Goal: Task Accomplishment & Management: Use online tool/utility

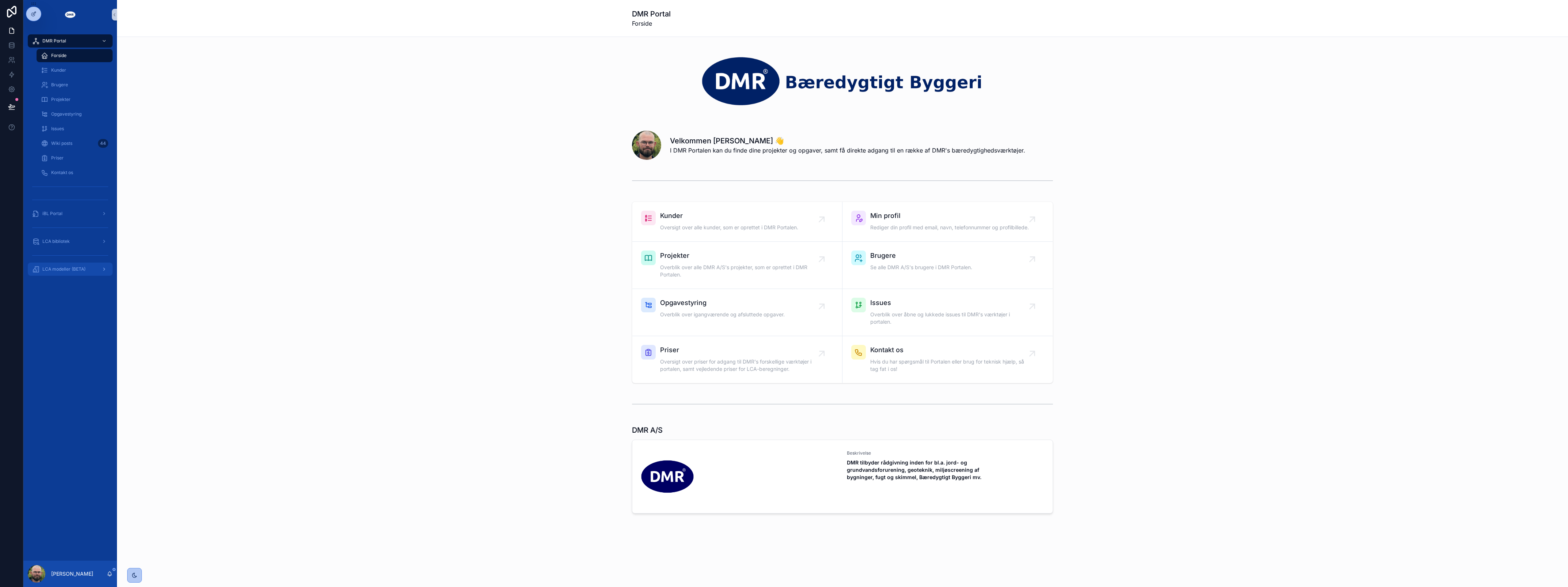
click at [84, 264] on div "LCA modeller (BETA)" at bounding box center [70, 270] width 76 height 12
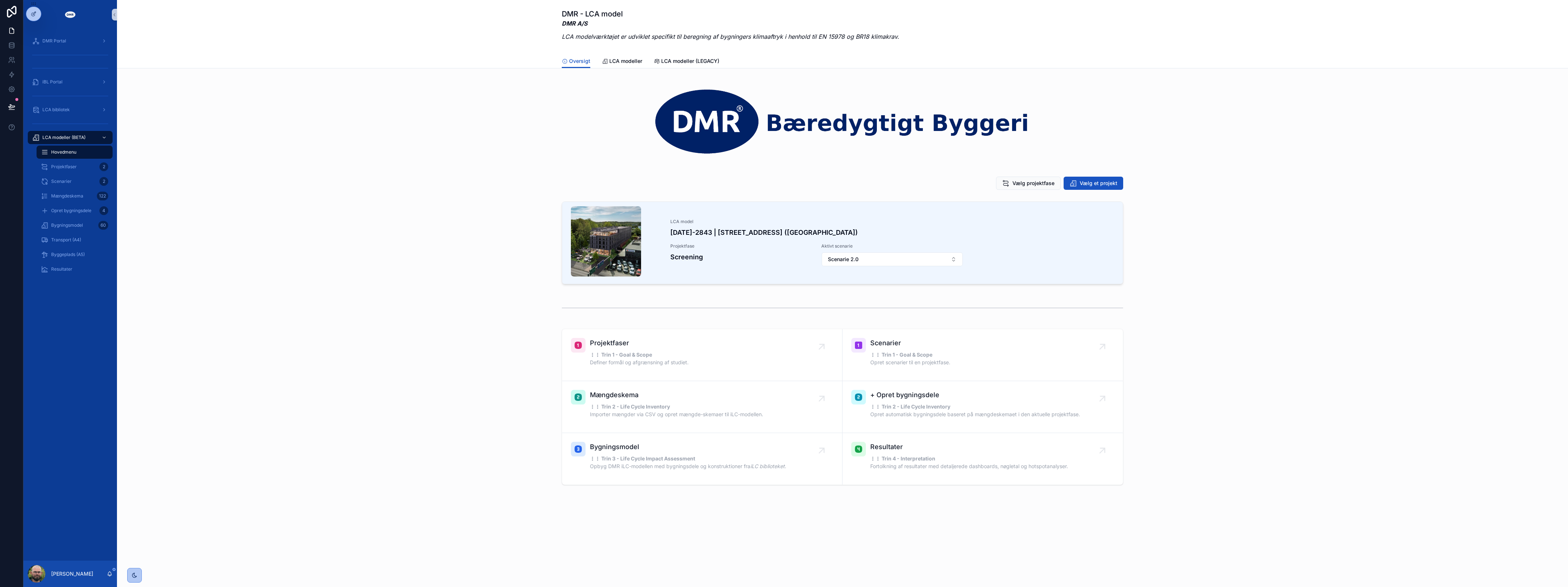
click at [223, 232] on div "LCA model 2024-2843 | Roskildevej 547 (Sheraton Hotel) Projektfase Screening Ak…" at bounding box center [843, 244] width 1440 height 91
click at [104, 230] on div "60" at bounding box center [103, 226] width 10 height 12
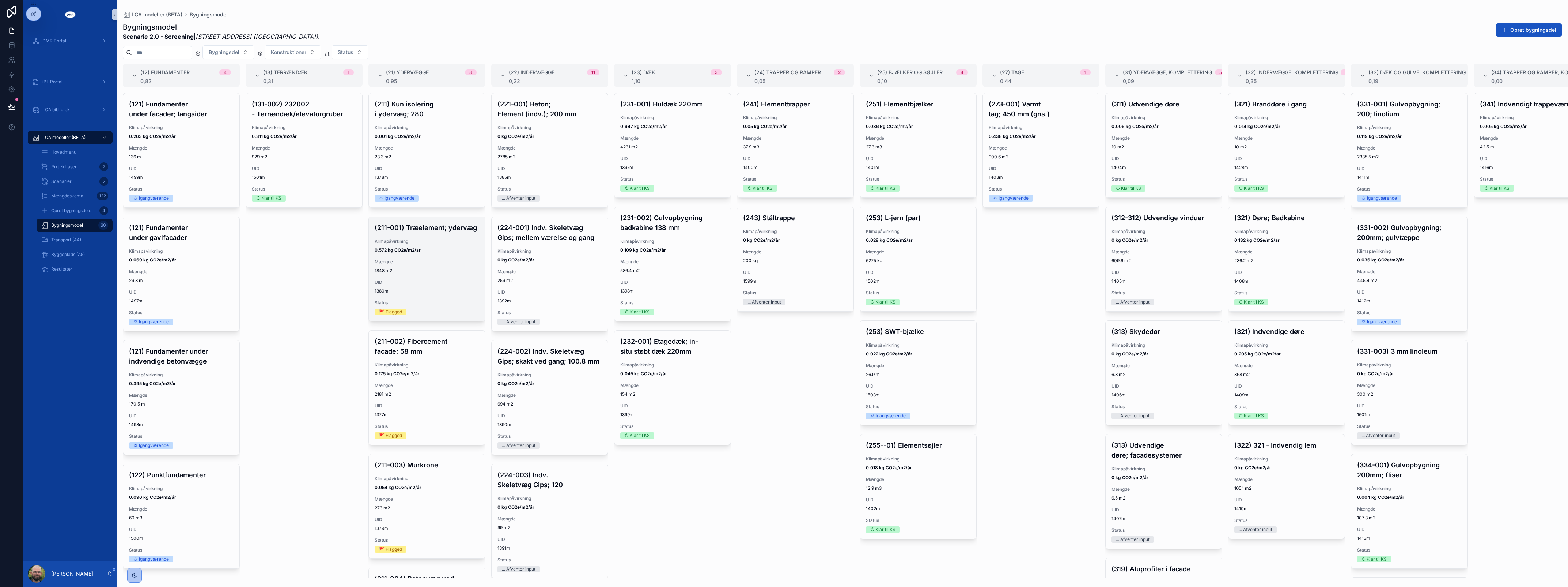
click at [440, 286] on span "UID" at bounding box center [426, 282] width 104 height 6
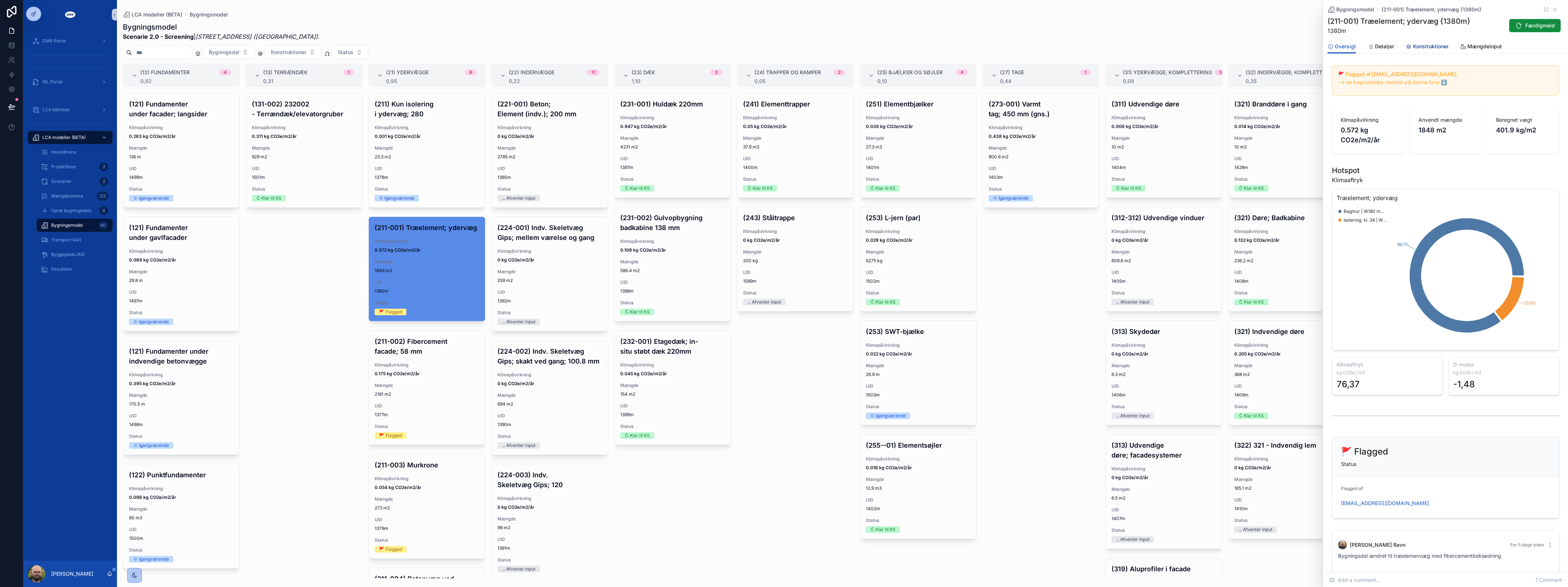
click at [1418, 51] on link "Konstruktioner" at bounding box center [1427, 47] width 43 height 15
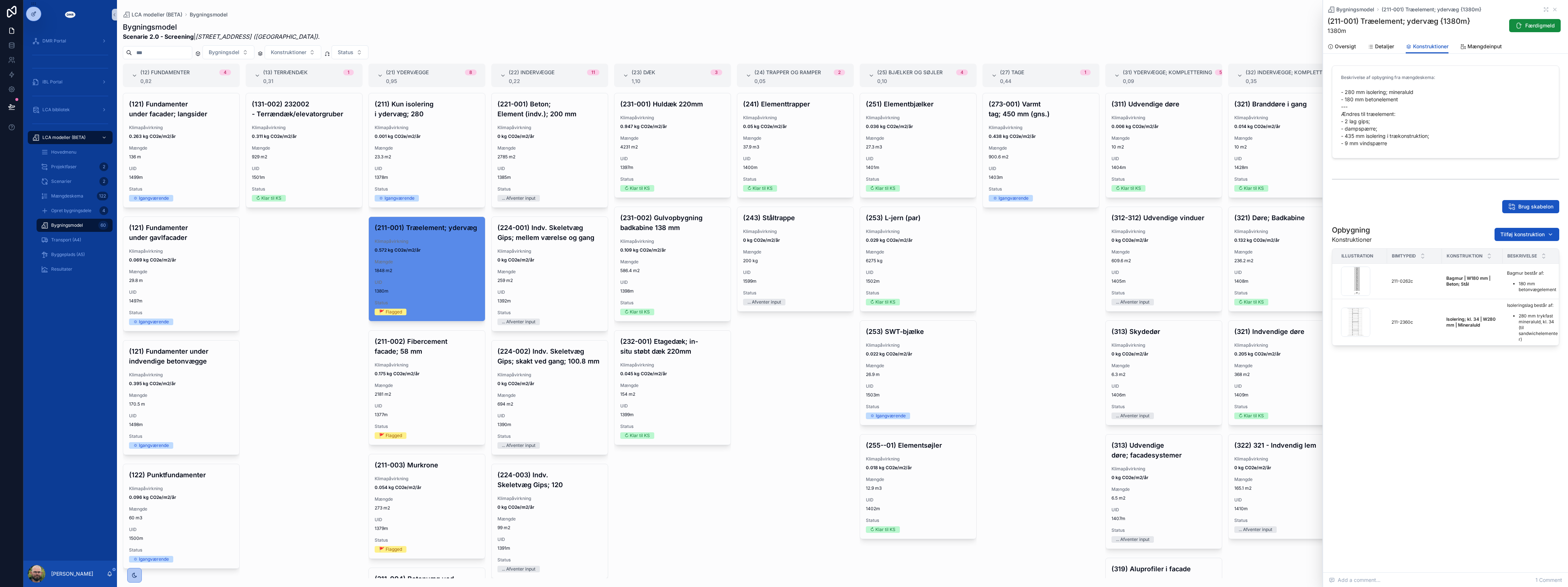
click at [1390, 191] on div "Beskrivelse af opbygning fra mængdeskema: - 280 mm isolering; mineraluld - 180 …" at bounding box center [1446, 206] width 245 height 286
click at [1539, 262] on button "Fjern" at bounding box center [1539, 264] width 33 height 13
click at [1539, 301] on button "Fjern" at bounding box center [1539, 299] width 33 height 13
click at [1365, 436] on div "Bygningsmodel (211-001) Træelement; ydervæg {1380m} (211-001) Træelement; yderv…" at bounding box center [1446, 286] width 245 height 572
click at [1545, 297] on button "Fjern" at bounding box center [1539, 299] width 33 height 13
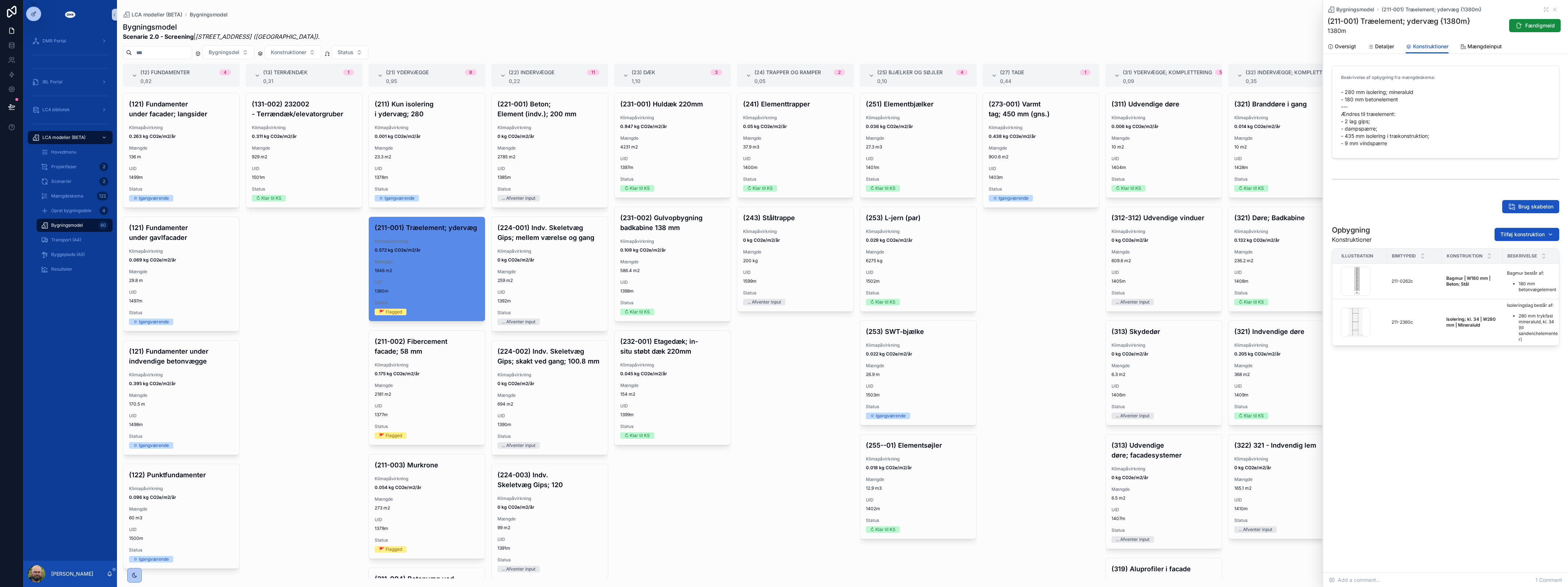
click at [1526, 452] on div "Bygningsmodel (211-001) Træelement; ydervæg {1380m} (211-001) Træelement; yderv…" at bounding box center [1446, 286] width 245 height 572
click at [1543, 266] on button "Fjern" at bounding box center [1539, 264] width 33 height 13
click at [1507, 234] on span "Tilføj konstruktion" at bounding box center [1522, 234] width 45 height 7
type input "*********"
click at [1504, 266] on span "2 lag gips; [1] | W25 mm | Gips {423-2361c}" at bounding box center [1518, 264] width 73 height 7
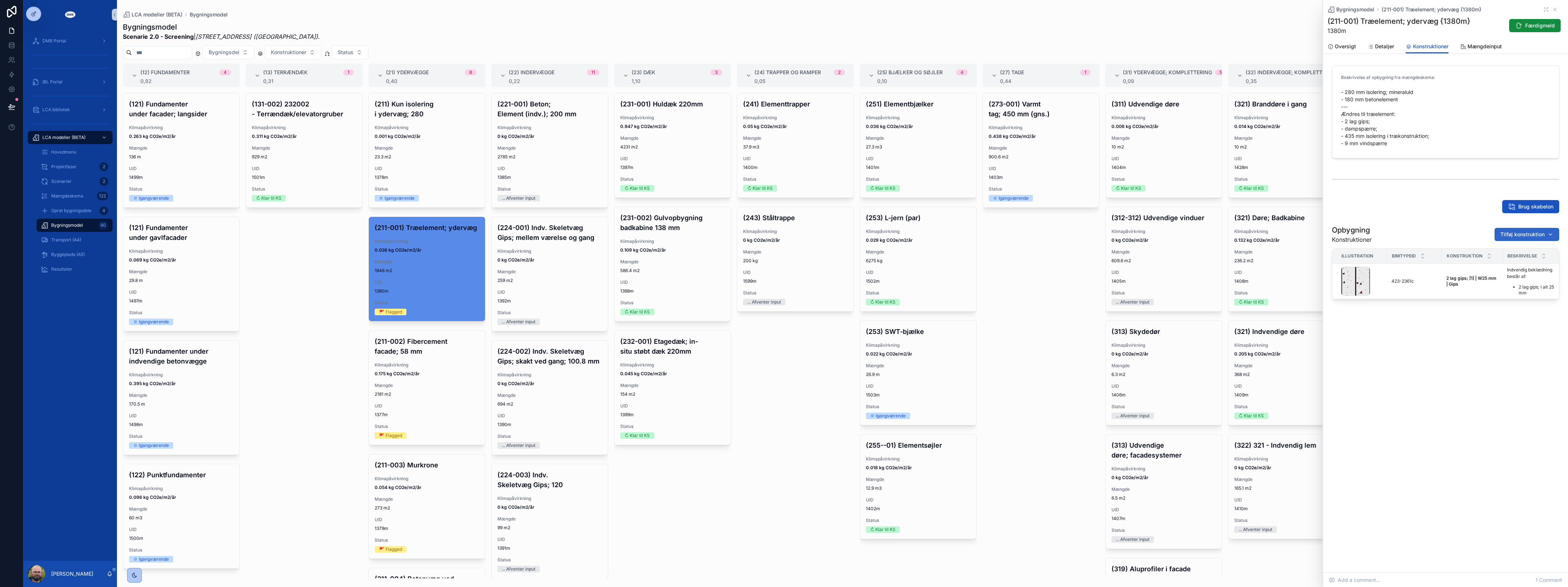
click at [1523, 234] on span "Tilføj konstruktion" at bounding box center [1522, 234] width 45 height 7
type input "*********"
click at [1526, 264] on span "Dampspærre | W0.2 mm | PE; Plast {214-0551c}" at bounding box center [1518, 264] width 73 height 7
click at [1519, 231] on span "Tilføj konstruktion" at bounding box center [1522, 234] width 45 height 7
click at [1497, 248] on input "scrollable content" at bounding box center [1527, 250] width 73 height 13
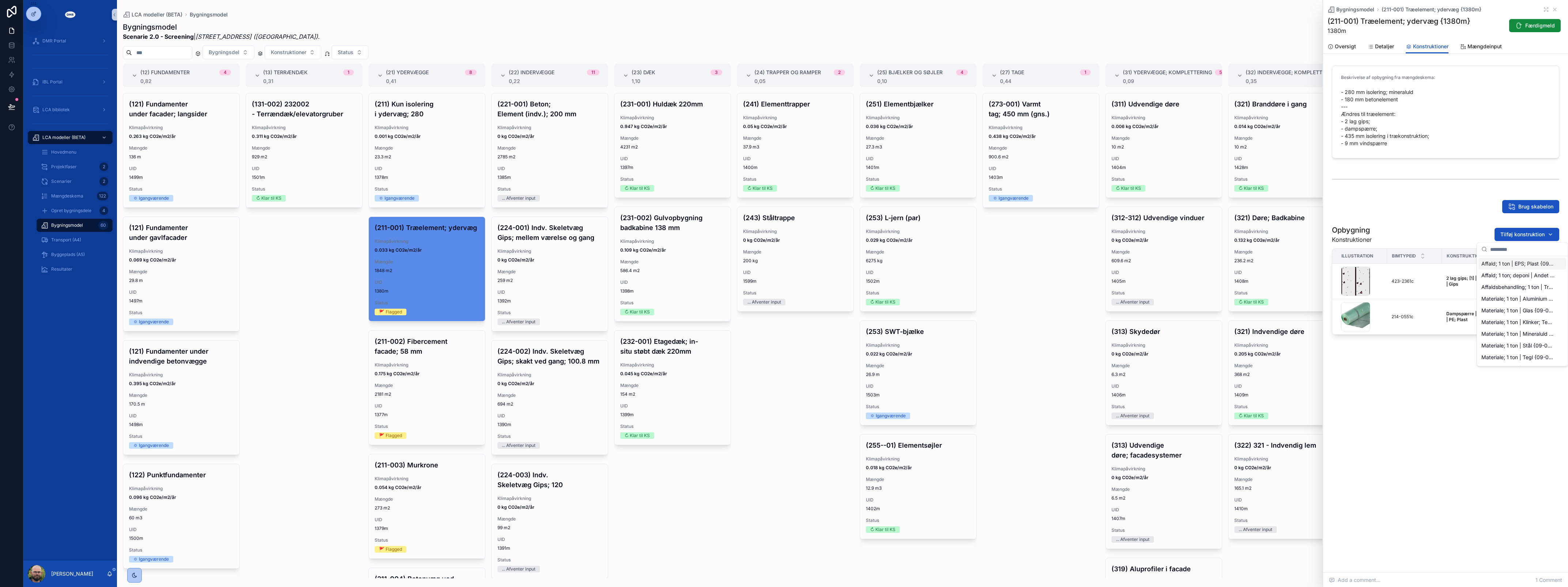
click at [1505, 252] on input "scrollable content" at bounding box center [1527, 250] width 73 height 13
type input "****"
click at [1503, 264] on span "Træskelet; CC600 | W45xH245 mm | Træ {214-0474c}" at bounding box center [1518, 264] width 73 height 7
click at [1511, 235] on span "Tilføj konstruktion" at bounding box center [1522, 234] width 45 height 7
type input "****"
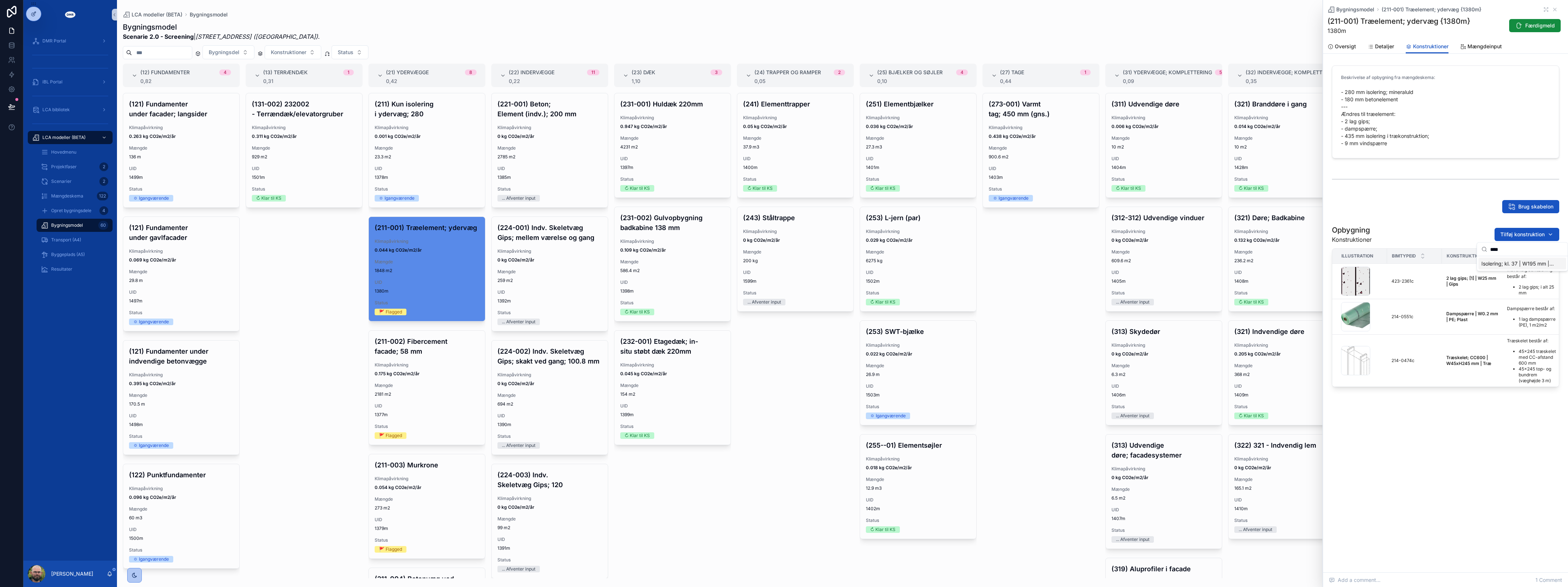
click at [1509, 266] on span "Isolering; kl. 37 | W195 mm | Mineraluld {214-0485c}" at bounding box center [1518, 264] width 73 height 7
click at [1519, 232] on span "Tilføj konstruktion" at bounding box center [1522, 234] width 45 height 7
type input "****"
click at [1498, 261] on span "Isolering; kl. 37 | W245 mm | Mineraluld {214-0488c}" at bounding box center [1518, 264] width 73 height 7
click at [1499, 238] on button "Tilføj konstruktion" at bounding box center [1527, 234] width 65 height 13
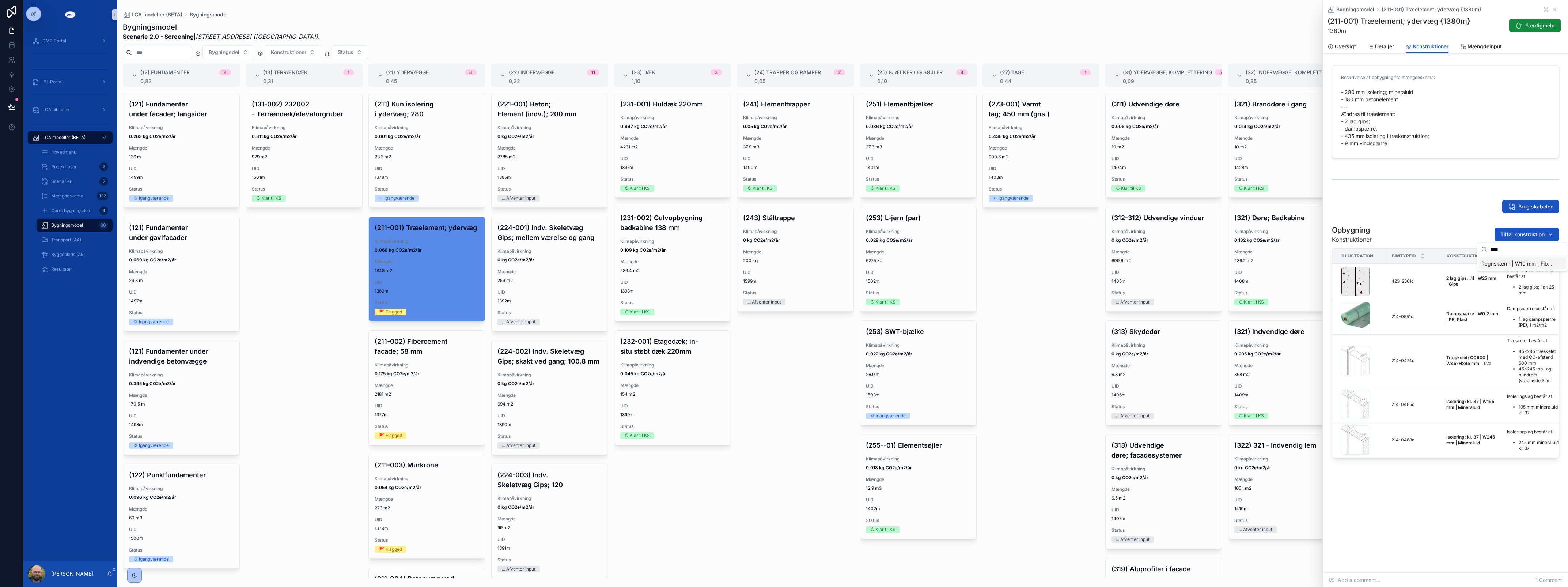
type input "****"
click at [1506, 262] on span "Regnskærm | W10 mm | Fibercement {413-1934c}" at bounding box center [1518, 264] width 73 height 7
click at [1531, 459] on span "scrollable content" at bounding box center [1532, 458] width 6 height 6
click at [1512, 231] on span "Tilføj konstruktion" at bounding box center [1522, 234] width 45 height 7
type input "****"
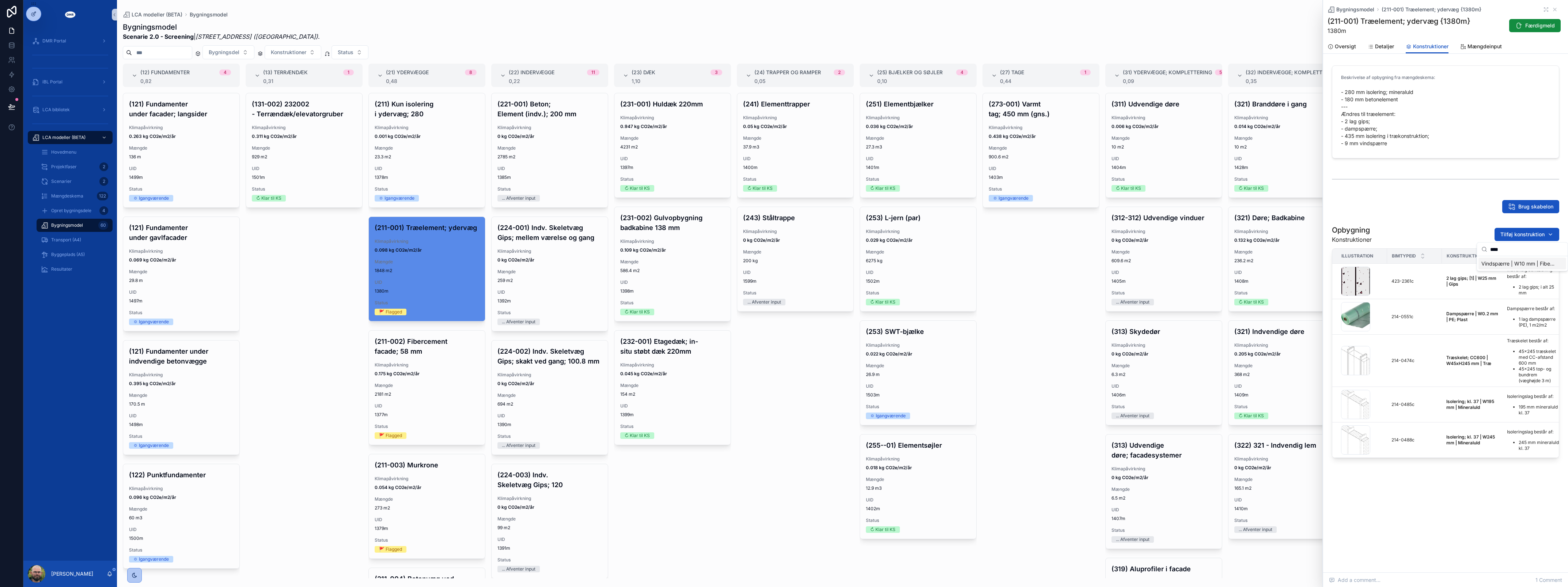
click at [1512, 260] on span "Vindspærre | W10 mm | Fibercement {214-0544c}" at bounding box center [1518, 264] width 73 height 7
click at [1530, 237] on span "Tilføj konstruktion" at bounding box center [1522, 234] width 45 height 7
type input "****"
click at [1525, 264] on span "Træskelet; CC600 | W45xH195 mm | Træ {214-0470c}" at bounding box center [1518, 264] width 73 height 7
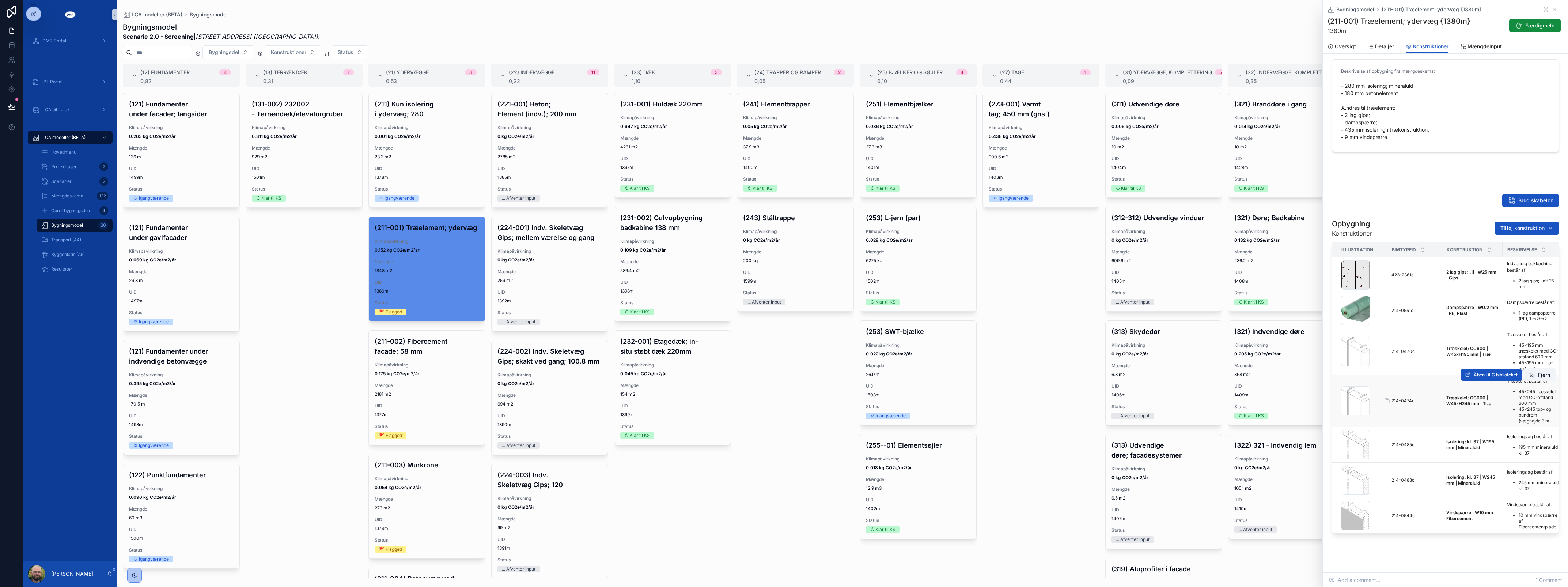
scroll to position [25, 0]
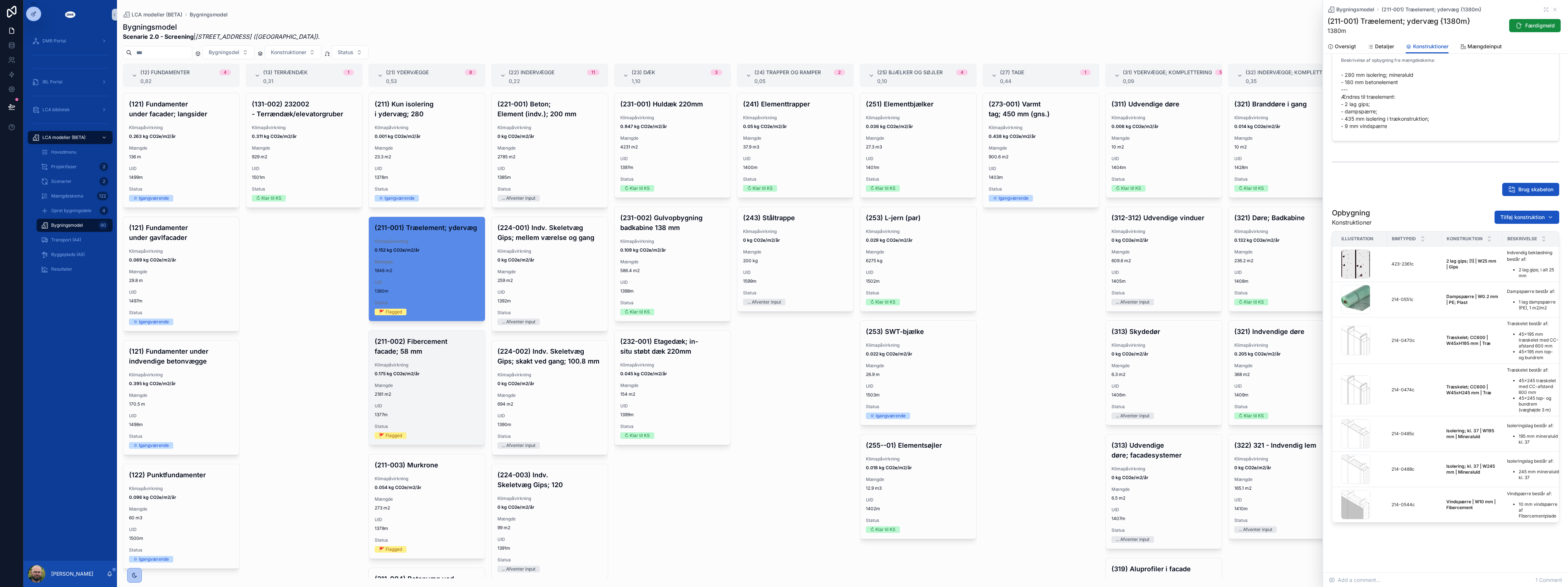
click at [432, 432] on div "(211-002) Fibercement facade; 58 mm Klimapåvirkning 0.175 kg CO2e/m2/år Mængde …" at bounding box center [427, 387] width 116 height 114
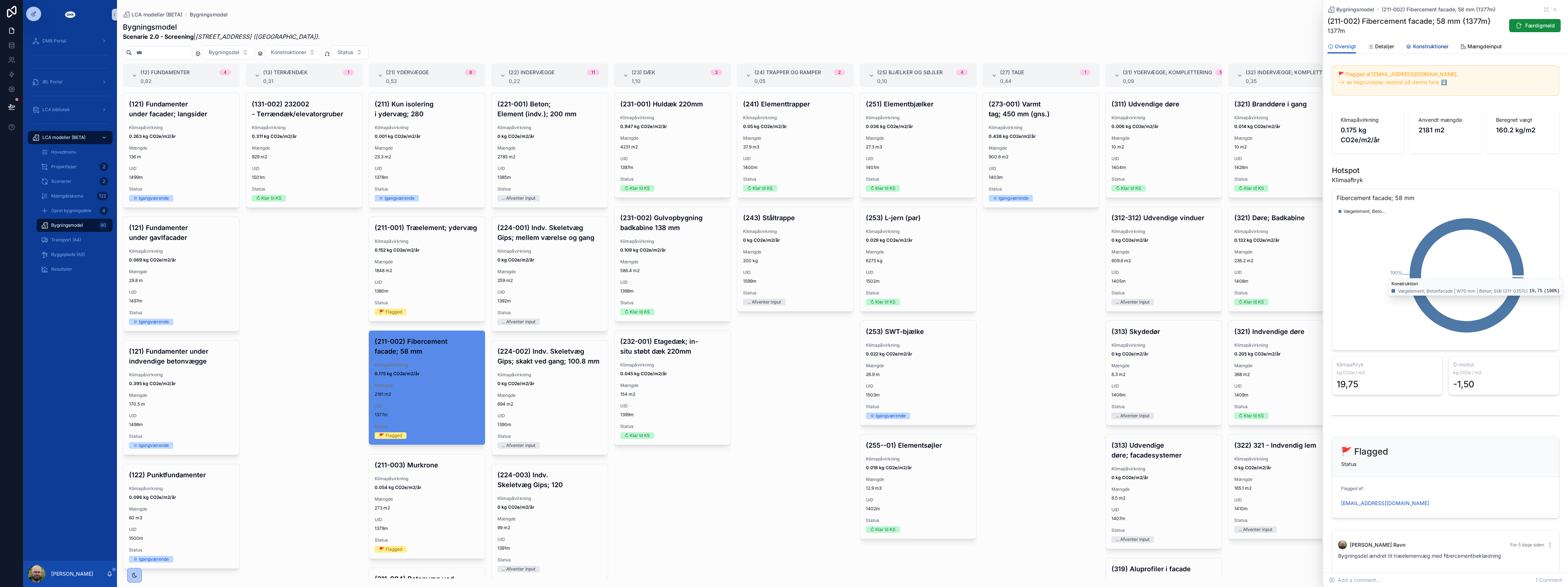
click at [1422, 46] on span "Konstruktioner" at bounding box center [1430, 46] width 35 height 7
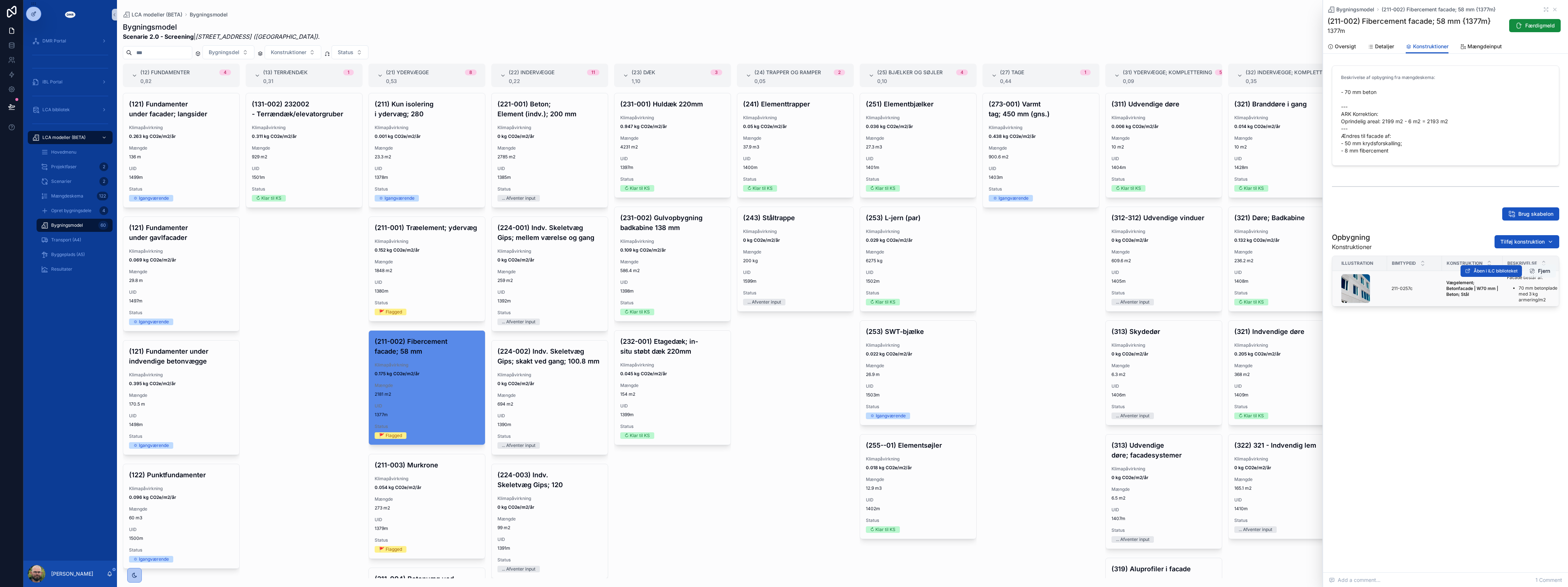
click at [1539, 275] on button "Fjern" at bounding box center [1539, 271] width 33 height 13
click at [1512, 244] on span "Tilføj konstruktion" at bounding box center [1522, 242] width 45 height 7
type input "****"
click at [1514, 268] on span "Regnskærm | W10 mm | Fibercement {413-1934c}" at bounding box center [1518, 271] width 73 height 7
click at [1545, 246] on button "Tilføj konstruktion" at bounding box center [1527, 242] width 65 height 13
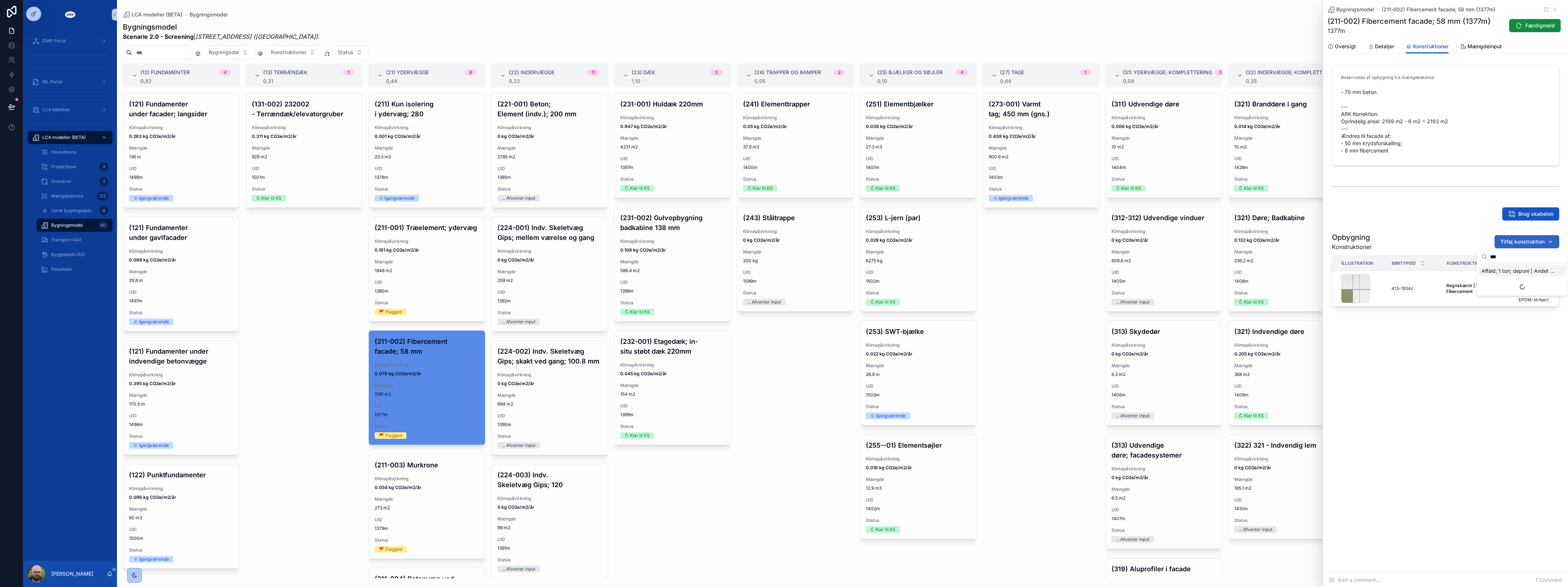
type input "****"
click at [1537, 272] on span "Afstandsliste; Krydsforskalling | W50xH50 mm | Træ {413-1396c}" at bounding box center [1518, 271] width 73 height 7
click at [1529, 23] on span "Færdigmeld" at bounding box center [1540, 25] width 30 height 7
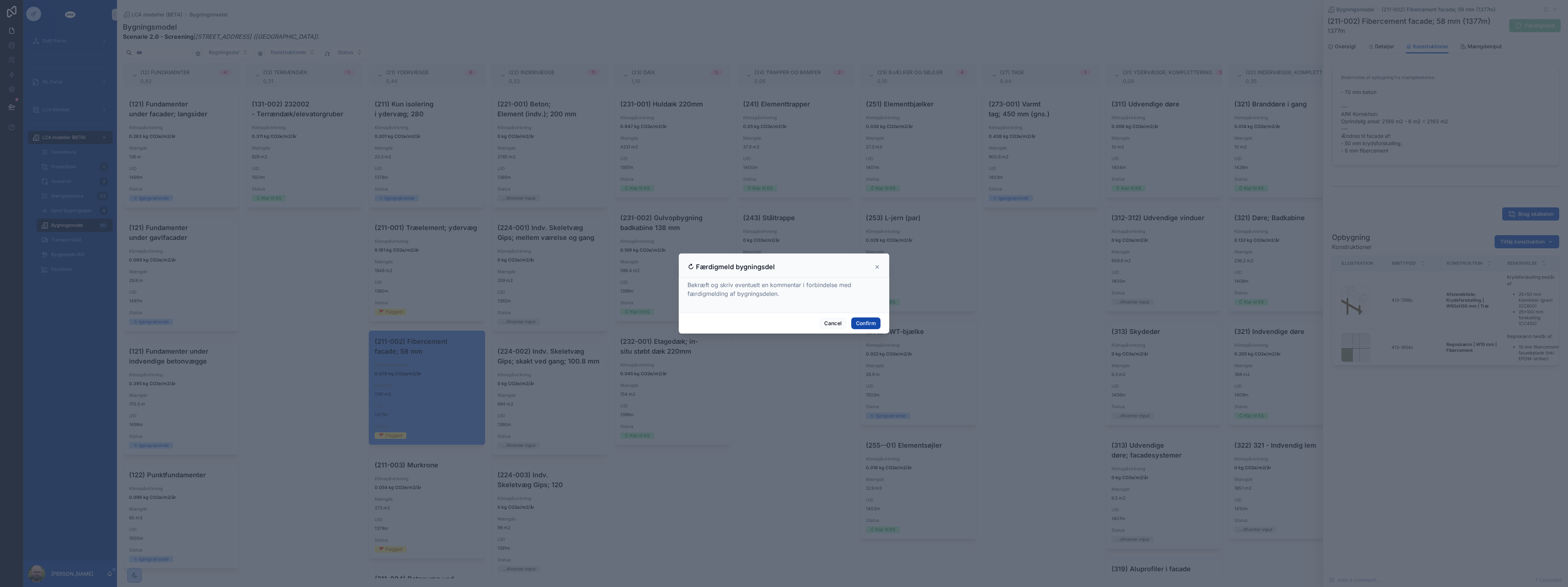
click at [867, 323] on button "Confirm" at bounding box center [866, 323] width 29 height 12
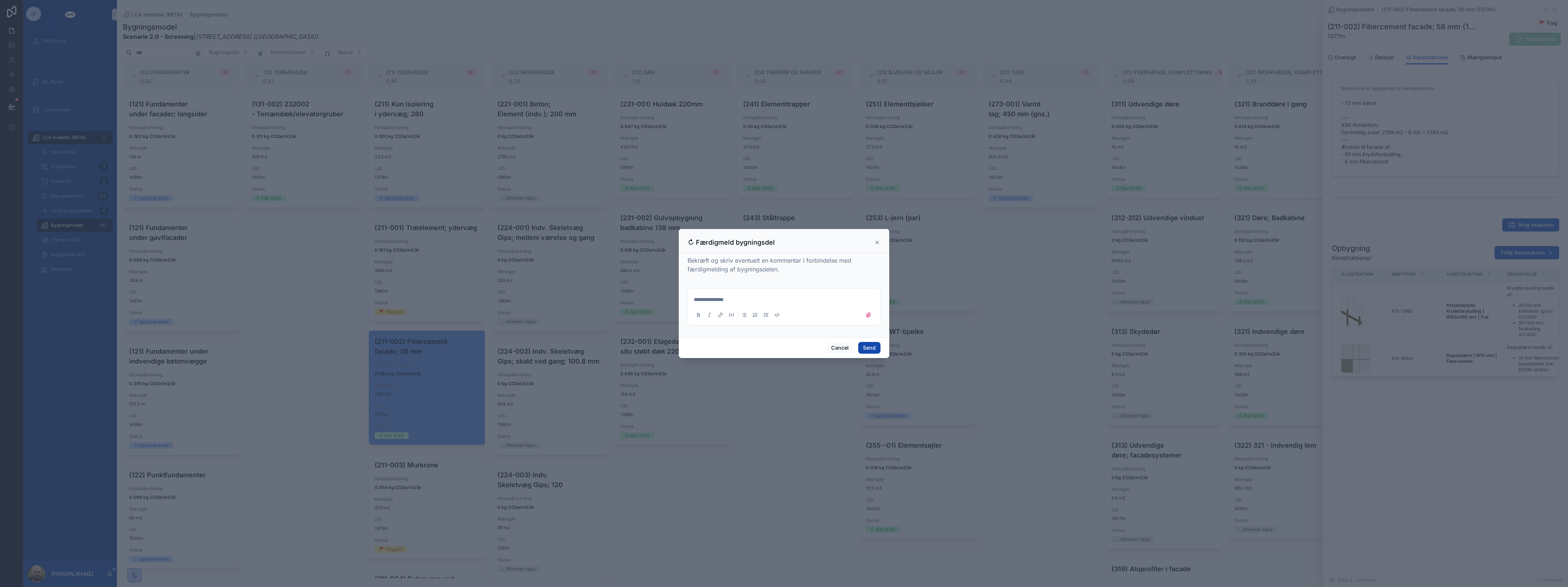
click at [874, 353] on button "Send" at bounding box center [870, 348] width 23 height 12
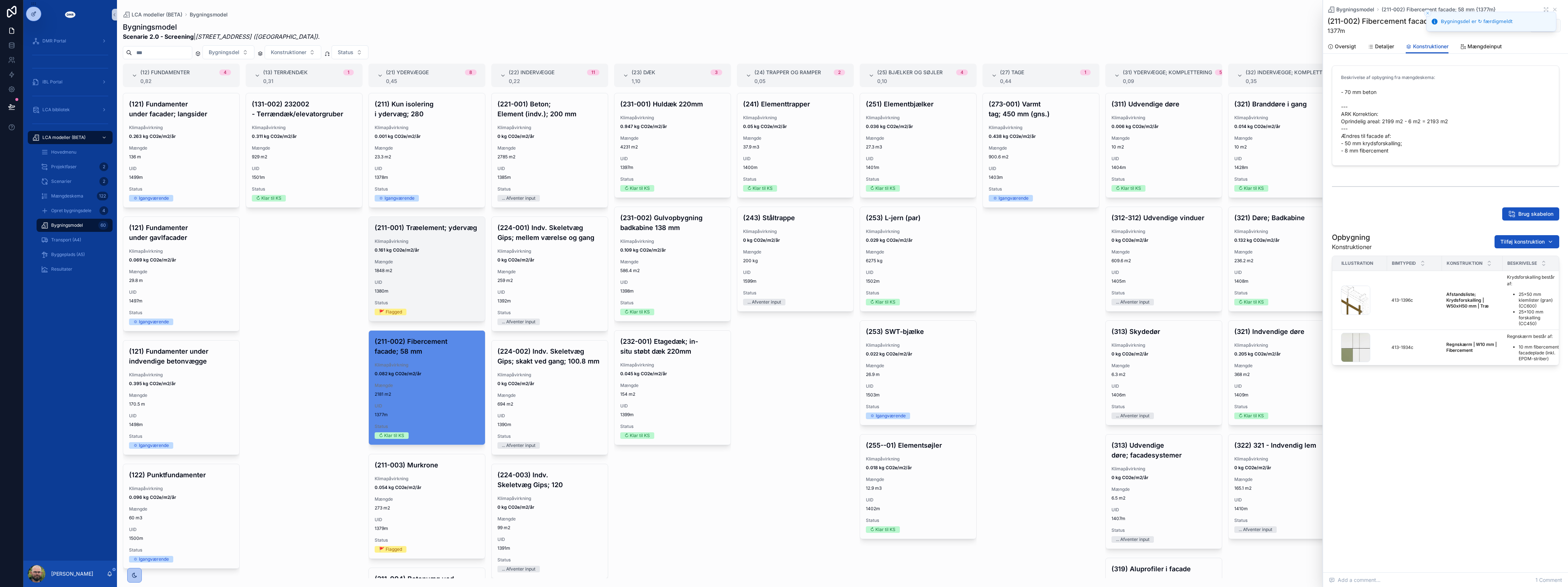
click at [438, 244] on span "Klimapåvirkning" at bounding box center [426, 241] width 104 height 6
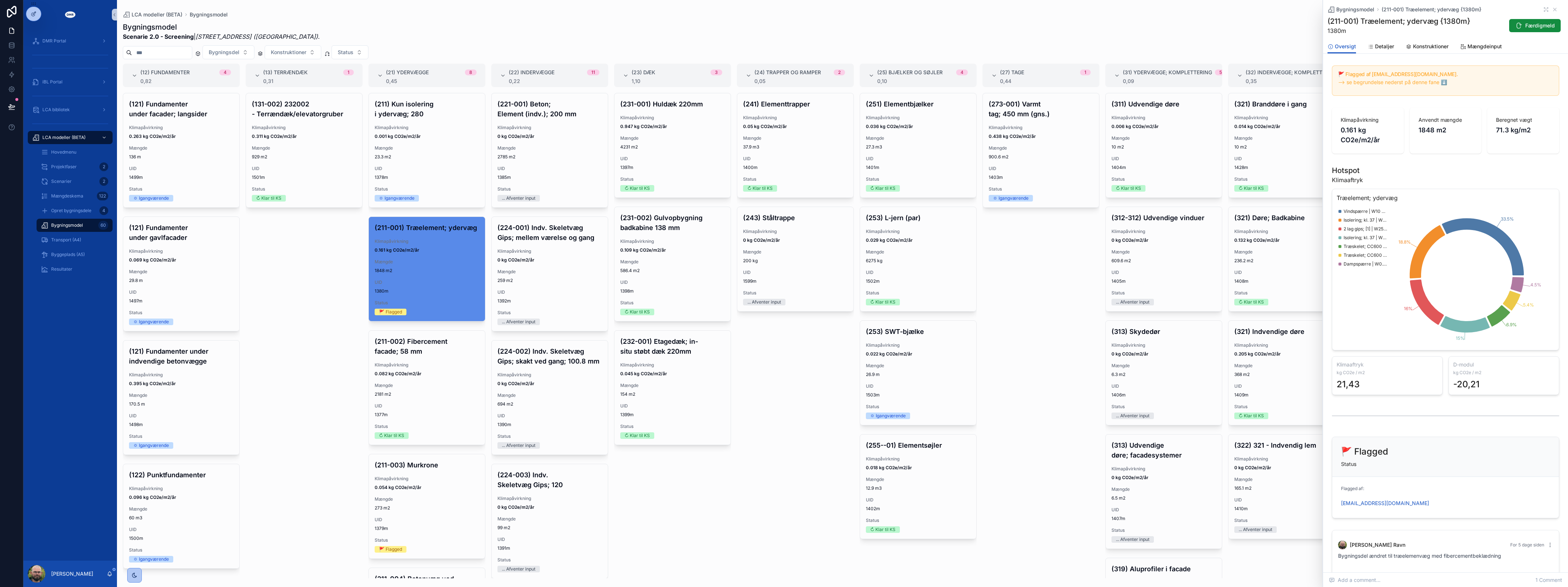
click at [1424, 55] on div "Bygningsmodel (211-001) Træelement; ydervæg {1380m} (211-001) Træelement; yderv…" at bounding box center [1446, 339] width 245 height 679
click at [1426, 50] on link "Konstruktioner" at bounding box center [1427, 47] width 43 height 15
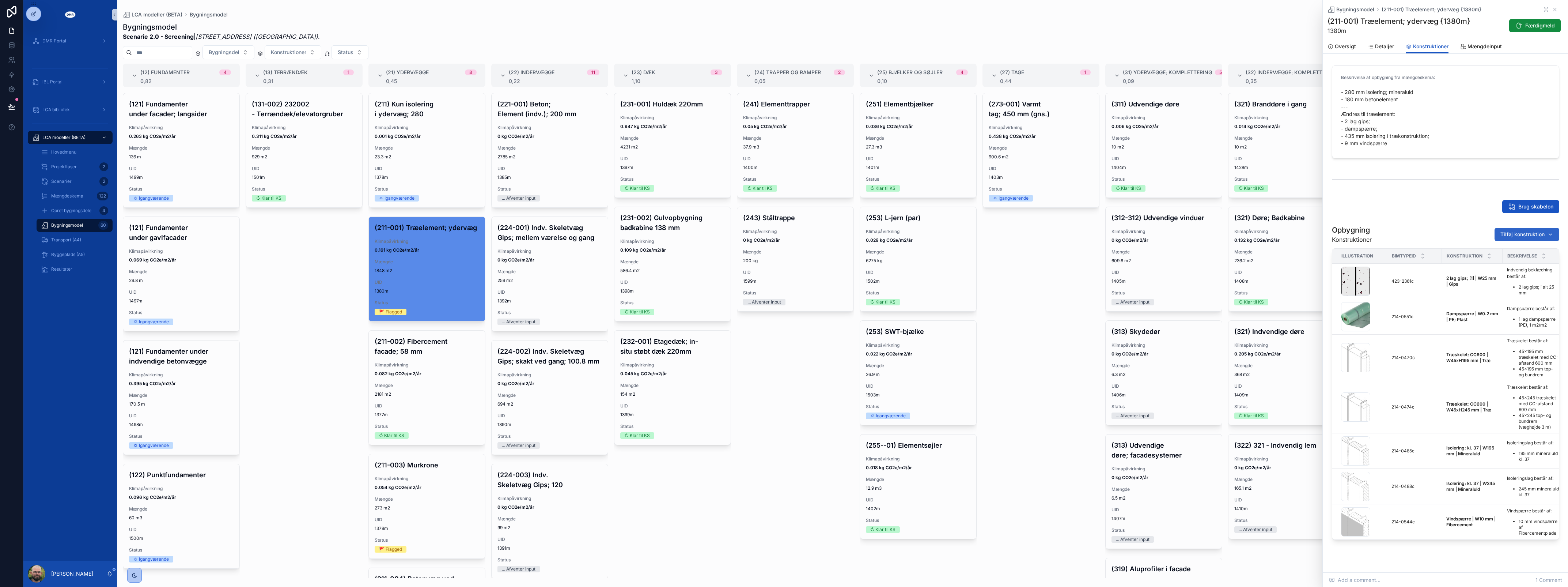
click at [1512, 229] on button "Tilføj konstruktion" at bounding box center [1527, 234] width 65 height 13
type input "*********"
click at [1512, 261] on span "Overfladebehandling | W3 mm | Maling; Mørtel {429-1529c}" at bounding box center [1515, 264] width 73 height 7
click at [1442, 214] on div "Brug skabelon" at bounding box center [1445, 206] width 236 height 19
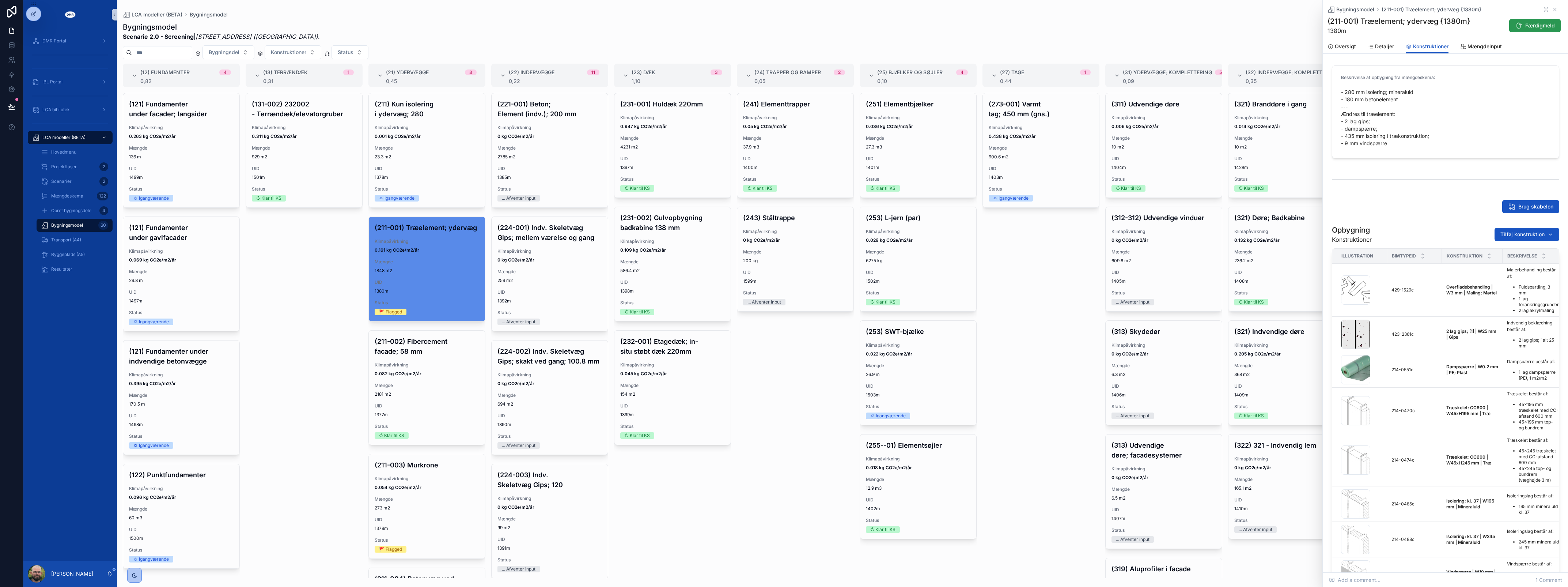
click at [1509, 25] on button "Færdigmeld" at bounding box center [1535, 26] width 52 height 13
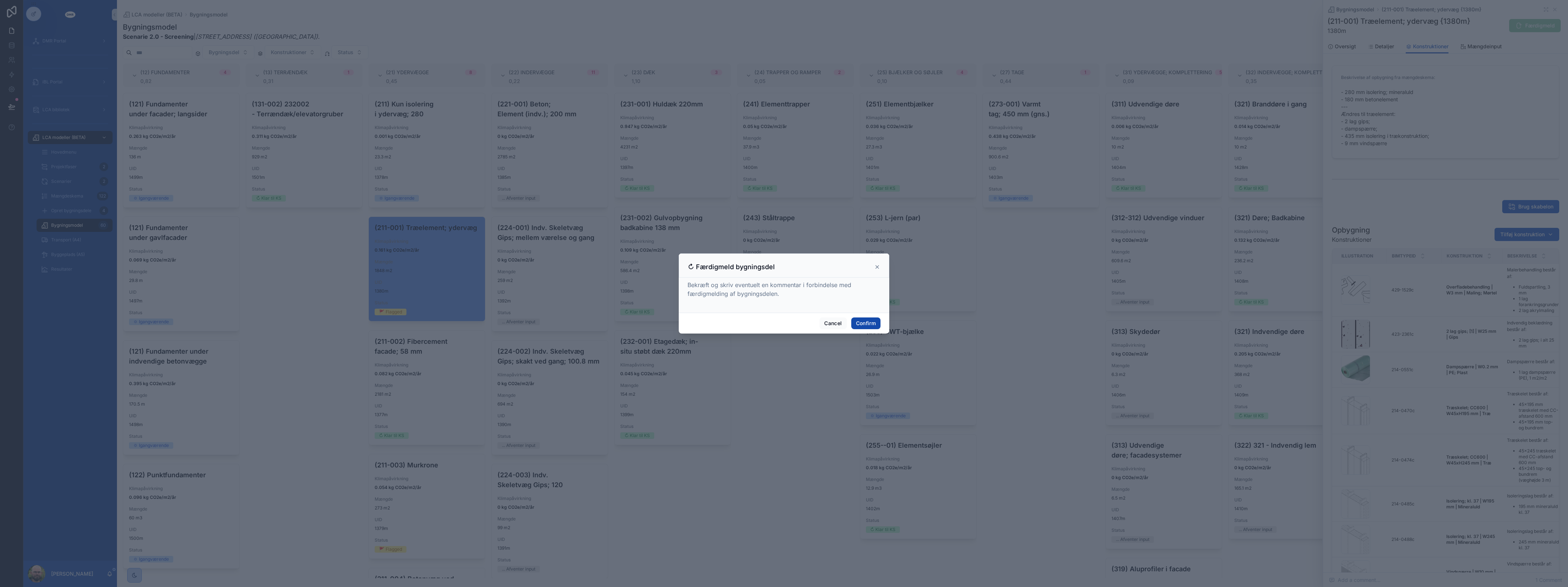
click at [868, 321] on button "Confirm" at bounding box center [866, 323] width 29 height 12
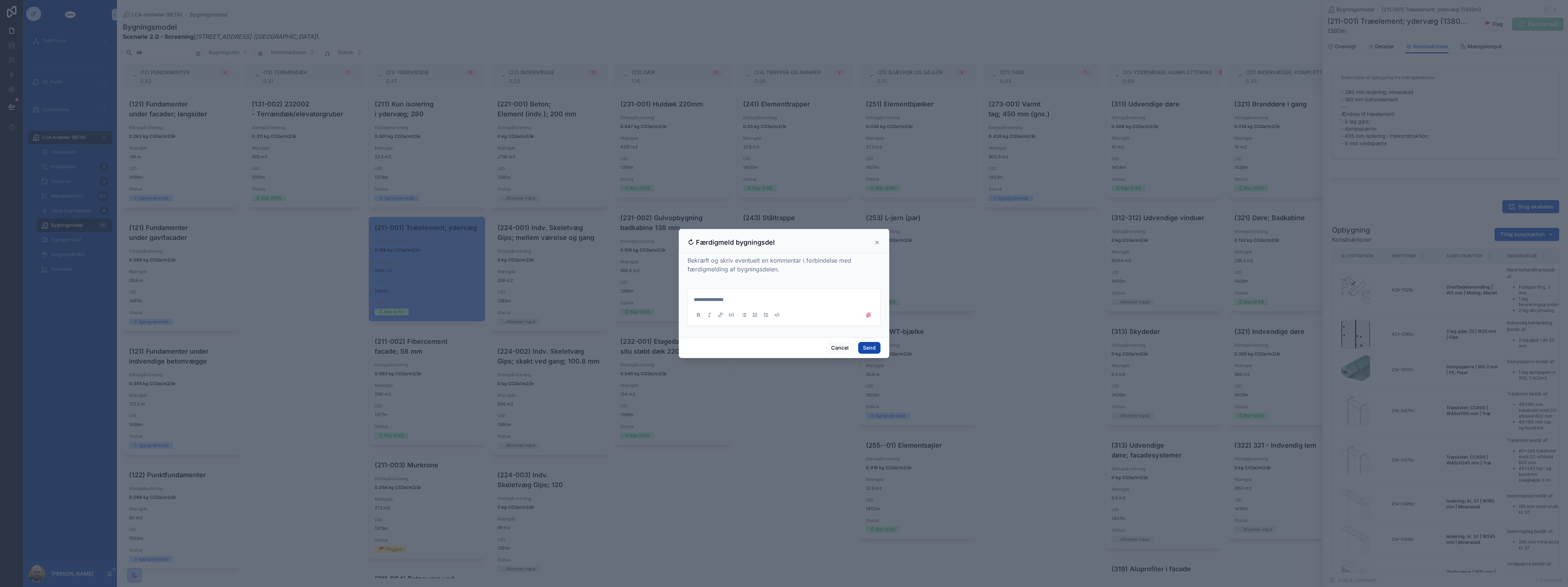
click at [878, 345] on button "Send" at bounding box center [870, 348] width 23 height 12
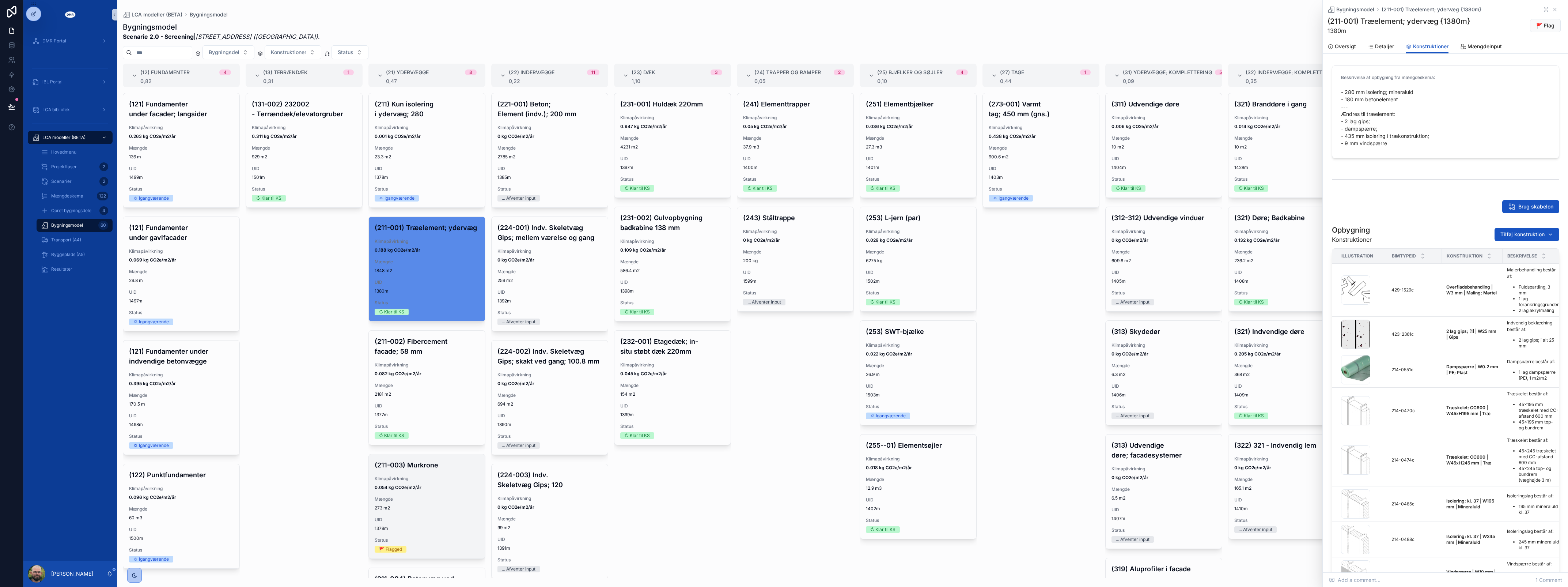
click at [420, 523] on div "(211-003) Murkrone Klimapåvirkning 0.054 kg CO2e/m2/år Mængde 273 m2 UID 1379m …" at bounding box center [427, 506] width 116 height 104
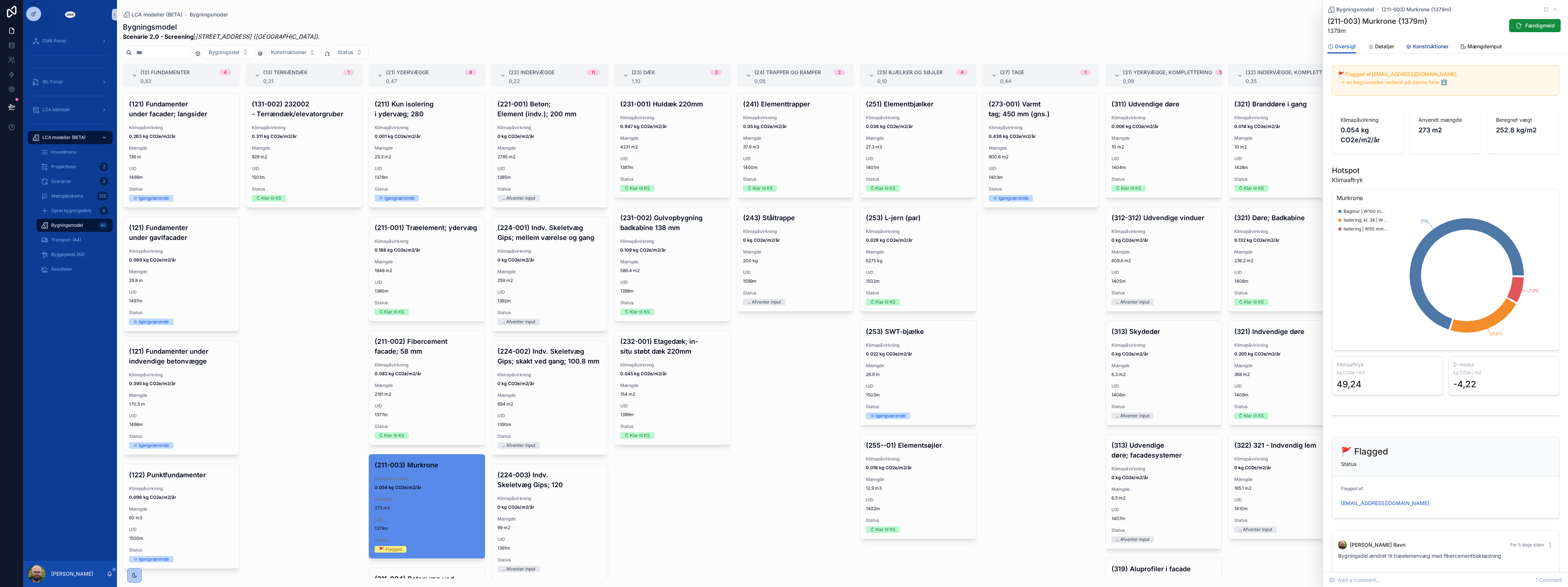
click at [1439, 52] on link "Konstruktioner" at bounding box center [1427, 47] width 43 height 15
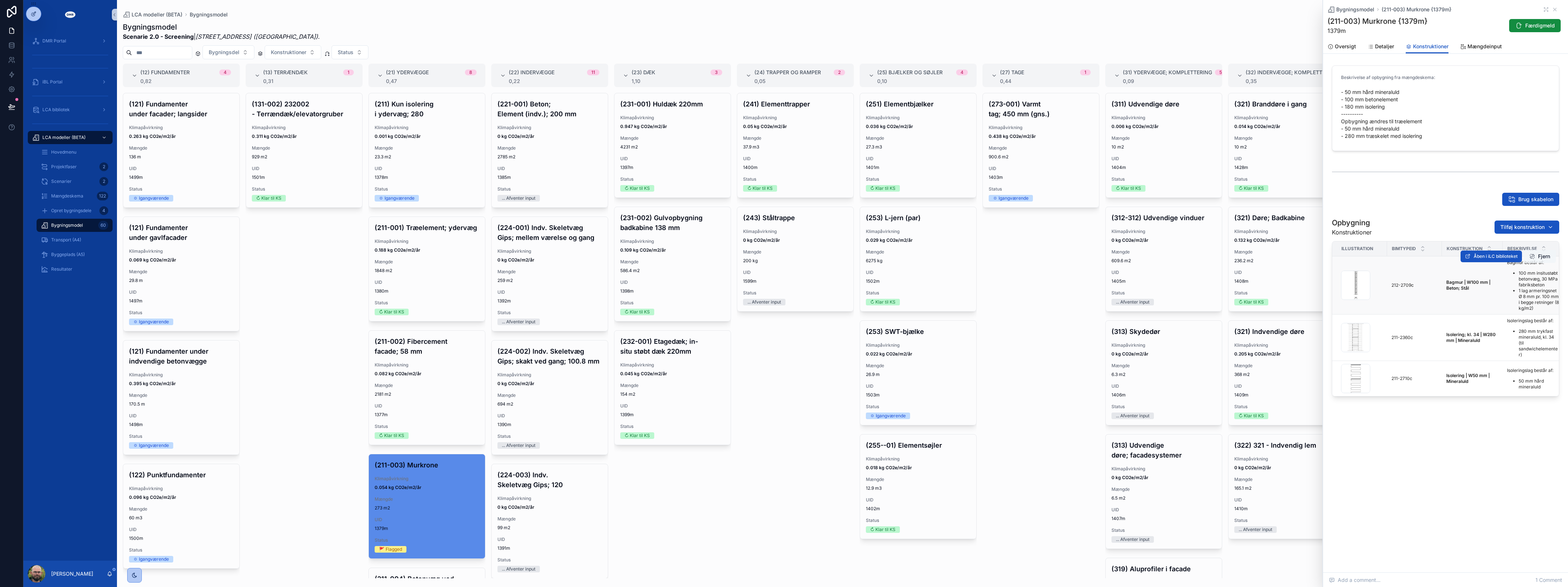
click at [1532, 259] on span "scrollable content" at bounding box center [1532, 256] width 6 height 6
click at [1541, 317] on button "Fjern" at bounding box center [1539, 315] width 33 height 13
click at [1535, 363] on button "Fjern" at bounding box center [1539, 361] width 33 height 13
click at [1438, 218] on div "Opbygning Konstruktioner Tilføj konstruktion" at bounding box center [1446, 227] width 227 height 19
click at [1440, 218] on div "Opbygning Konstruktioner Tilføj konstruktion" at bounding box center [1446, 227] width 227 height 19
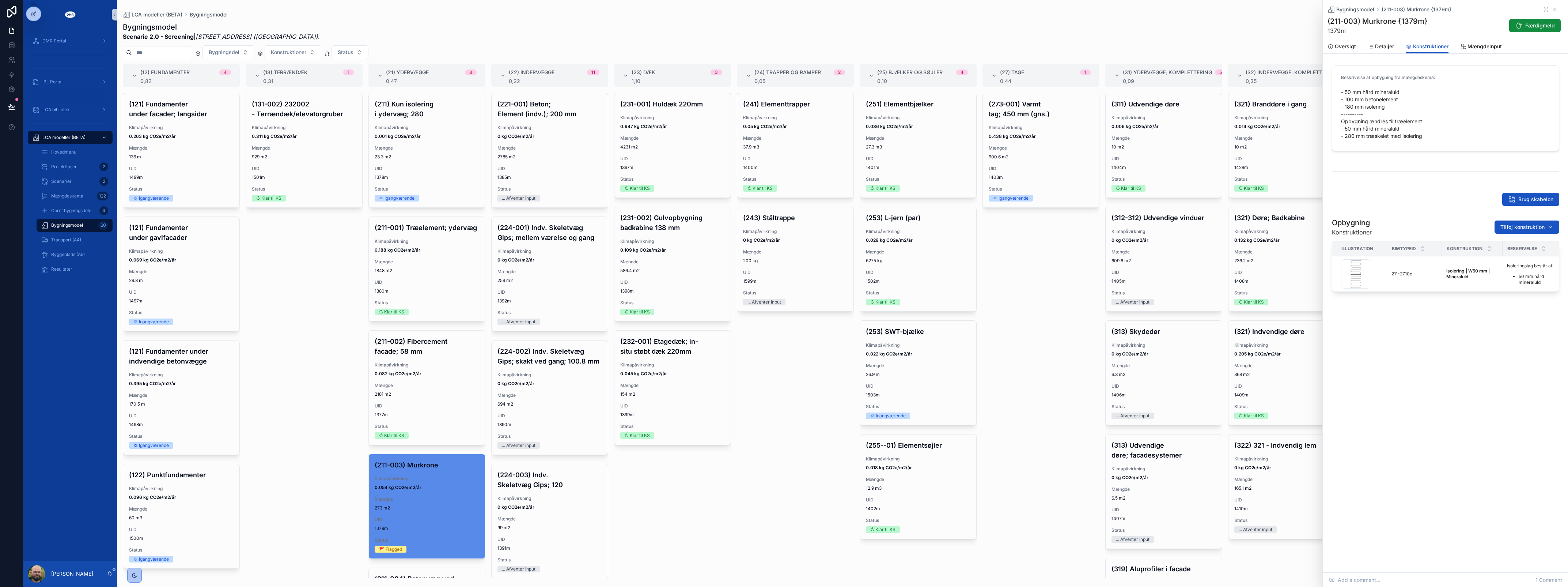
click at [1519, 341] on div "Bygningsmodel (211-003) Murkrone {1379m} (211-003) Murkrone {1379m} 1379m Færdi…" at bounding box center [1446, 170] width 245 height 341
drag, startPoint x: 416, startPoint y: 290, endPoint x: 323, endPoint y: 252, distance: 100.5
click at [416, 286] on span "UID" at bounding box center [426, 282] width 104 height 6
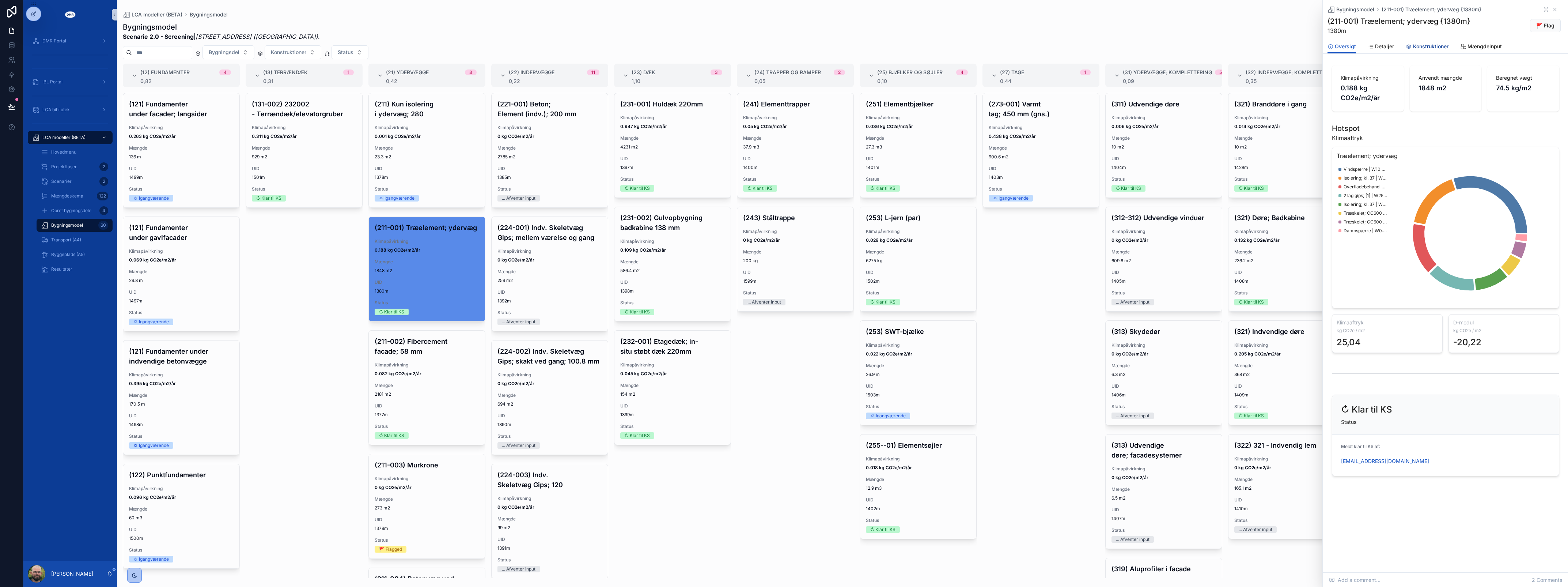
click at [1448, 50] on link "Konstruktioner" at bounding box center [1427, 47] width 43 height 15
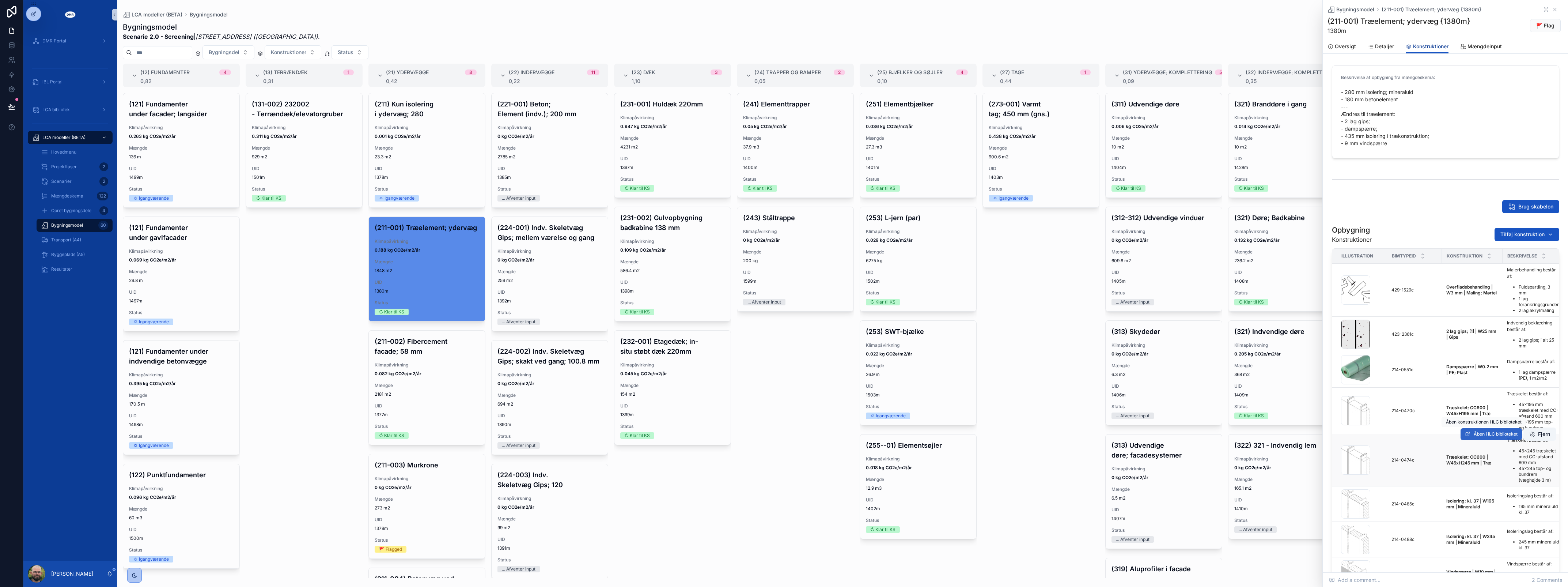
scroll to position [46, 0]
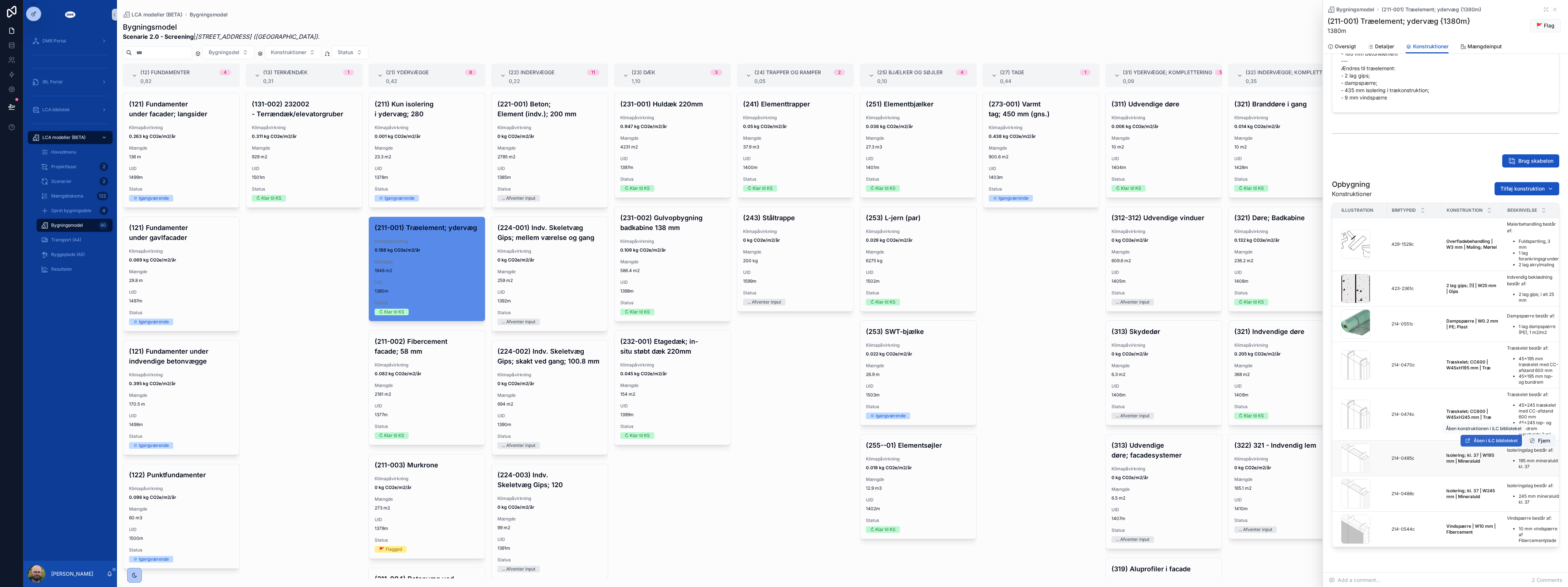
click at [1488, 443] on span "Åben i iLC biblioteket" at bounding box center [1496, 441] width 44 height 6
click at [420, 502] on div "(211-003) Murkrone Klimapåvirkning 0 kg CO2e/m2/år Mængde 273 m2 UID 1379m Stat…" at bounding box center [427, 506] width 116 height 104
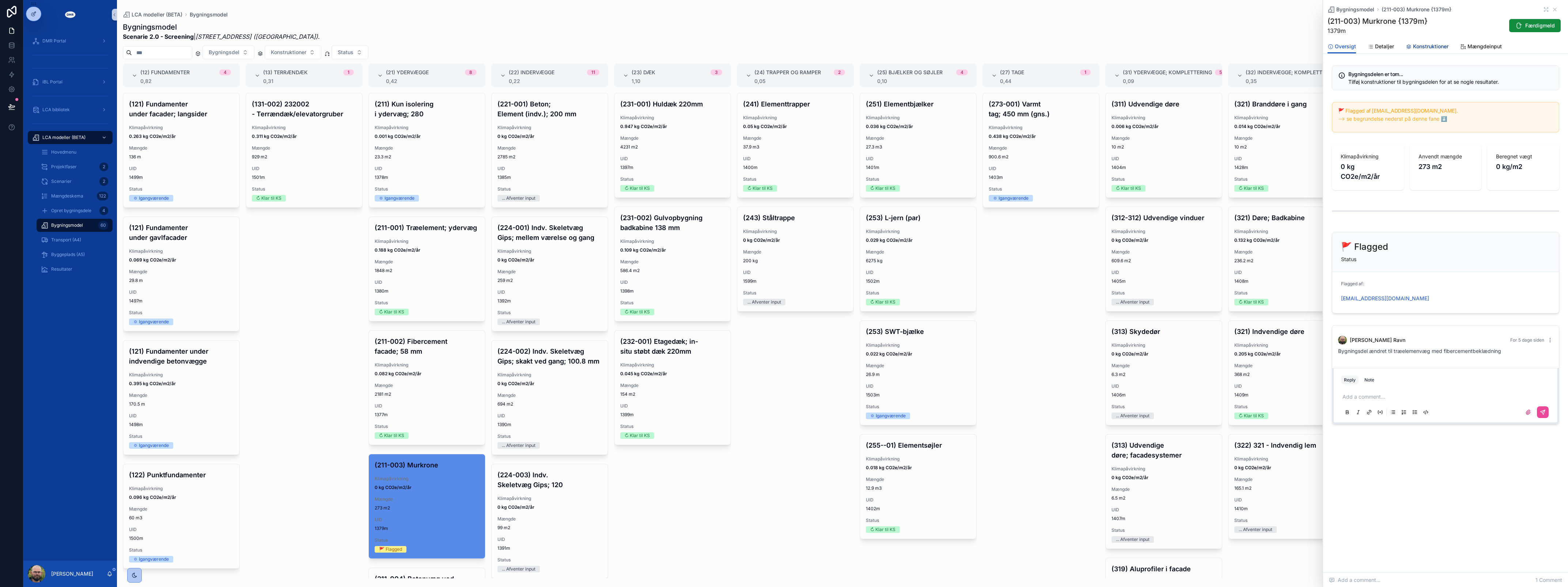
click at [1411, 41] on link "Konstruktioner" at bounding box center [1427, 47] width 43 height 15
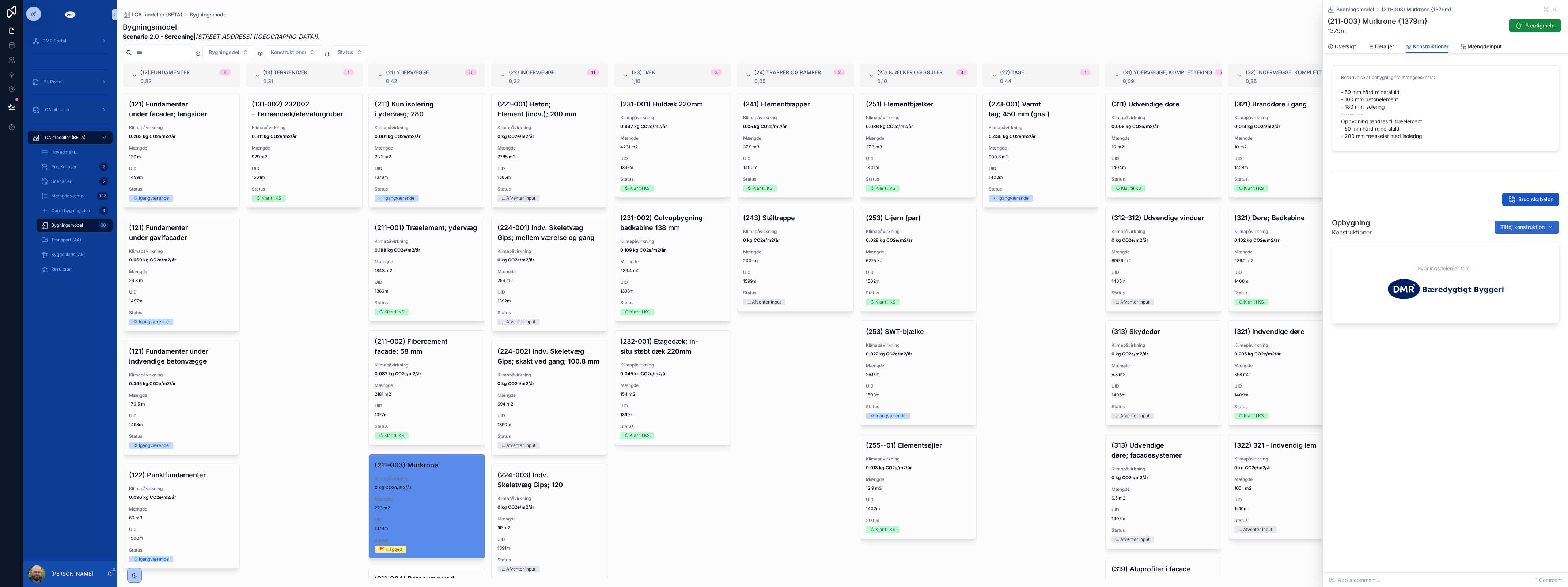
click at [1517, 227] on span "Tilføj konstruktion" at bounding box center [1522, 227] width 45 height 7
type input "*********"
click at [1523, 260] on div "Træskelet; CC600 | W45xH120 mm | Træ {214-0479c}" at bounding box center [1522, 257] width 88 height 12
click at [1504, 230] on span "Tilføj konstruktion" at bounding box center [1522, 227] width 45 height 7
type input "*********"
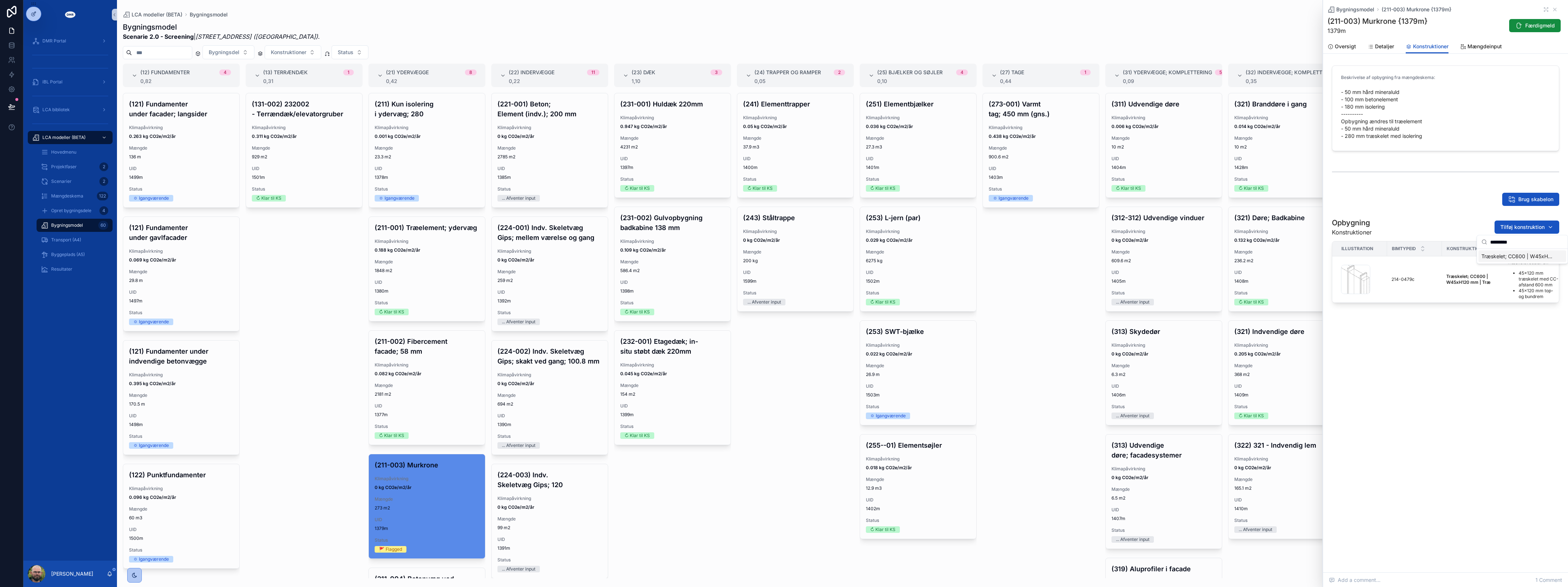
click at [1506, 253] on span "Træskelet; CC600 | W45xH70 mm | Træ {214-0467c}" at bounding box center [1518, 256] width 73 height 7
click at [1519, 222] on button "Tilføj konstruktion" at bounding box center [1527, 227] width 65 height 13
type input "*********"
click at [1516, 256] on span "Isolering; kl. 37 | W70 mm | Mineraluld {214-0481c}" at bounding box center [1518, 256] width 73 height 7
click at [1519, 226] on span "Tilføj konstruktion" at bounding box center [1522, 227] width 45 height 7
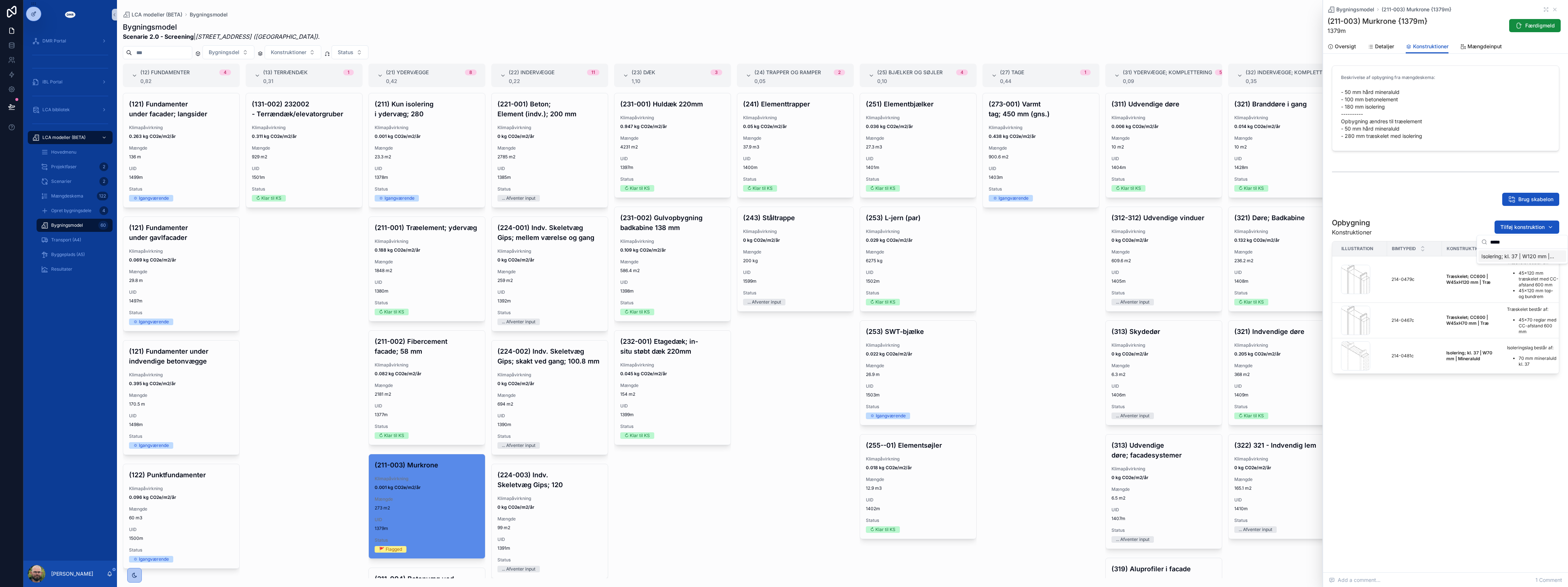
type input "*****"
click at [1536, 257] on span "Isolering; kl. 37 | W120 mm | Mineraluld {214-0489c}" at bounding box center [1518, 256] width 73 height 7
click at [1531, 222] on button "Tilføj konstruktion" at bounding box center [1527, 227] width 65 height 13
type input "*********"
click at [1519, 258] on span "Isolering | W50 mm | Mineraluld {211-2710c}" at bounding box center [1518, 256] width 73 height 7
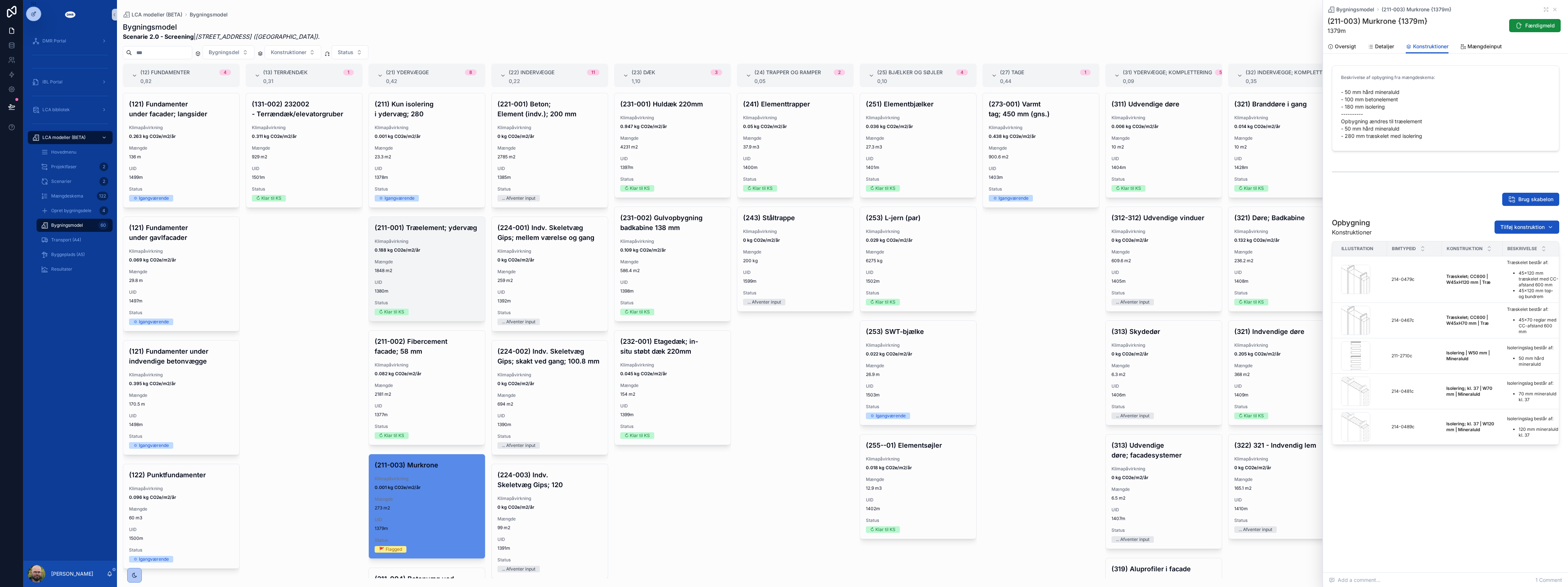
click at [440, 306] on span "Status" at bounding box center [426, 303] width 104 height 6
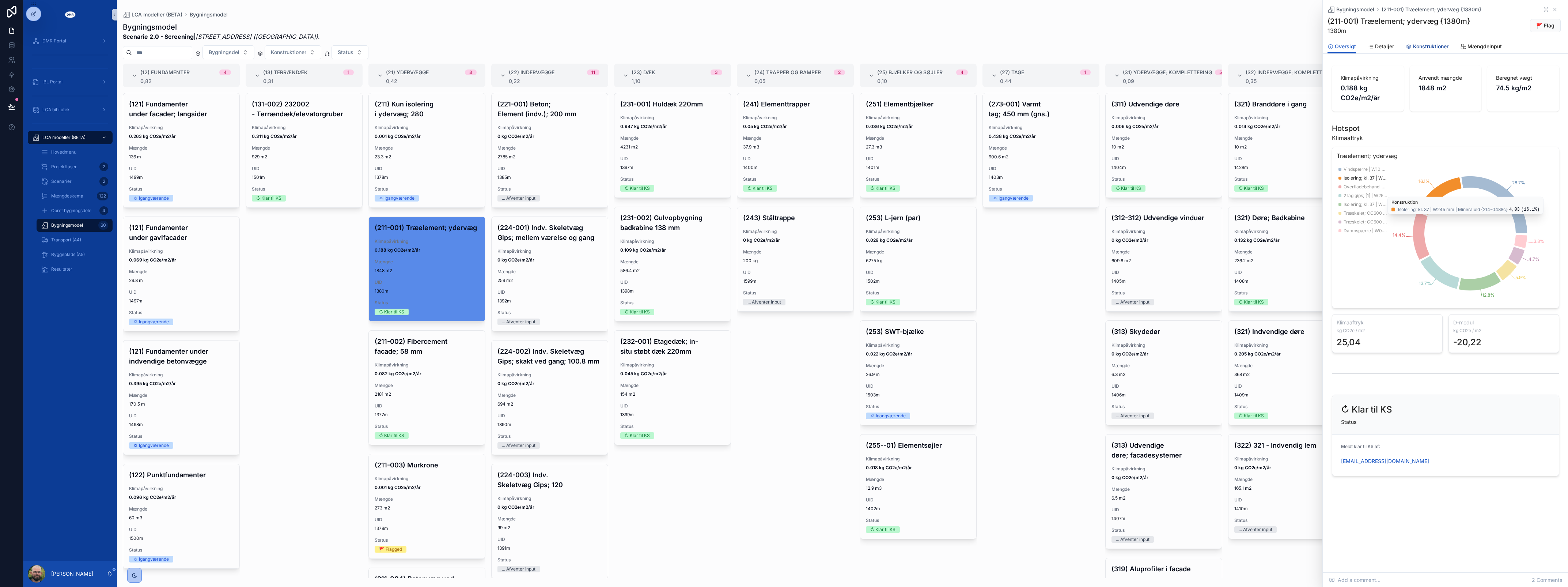
click at [1420, 42] on link "Konstruktioner" at bounding box center [1427, 47] width 43 height 15
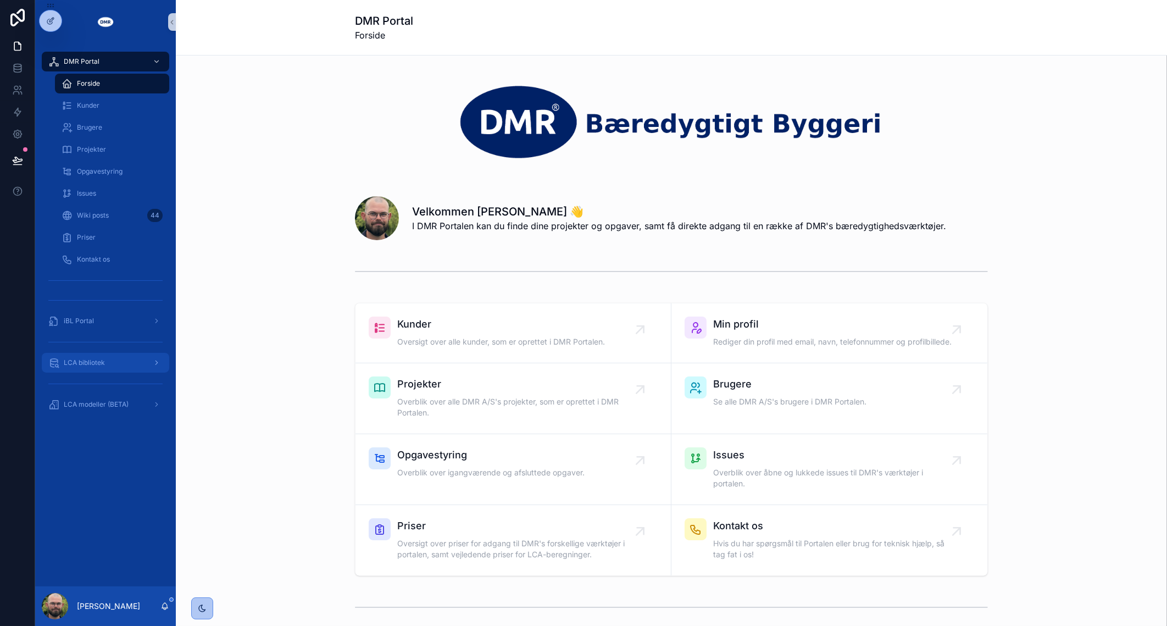
click at [125, 365] on div "LCA bibliotek" at bounding box center [105, 363] width 114 height 18
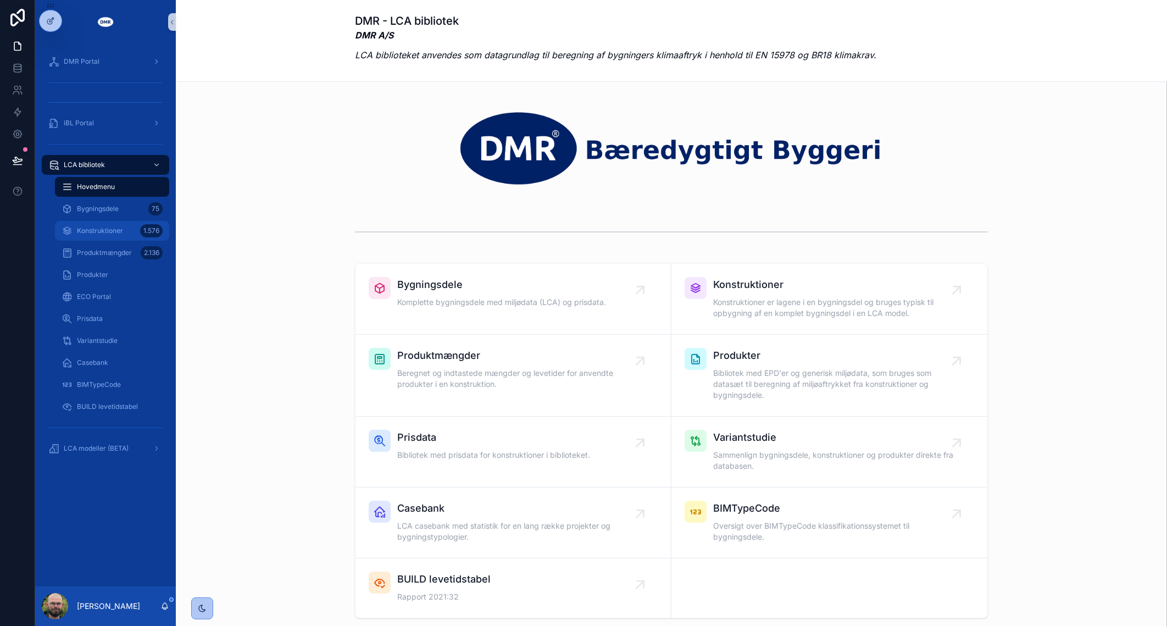
click at [127, 235] on div "Konstruktioner 1.576" at bounding box center [112, 231] width 101 height 18
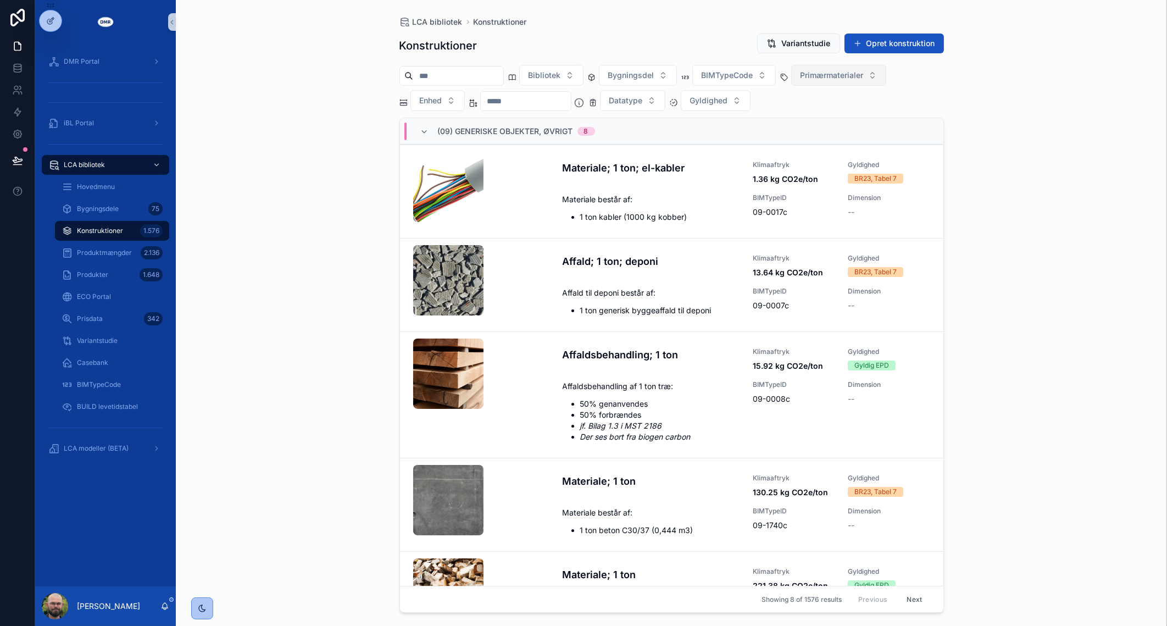
click at [864, 71] on span "Primærmaterialer" at bounding box center [832, 75] width 63 height 11
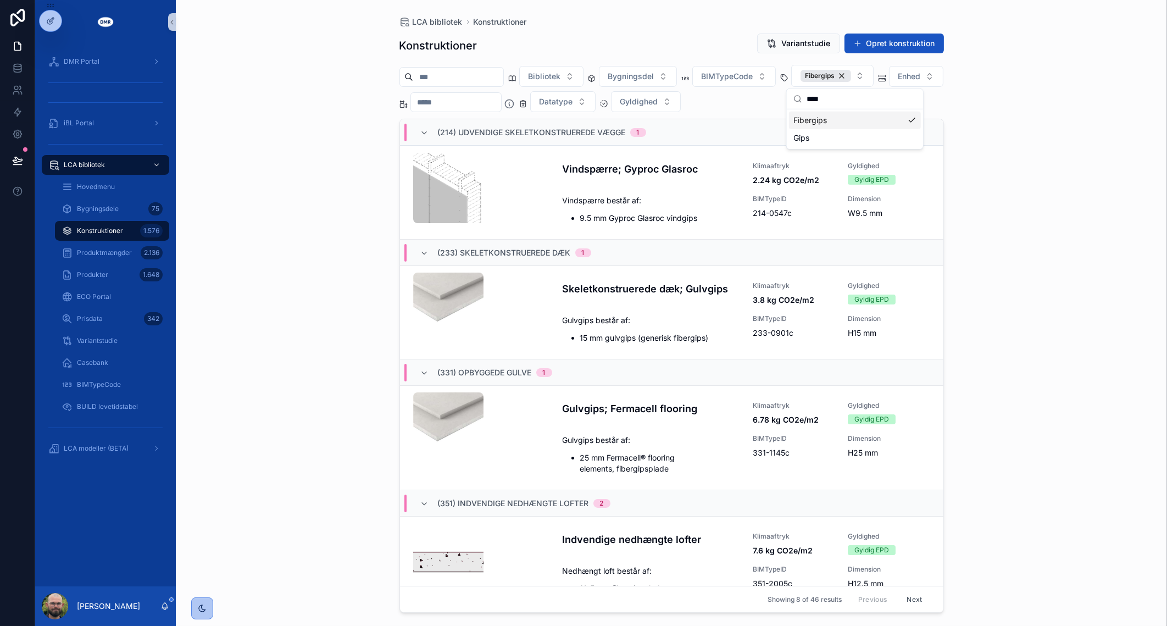
type input "****"
click at [501, 102] on input "scrollable content" at bounding box center [456, 102] width 90 height 15
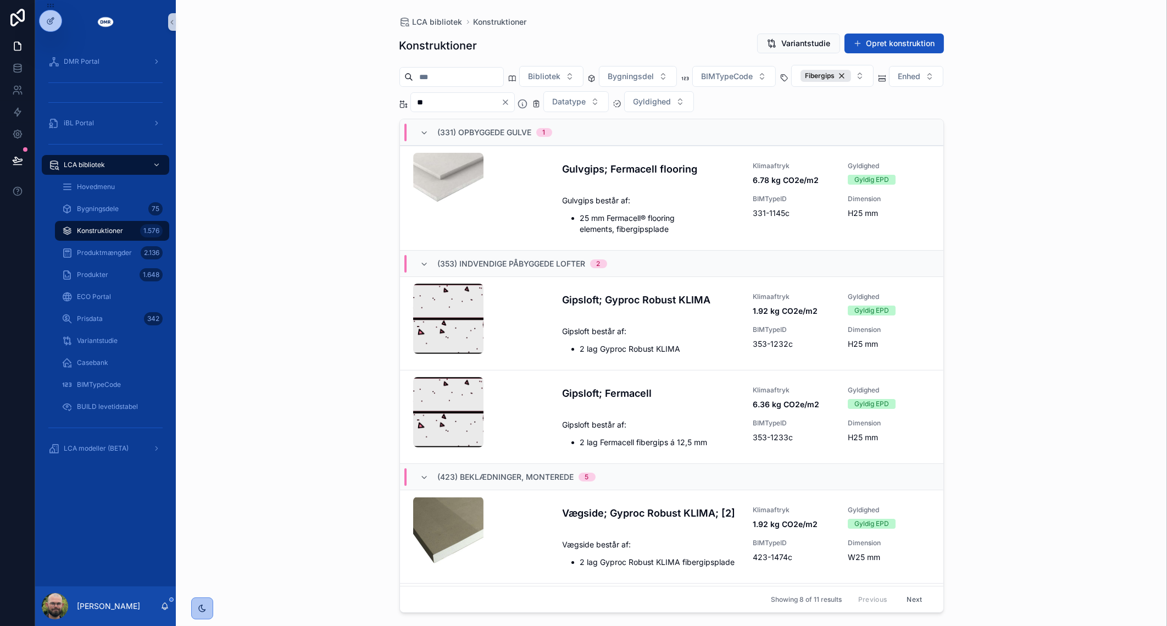
type input "**"
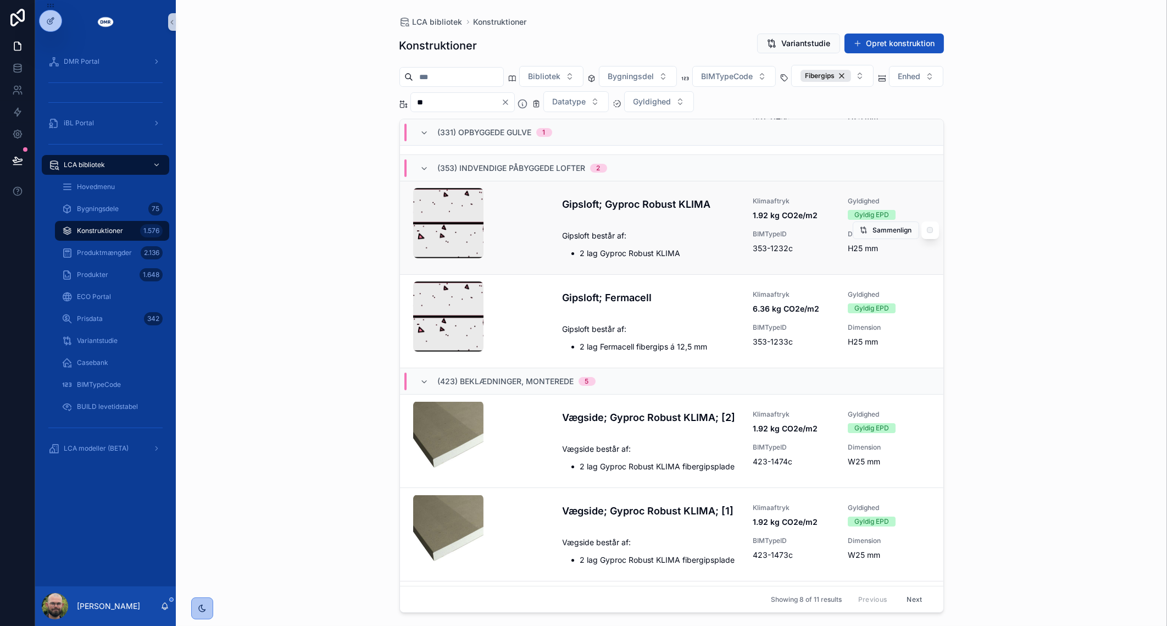
scroll to position [137, 0]
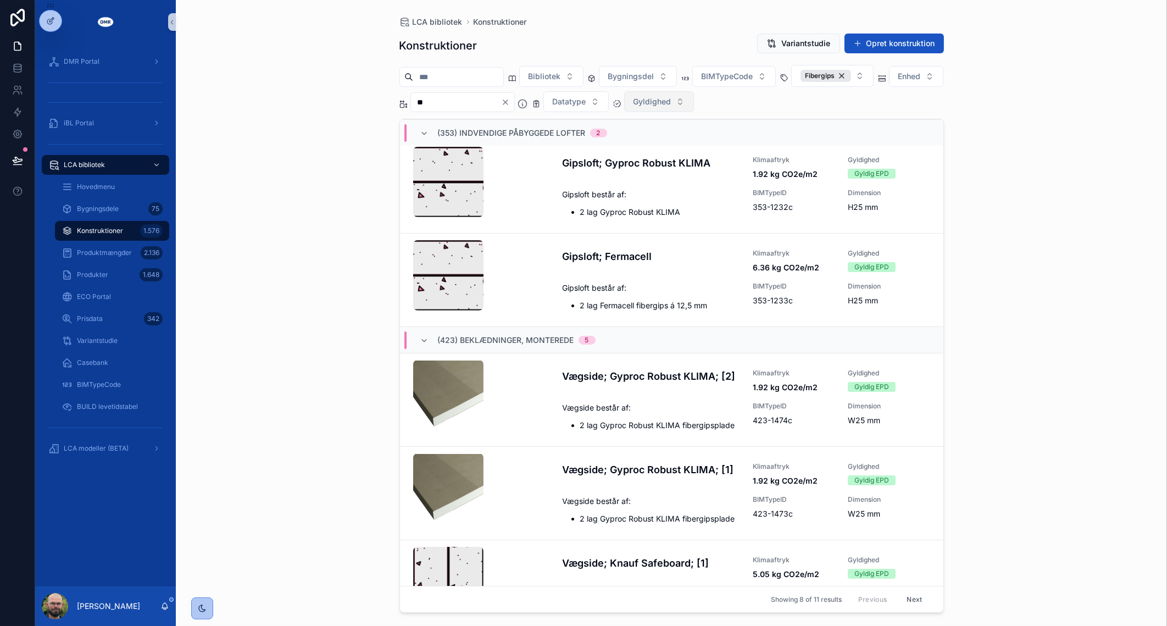
click at [694, 110] on button "Gyldighed" at bounding box center [659, 101] width 70 height 21
click at [760, 189] on div "BR23, Tabel 7" at bounding box center [753, 181] width 132 height 18
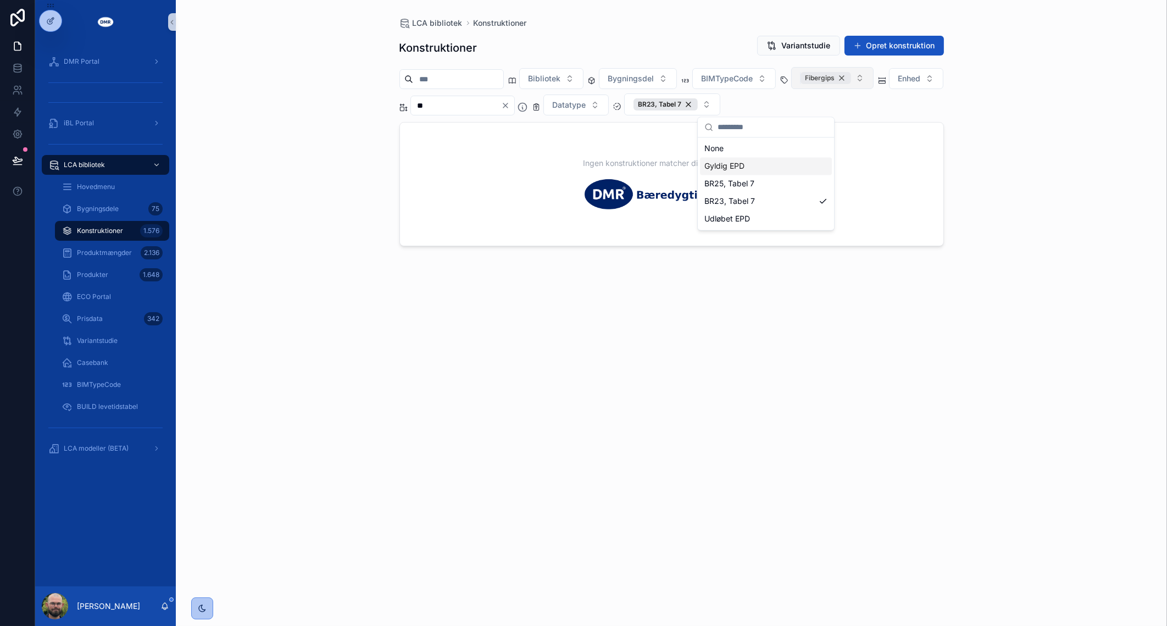
click at [851, 79] on div "Fibergips" at bounding box center [826, 78] width 51 height 12
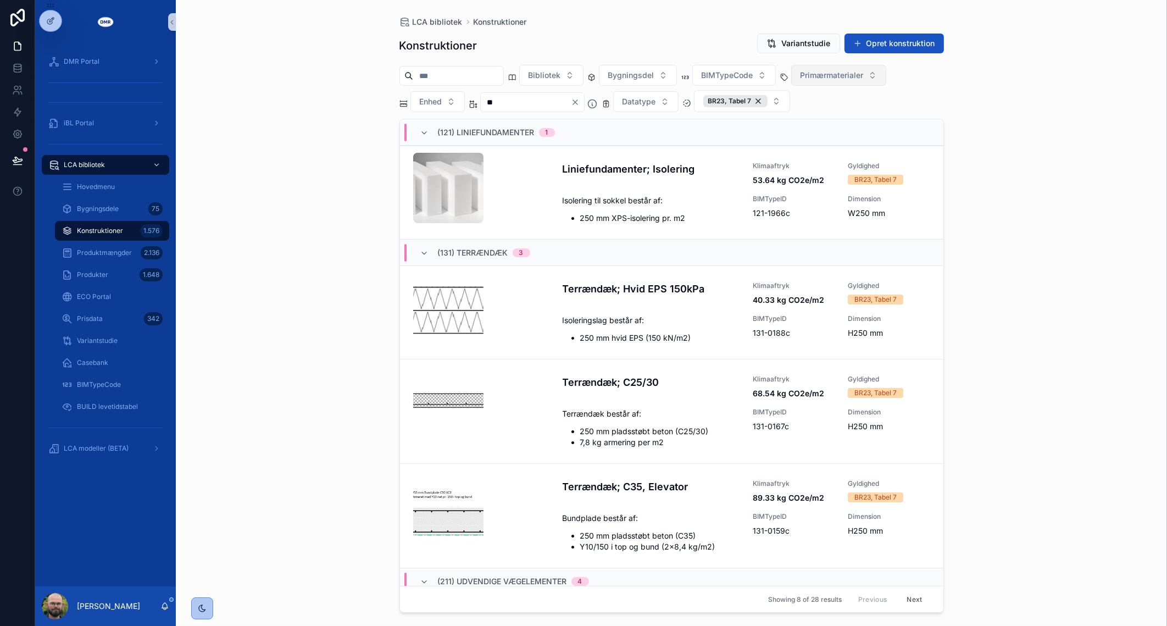
click at [863, 79] on span "Primærmaterialer" at bounding box center [832, 75] width 63 height 11
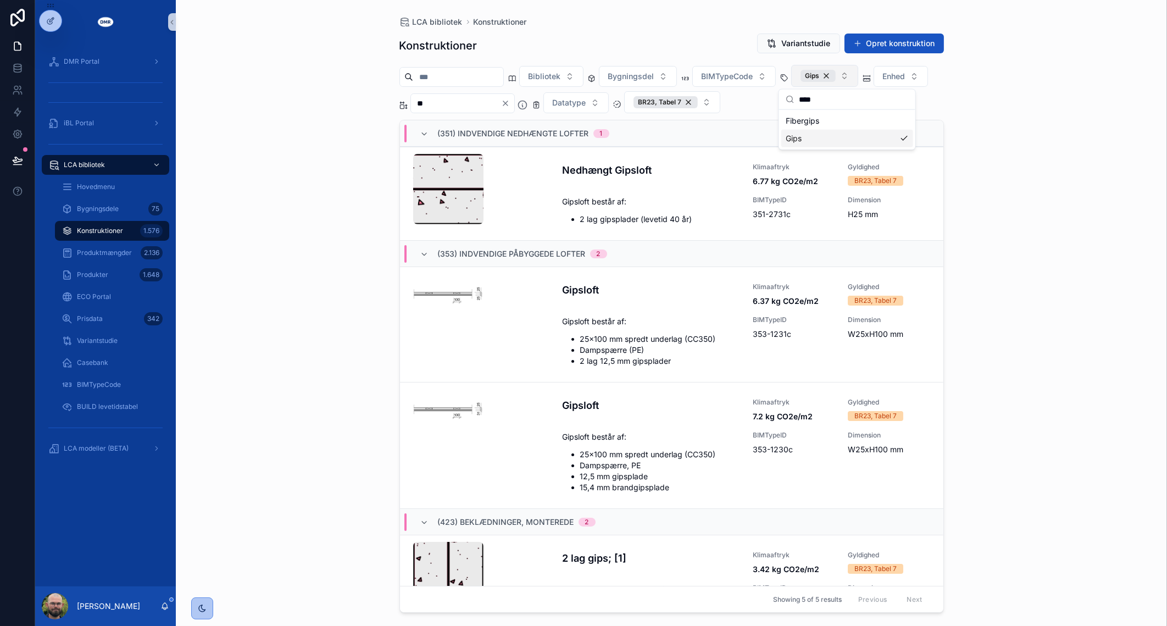
type input "****"
click at [259, 291] on div "LCA bibliotek Konstruktioner Konstruktioner Variantstudie Opret konstruktion Bi…" at bounding box center [672, 313] width 992 height 626
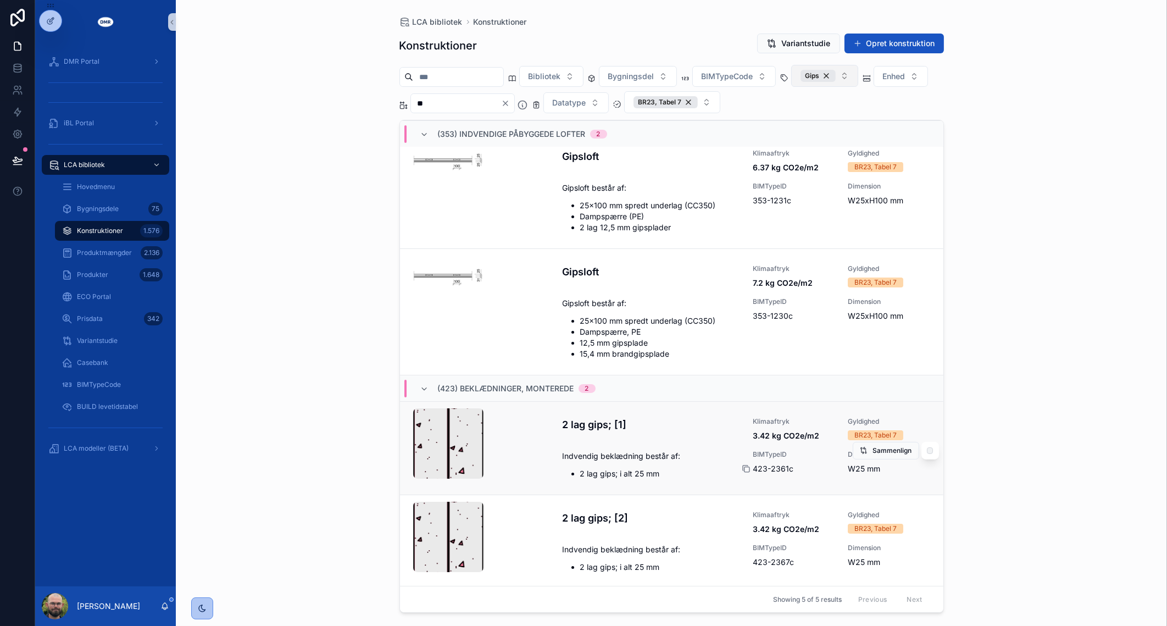
click at [742, 467] on icon "scrollable content" at bounding box center [746, 468] width 9 height 9
drag, startPoint x: 852, startPoint y: 75, endPoint x: 558, endPoint y: 107, distance: 295.3
click at [836, 75] on div "Gips" at bounding box center [818, 76] width 35 height 12
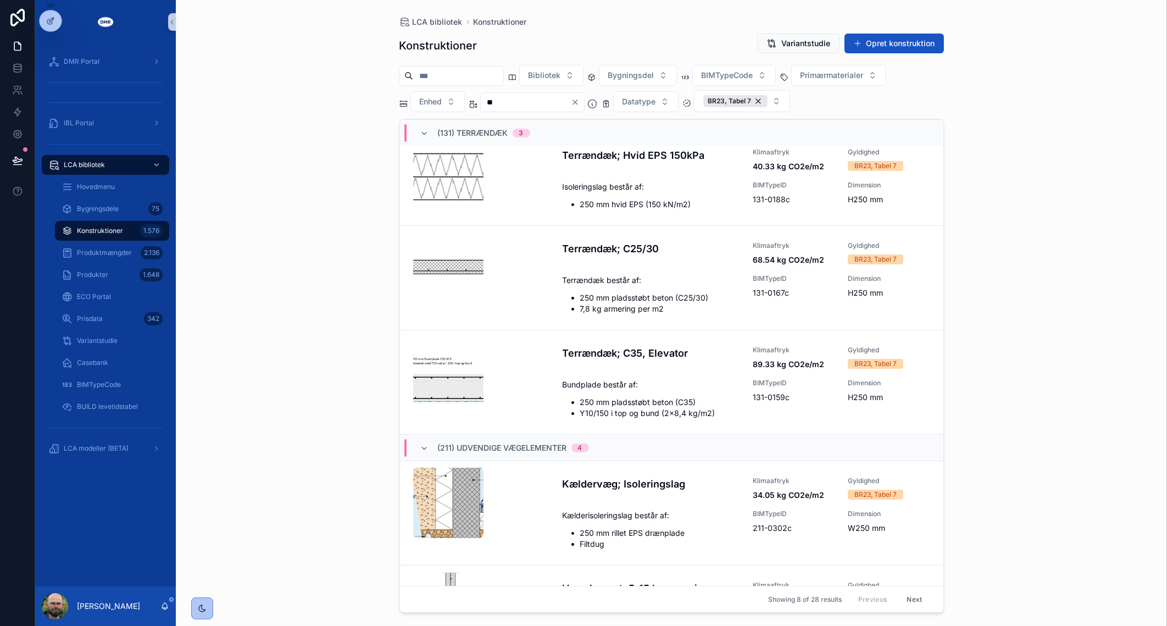
click at [580, 102] on icon "Clear" at bounding box center [575, 102] width 9 height 9
click at [403, 67] on div "scrollable content" at bounding box center [452, 76] width 104 height 20
click at [439, 80] on input "scrollable content" at bounding box center [458, 75] width 90 height 15
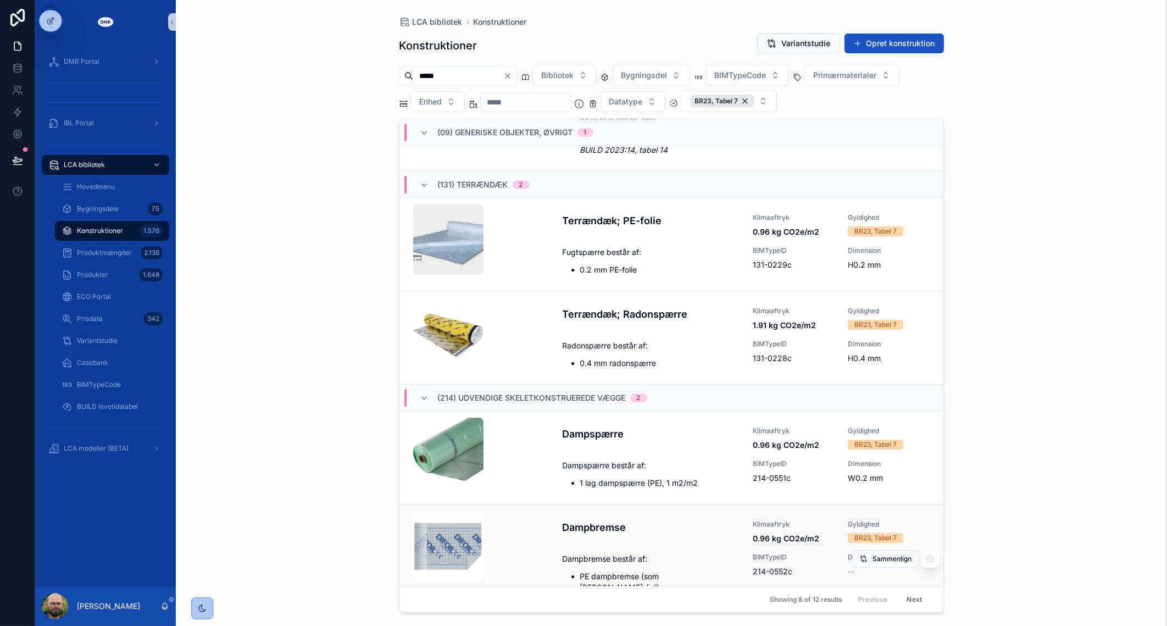
scroll to position [137, 0]
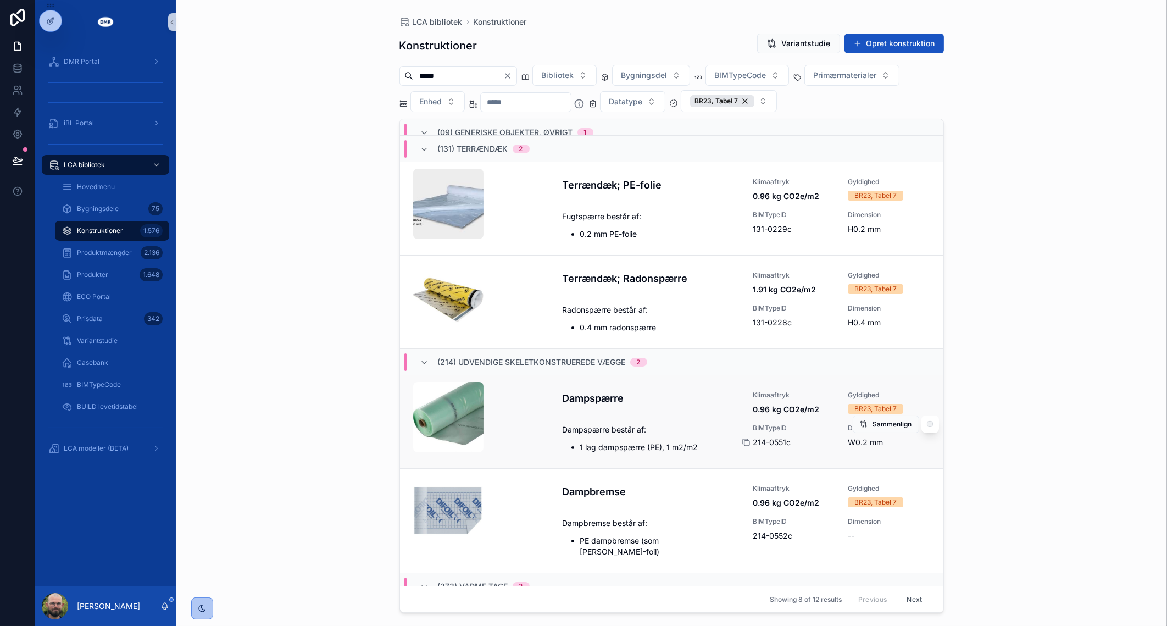
type input "*****"
click at [744, 442] on icon "scrollable content" at bounding box center [746, 442] width 9 height 9
click at [189, 178] on div "LCA bibliotek Konstruktioner Konstruktioner Variantstudie Opret konstruktion **…" at bounding box center [672, 313] width 992 height 626
click at [690, 85] on button "Bygningsdel" at bounding box center [651, 75] width 78 height 21
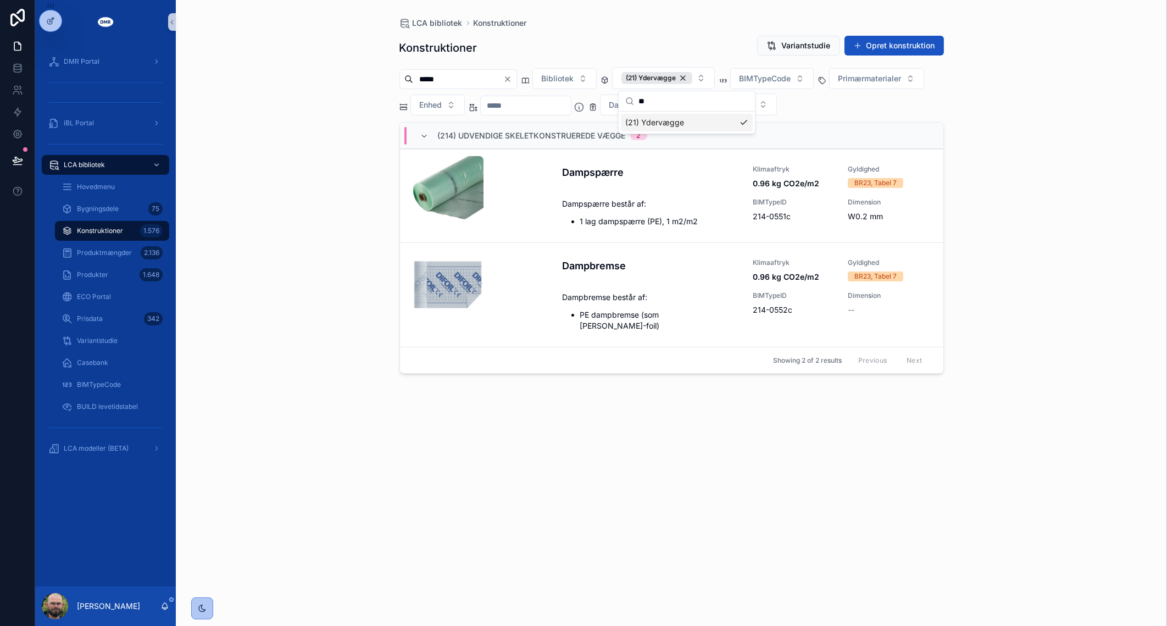
type input "**"
click at [571, 106] on input "scrollable content" at bounding box center [526, 105] width 90 height 15
drag, startPoint x: 529, startPoint y: 75, endPoint x: 533, endPoint y: 67, distance: 8.9
click at [512, 75] on icon "Clear" at bounding box center [507, 79] width 9 height 9
click at [573, 32] on div "Konstruktioner Variantstudie Opret konstruktion Bibliotek (21) Ydervægge BIMTyp…" at bounding box center [672, 321] width 545 height 584
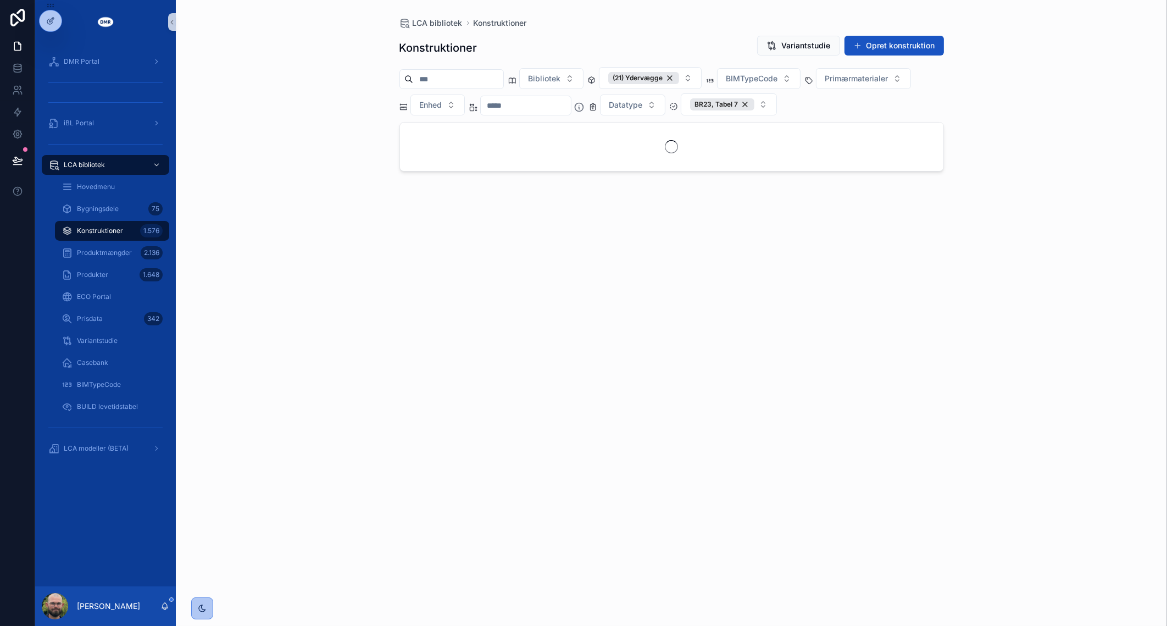
click at [515, 100] on input "scrollable content" at bounding box center [526, 105] width 90 height 15
click at [502, 102] on input "****" at bounding box center [526, 105] width 90 height 15
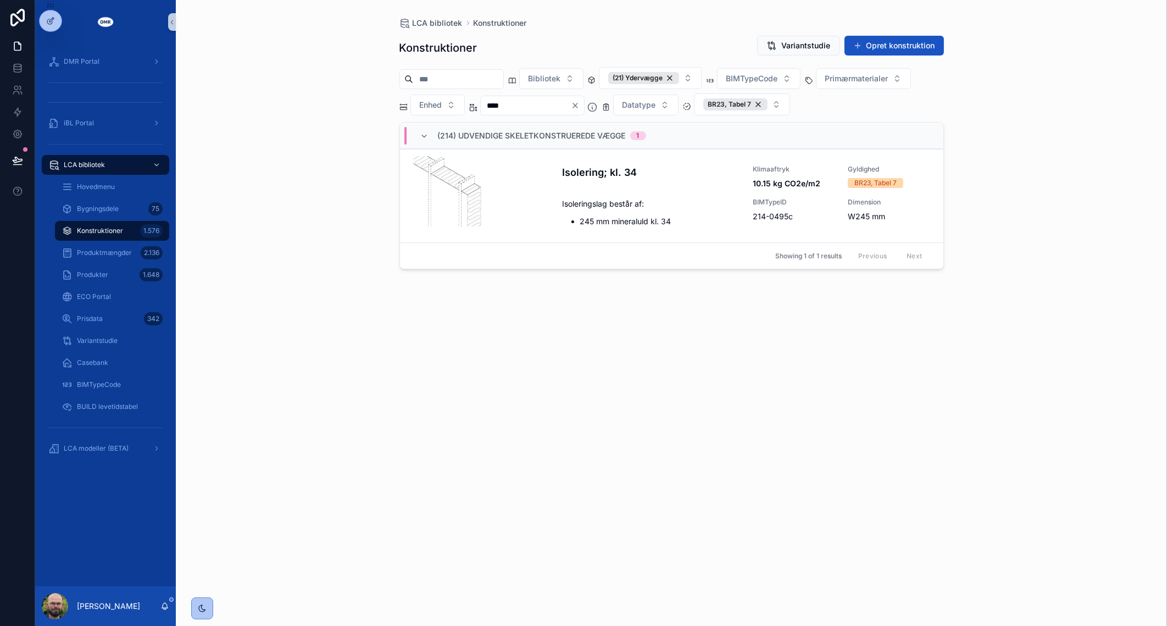
type input "****"
click at [516, 468] on div "Konstruktioner Variantstudie Opret konstruktion Bibliotek (21) Ydervægge BIMTyp…" at bounding box center [672, 321] width 545 height 584
click at [679, 77] on div "(21) Ydervægge" at bounding box center [643, 78] width 71 height 12
click at [580, 104] on icon "Clear" at bounding box center [575, 104] width 9 height 9
click at [491, 79] on input "scrollable content" at bounding box center [458, 77] width 90 height 15
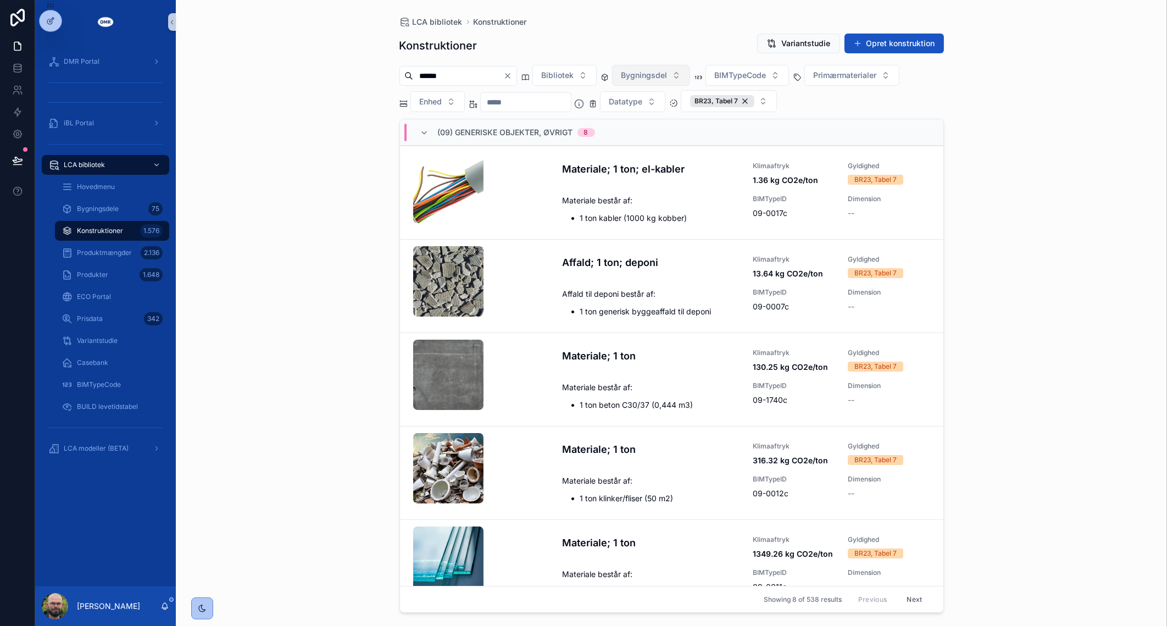
type input "******"
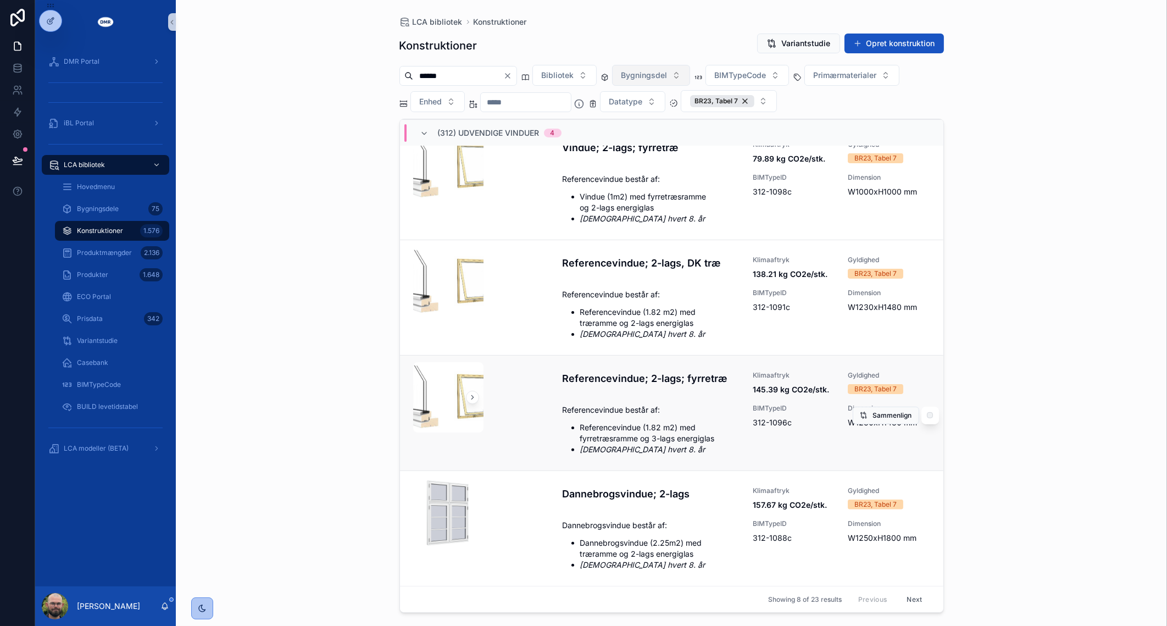
scroll to position [566, 0]
click at [903, 605] on button "Next" at bounding box center [914, 599] width 31 height 17
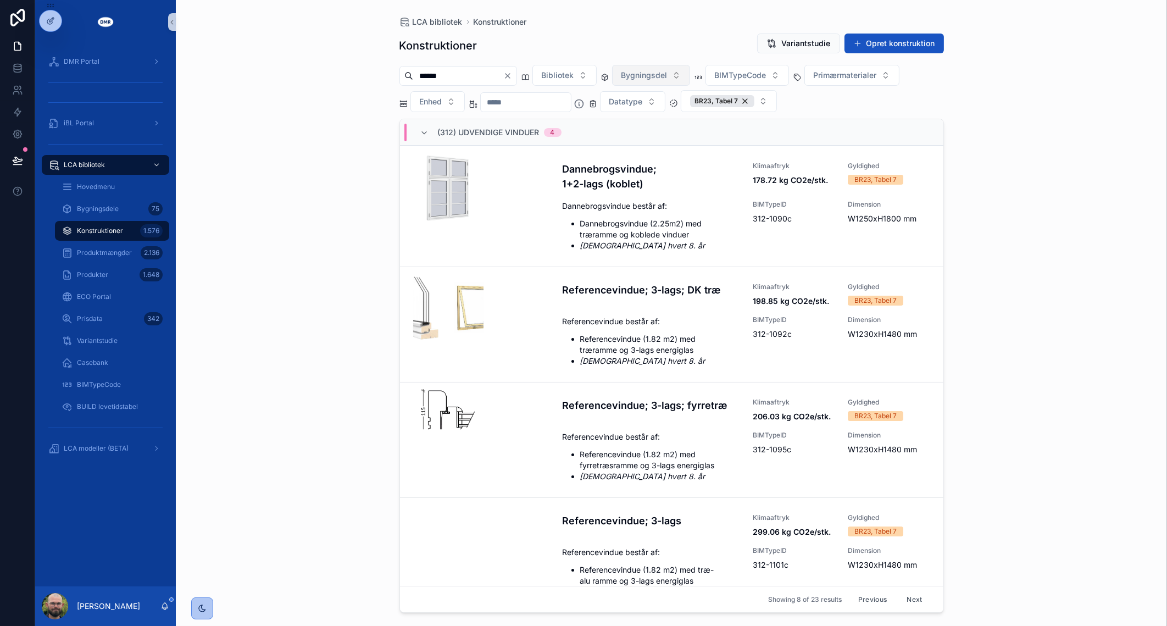
scroll to position [489, 0]
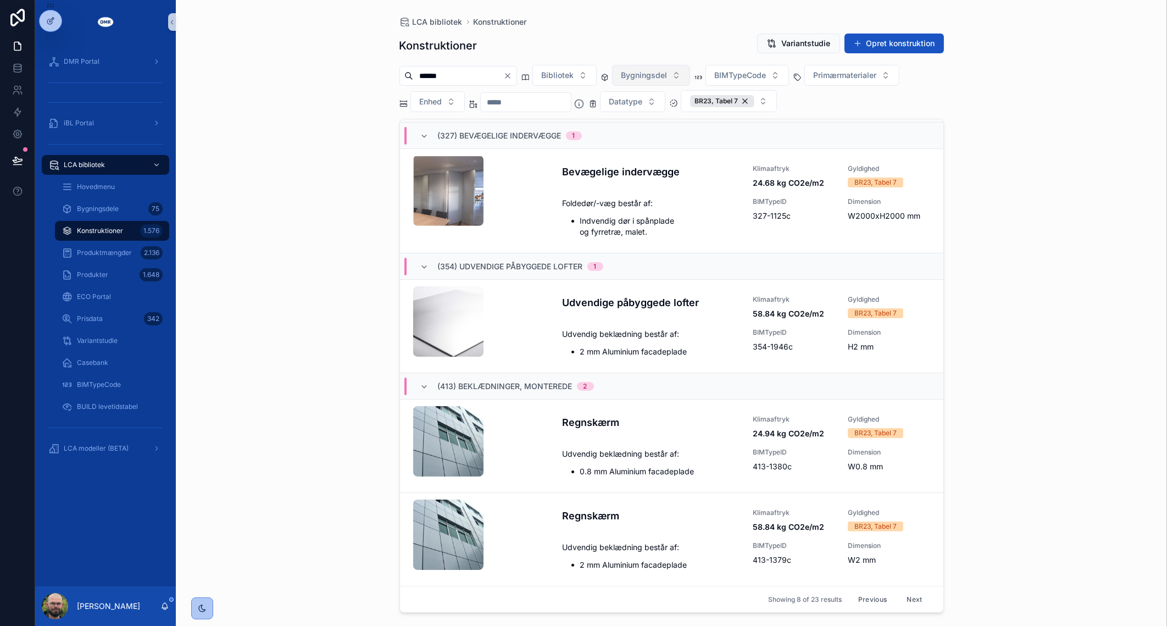
click at [902, 601] on button "Next" at bounding box center [914, 599] width 31 height 17
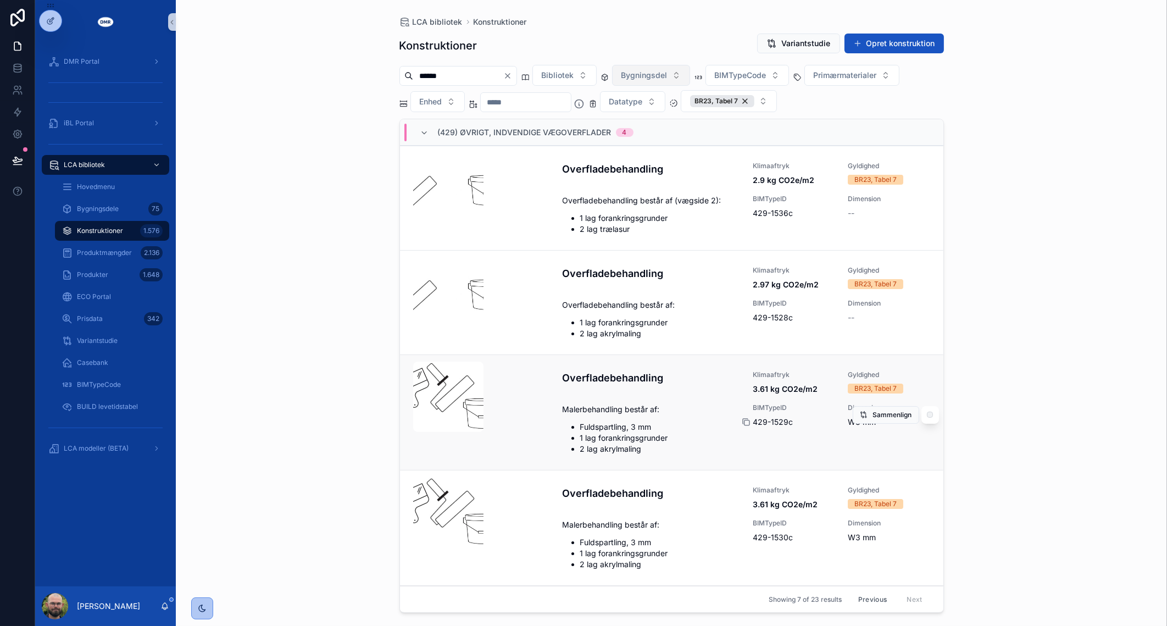
click at [742, 420] on icon "scrollable content" at bounding box center [746, 422] width 9 height 9
click at [347, 242] on div "LCA bibliotek Konstruktioner Konstruktioner Variantstudie Opret konstruktion **…" at bounding box center [672, 313] width 992 height 626
click at [102, 274] on span "Produkter" at bounding box center [92, 274] width 31 height 9
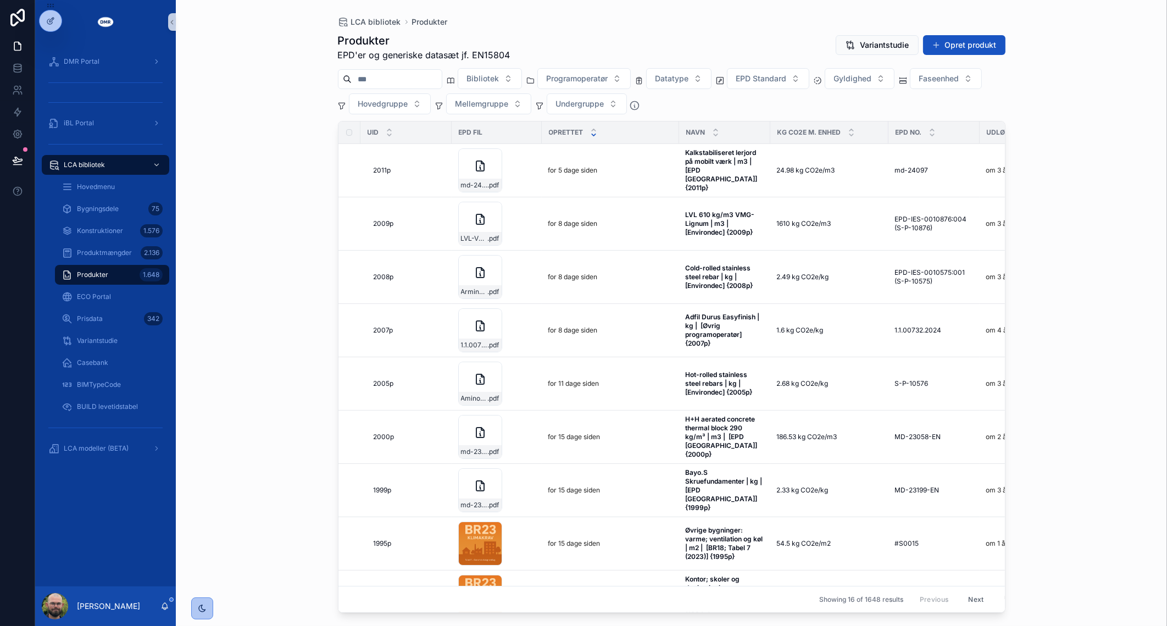
click at [269, 160] on div "LCA bibliotek Produkter Produkter EPD'er og generiske datasæt jf. EN15804 Varia…" at bounding box center [672, 313] width 992 height 626
click at [268, 171] on div "LCA bibliotek Produkter Produkter EPD'er og generiske datasæt jf. EN15804 Varia…" at bounding box center [672, 313] width 992 height 626
click at [405, 85] on input "scrollable content" at bounding box center [397, 78] width 90 height 15
click at [287, 84] on div "LCA bibliotek Produkter Produkter EPD'er og generiske datasæt jf. EN15804 Varia…" at bounding box center [672, 313] width 992 height 626
click at [956, 82] on span "Faseenhed" at bounding box center [940, 78] width 40 height 11
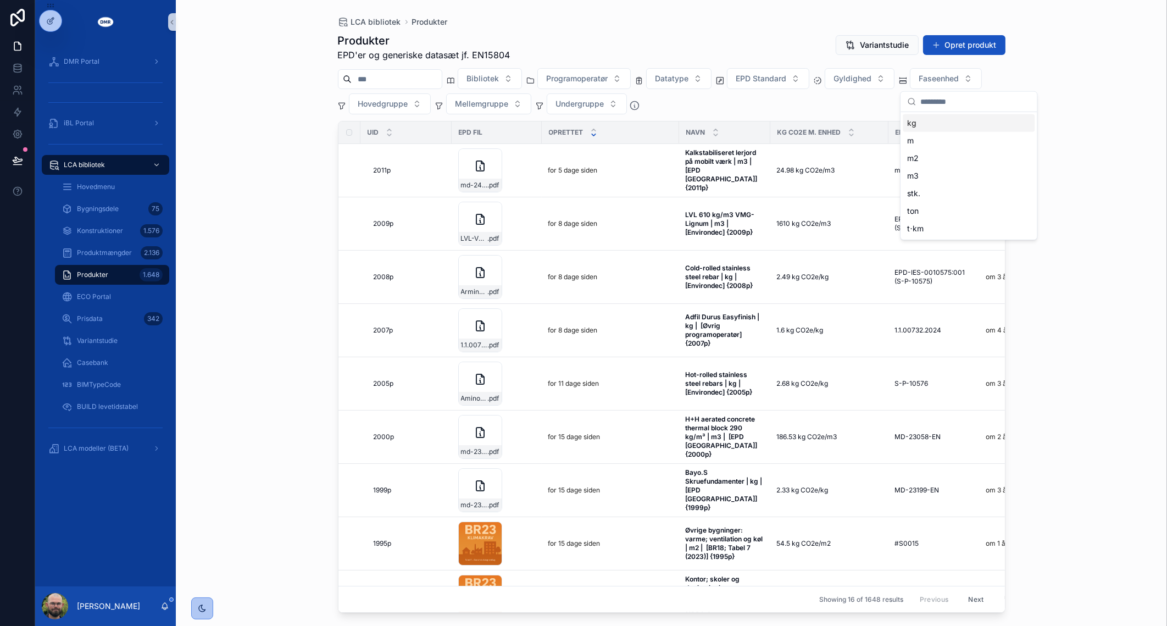
click at [936, 123] on div "kg" at bounding box center [969, 123] width 132 height 18
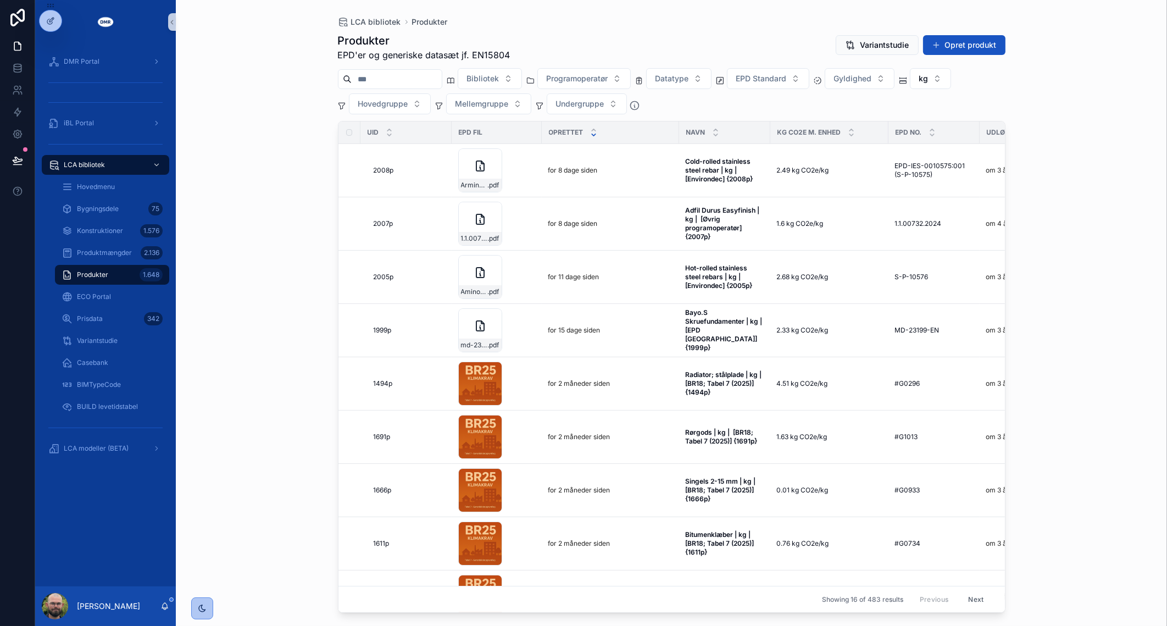
click at [409, 74] on input "scrollable content" at bounding box center [397, 78] width 90 height 15
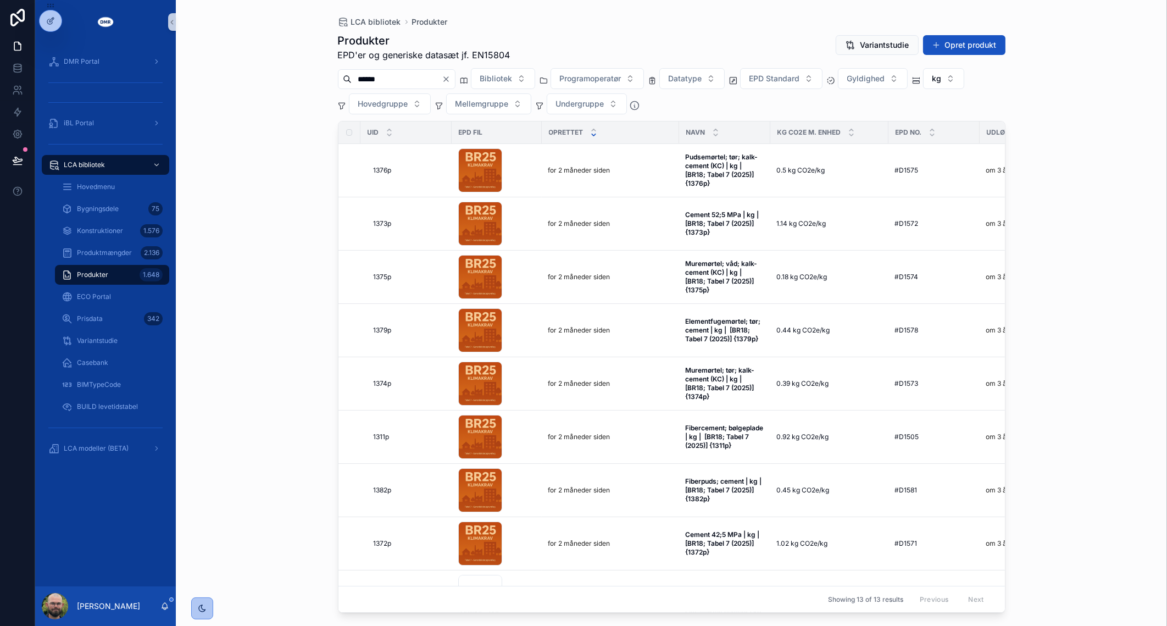
click at [236, 139] on div "LCA bibliotek Produkter Produkter EPD'er og generiske datasæt jf. EN15804 Varia…" at bounding box center [672, 313] width 992 height 626
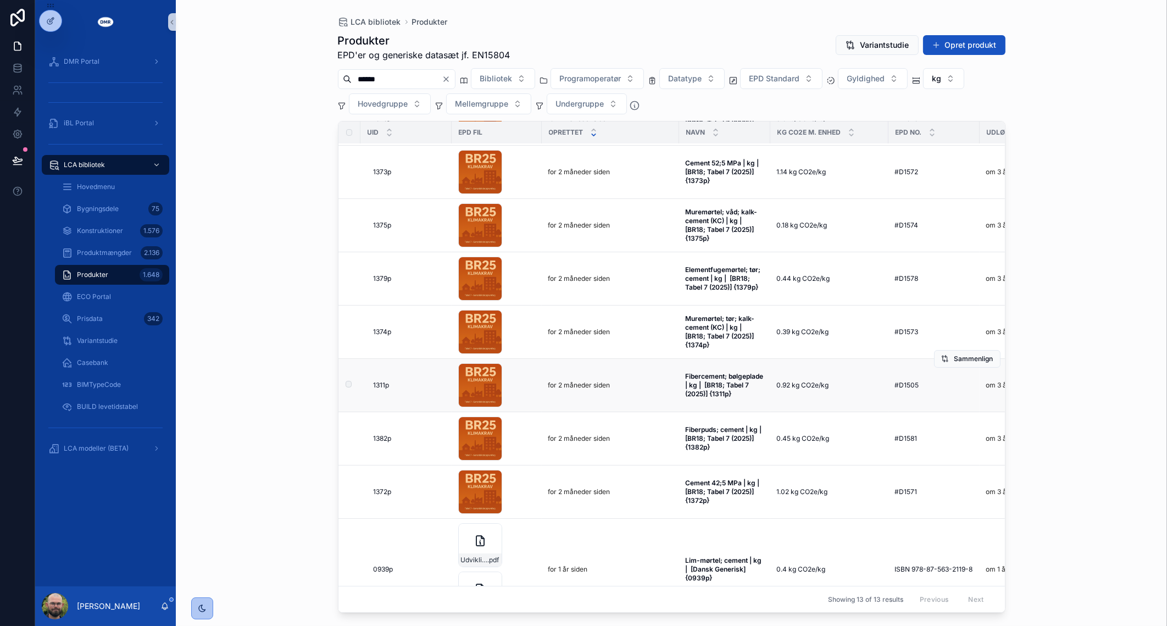
scroll to position [68, 0]
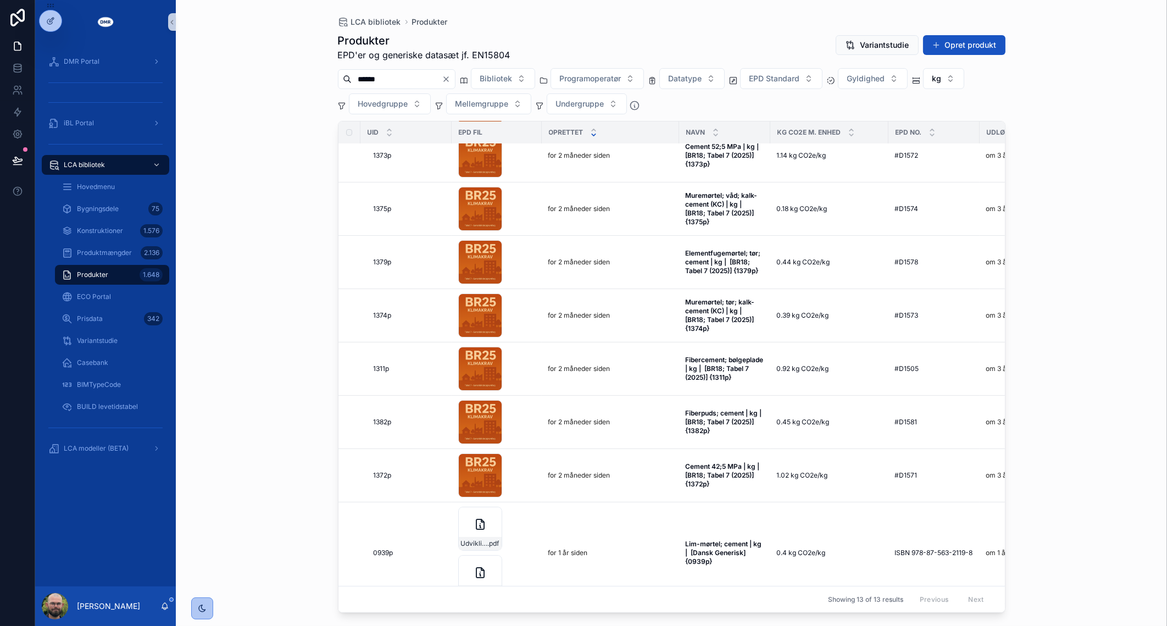
click at [415, 68] on div "****** Bibliotek Programoperatør Datatype EPD Standard Gyldighed kg Hovedgruppe…" at bounding box center [672, 91] width 668 height 46
click at [411, 77] on input "******" at bounding box center [397, 78] width 90 height 15
type input "****"
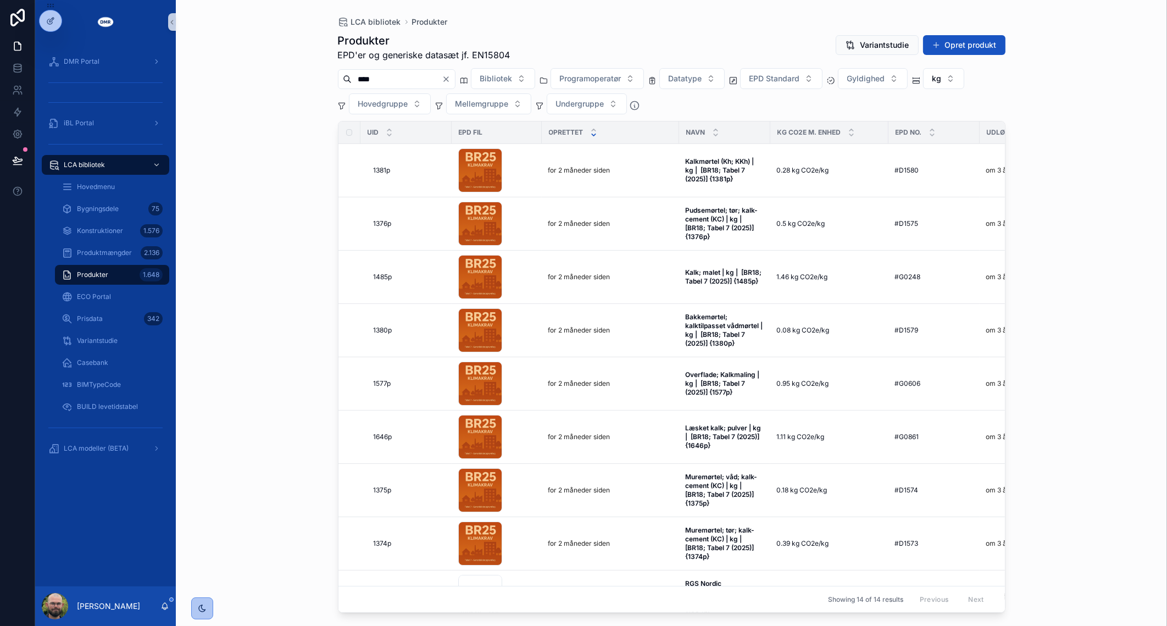
click at [223, 113] on div "LCA bibliotek Produkter Produkter EPD'er og generiske datasæt jf. EN15804 Varia…" at bounding box center [672, 313] width 992 height 626
click at [124, 218] on link "Bygningsdele 75" at bounding box center [112, 209] width 114 height 20
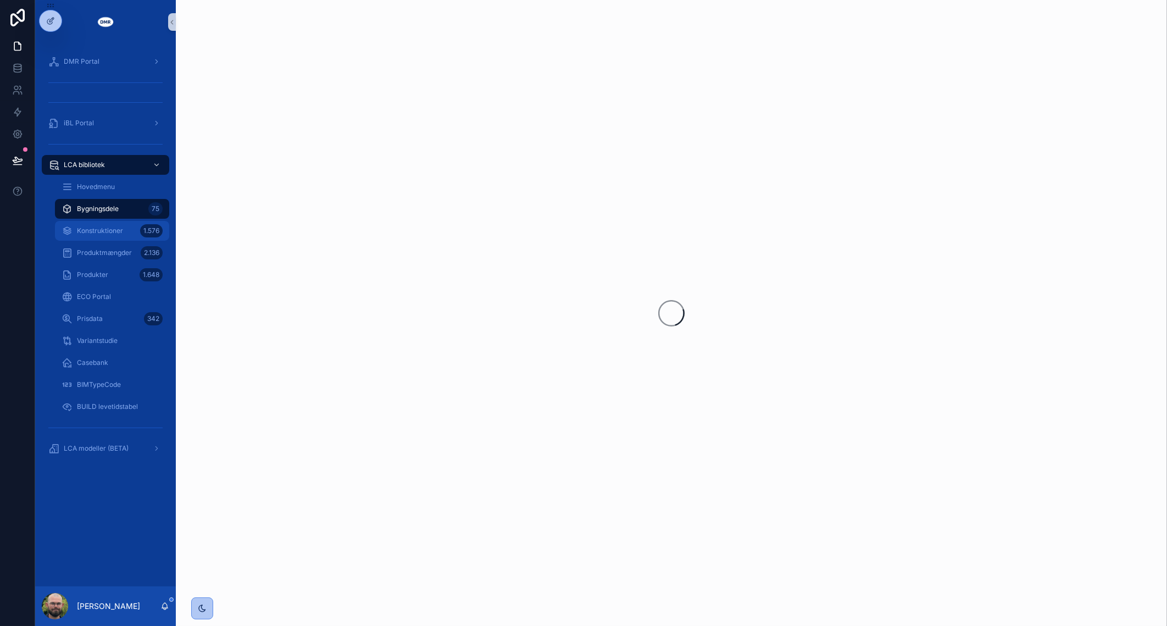
click at [124, 224] on div "Konstruktioner 1.576" at bounding box center [112, 231] width 101 height 18
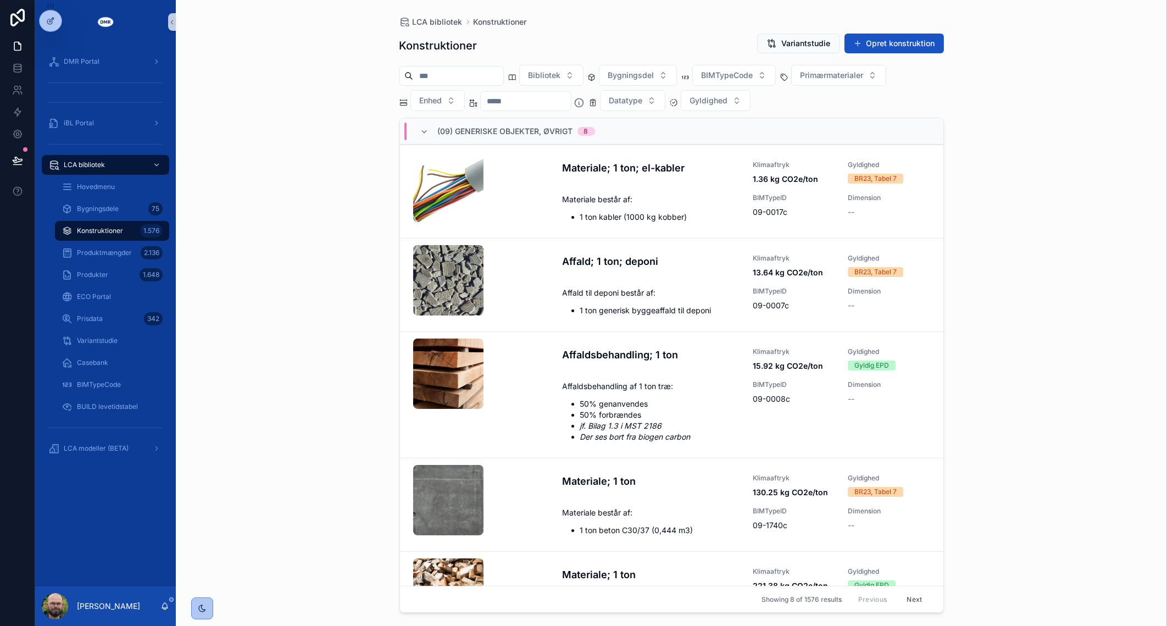
drag, startPoint x: 378, startPoint y: 167, endPoint x: 384, endPoint y: 162, distance: 7.5
click at [378, 167] on div "LCA bibliotek Konstruktioner Konstruktioner Variantstudie Opret konstruktion Bi…" at bounding box center [672, 313] width 992 height 626
click at [507, 102] on input "scrollable content" at bounding box center [526, 100] width 90 height 15
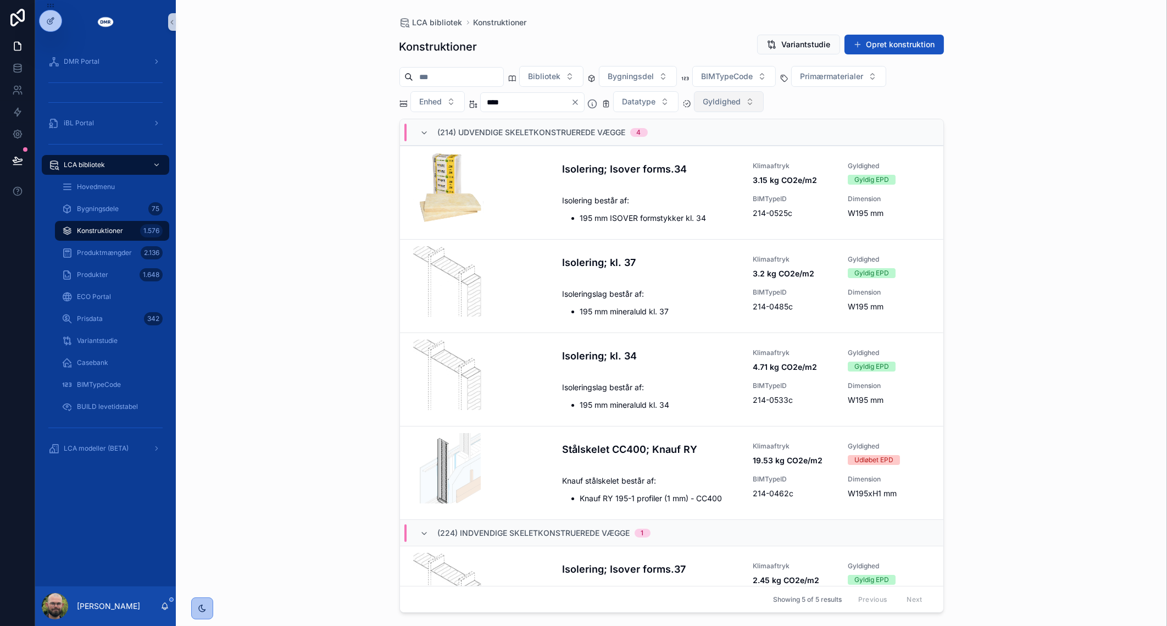
click at [741, 98] on span "Gyldighed" at bounding box center [723, 101] width 38 height 11
click at [740, 187] on div "BR23, Tabel 7" at bounding box center [753, 182] width 132 height 18
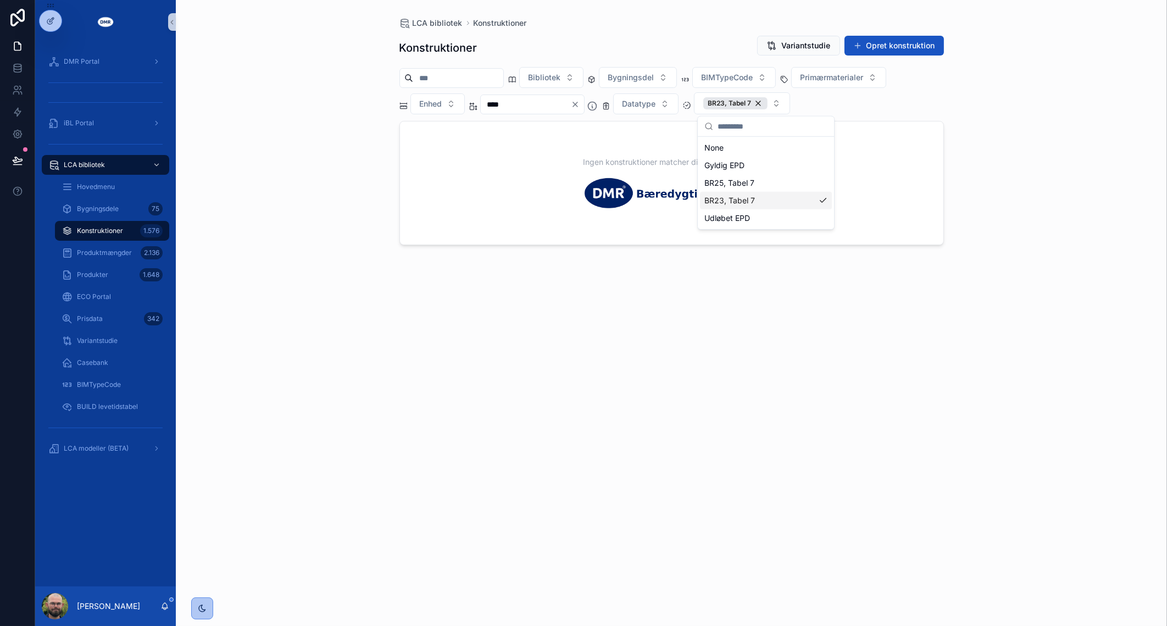
click at [292, 336] on div "LCA bibliotek Konstruktioner Konstruktioner Variantstudie Opret konstruktion Bi…" at bounding box center [672, 313] width 992 height 626
drag, startPoint x: 504, startPoint y: 106, endPoint x: 499, endPoint y: 108, distance: 5.9
click at [499, 108] on input "****" at bounding box center [526, 104] width 90 height 15
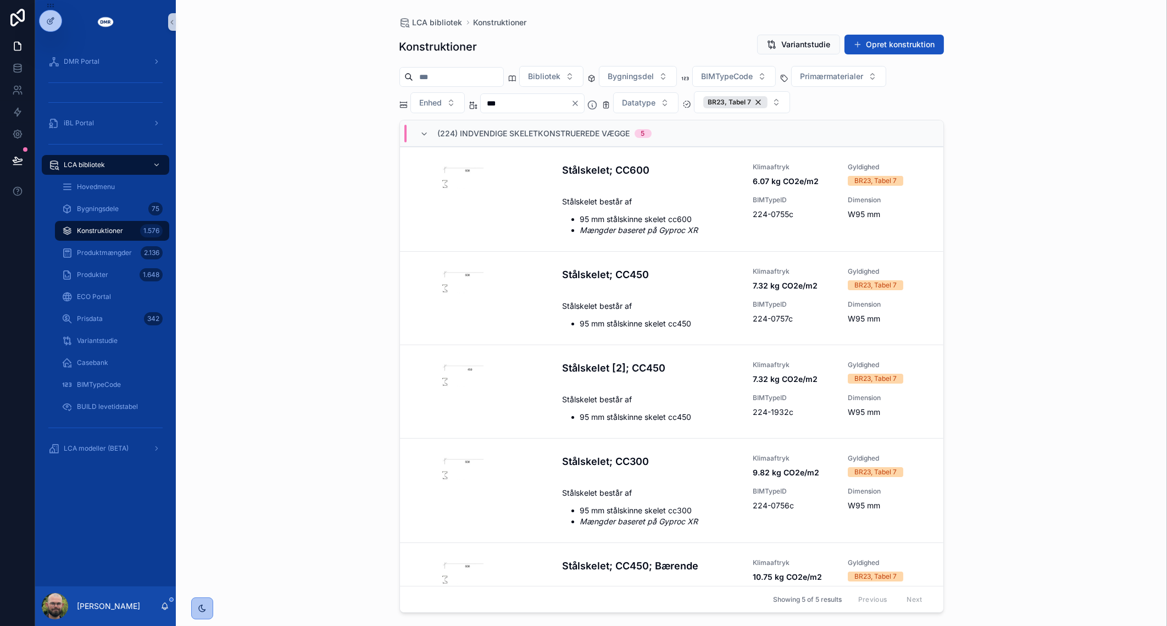
drag, startPoint x: 514, startPoint y: 102, endPoint x: 492, endPoint y: 109, distance: 23.1
click at [492, 109] on input "***" at bounding box center [526, 103] width 90 height 15
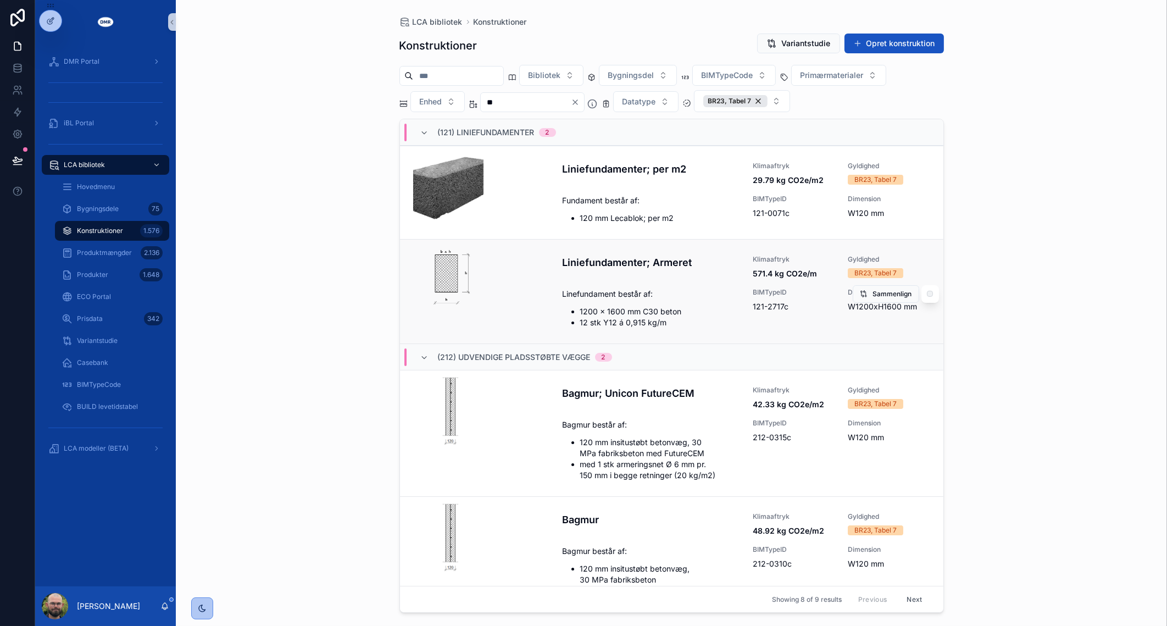
type input "*"
click at [296, 253] on div "LCA bibliotek Konstruktioner Konstruktioner Variantstudie Opret konstruktion Bi…" at bounding box center [672, 313] width 992 height 626
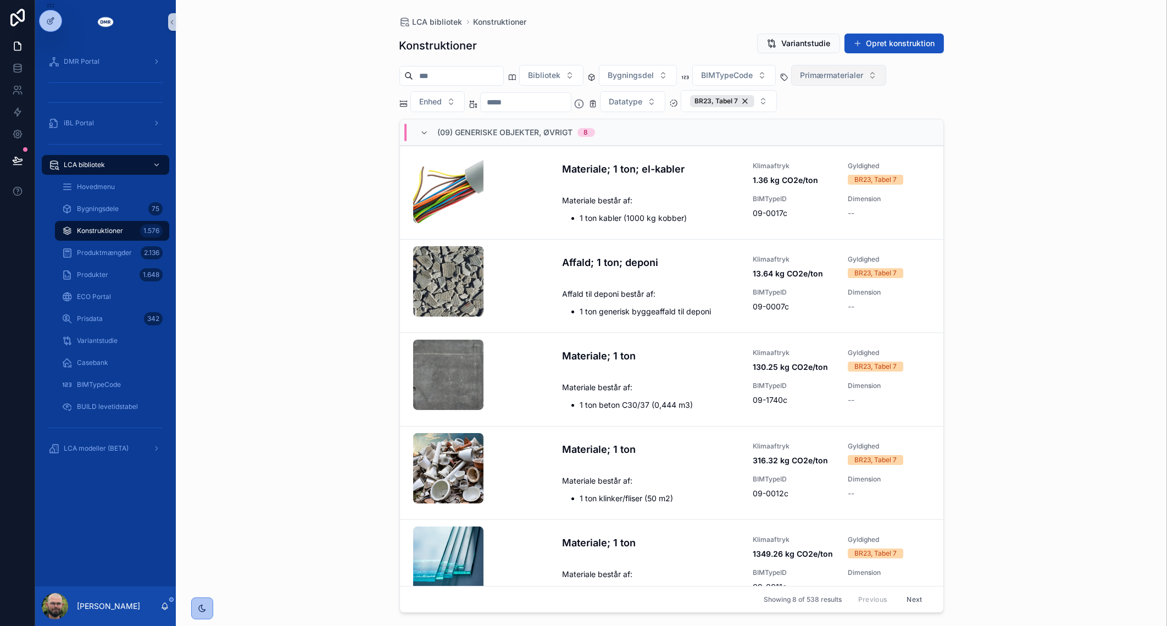
click at [864, 76] on span "Primærmaterialer" at bounding box center [832, 75] width 63 height 11
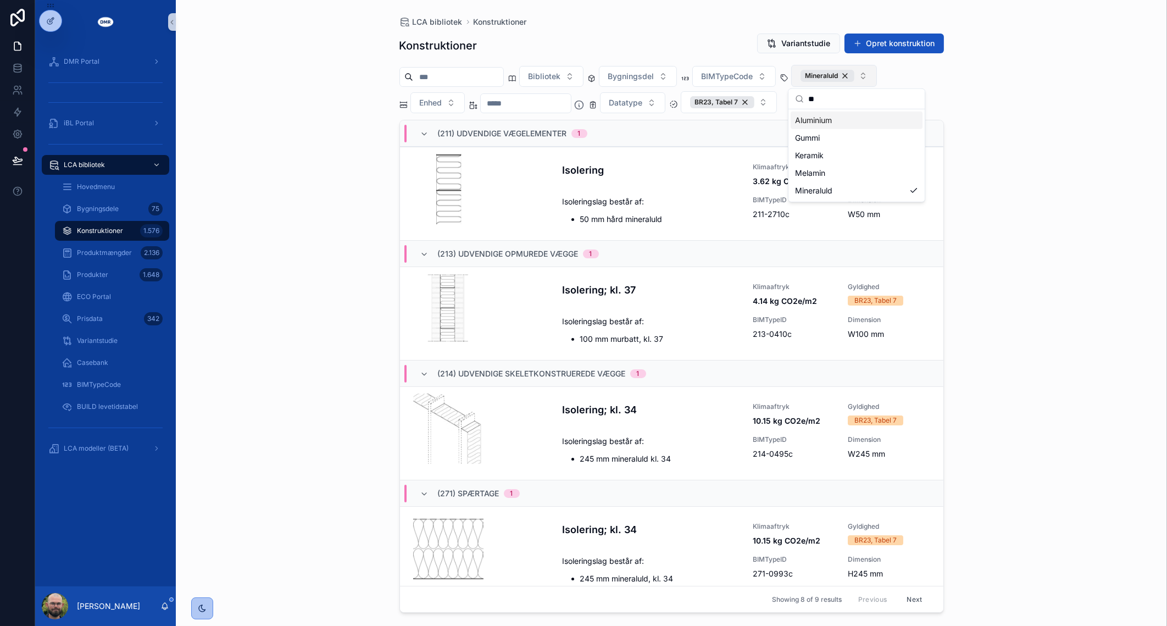
type input "*"
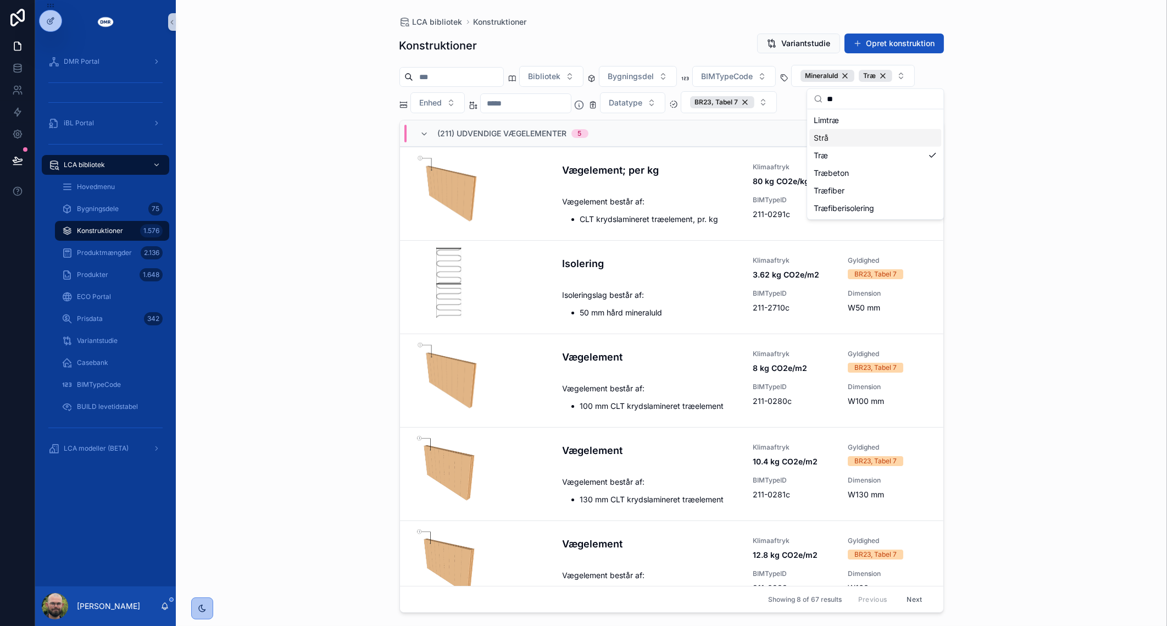
type input "**"
click at [1039, 181] on div "LCA bibliotek Konstruktioner Konstruktioner Variantstudie Opret konstruktion Bi…" at bounding box center [672, 313] width 992 height 626
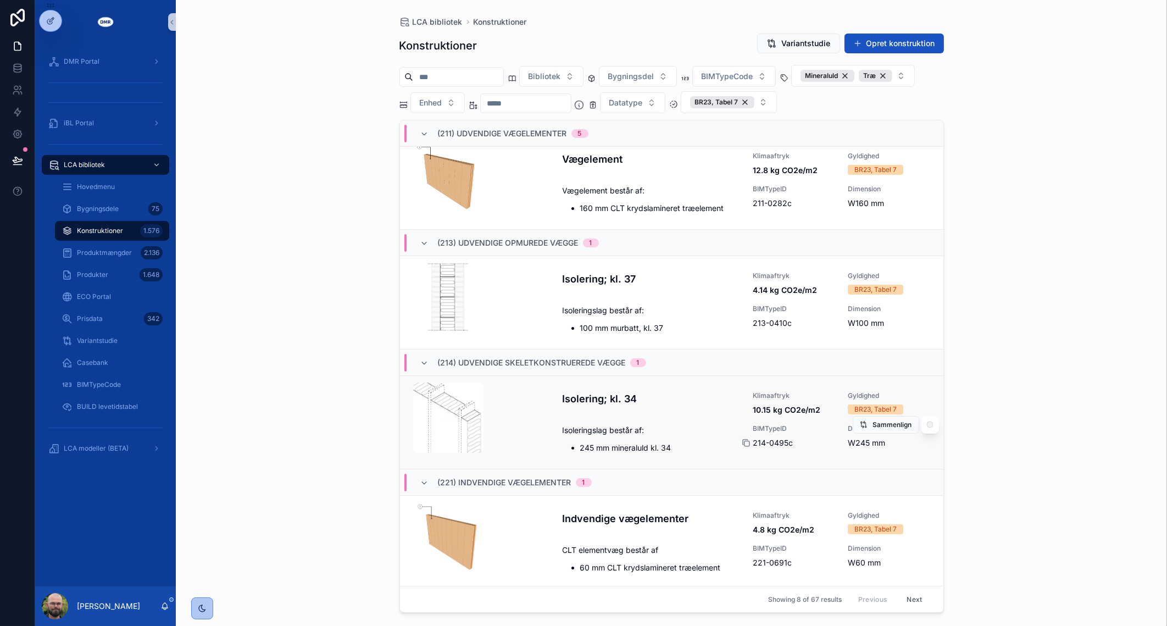
click at [743, 442] on icon "scrollable content" at bounding box center [746, 443] width 9 height 9
click at [777, 103] on button "BR23, Tabel 7" at bounding box center [729, 102] width 96 height 22
click at [750, 165] on div "Gyldig EPD" at bounding box center [754, 164] width 132 height 18
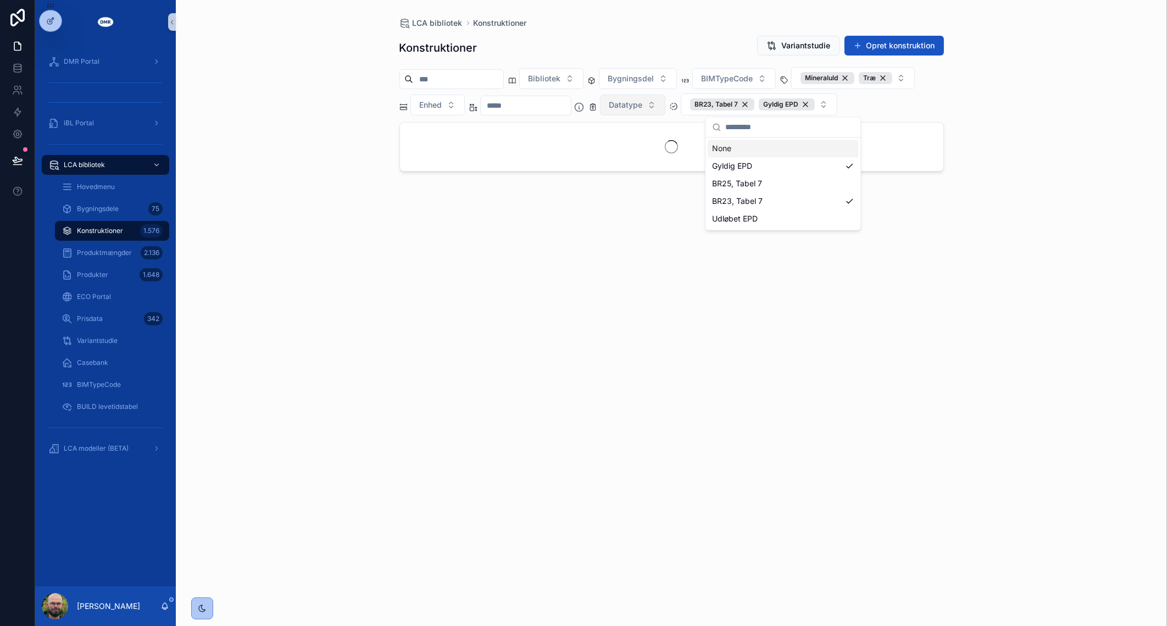
click at [666, 102] on button "Datatype" at bounding box center [632, 105] width 65 height 21
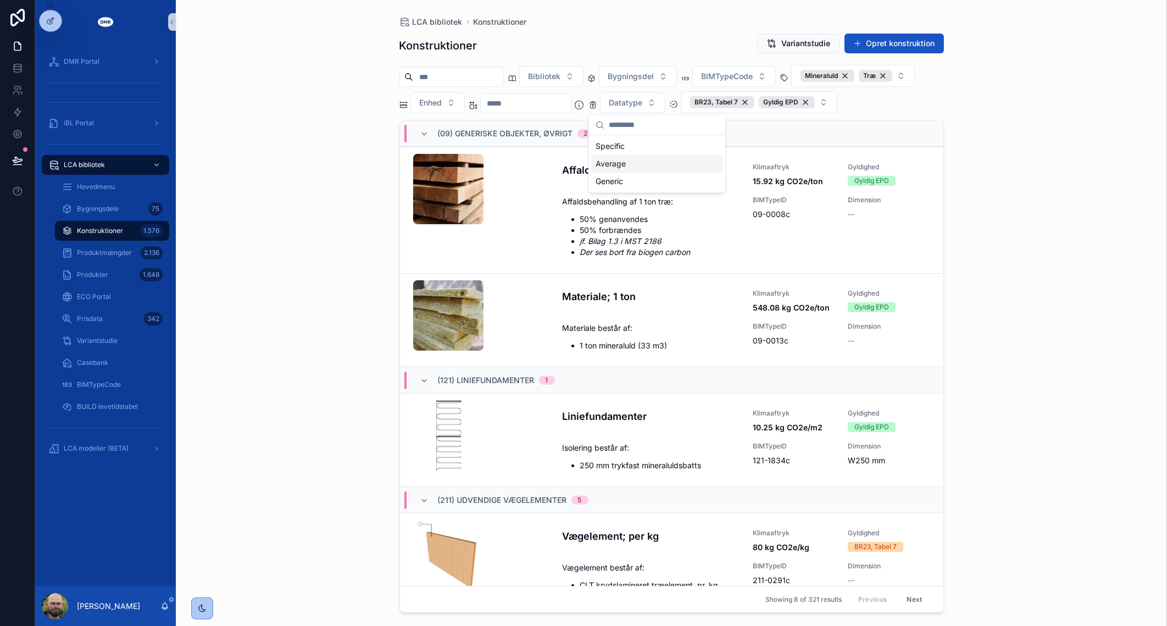
click at [643, 157] on div "Average" at bounding box center [657, 164] width 132 height 18
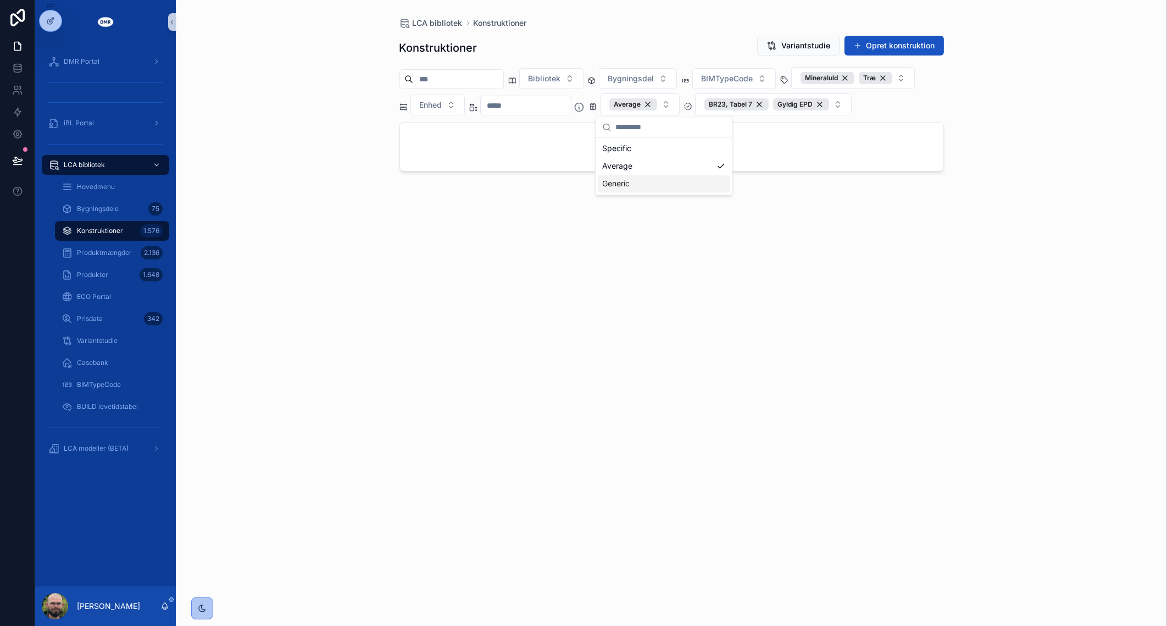
click at [638, 179] on div "Generic" at bounding box center [664, 184] width 132 height 18
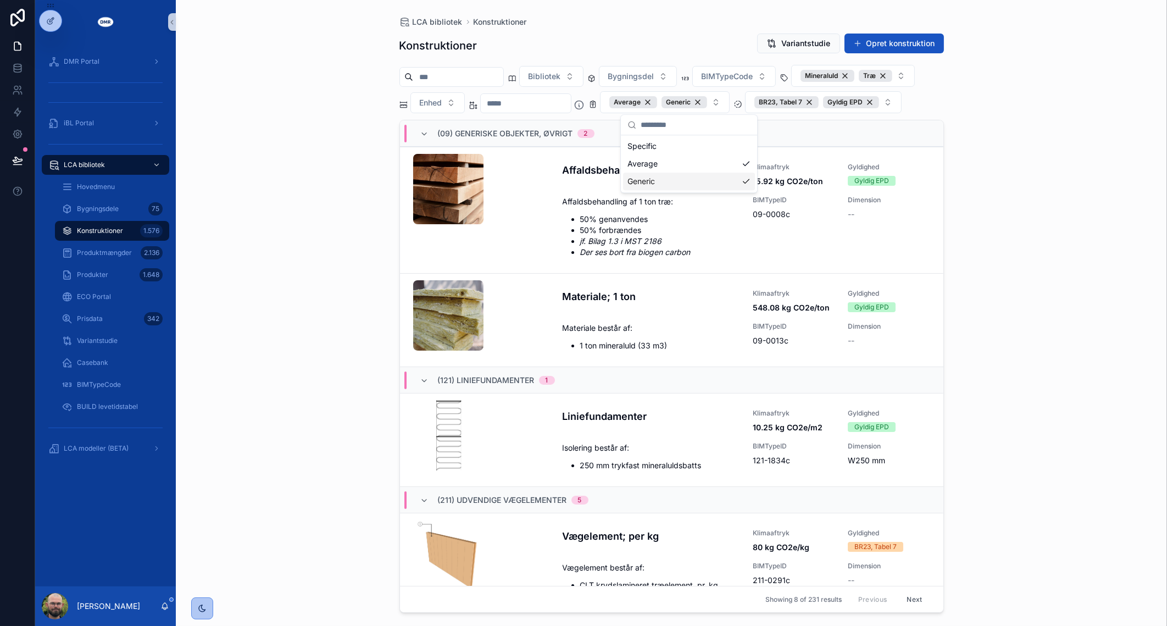
click at [346, 207] on div "LCA bibliotek Konstruktioner Konstruktioner Variantstudie Opret konstruktion Bi…" at bounding box center [672, 313] width 992 height 626
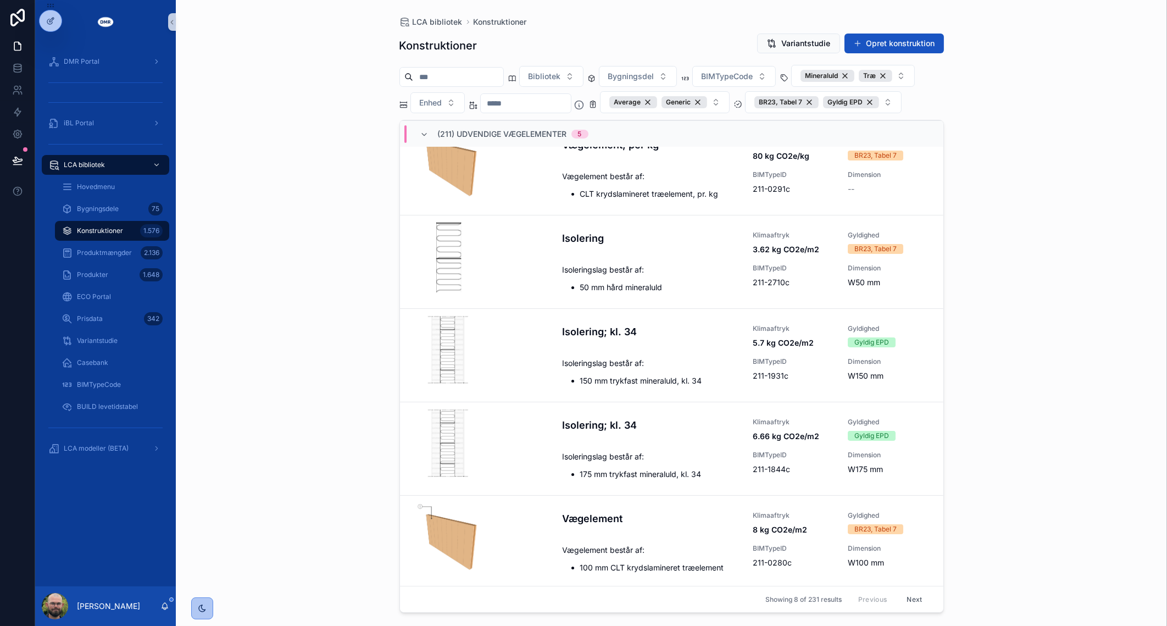
drag, startPoint x: 901, startPoint y: 599, endPoint x: 894, endPoint y: 593, distance: 9.8
click at [901, 599] on button "Next" at bounding box center [914, 599] width 31 height 17
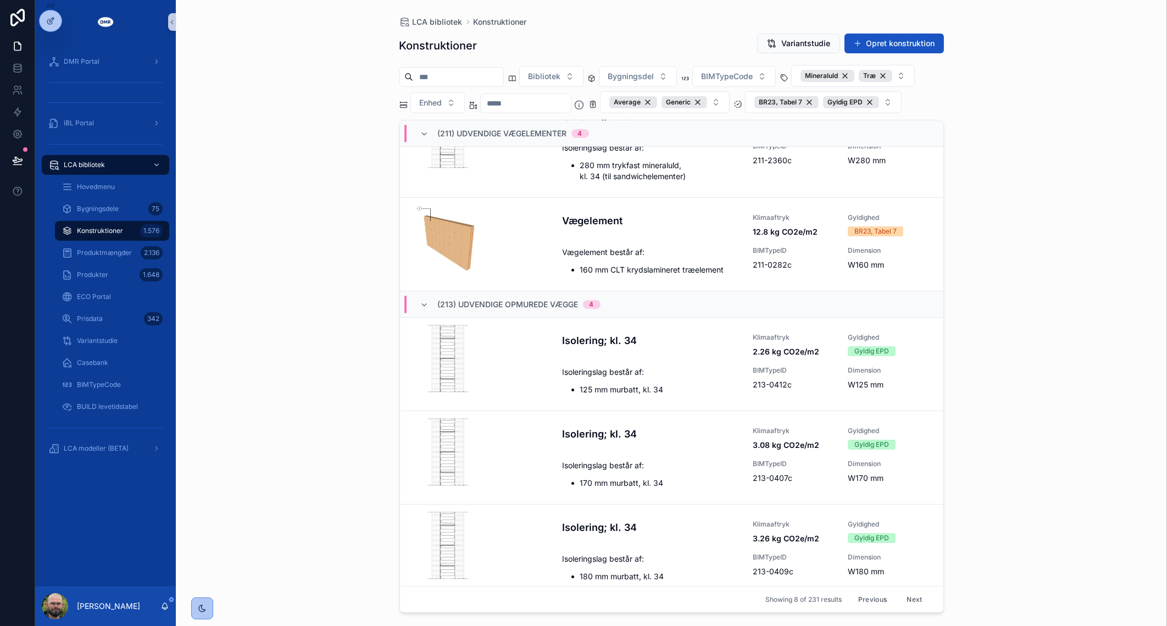
scroll to position [343, 0]
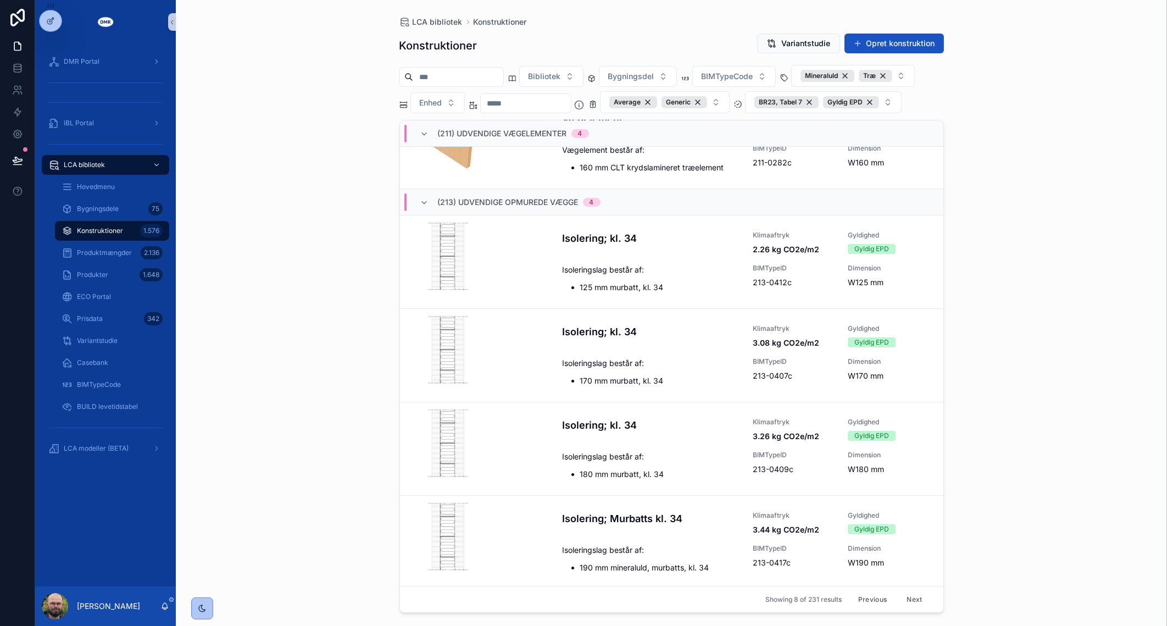
click at [904, 602] on button "Next" at bounding box center [914, 599] width 31 height 17
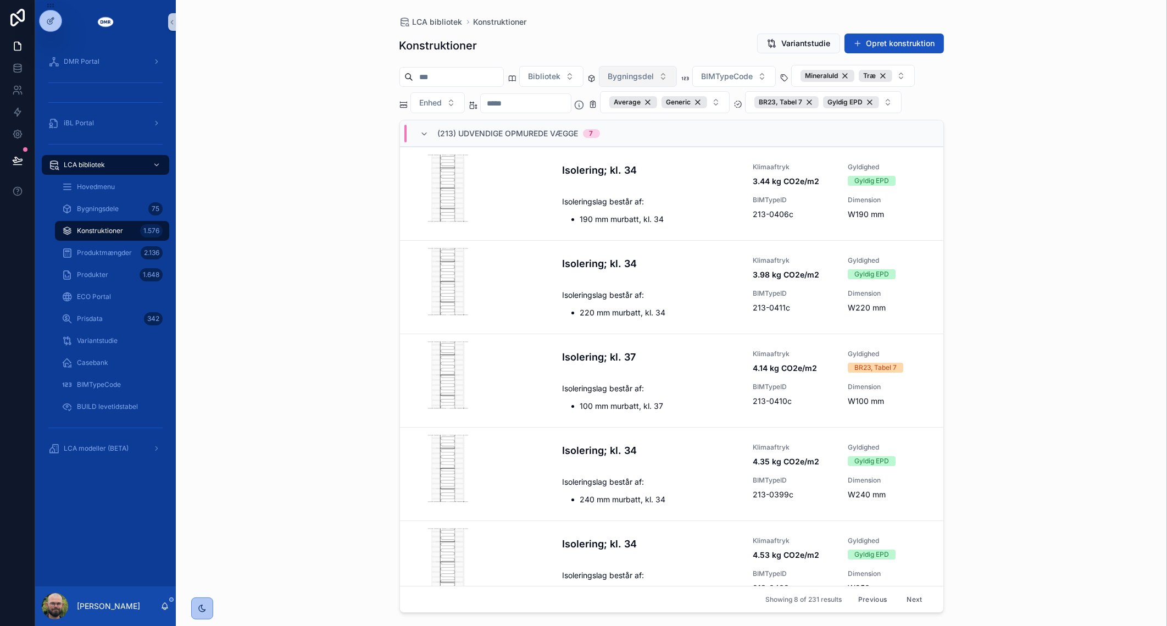
click at [677, 80] on button "Bygningsdel" at bounding box center [638, 76] width 78 height 21
type input "***"
click at [754, 74] on span "BIMTypeCode" at bounding box center [728, 76] width 52 height 11
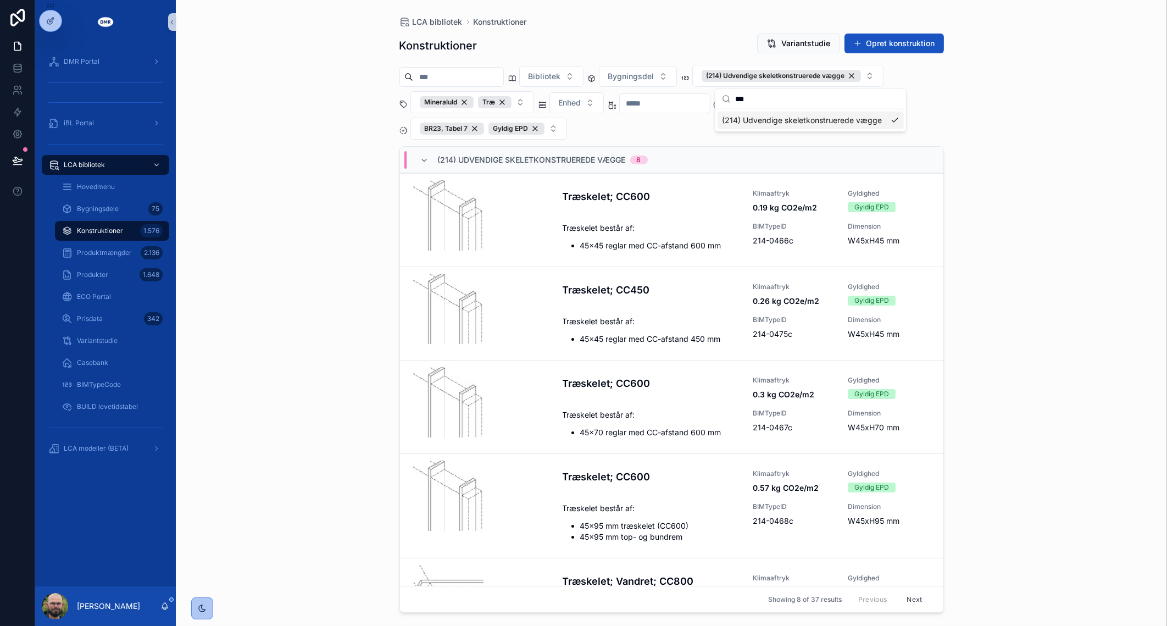
type input "***"
click at [722, 35] on div "Konstruktioner Variantstudie Opret konstruktion" at bounding box center [672, 45] width 545 height 25
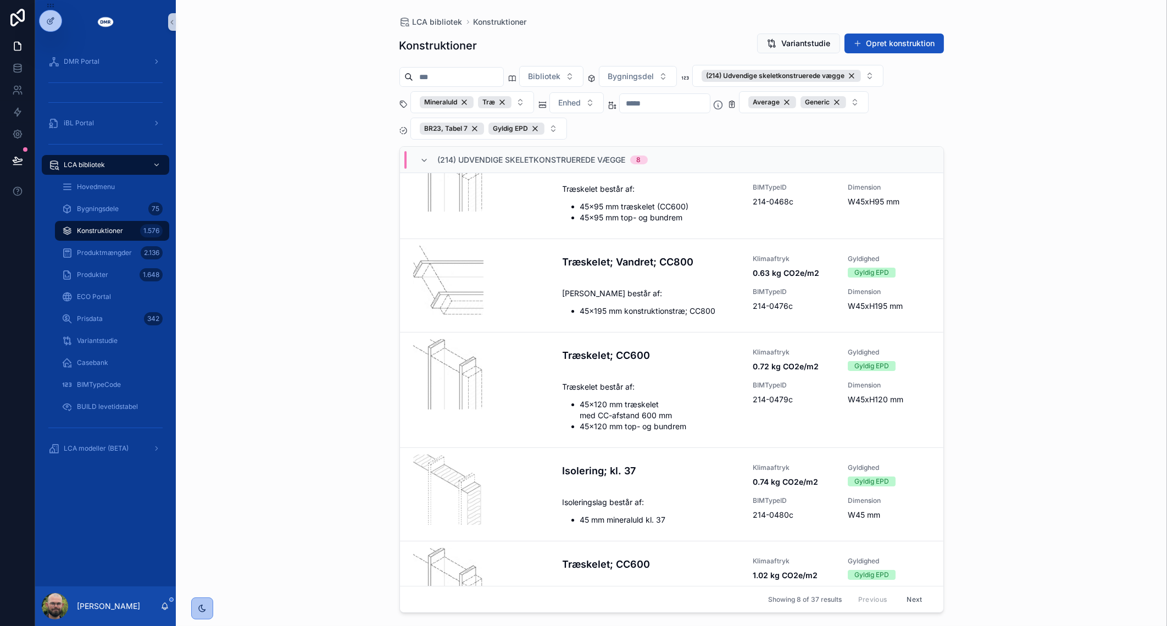
scroll to position [344, 0]
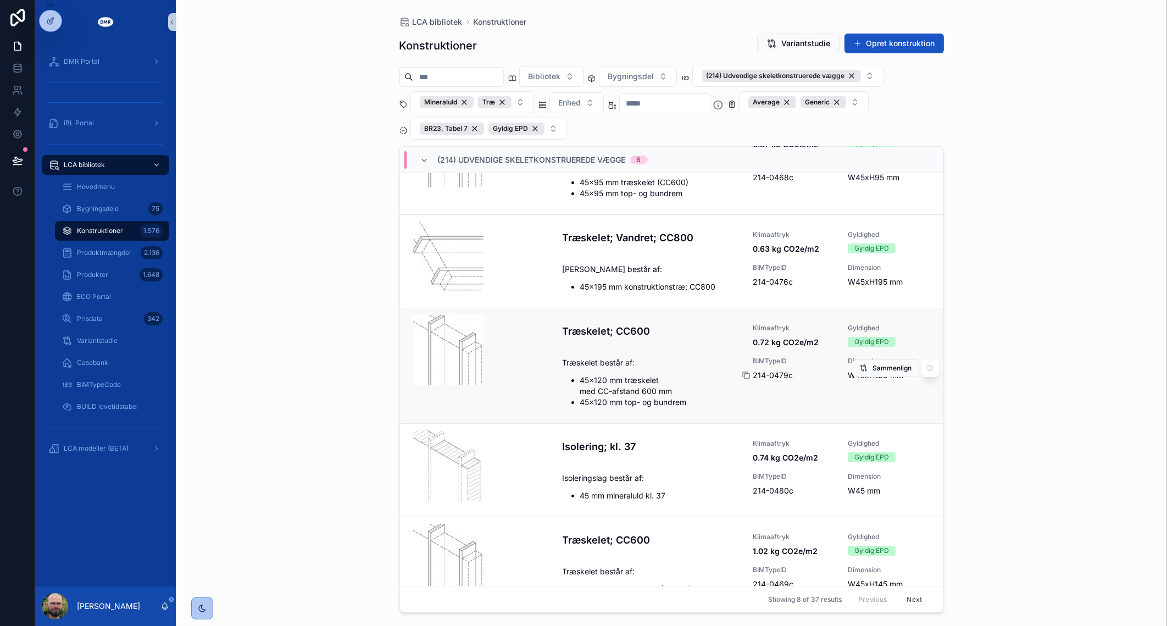
click at [742, 375] on icon "scrollable content" at bounding box center [746, 375] width 9 height 9
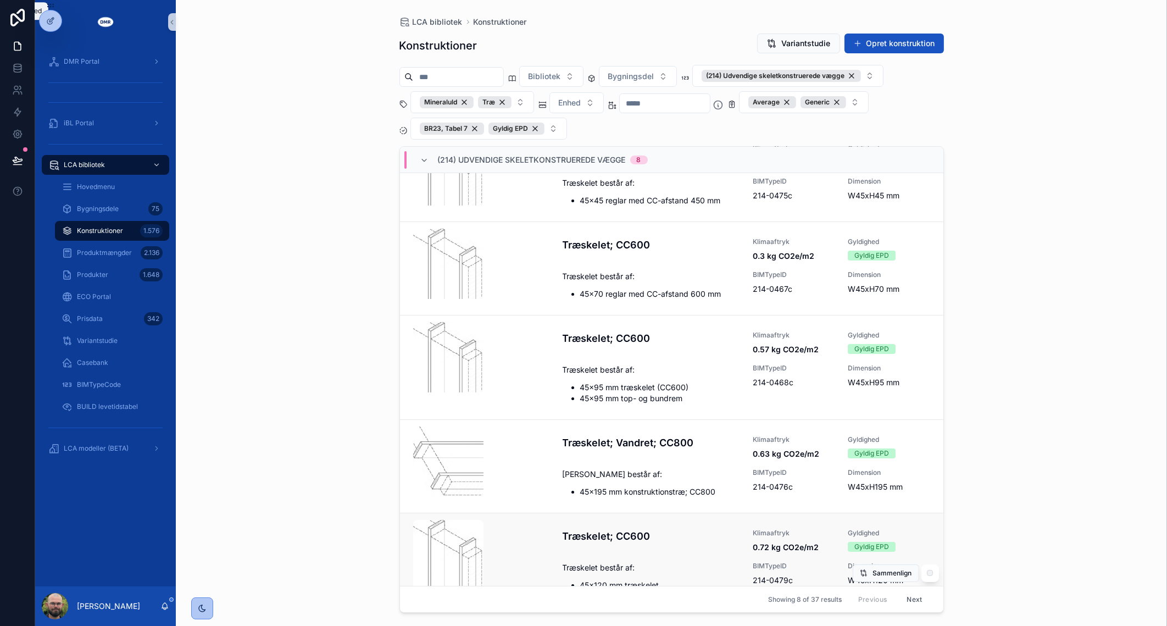
scroll to position [137, 0]
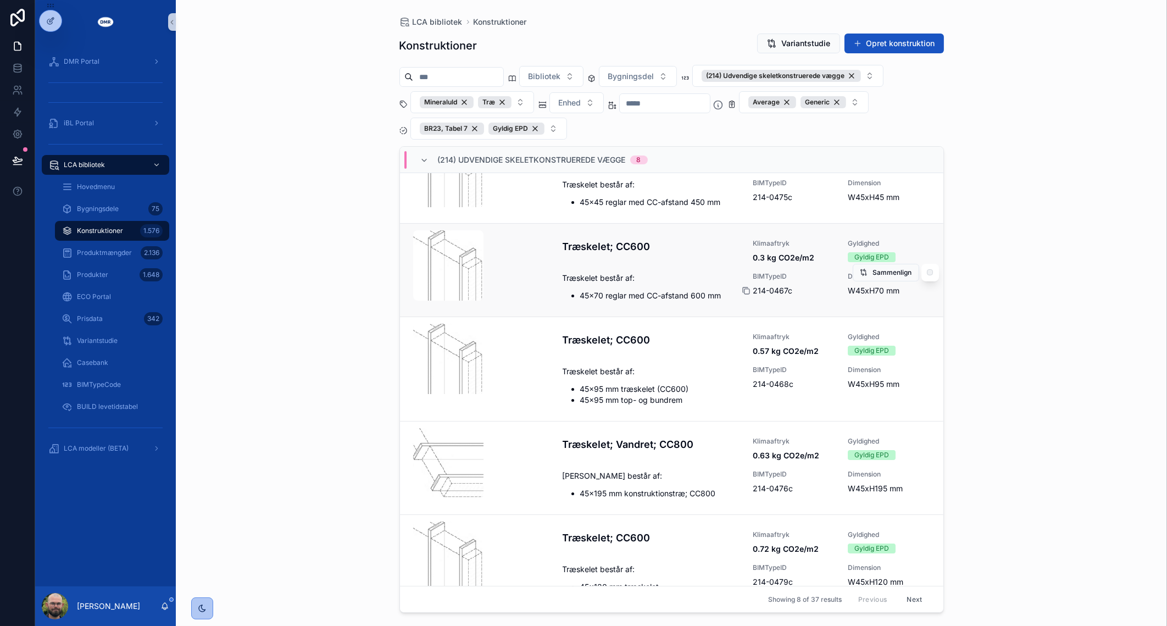
click at [745, 291] on icon "scrollable content" at bounding box center [747, 291] width 5 height 5
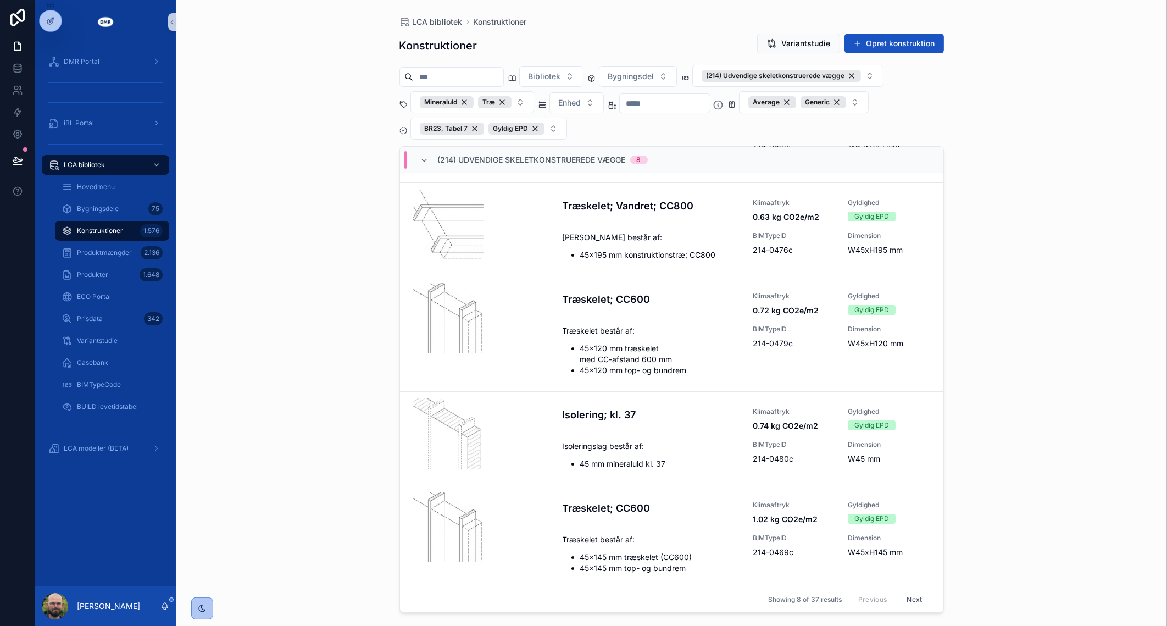
click at [909, 600] on button "Next" at bounding box center [914, 599] width 31 height 17
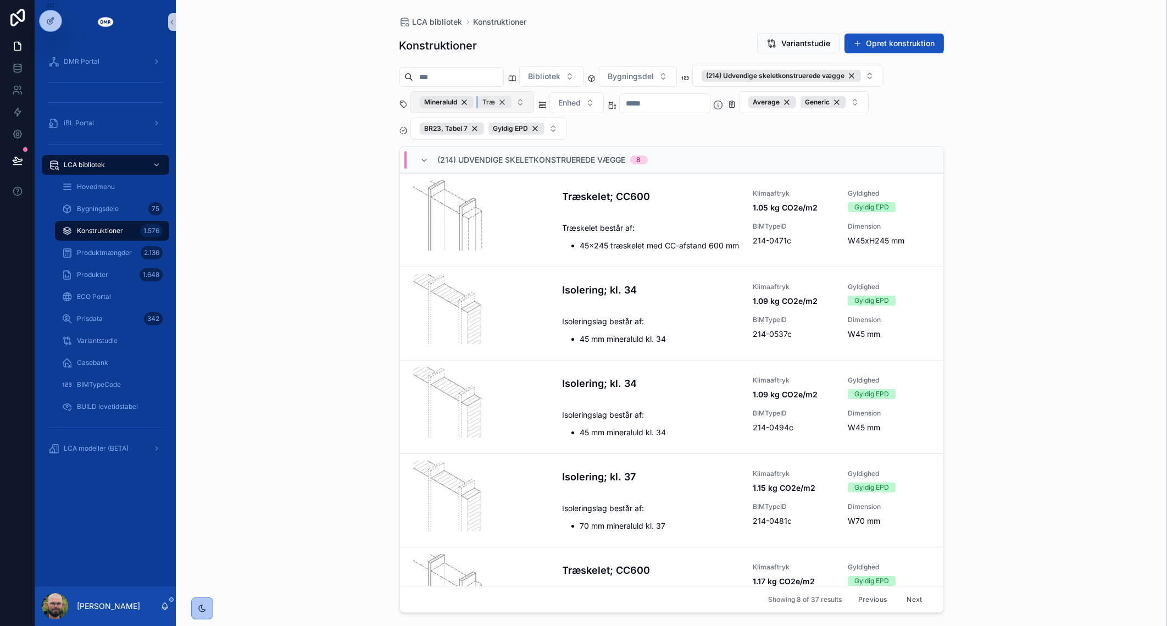
click at [503, 98] on div "Træ" at bounding box center [495, 102] width 34 height 12
click at [744, 519] on icon "scrollable content" at bounding box center [746, 521] width 9 height 9
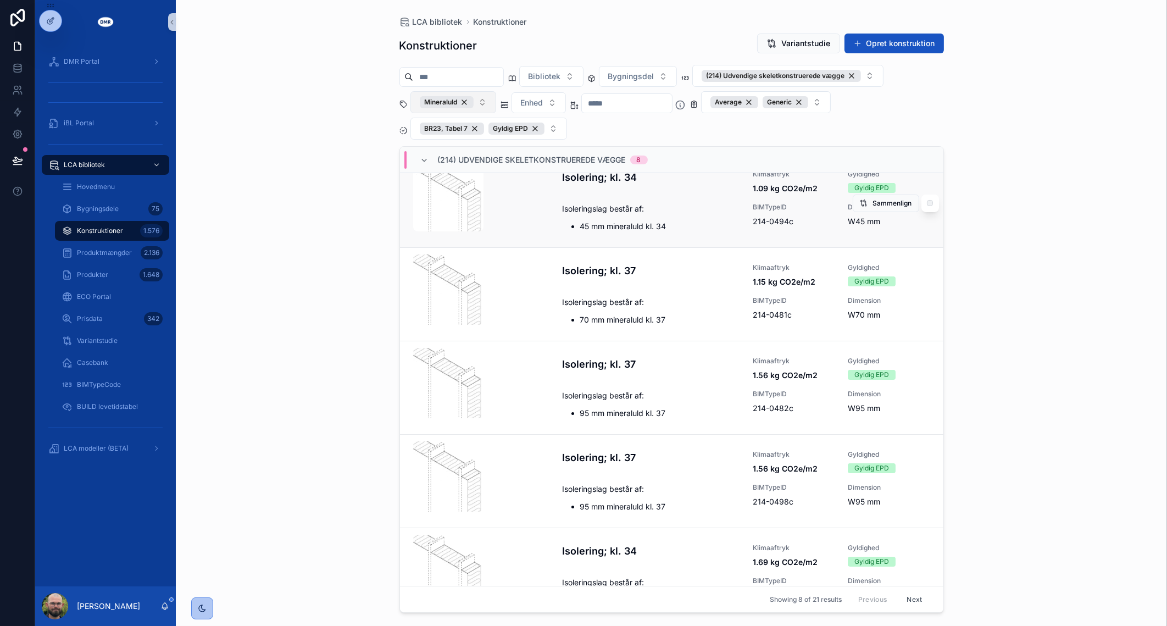
scroll to position [331, 0]
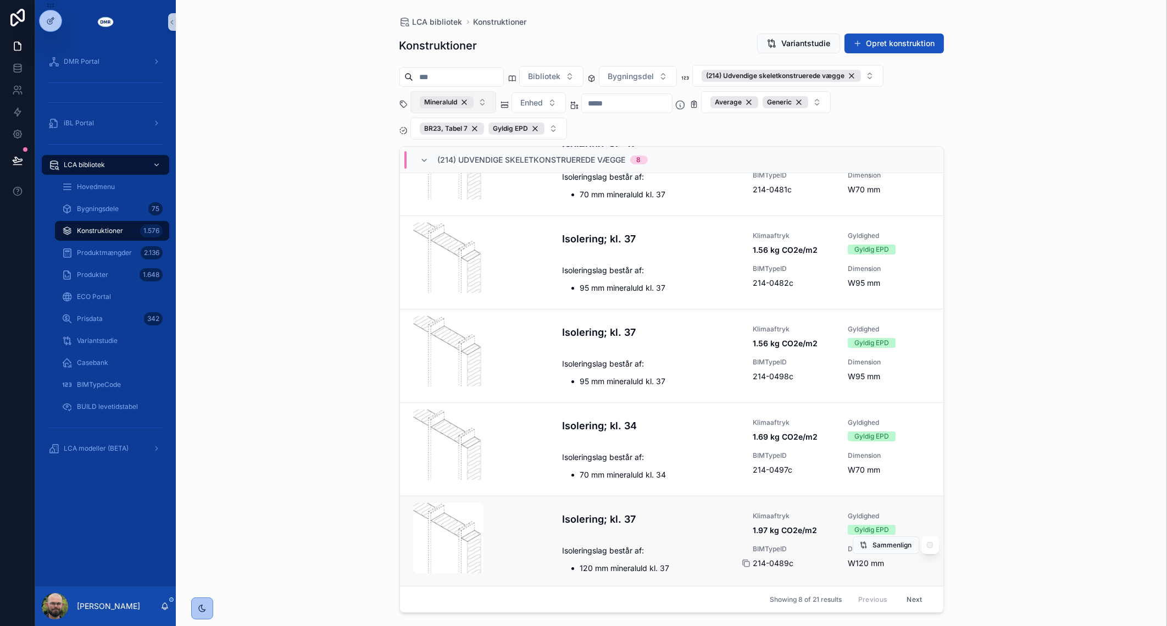
click at [746, 561] on div "scrollable content" at bounding box center [751, 563] width 18 height 9
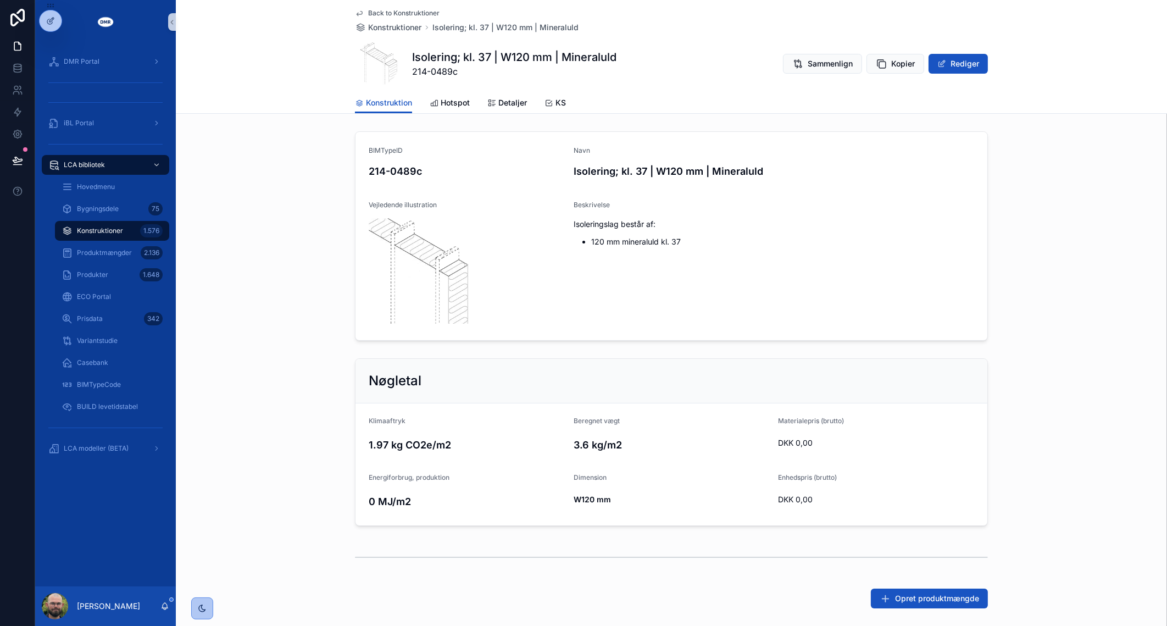
click at [449, 72] on span "214-0489c" at bounding box center [514, 71] width 204 height 13
copy span "0489c"
click at [400, 11] on span "Back to Konstruktioner" at bounding box center [403, 13] width 71 height 9
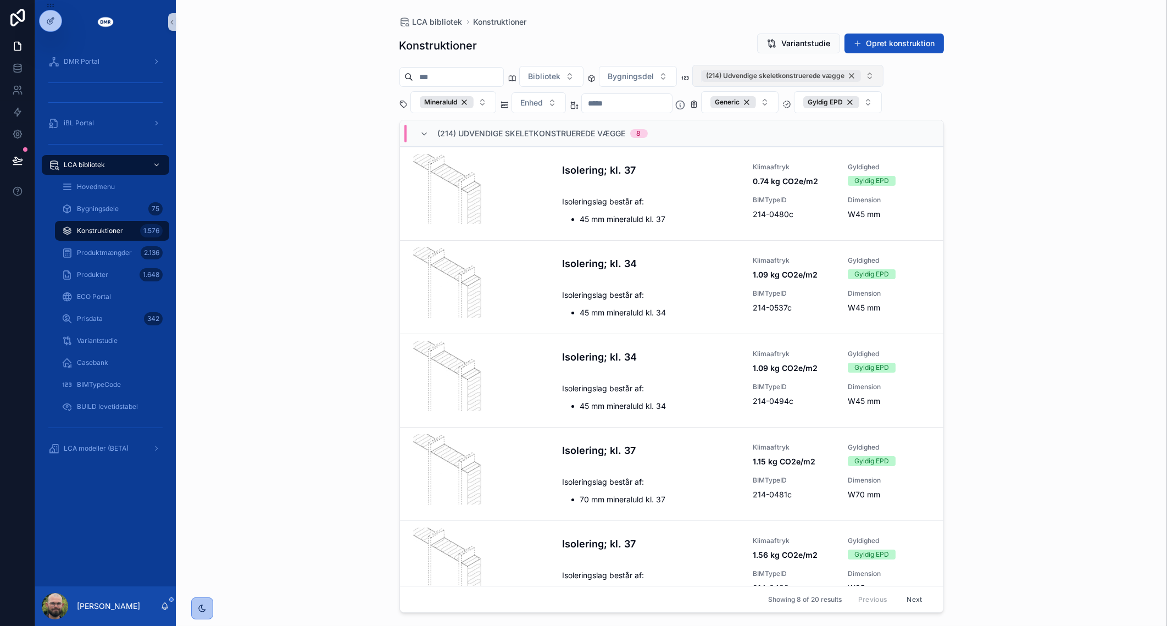
click at [861, 74] on div "(214) Udvendige skeletkonstruerede vægge" at bounding box center [781, 76] width 159 height 12
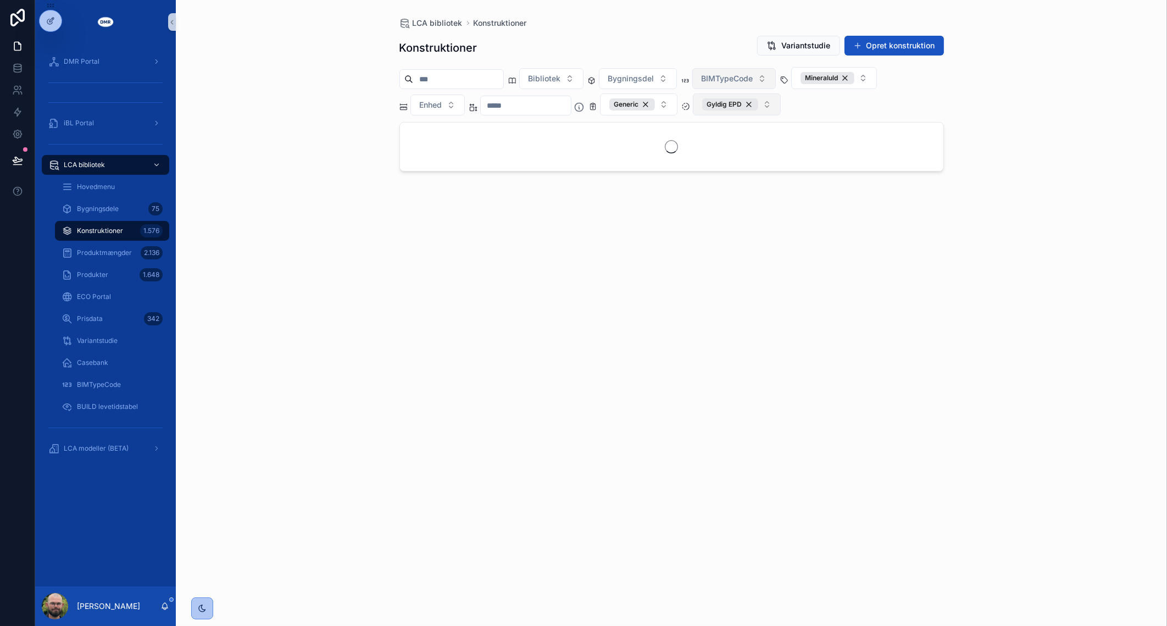
click at [781, 103] on button "Gyldig EPD" at bounding box center [737, 104] width 88 height 22
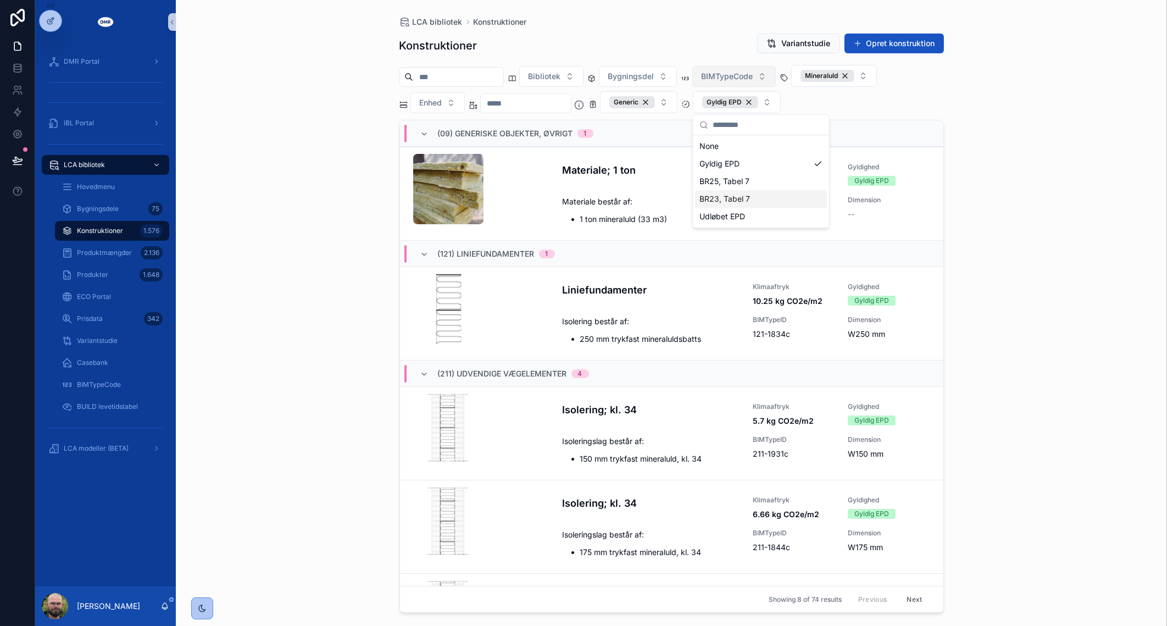
click at [768, 194] on div "BR23, Tabel 7" at bounding box center [761, 199] width 132 height 18
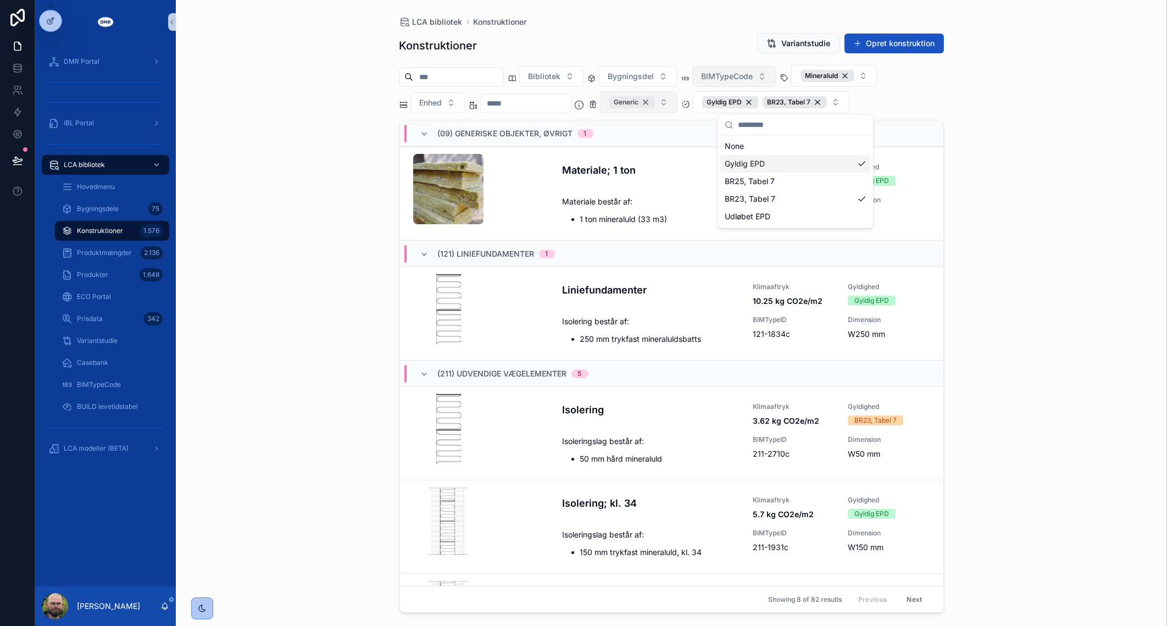
click at [655, 103] on div "Generic" at bounding box center [633, 102] width 46 height 12
click at [746, 98] on div "Gyldig EPD" at bounding box center [718, 102] width 56 height 12
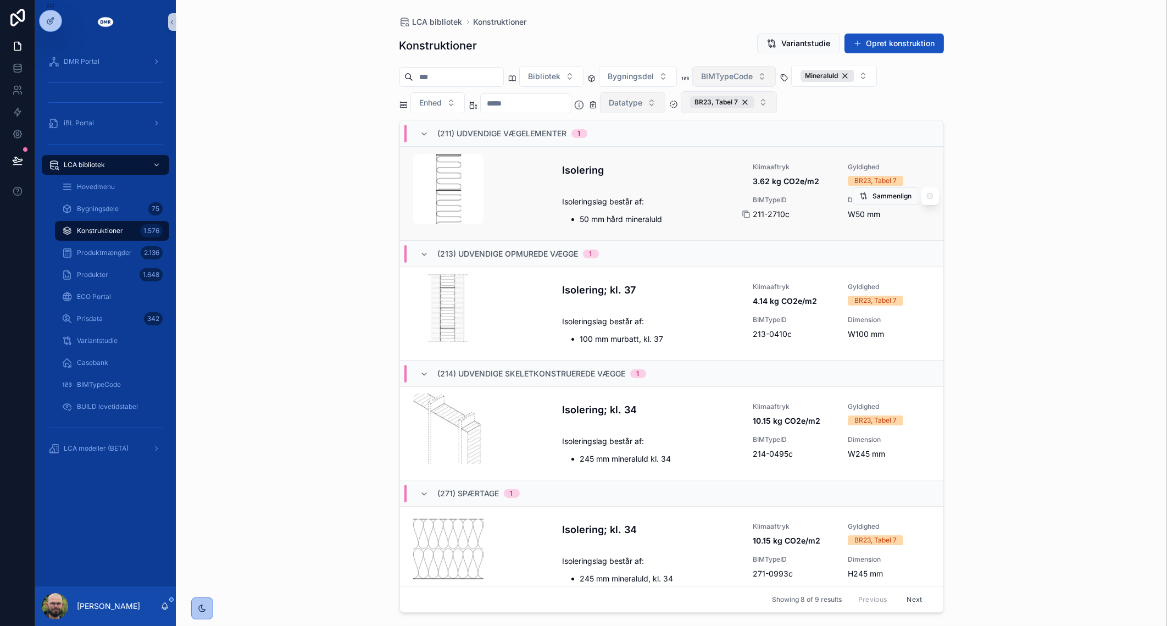
click at [742, 212] on icon "scrollable content" at bounding box center [746, 214] width 9 height 9
click at [855, 77] on div "Mineraluld" at bounding box center [828, 76] width 54 height 12
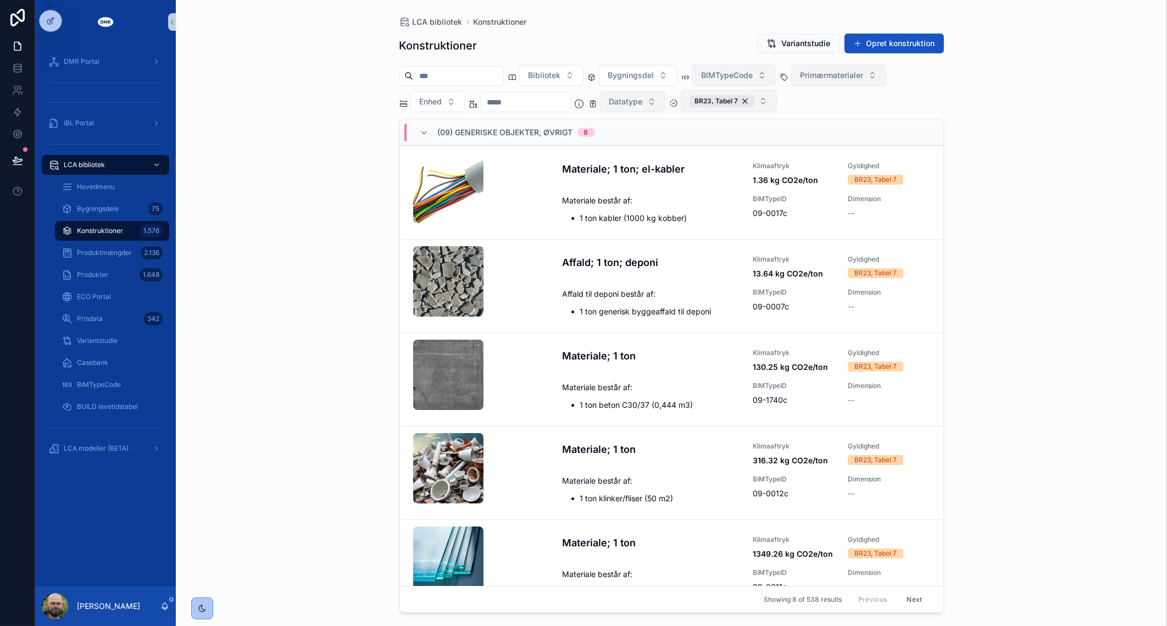
click at [536, 93] on div "scrollable content" at bounding box center [525, 102] width 91 height 20
click at [536, 99] on input "scrollable content" at bounding box center [526, 102] width 90 height 15
type input "***"
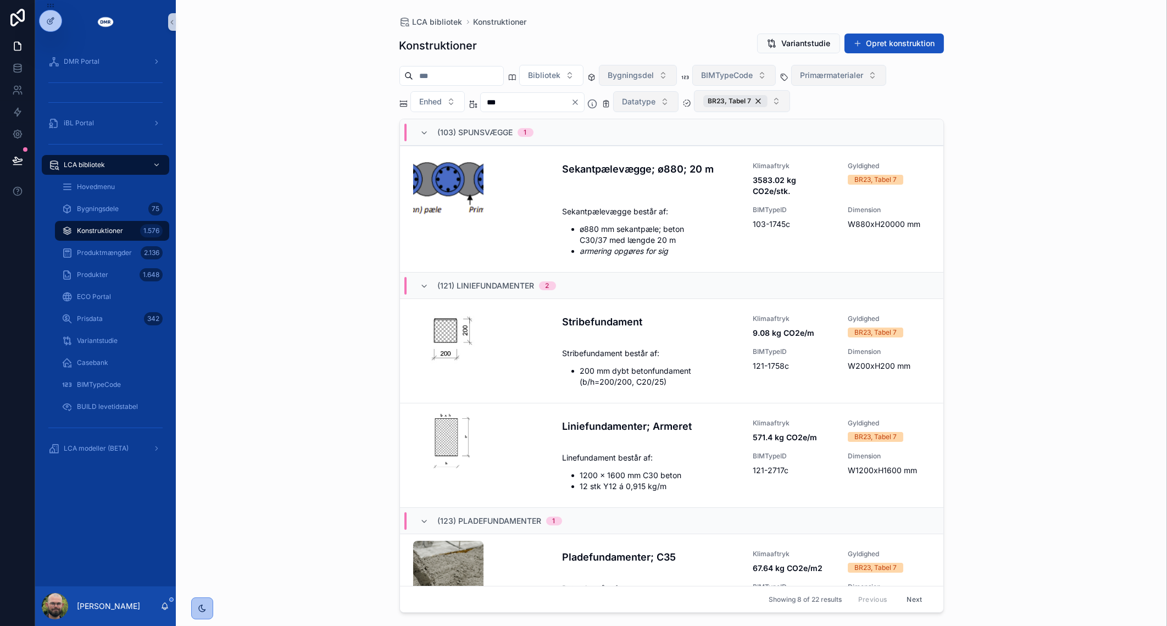
click at [655, 74] on span "Bygningsdel" at bounding box center [631, 75] width 46 height 11
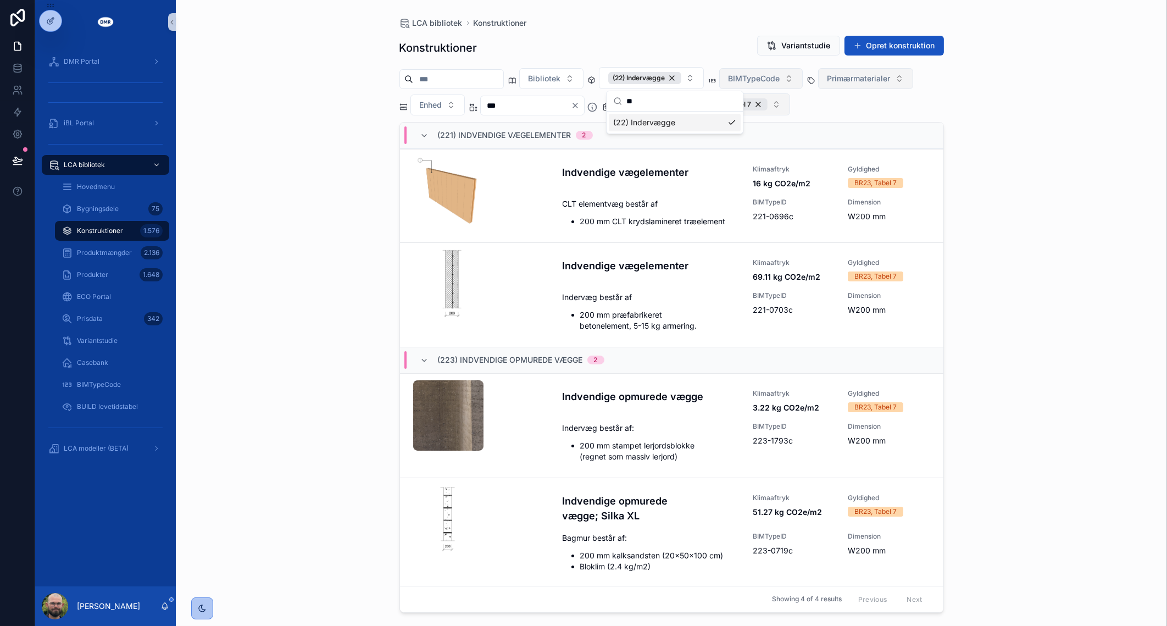
type input "**"
click at [294, 325] on div "LCA bibliotek Konstruktioner Konstruktioner Variantstudie Opret konstruktion Bi…" at bounding box center [672, 313] width 992 height 626
click at [748, 311] on icon "scrollable content" at bounding box center [746, 310] width 9 height 9
click at [580, 105] on icon "Clear" at bounding box center [575, 105] width 9 height 9
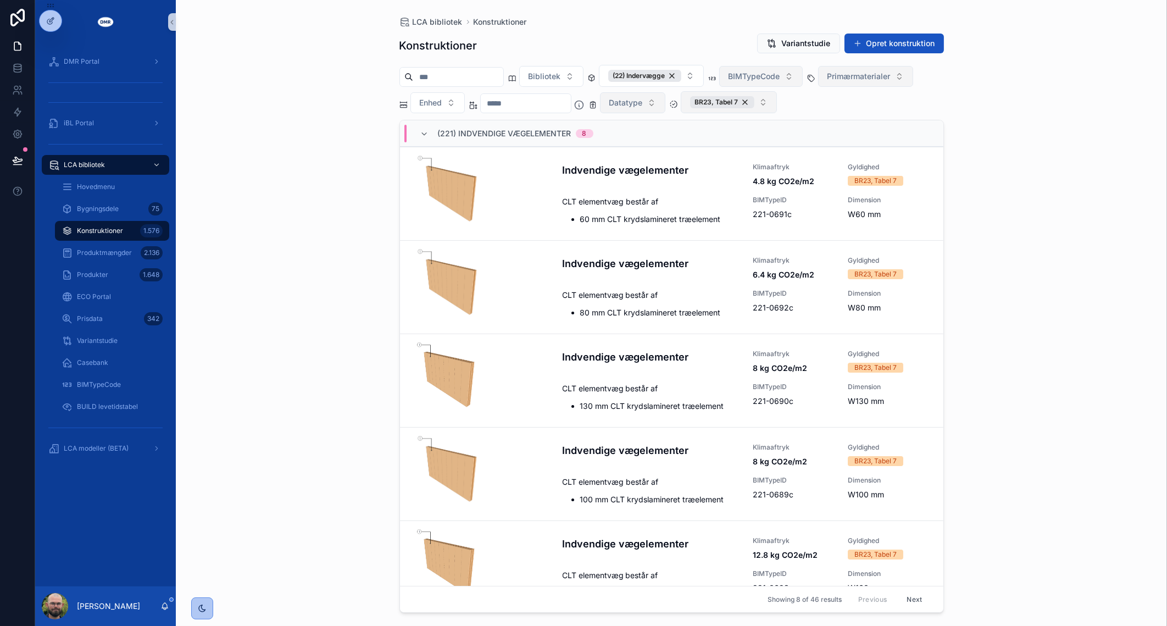
scroll to position [350, 0]
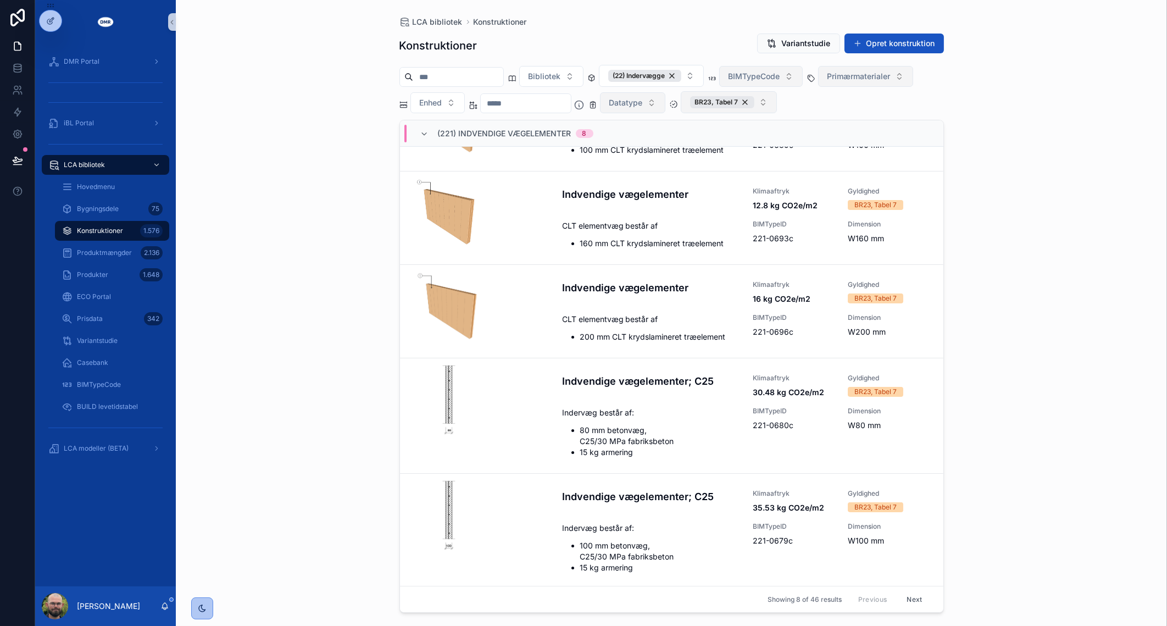
click at [899, 596] on button "Next" at bounding box center [914, 599] width 31 height 17
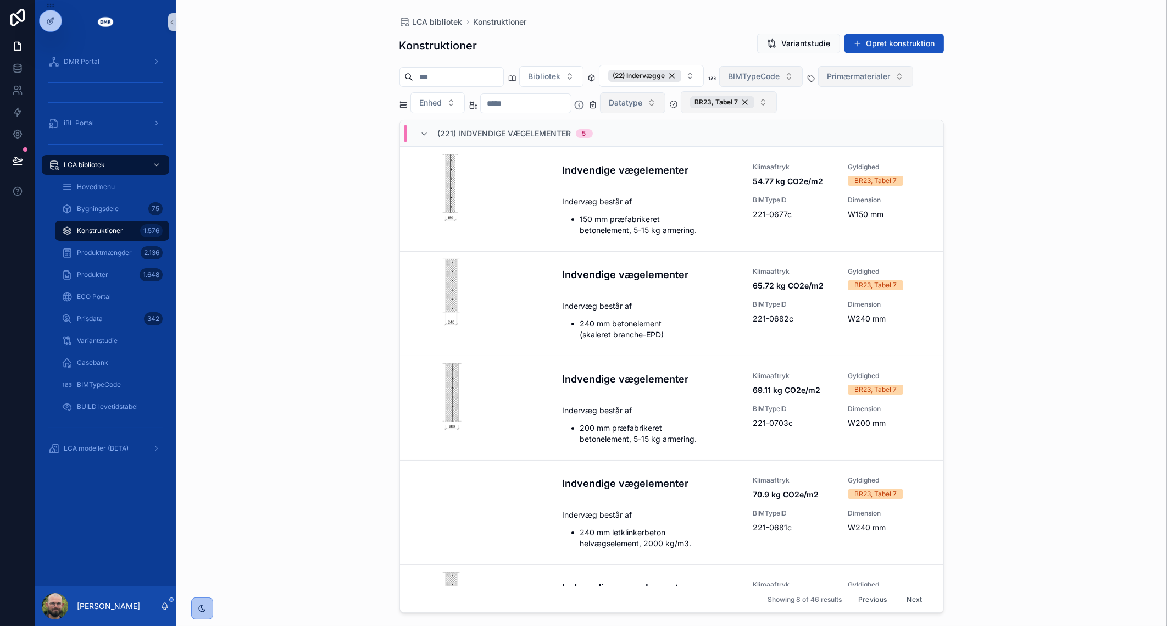
scroll to position [475, 0]
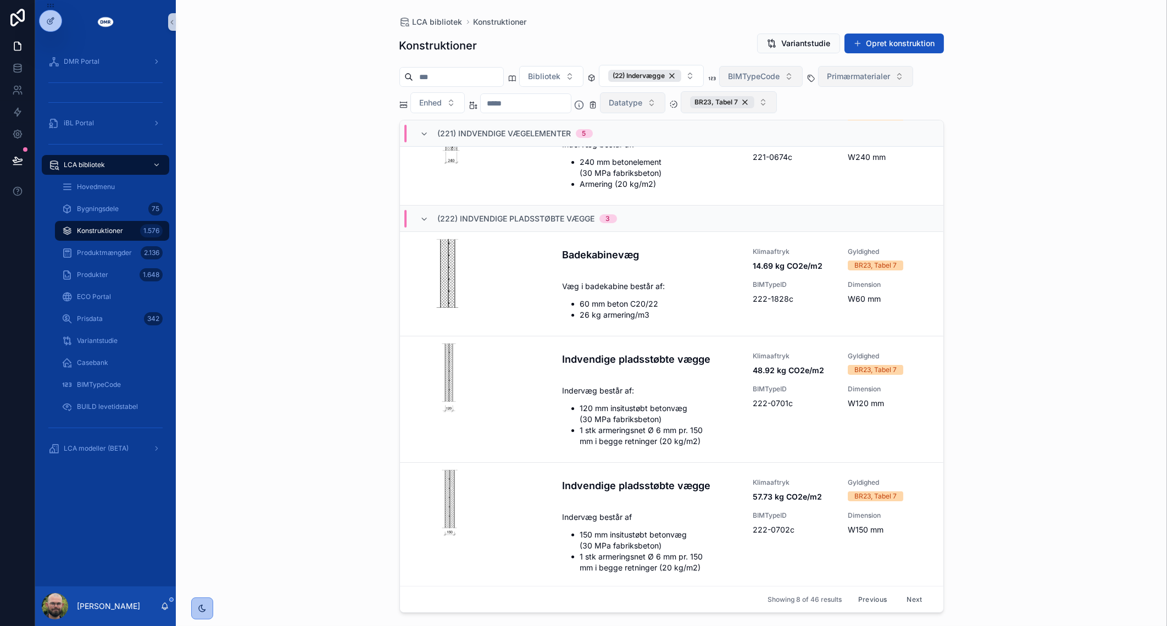
click at [910, 602] on button "Next" at bounding box center [914, 599] width 31 height 17
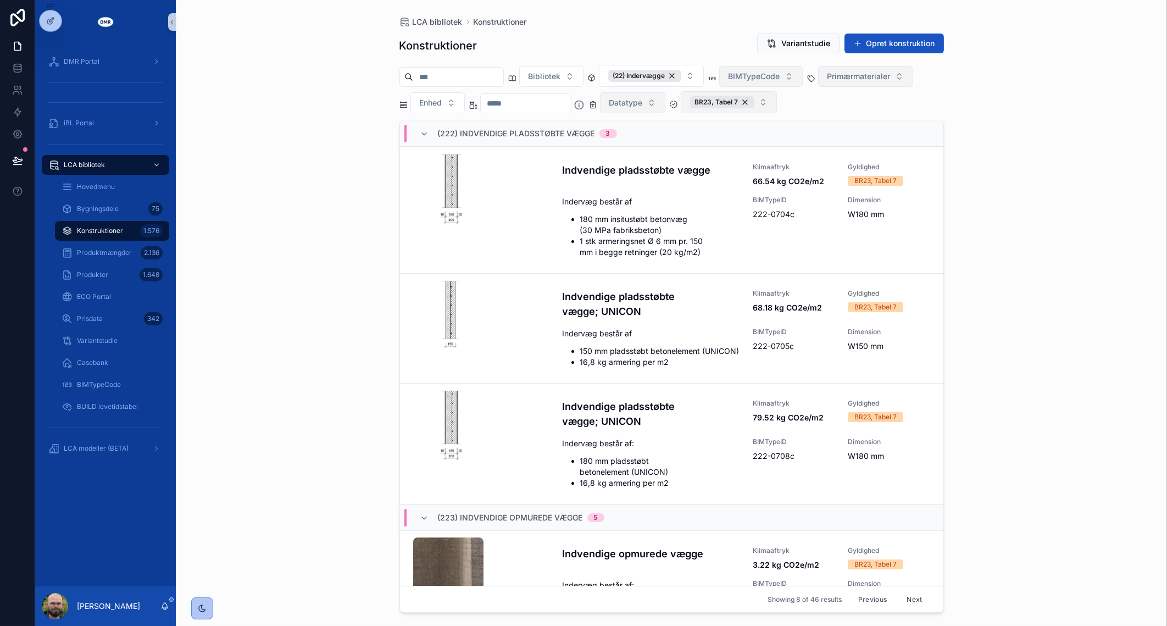
click at [571, 107] on input "scrollable content" at bounding box center [526, 103] width 90 height 15
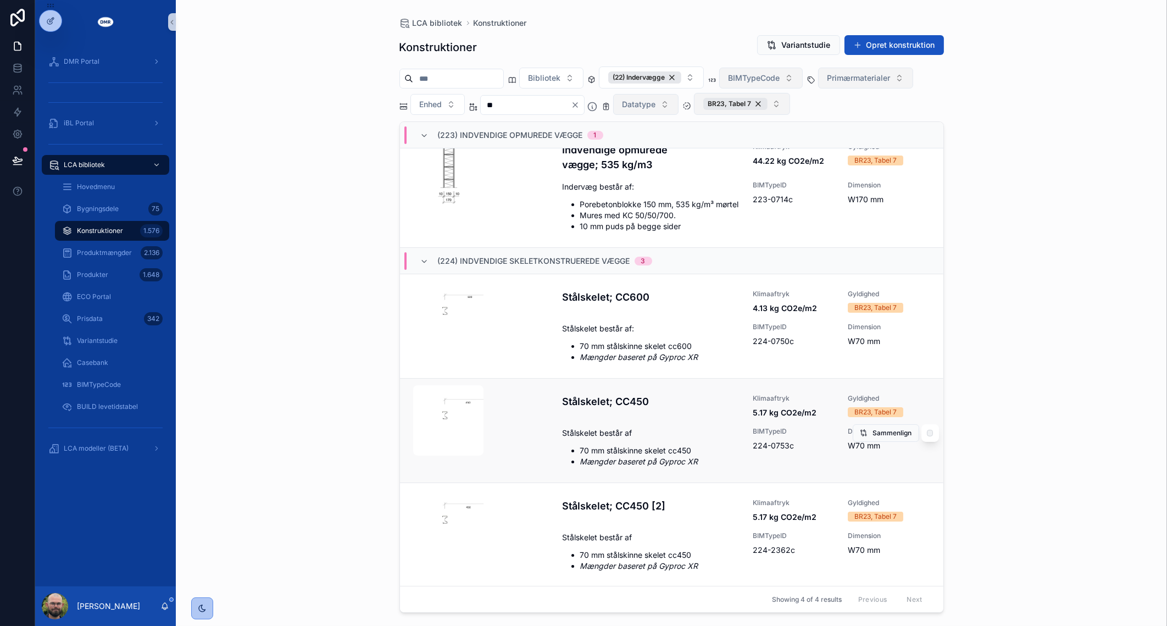
scroll to position [32, 0]
type input "**"
click at [743, 442] on icon "scrollable content" at bounding box center [746, 444] width 9 height 9
click at [742, 551] on icon "scrollable content" at bounding box center [746, 549] width 9 height 9
click at [912, 604] on div "Previous Next" at bounding box center [891, 599] width 80 height 17
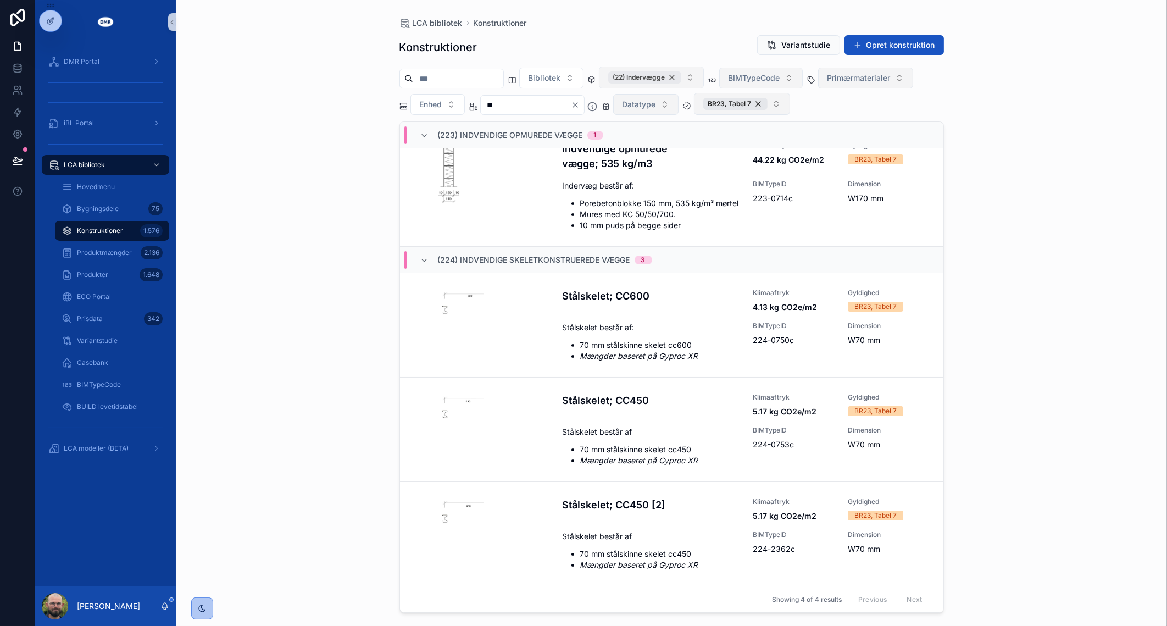
click at [682, 76] on div "(22) Indervægge" at bounding box center [644, 77] width 73 height 12
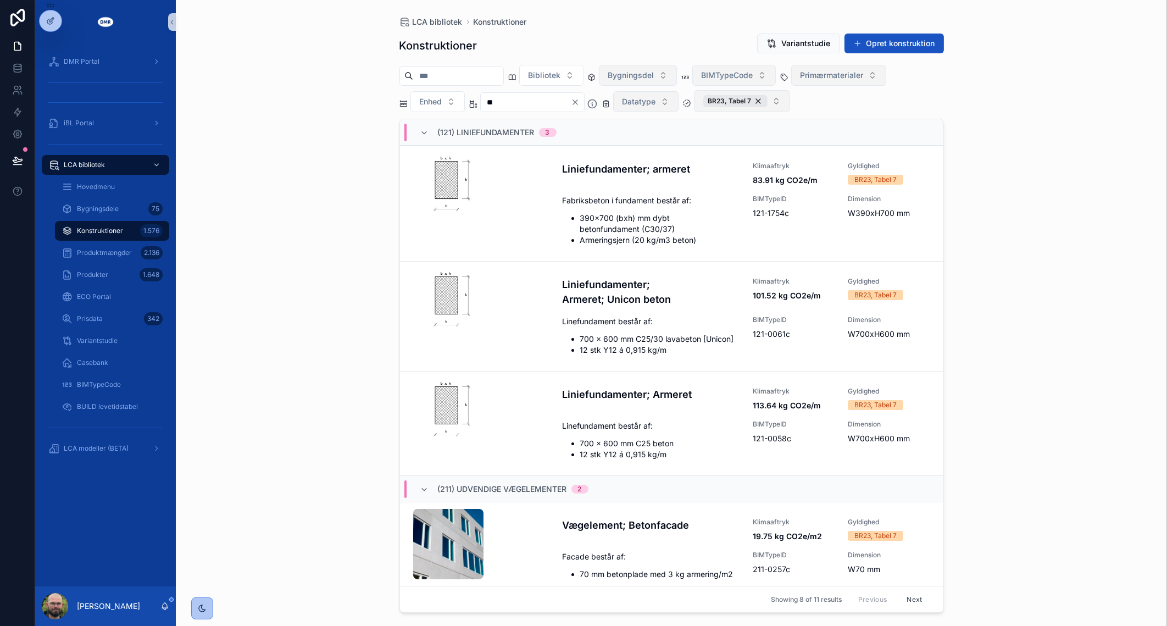
click at [864, 75] on span "Primærmaterialer" at bounding box center [832, 75] width 63 height 11
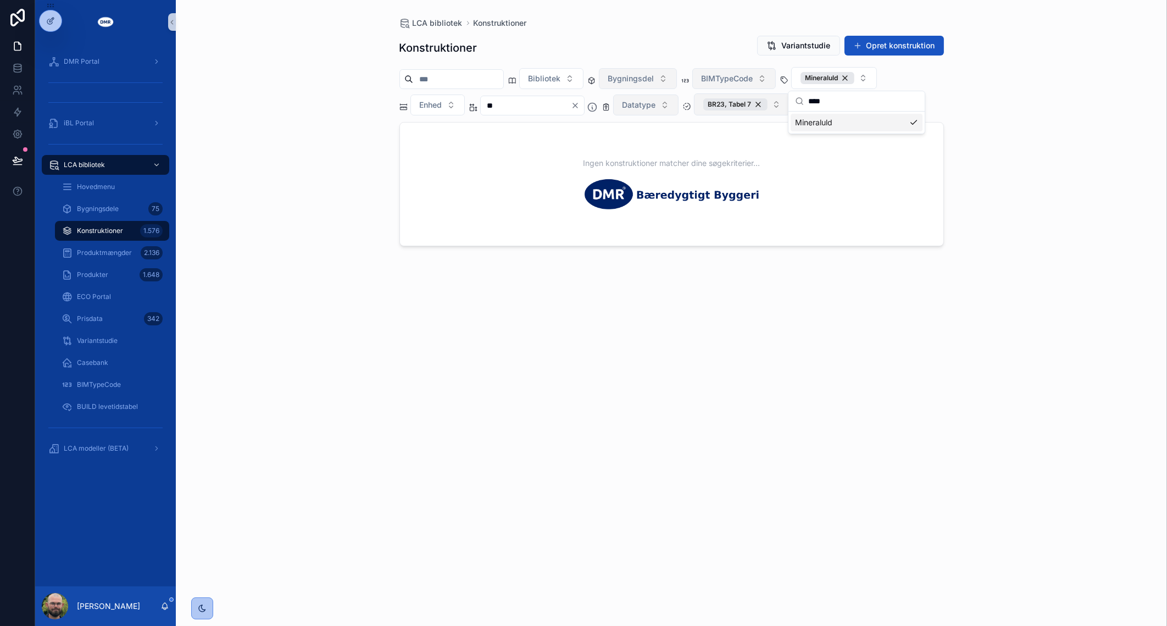
type input "****"
click at [336, 185] on div "LCA bibliotek Konstruktioner Konstruktioner Variantstudie Opret konstruktion Bi…" at bounding box center [672, 313] width 992 height 626
click at [768, 104] on div "BR23, Tabel 7" at bounding box center [736, 104] width 64 height 12
click at [656, 98] on span "Datatype" at bounding box center [640, 103] width 34 height 11
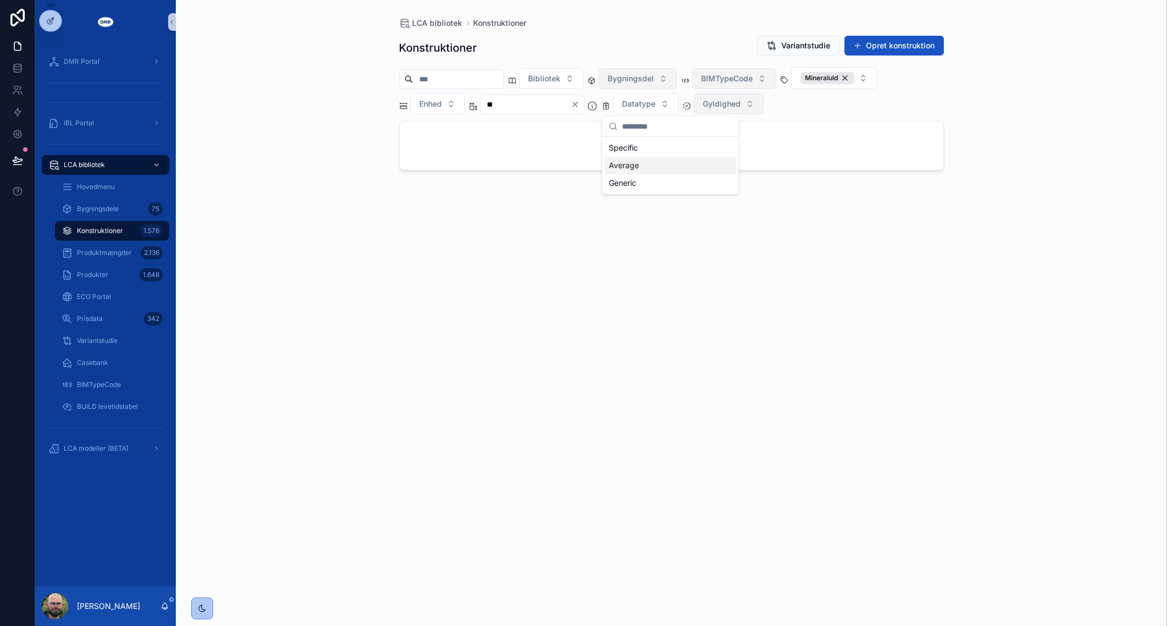
click at [663, 166] on div "Average" at bounding box center [671, 166] width 132 height 18
click at [656, 190] on div "Generic" at bounding box center [678, 184] width 132 height 18
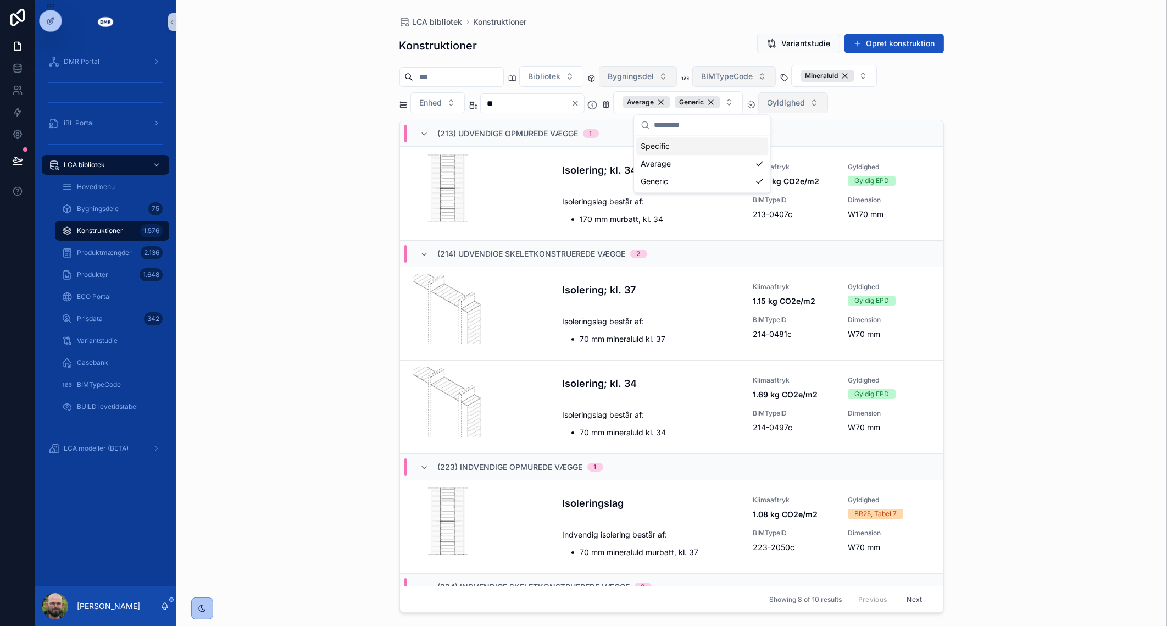
click at [1022, 151] on div "LCA bibliotek Konstruktioner Konstruktioner Variantstudie Opret konstruktion Bi…" at bounding box center [672, 313] width 992 height 626
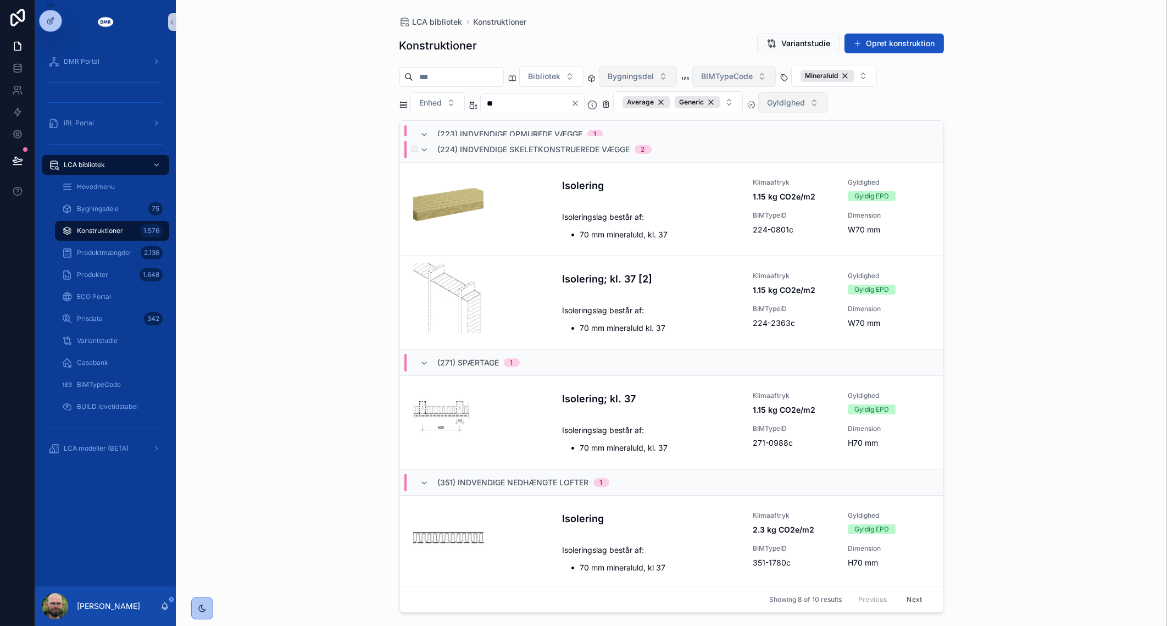
scroll to position [25, 0]
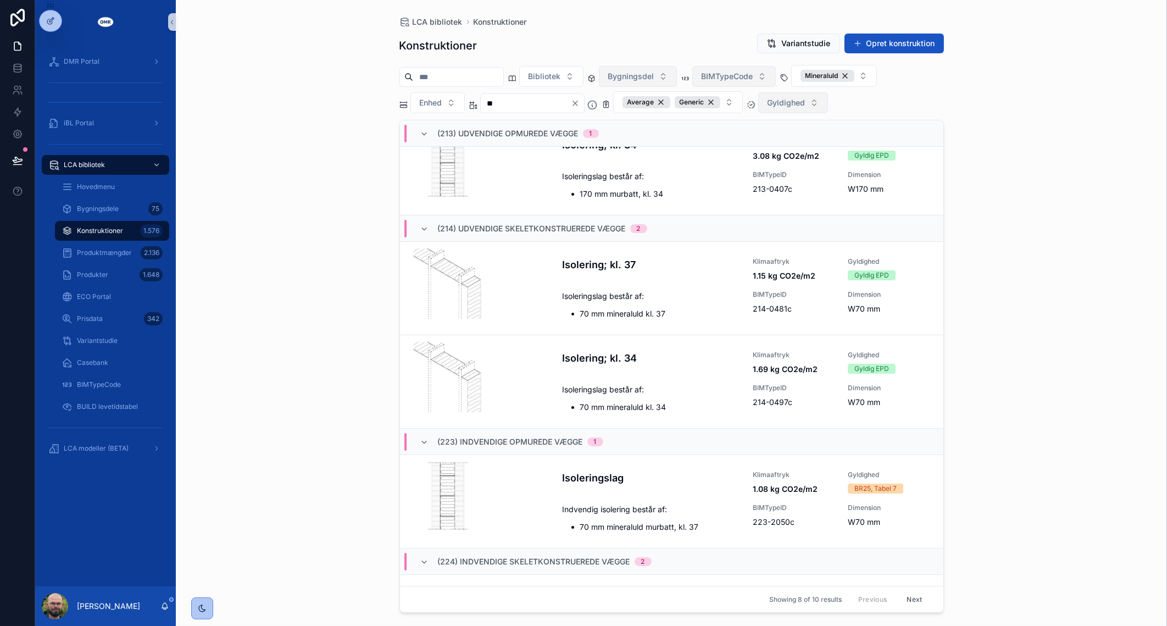
click at [484, 97] on input "**" at bounding box center [526, 103] width 90 height 15
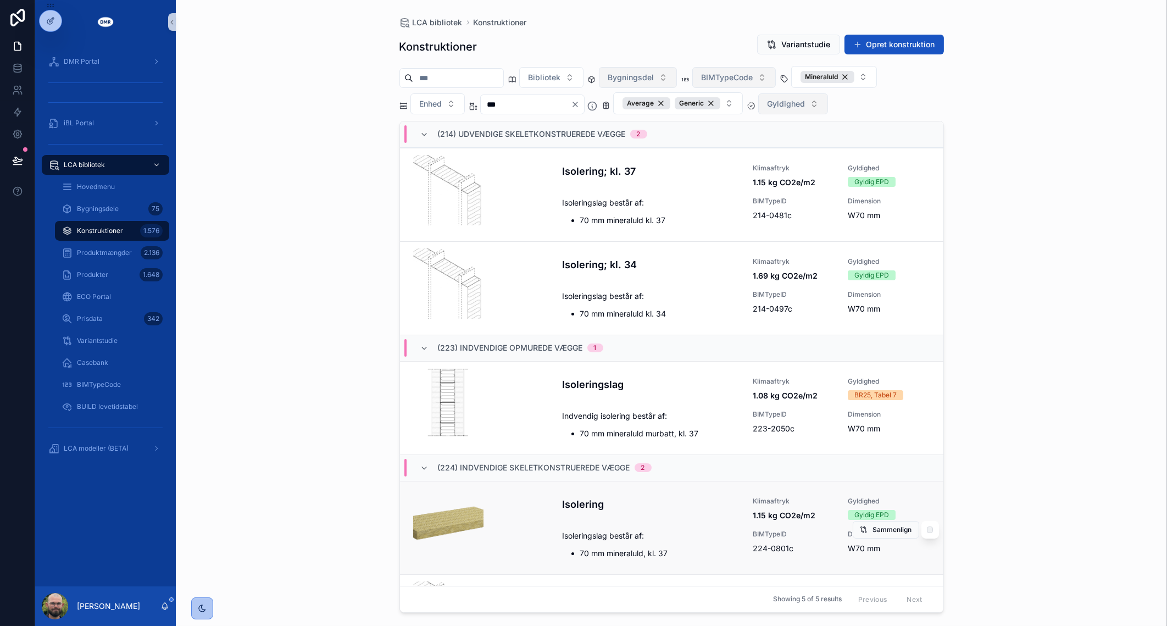
scroll to position [80, 0]
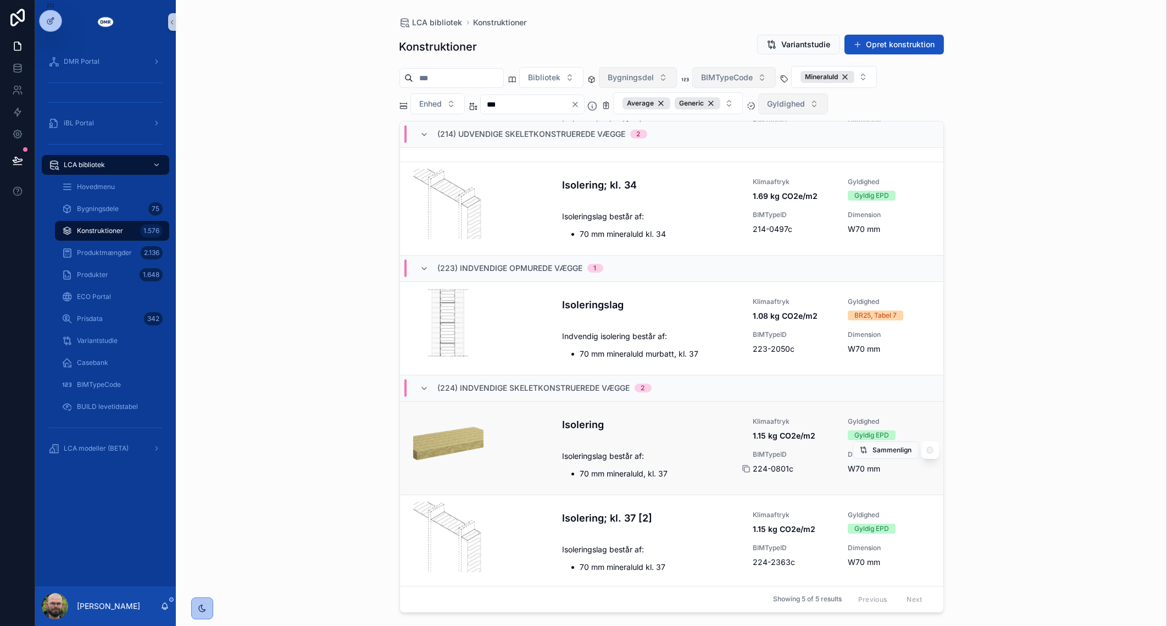
type input "***"
click at [746, 468] on div "scrollable content" at bounding box center [751, 468] width 18 height 9
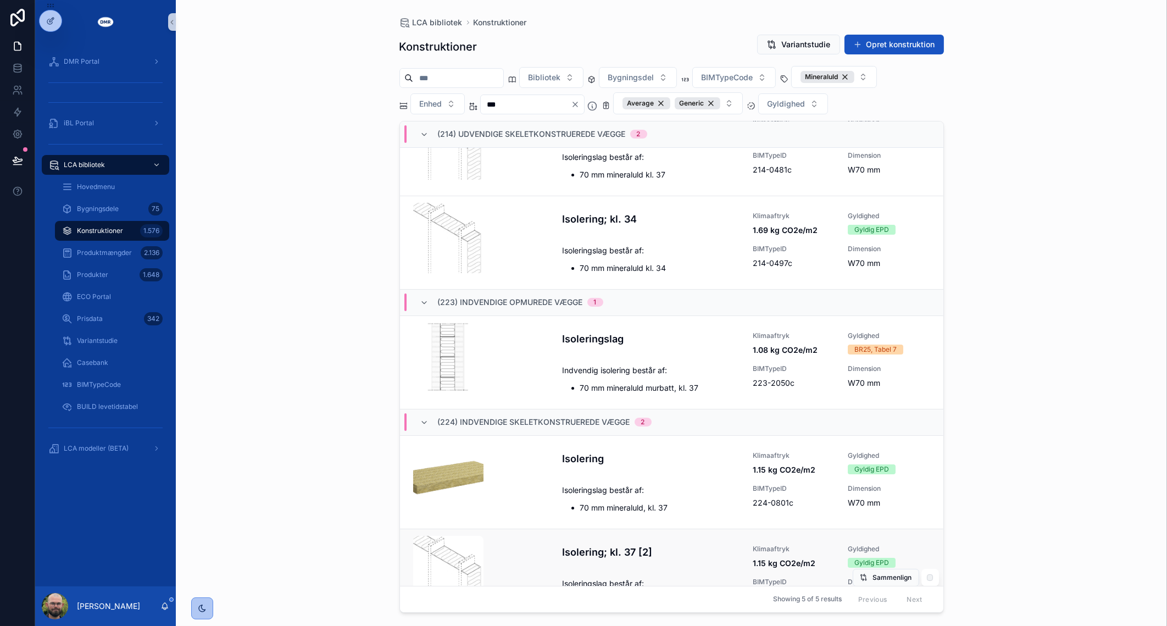
scroll to position [80, 0]
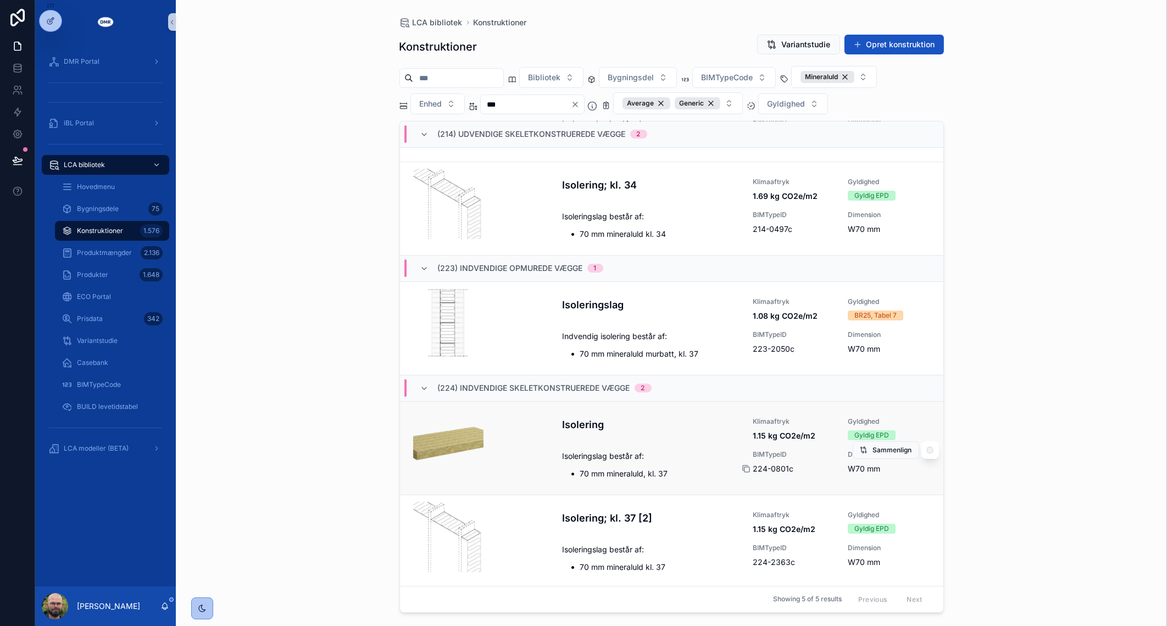
click at [745, 467] on icon "scrollable content" at bounding box center [747, 469] width 5 height 5
click at [742, 561] on icon "scrollable content" at bounding box center [746, 562] width 9 height 9
click at [289, 292] on div "LCA bibliotek Konstruktioner Konstruktioner Variantstudie Opret konstruktion Bi…" at bounding box center [672, 313] width 992 height 626
click at [525, 107] on input "***" at bounding box center [526, 104] width 90 height 15
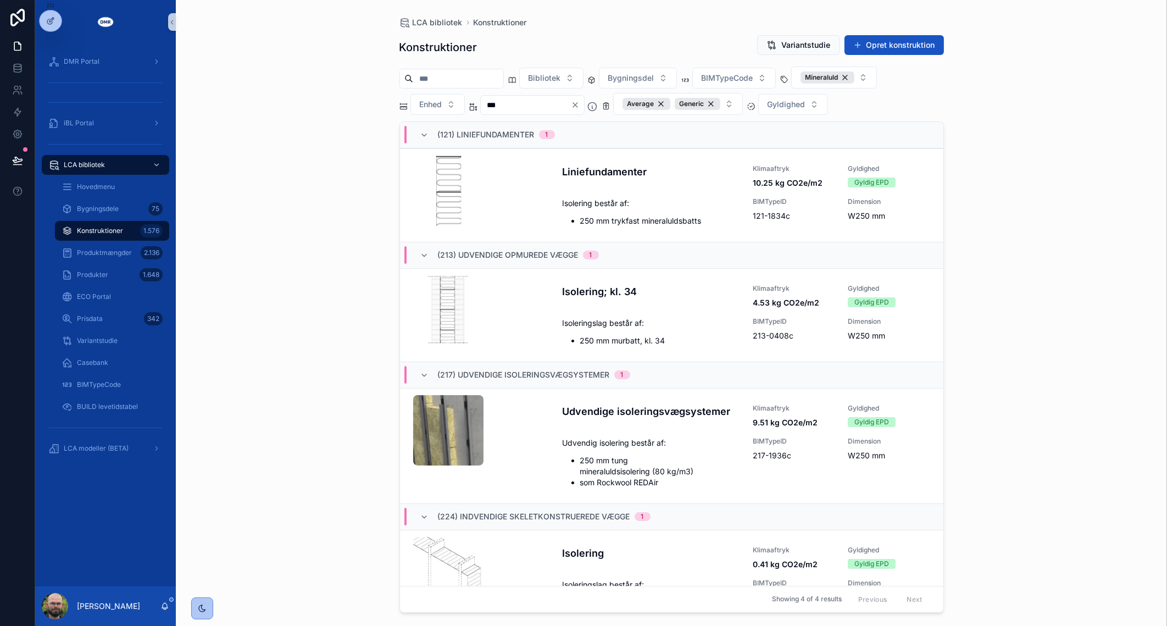
type input "***"
click at [1023, 302] on div "LCA bibliotek Konstruktioner Konstruktioner Variantstudie Opret konstruktion Bi…" at bounding box center [672, 313] width 992 height 626
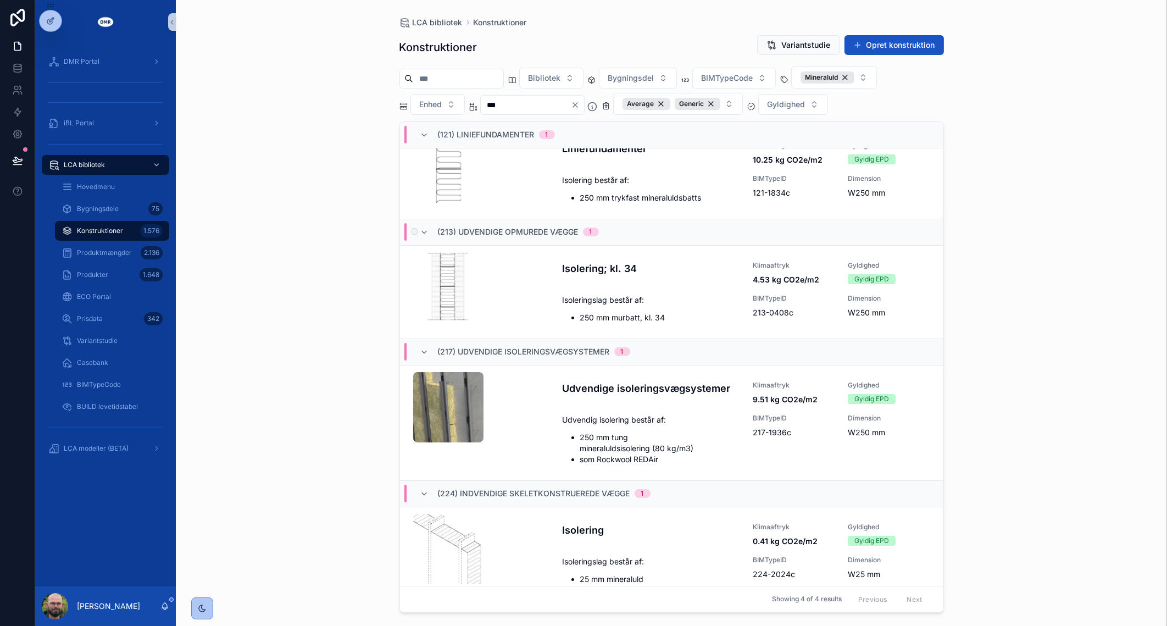
scroll to position [35, 0]
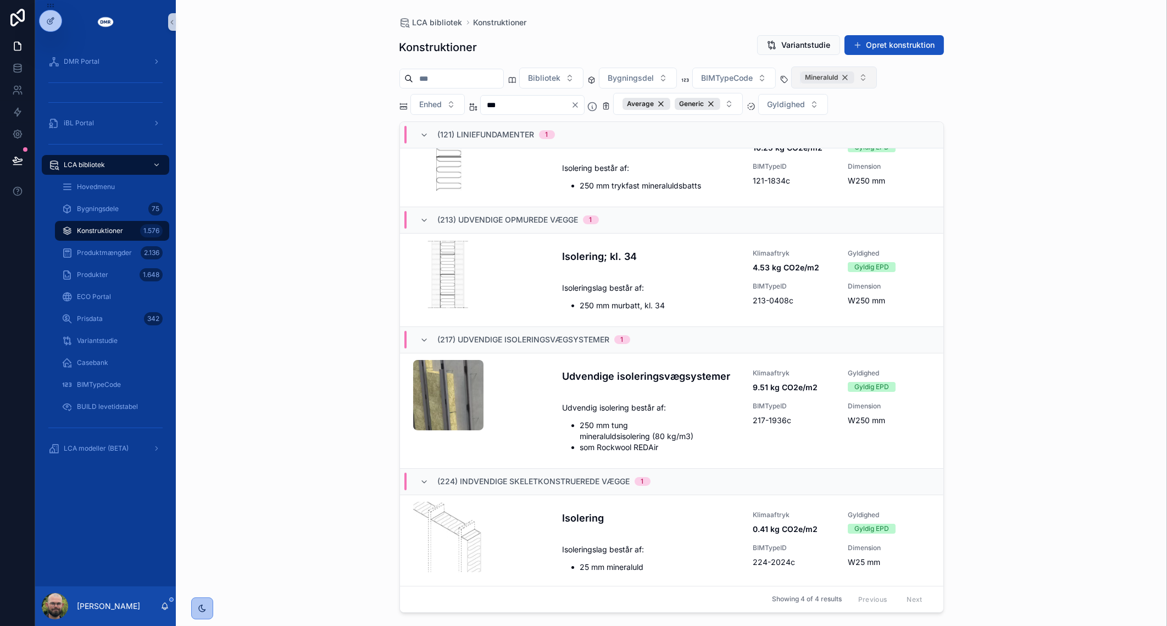
click at [855, 73] on div "Mineraluld" at bounding box center [828, 77] width 54 height 12
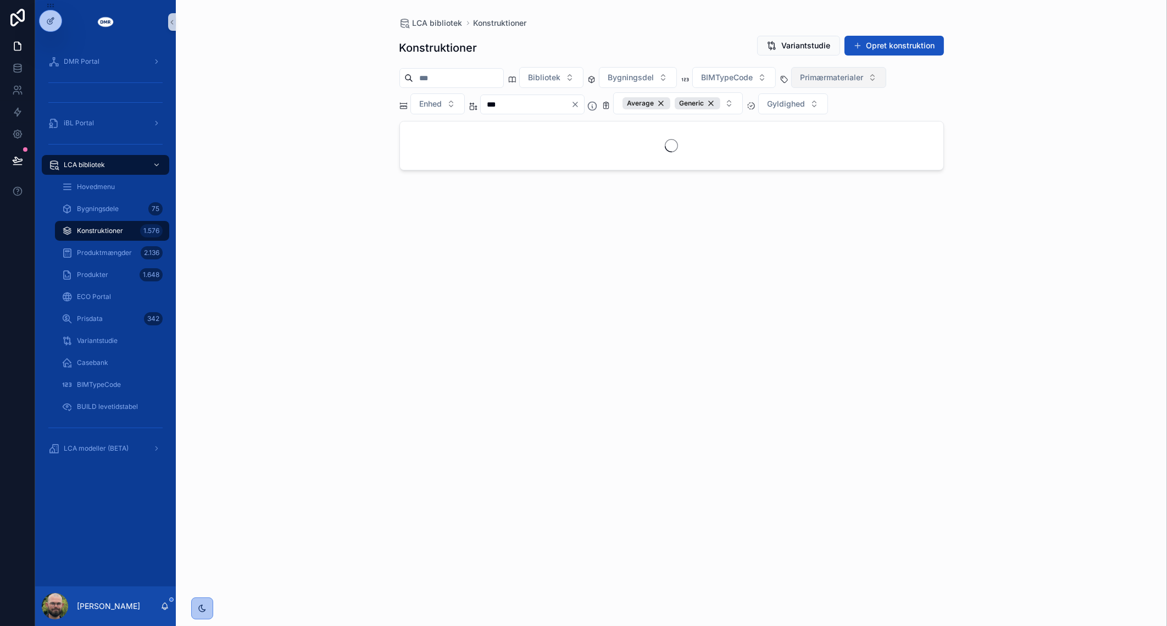
click at [864, 73] on span "Primærmaterialer" at bounding box center [832, 77] width 63 height 11
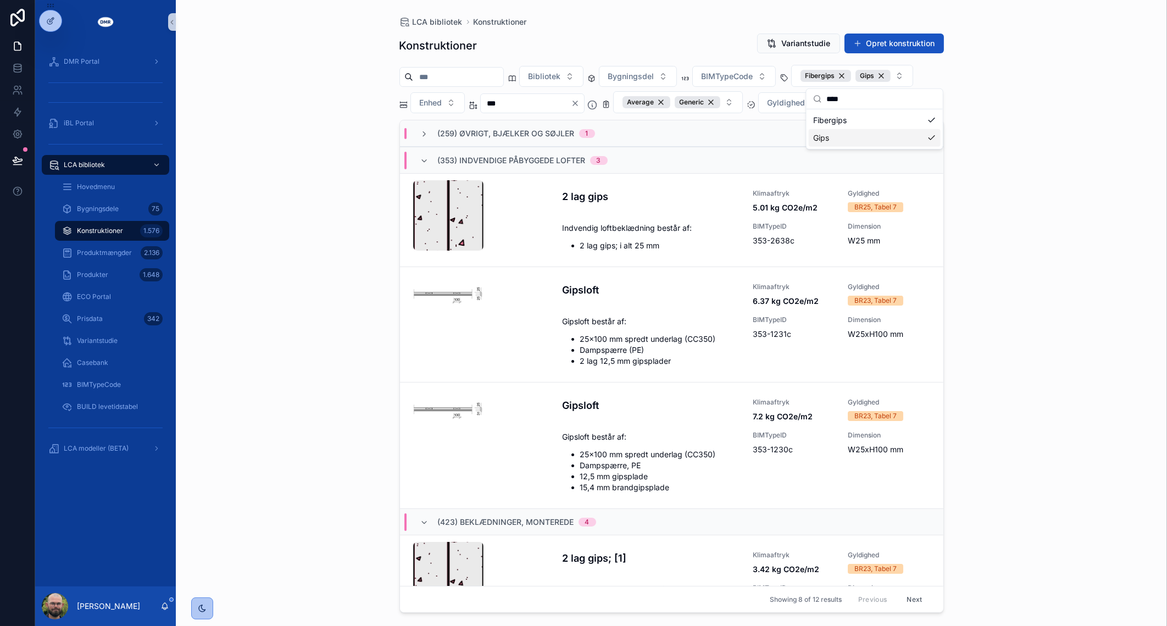
type input "****"
click at [301, 278] on div "LCA bibliotek Konstruktioner Konstruktioner Variantstudie Opret konstruktion Bi…" at bounding box center [672, 313] width 992 height 626
click at [424, 134] on icon "scrollable content" at bounding box center [424, 134] width 9 height 9
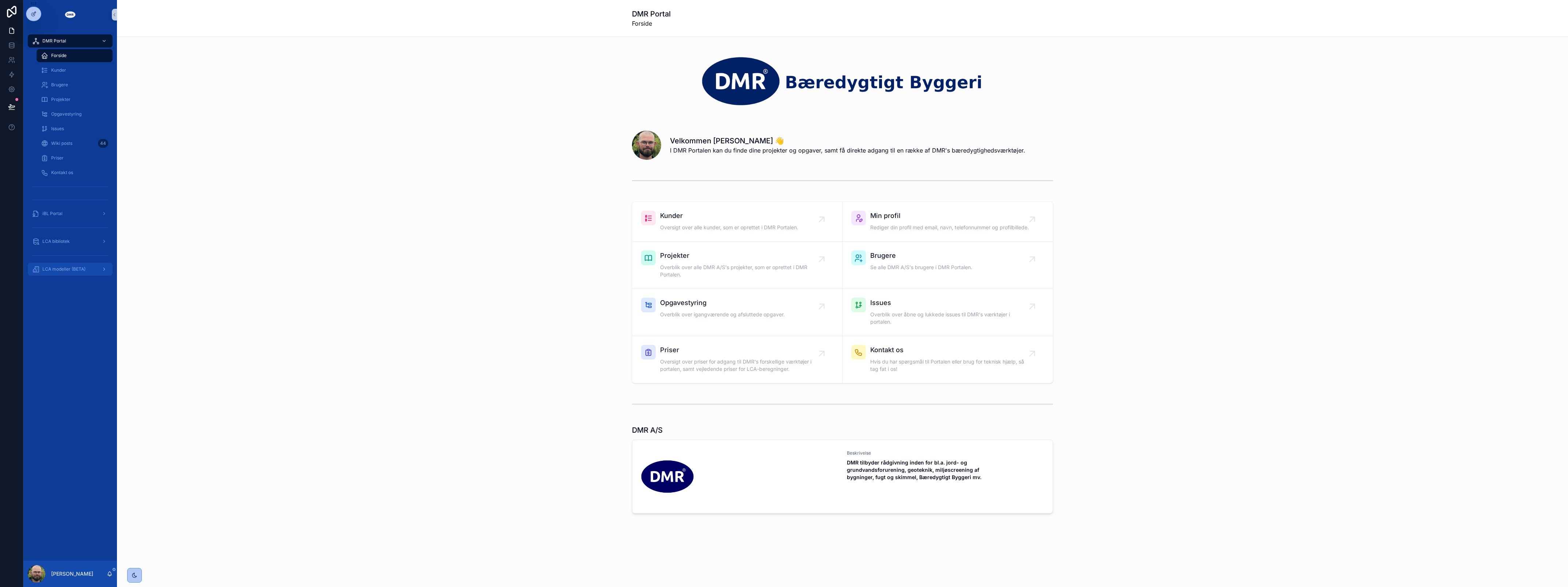
click at [83, 272] on div "LCA modeller (BETA)" at bounding box center [70, 270] width 76 height 12
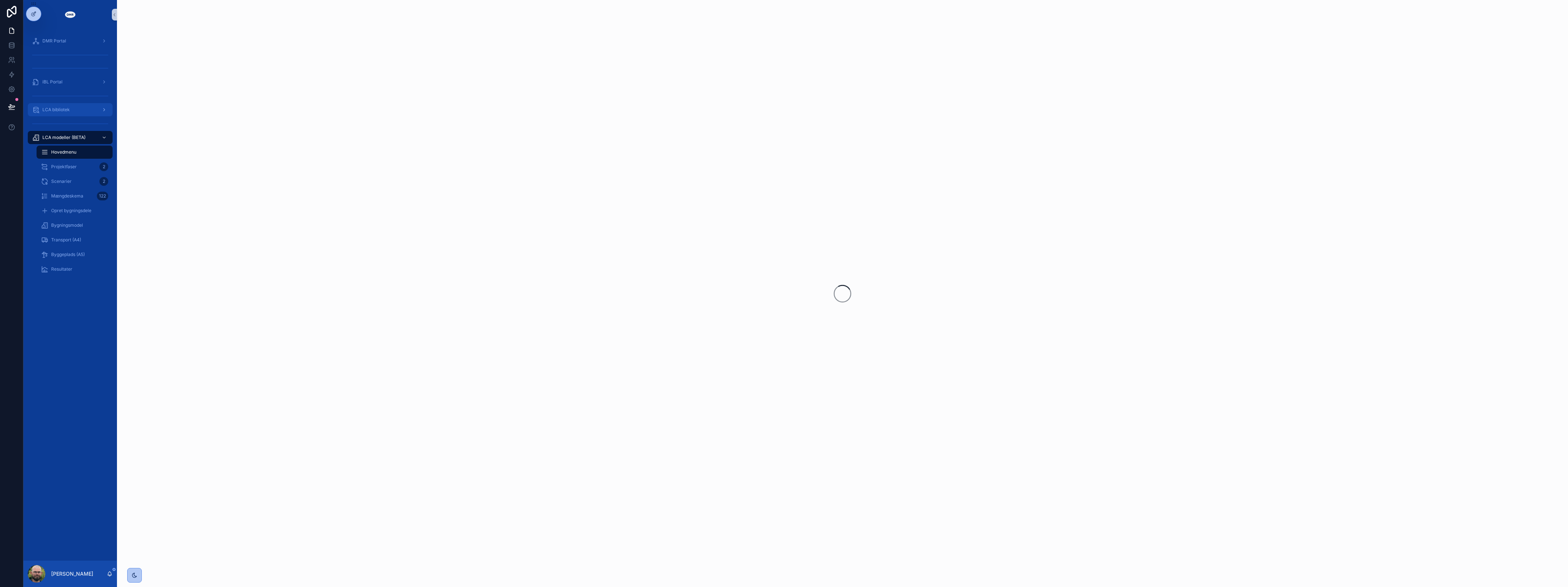
click at [76, 112] on div "LCA bibliotek" at bounding box center [70, 110] width 76 height 12
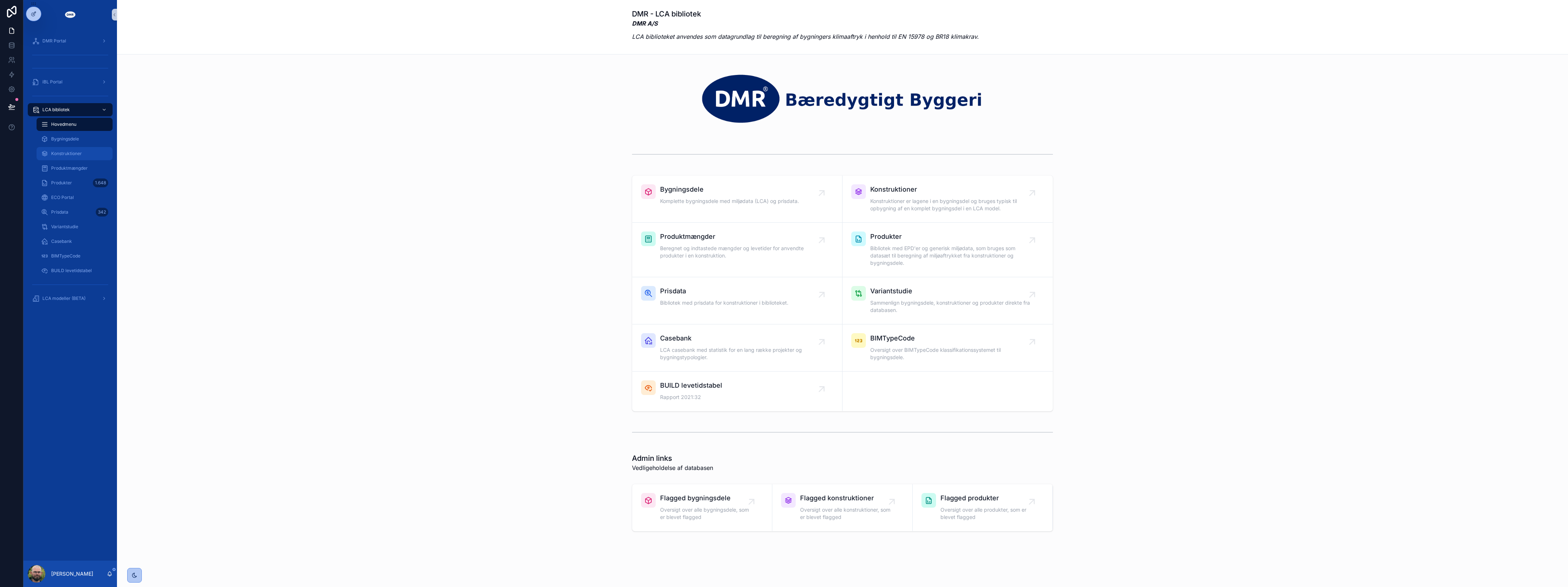
click at [66, 155] on span "Konstruktioner" at bounding box center [66, 153] width 31 height 6
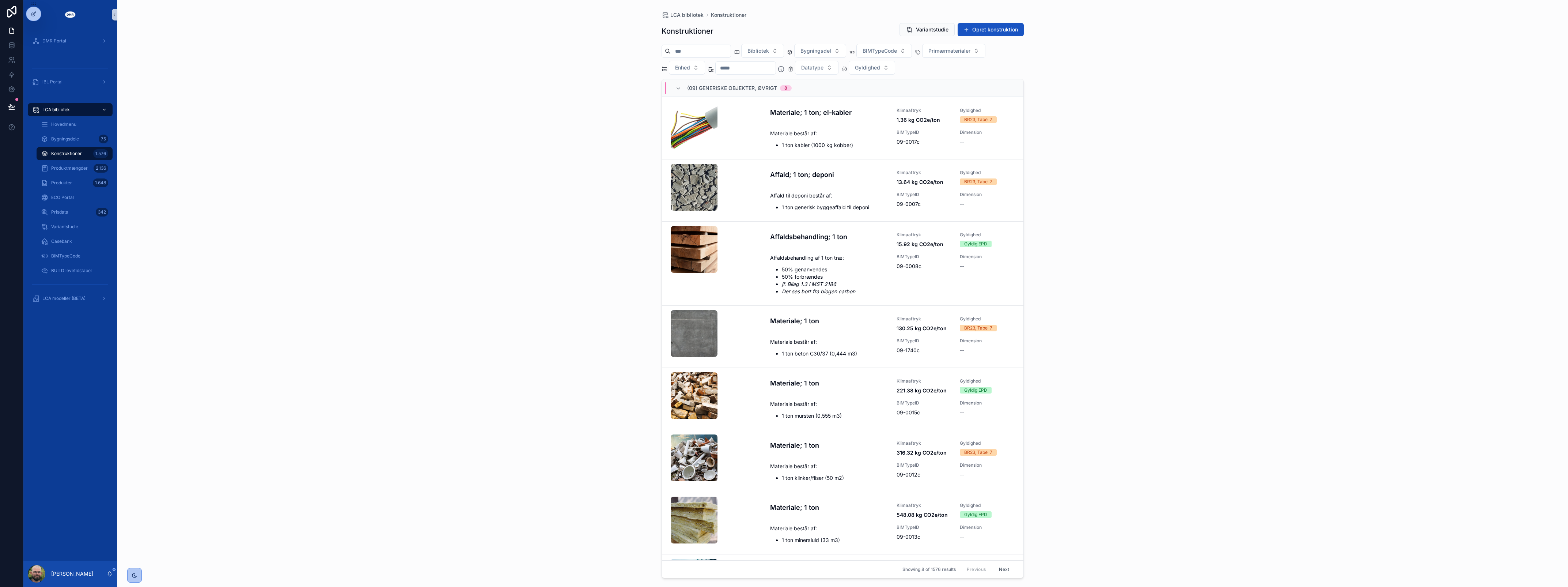
click at [709, 54] on input "scrollable content" at bounding box center [701, 51] width 60 height 10
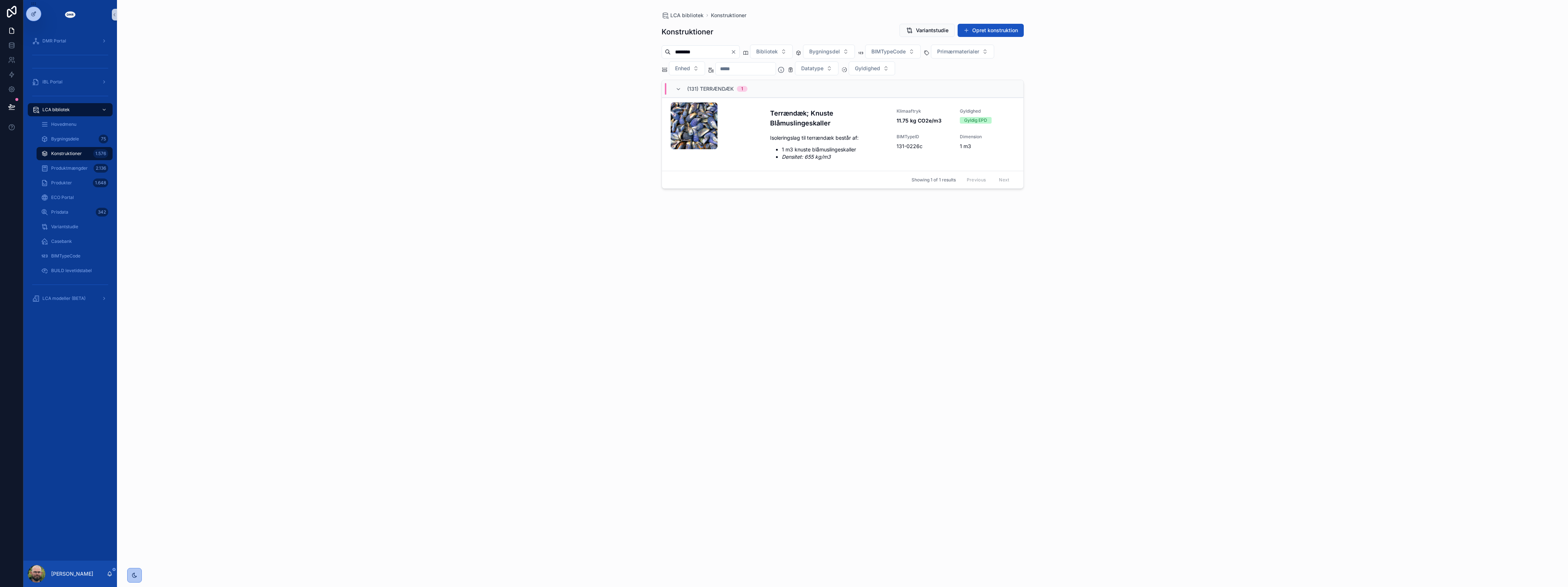
type input "********"
click at [737, 52] on icon "Clear" at bounding box center [733, 52] width 6 height 6
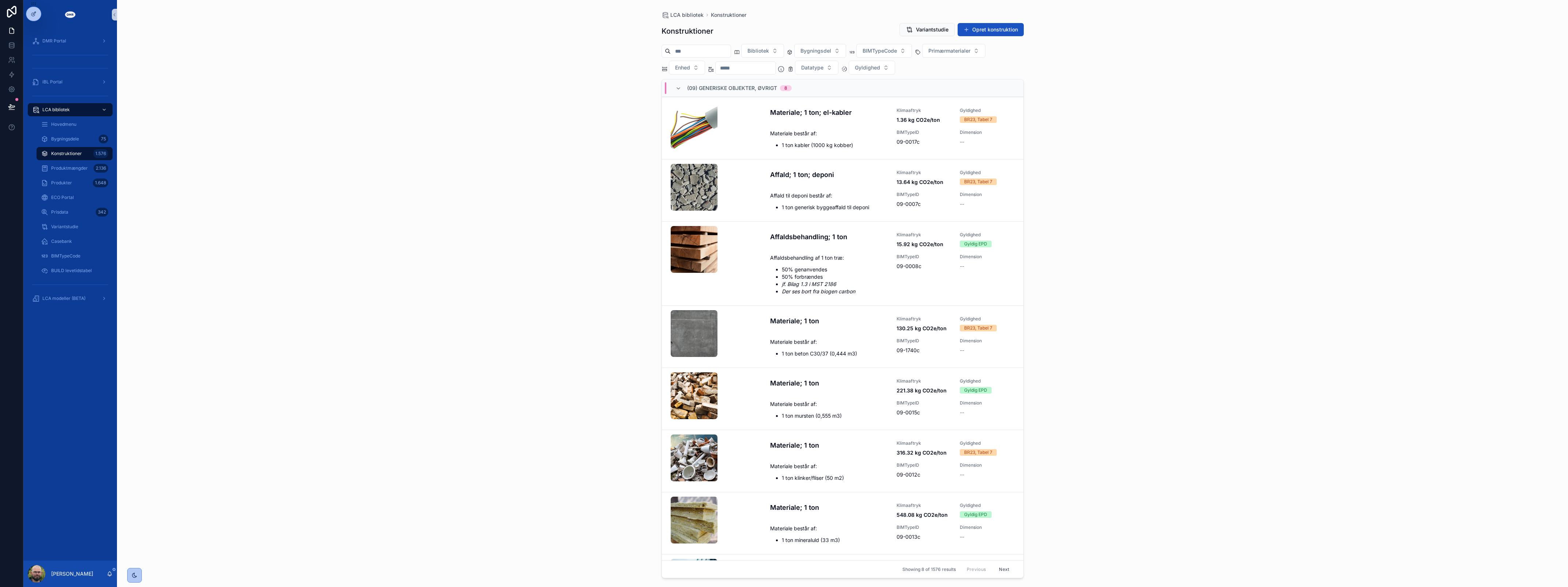
click at [723, 55] on input "scrollable content" at bounding box center [701, 51] width 60 height 10
type input "***"
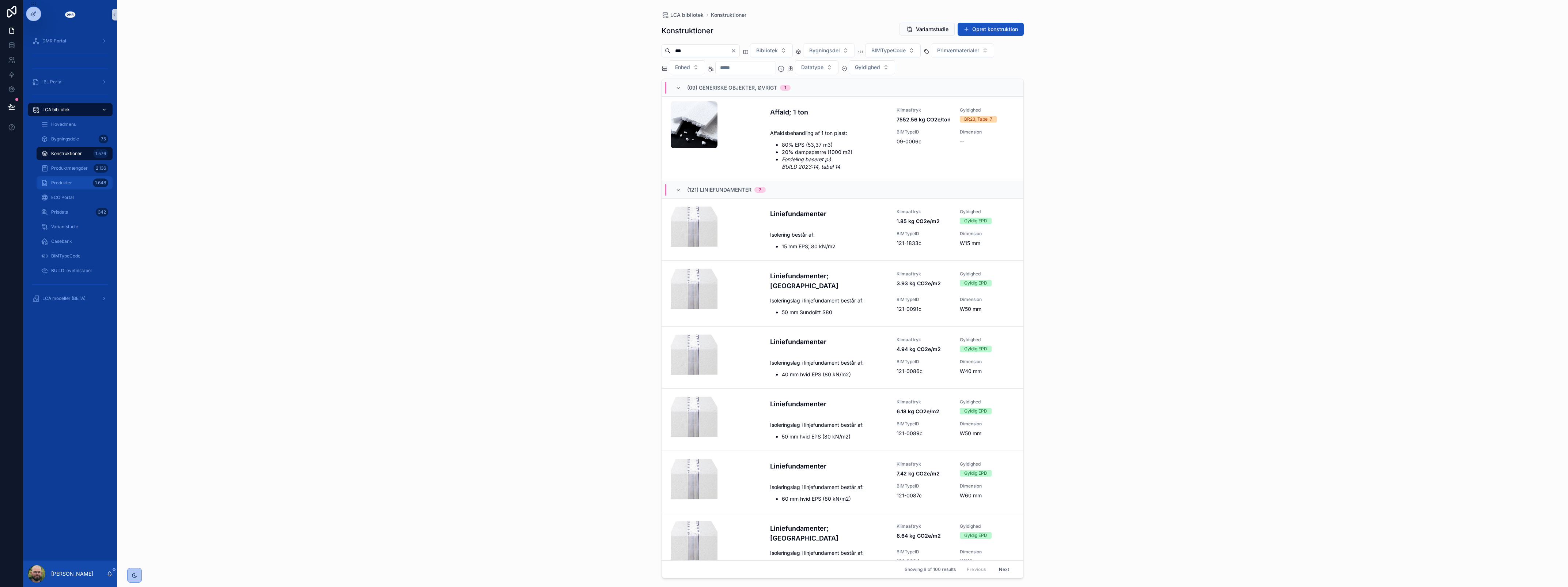
click at [72, 180] on div "Produkter 1.648" at bounding box center [74, 183] width 67 height 12
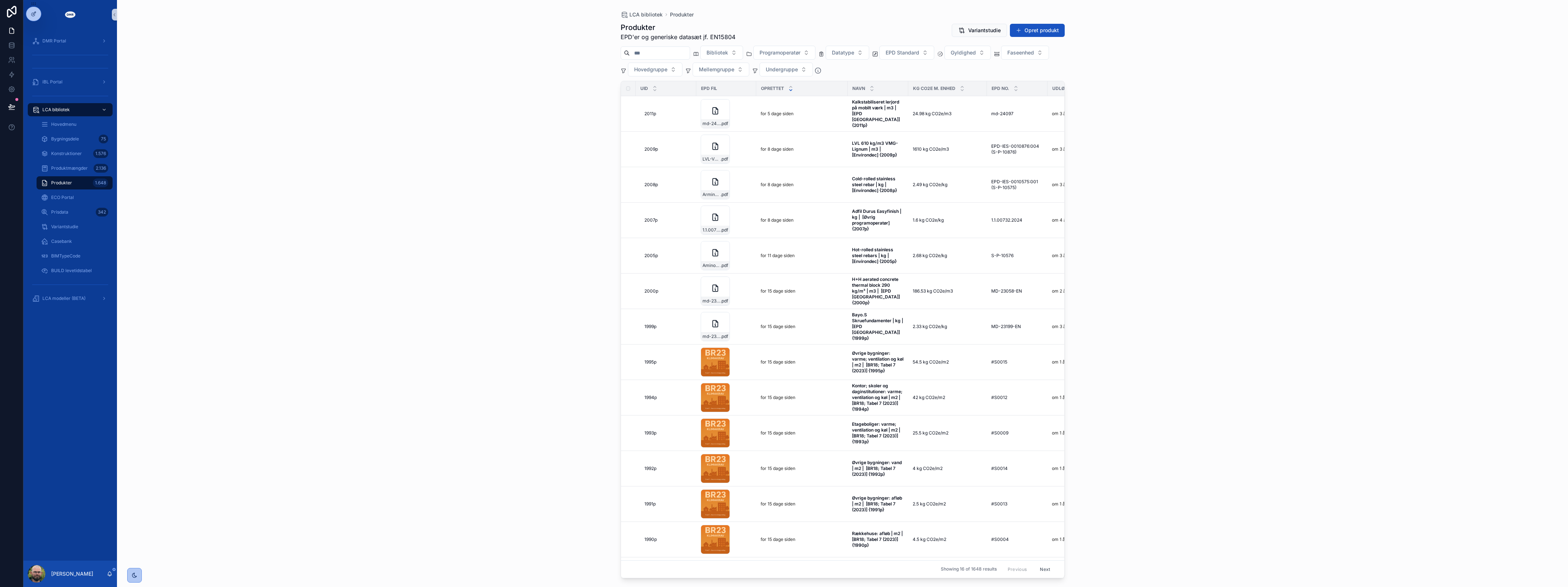
click at [660, 56] on input "scrollable content" at bounding box center [660, 53] width 60 height 10
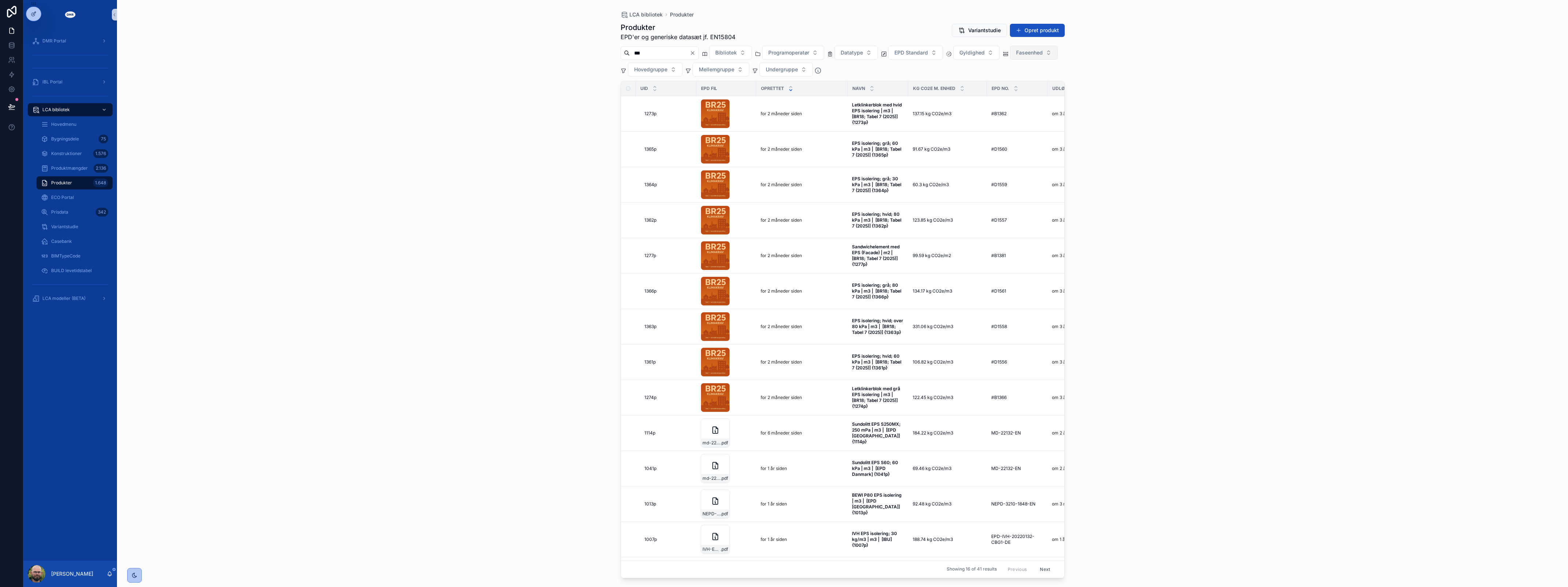
type input "***"
click at [1016, 57] on span "Faseenhed" at bounding box center [1029, 53] width 27 height 7
click at [622, 138] on div "m3" at bounding box center [652, 134] width 88 height 12
click at [517, 122] on div "LCA bibliotek Produkter Produkter EPD'er og generiske datasæt jf. EN15804 Varia…" at bounding box center [843, 294] width 1451 height 587
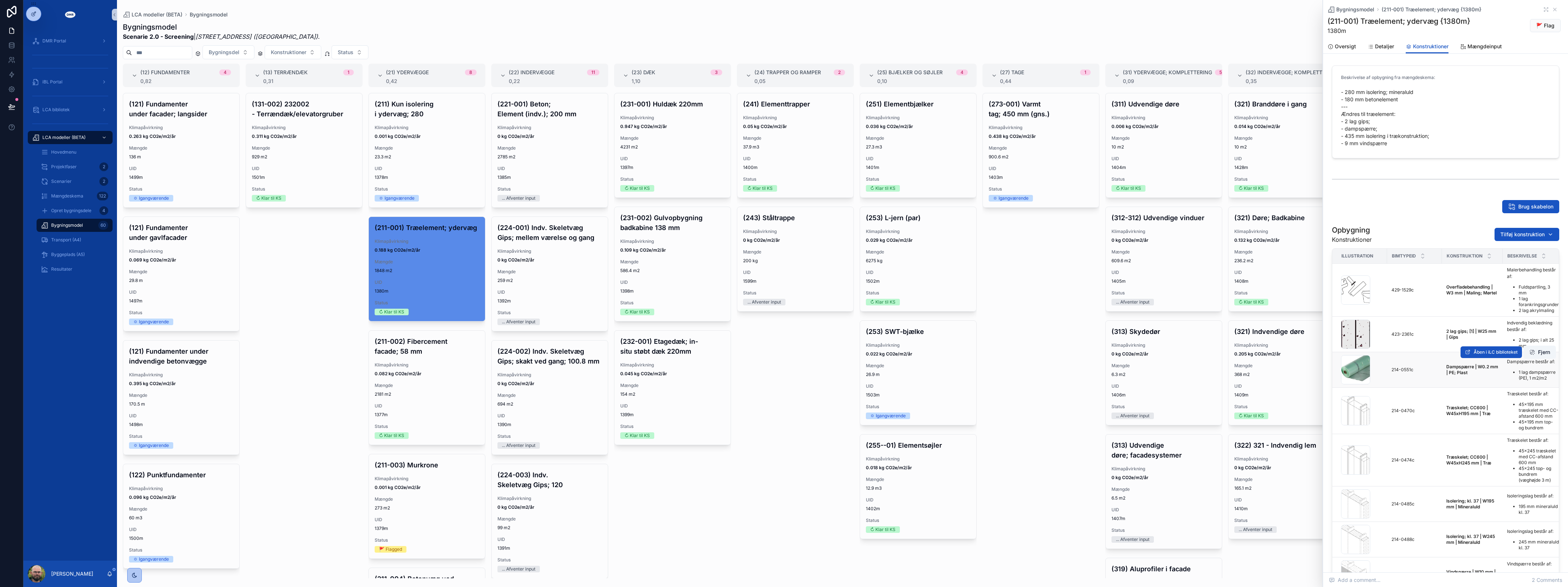
scroll to position [78, 0]
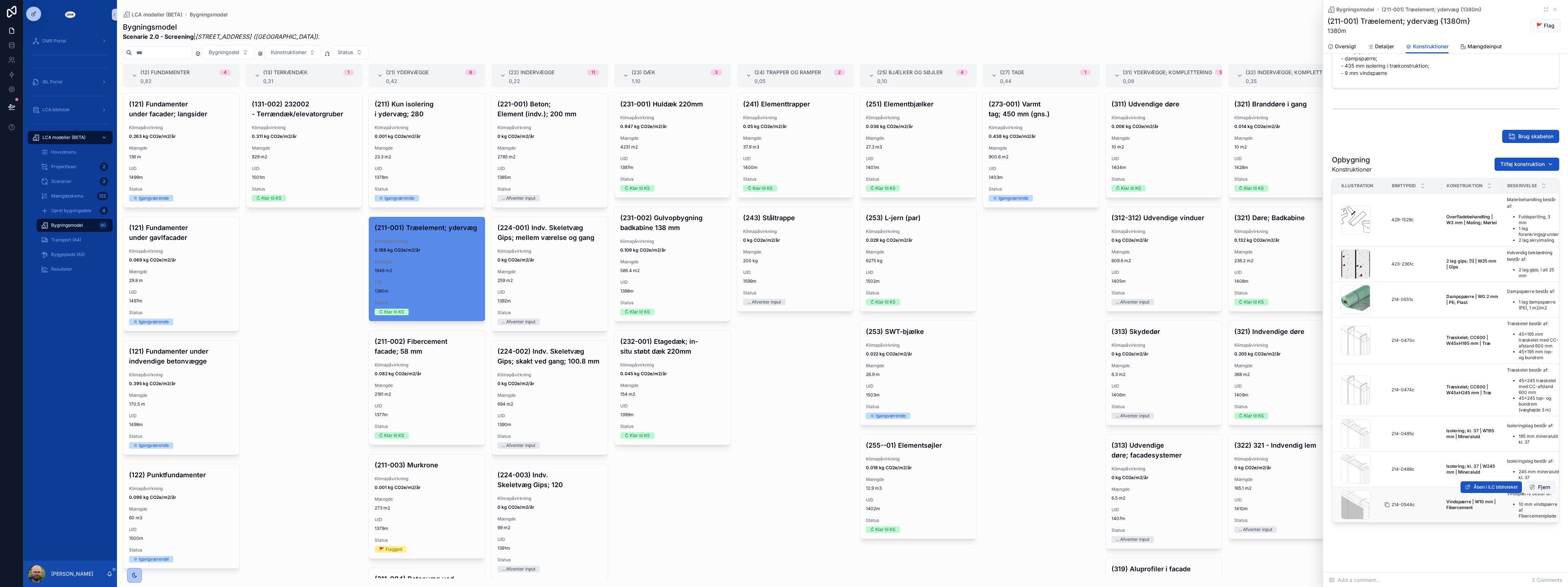
click at [1387, 502] on icon "scrollable content" at bounding box center [1387, 504] width 6 height 6
click at [422, 470] on h4 "(211-003) Murkrone" at bounding box center [426, 465] width 104 height 10
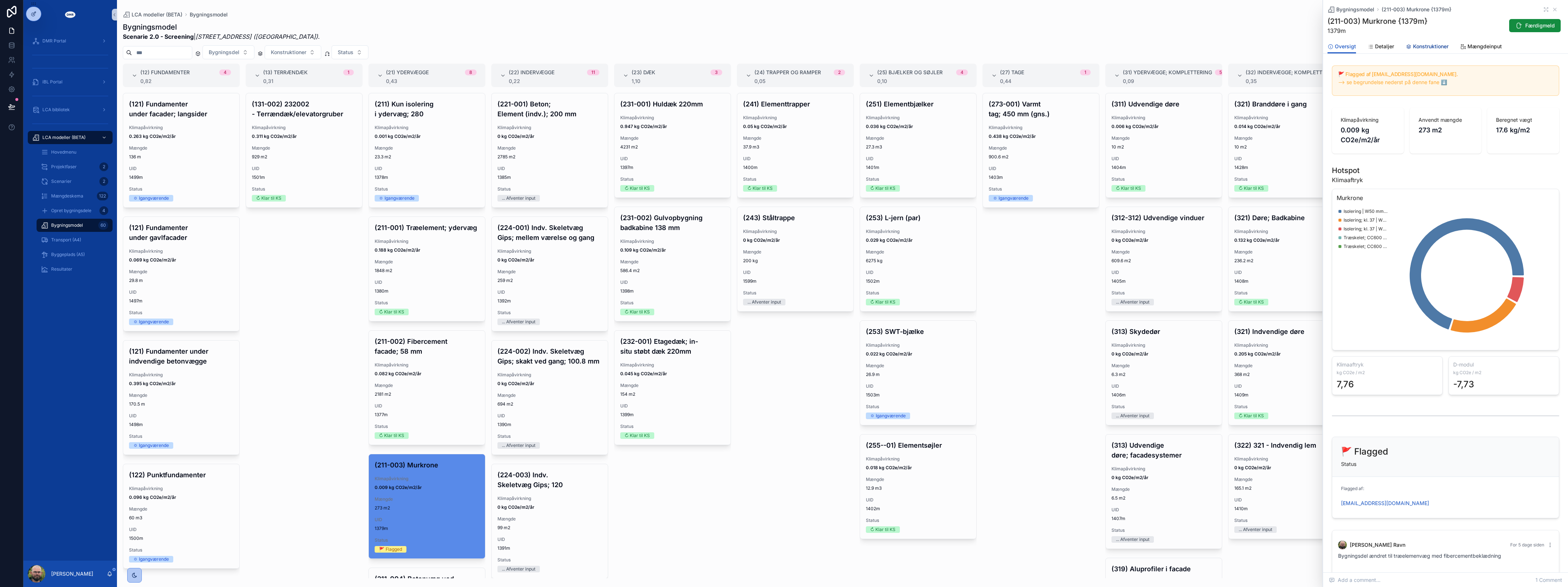
click at [1426, 44] on span "Konstruktioner" at bounding box center [1430, 46] width 35 height 7
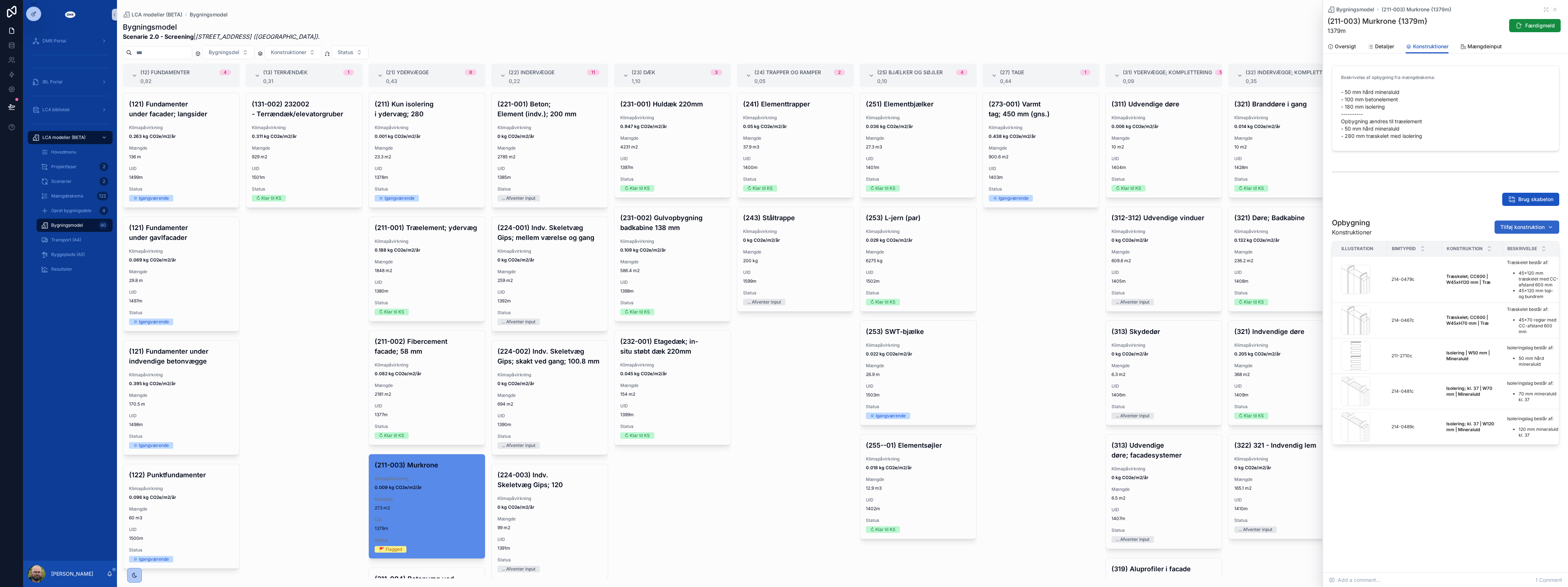
click at [1531, 228] on span "Tilføj konstruktion" at bounding box center [1522, 227] width 45 height 7
type input "*********"
click at [1529, 256] on span "Vindspærre | W10 mm | Fibercement {214-0544c}" at bounding box center [1518, 256] width 73 height 7
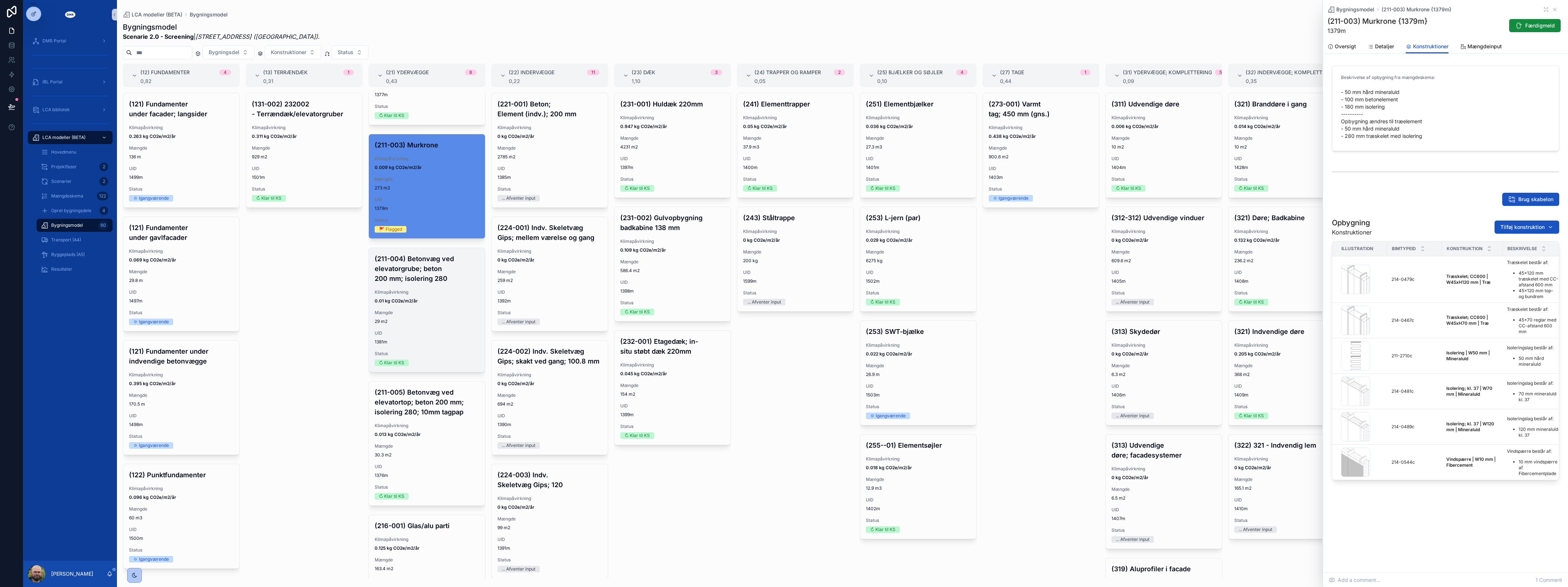
scroll to position [509, 0]
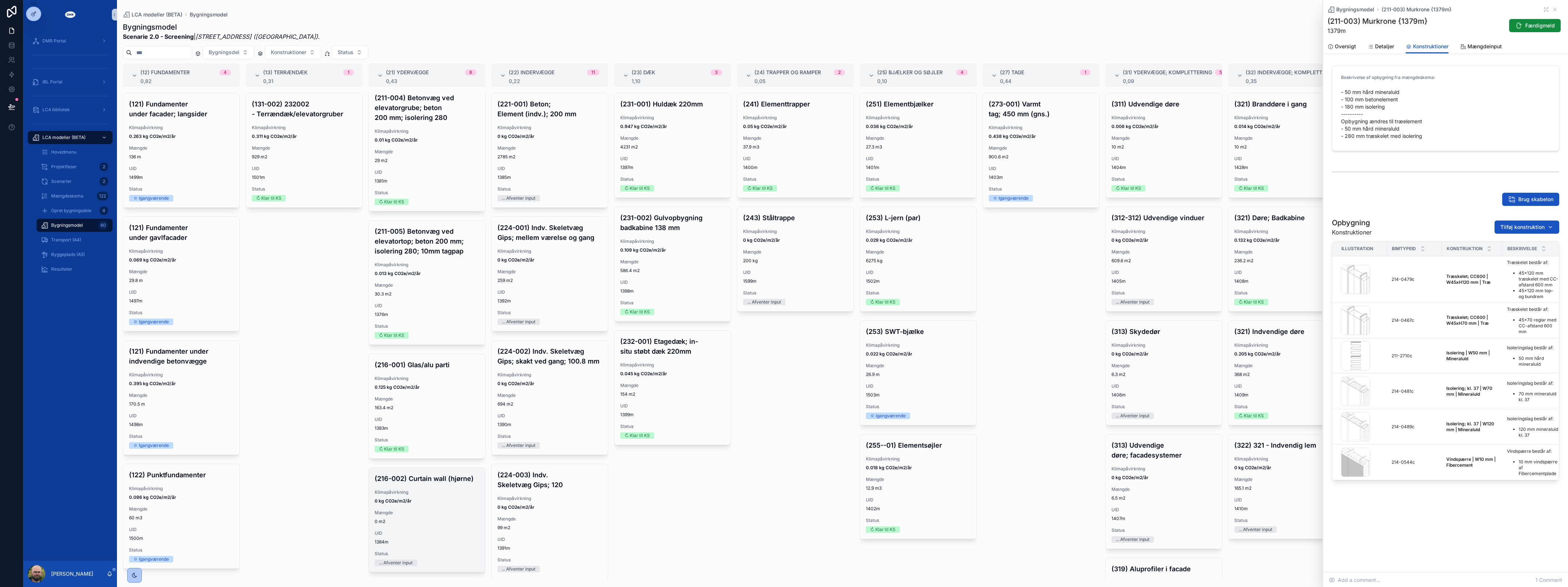
click at [410, 476] on h4 "(216-002) Curtain wall (hjørne)" at bounding box center [426, 479] width 104 height 10
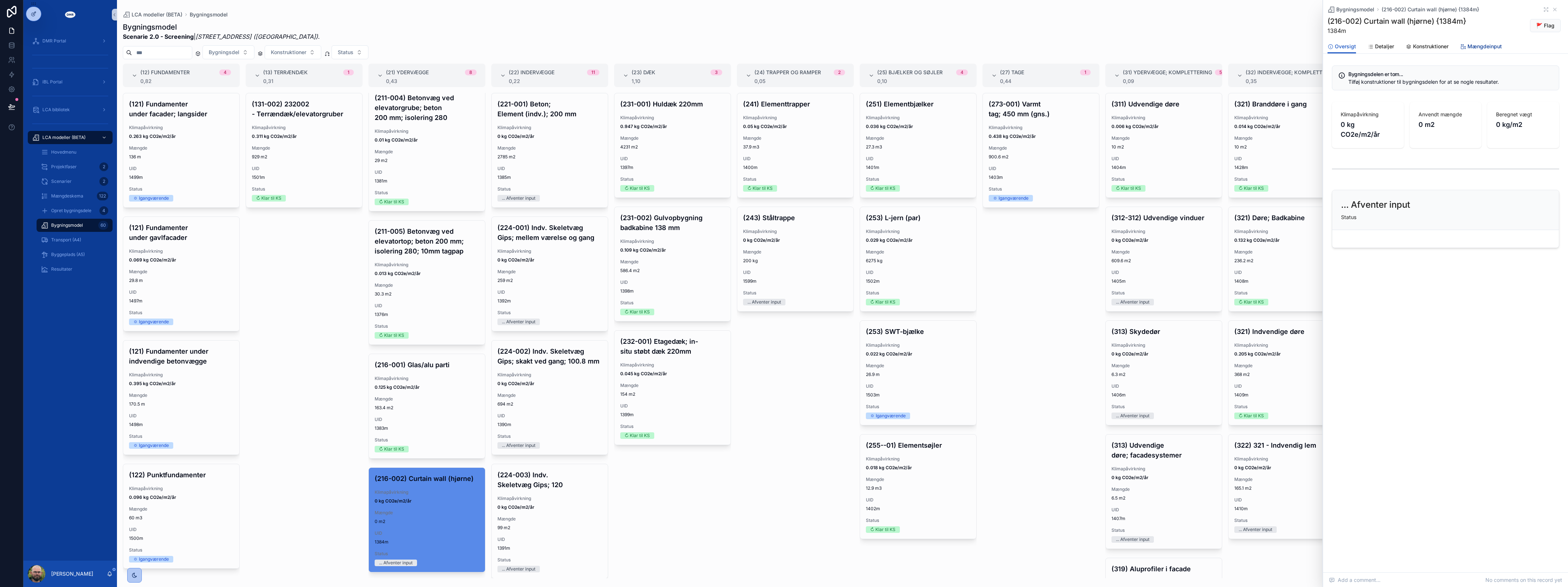
click at [1468, 49] on span "Mængdeinput" at bounding box center [1485, 46] width 35 height 7
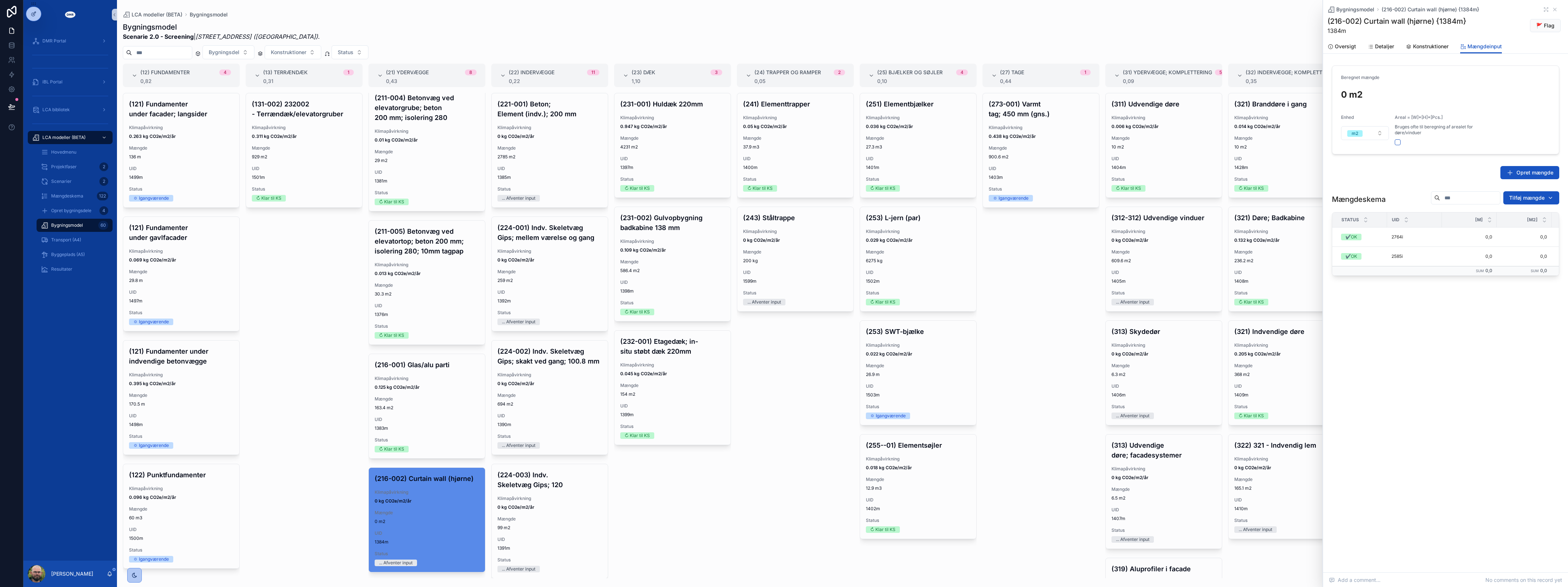
click at [1390, 130] on form "Beregnet mængde 0 m2 Enhed m2 Areal = [W]*[H]*[Pcs.] Bruges ofte til beregning …" at bounding box center [1445, 110] width 227 height 88
click at [1382, 131] on button "m2" at bounding box center [1365, 133] width 48 height 14
click at [1333, 204] on span "kg" at bounding box center [1331, 207] width 14 height 7
click at [1044, 317] on div "(273-001) Varmt tag; 450 mm (gns.) Klimapåvirkning 0.438 kg CO2e/m2/år Mængde 9…" at bounding box center [1041, 335] width 117 height 485
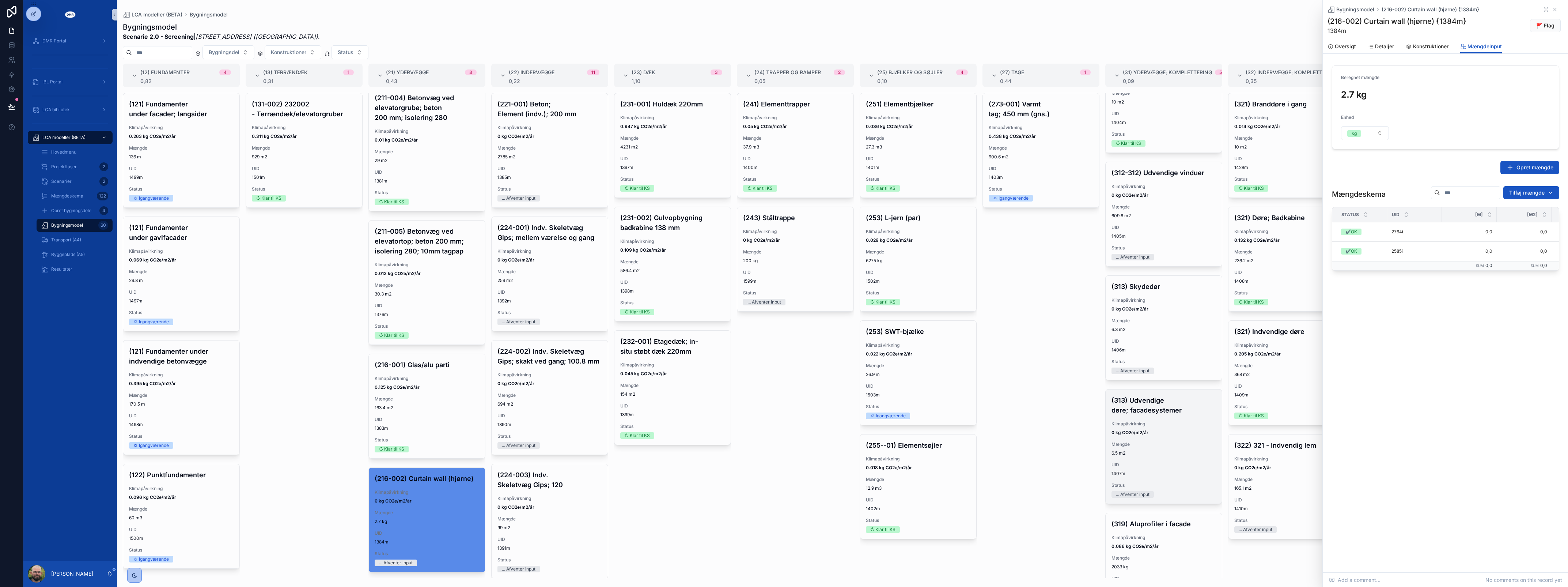
scroll to position [98, 0]
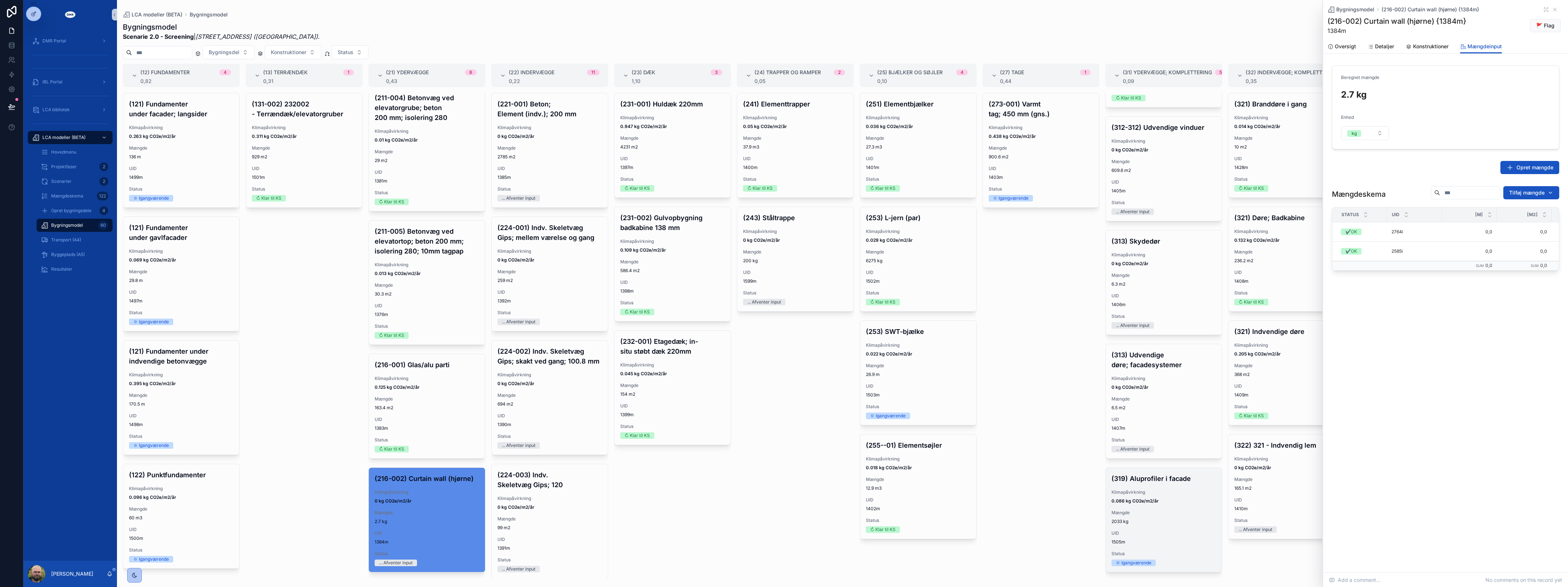
click at [1156, 532] on div "UID 1505m" at bounding box center [1163, 538] width 104 height 15
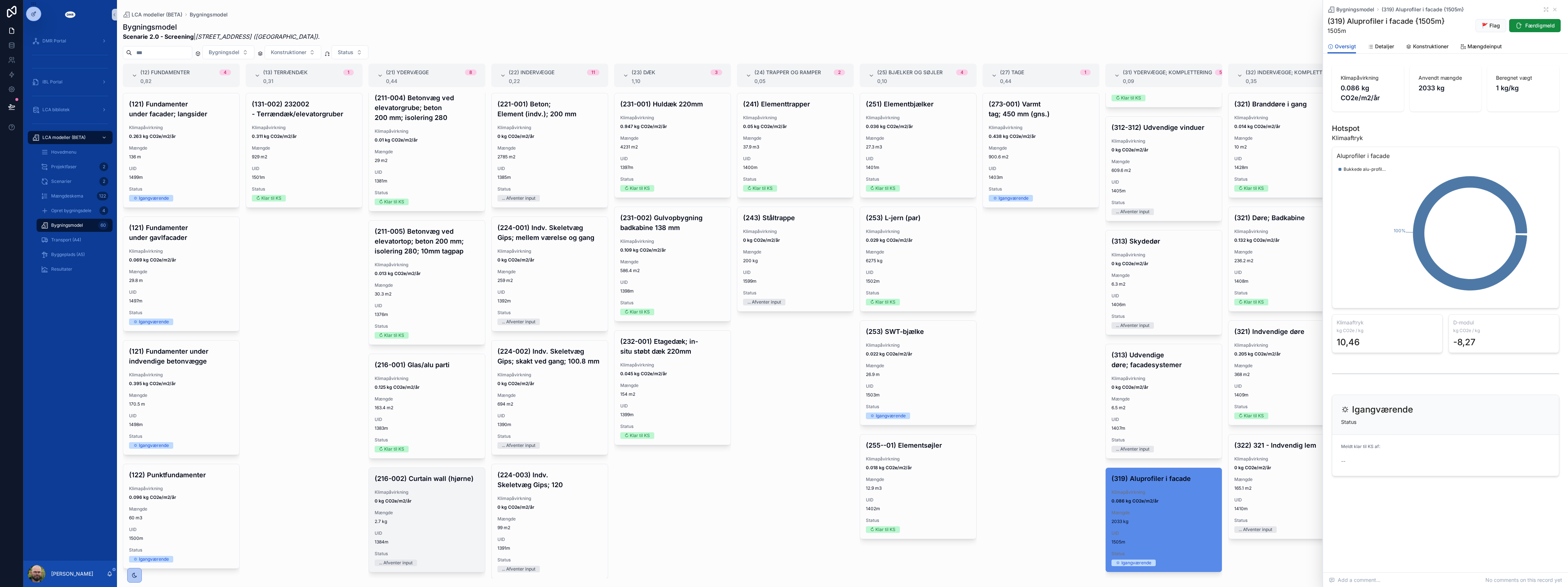
click at [405, 489] on span "Klimapåvirkning" at bounding box center [426, 492] width 104 height 6
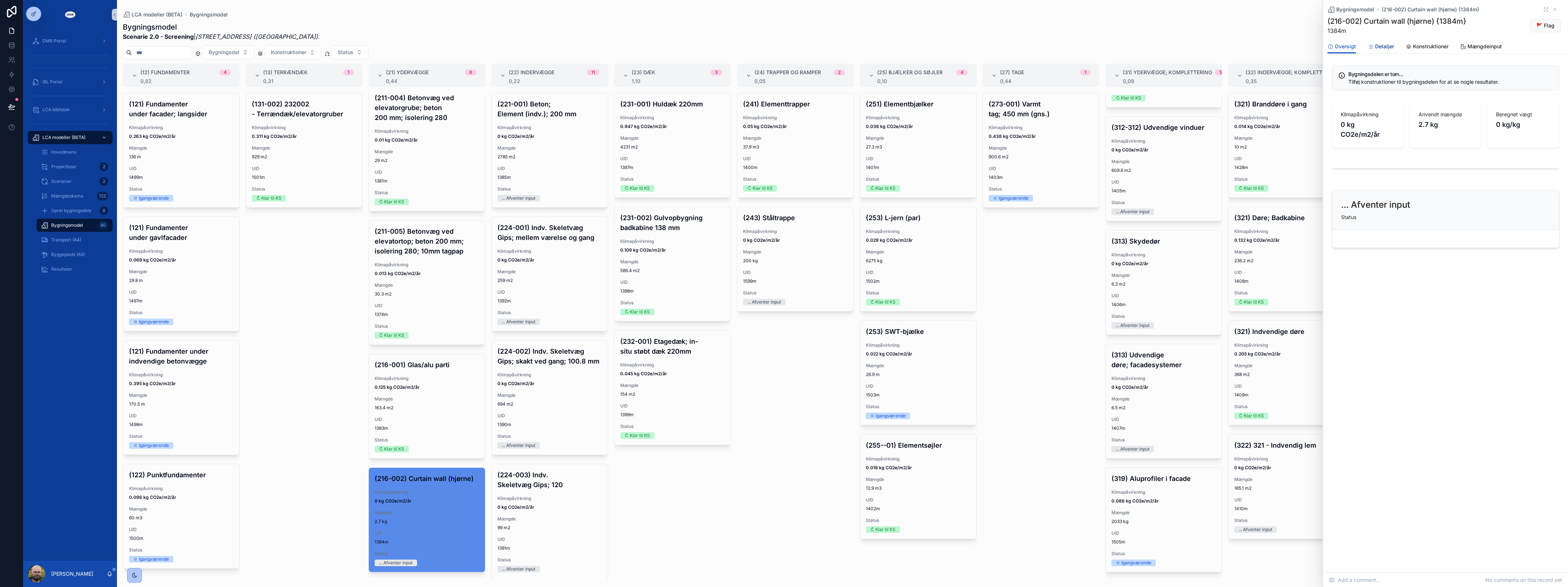
click at [1386, 45] on span "Detaljer" at bounding box center [1384, 46] width 19 height 7
click at [1424, 39] on div "Oversigt Detaljer Konstruktioner Mængdeinput" at bounding box center [1445, 46] width 236 height 14
click at [1424, 43] on span "Konstruktioner" at bounding box center [1430, 46] width 35 height 7
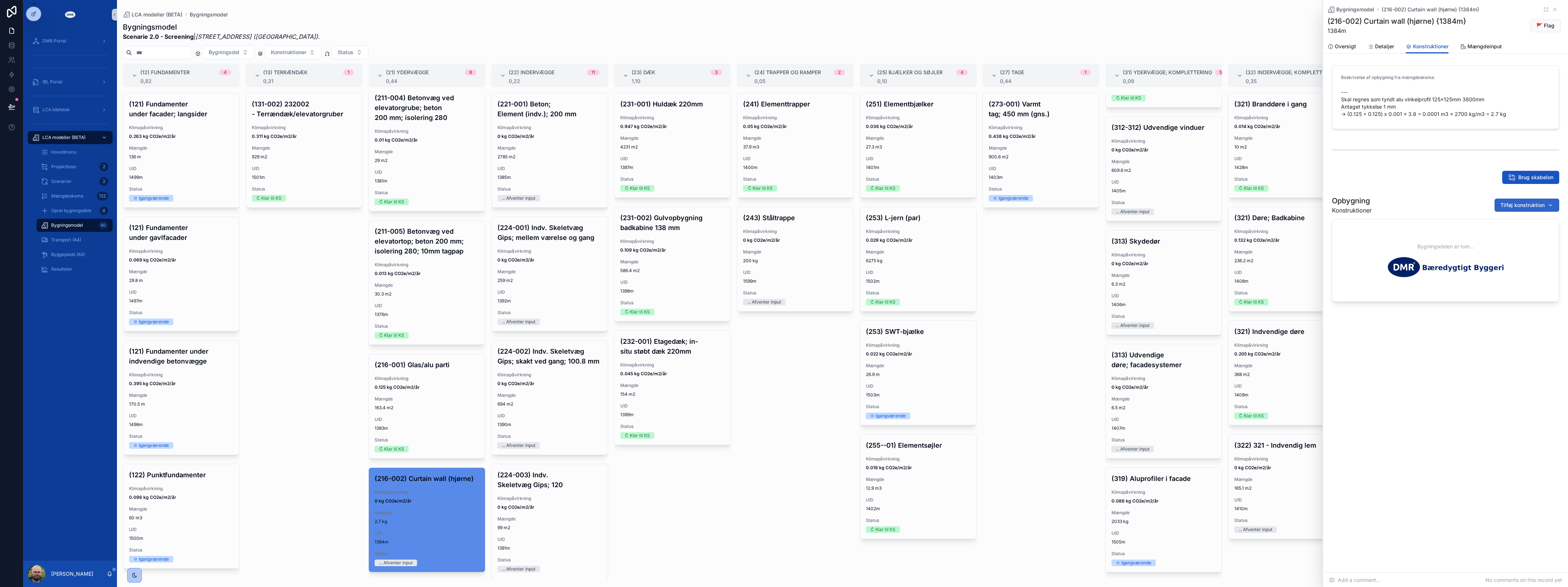
click at [1515, 212] on button "Tilføj konstruktion" at bounding box center [1527, 205] width 65 height 13
type input "****"
click at [1526, 244] on span "Bukkede alu-profiler; per kg | Aluminium {319-2719c}" at bounding box center [1518, 242] width 73 height 7
click at [1402, 203] on div "Opbygning Konstruktioner Tilføj konstruktion" at bounding box center [1446, 205] width 227 height 19
click at [1398, 204] on div "Opbygning Konstruktioner Tilføj konstruktion" at bounding box center [1446, 205] width 227 height 19
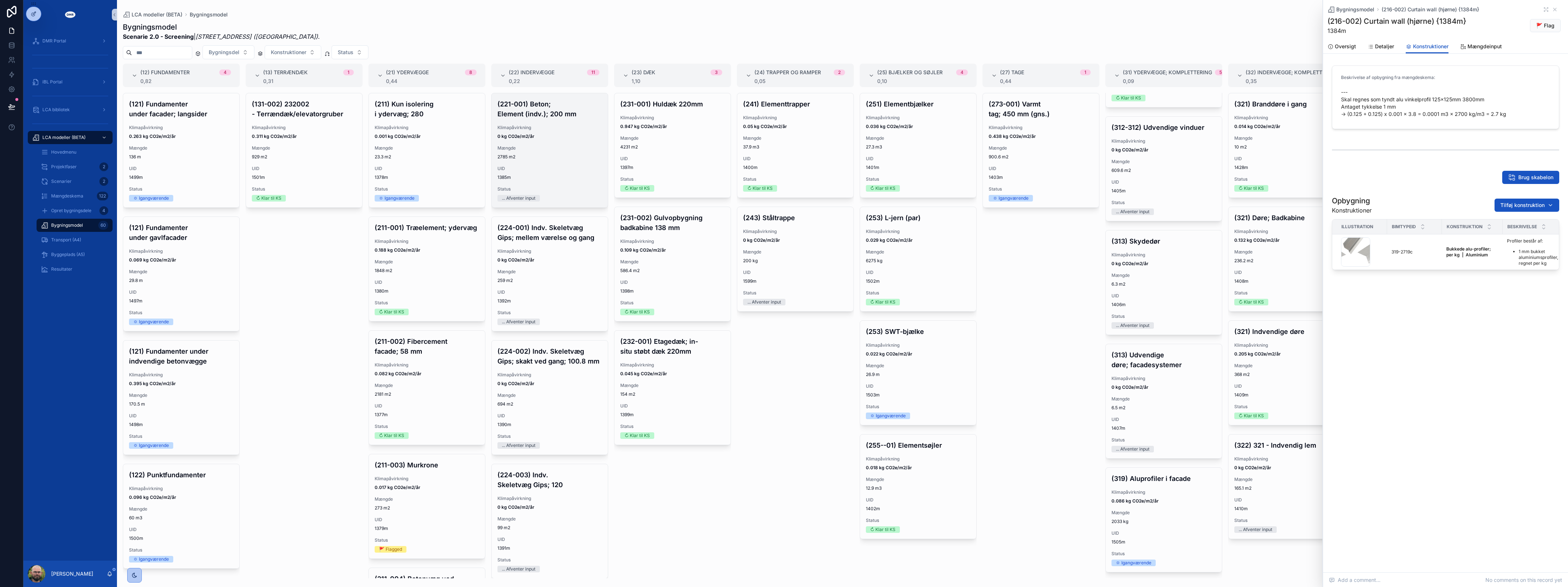
click at [549, 164] on div "(221-001) Beton; Element (indv.); 200 mm Klimapåvirkning 0 kg CO2e/m2/år Mængde…" at bounding box center [549, 150] width 116 height 114
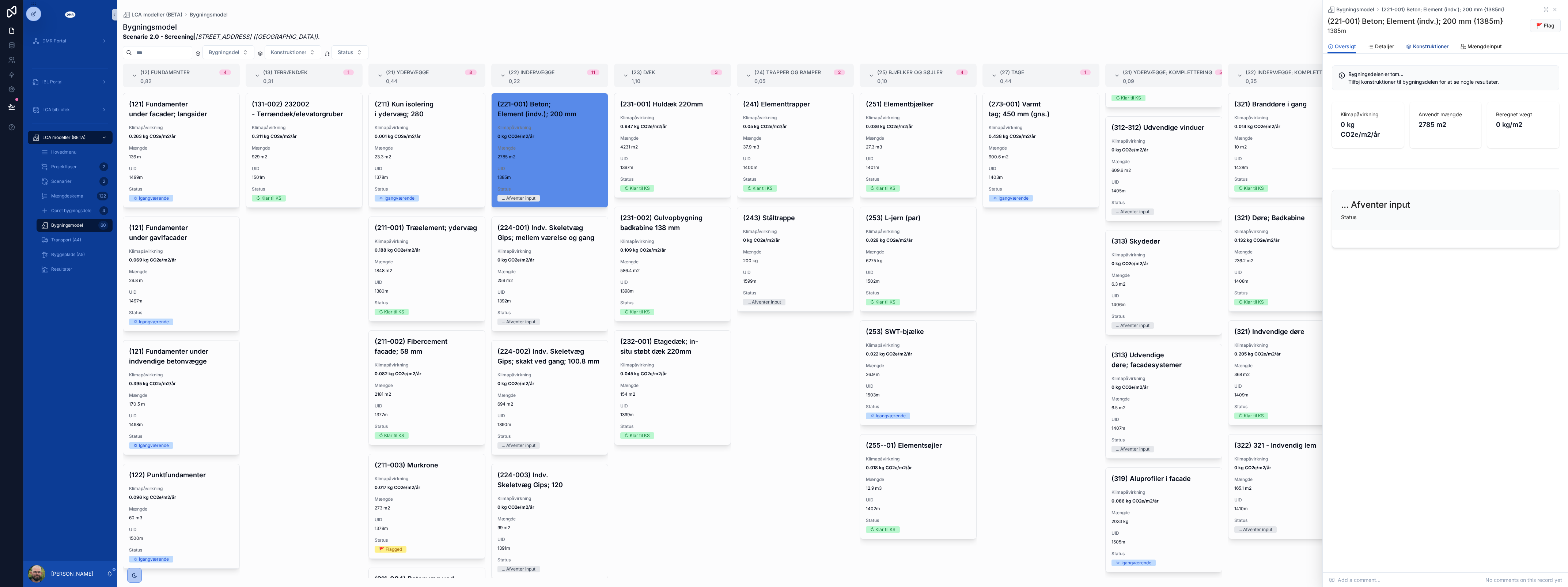
click at [1441, 47] on span "Konstruktioner" at bounding box center [1430, 46] width 35 height 7
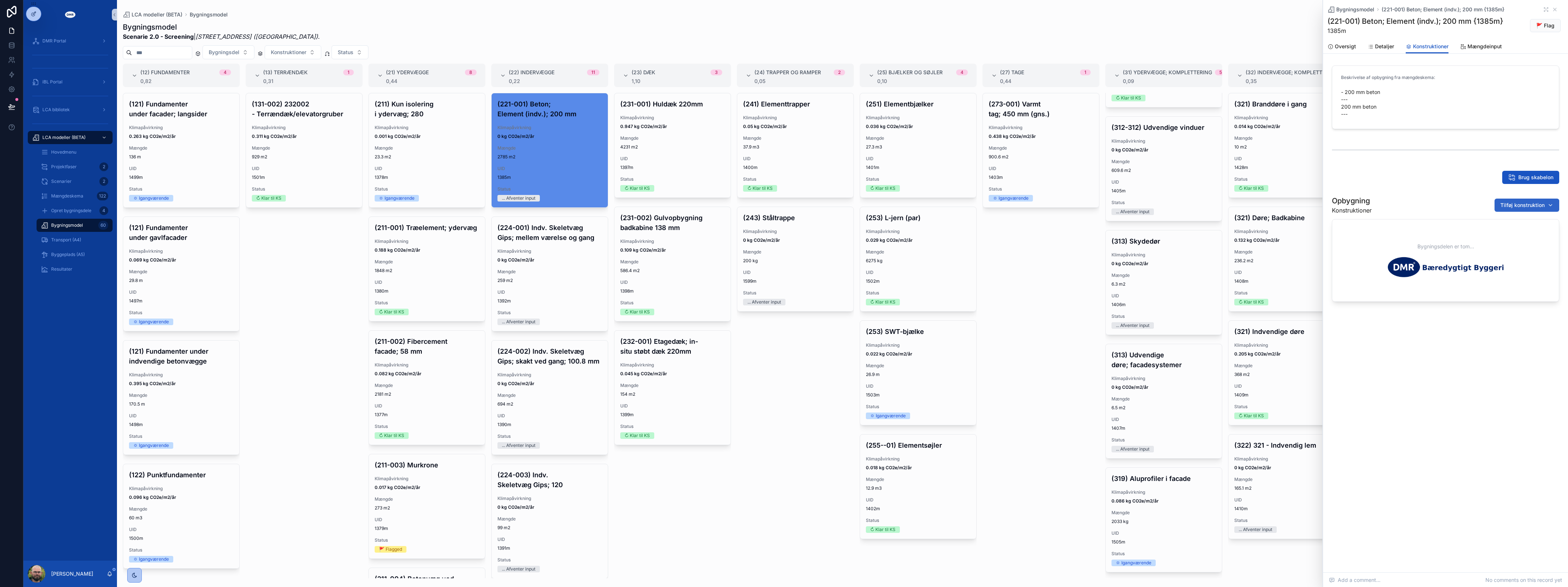
click at [1529, 210] on button "Tilføj konstruktion" at bounding box center [1527, 205] width 65 height 13
type input "*********"
click at [1521, 231] on span "Indvendige vægelementer | W200 mm | Beton {221-0703c}" at bounding box center [1518, 234] width 73 height 7
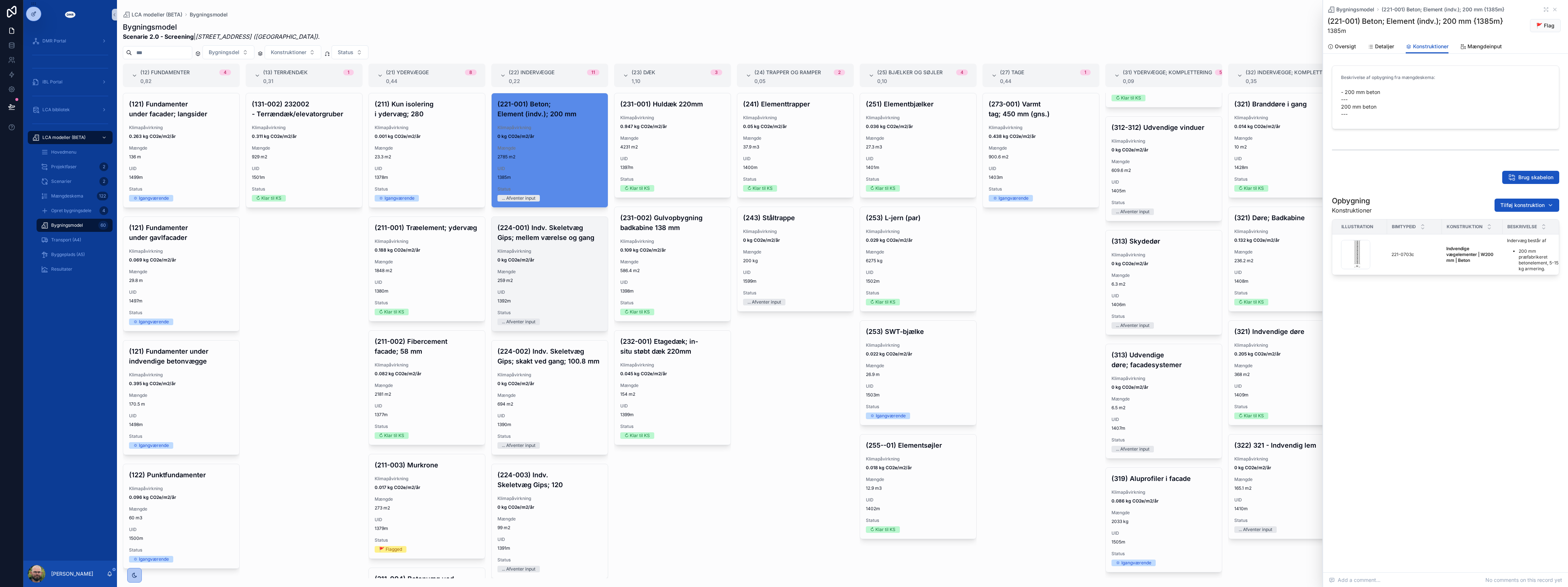
click at [558, 279] on span "259 m2" at bounding box center [549, 280] width 104 height 6
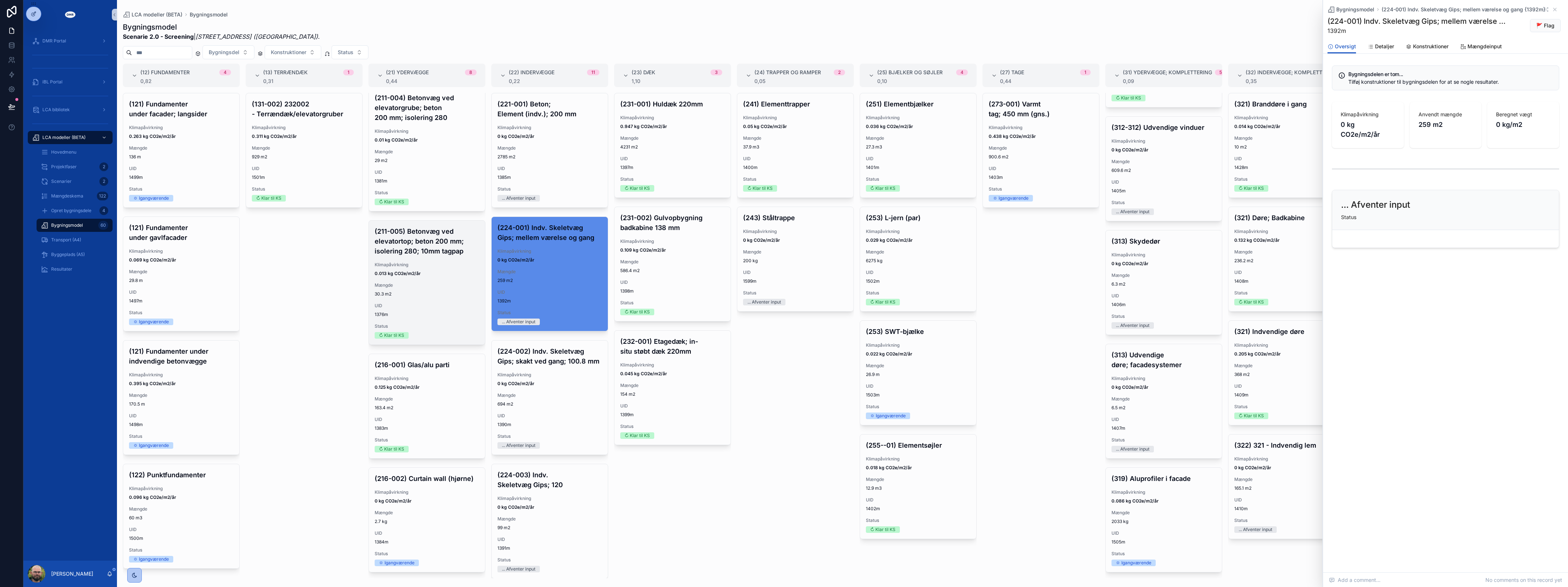
scroll to position [509, 0]
click at [1431, 45] on span "Konstruktioner" at bounding box center [1430, 46] width 35 height 7
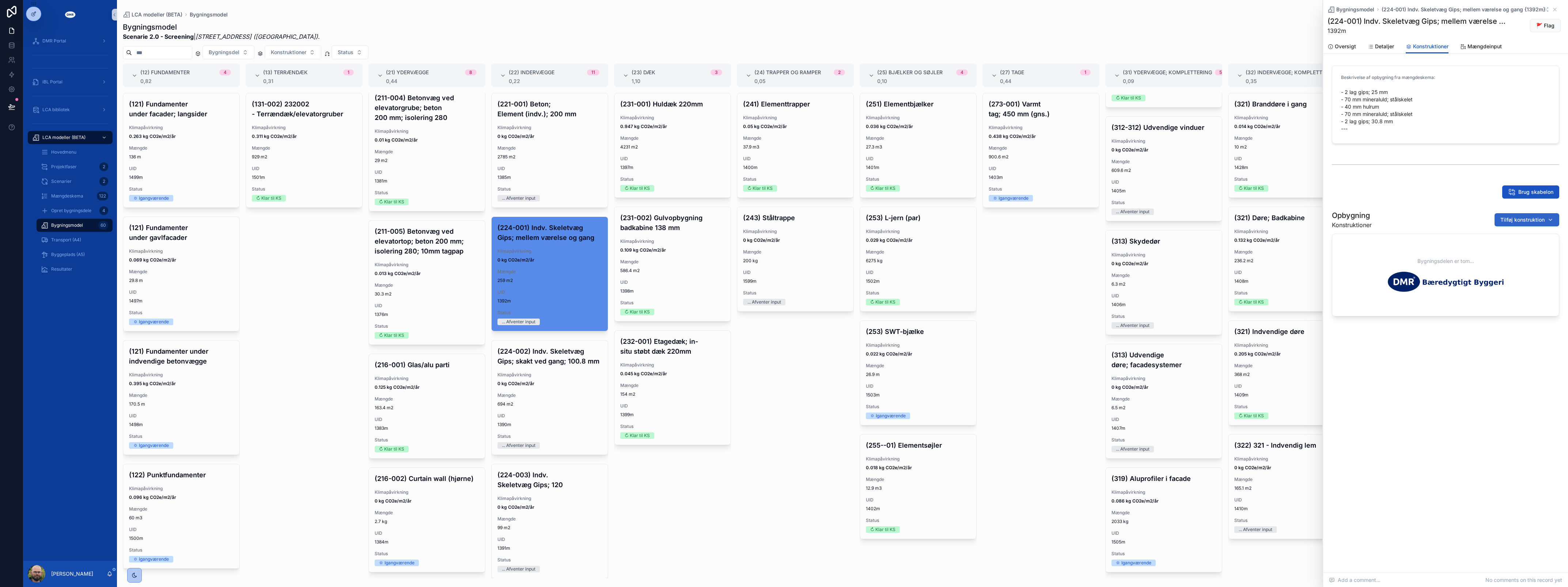
drag, startPoint x: 1514, startPoint y: 215, endPoint x: 1506, endPoint y: 212, distance: 8.5
click at [1514, 215] on button "Tilføj konstruktion" at bounding box center [1527, 220] width 65 height 13
type input "*********"
click at [1485, 251] on span "Stålskelet; CC450 | W70 mm | Stål {224-0753c}" at bounding box center [1518, 249] width 73 height 7
click at [1507, 226] on div "Opbygning Konstruktioner Tilføj konstruktion" at bounding box center [1446, 220] width 227 height 19
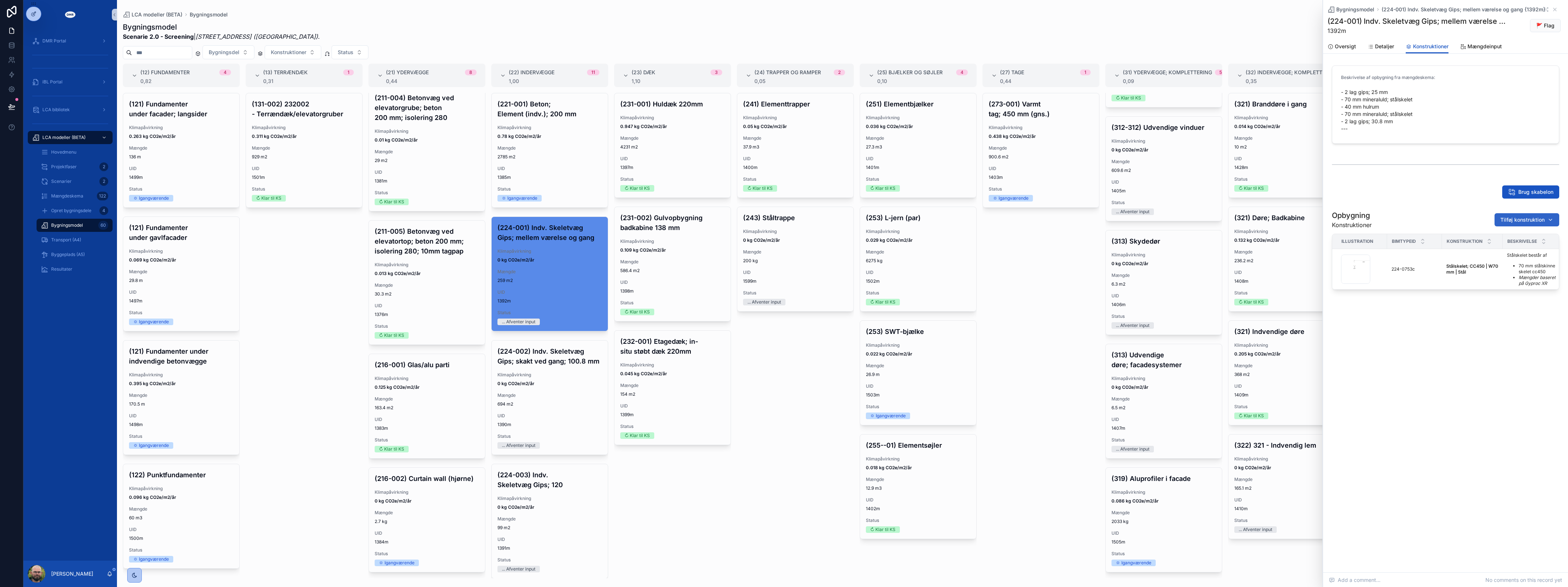
click at [1508, 218] on span "Tilføj konstruktion" at bounding box center [1522, 220] width 45 height 7
type input "*********"
click at [1507, 250] on span "Stålskelet; CC450 [2] | W70 mm | Stål {224-2362c}" at bounding box center [1518, 249] width 73 height 7
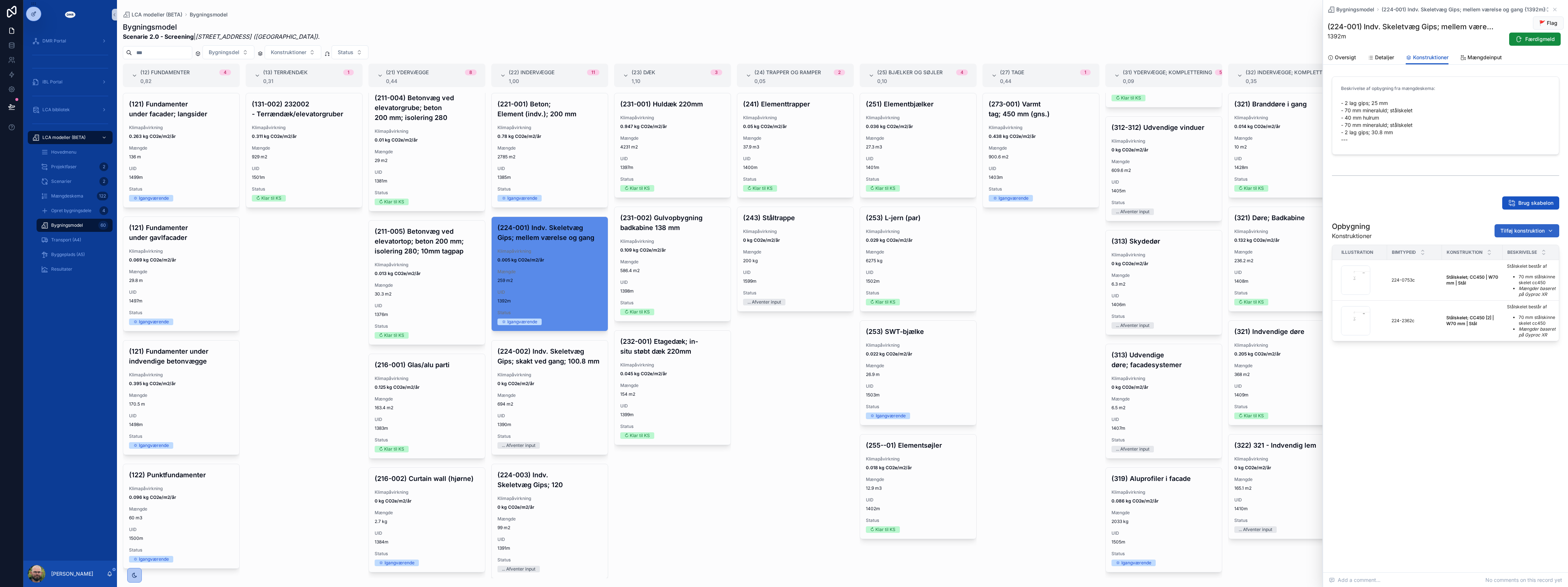
click at [1511, 229] on span "Tilføj konstruktion" at bounding box center [1522, 230] width 45 height 7
type input "*********"
click at [1519, 256] on span "Isolering | W70 mm | Mineraluld {224-0801c}" at bounding box center [1518, 260] width 73 height 7
click at [1513, 229] on span "Tilføj konstruktion" at bounding box center [1522, 230] width 45 height 7
type input "*********"
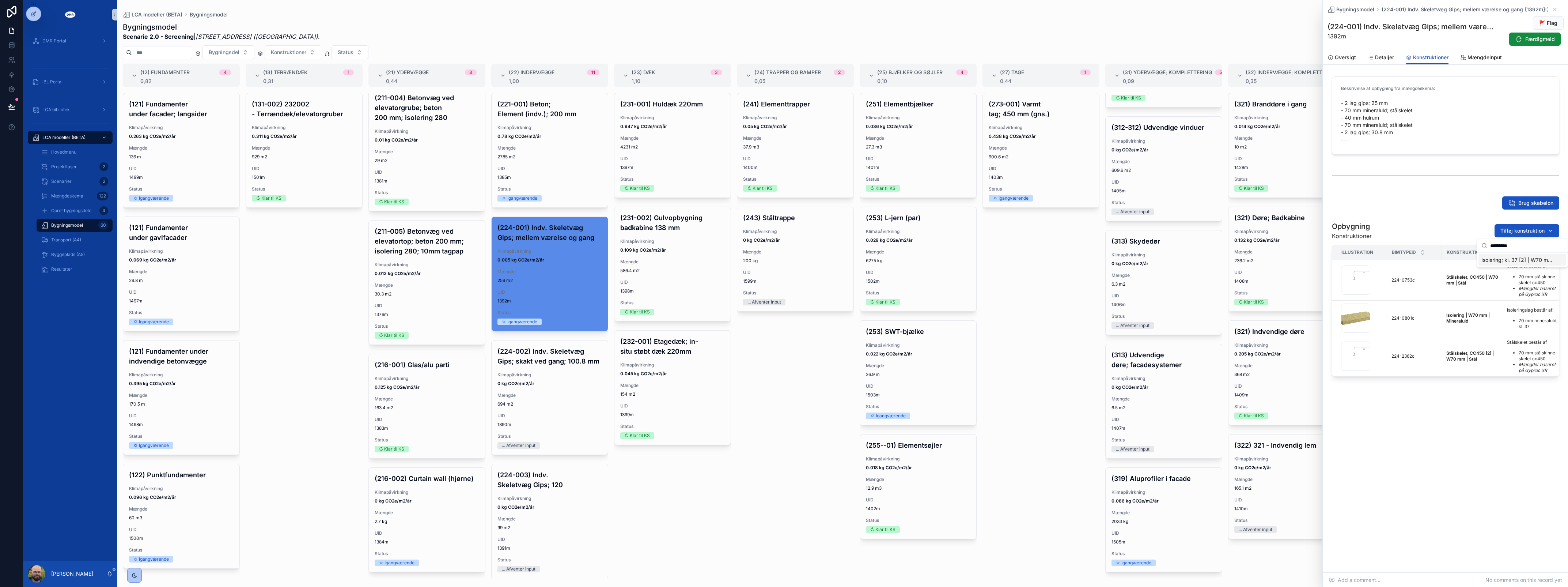
click at [1530, 262] on span "Isolering; kl. 37 [2] | W70 mm | Mineraluld {224-2363c}" at bounding box center [1518, 260] width 73 height 7
click at [1512, 229] on span "Tilføj konstruktion" at bounding box center [1522, 230] width 45 height 7
type input "*********"
click at [1511, 257] on span "2 lag gips; [1] | W25 mm | Gips {423-2361c}" at bounding box center [1518, 260] width 73 height 7
click at [1535, 223] on div "Opbygning Konstruktioner Tilføj konstruktion" at bounding box center [1446, 231] width 227 height 19
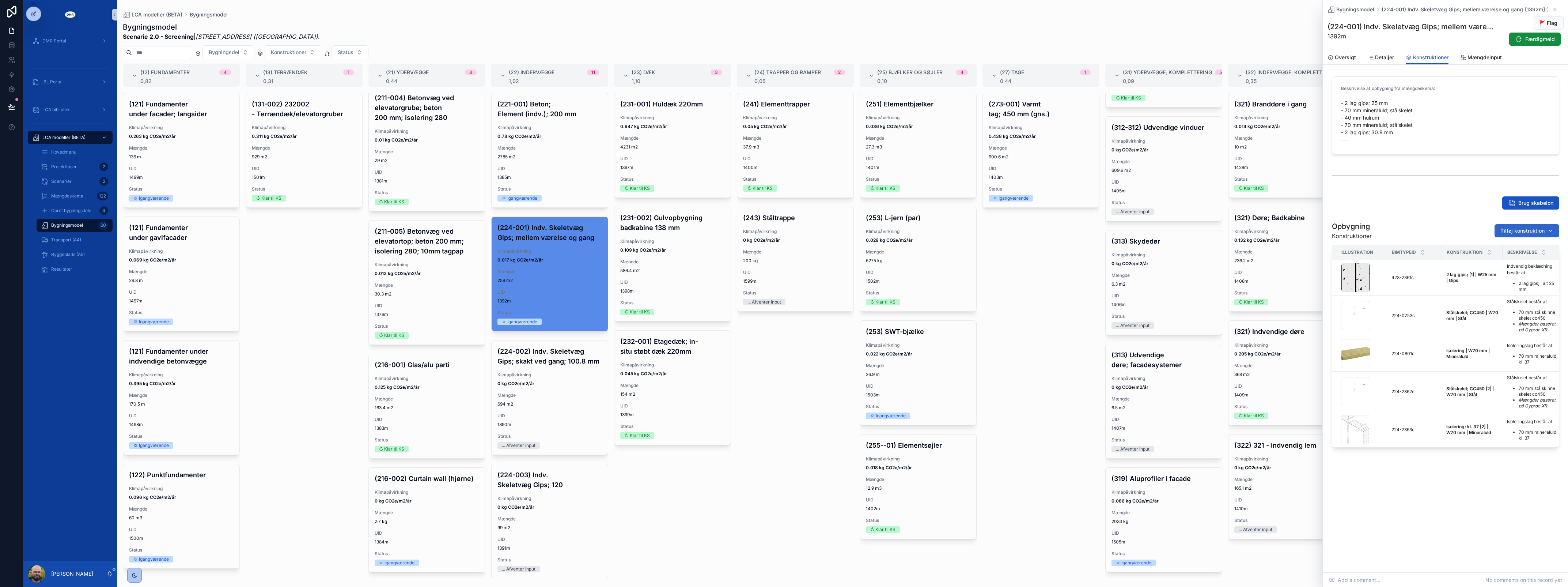
click at [1533, 228] on span "Tilføj konstruktion" at bounding box center [1522, 230] width 45 height 7
type input "*****"
click at [1519, 262] on span "Vægside; Fibergips; [1] | W30 mm | Fibergips; Gips {423-2745c}" at bounding box center [1518, 260] width 73 height 7
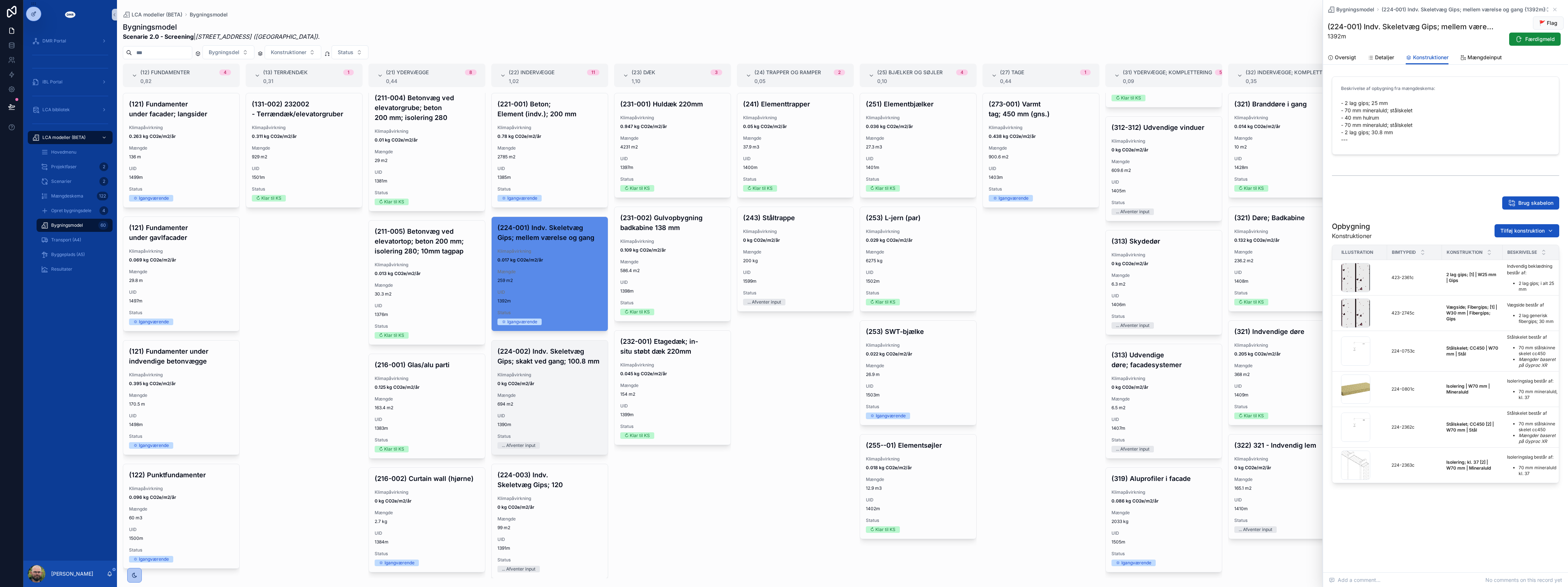
click at [560, 407] on span "694 m2" at bounding box center [549, 404] width 104 height 6
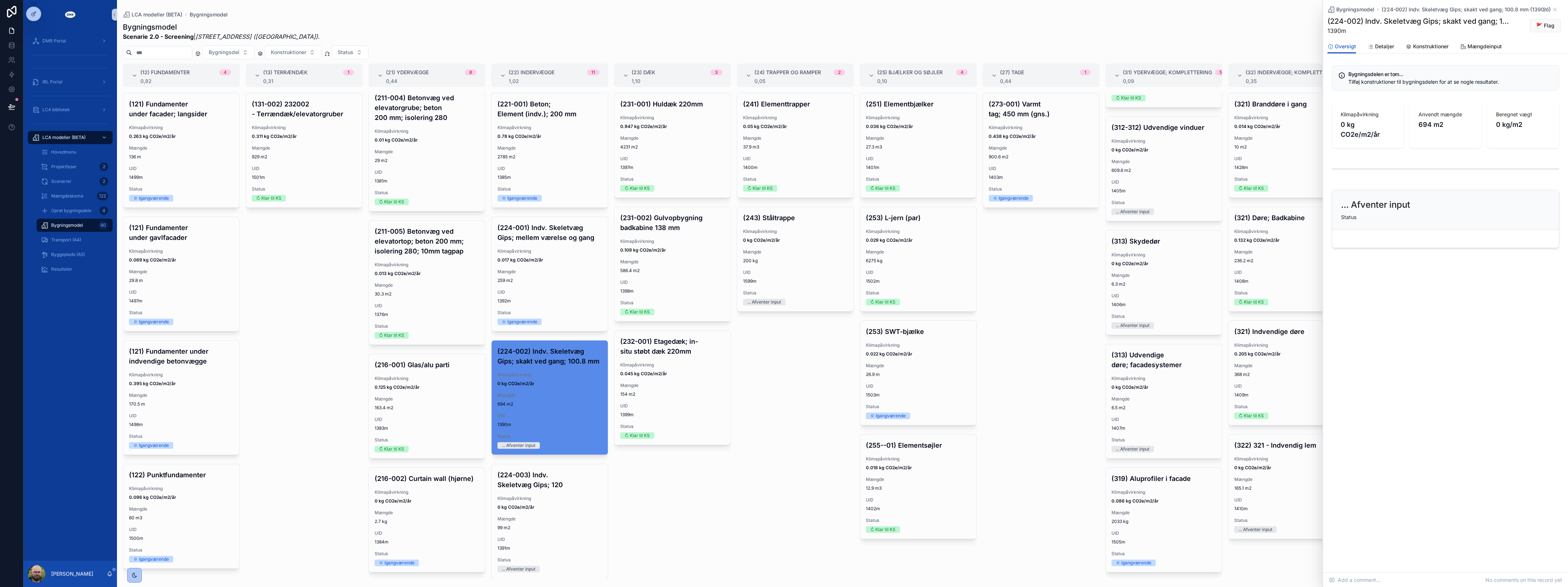
click at [1435, 54] on div "Bygningsmodel (224-002) Indv. Skeletvæg Gips; skakt ved gang; 100.8 mm {1390m} …" at bounding box center [1446, 148] width 245 height 297
click at [1430, 43] on span "Konstruktioner" at bounding box center [1430, 46] width 35 height 7
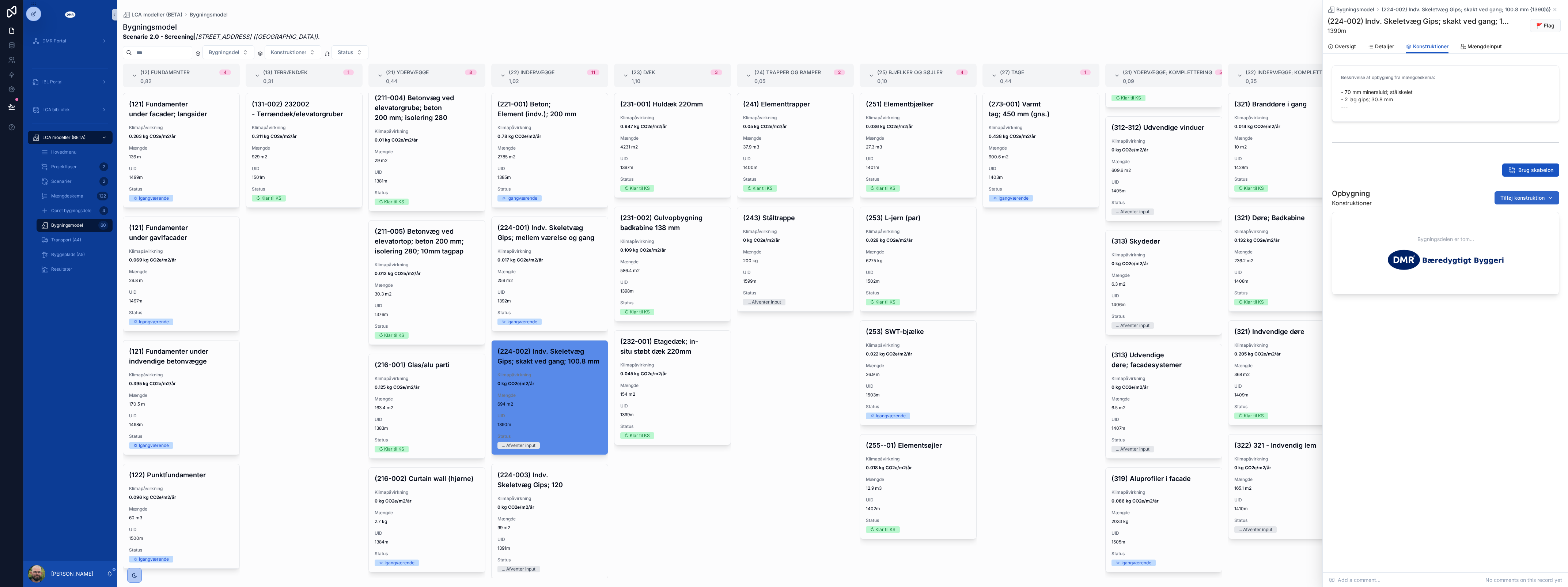
click at [1527, 191] on button "Tilføj konstruktion" at bounding box center [1527, 198] width 65 height 13
type input "*****"
click at [1525, 224] on span "Vægside; Fibergips; [1] | W30 mm | Fibergips; Gips {423-2745c}" at bounding box center [1518, 227] width 73 height 7
click at [564, 510] on div "Klimapåvirkning 0 kg CO2e/m2/år" at bounding box center [549, 503] width 104 height 15
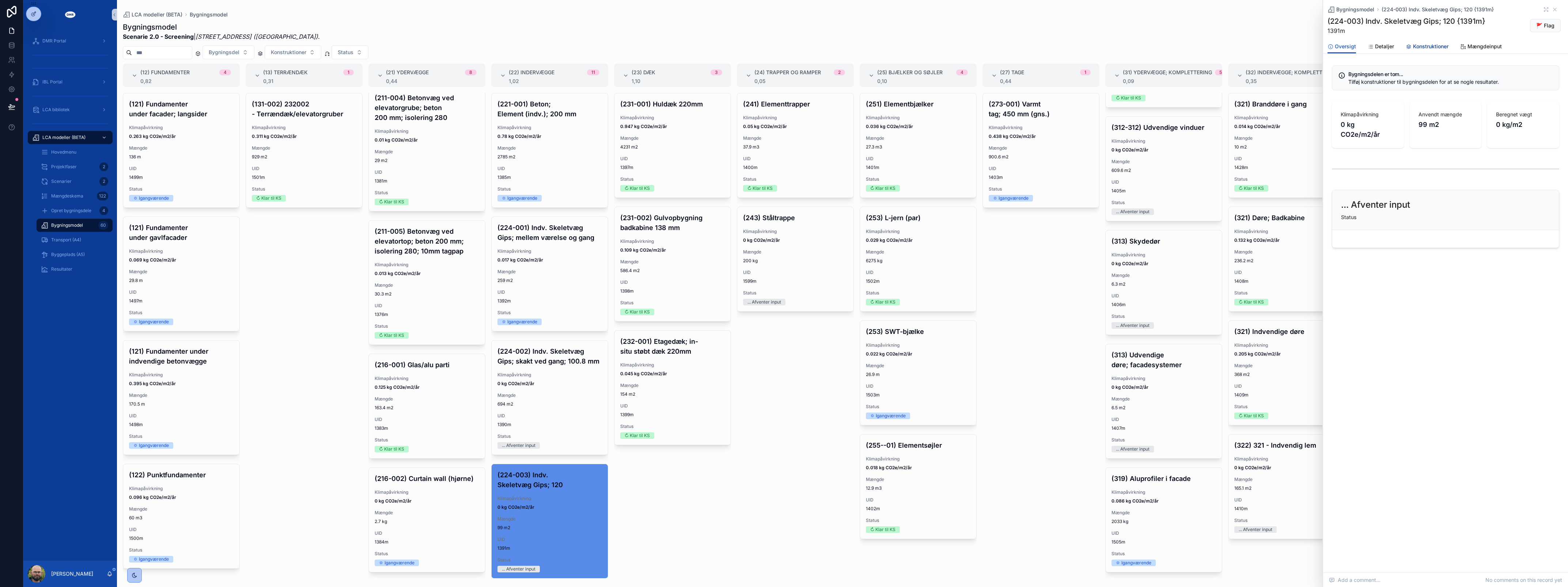
click at [1424, 51] on link "Konstruktioner" at bounding box center [1427, 47] width 43 height 15
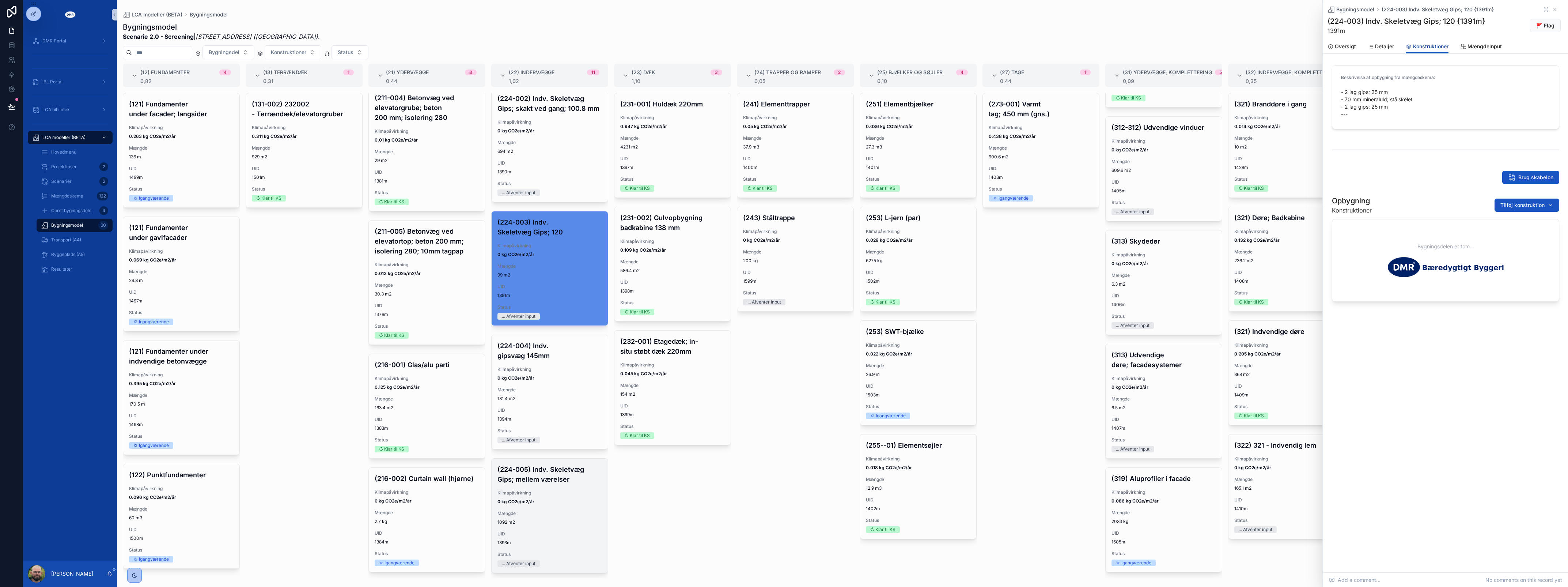
scroll to position [274, 0]
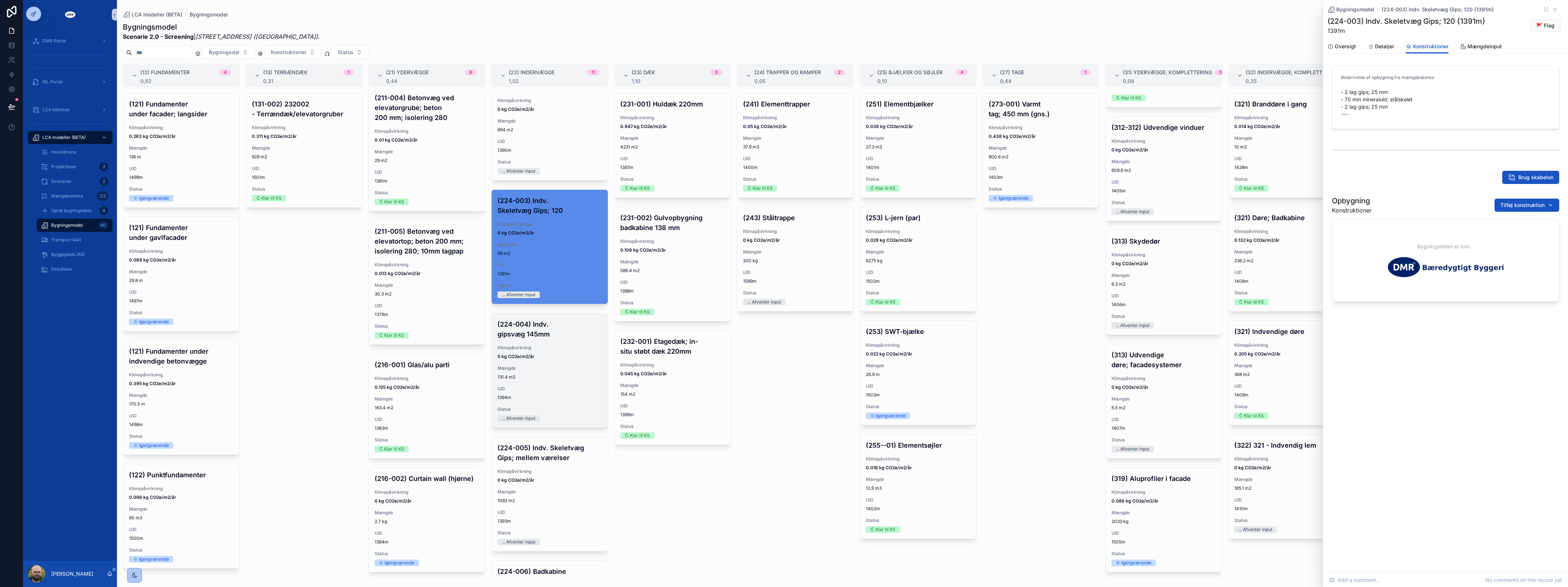
click at [547, 380] on div "Mængde 131.4 m2" at bounding box center [549, 373] width 104 height 15
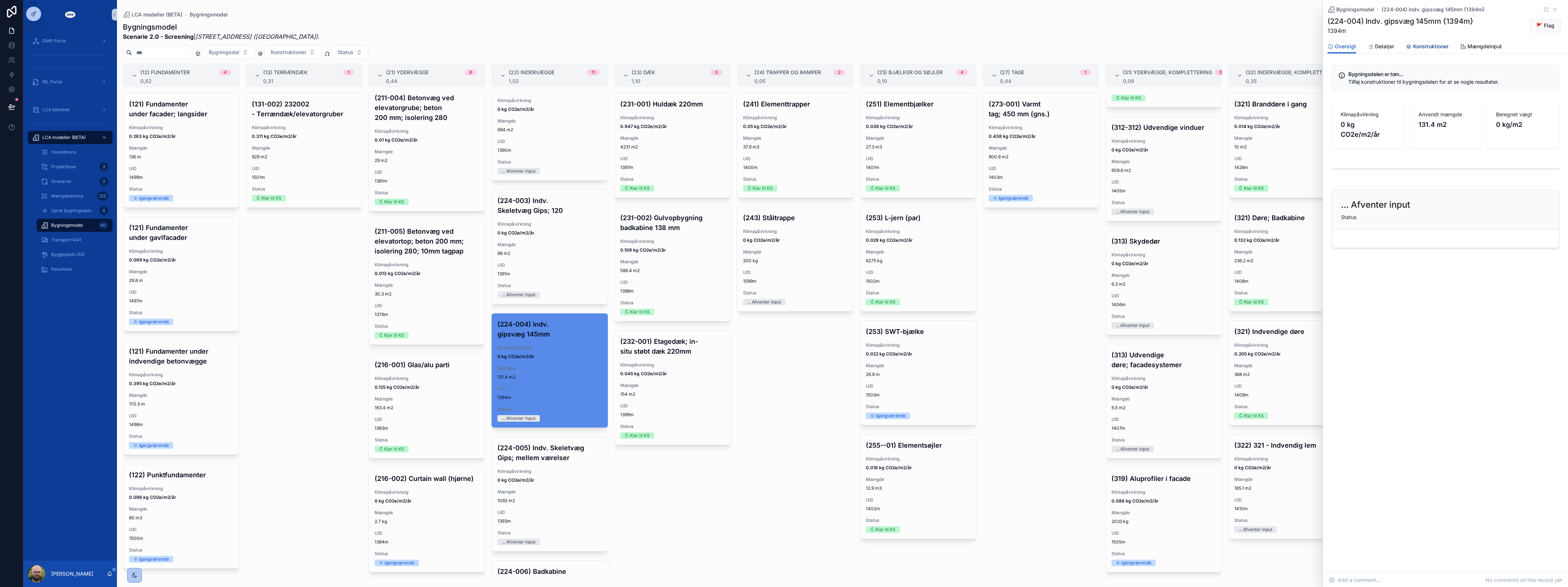
click at [1424, 45] on span "Konstruktioner" at bounding box center [1430, 46] width 35 height 7
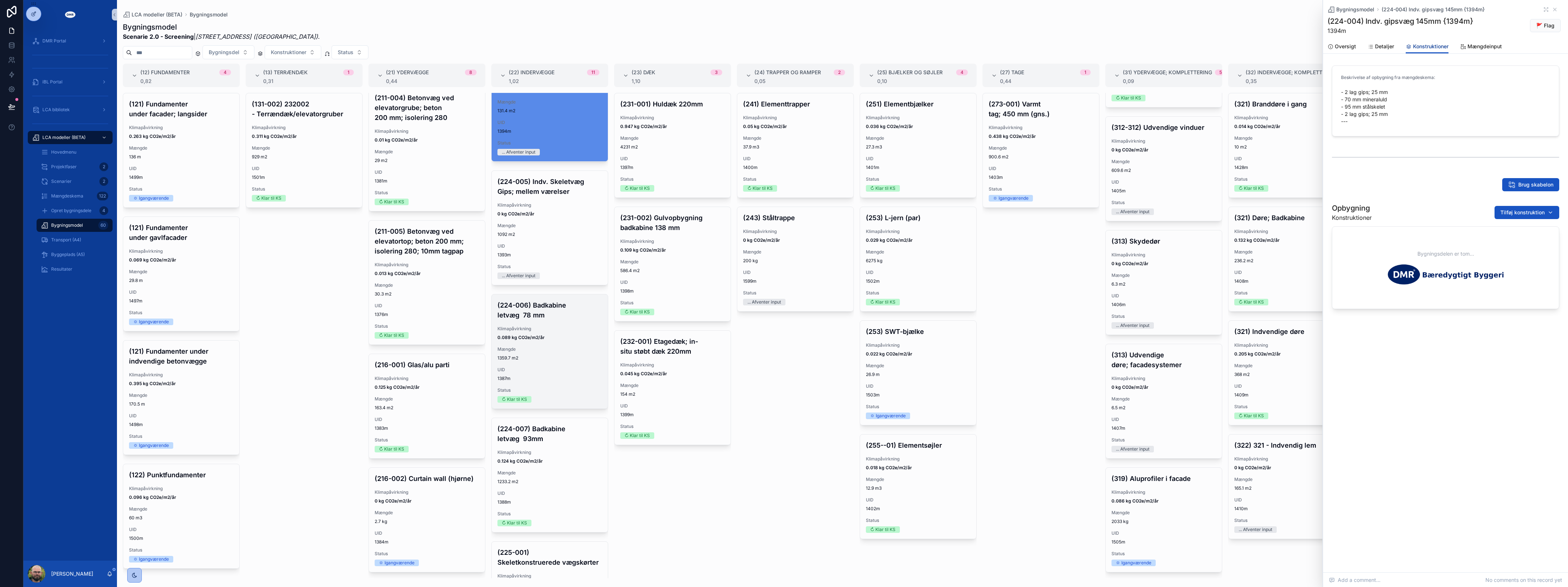
scroll to position [548, 0]
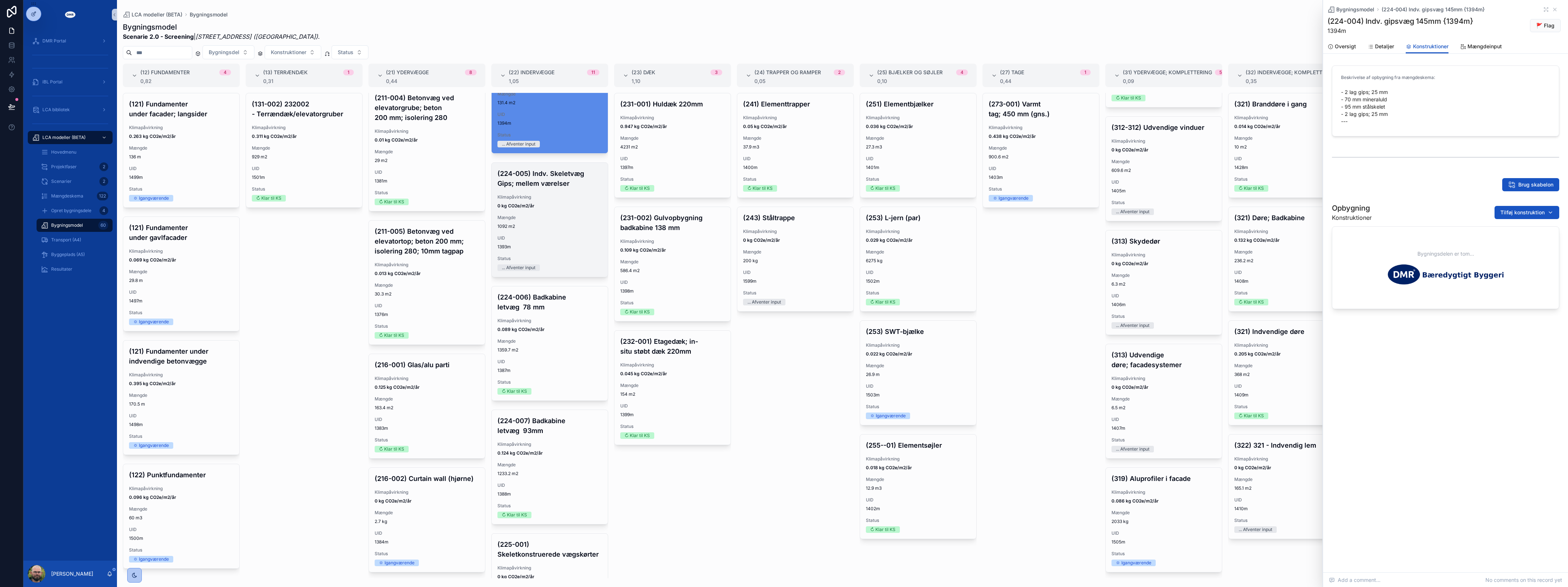
click at [562, 224] on div "(224-005) Indv. Skeletvæg Gips; mellem værelser Klimapåvirkning 0 kg CO2e/m2/år…" at bounding box center [549, 220] width 116 height 114
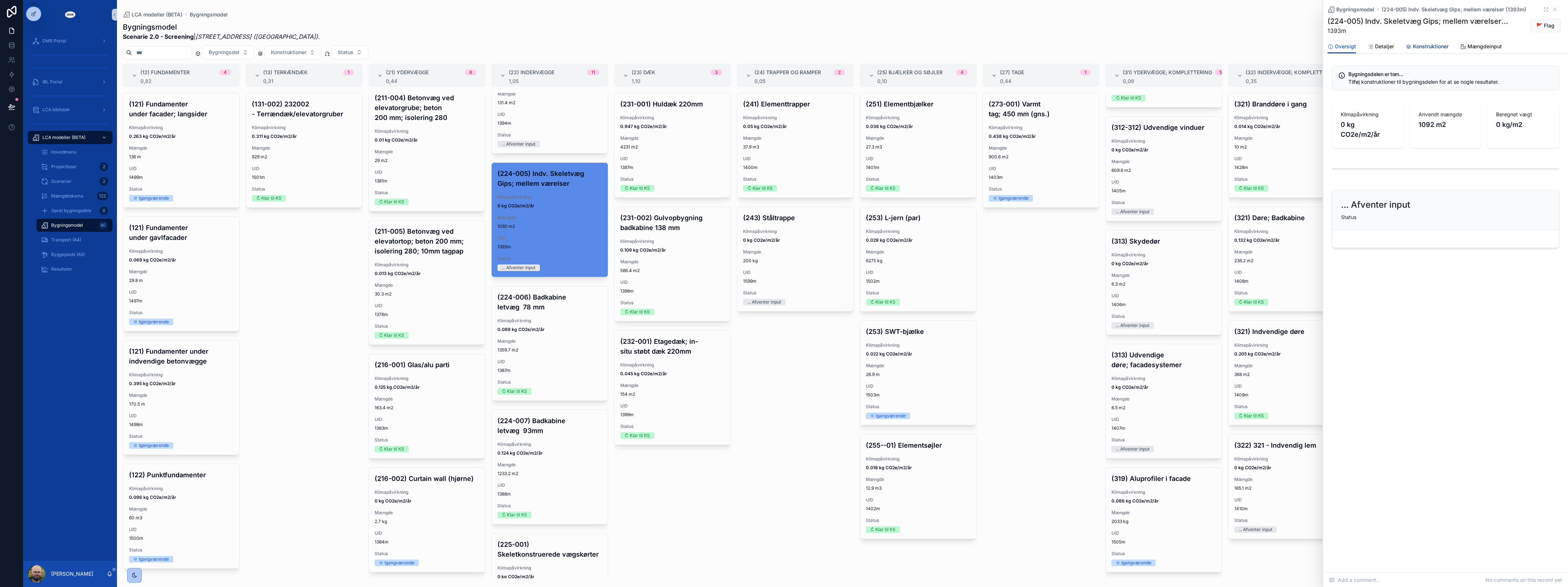
click at [1438, 47] on span "Konstruktioner" at bounding box center [1430, 46] width 35 height 7
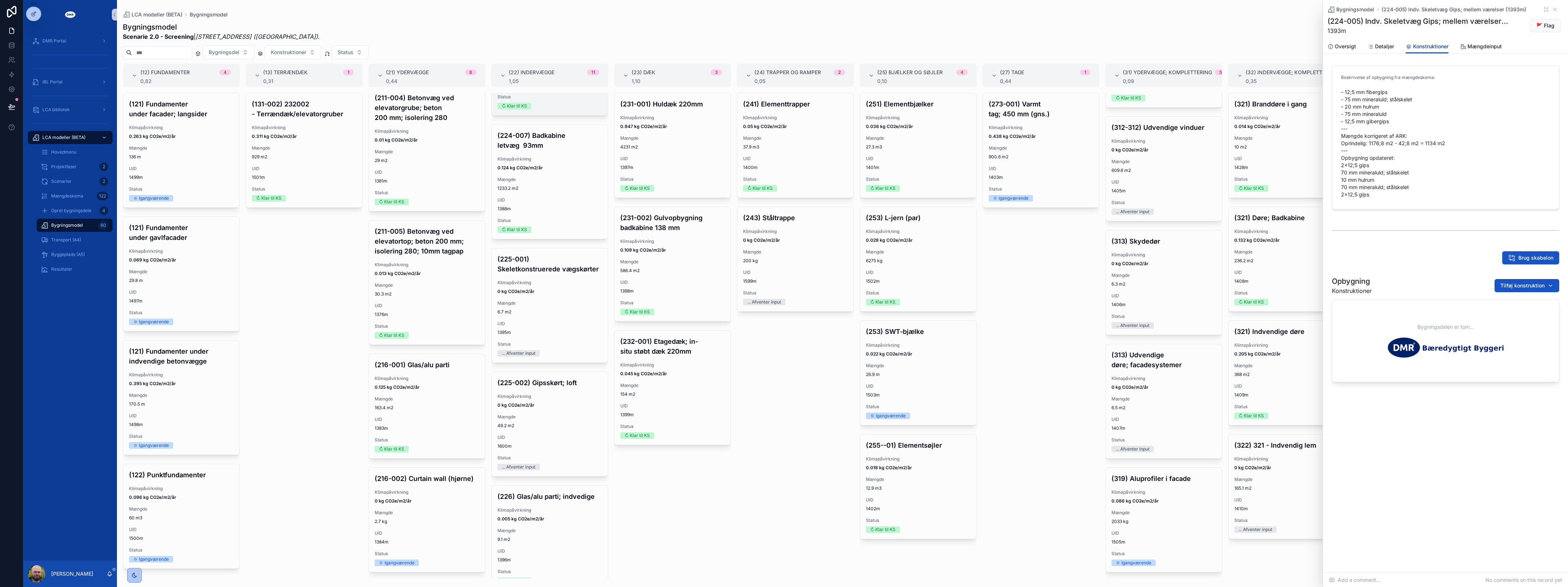
scroll to position [869, 0]
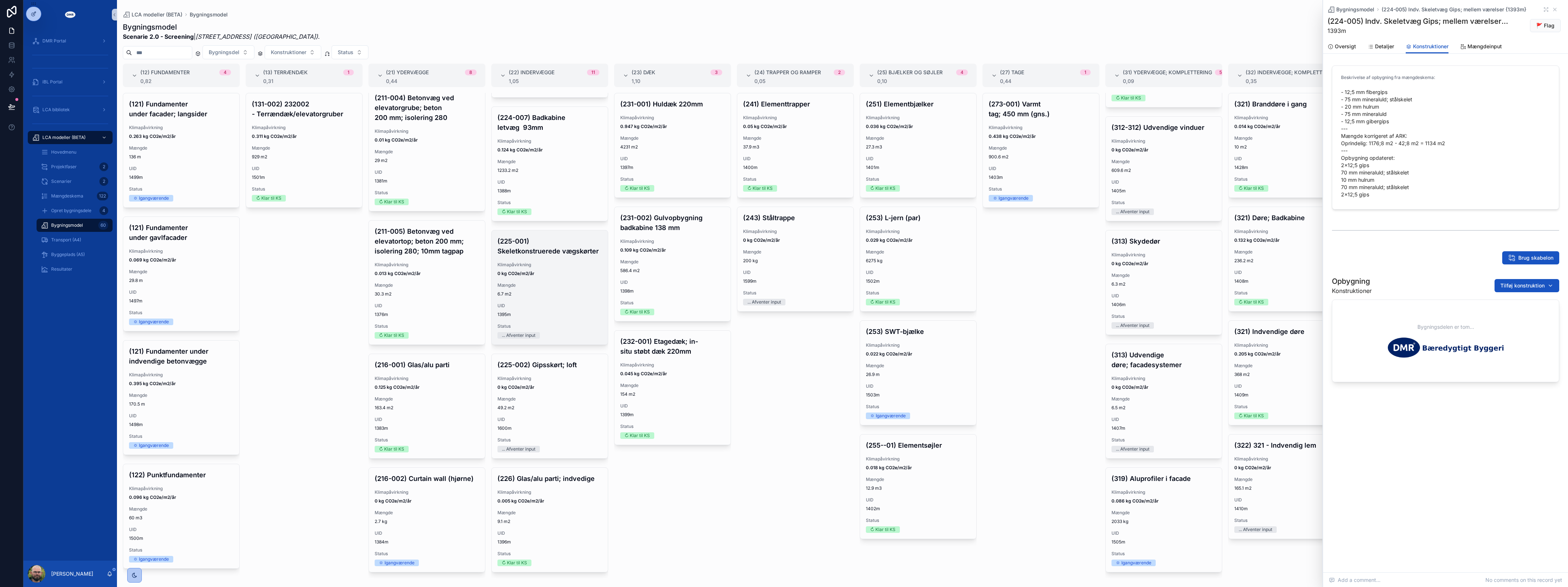
click at [553, 332] on div "... Afventer input" at bounding box center [549, 335] width 104 height 7
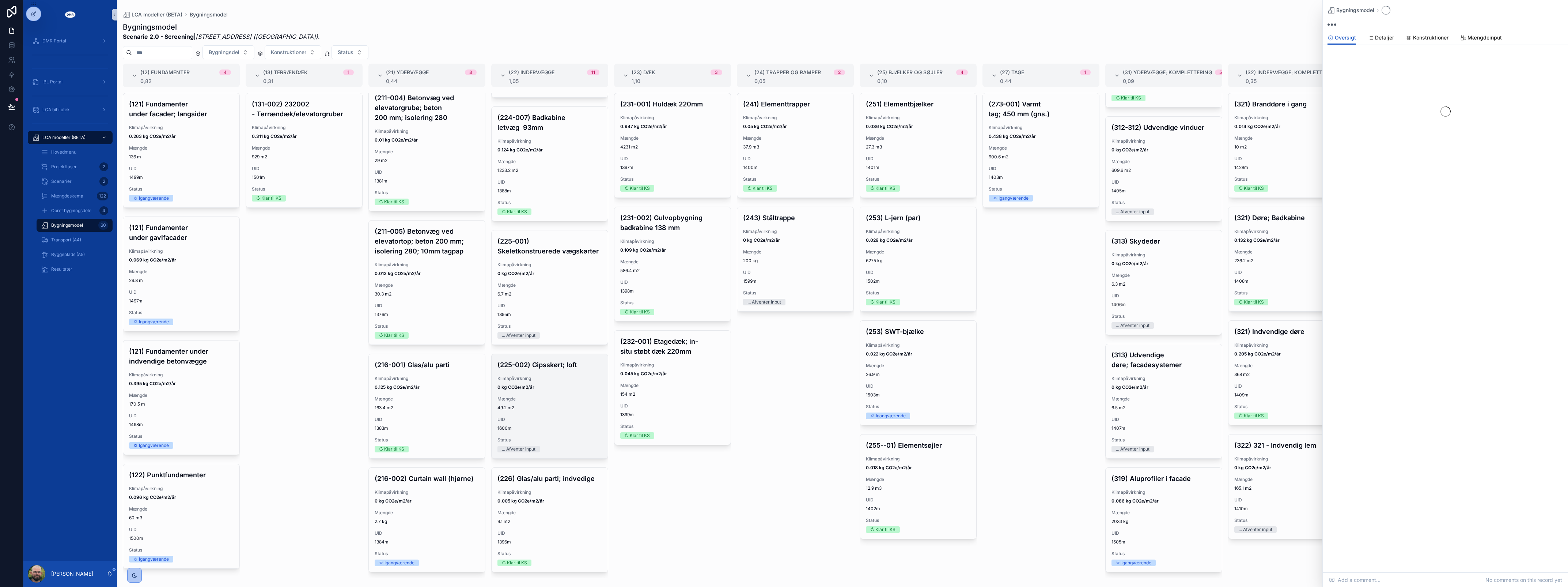
scroll to position [870, 0]
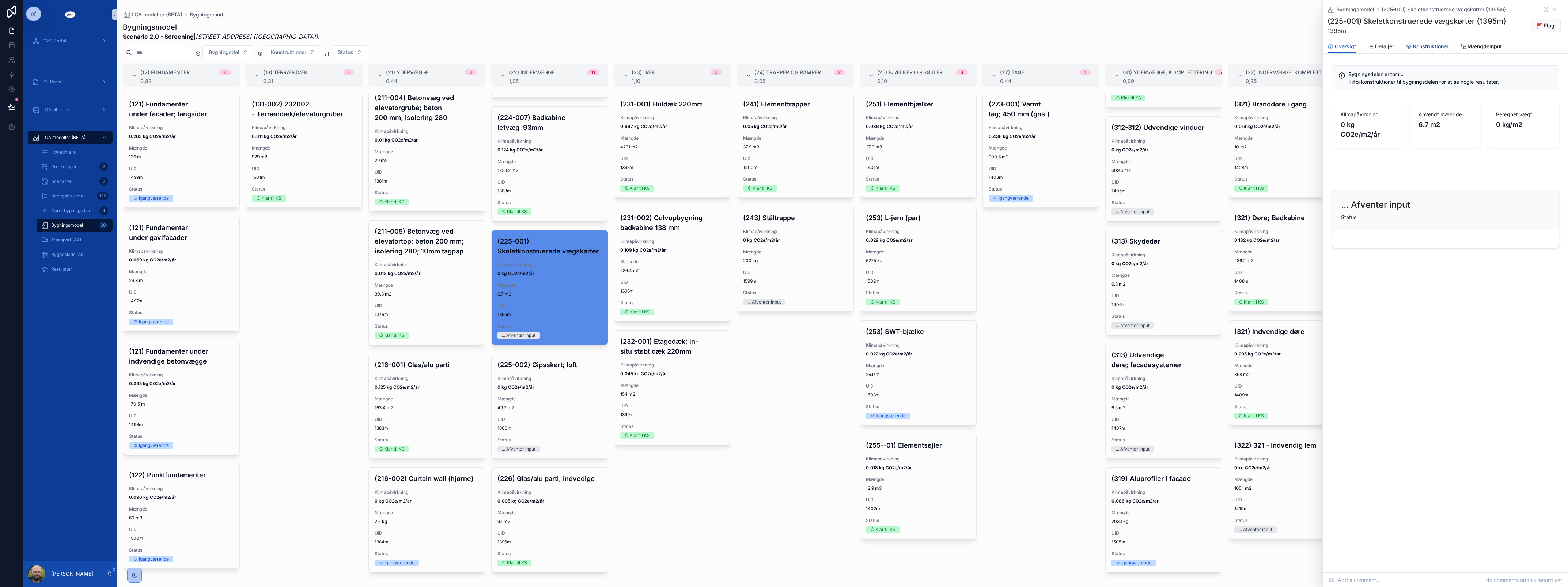
click at [1430, 45] on span "Konstruktioner" at bounding box center [1430, 46] width 35 height 7
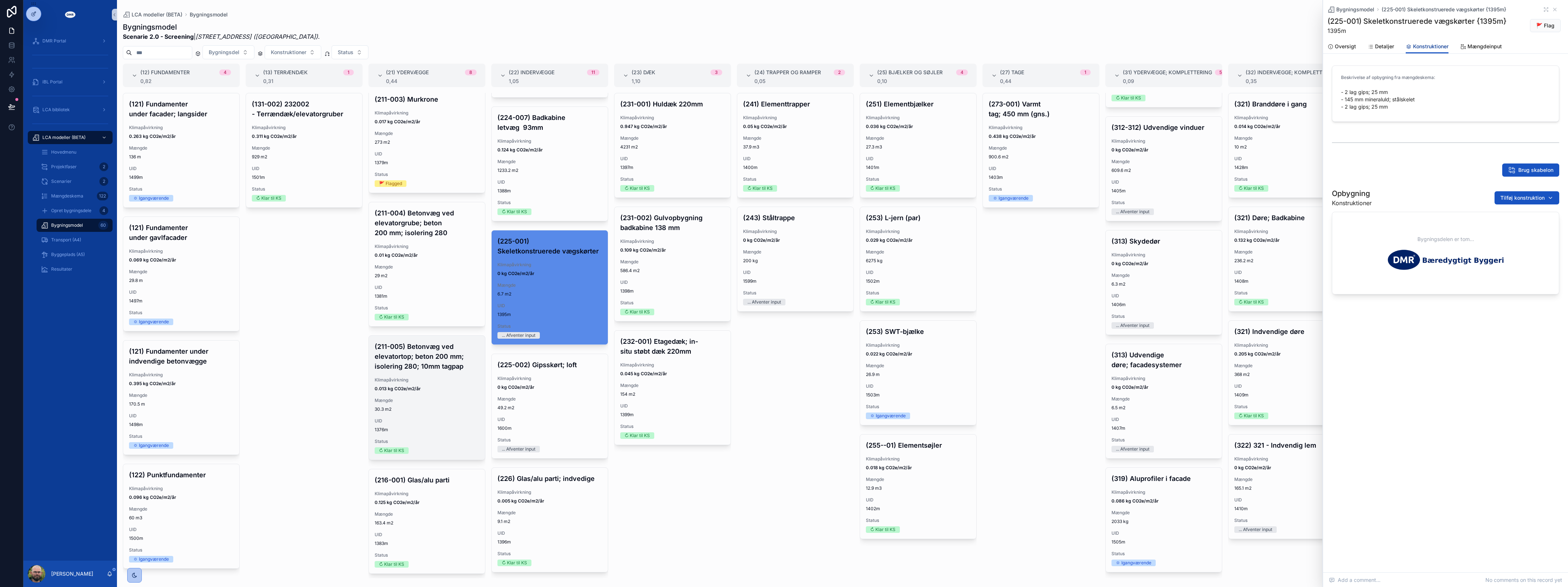
scroll to position [509, 0]
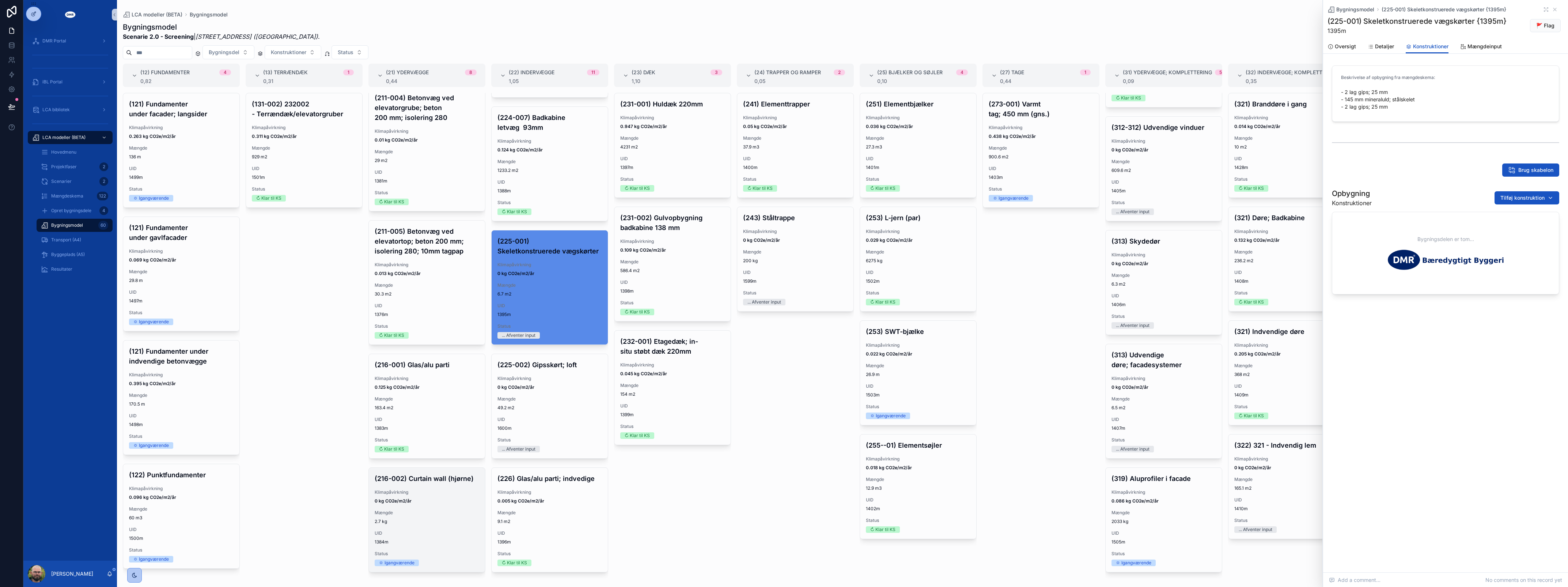
click at [415, 530] on span "UID" at bounding box center [426, 533] width 104 height 6
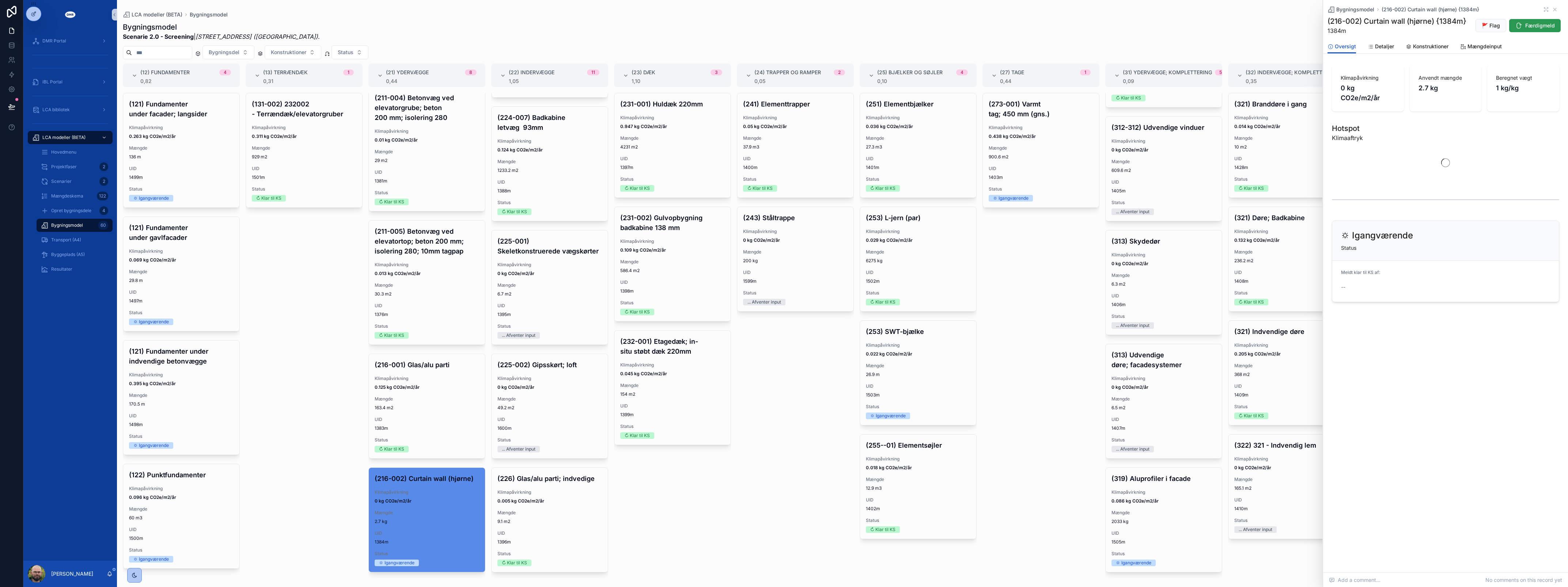
click at [1526, 27] on span "Færdigmeld" at bounding box center [1540, 25] width 30 height 7
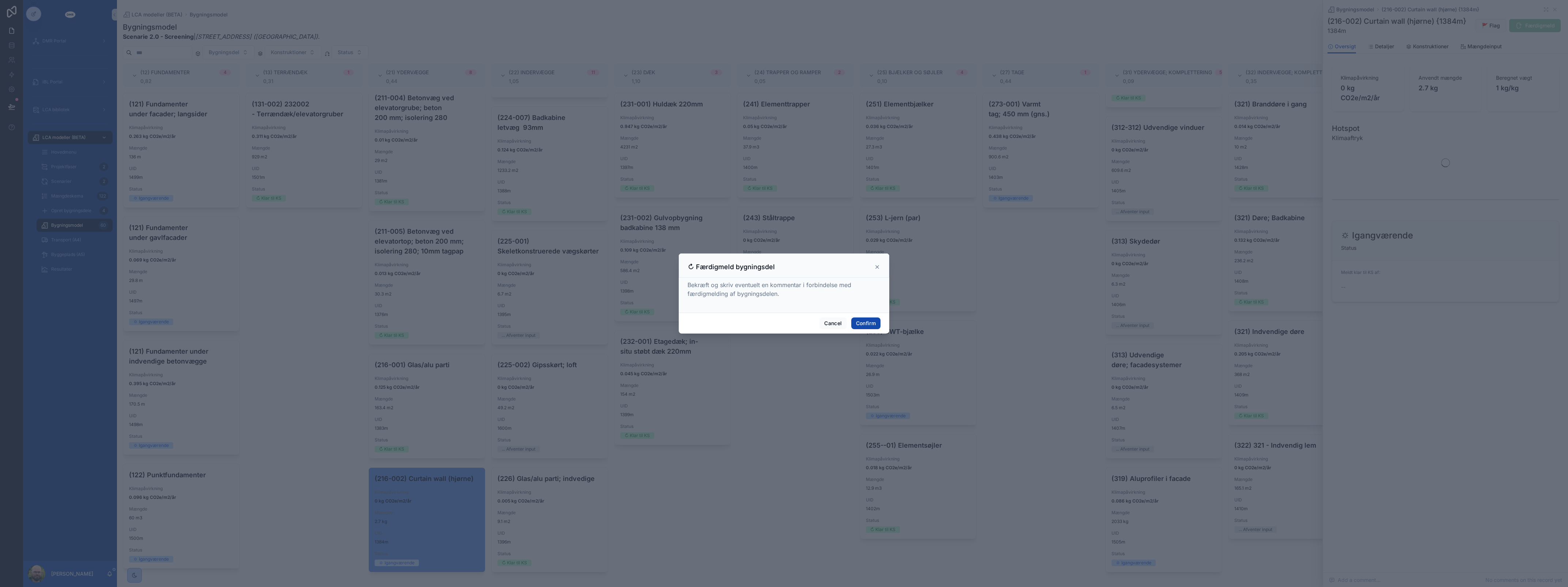
click at [859, 319] on button "Confirm" at bounding box center [866, 323] width 29 height 12
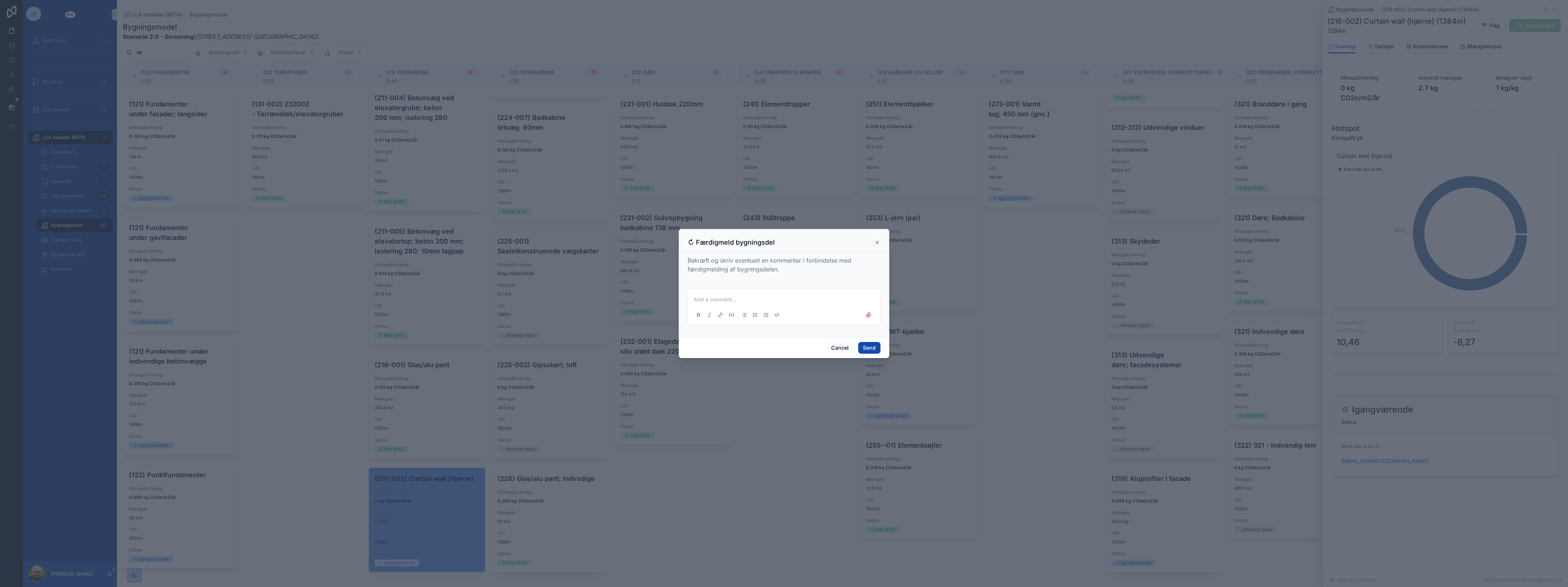
click at [863, 345] on button "Send" at bounding box center [870, 348] width 23 height 12
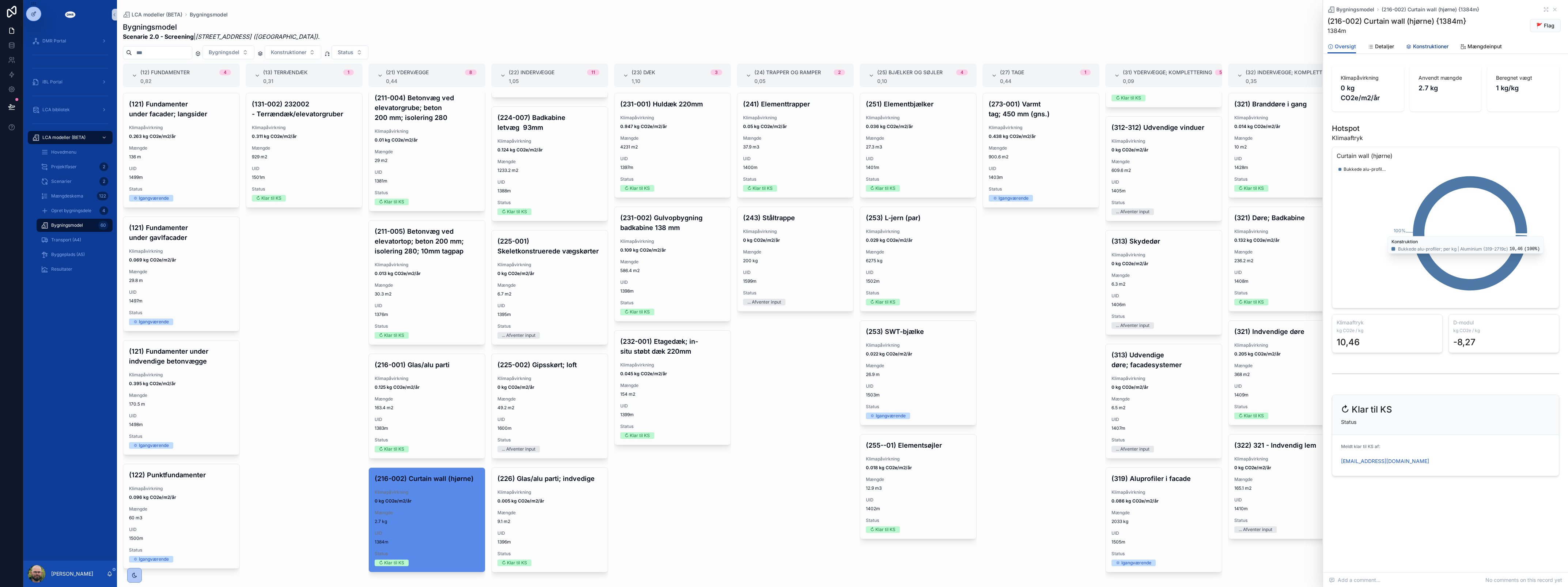
click at [1442, 47] on span "Konstruktioner" at bounding box center [1430, 46] width 35 height 7
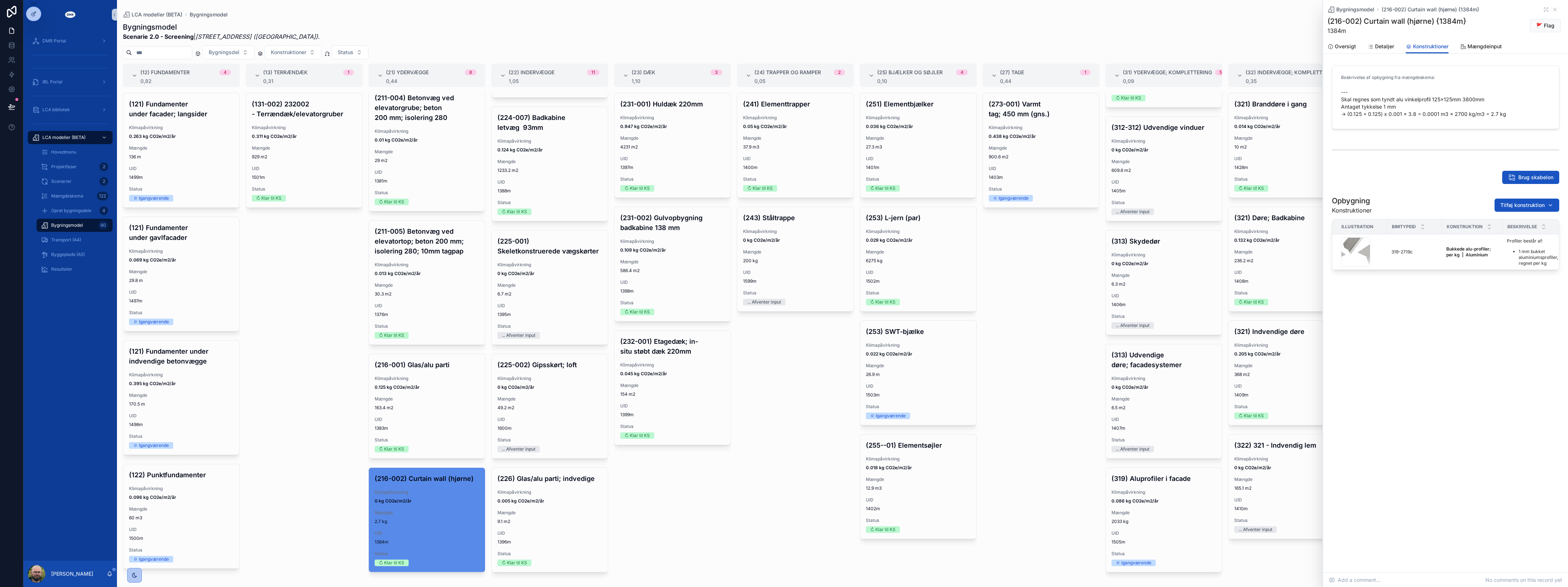
scroll to position [0, 169]
click at [1343, 45] on span "Oversigt" at bounding box center [1345, 46] width 21 height 7
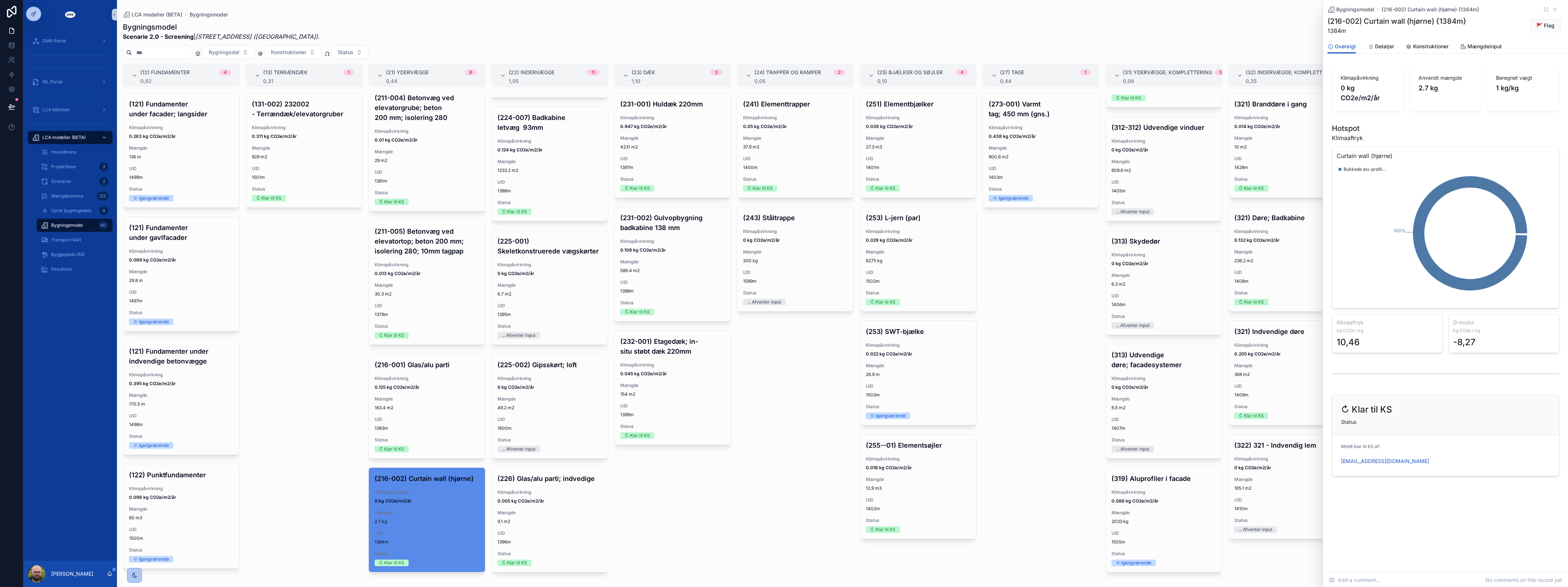
click at [684, 522] on div "(231-001) Huldæk 220mm Klimapåvirkning 0.947 kg CO2e/m2/år Mængde 4231 m2 UID 1…" at bounding box center [672, 335] width 117 height 485
click at [428, 396] on span "Mængde" at bounding box center [426, 399] width 104 height 6
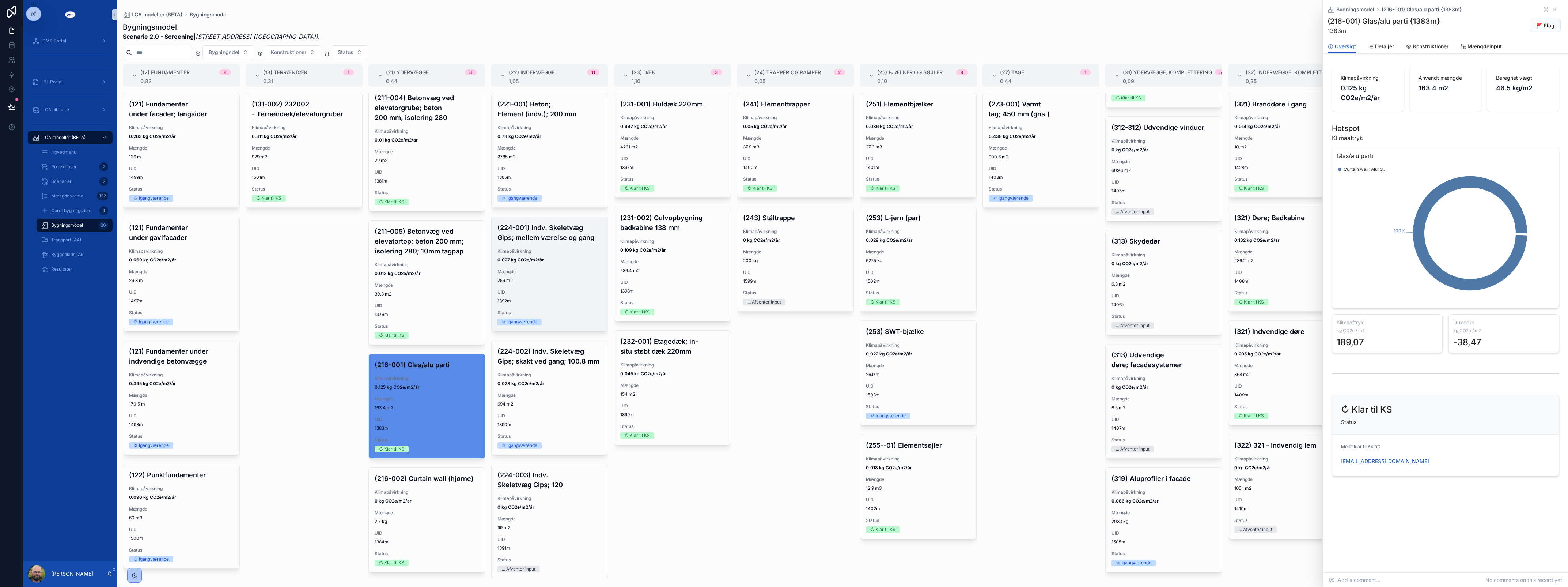
click at [555, 255] on div "Klimapåvirkning 0.027 kg CO2e/m2/år" at bounding box center [549, 256] width 104 height 15
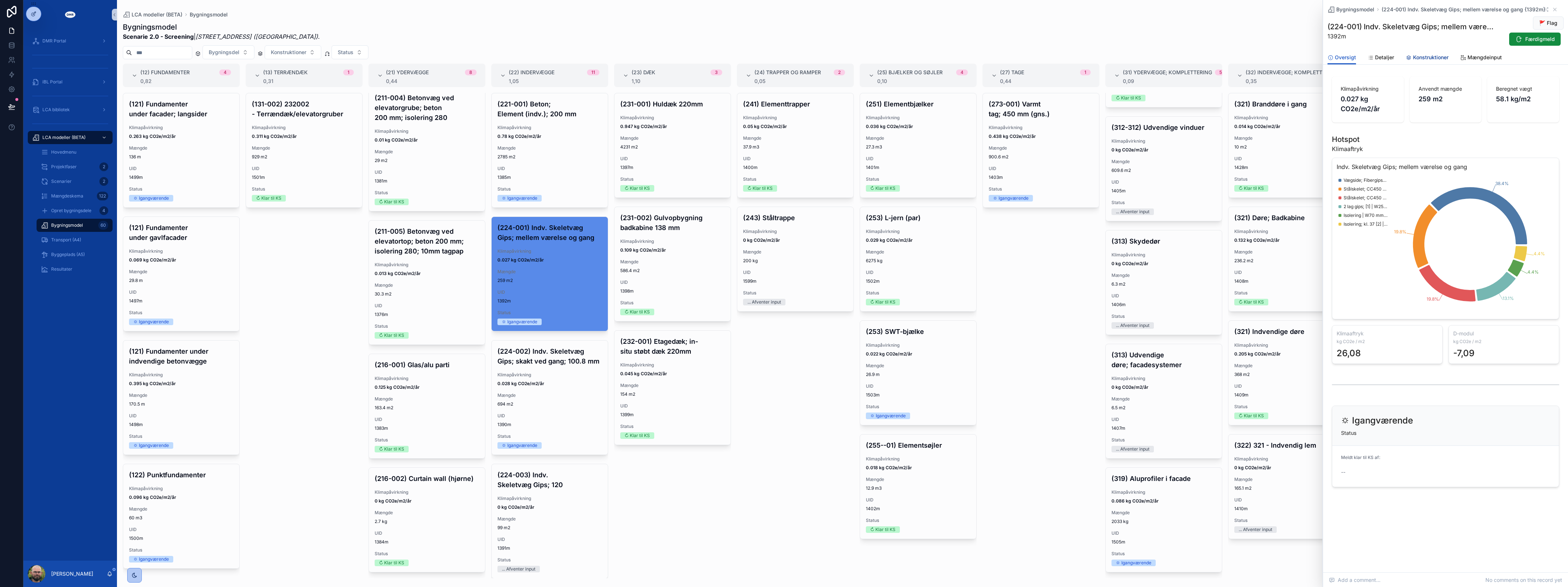
click at [1439, 57] on span "Konstruktioner" at bounding box center [1430, 57] width 35 height 7
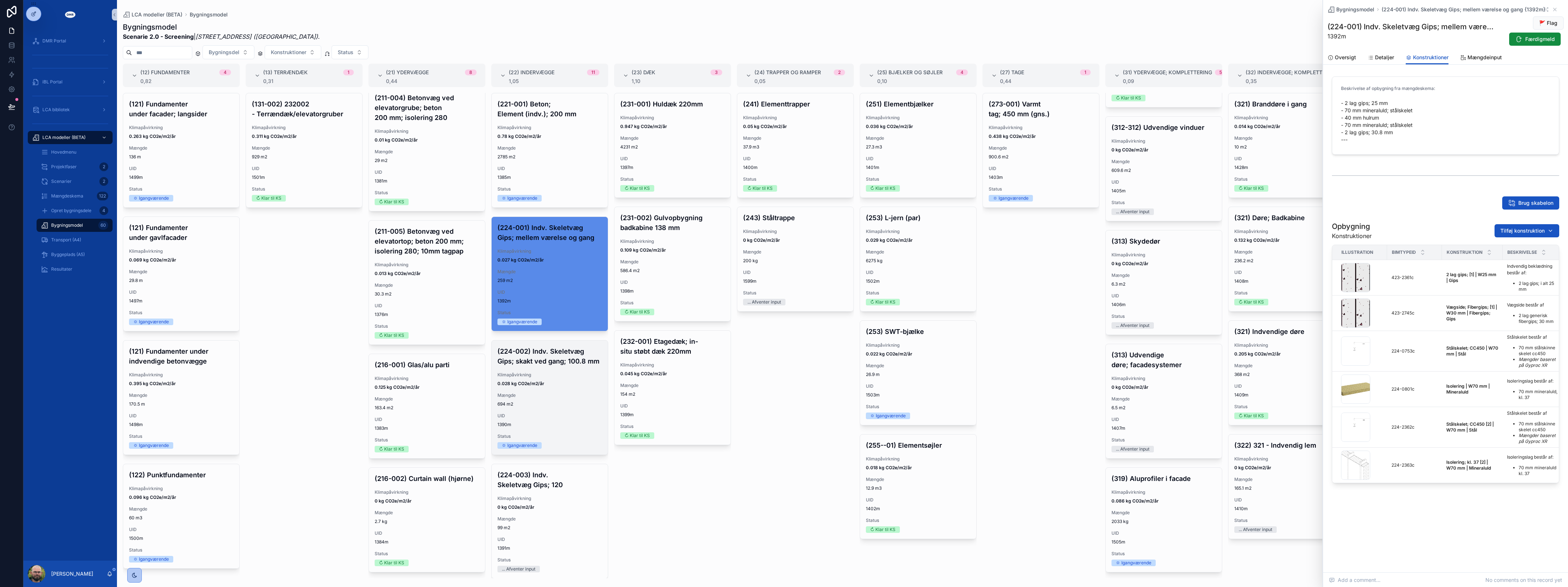
click at [538, 386] on strong "0.028 kg CO2e/m2/år" at bounding box center [521, 383] width 47 height 5
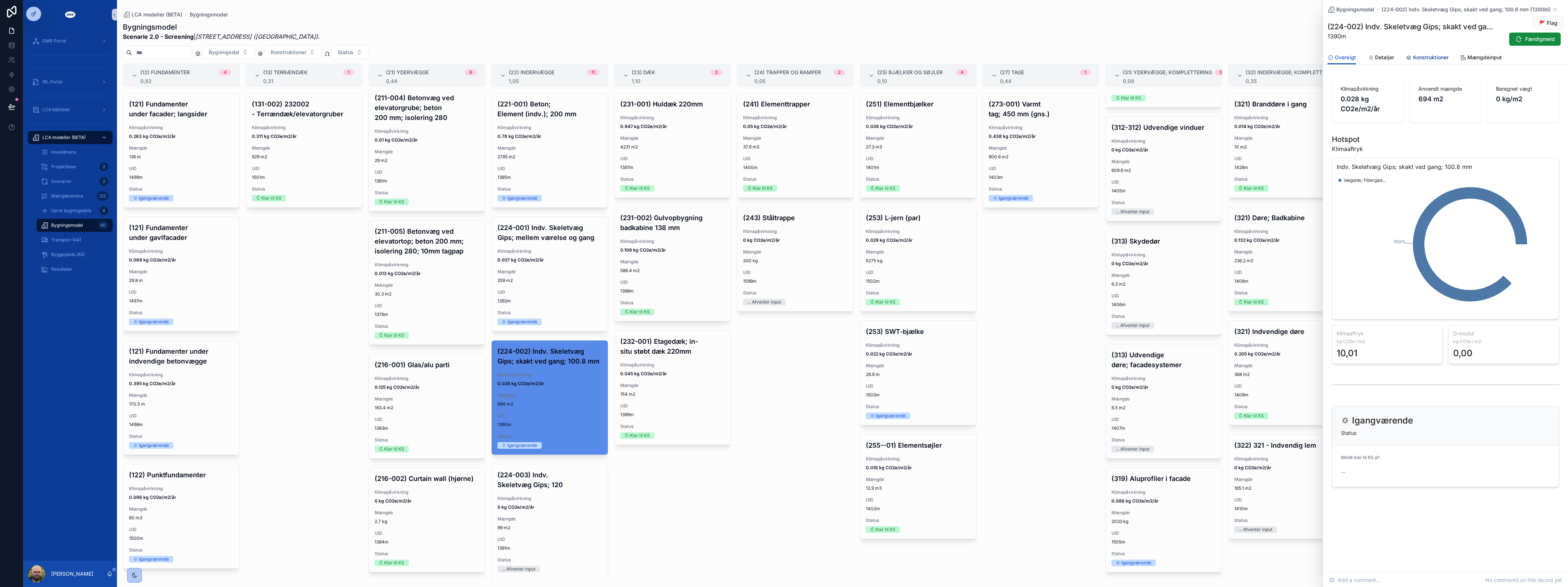
click at [1418, 63] on link "Konstruktioner" at bounding box center [1427, 58] width 43 height 15
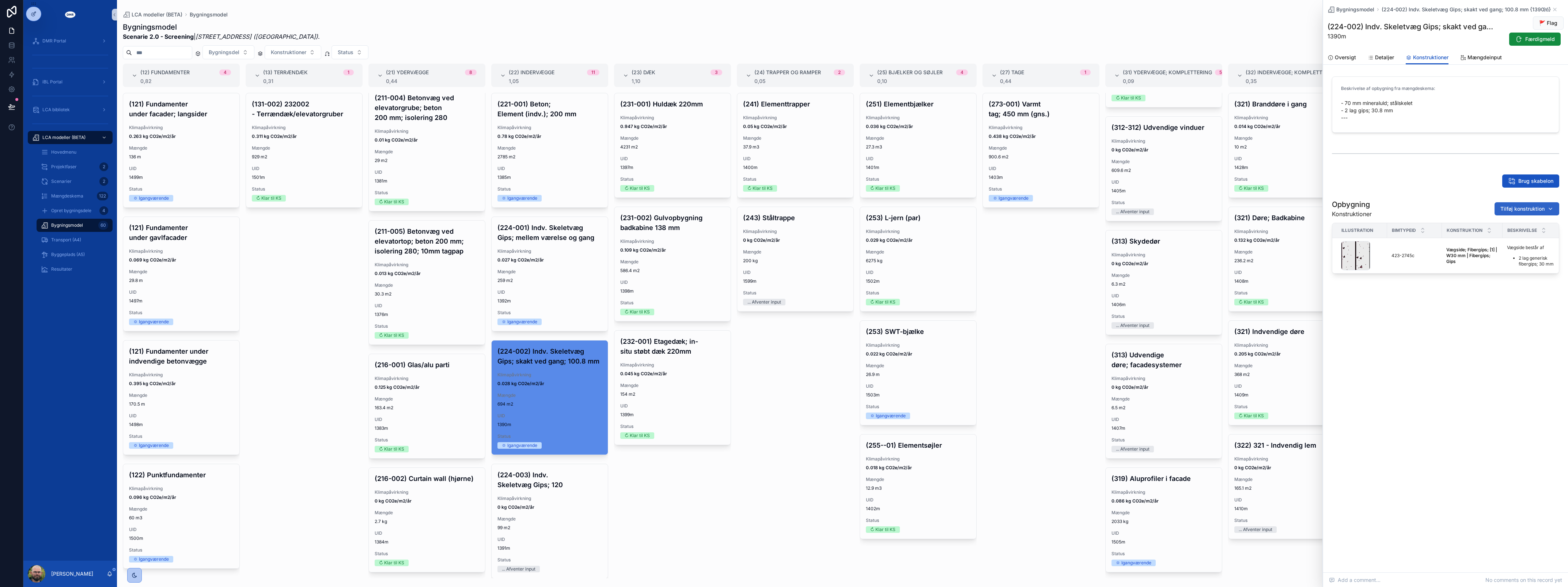
click at [1527, 212] on span "Tilføj konstruktion" at bounding box center [1522, 208] width 45 height 7
type input "****"
click at [1517, 244] on div "Stålskelet; CC450 | W70 mm | Stål {224-0753c}" at bounding box center [1522, 238] width 88 height 12
click at [1521, 213] on button "Tilføj konstruktion" at bounding box center [1527, 209] width 65 height 13
type input "****"
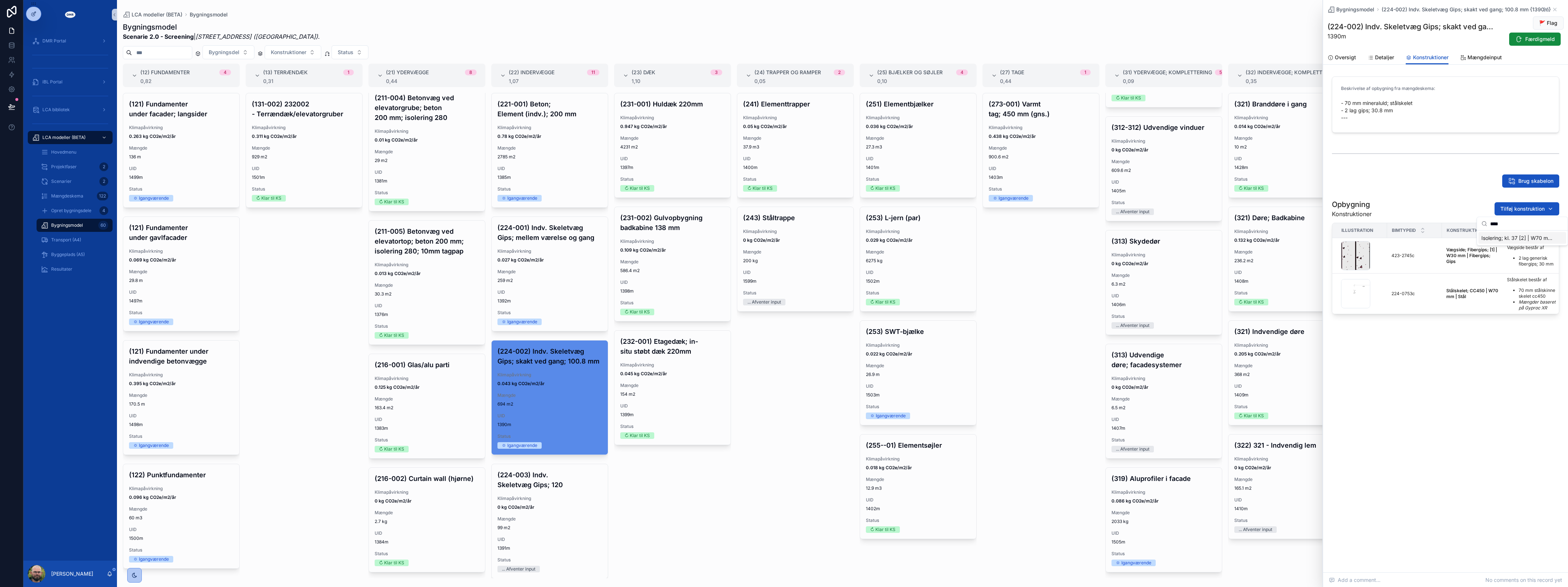
click at [1519, 236] on span "Isolering; kl. 37 [2] | W70 mm | Mineraluld {224-2363c}" at bounding box center [1518, 238] width 73 height 7
drag, startPoint x: 540, startPoint y: 517, endPoint x: 852, endPoint y: 452, distance: 318.7
click at [540, 510] on span "0 kg CO2e/m2/år" at bounding box center [549, 507] width 104 height 6
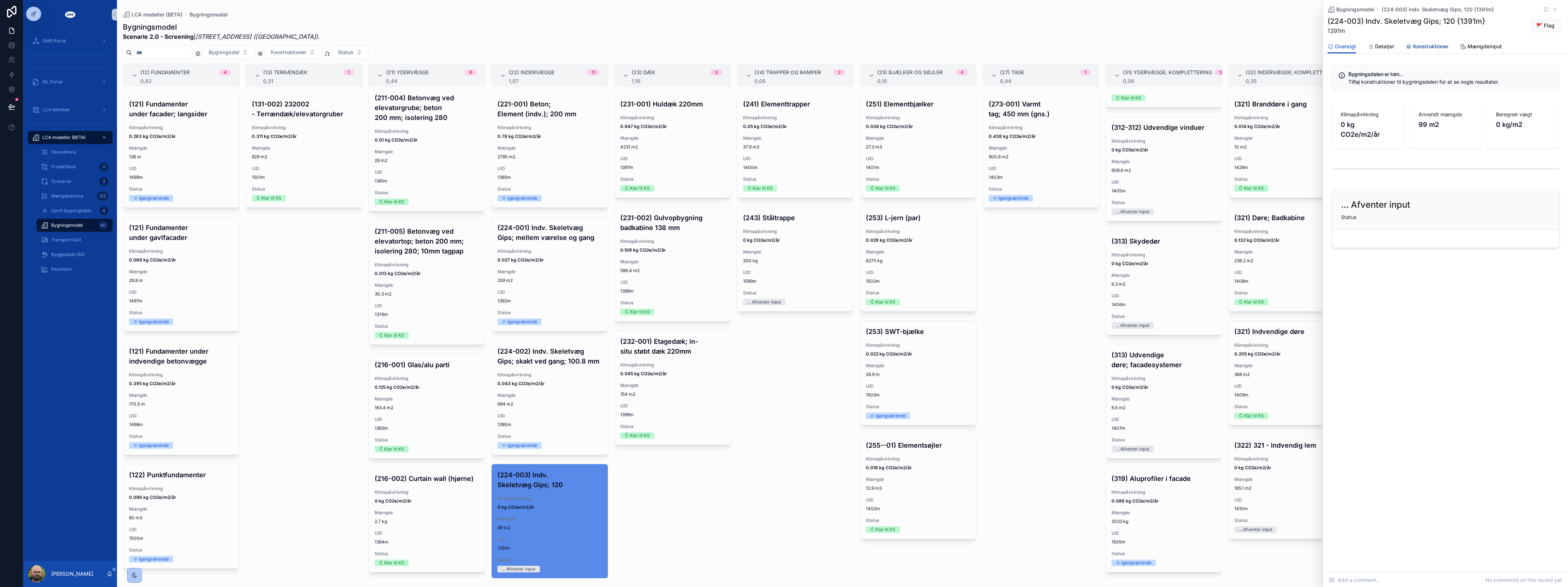
click at [1423, 46] on span "Konstruktioner" at bounding box center [1430, 46] width 35 height 7
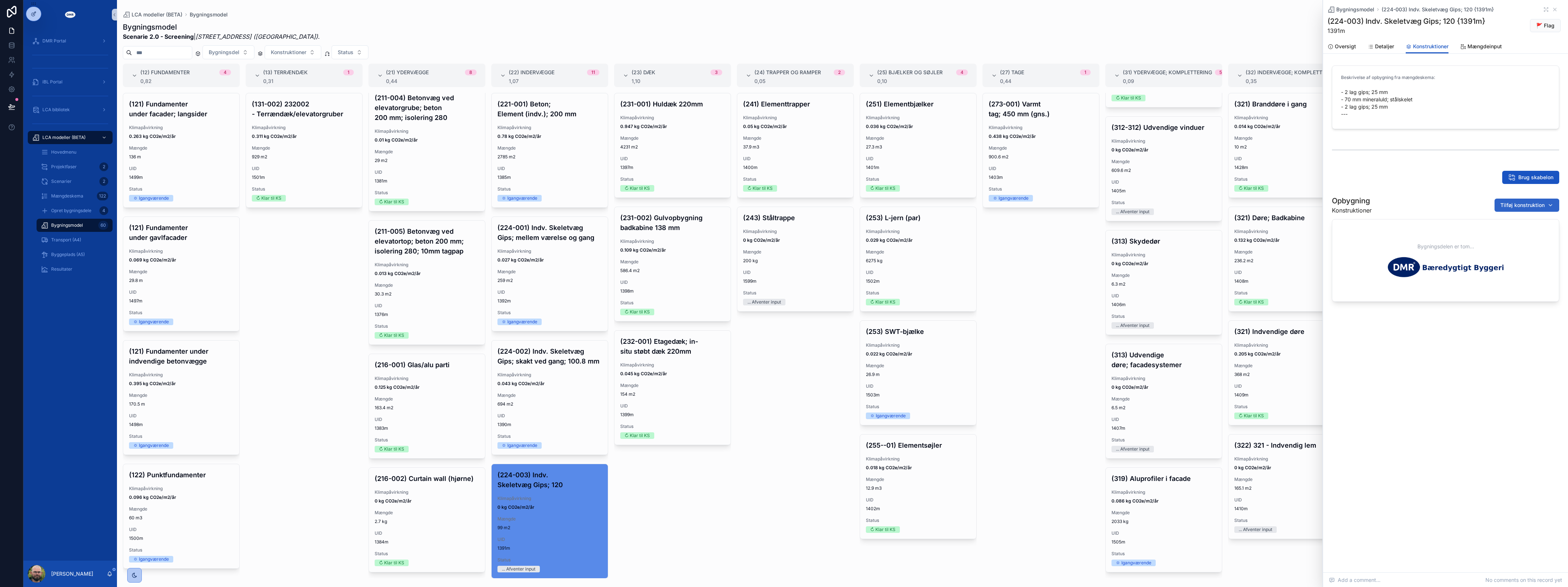
click at [1515, 205] on span "Tilføj konstruktion" at bounding box center [1522, 205] width 45 height 7
type input "****"
click at [1515, 235] on span "Stålskelet; CC450 | W70 mm | Stål {224-0753c}" at bounding box center [1518, 234] width 73 height 7
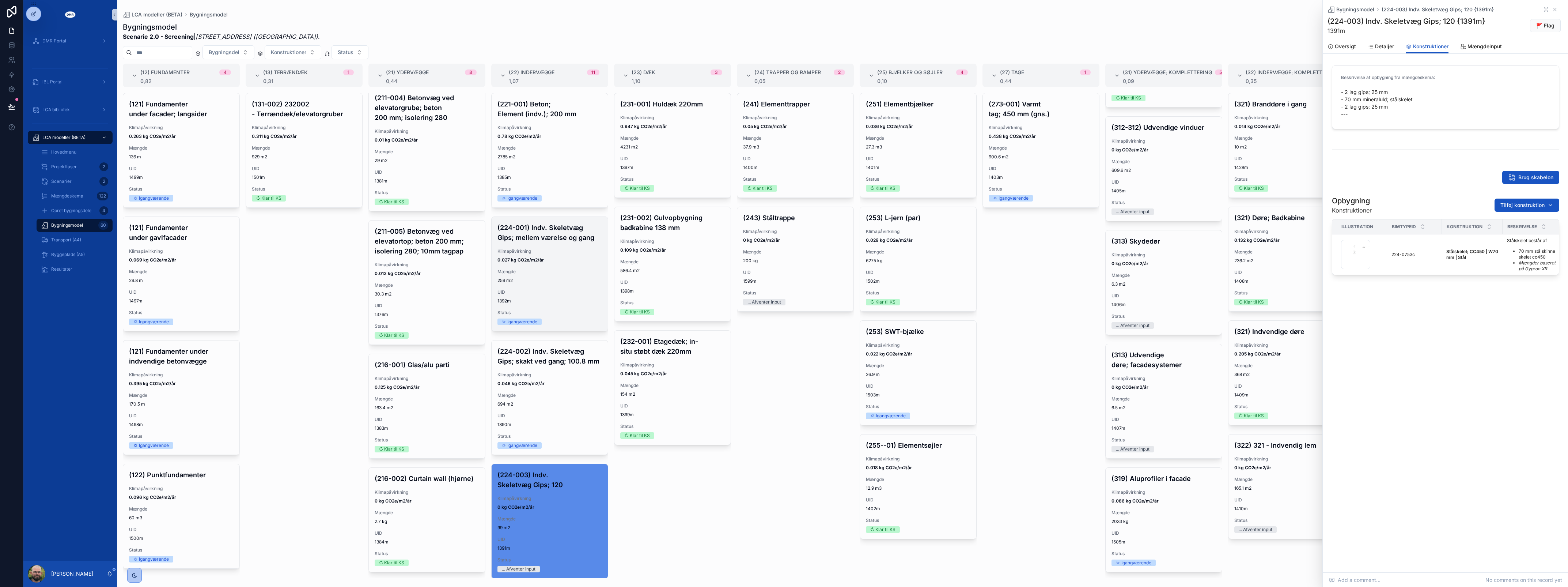
click at [553, 279] on span "259 m2" at bounding box center [549, 280] width 104 height 6
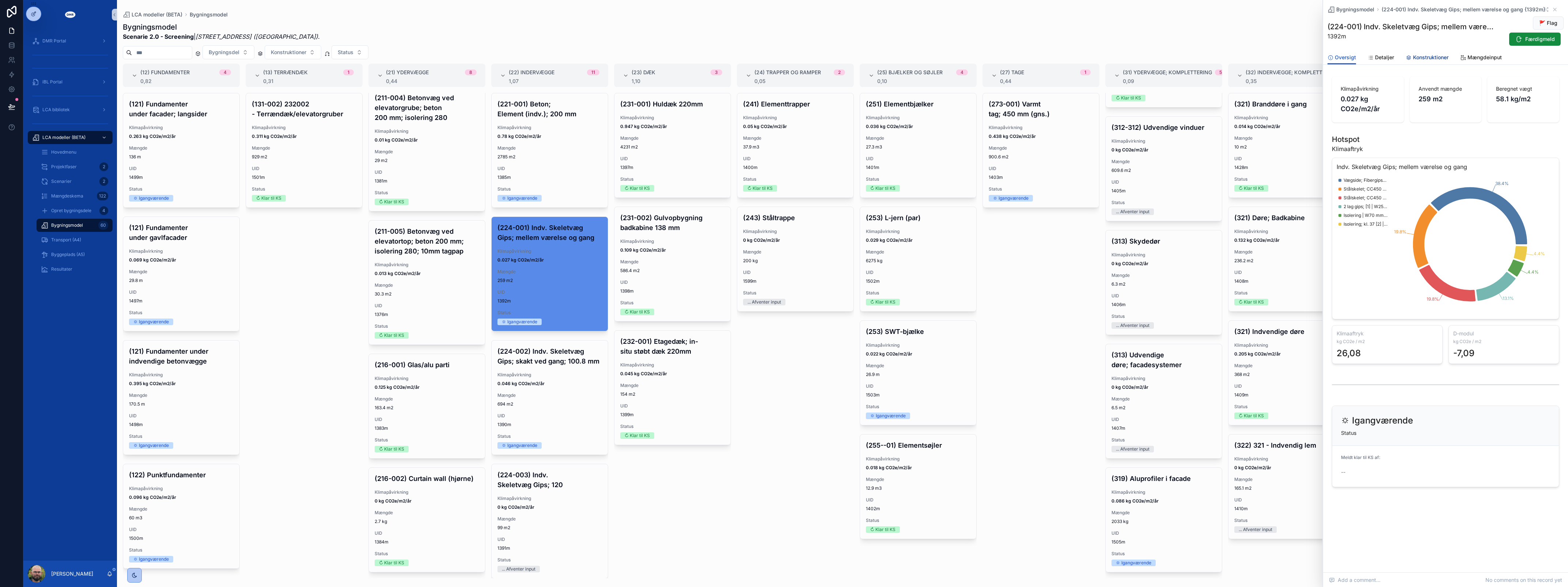
click at [1434, 51] on link "Konstruktioner" at bounding box center [1427, 58] width 43 height 15
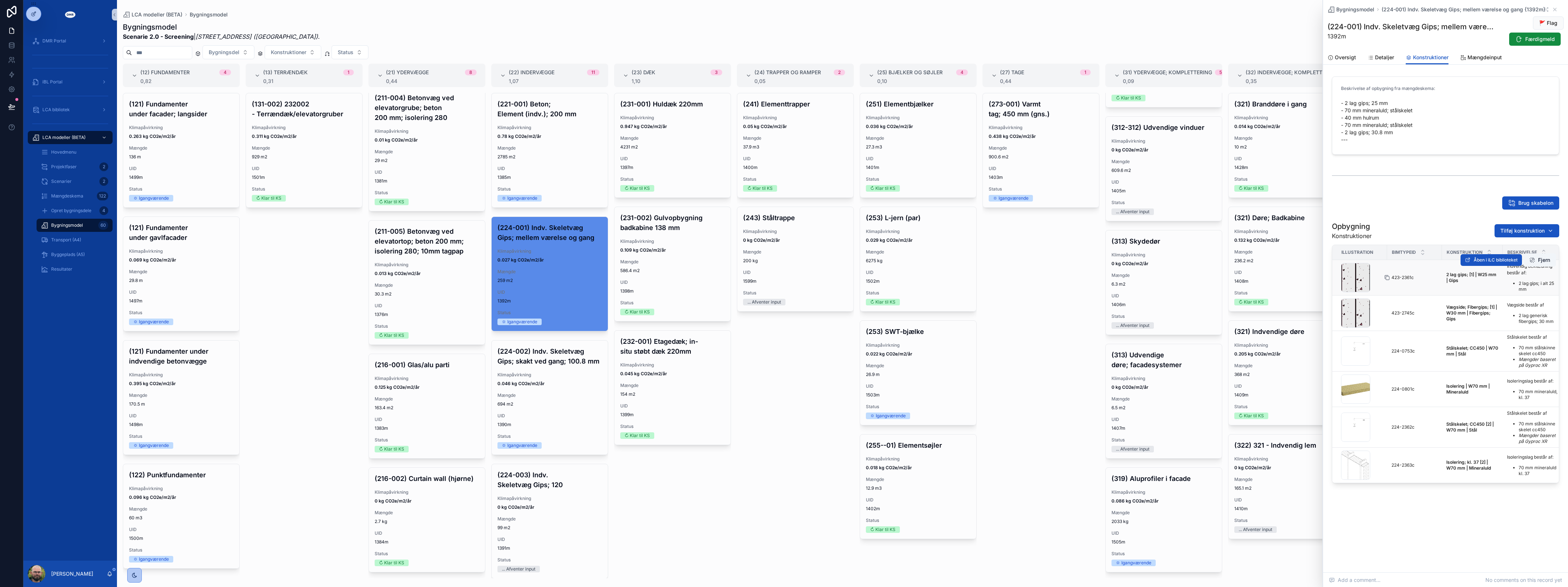
click at [1387, 278] on icon "scrollable content" at bounding box center [1387, 278] width 6 height 6
click at [561, 521] on div "(224-003) Indv. Skeletvæg Gips; 120 Klimapåvirkning 0 kg CO2e/m2/år Mængde 99 m…" at bounding box center [549, 521] width 116 height 114
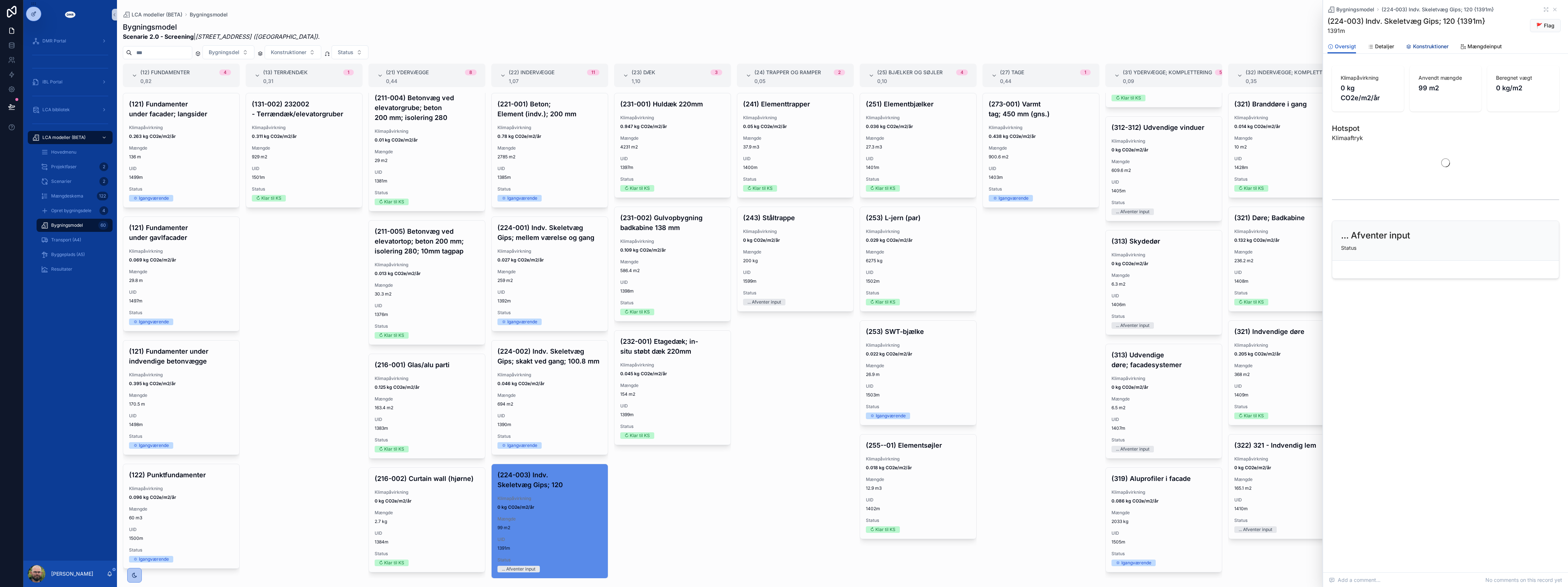
click at [1428, 40] on link "Konstruktioner" at bounding box center [1427, 47] width 43 height 15
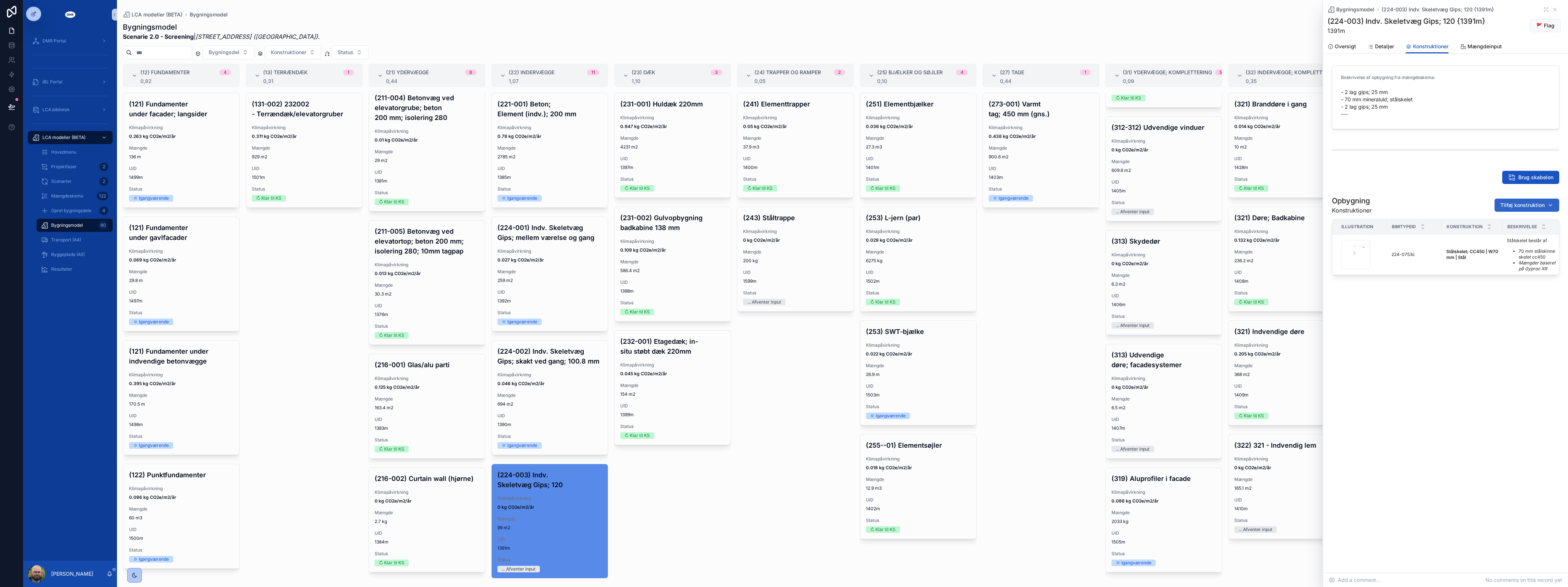
click at [1521, 205] on span "Tilføj konstruktion" at bounding box center [1522, 205] width 45 height 7
type input "*********"
click at [1523, 234] on span "2 lag gips; [1] | W25 mm | Gips {423-2361c}" at bounding box center [1518, 234] width 73 height 7
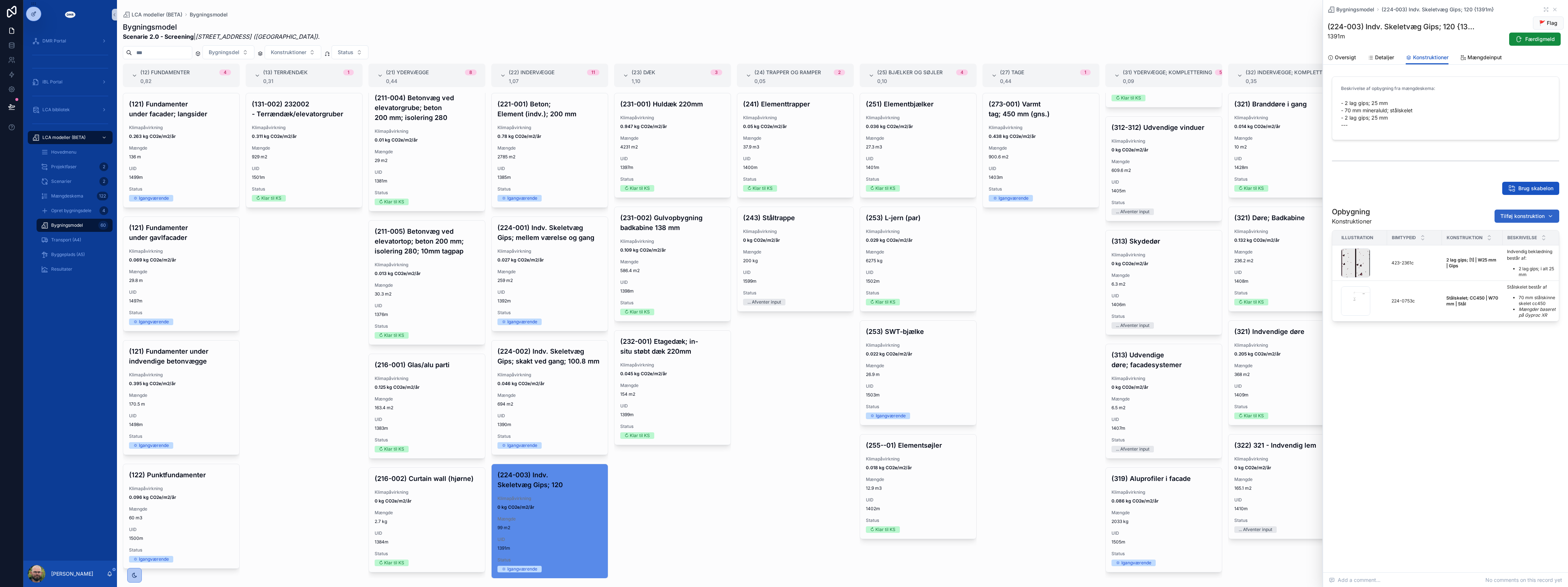
click at [1507, 211] on button "Tilføj konstruktion" at bounding box center [1527, 216] width 65 height 13
type input "*"
click at [1511, 227] on input "scrollable content" at bounding box center [1527, 231] width 73 height 13
type input "****"
click at [1513, 246] on span "Isolering; kl. 37 [2] | W70 mm | Mineraluld {224-2363c}" at bounding box center [1518, 245] width 73 height 7
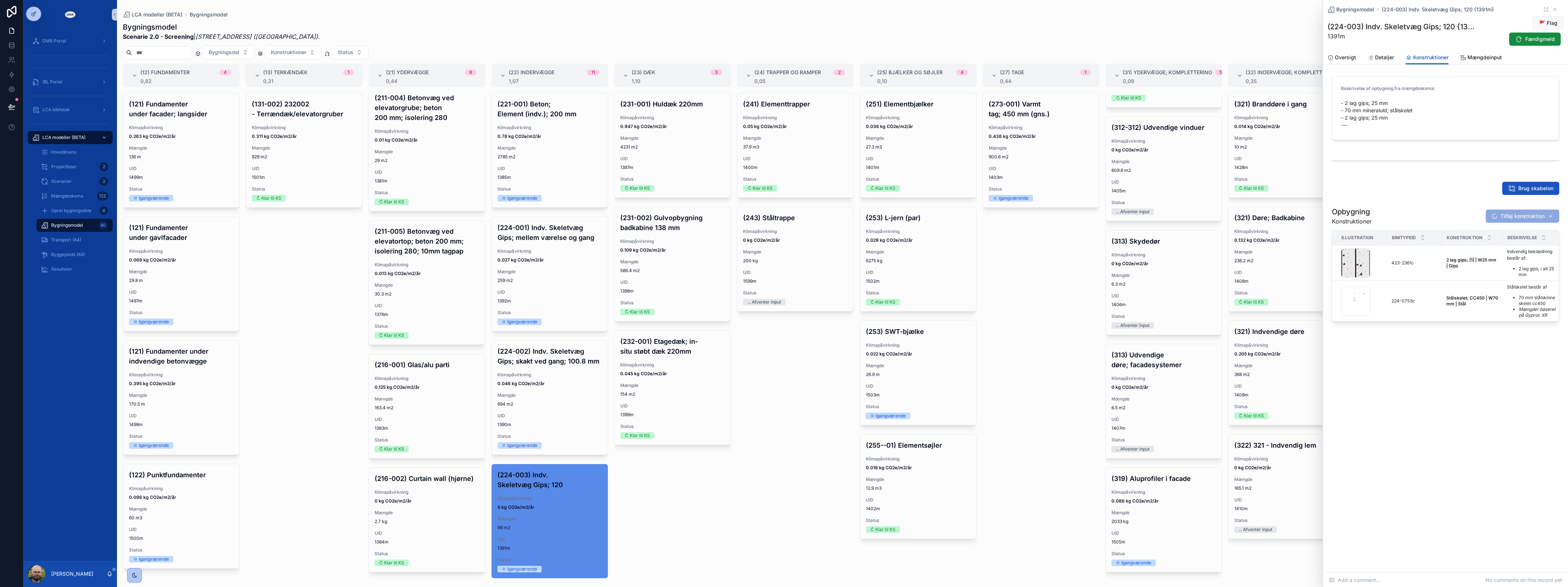
click at [1440, 215] on div "Opbygning Konstruktioner Tilføj konstruktion" at bounding box center [1446, 216] width 227 height 19
click at [1541, 325] on button "Fjern" at bounding box center [1539, 321] width 33 height 13
click at [1527, 218] on span "Tilføj konstruktion" at bounding box center [1522, 216] width 45 height 7
type input "****"
click at [1498, 240] on div "Isolering | W70 mm | Mineraluld {224-0801c}" at bounding box center [1522, 246] width 88 height 12
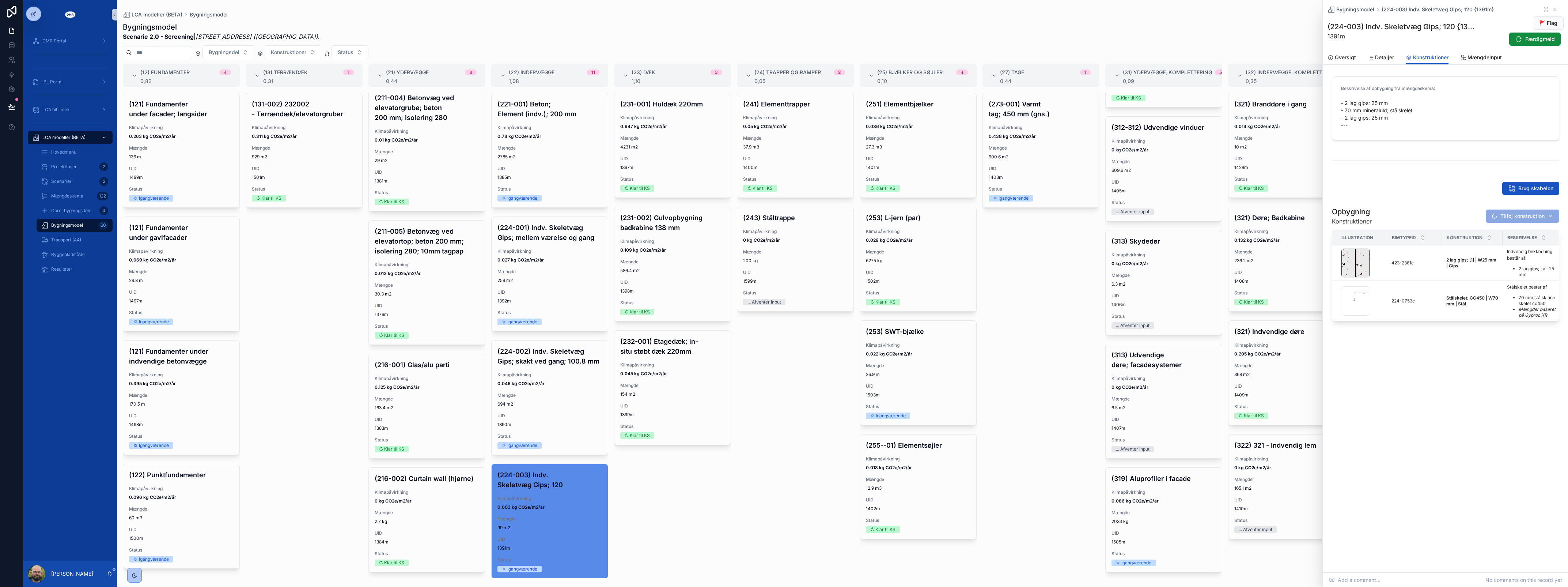
click at [1441, 189] on div "Brug skabelon" at bounding box center [1446, 188] width 227 height 13
click at [1505, 214] on span "Tilføj konstruktion" at bounding box center [1522, 216] width 45 height 7
type input "*********"
click at [1497, 247] on span "2 lag gips; [2] | W25 mm | Gips {423-2367c}" at bounding box center [1518, 245] width 73 height 7
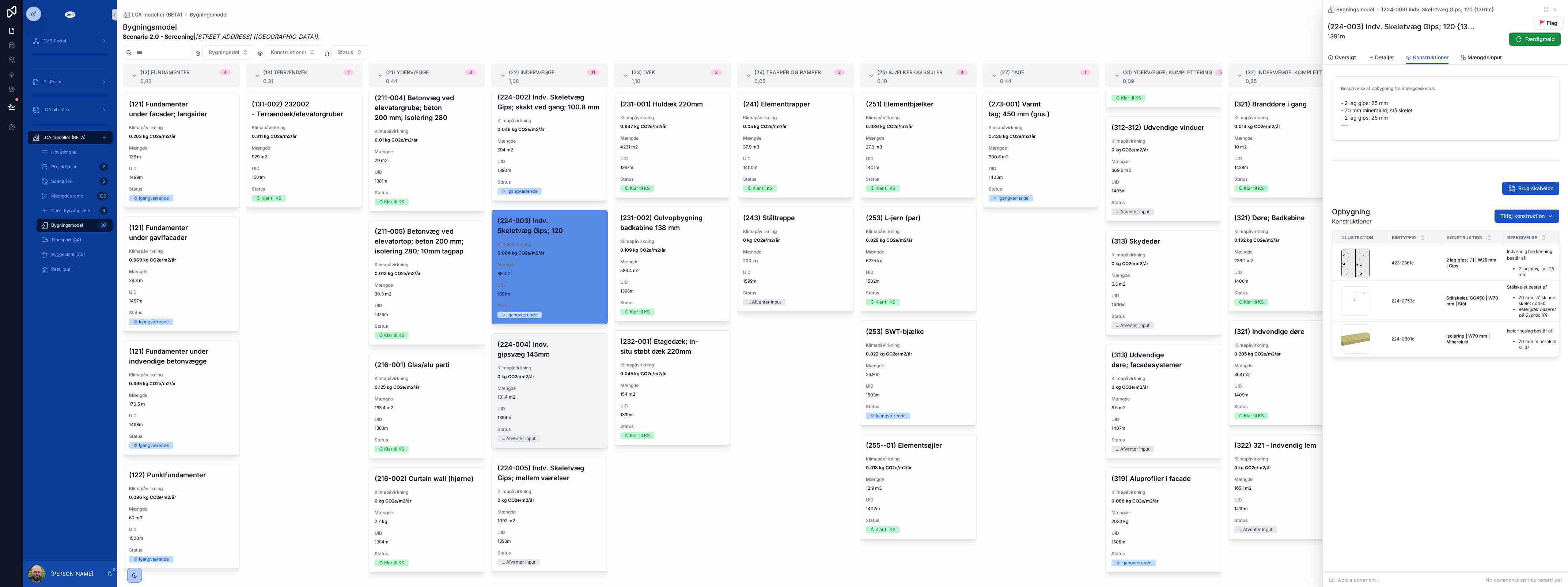
scroll to position [274, 0]
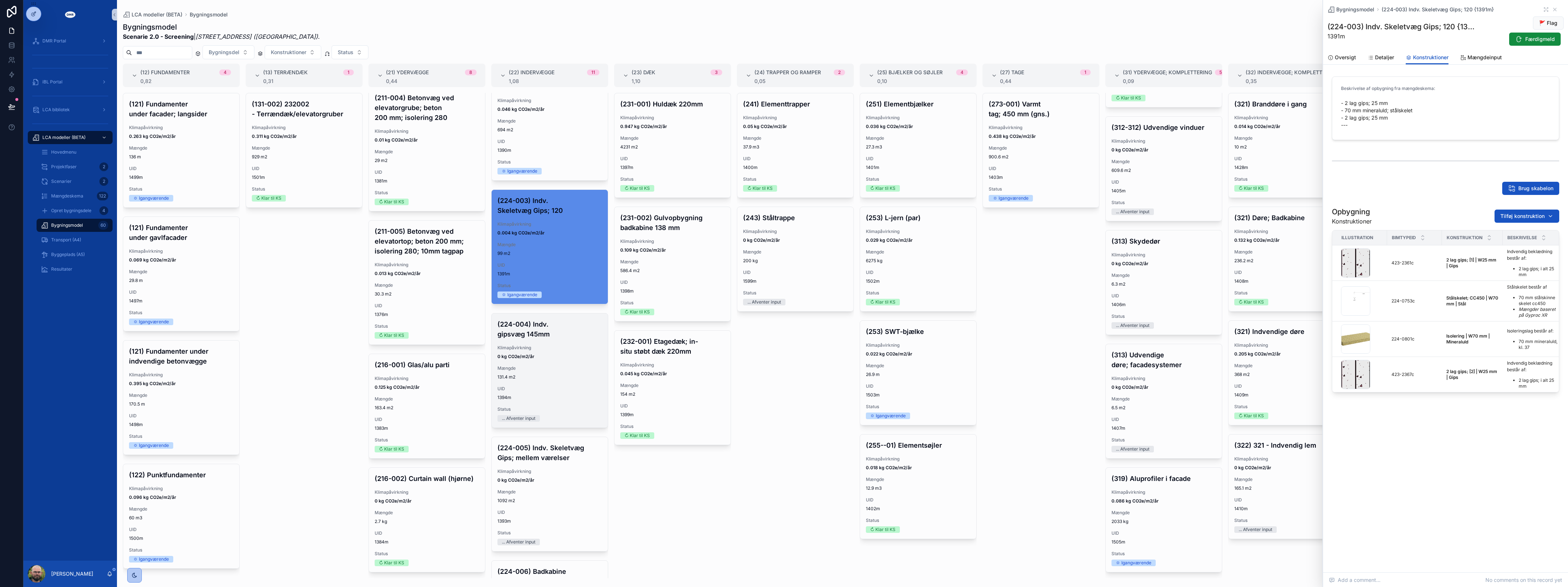
click at [567, 359] on span "0 kg CO2e/m2/år" at bounding box center [549, 357] width 104 height 6
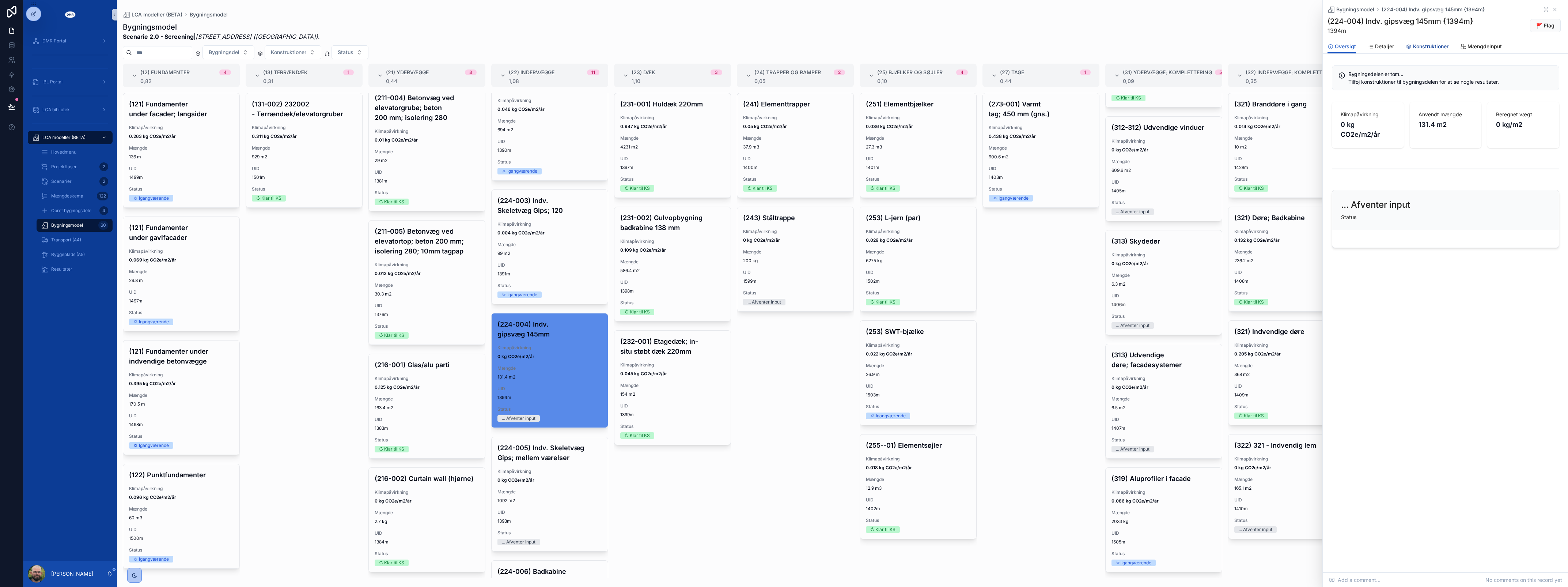
click at [1428, 50] on span "Konstruktioner" at bounding box center [1430, 46] width 35 height 7
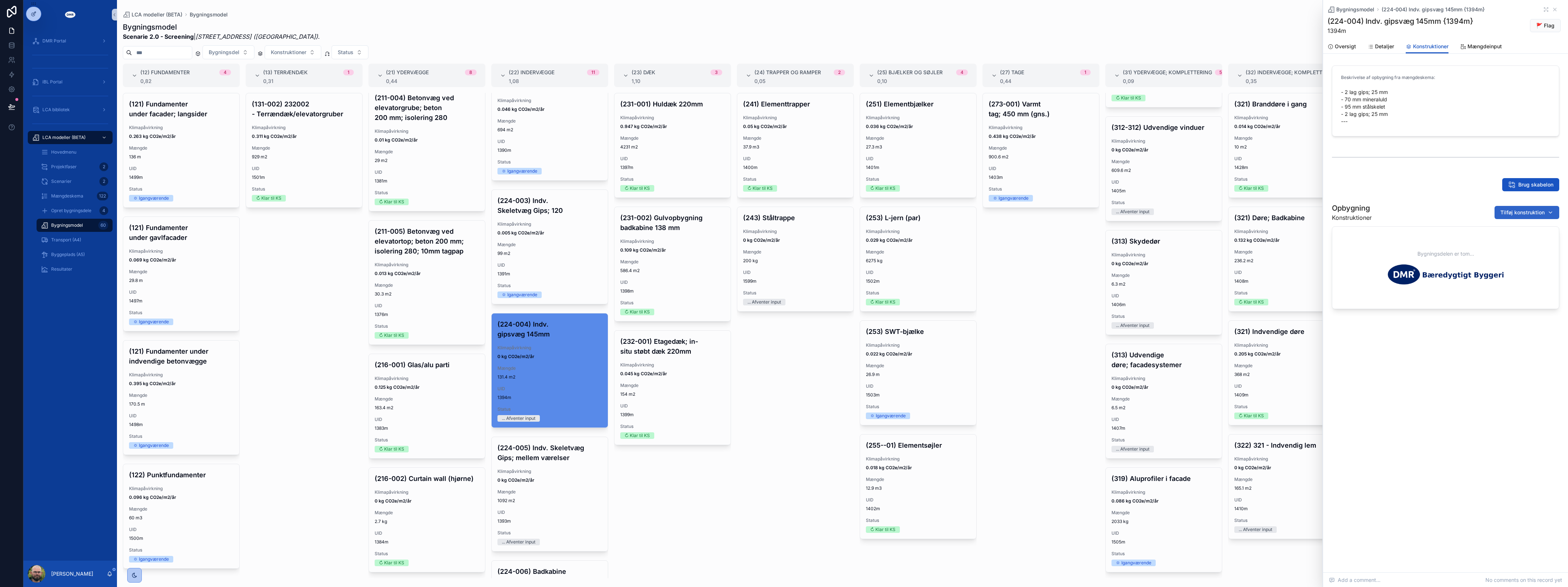
click at [1511, 209] on span "Tilføj konstruktion" at bounding box center [1522, 212] width 45 height 7
type input "*********"
click at [1511, 240] on span "2 lag gips; [2] | W25 mm | Gips {423-2367c}" at bounding box center [1518, 242] width 73 height 7
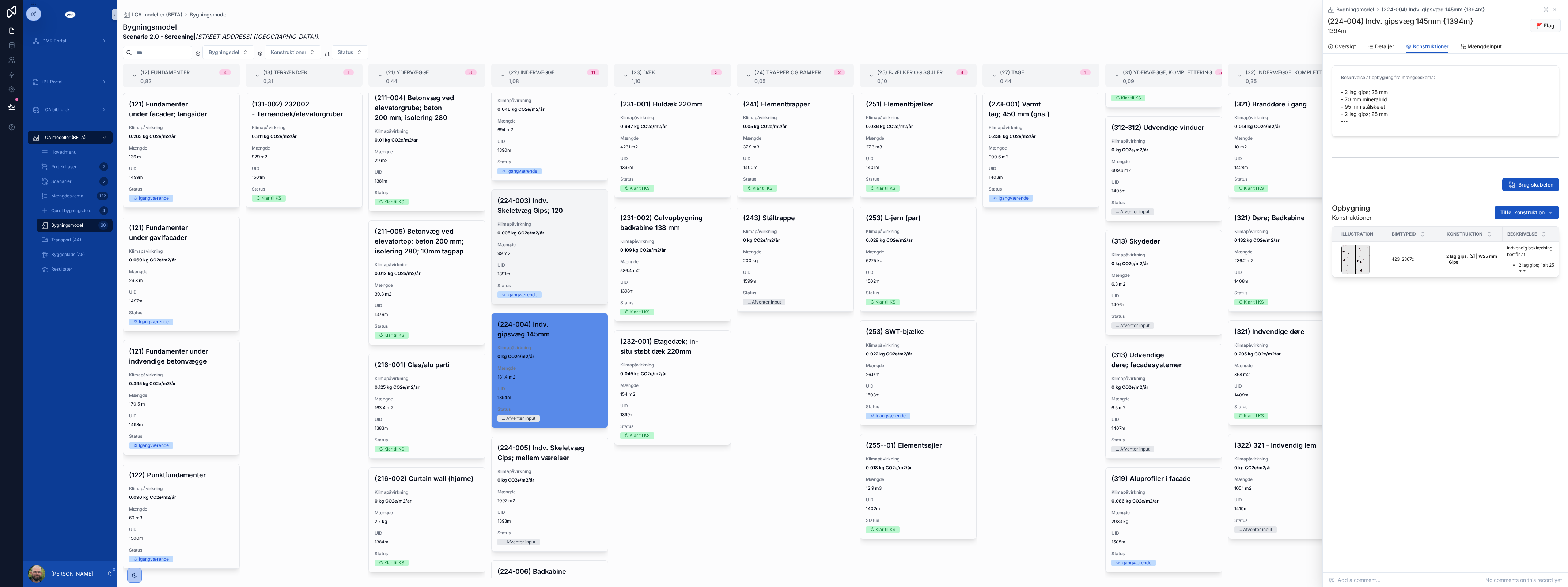
click at [539, 268] on span "UID" at bounding box center [549, 265] width 104 height 6
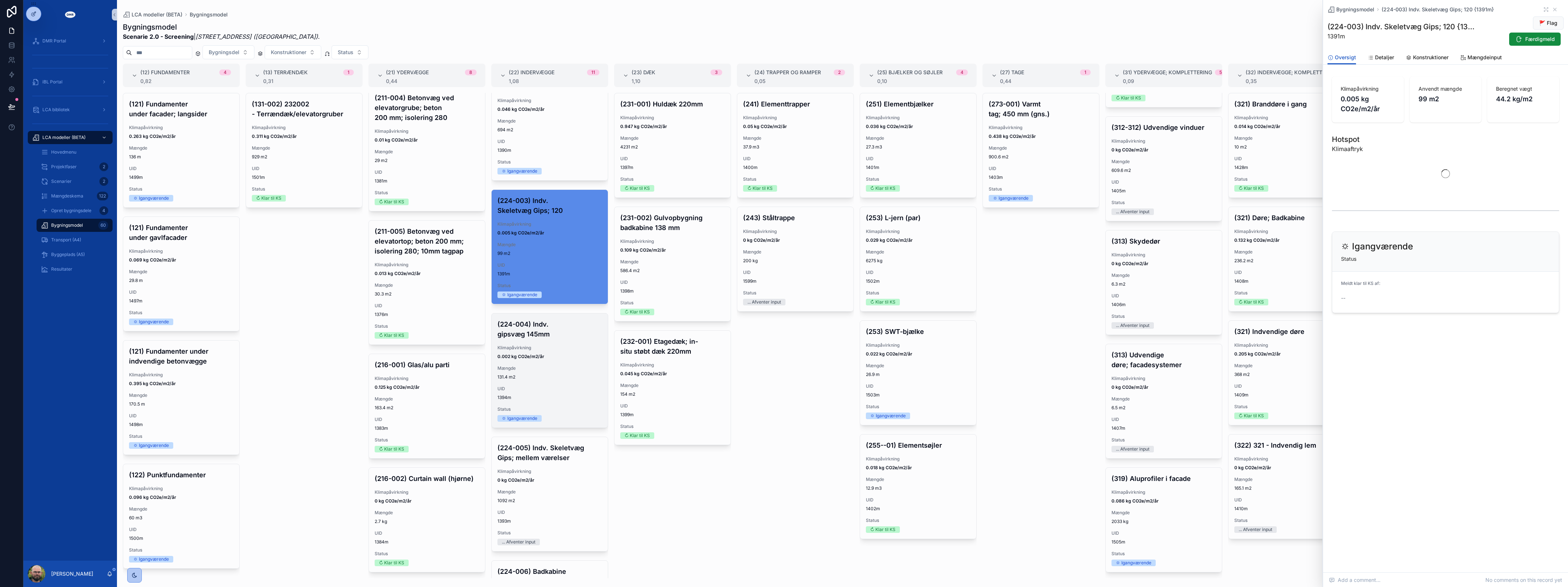
click at [554, 374] on div "(224-004) Indv. gipsvæg 145mm Klimapåvirkning 0.002 kg CO2e/m2/år Mængde 131.4 …" at bounding box center [549, 370] width 116 height 114
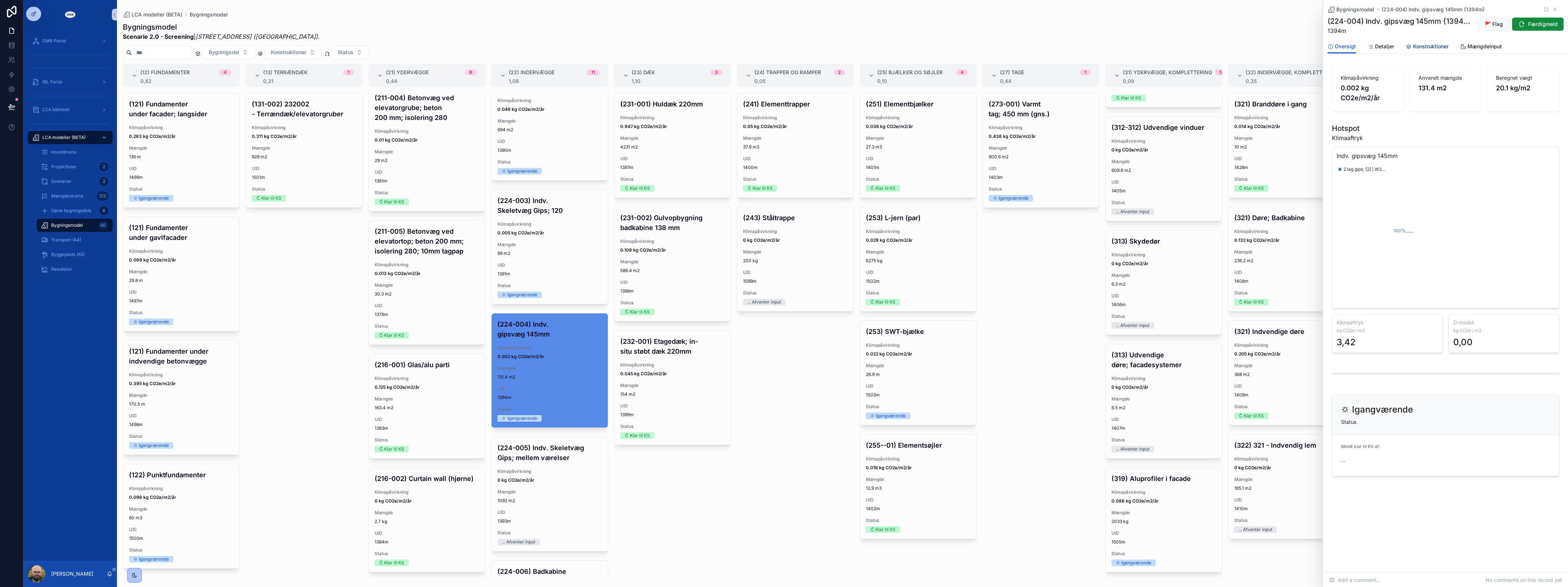
click at [1413, 45] on span "Konstruktioner" at bounding box center [1430, 46] width 35 height 7
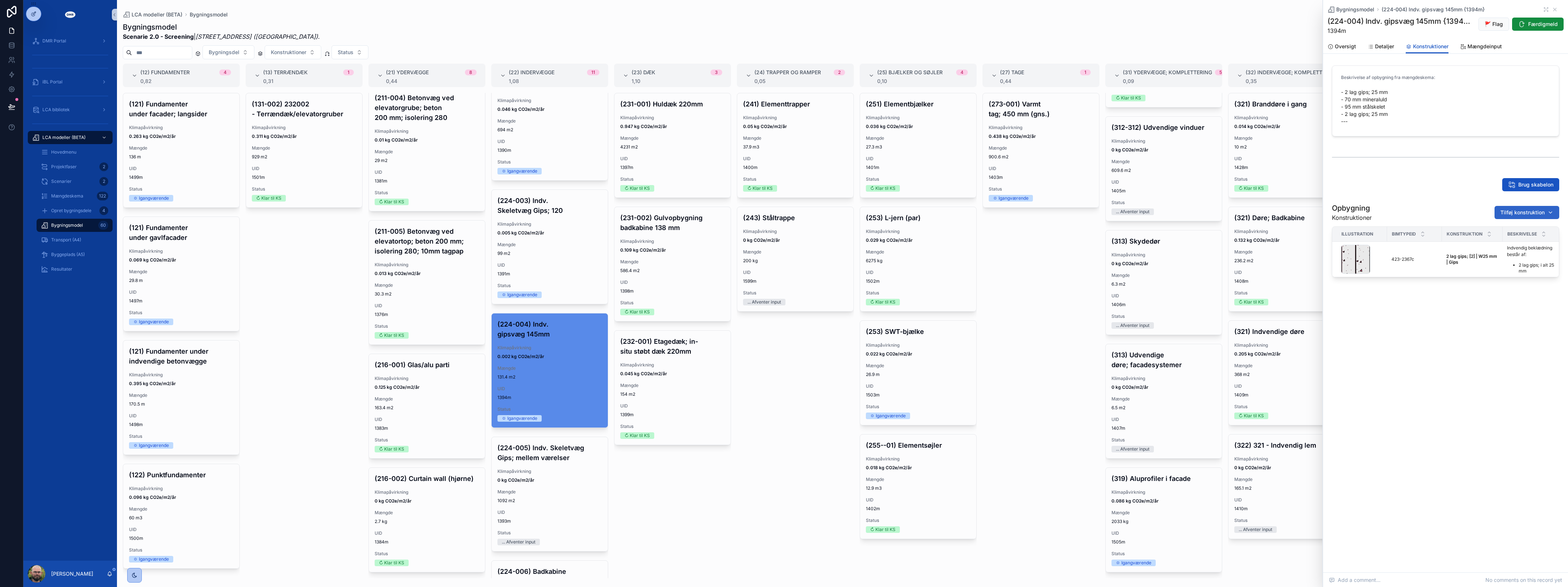
click at [1541, 213] on span "Tilføj konstruktion" at bounding box center [1522, 212] width 45 height 7
type input "****"
click at [1525, 246] on div "2 lag gips; [1] | W25 mm | Gips {423-2361c}" at bounding box center [1522, 242] width 88 height 12
click at [525, 268] on span "UID" at bounding box center [549, 265] width 104 height 6
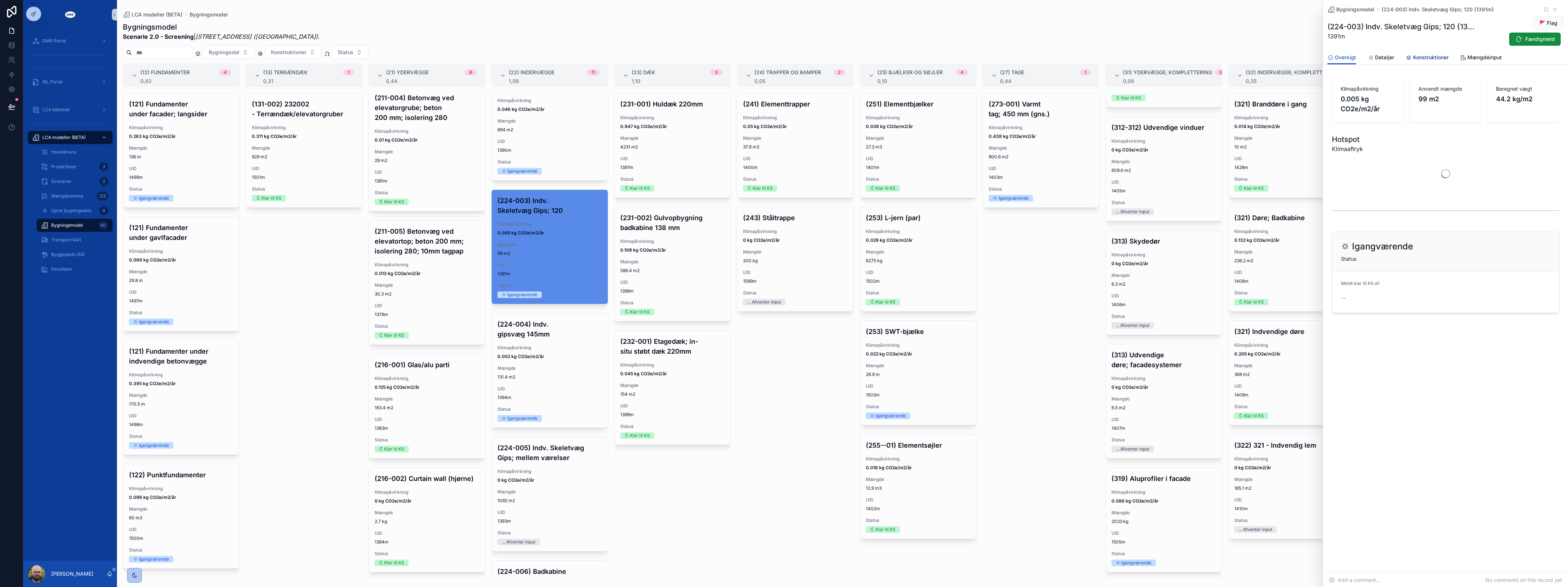
click at [1413, 59] on span "Konstruktioner" at bounding box center [1430, 57] width 35 height 7
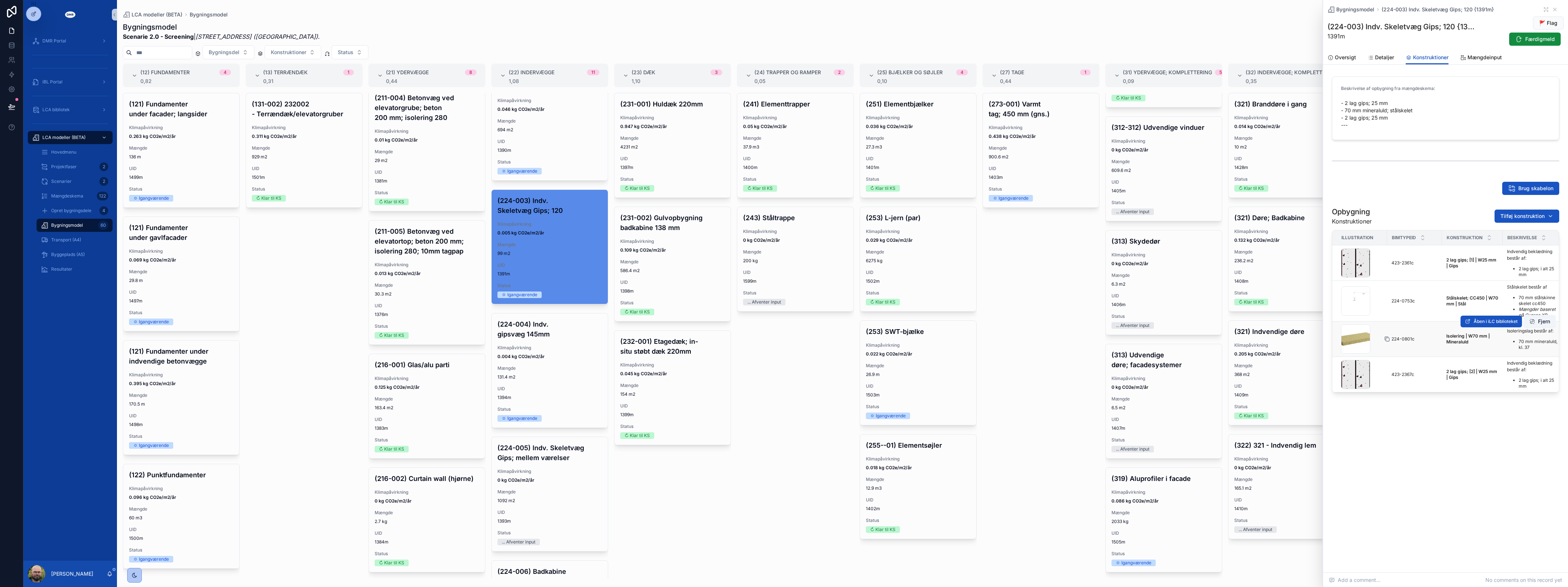
click at [1386, 339] on icon "scrollable content" at bounding box center [1387, 339] width 3 height 3
click at [571, 359] on span "0.004 kg CO2e/m2/år" at bounding box center [549, 357] width 104 height 6
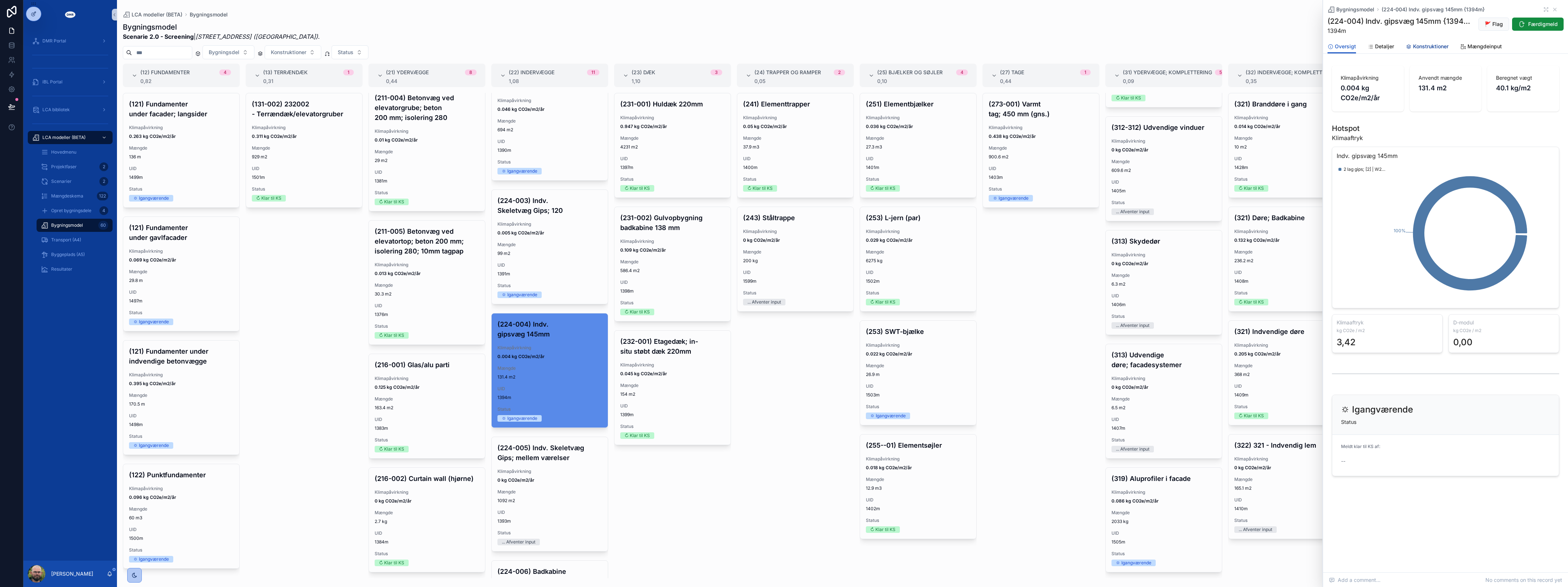
click at [1434, 47] on span "Konstruktioner" at bounding box center [1430, 46] width 35 height 7
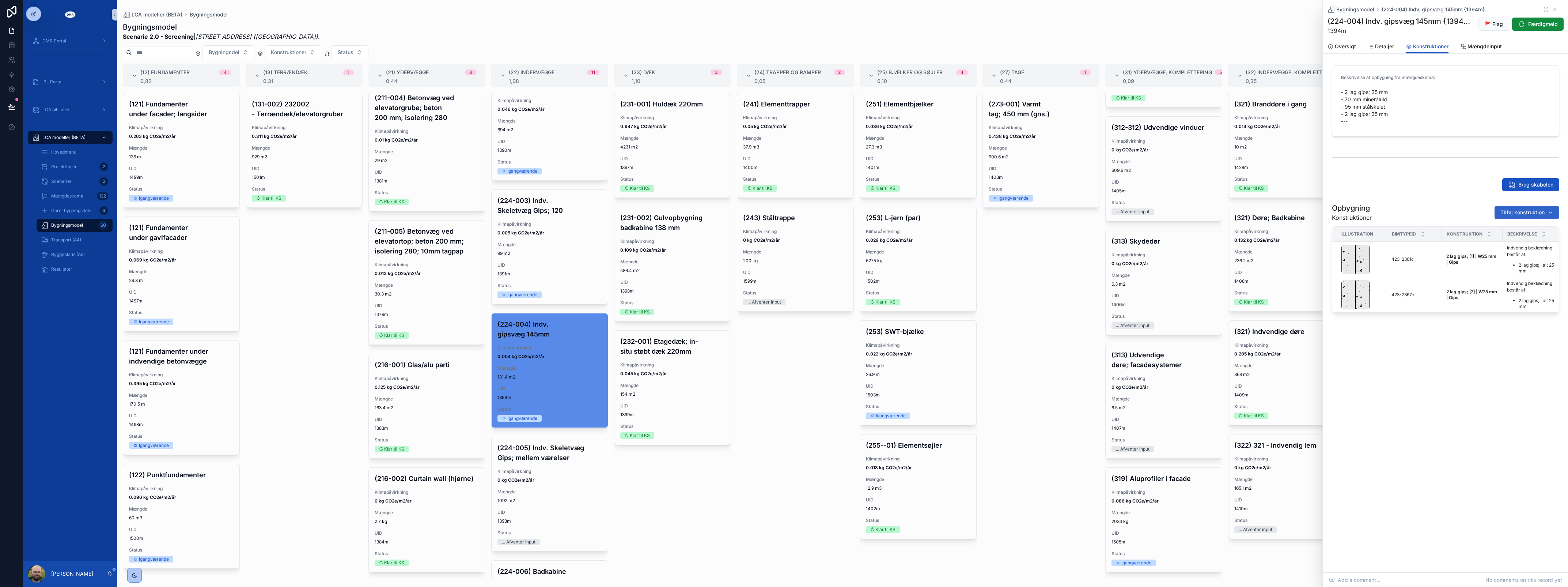
click at [1515, 212] on span "Tilføj konstruktion" at bounding box center [1522, 212] width 45 height 7
type input "*********"
click at [1519, 242] on span "Isolering | W70 mm | Mineraluld {224-0801c}" at bounding box center [1518, 242] width 73 height 7
click at [1530, 212] on span "Tilføj konstruktion" at bounding box center [1522, 212] width 45 height 7
type input "*********"
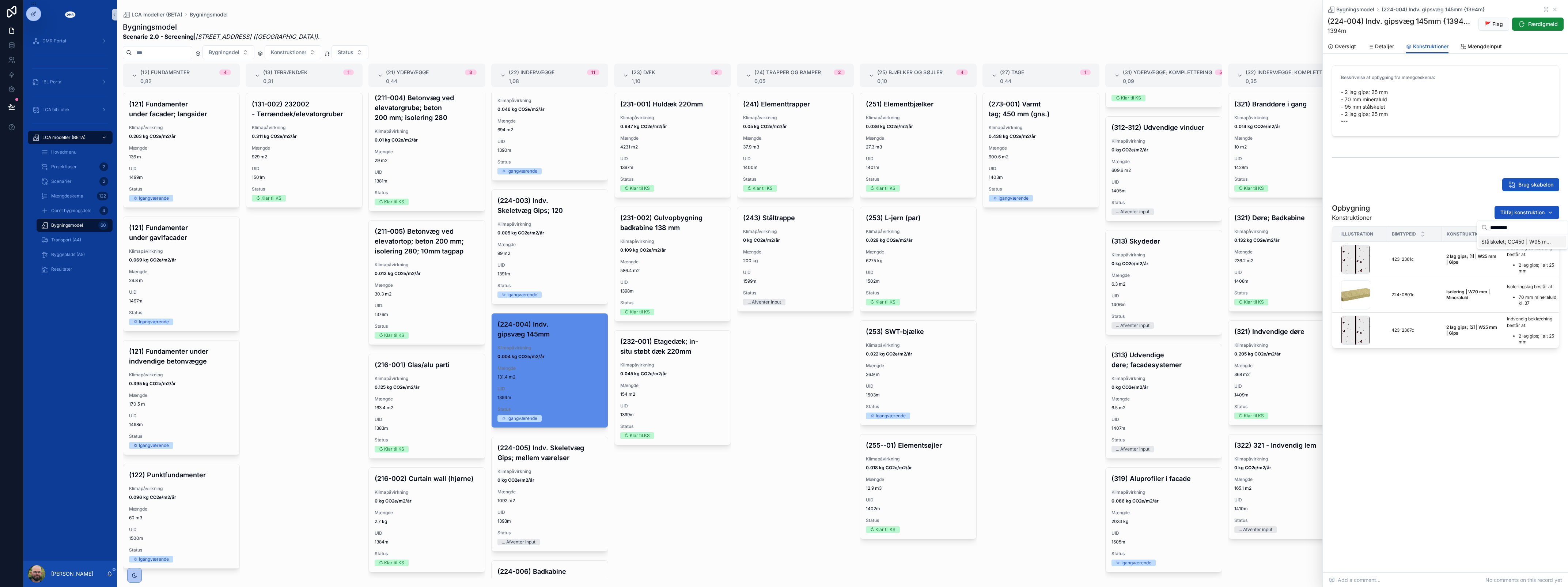
click at [1518, 241] on span "Stålskelet; CC450 | W95 mm | Stål {224-0757c}" at bounding box center [1518, 242] width 73 height 7
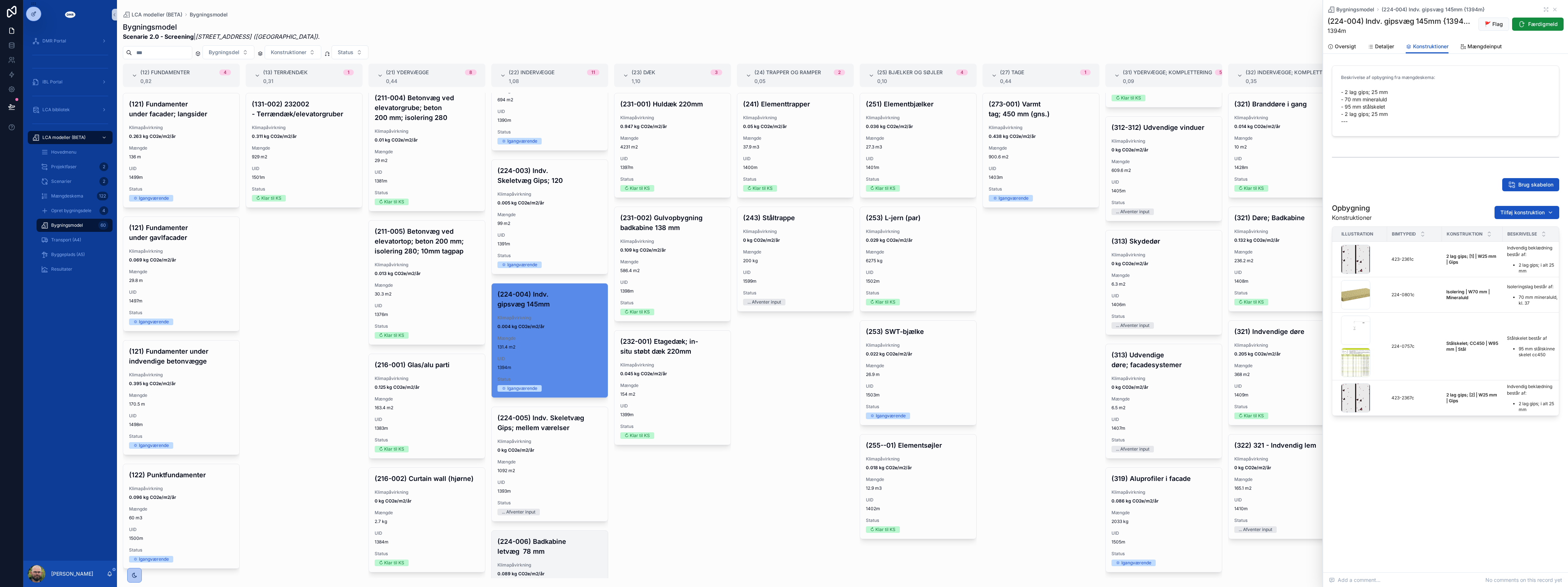
scroll to position [457, 0]
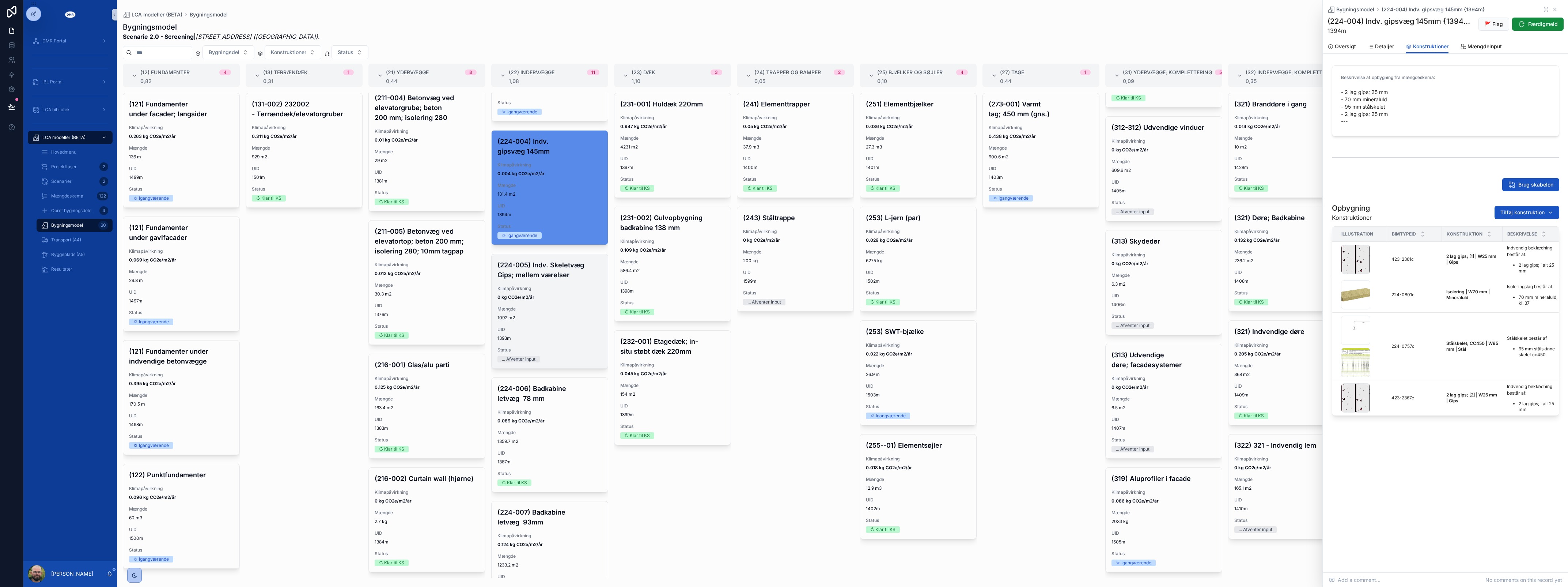
click at [542, 300] on span "0 kg CO2e/m2/år" at bounding box center [549, 297] width 104 height 6
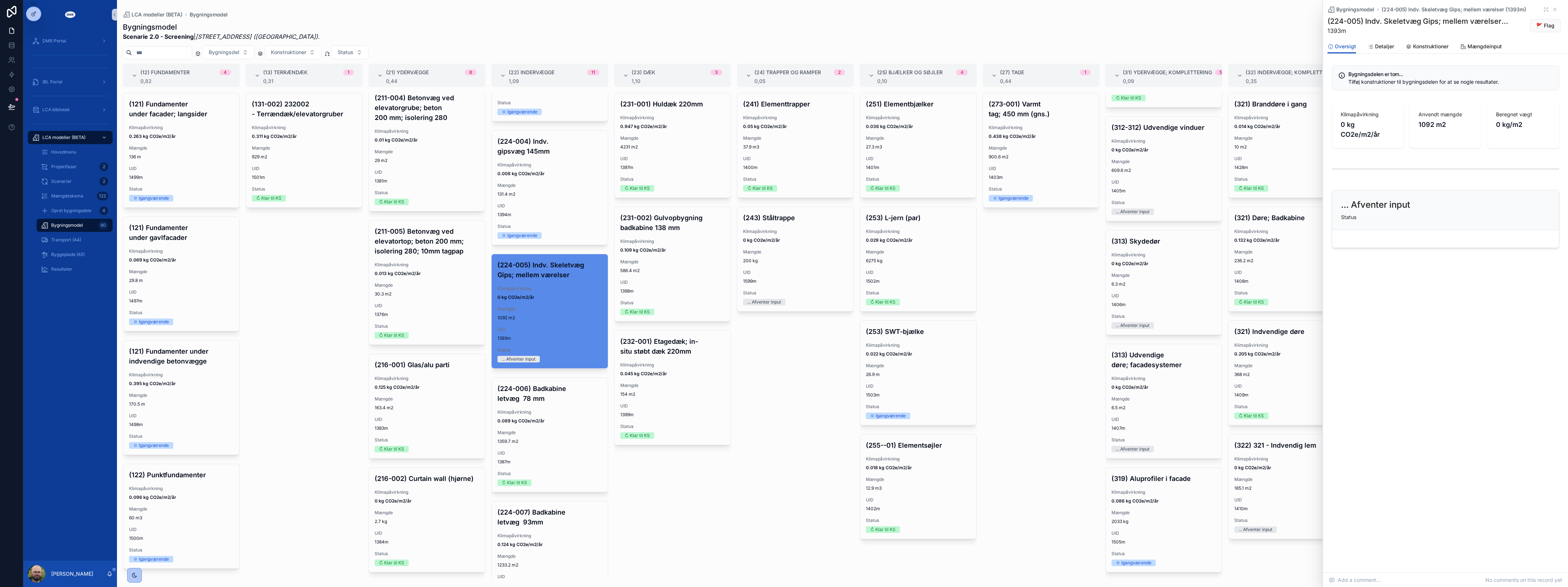
click at [1430, 39] on div "Oversigt Detaljer Konstruktioner Mængdeinput" at bounding box center [1445, 46] width 236 height 14
click at [1430, 49] on span "Konstruktioner" at bounding box center [1430, 46] width 35 height 7
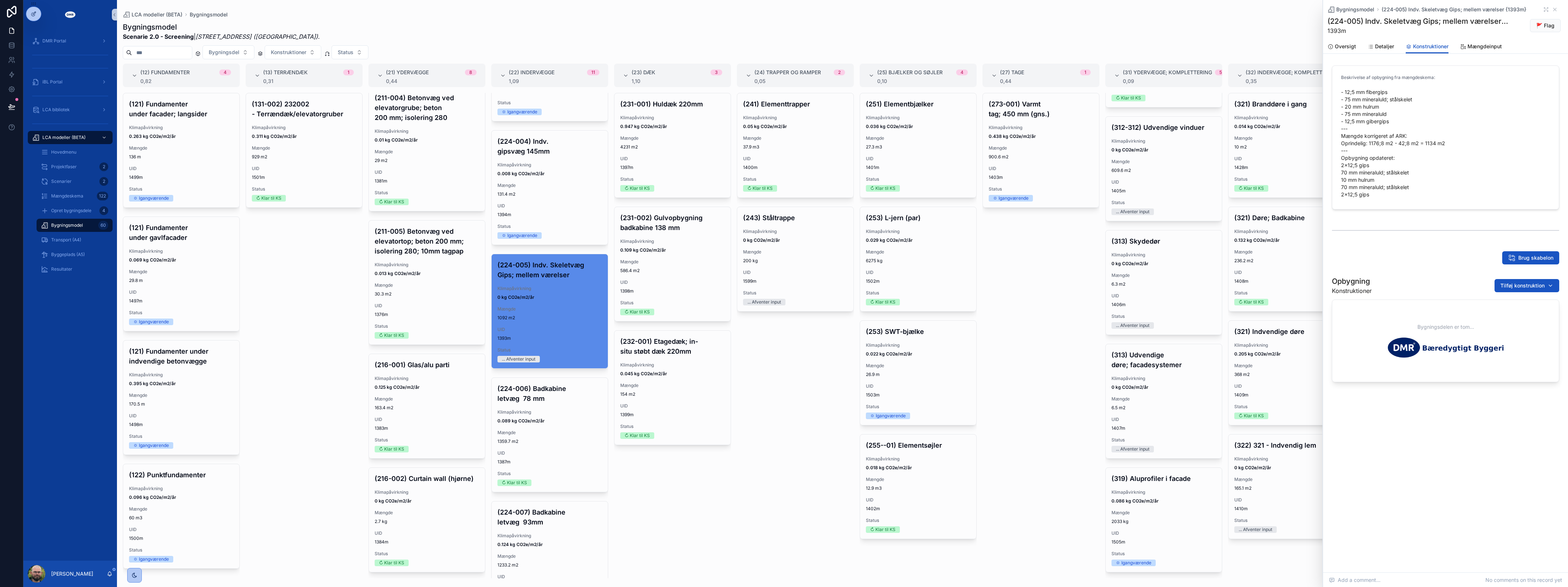
click at [1505, 277] on div "Opbygning Konstruktioner Tilføj konstruktion" at bounding box center [1446, 286] width 227 height 19
click at [1506, 277] on div "Opbygning Konstruktioner Tilføj konstruktion" at bounding box center [1446, 286] width 227 height 19
drag, startPoint x: 1506, startPoint y: 277, endPoint x: 1512, endPoint y: 288, distance: 12.5
click at [1512, 288] on span "Tilføj konstruktion" at bounding box center [1522, 286] width 45 height 7
type input "****"
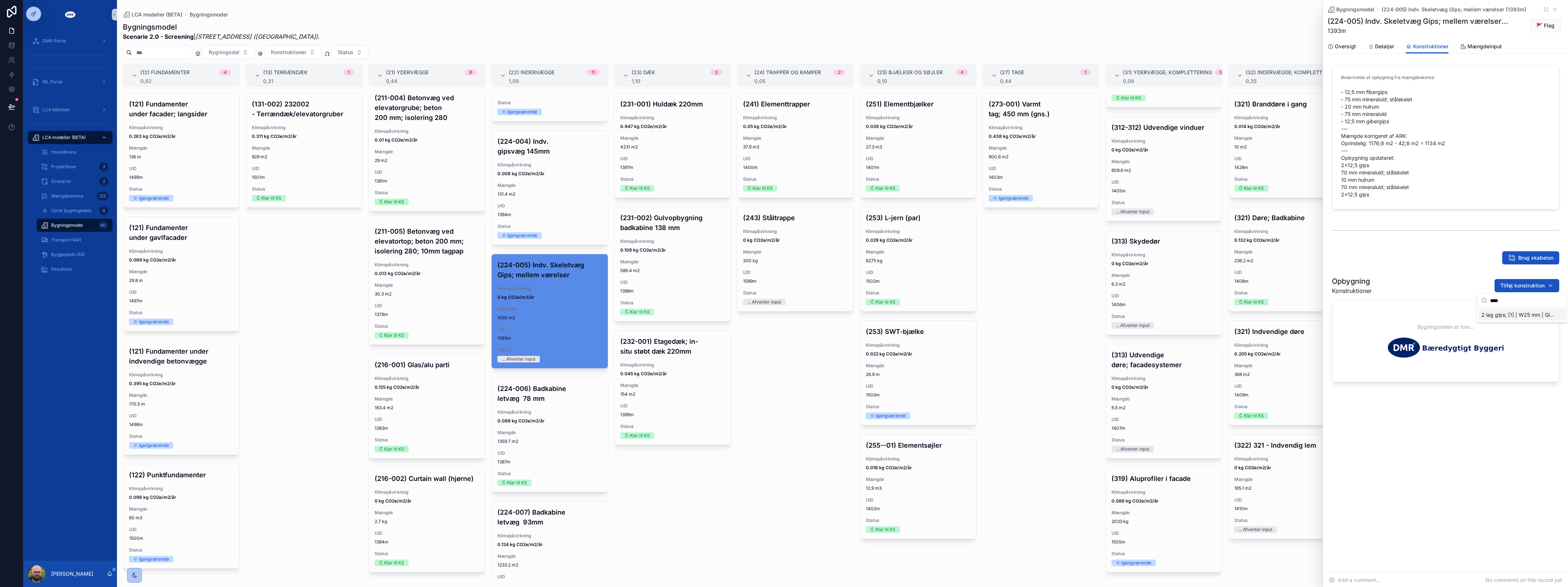
click at [1492, 318] on span "2 lag gips; [1] | W25 mm | Gips {423-2361c}" at bounding box center [1518, 315] width 73 height 7
click at [1513, 286] on span "Tilføj konstruktion" at bounding box center [1522, 286] width 45 height 7
type input "****"
click at [1511, 309] on div "Stålskelet; CC450 | W70 mm | Stål {224-0753c}" at bounding box center [1522, 315] width 88 height 12
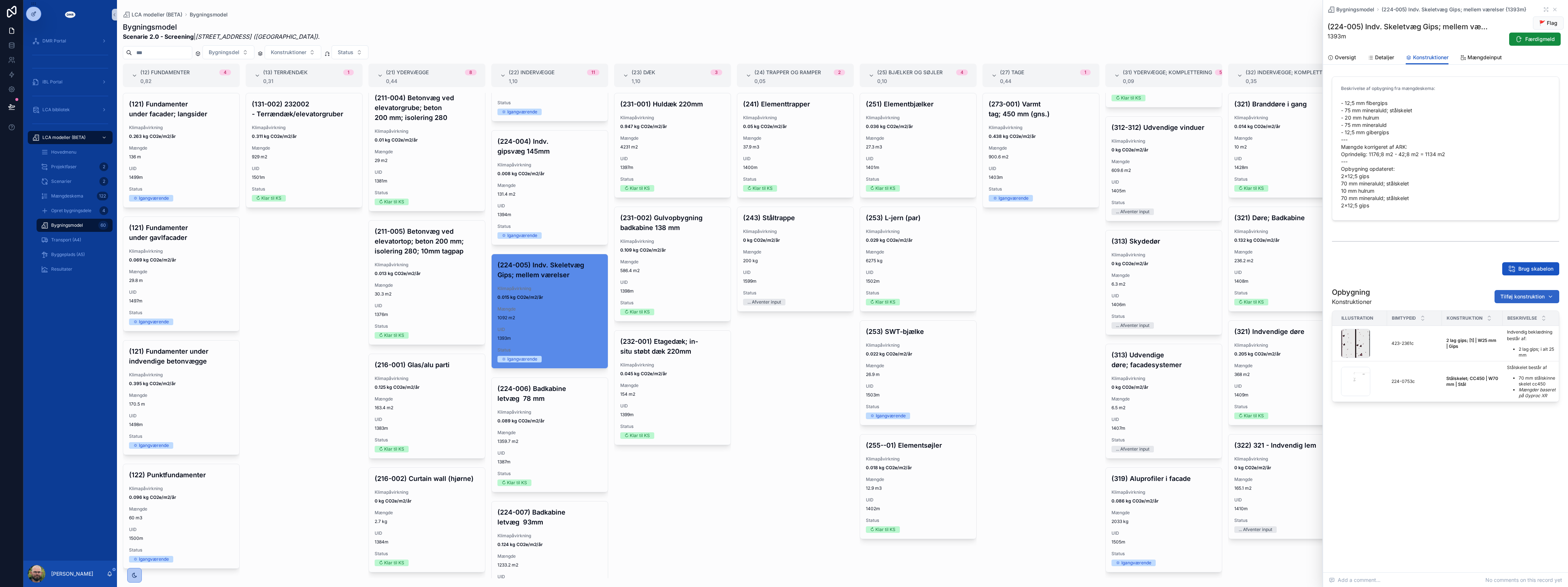
click at [1514, 292] on button "Tilføj konstruktion" at bounding box center [1527, 297] width 65 height 13
type input "****"
click at [1505, 325] on span "Isolering | W70 mm | Mineraluld {224-0801c}" at bounding box center [1518, 325] width 73 height 7
click at [1522, 299] on span "Tilføj konstruktion" at bounding box center [1522, 296] width 45 height 7
type input "****"
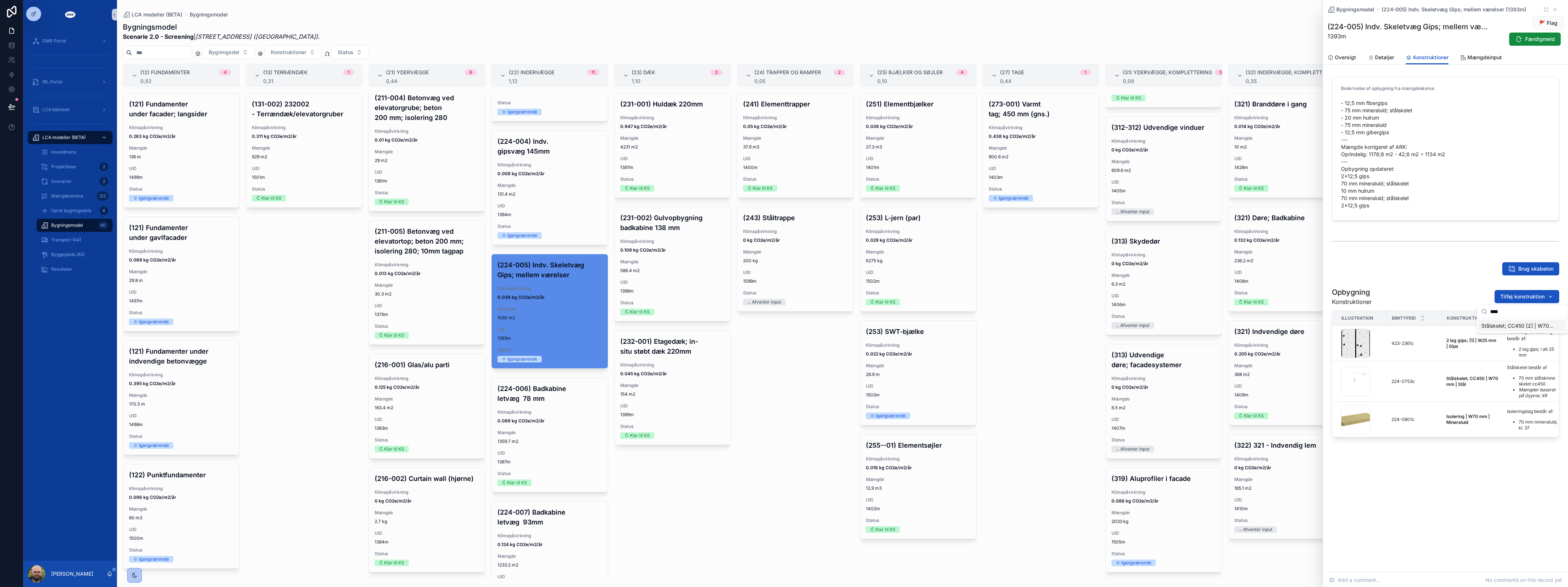
click at [1492, 324] on span "Stålskelet; CC450 [2] | W70 mm | Stål {224-2362c}" at bounding box center [1518, 325] width 73 height 7
click at [1525, 299] on span "Tilføj konstruktion" at bounding box center [1522, 296] width 45 height 7
type input "****"
click at [1517, 322] on span "Isolering; kl. 37 [2] | W70 mm | Mineraluld {224-2363c}" at bounding box center [1518, 325] width 73 height 7
click at [1546, 294] on div "Tilføj konstruktion" at bounding box center [1527, 296] width 53 height 7
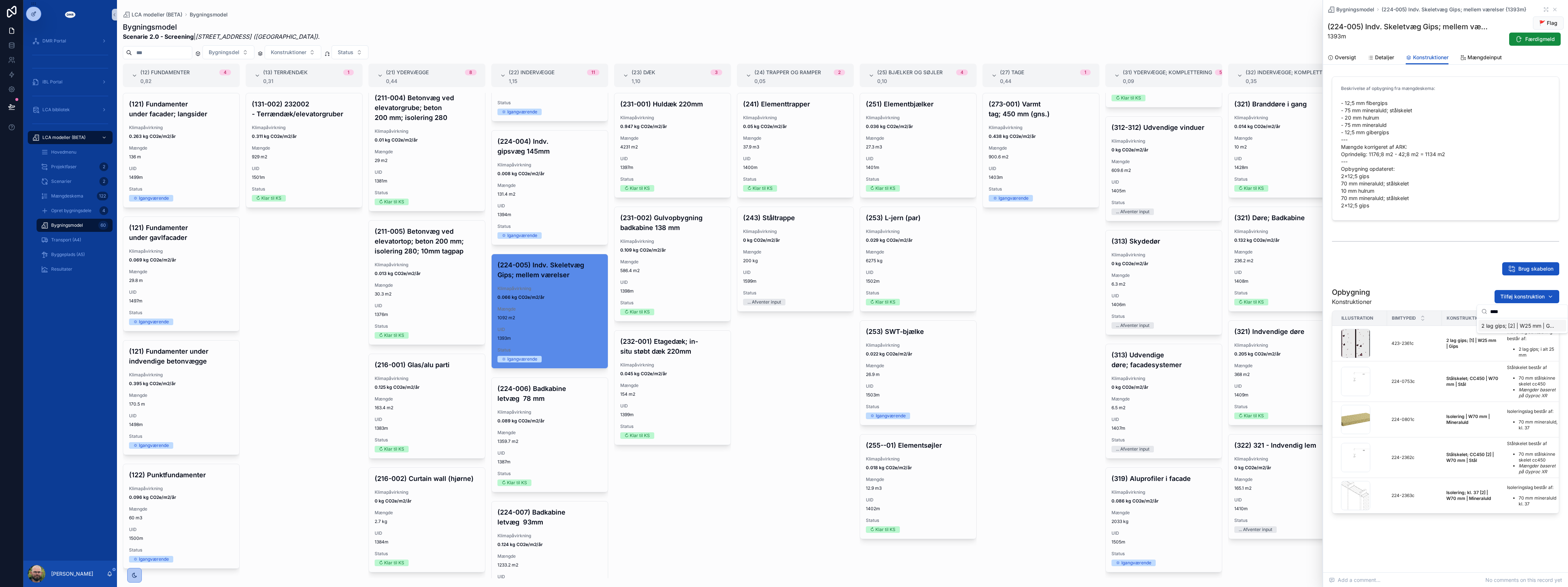
type input "****"
click at [1539, 321] on div "2 lag gips; [2] | W25 mm | Gips {423-2367c}" at bounding box center [1522, 326] width 88 height 12
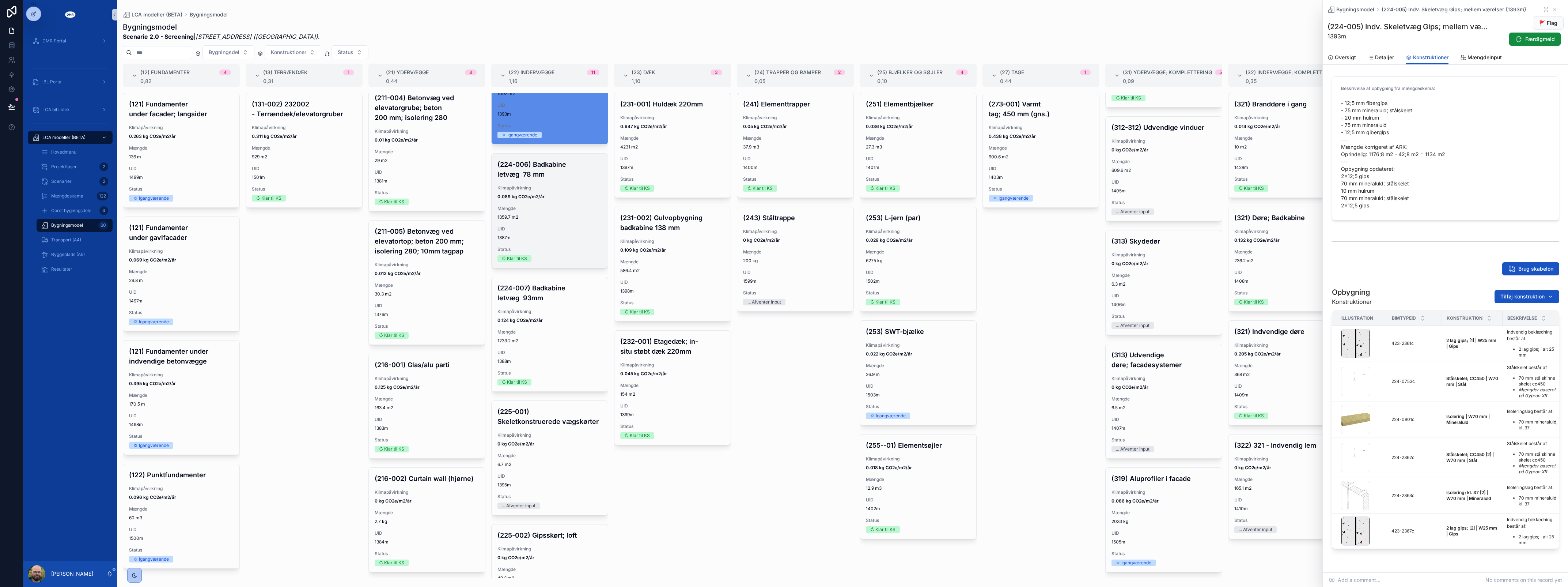
scroll to position [686, 0]
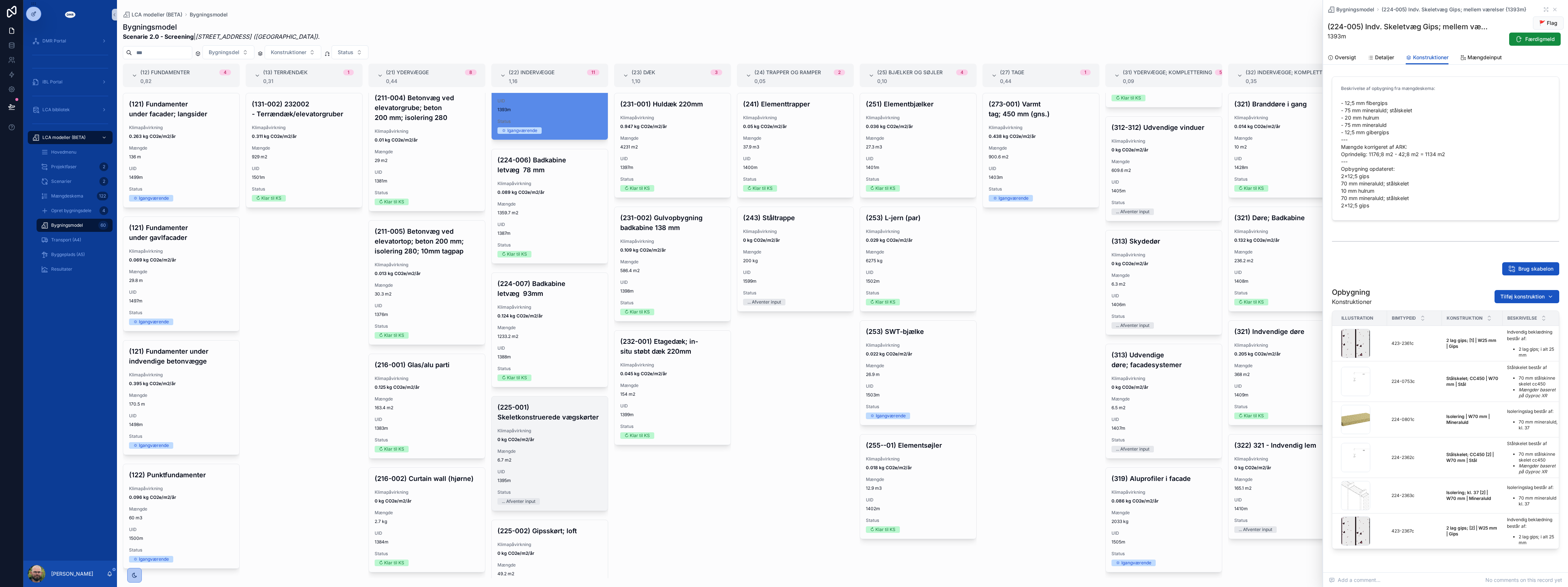
click at [580, 437] on div "(225-001) Skeletkonstruerede vægskørter Klimapåvirkning 0 kg CO2e/m2/år Mængde …" at bounding box center [549, 453] width 116 height 114
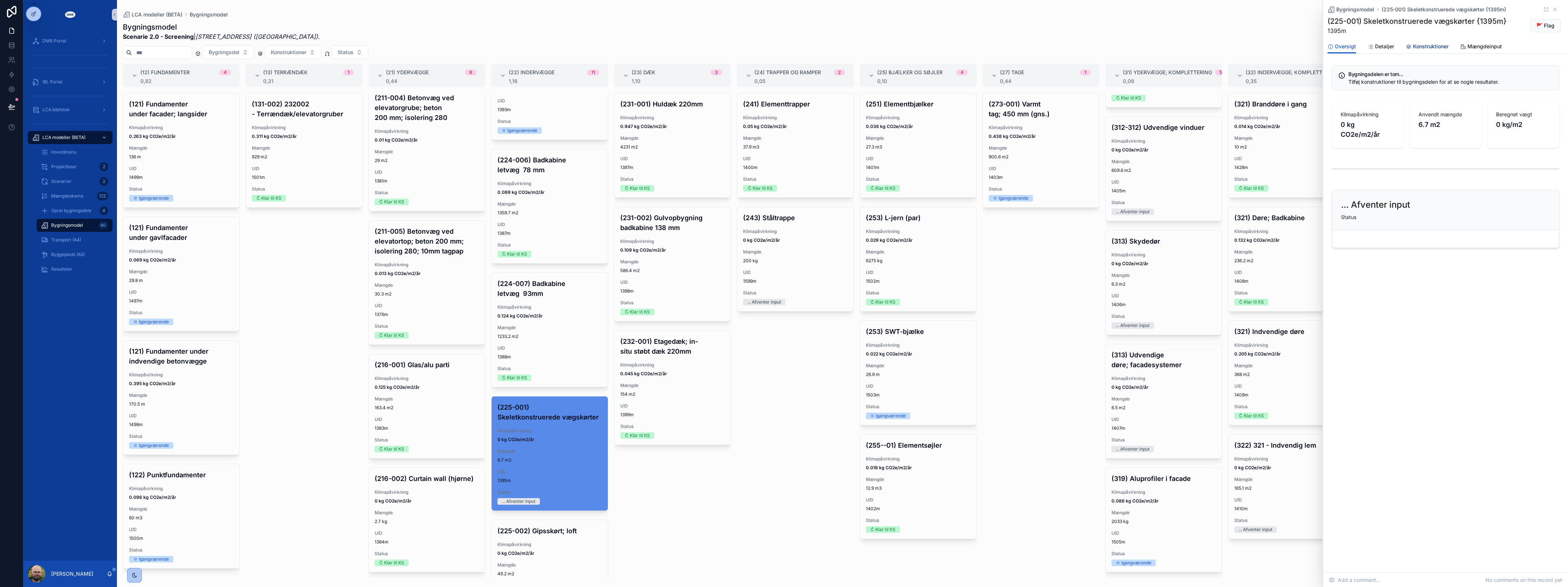
click at [1438, 45] on span "Konstruktioner" at bounding box center [1430, 46] width 35 height 7
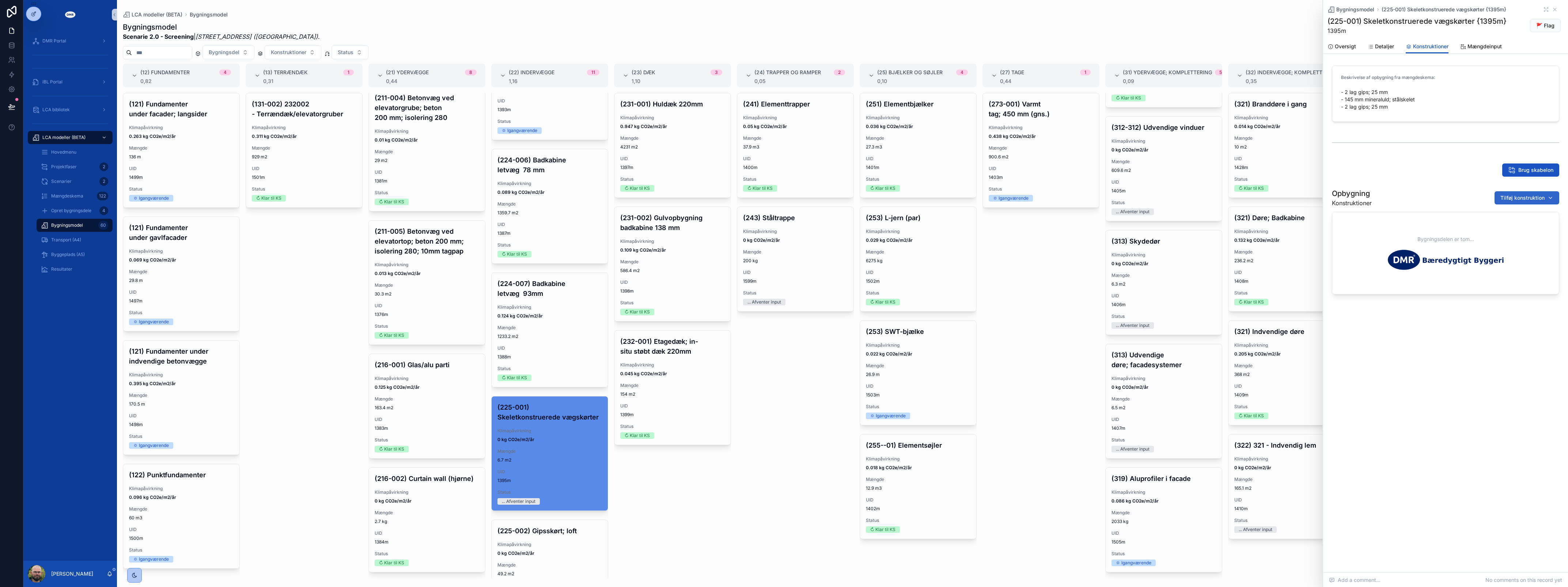
click at [1519, 194] on span "Tilføj konstruktion" at bounding box center [1522, 198] width 45 height 7
type input "****"
click at [1515, 224] on span "2 lag gips; [1] | W25 mm | Gips {423-2361c}" at bounding box center [1518, 227] width 73 height 7
click at [1503, 196] on span "Tilføj konstruktion" at bounding box center [1522, 198] width 45 height 7
type input "****"
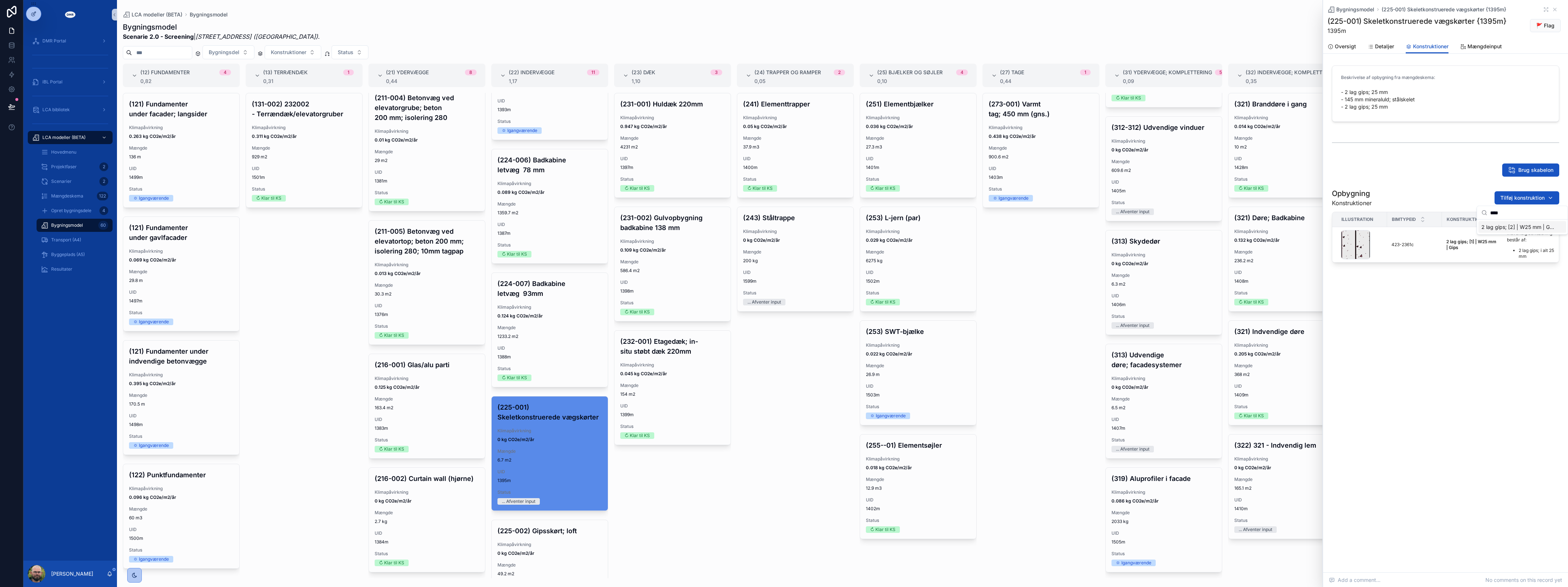
click at [1524, 226] on span "2 lag gips; [2] | W25 mm | Gips {423-2367c}" at bounding box center [1518, 227] width 73 height 7
click at [535, 548] on span "Klimapåvirkning" at bounding box center [549, 544] width 104 height 6
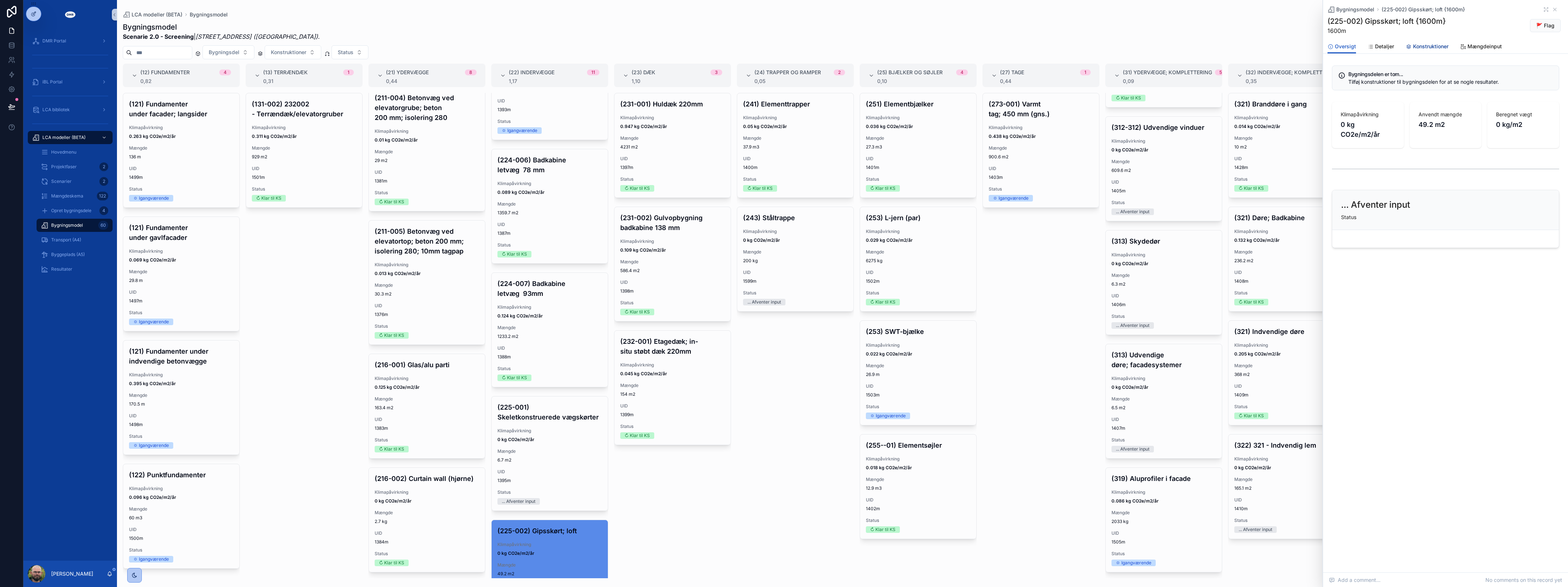
click at [1415, 44] on span "Konstruktioner" at bounding box center [1430, 46] width 35 height 7
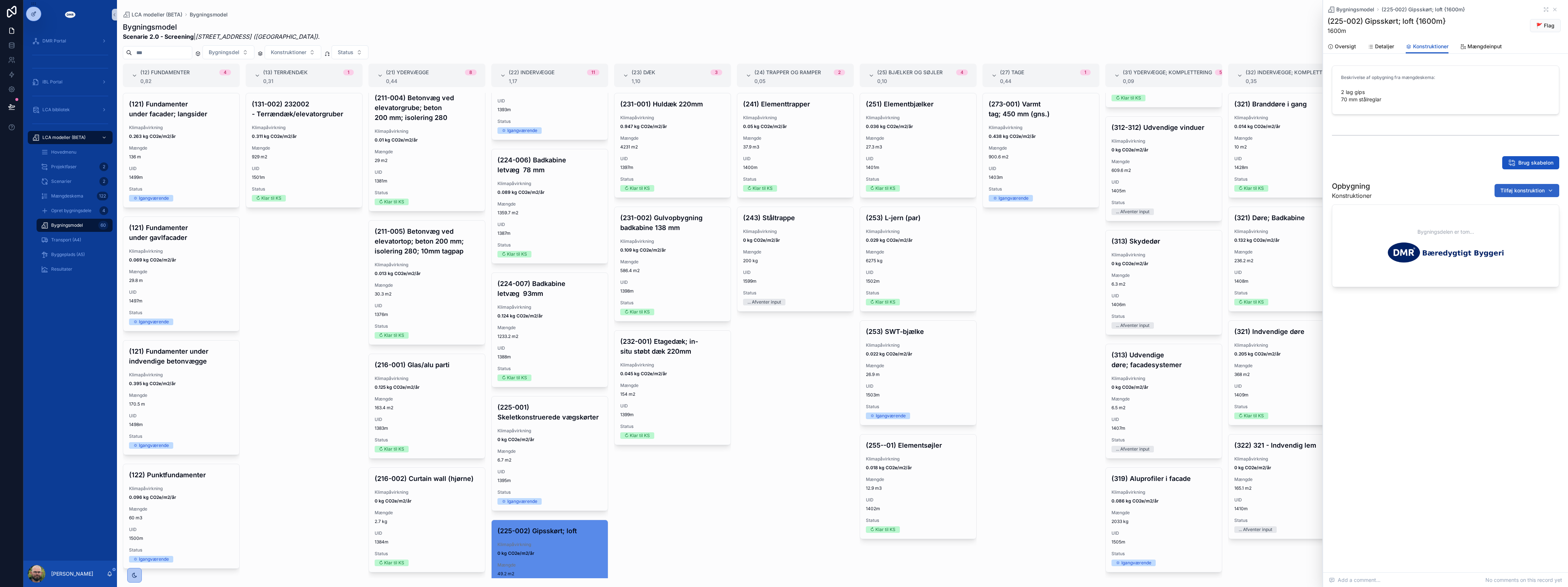
click at [1505, 194] on span "Tilføj konstruktion" at bounding box center [1522, 190] width 45 height 7
type input "****"
click at [1509, 224] on div "2 lag gips; [1] | W25 mm | Gips {423-2361c}" at bounding box center [1522, 220] width 88 height 12
click at [1498, 190] on button "Tilføj konstruktion" at bounding box center [1527, 190] width 65 height 13
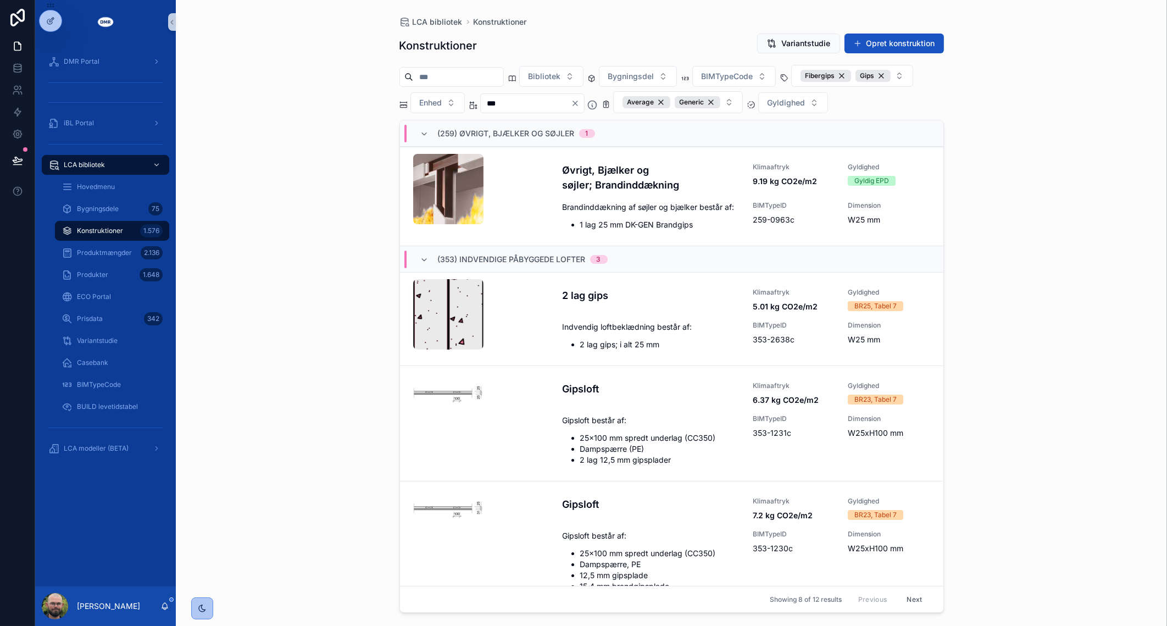
scroll to position [430, 0]
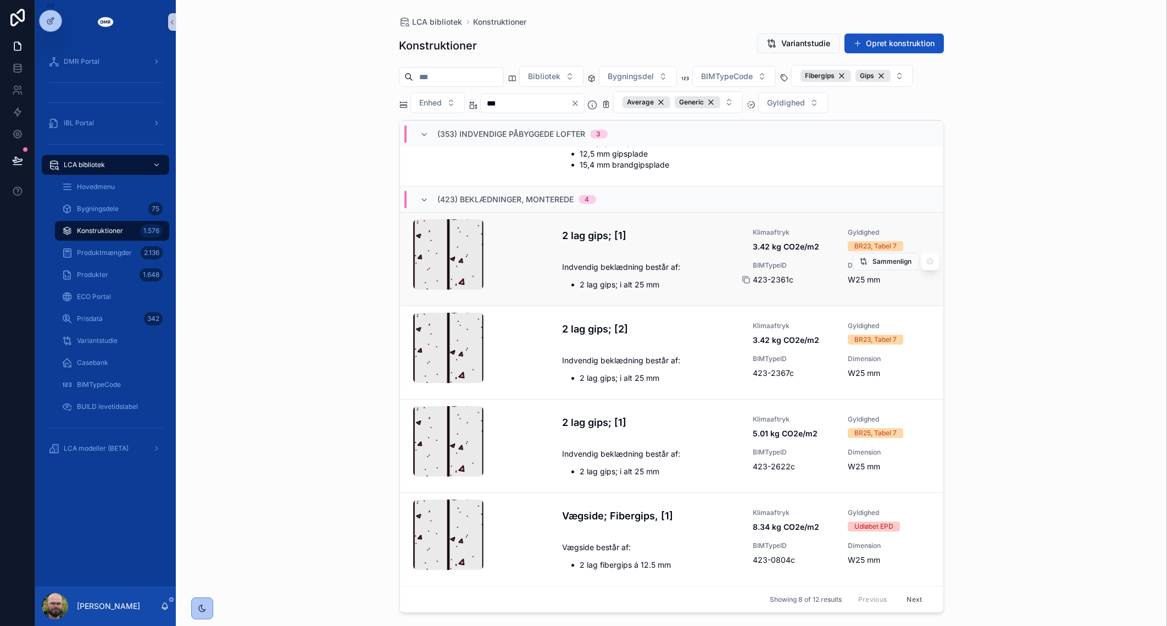
click at [744, 281] on icon "scrollable content" at bounding box center [746, 279] width 9 height 9
click at [527, 105] on input "***" at bounding box center [526, 103] width 90 height 15
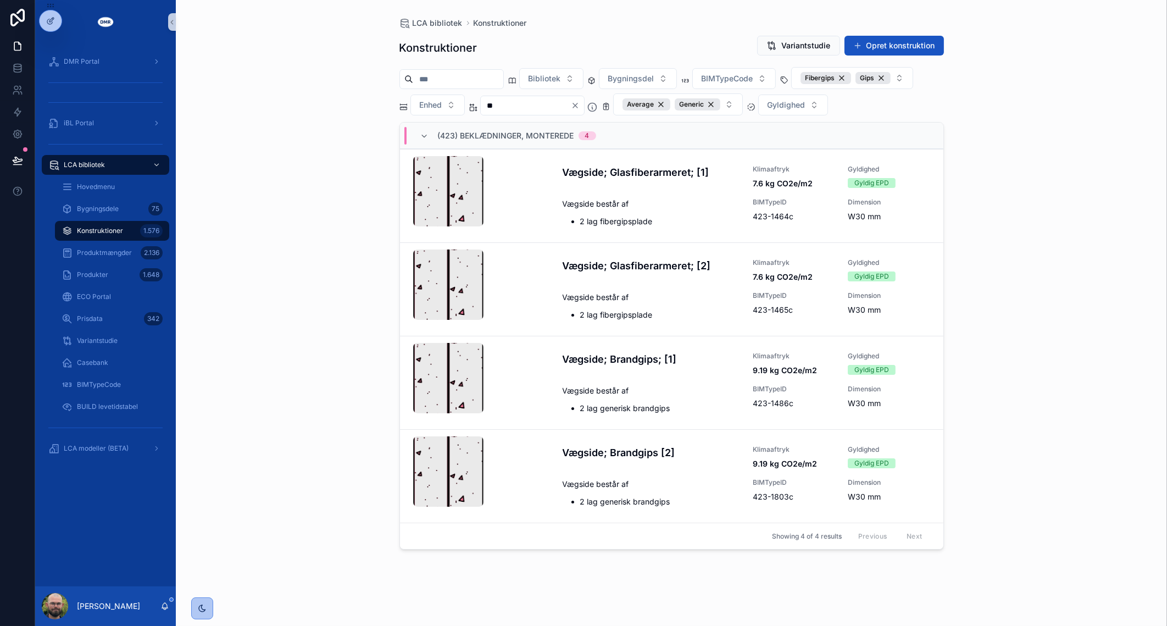
type input "*"
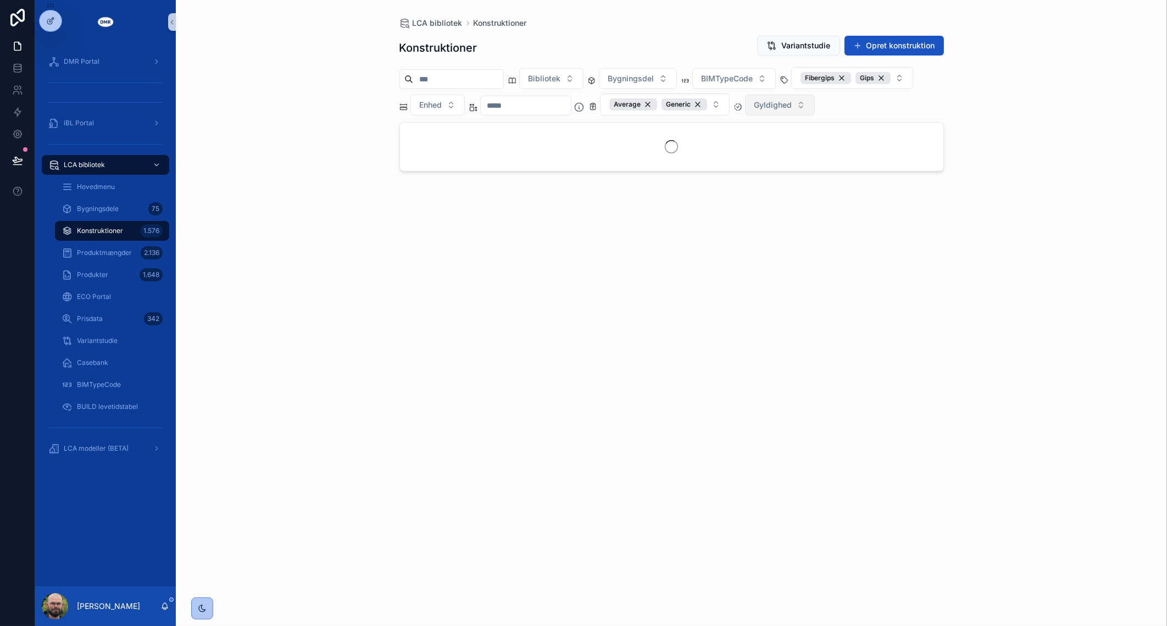
click at [804, 97] on button "Gyldighed" at bounding box center [780, 105] width 70 height 21
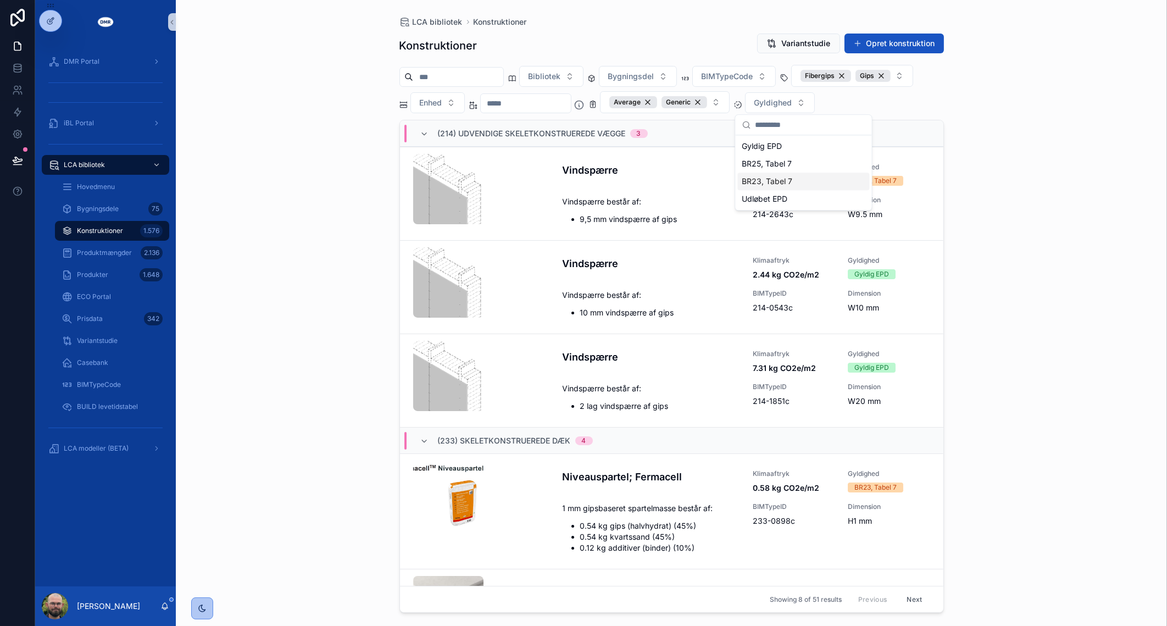
click at [791, 177] on div "BR23, Tabel 7" at bounding box center [804, 182] width 132 height 18
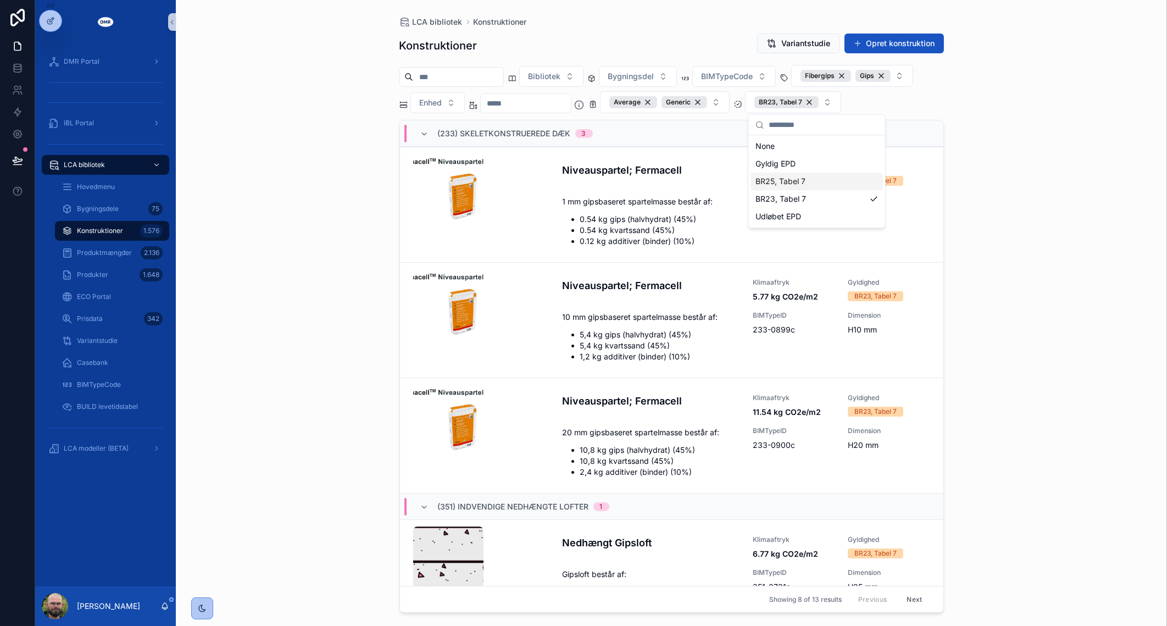
click at [1057, 206] on div "LCA bibliotek Konstruktioner Konstruktioner Variantstudie Opret konstruktion Bi…" at bounding box center [672, 313] width 992 height 626
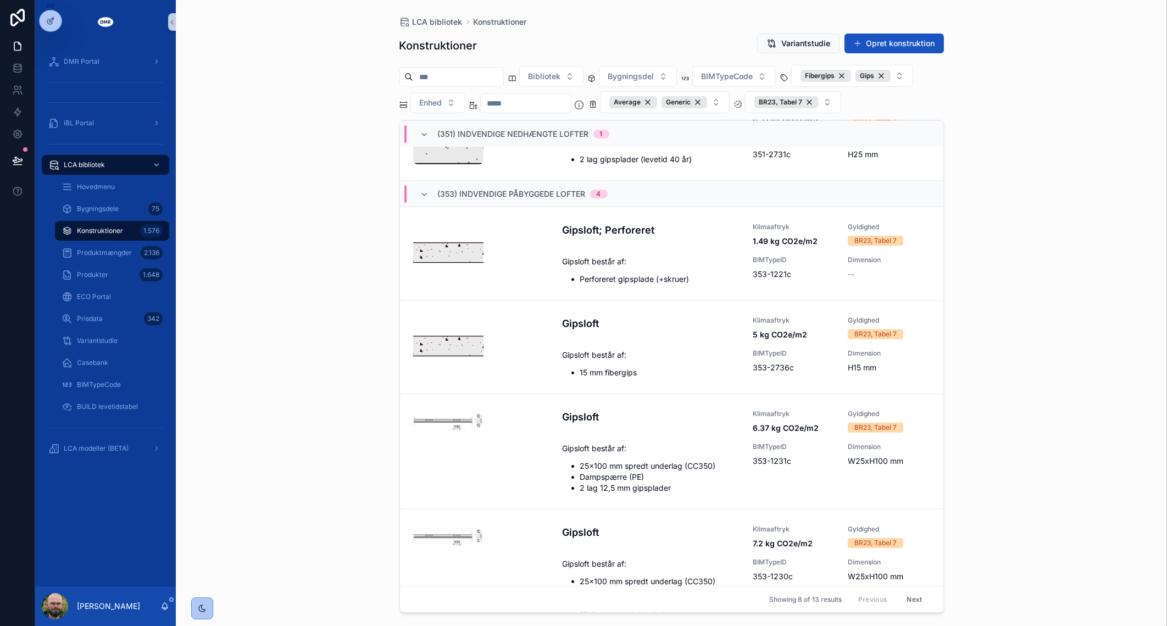
scroll to position [479, 0]
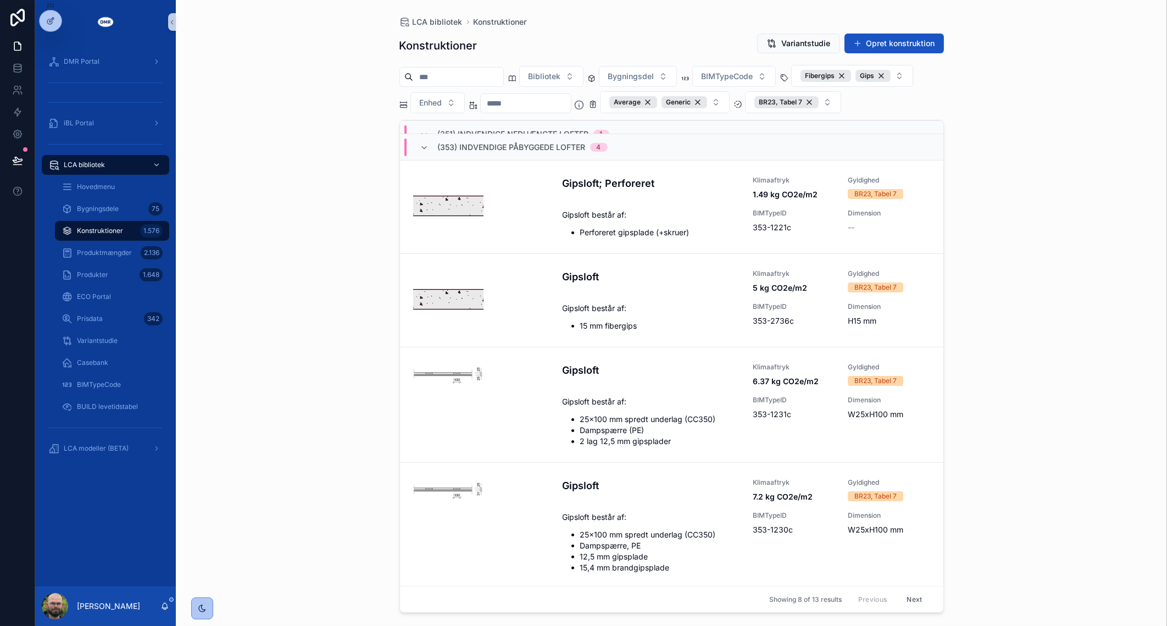
click at [915, 596] on button "Next" at bounding box center [914, 599] width 31 height 17
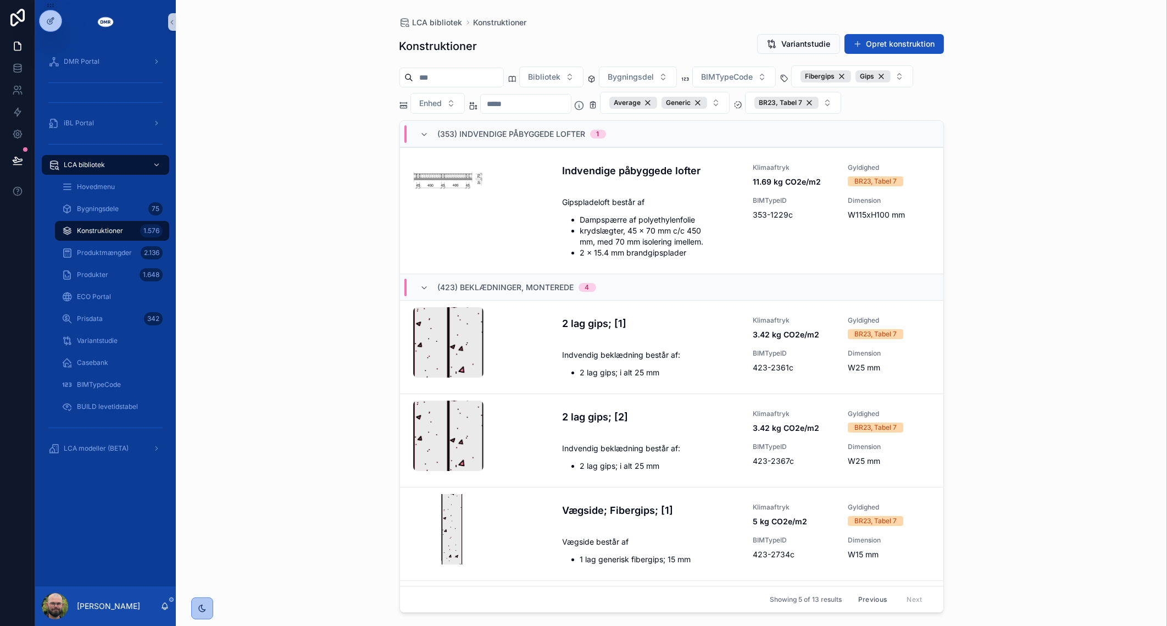
scroll to position [85, 0]
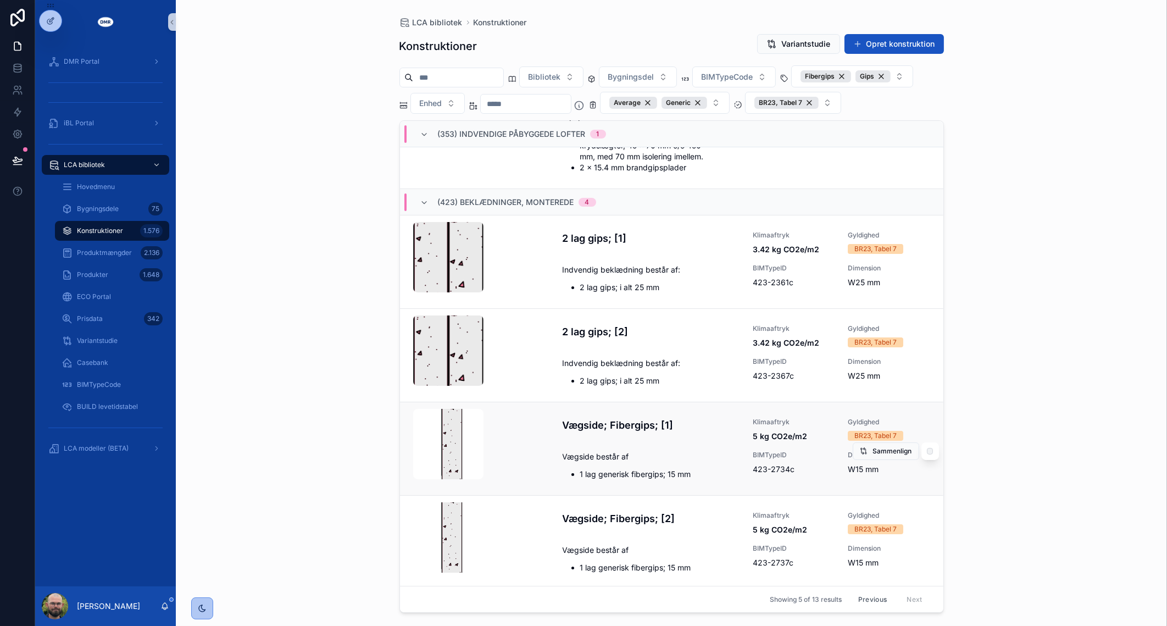
click at [680, 442] on div "Vægside; Fibergips; [1] Klimaaftryk 5 kg CO2e/m2 Gyldighed BR23, Tabel 7 Vægsid…" at bounding box center [747, 449] width 368 height 62
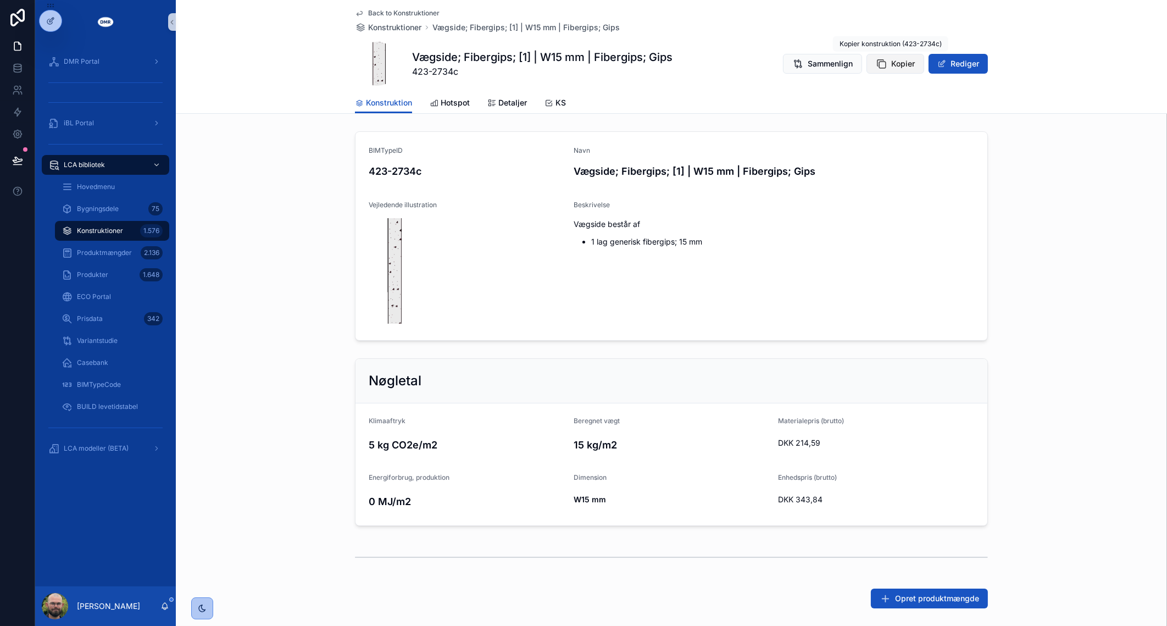
click at [880, 58] on icon "scrollable content" at bounding box center [881, 63] width 11 height 11
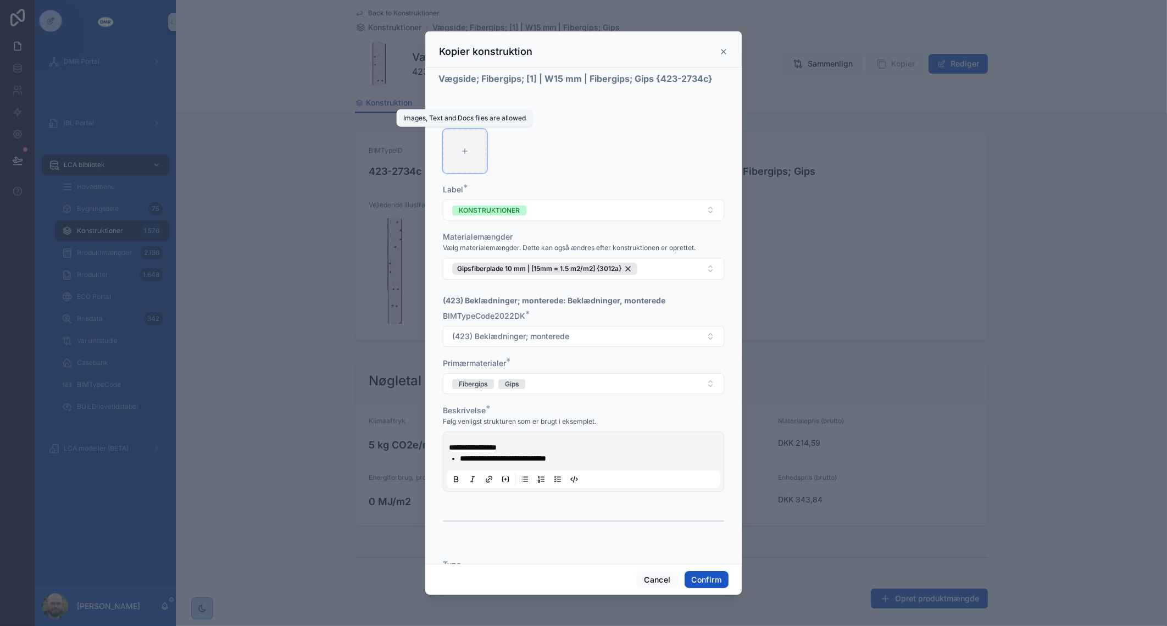
click at [446, 158] on div at bounding box center [465, 151] width 44 height 44
type input "**********"
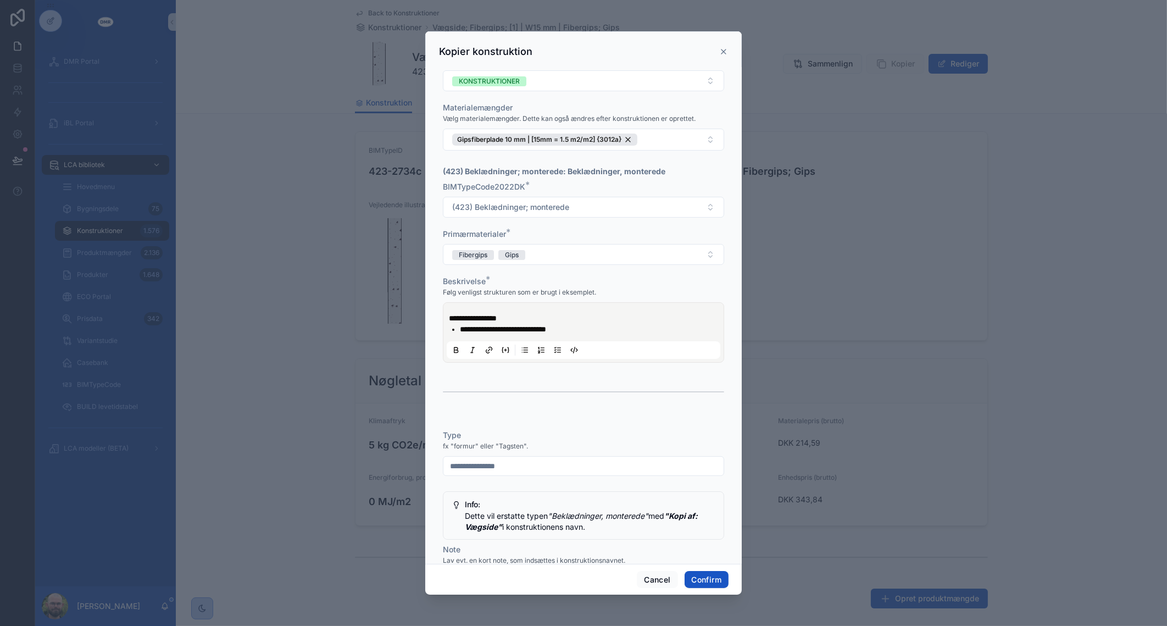
scroll to position [137, 0]
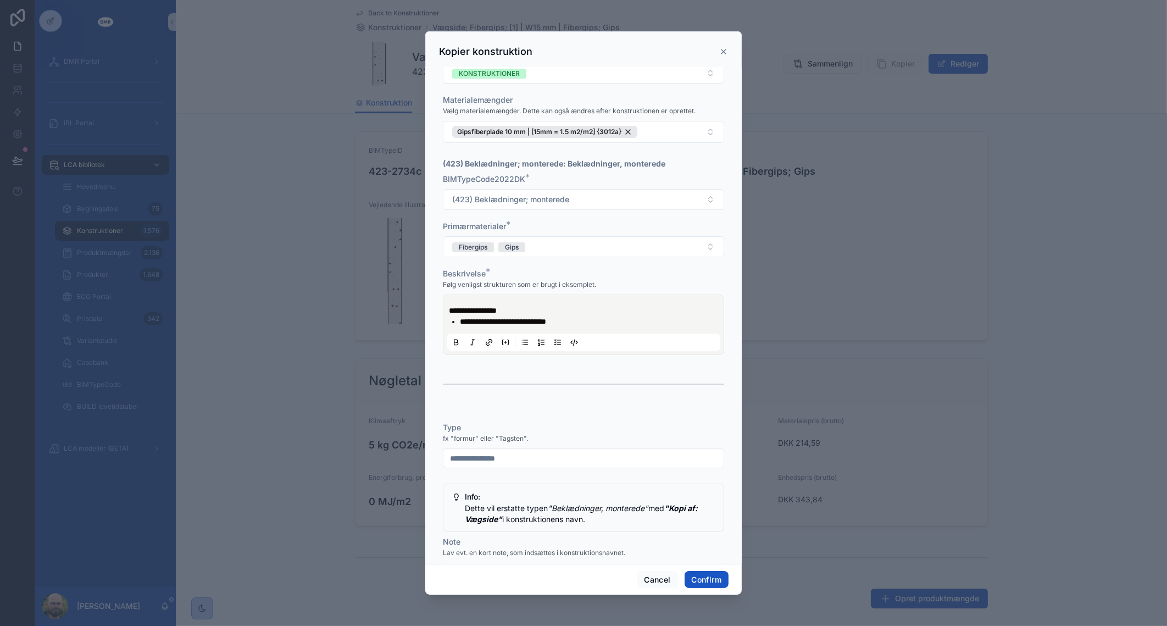
click at [464, 320] on span "**********" at bounding box center [503, 322] width 86 height 8
click at [546, 318] on span "**********" at bounding box center [503, 322] width 86 height 8
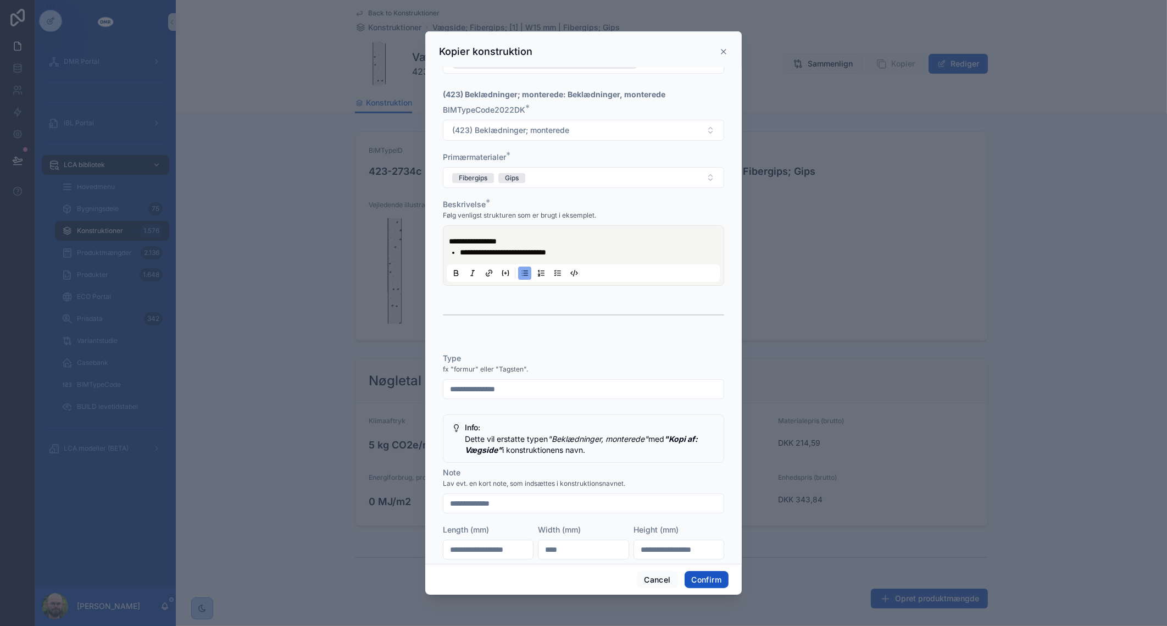
drag, startPoint x: 477, startPoint y: 385, endPoint x: 356, endPoint y: 377, distance: 120.7
click at [356, 377] on div "**********" at bounding box center [583, 313] width 1167 height 626
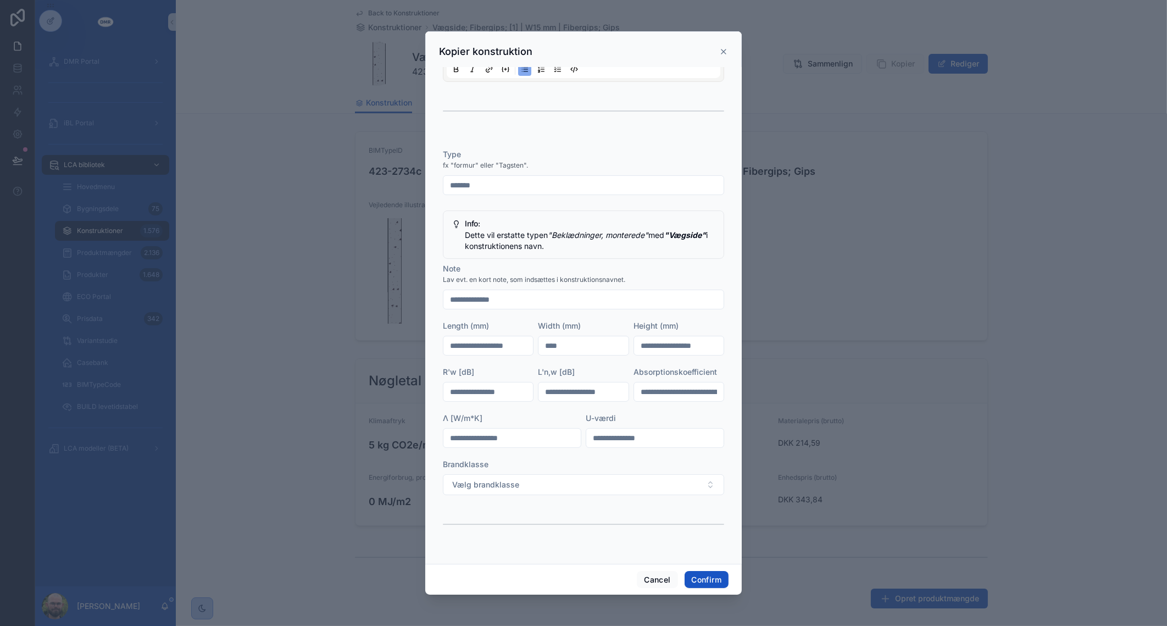
scroll to position [412, 0]
type input "*******"
click at [573, 340] on input "****" at bounding box center [584, 343] width 90 height 15
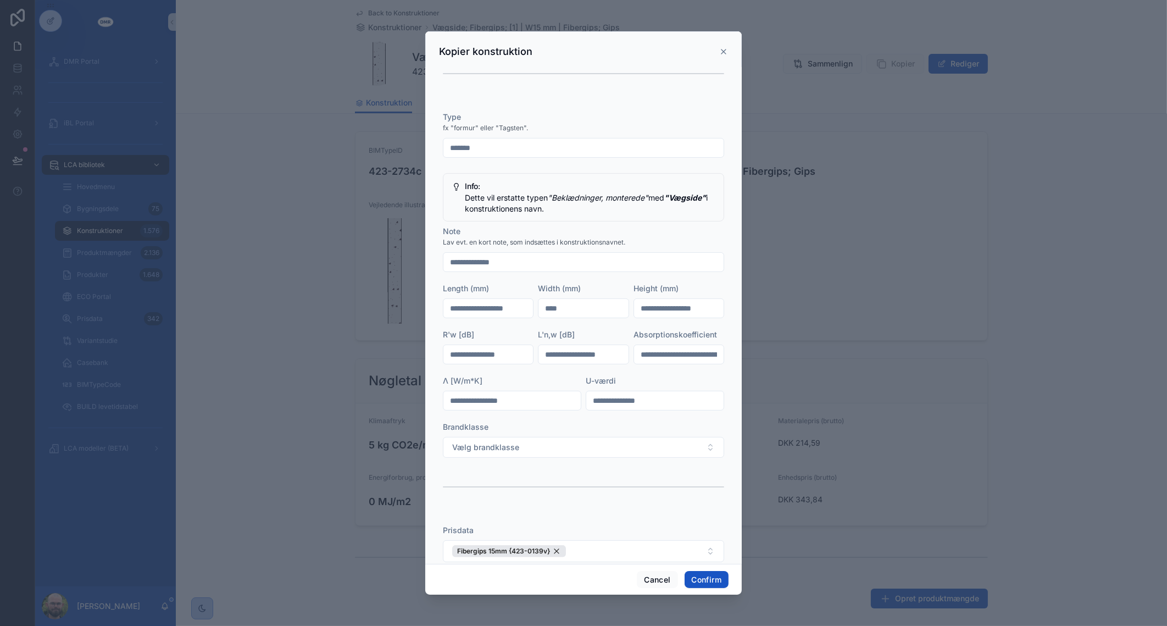
scroll to position [467, 0]
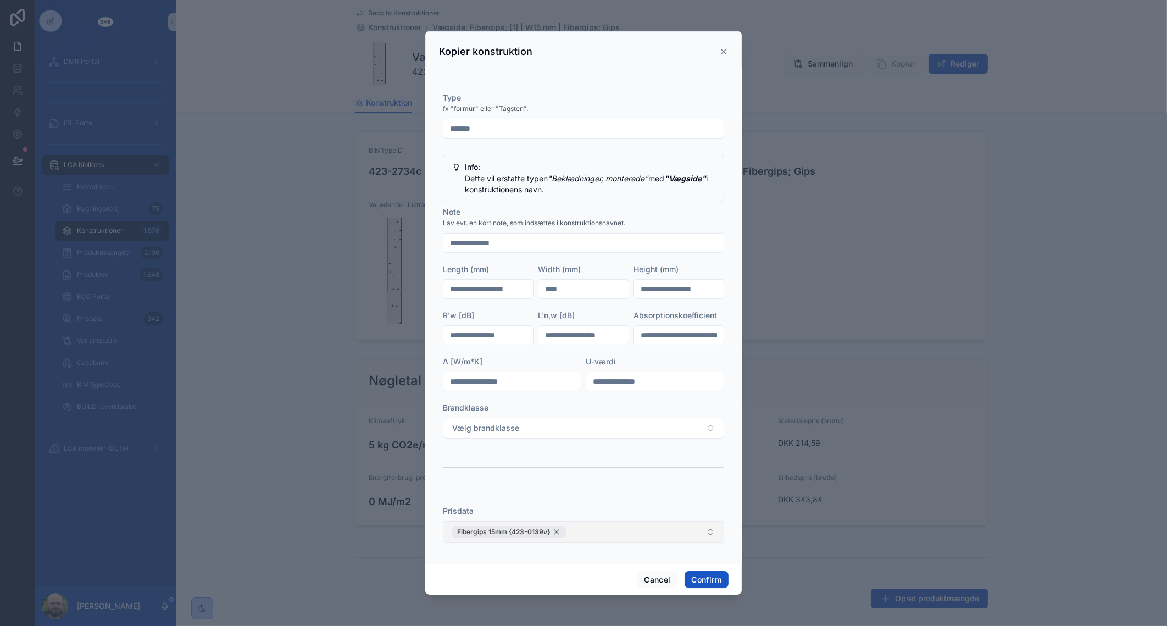
type input "****"
click at [555, 528] on div "Fibergips 15mm {423-0139v}" at bounding box center [509, 532] width 114 height 12
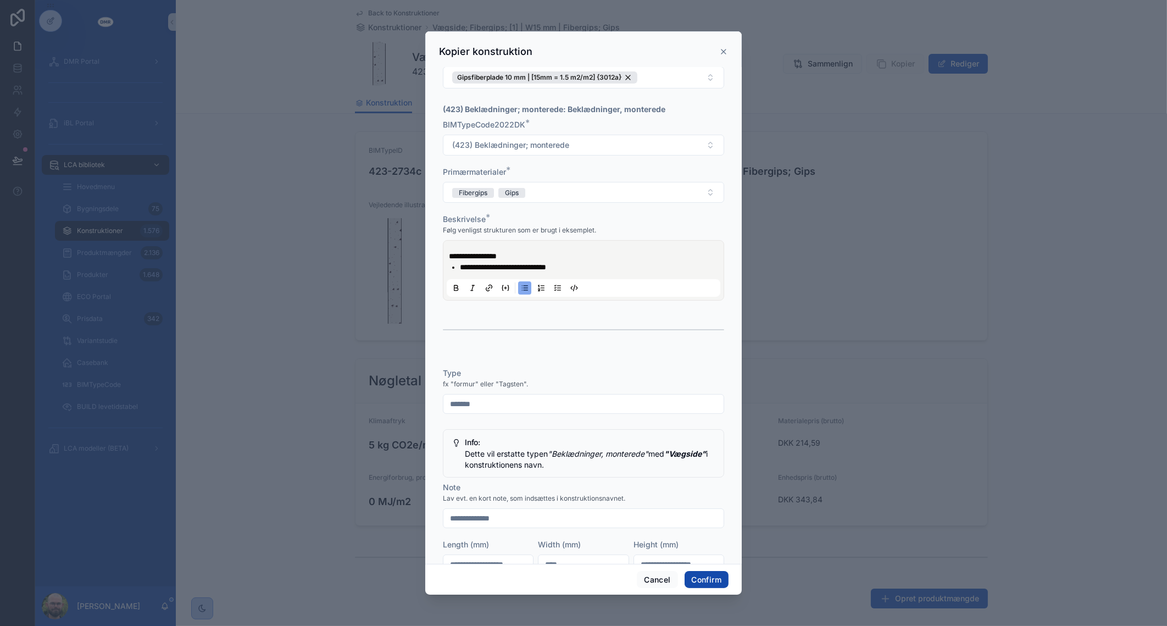
click at [700, 574] on button "Confirm" at bounding box center [707, 580] width 44 height 18
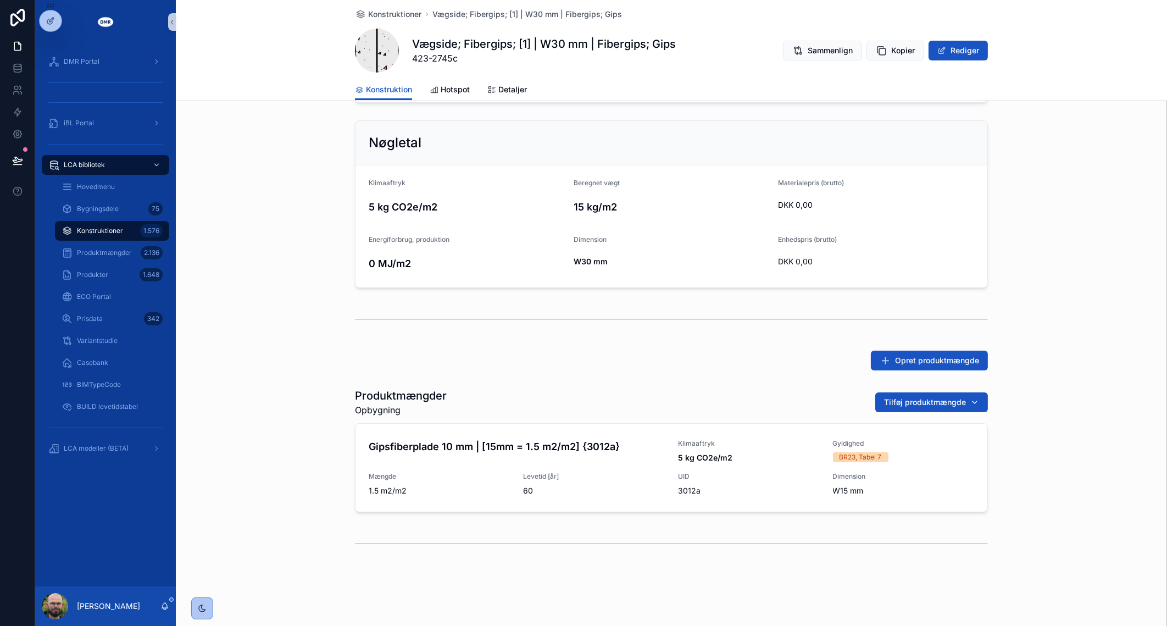
scroll to position [229, 0]
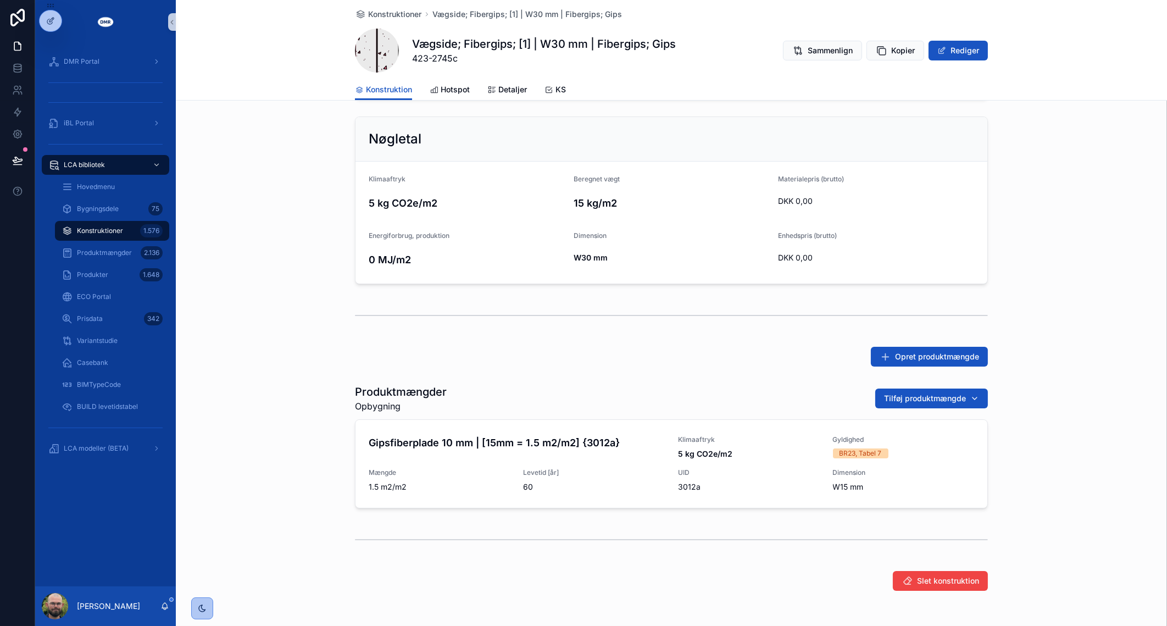
drag, startPoint x: 297, startPoint y: 290, endPoint x: 251, endPoint y: 269, distance: 50.9
click at [244, 266] on div "Nøgletal Klimaaftryk 5 kg CO2e/m2 Beregnet vægt 15 kg/m2 Materialepris (brutto)…" at bounding box center [672, 200] width 992 height 176
click at [577, 492] on link "Gipsfiberplade 10 mm | [15mm = 1.5 m2/m2] {3012a} Klimaaftryk 5 kg CO2e/m2 Gyld…" at bounding box center [672, 464] width 632 height 88
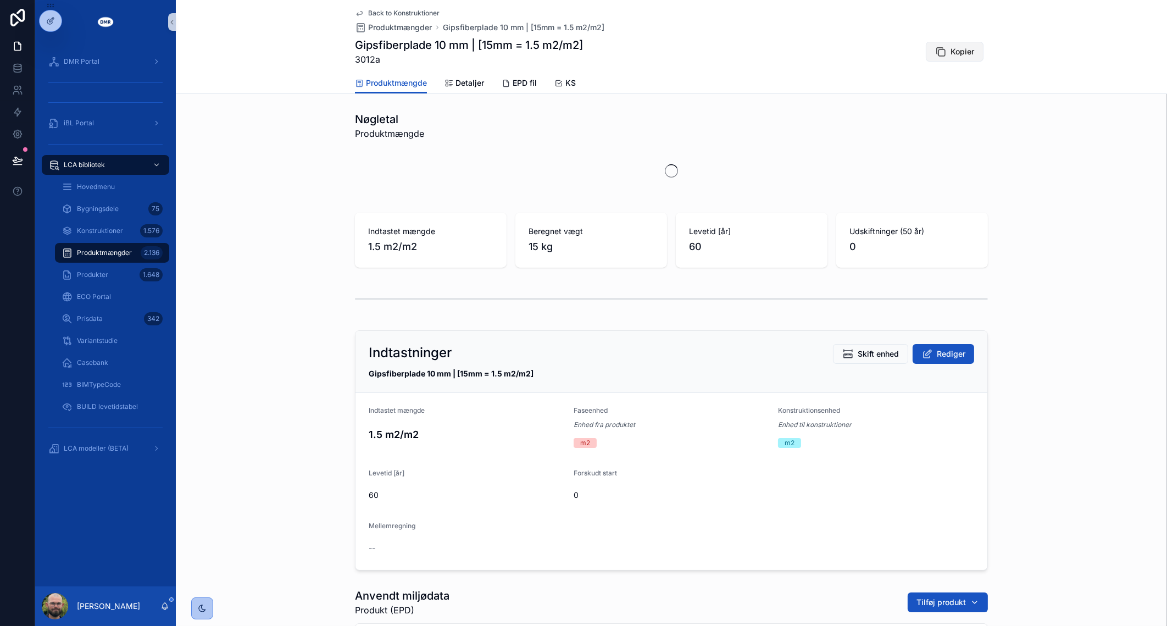
click at [960, 60] on button "Kopier" at bounding box center [955, 52] width 58 height 20
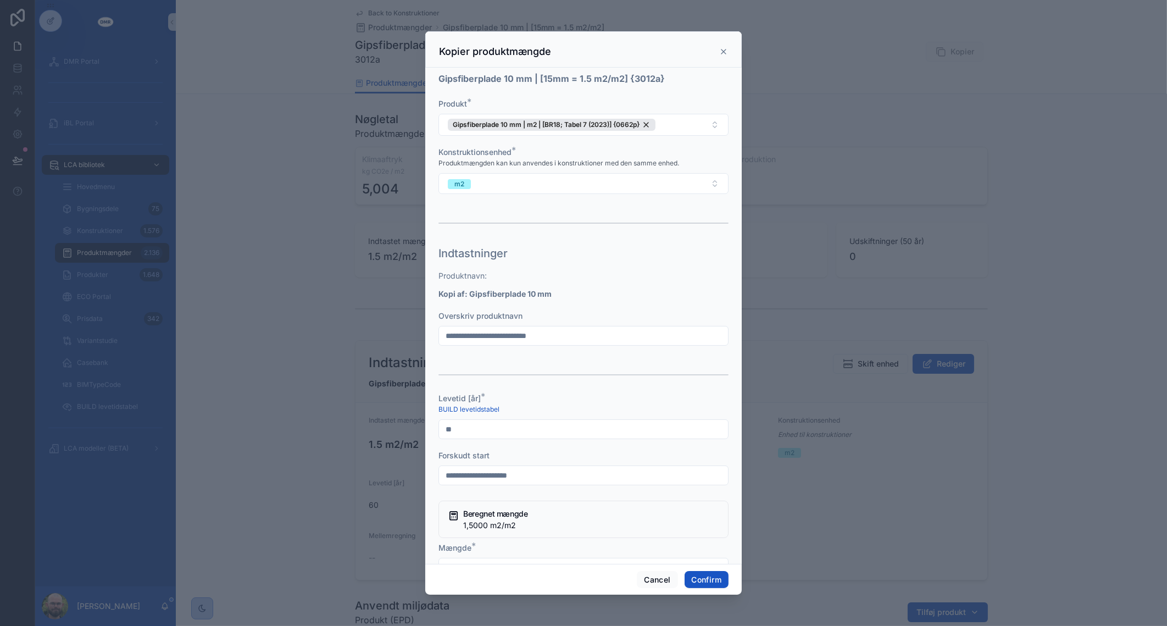
drag, startPoint x: 478, startPoint y: 335, endPoint x: 414, endPoint y: 343, distance: 64.2
click at [414, 343] on div "**********" at bounding box center [583, 313] width 1167 height 626
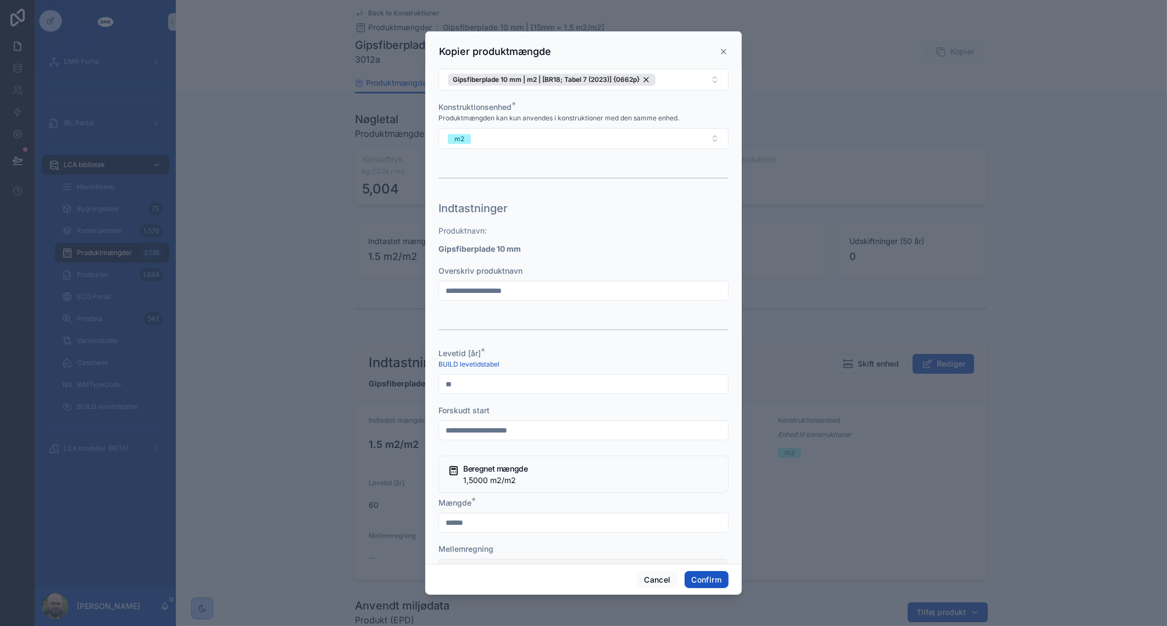
scroll to position [137, 0]
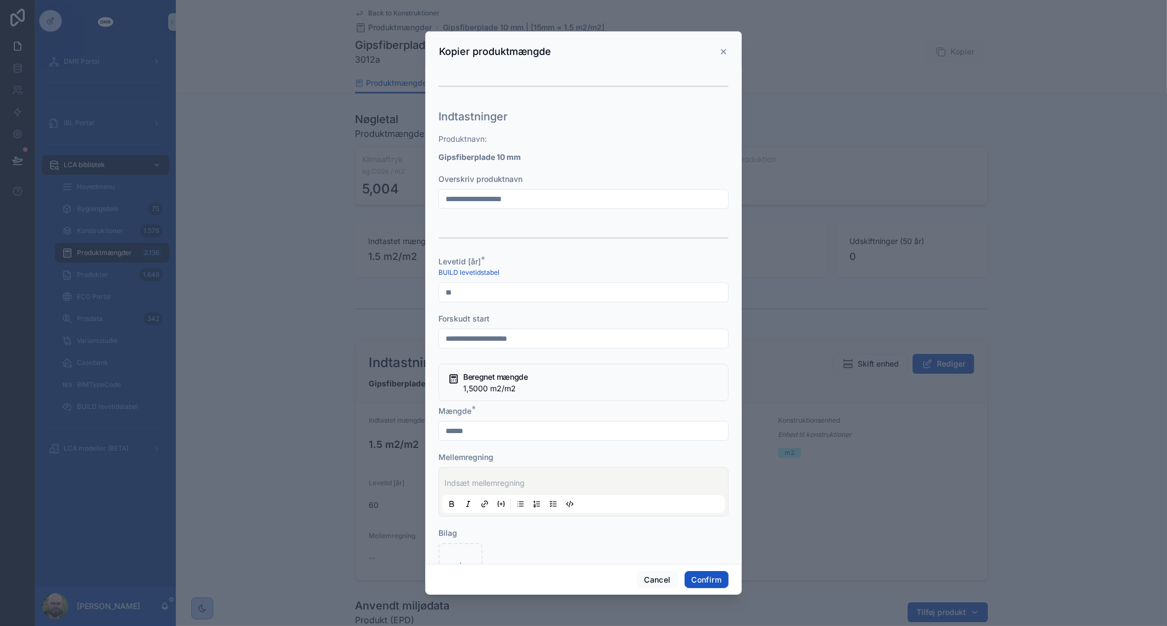
type input "**********"
drag, startPoint x: 458, startPoint y: 426, endPoint x: 394, endPoint y: 421, distance: 64.0
click at [394, 421] on div "**********" at bounding box center [583, 313] width 1167 height 626
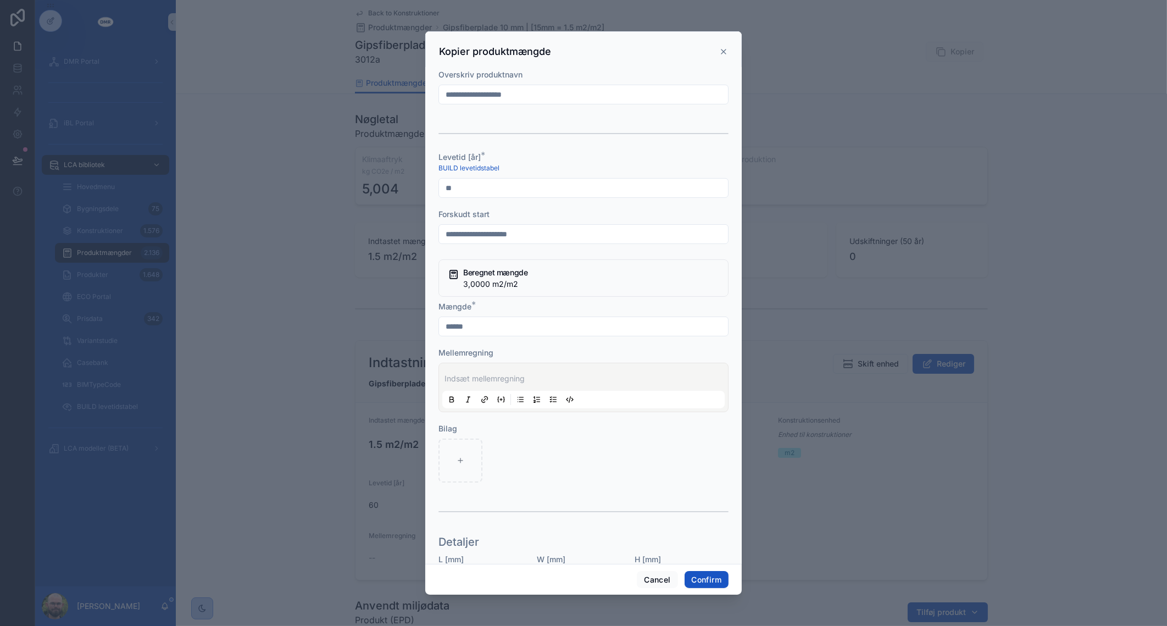
scroll to position [412, 0]
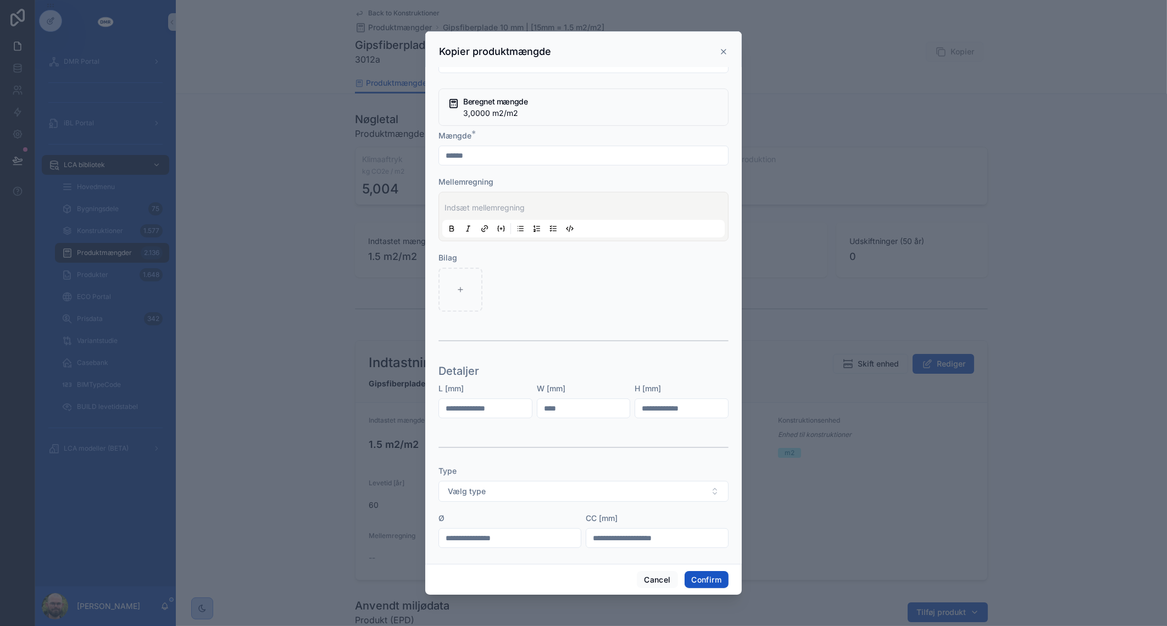
type input "******"
drag, startPoint x: 605, startPoint y: 413, endPoint x: 441, endPoint y: 407, distance: 163.4
click at [441, 407] on form "**********" at bounding box center [584, 164] width 290 height 956
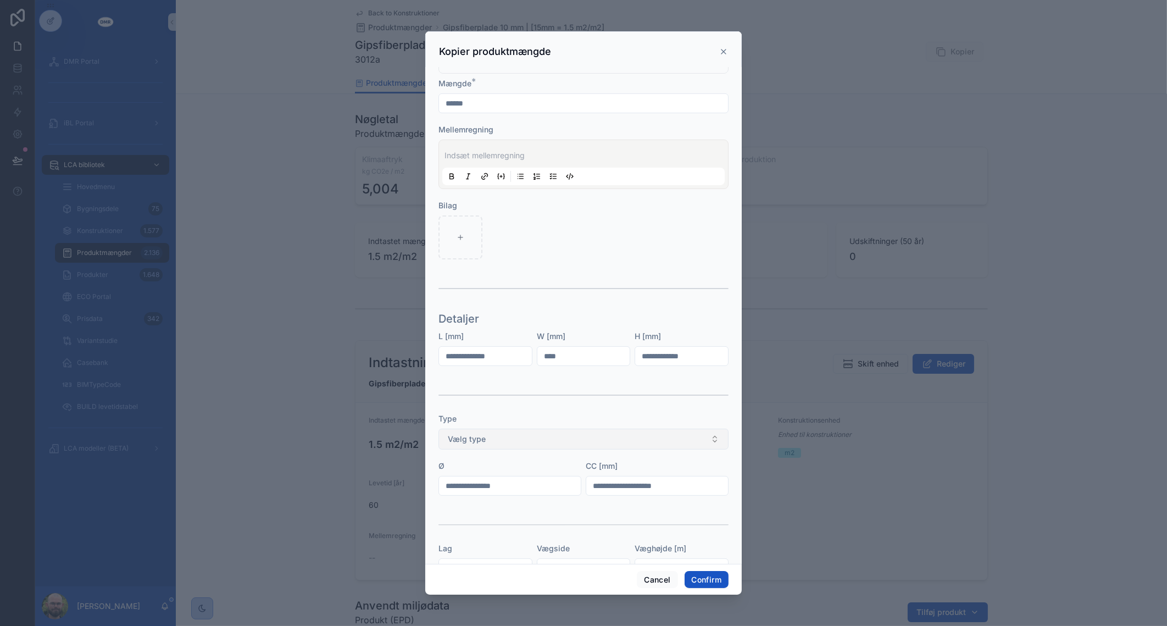
scroll to position [496, 0]
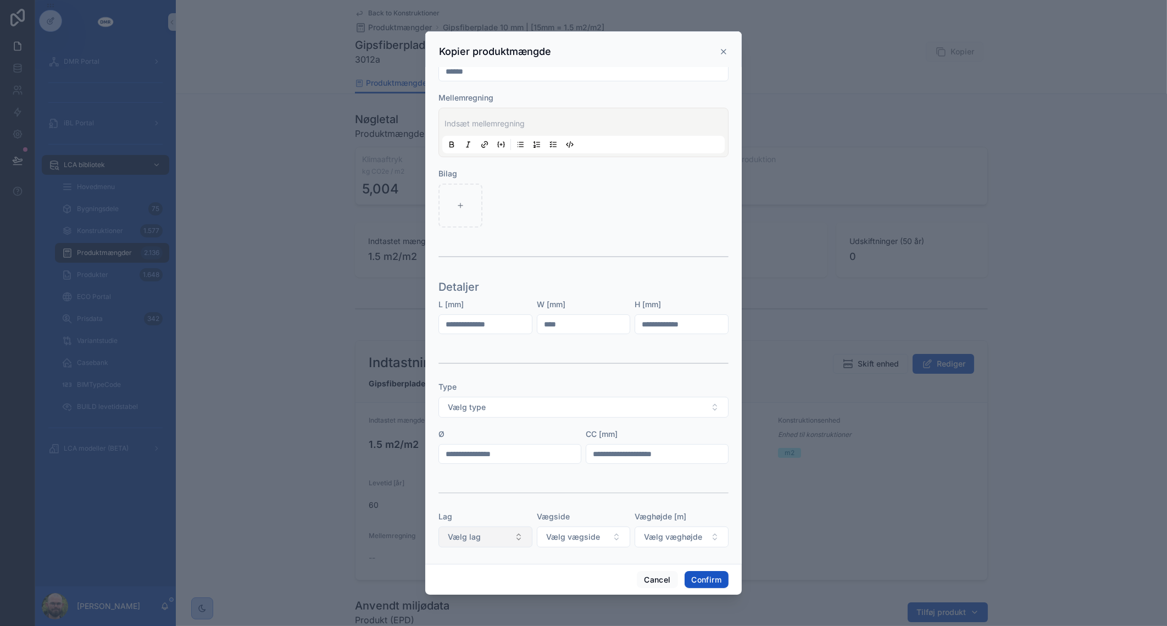
type input "****"
click at [488, 529] on button "Vælg lag" at bounding box center [486, 537] width 94 height 21
click at [467, 478] on div "2 lag" at bounding box center [484, 478] width 132 height 16
click at [711, 580] on button "Confirm" at bounding box center [707, 580] width 44 height 18
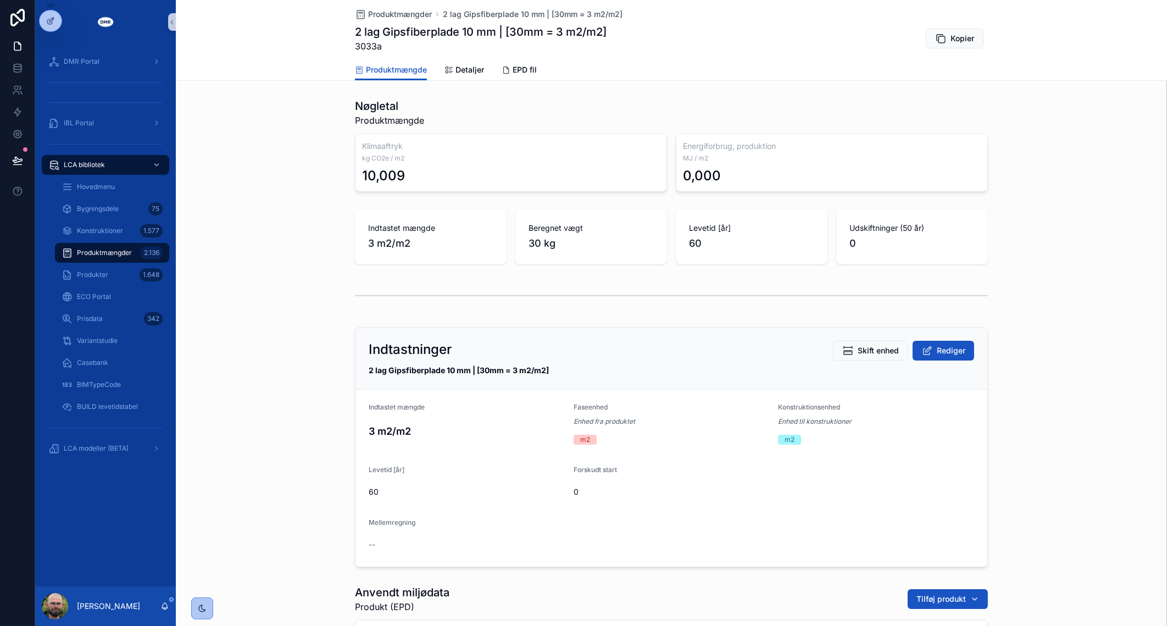
click at [355, 44] on span "3033a" at bounding box center [481, 46] width 252 height 13
copy span "3033a"
click at [355, 134] on div "Klimaaftryk kg CO2e / m2 10,009" at bounding box center [511, 163] width 312 height 58
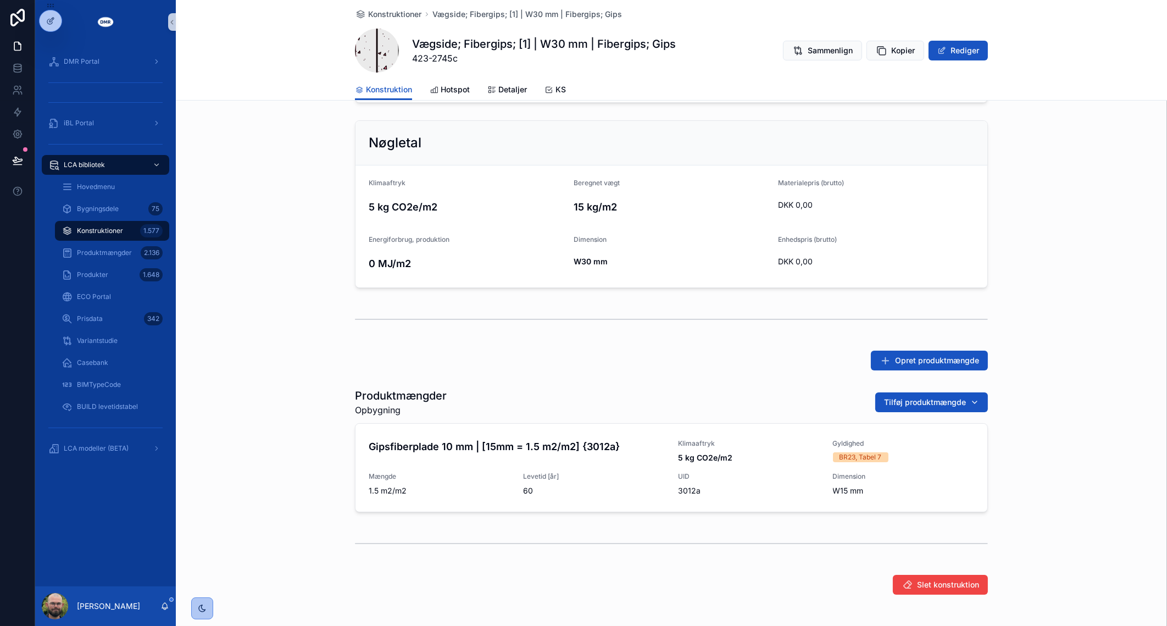
scroll to position [266, 0]
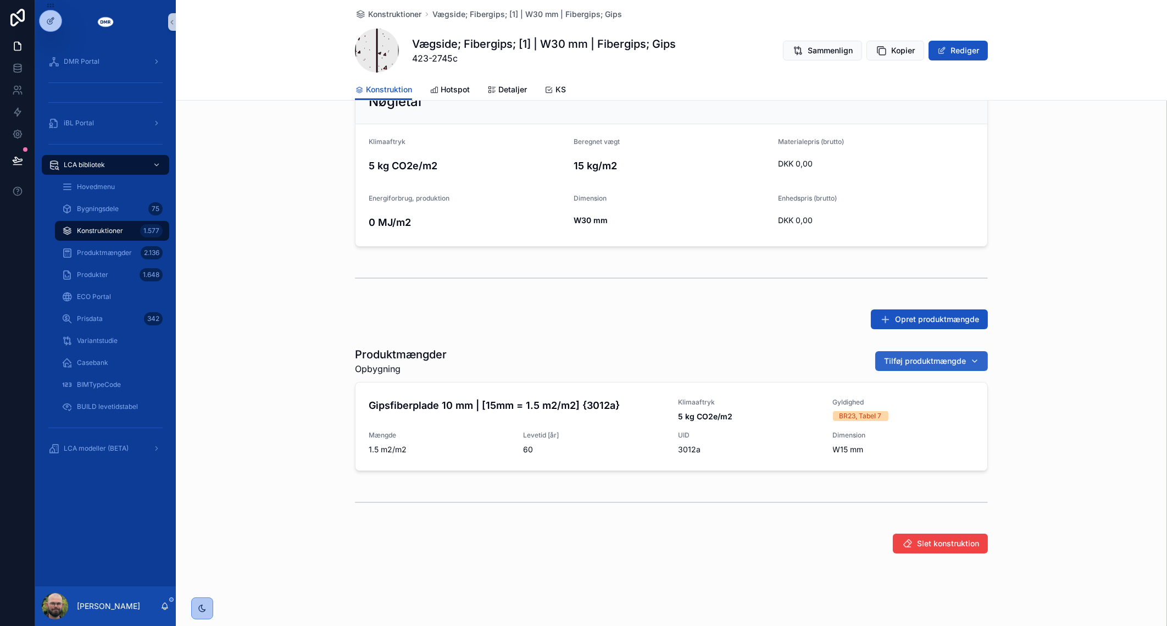
click at [919, 351] on button "Tilføj produktmængde" at bounding box center [932, 361] width 113 height 20
type input "*****"
click at [900, 356] on span "Tilføj produktmængde" at bounding box center [925, 361] width 82 height 11
type input "*****"
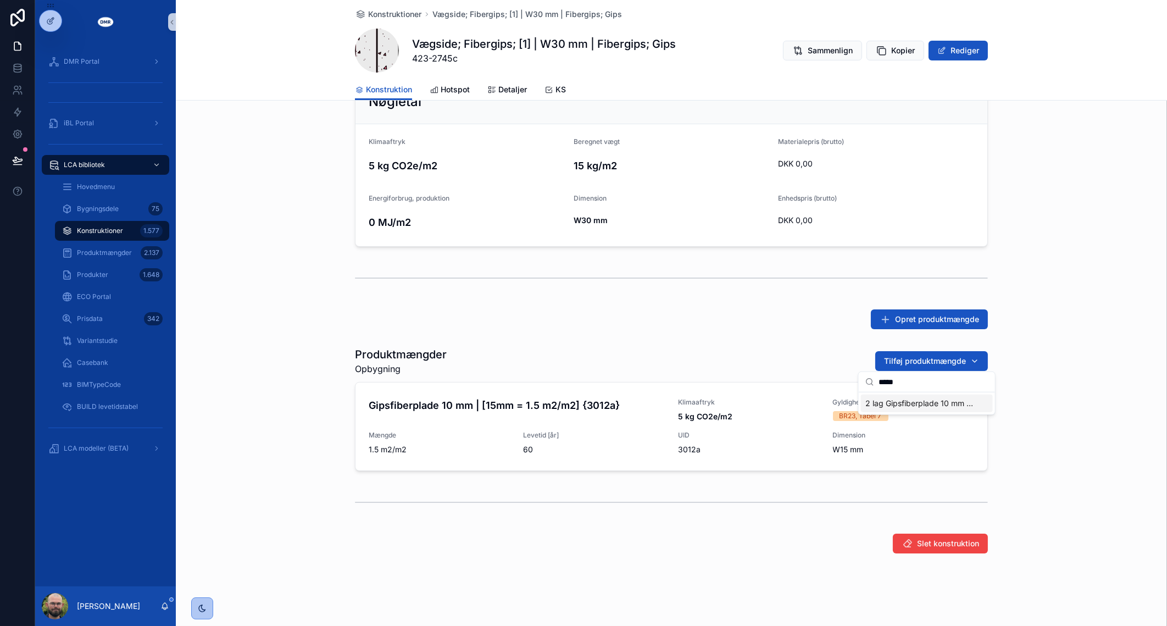
click at [912, 408] on span "2 lag Gipsfiberplade 10 mm | [30mm = 3 m2/m2] {3033a}" at bounding box center [921, 403] width 110 height 11
click at [1071, 422] on div "Produktmængder Opbygning Tilføj produktmængde Gipsfiberplade 10 mm | [15mm = 1.…" at bounding box center [672, 408] width 992 height 133
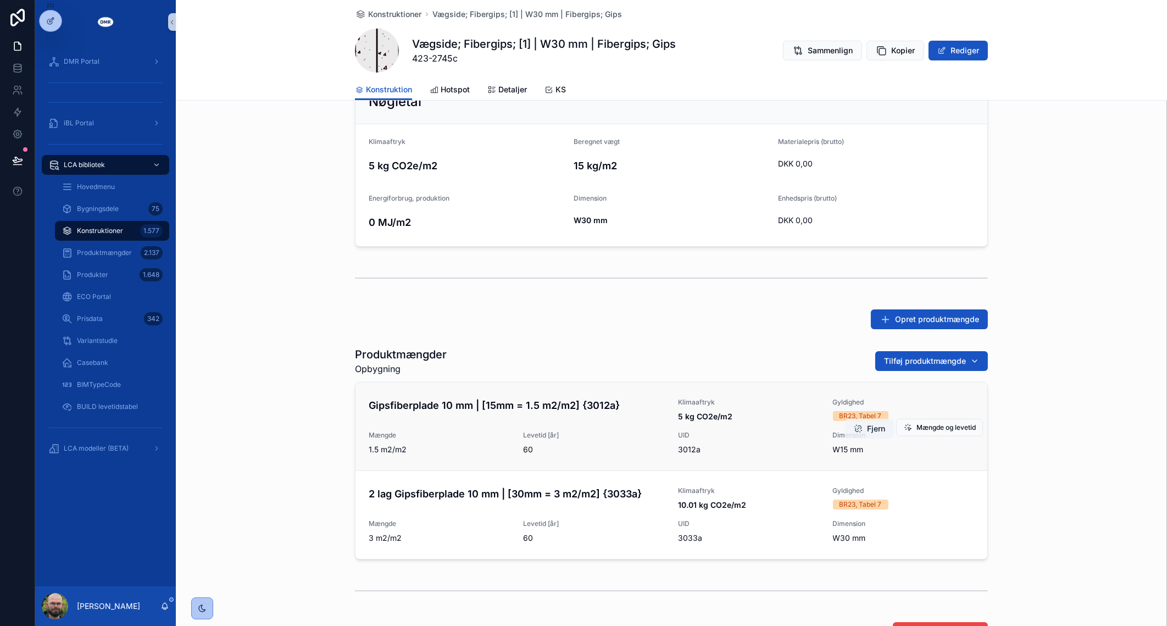
click at [860, 427] on button "Fjern" at bounding box center [869, 429] width 49 height 20
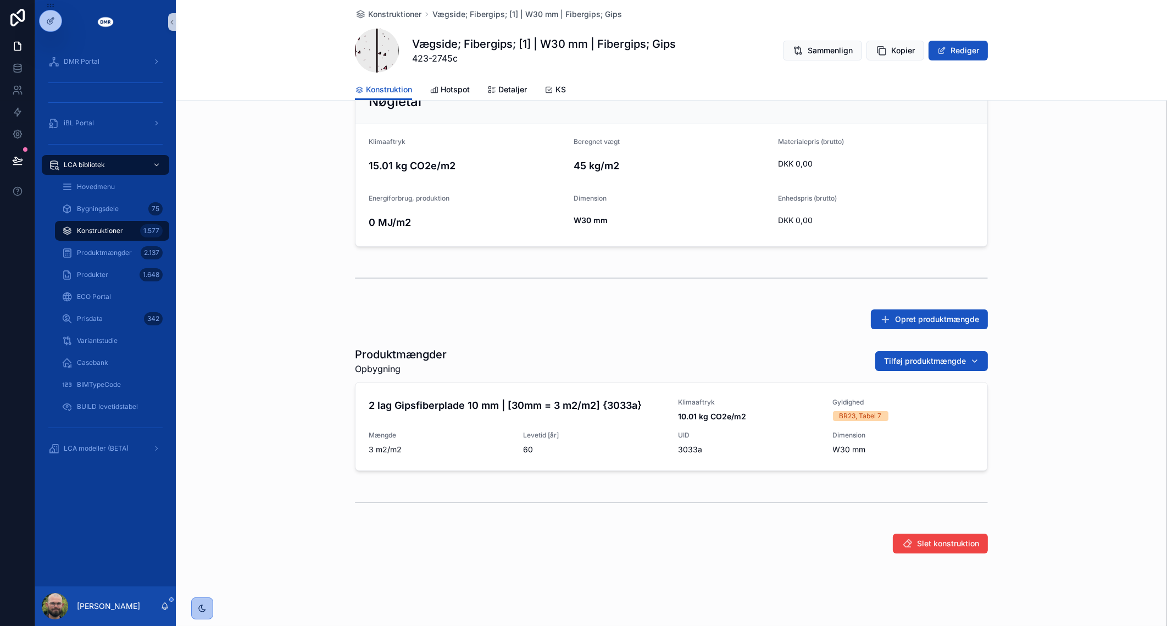
click at [456, 53] on span "423-2745c" at bounding box center [544, 58] width 264 height 13
click at [438, 60] on span "423-2745c" at bounding box center [544, 58] width 264 height 13
copy span "2745c"
click at [312, 241] on div "Nøgletal Klimaaftryk 10.01 kg CO2e/m2 Beregnet vægt 30 kg/m2 Materialepris (bru…" at bounding box center [672, 163] width 992 height 176
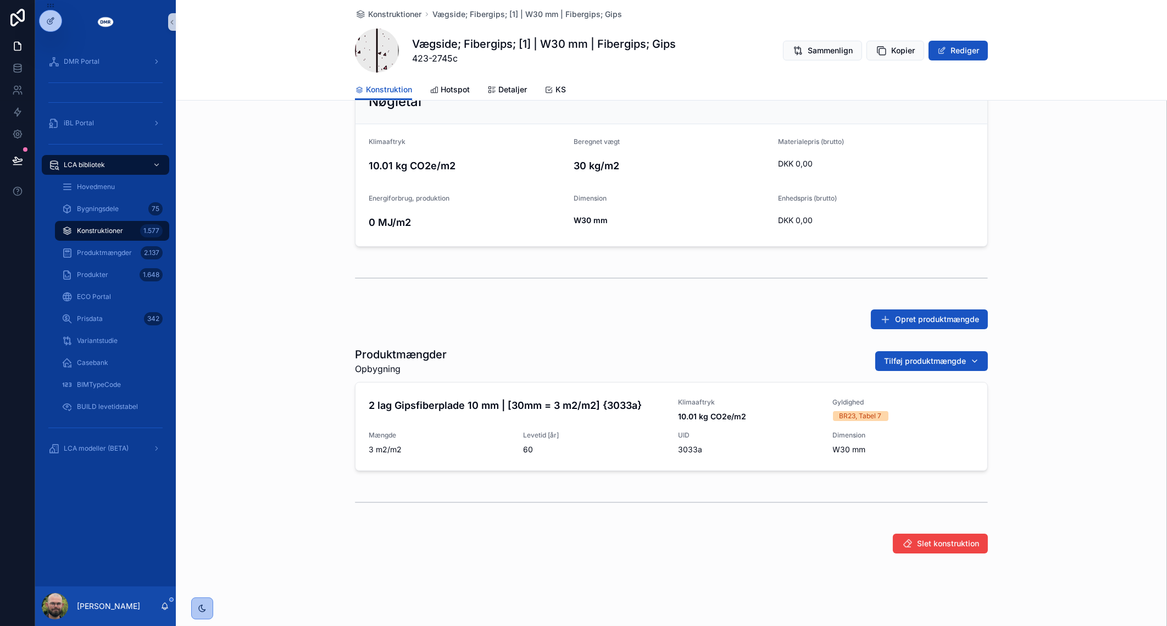
drag, startPoint x: 382, startPoint y: 11, endPoint x: 384, endPoint y: 87, distance: 75.9
click at [382, 11] on span "Konstruktioner" at bounding box center [394, 14] width 53 height 11
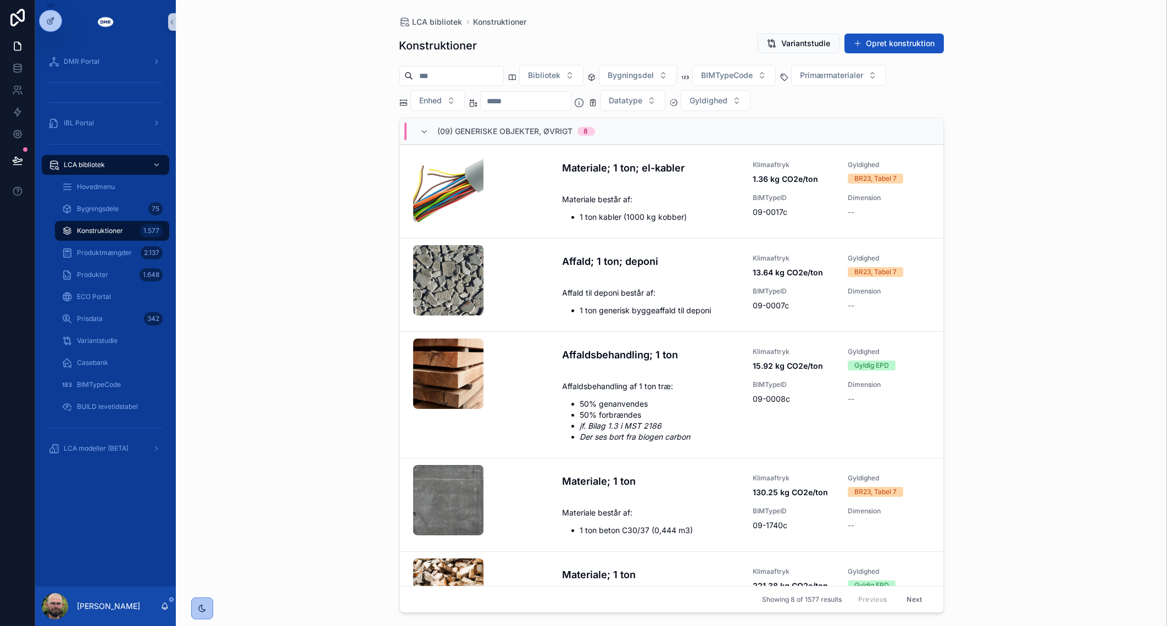
click at [380, 189] on div "LCA bibliotek Konstruktioner Konstruktioner Variantstudie Opret konstruktion Bi…" at bounding box center [672, 313] width 992 height 626
click at [571, 95] on input "scrollable content" at bounding box center [526, 100] width 90 height 15
type input "***"
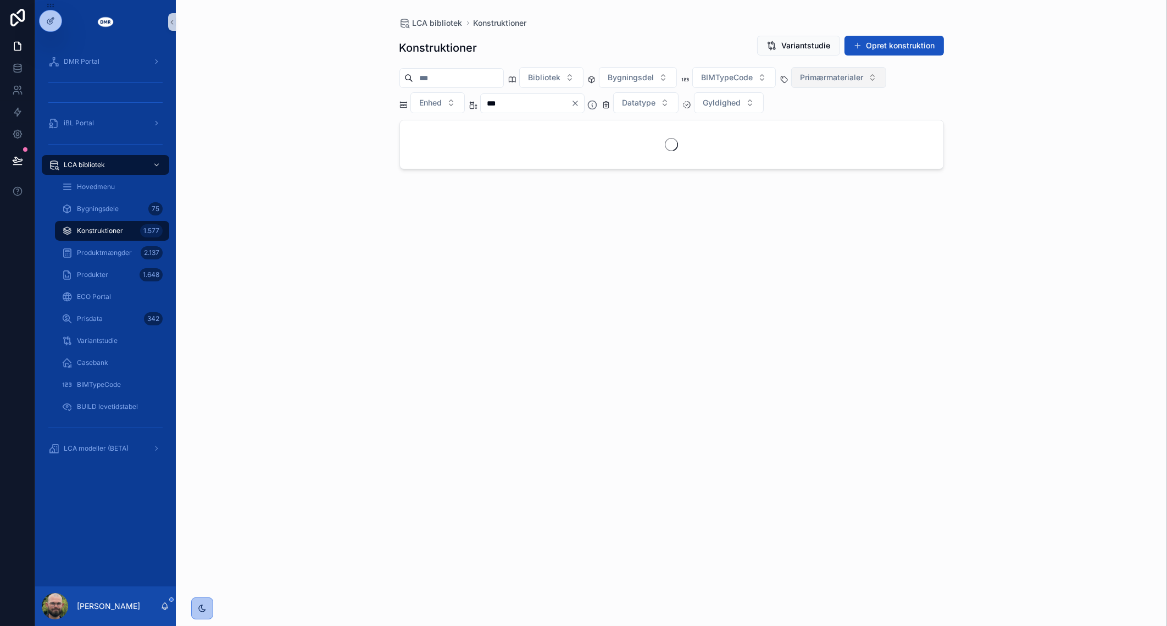
click at [838, 74] on span "Primærmaterialer" at bounding box center [832, 77] width 63 height 11
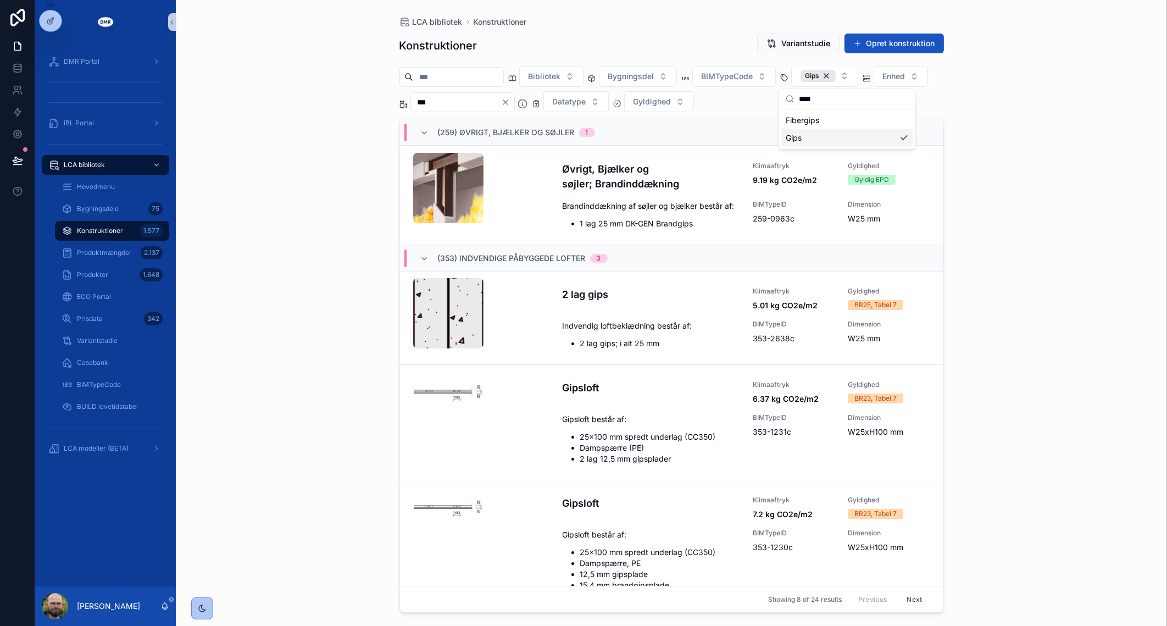
type input "****"
click at [289, 281] on div "LCA bibliotek Konstruktioner Konstruktioner Variantstudie Opret konstruktion Bi…" at bounding box center [672, 313] width 992 height 626
click at [694, 100] on button "Gyldighed" at bounding box center [659, 101] width 70 height 21
click at [786, 178] on div "BR23, Tabel 7" at bounding box center [753, 181] width 132 height 18
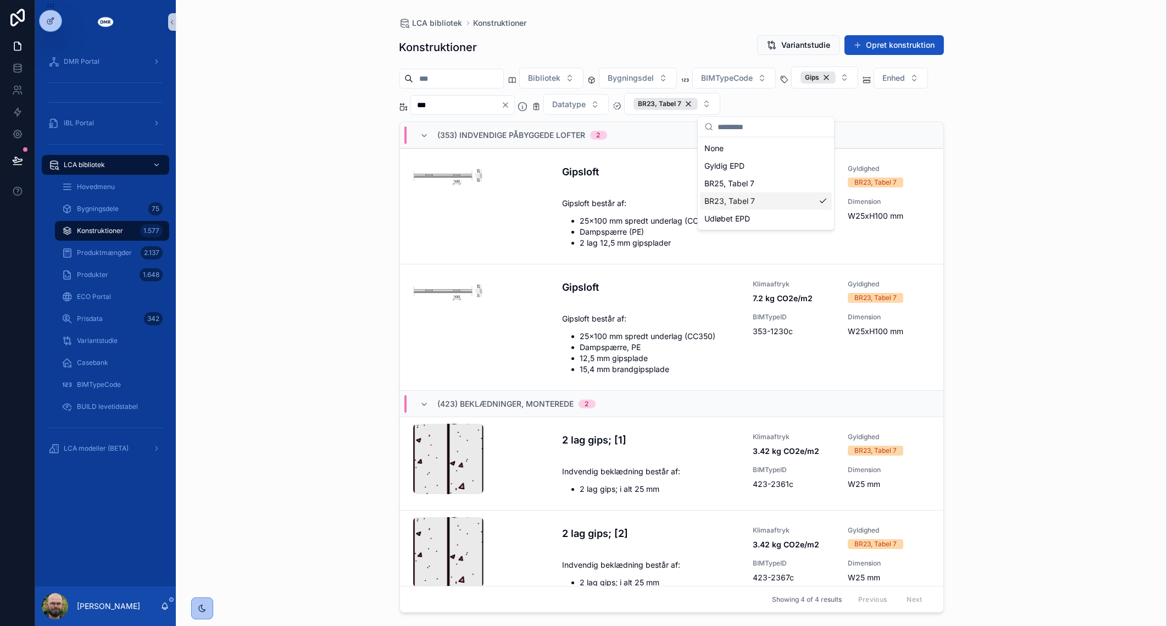
click at [353, 264] on div "LCA bibliotek Konstruktioner Konstruktioner Variantstudie Opret konstruktion Bi…" at bounding box center [672, 313] width 992 height 626
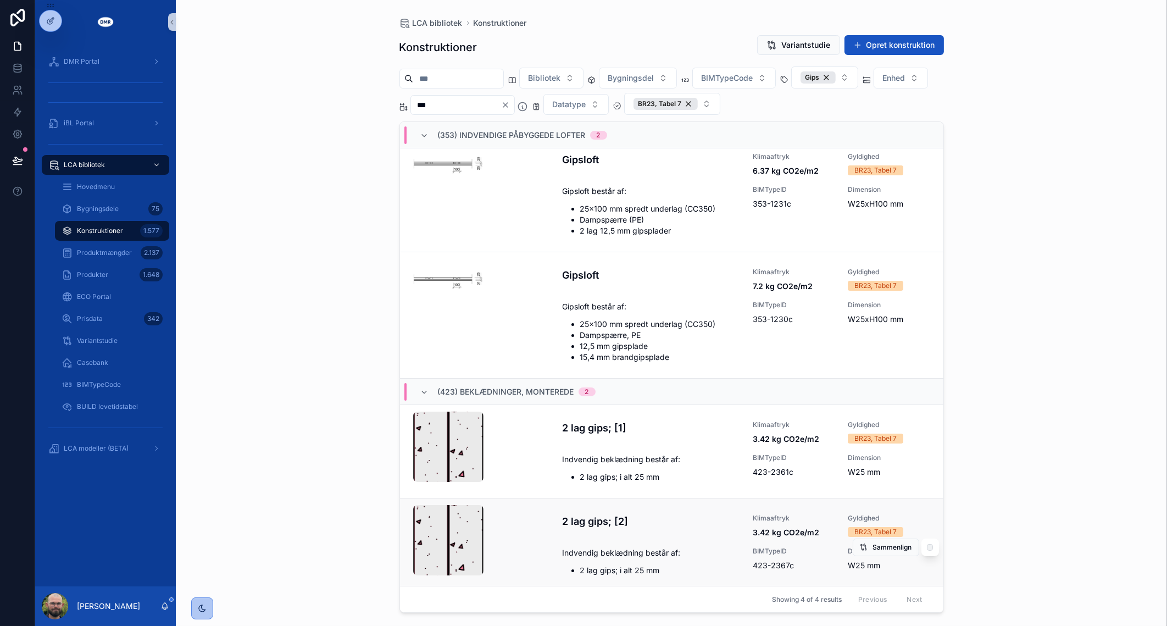
scroll to position [16, 0]
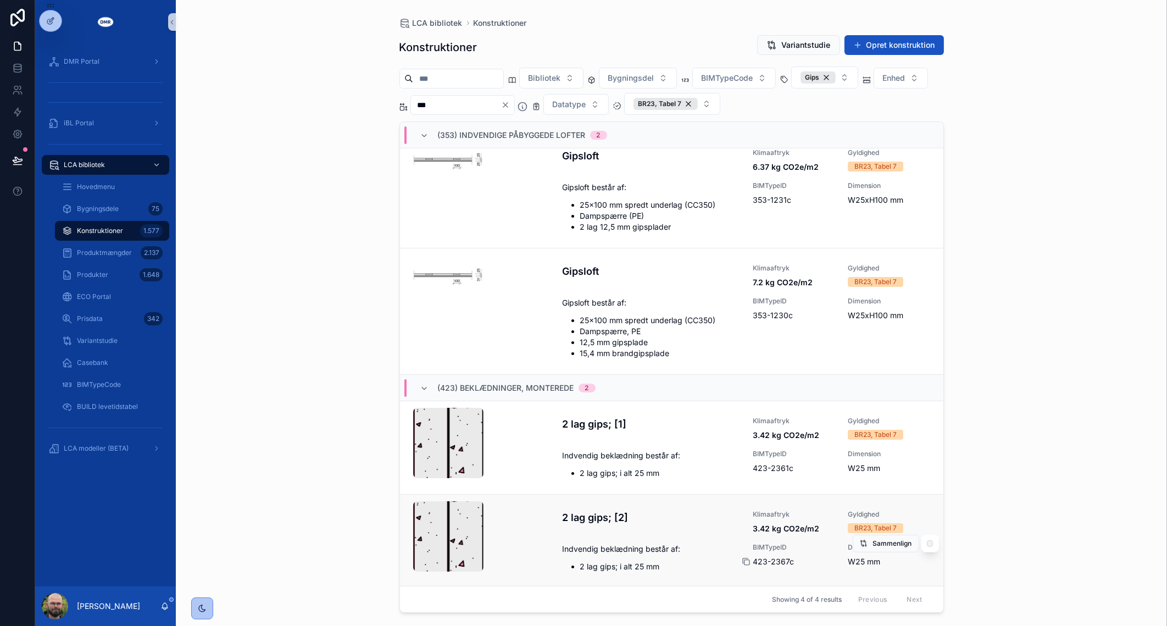
click at [742, 560] on icon "scrollable content" at bounding box center [746, 561] width 9 height 9
click at [501, 101] on input "***" at bounding box center [456, 104] width 90 height 15
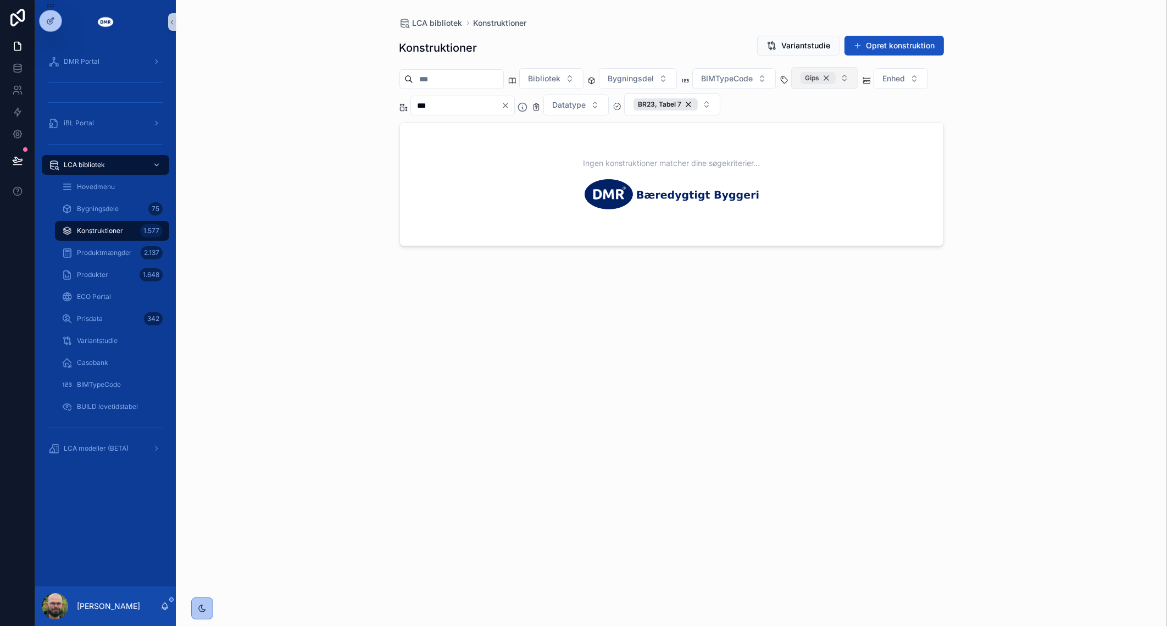
type input "***"
click at [836, 77] on div "Gips" at bounding box center [818, 78] width 35 height 12
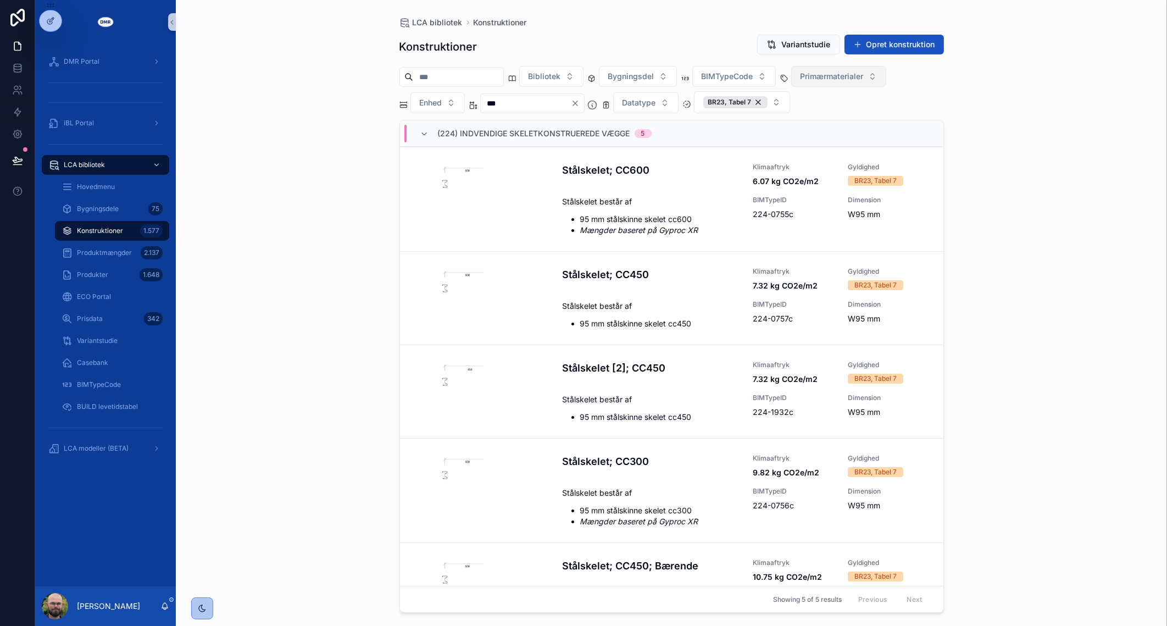
click at [856, 77] on span "Primærmaterialer" at bounding box center [832, 76] width 63 height 11
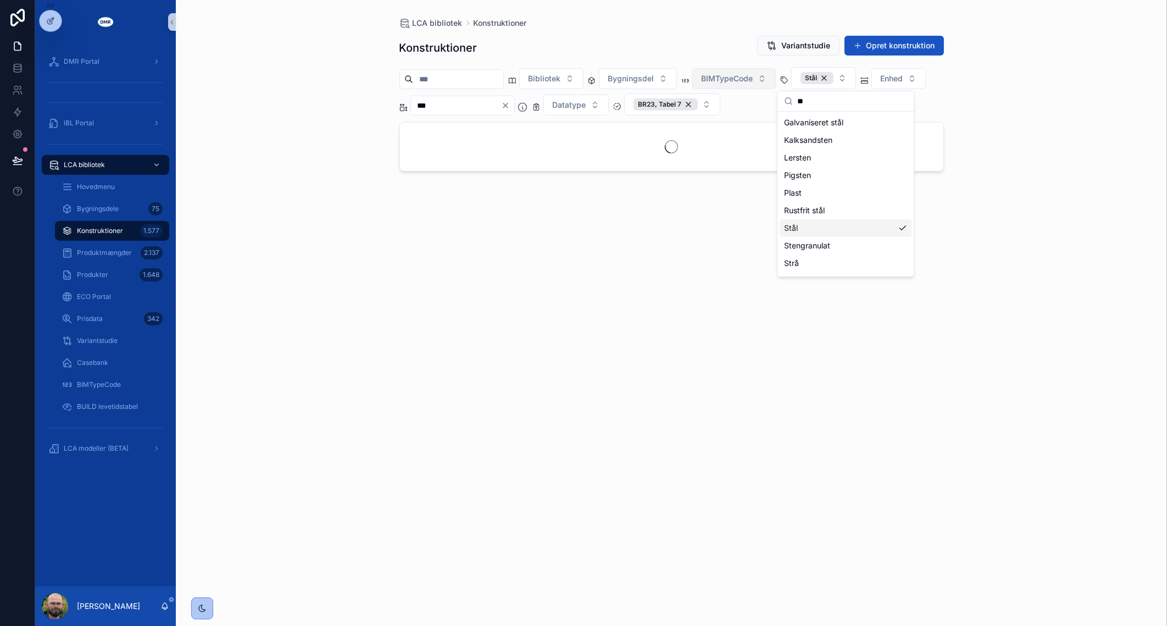
type input "**"
click at [776, 79] on button "BIMTypeCode" at bounding box center [735, 78] width 84 height 21
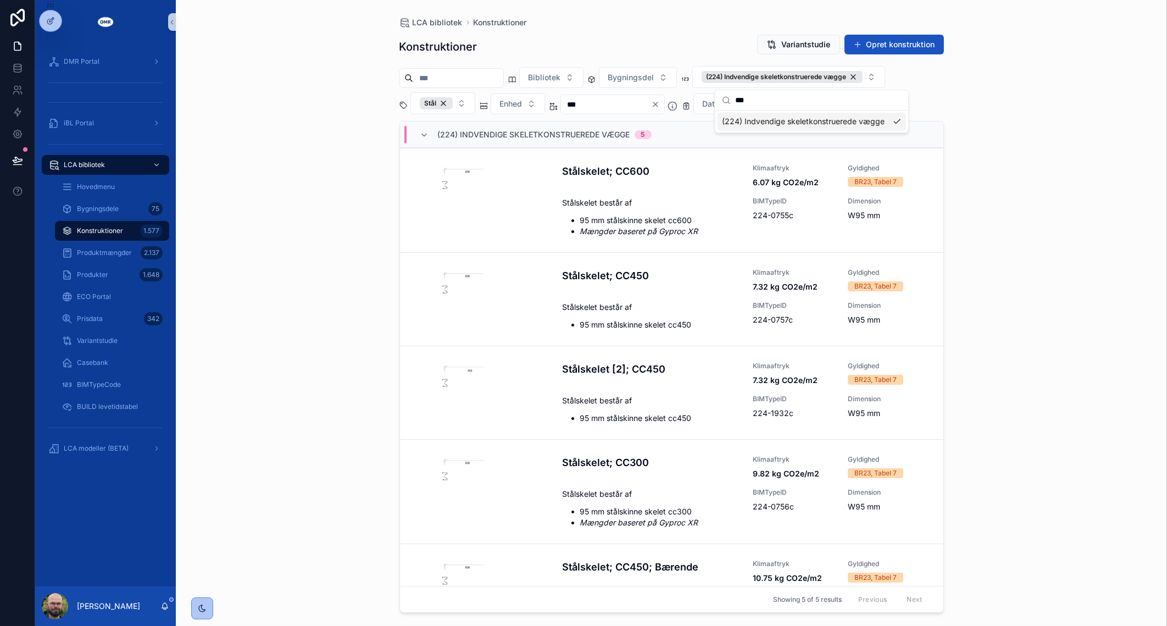
type input "***"
click at [337, 261] on div "LCA bibliotek Konstruktioner Konstruktioner Variantstudie Opret konstruktion Bi…" at bounding box center [672, 313] width 992 height 626
click at [742, 319] on icon "scrollable content" at bounding box center [746, 319] width 9 height 9
click at [644, 108] on input "***" at bounding box center [606, 104] width 90 height 15
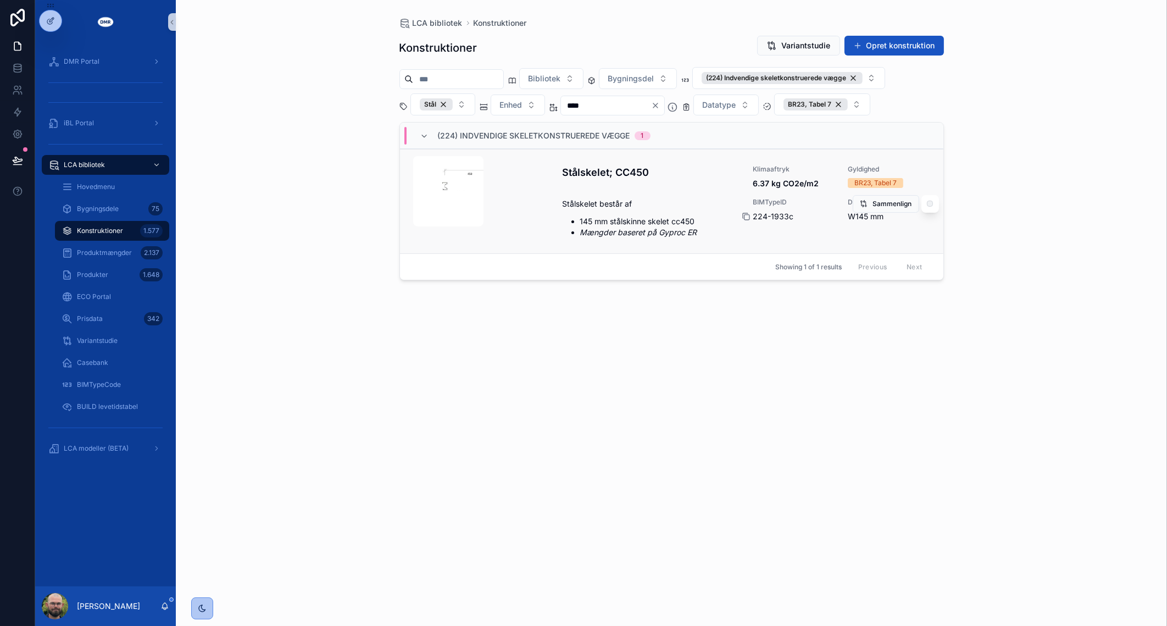
type input "****"
click at [750, 213] on icon "scrollable content" at bounding box center [746, 216] width 9 height 9
click at [441, 102] on div "Stål" at bounding box center [436, 104] width 33 height 12
click at [863, 79] on div "(224) Indvendige skeletkonstruerede vægge" at bounding box center [782, 78] width 161 height 12
click at [1137, 138] on div "LCA bibliotek Konstruktioner Konstruktioner Variantstudie Opret konstruktion Bi…" at bounding box center [672, 313] width 992 height 626
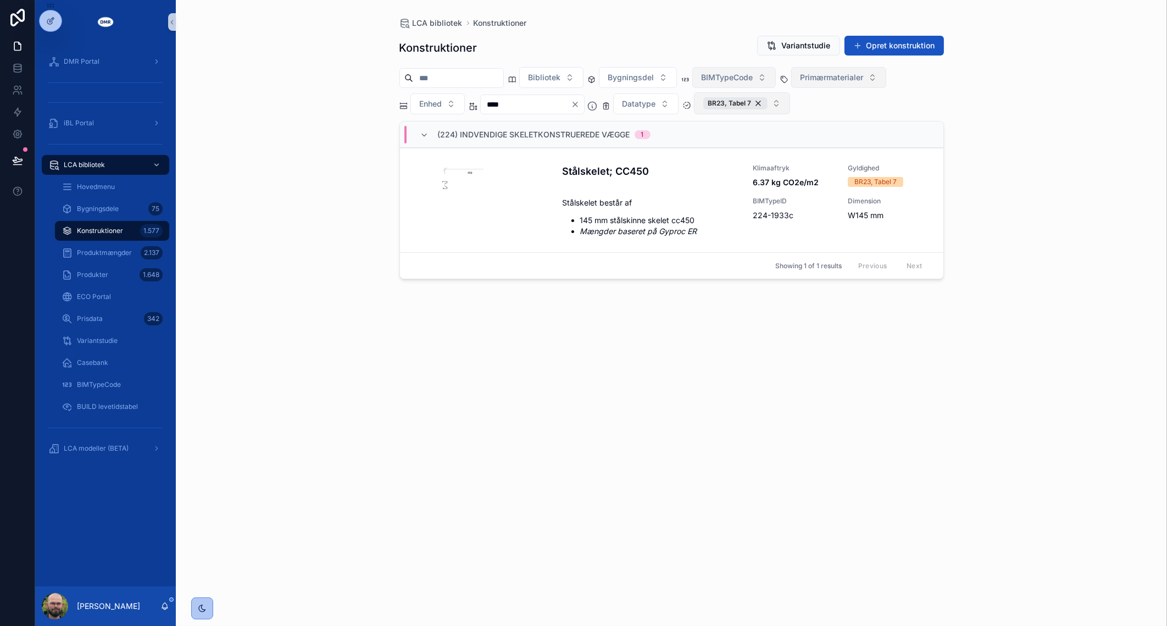
click at [790, 105] on button "BR23, Tabel 7" at bounding box center [742, 103] width 96 height 22
click at [758, 167] on div "Gyldig EPD" at bounding box center [766, 166] width 132 height 18
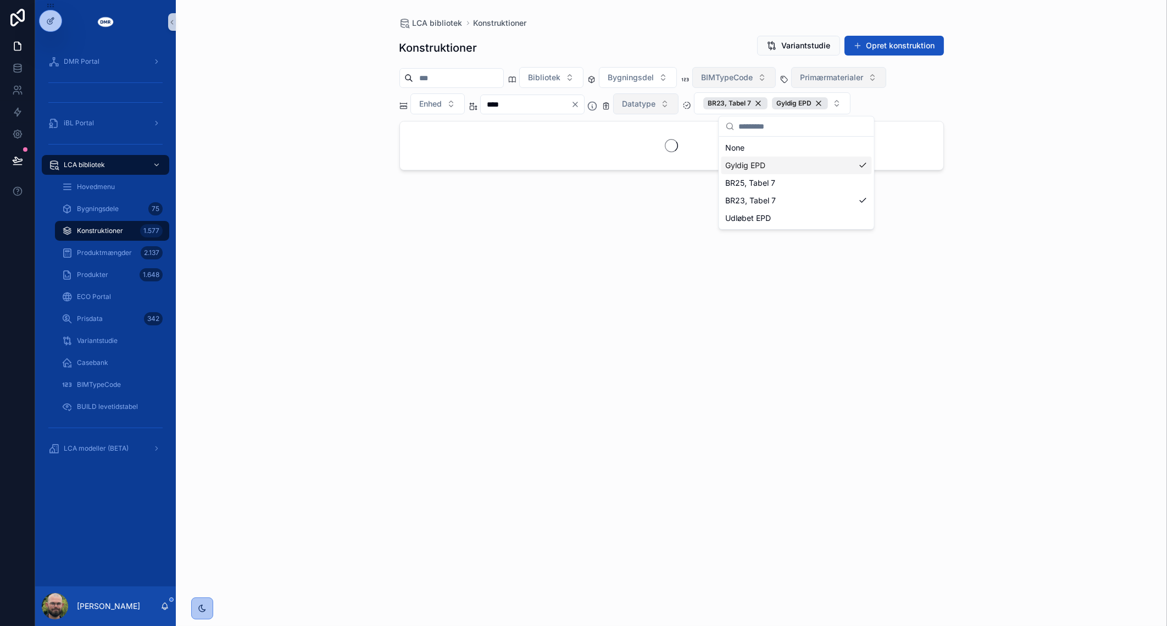
click at [679, 113] on button "Datatype" at bounding box center [645, 103] width 65 height 21
click at [676, 176] on div "Generic" at bounding box center [671, 183] width 132 height 18
click at [676, 163] on div "Average" at bounding box center [677, 166] width 132 height 18
click at [1052, 153] on div "LCA bibliotek Konstruktioner Konstruktioner Variantstudie Opret konstruktion Bi…" at bounding box center [672, 313] width 992 height 626
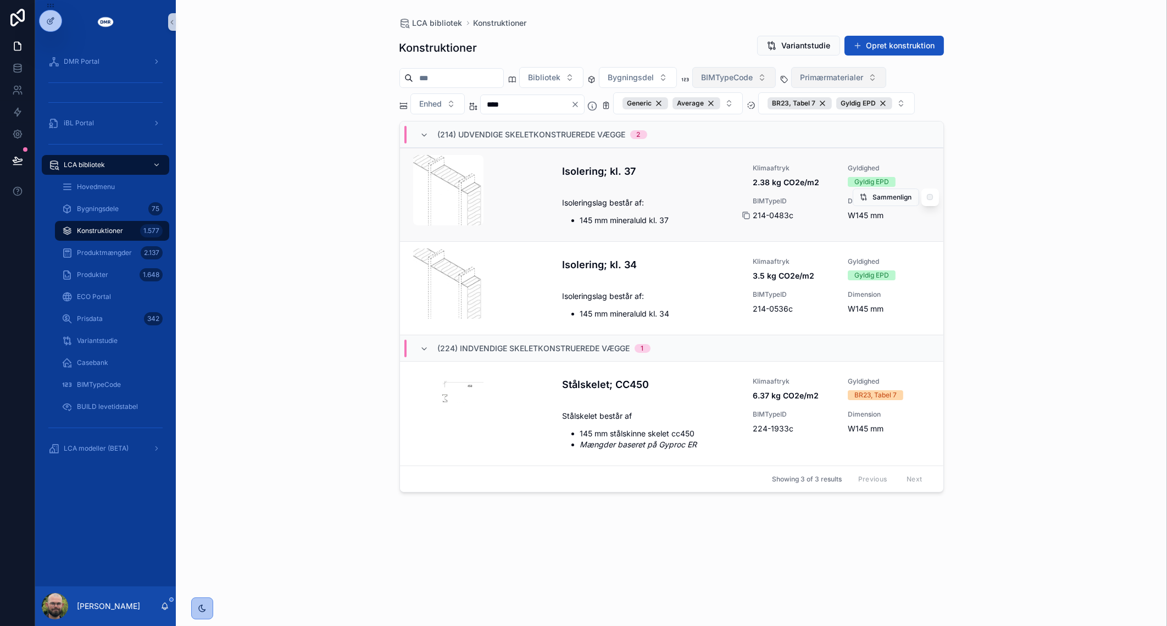
click at [750, 213] on icon "scrollable content" at bounding box center [746, 215] width 9 height 9
click at [893, 104] on div "Gyldig EPD" at bounding box center [865, 103] width 56 height 12
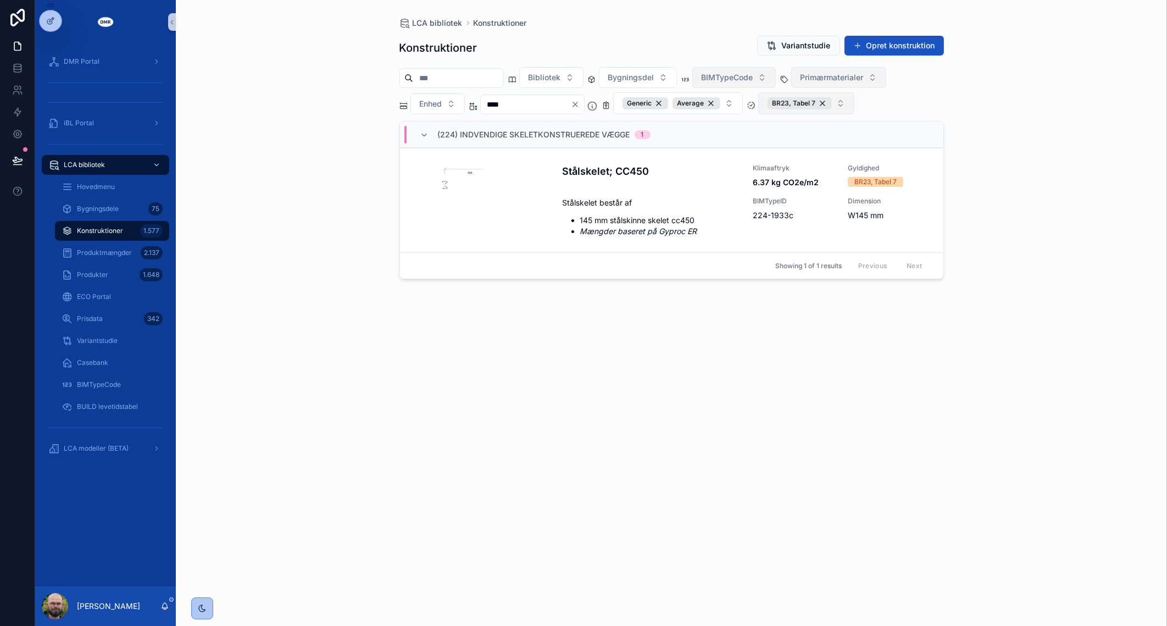
click at [754, 78] on span "BIMTypeCode" at bounding box center [728, 77] width 52 height 11
type input "***"
click at [756, 130] on div "(429) Øvrigt, Indvendige vægoverflader" at bounding box center [757, 127] width 132 height 29
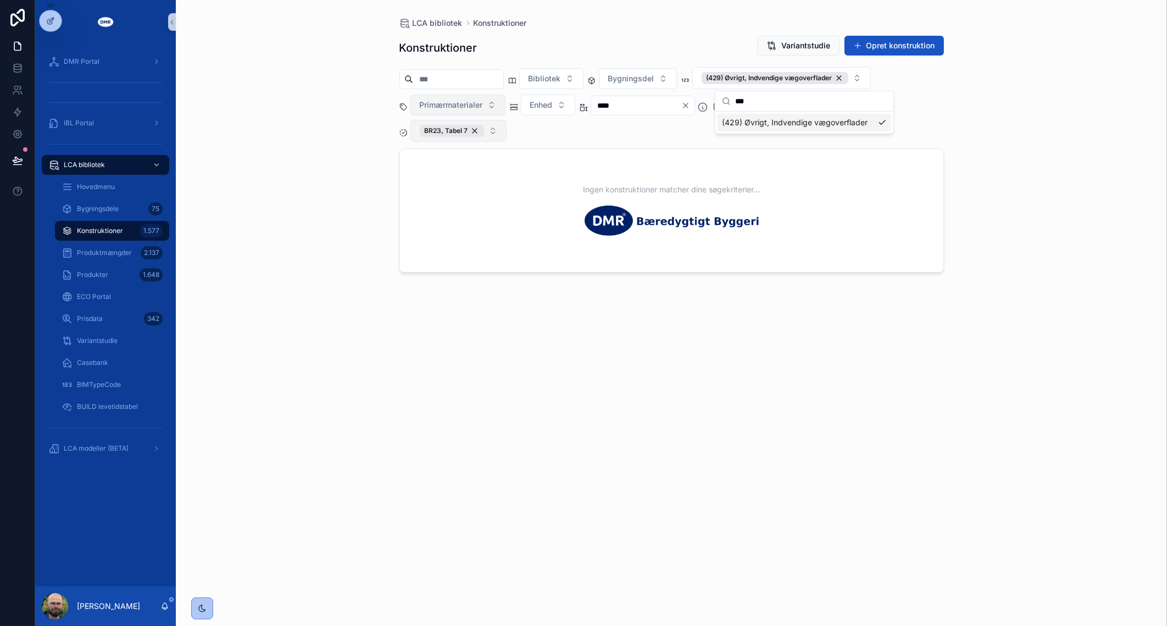
click at [690, 103] on icon "Clear" at bounding box center [686, 105] width 9 height 9
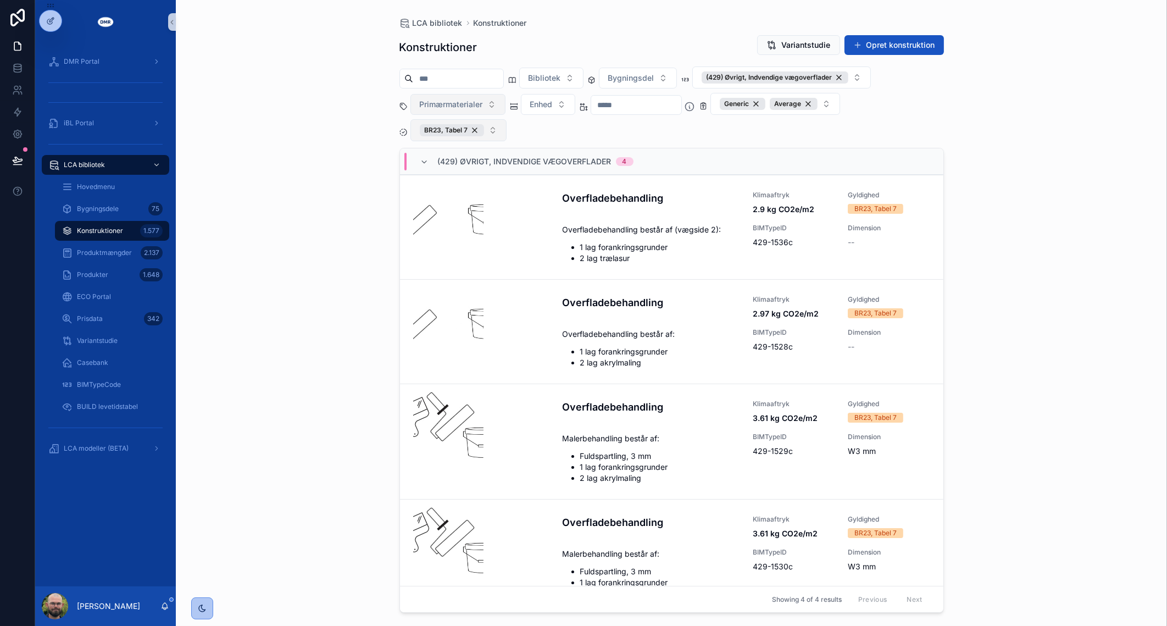
click at [1025, 178] on div "LCA bibliotek Konstruktioner Konstruktioner Variantstudie Opret konstruktion Bi…" at bounding box center [672, 313] width 992 height 626
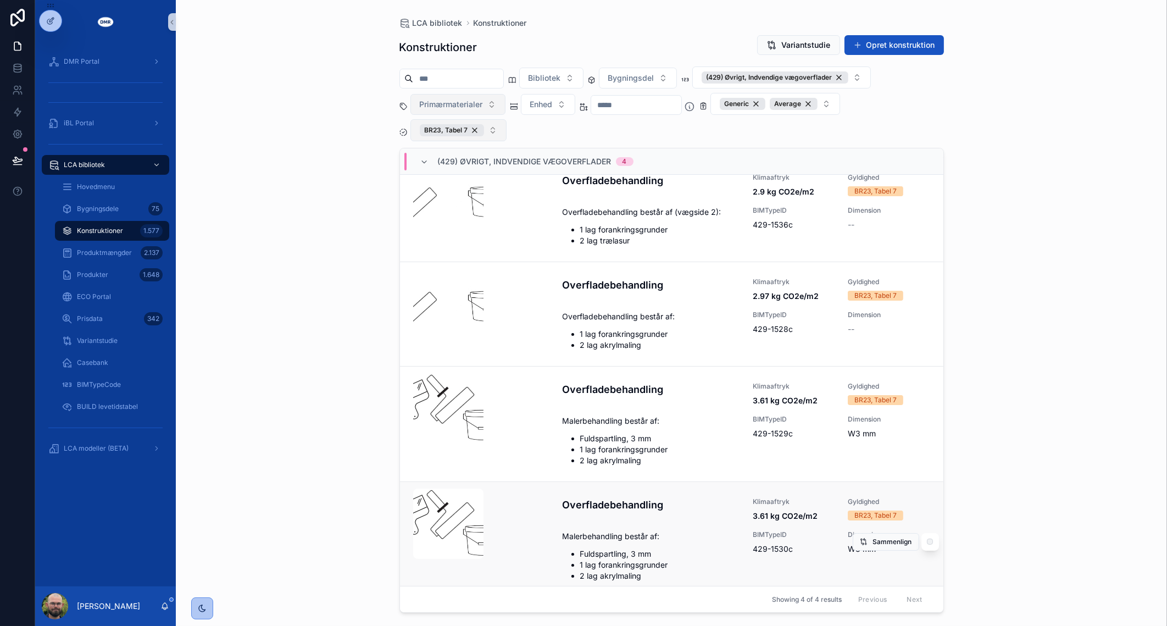
scroll to position [26, 0]
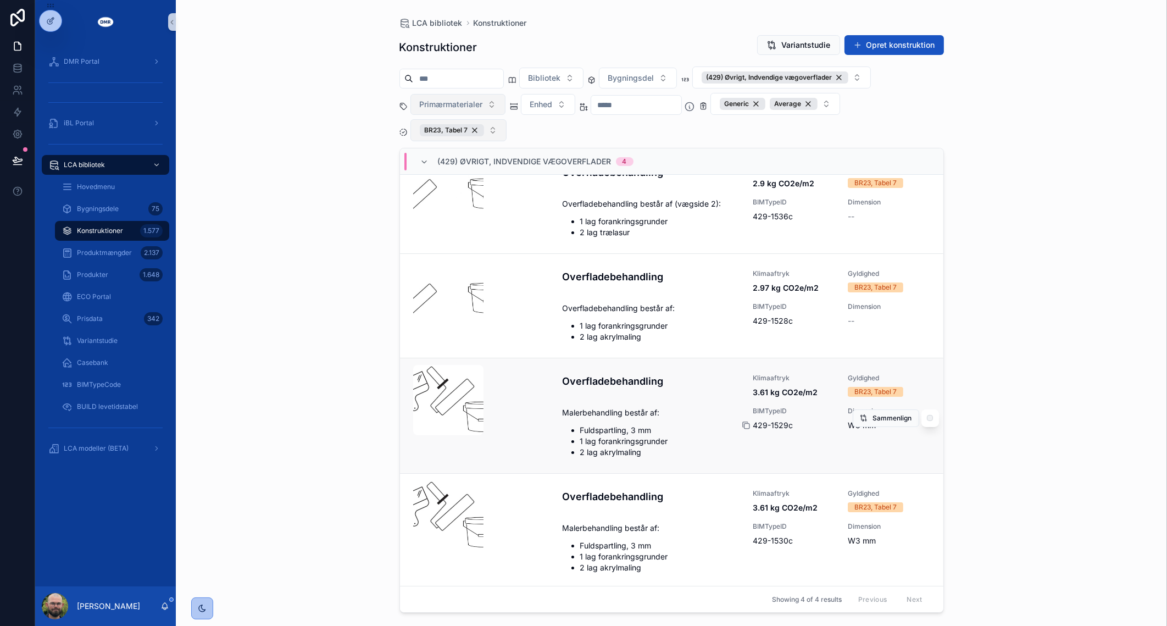
click at [743, 422] on icon "scrollable content" at bounding box center [745, 424] width 5 height 5
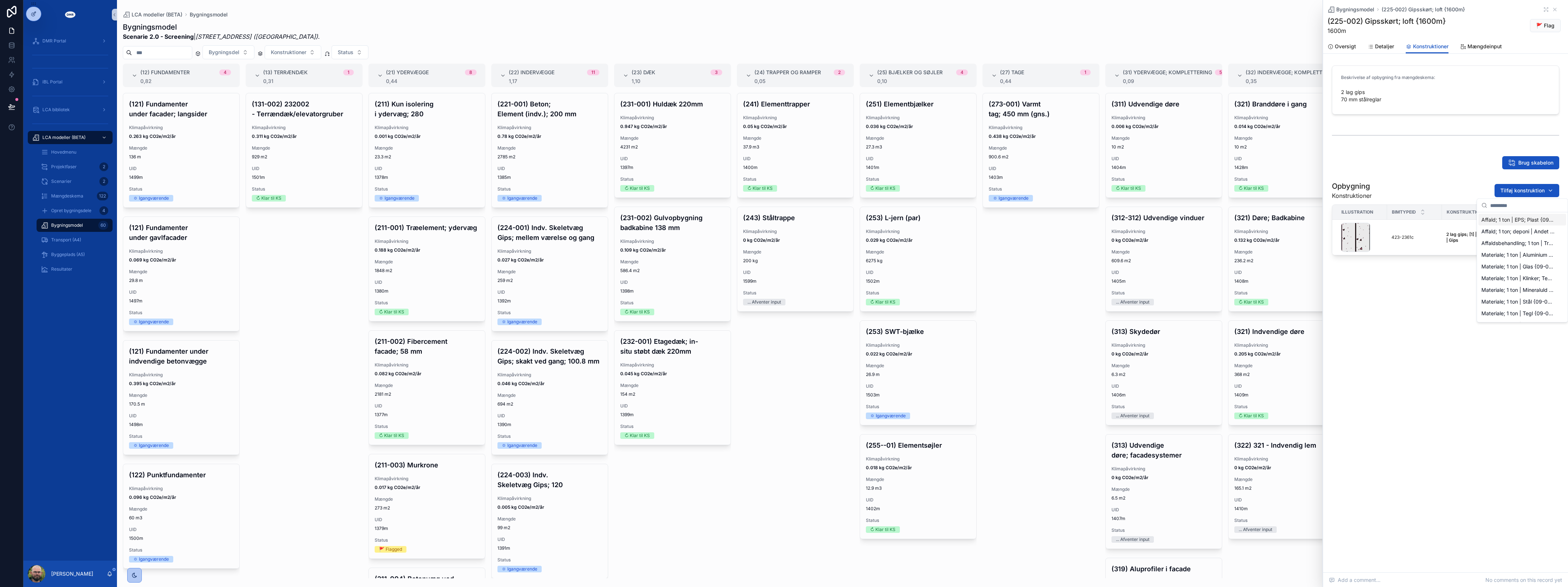
scroll to position [98, 0]
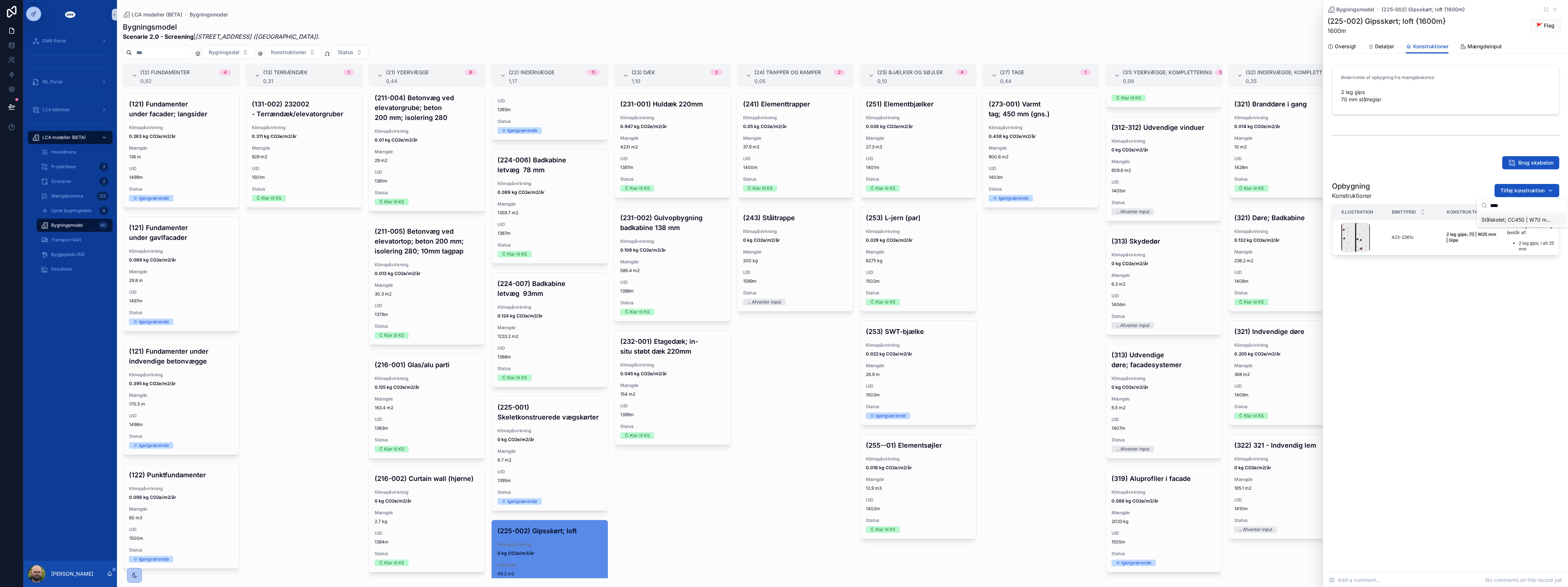
type input "****"
click at [1512, 222] on span "Stålskelet; CC450 | W70 mm | Stål {224-0753c}" at bounding box center [1518, 220] width 73 height 7
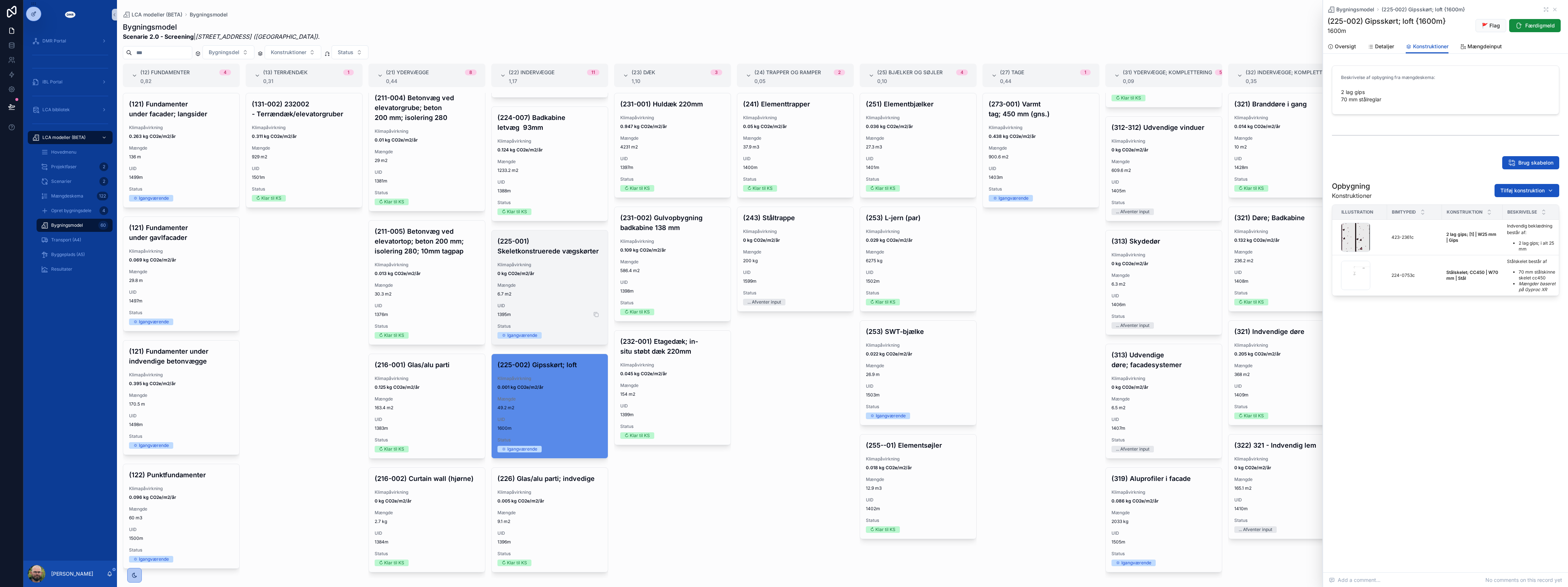
click at [549, 311] on span "1395m" at bounding box center [549, 314] width 104 height 6
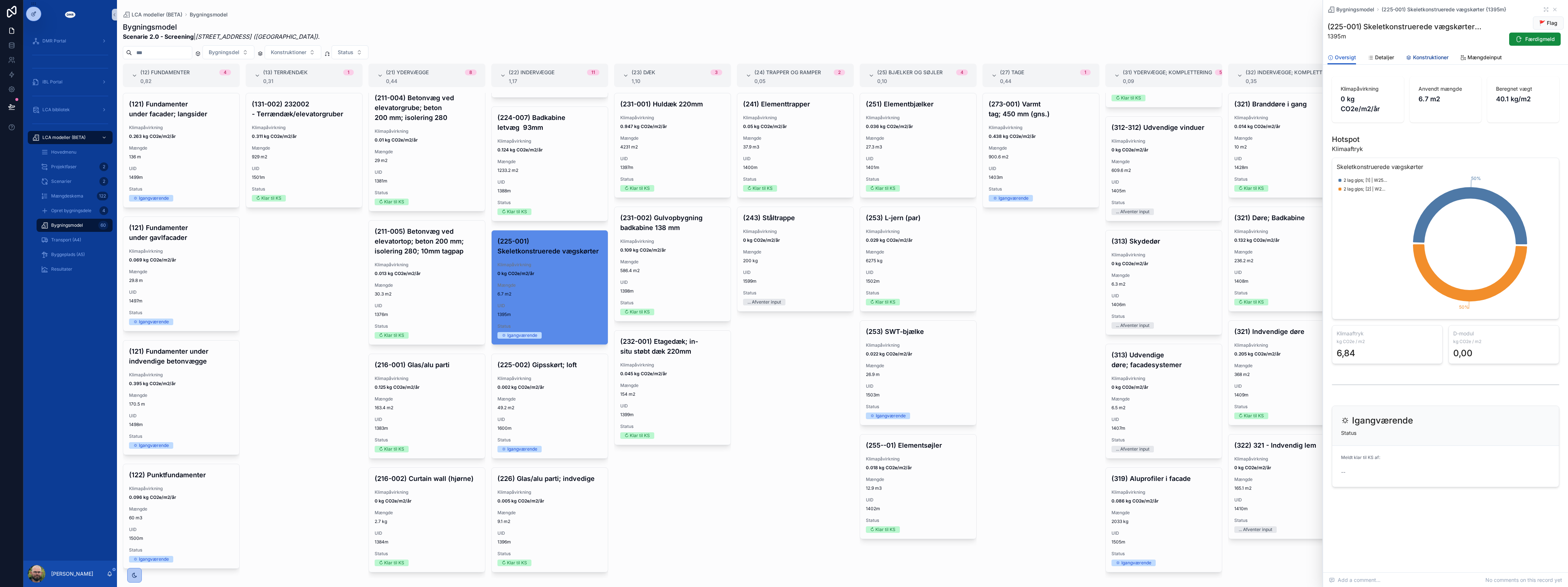
click at [1430, 61] on link "Konstruktioner" at bounding box center [1427, 58] width 43 height 15
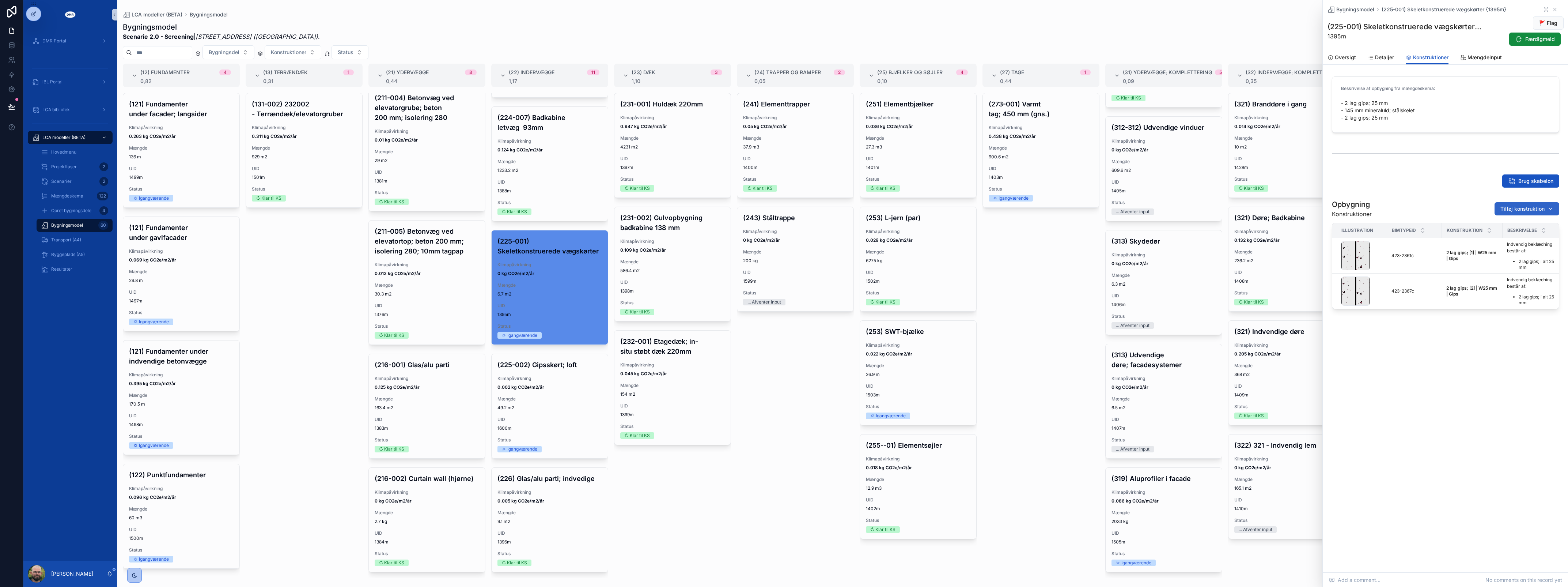
click at [1535, 210] on span "Tilføj konstruktion" at bounding box center [1522, 208] width 45 height 7
type input "*********"
click at [1526, 238] on span "Stålskelet; CC450 | W145 mm | Stål {224-1933c}" at bounding box center [1518, 238] width 73 height 7
click at [1515, 209] on span "Tilføj konstruktion" at bounding box center [1522, 208] width 45 height 7
type input "*********"
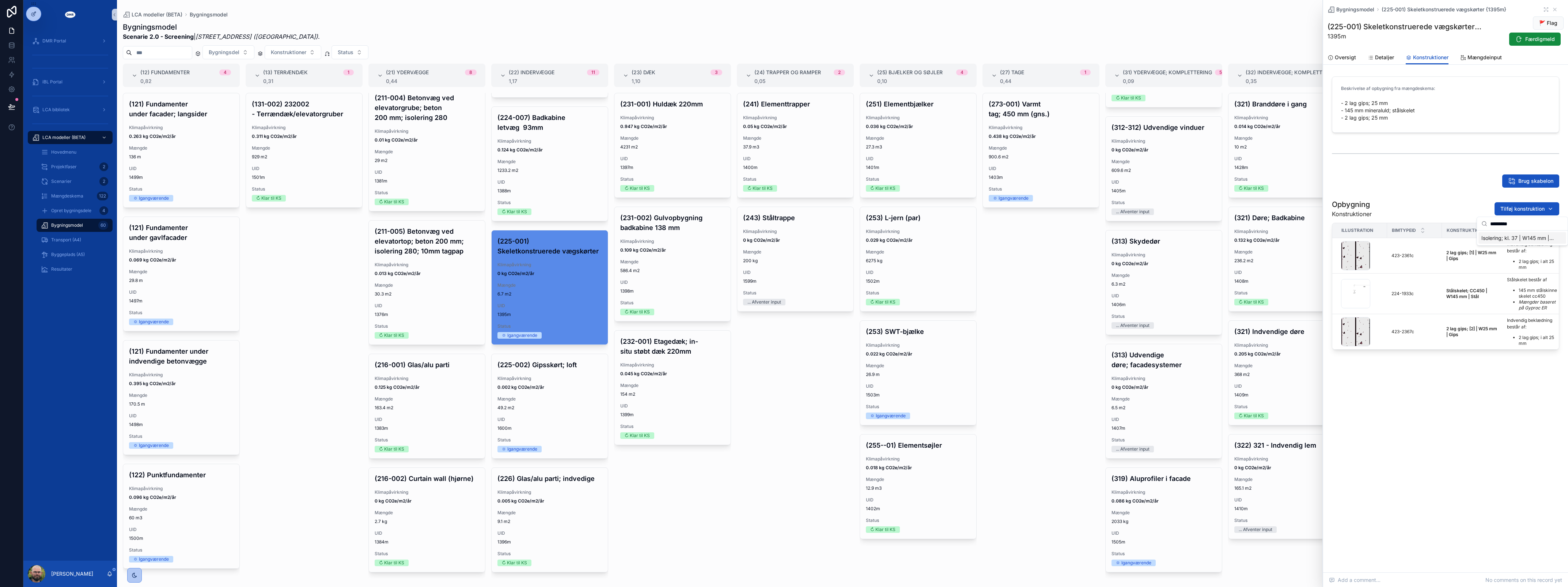
click at [1516, 238] on span "Isolering; kl. 37 | W145 mm | Mineraluld {214-0483c}" at bounding box center [1518, 238] width 73 height 7
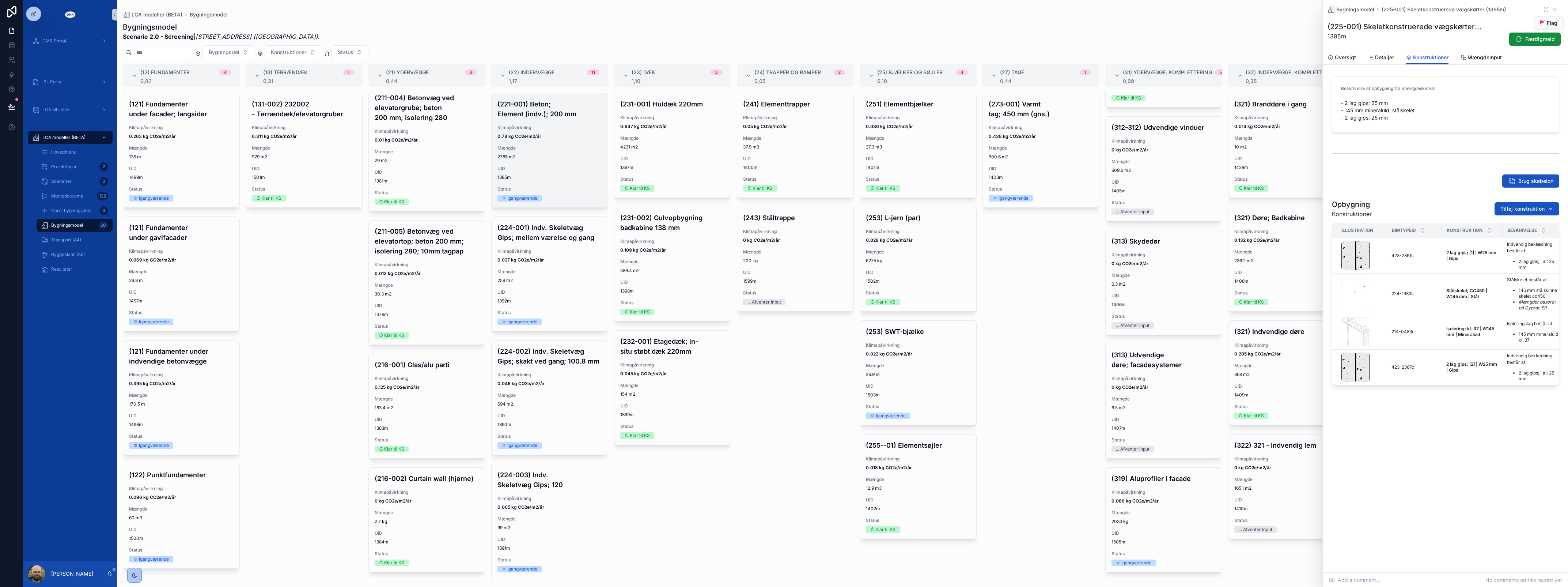
click at [531, 160] on span "2785 m2" at bounding box center [549, 156] width 104 height 6
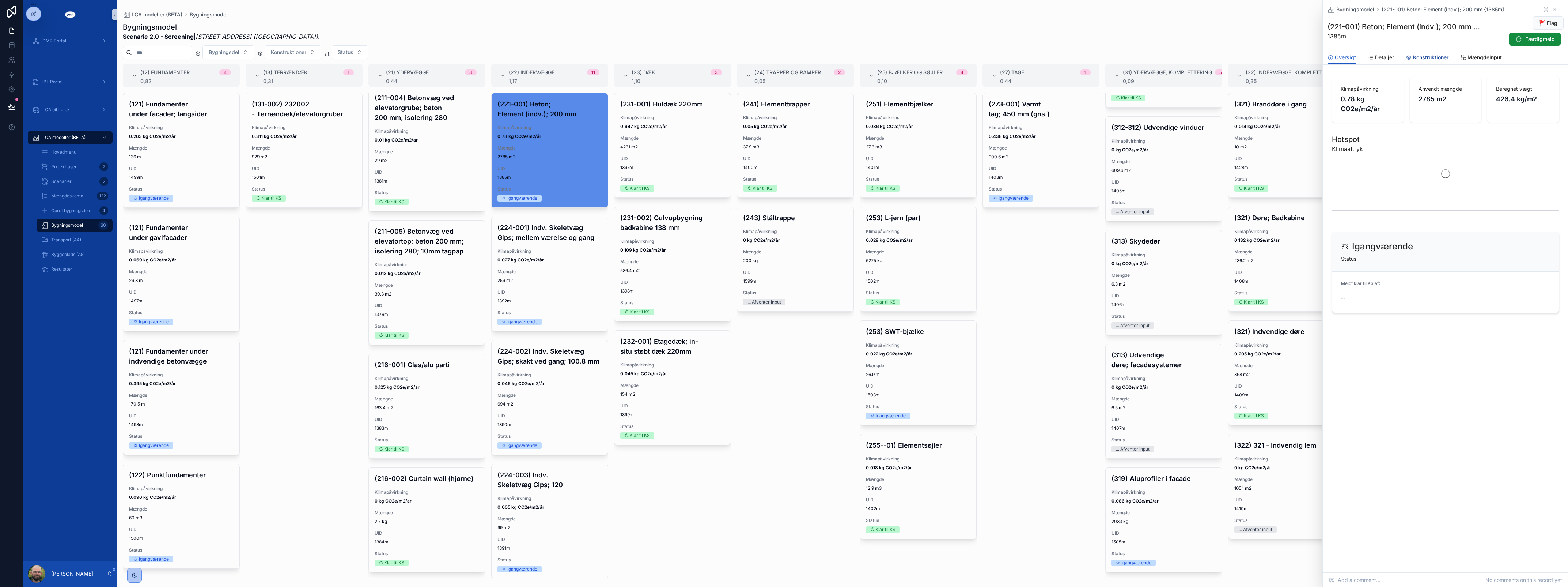
click at [1418, 57] on span "Konstruktioner" at bounding box center [1430, 57] width 35 height 7
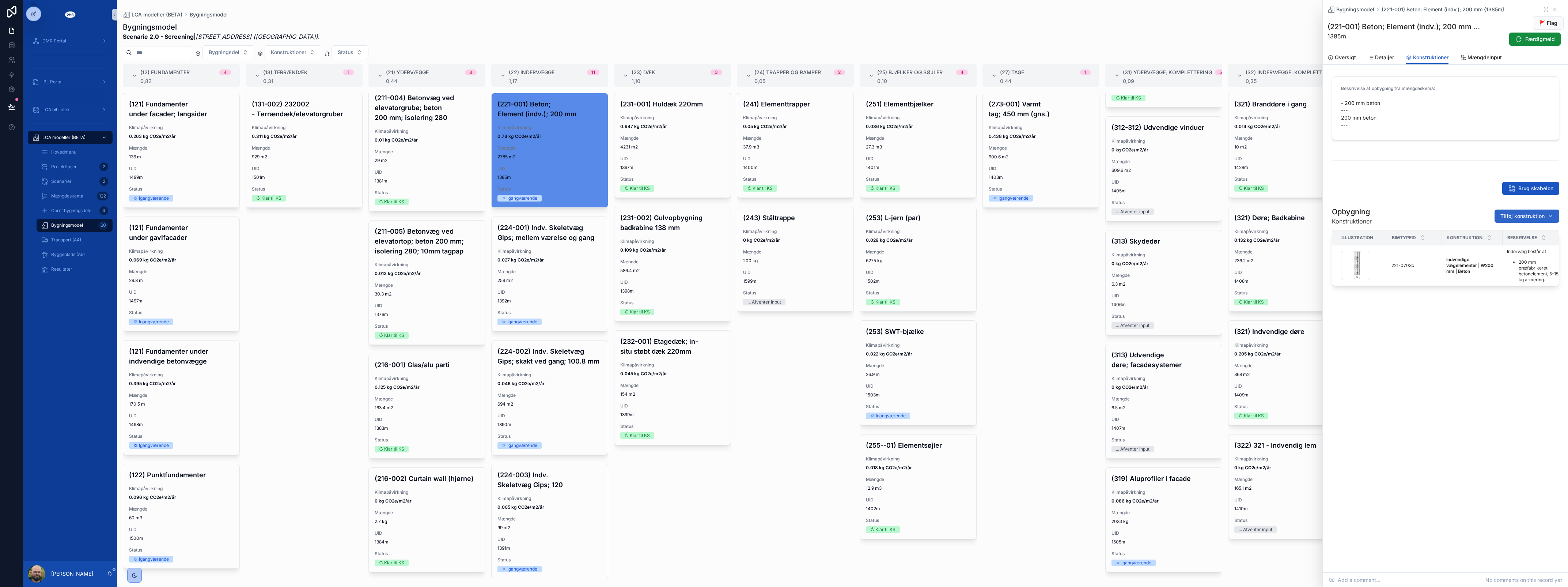
click at [1515, 212] on span "Tilføj konstruktion" at bounding box center [1522, 216] width 45 height 7
type input "*********"
click at [1515, 244] on span "Overfladebehandling | W3 mm | Maling; Mørtel {429-1529c}" at bounding box center [1518, 245] width 73 height 7
click at [1519, 219] on span "Tilføj konstruktion" at bounding box center [1522, 216] width 45 height 7
type input "****"
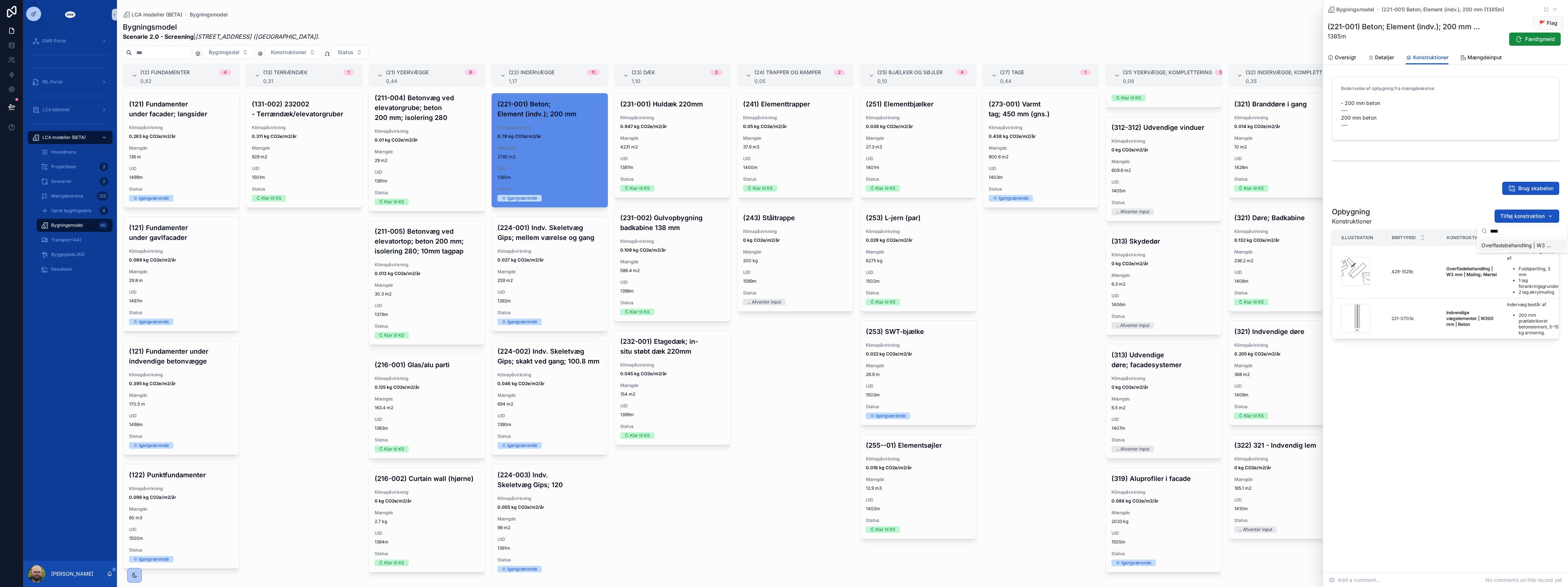
click at [1500, 242] on span "Overfladebehandling | W3 mm | Maling; Mørtel {429-1530c}" at bounding box center [1518, 245] width 73 height 7
click at [555, 290] on span "UID" at bounding box center [549, 292] width 104 height 6
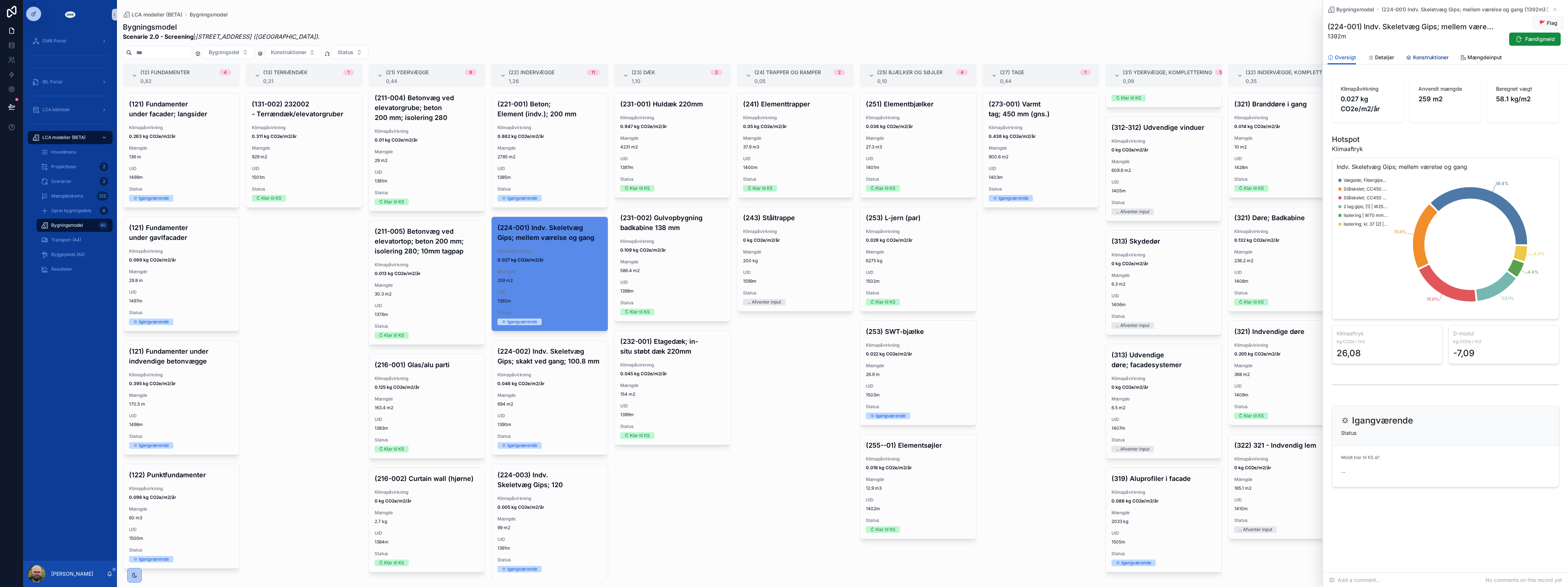
click at [1438, 61] on span "Konstruktioner" at bounding box center [1430, 57] width 35 height 7
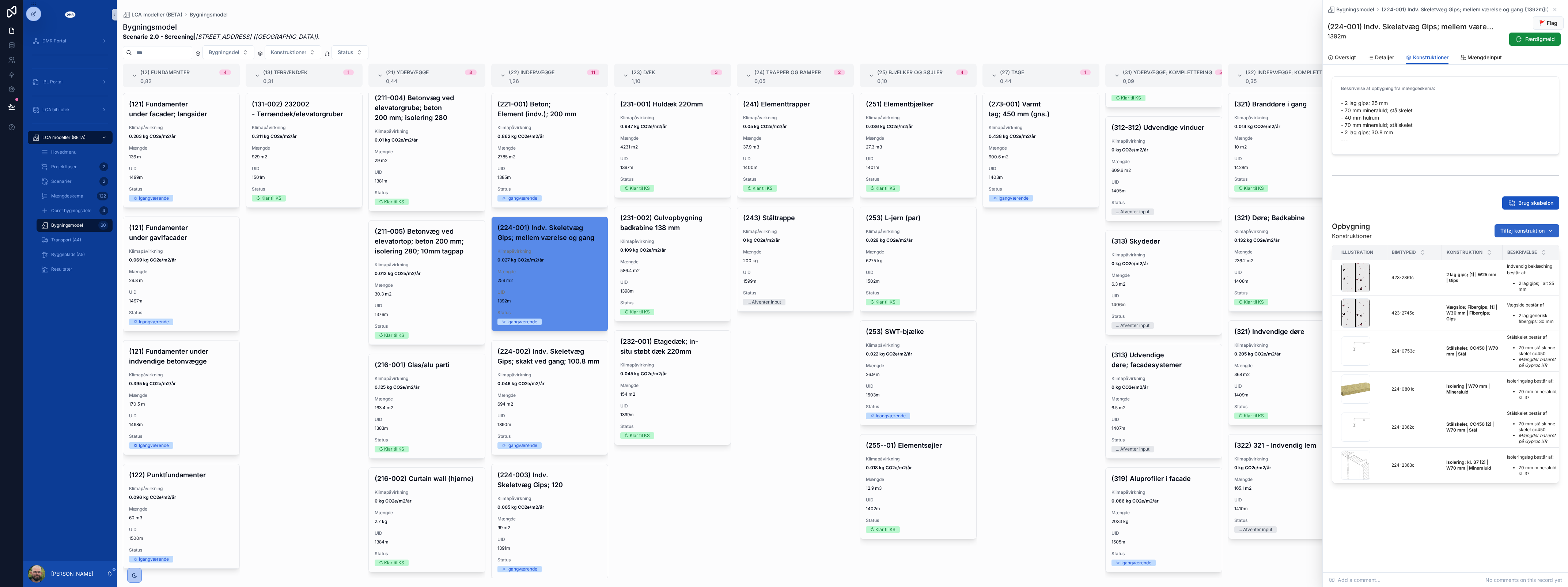
click at [1521, 235] on button "Tilføj konstruktion" at bounding box center [1527, 231] width 65 height 13
type input "****"
click at [1516, 260] on span "Overfladebehandling | W3 mm | Maling; Mørtel {429-1529c}" at bounding box center [1518, 260] width 73 height 7
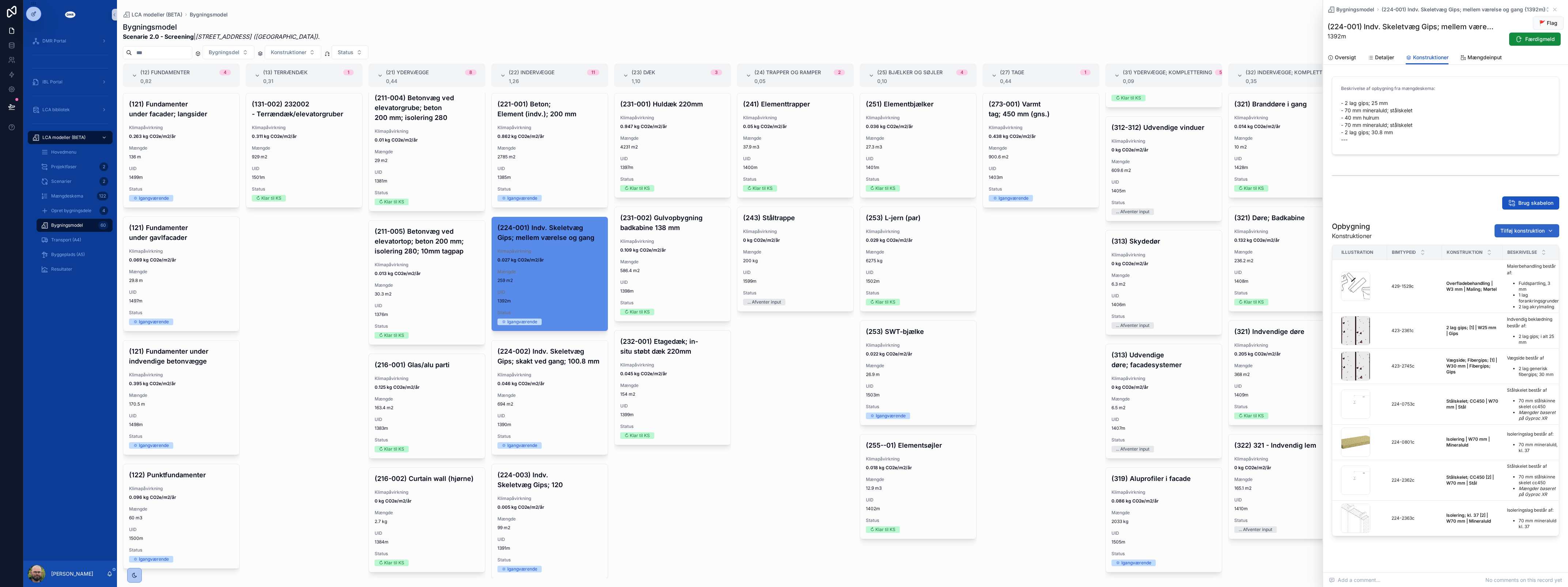
click at [1529, 234] on span "Tilføj konstruktion" at bounding box center [1522, 230] width 45 height 7
type input "****"
click at [1521, 264] on div "Overfladebehandling | W3 mm | Maling; Mørtel {429-1530c}" at bounding box center [1520, 260] width 88 height 12
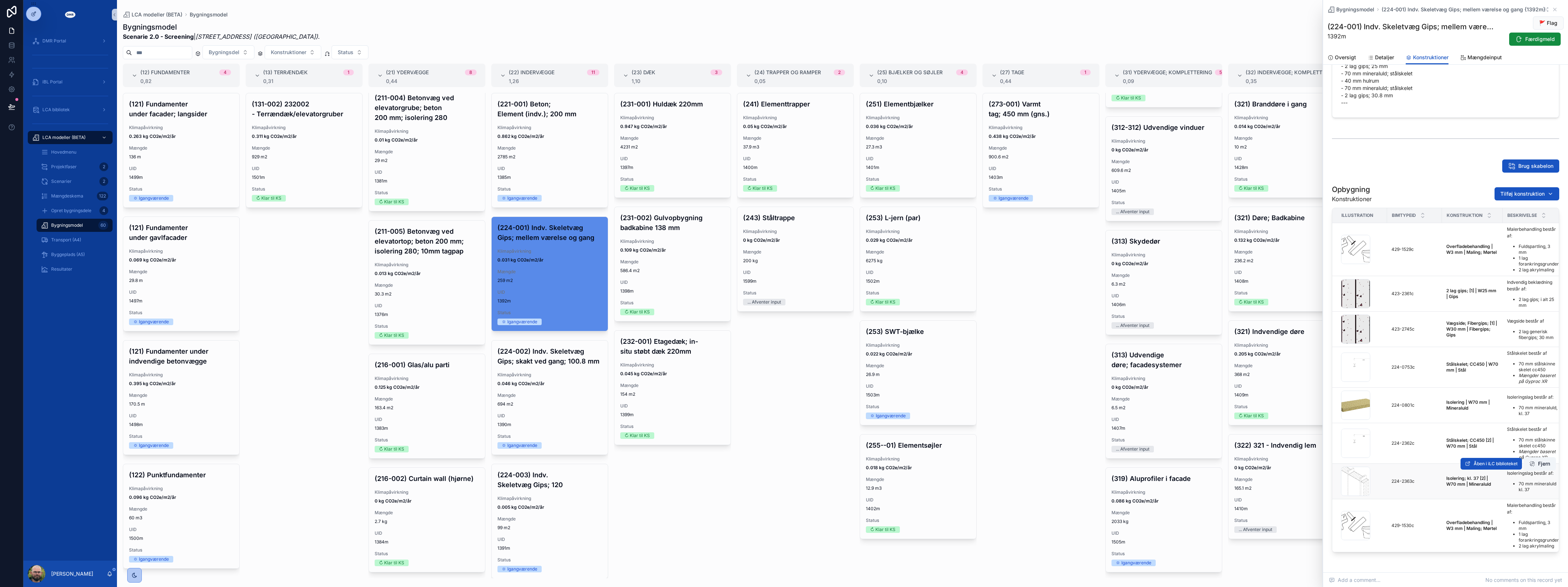
scroll to position [74, 0]
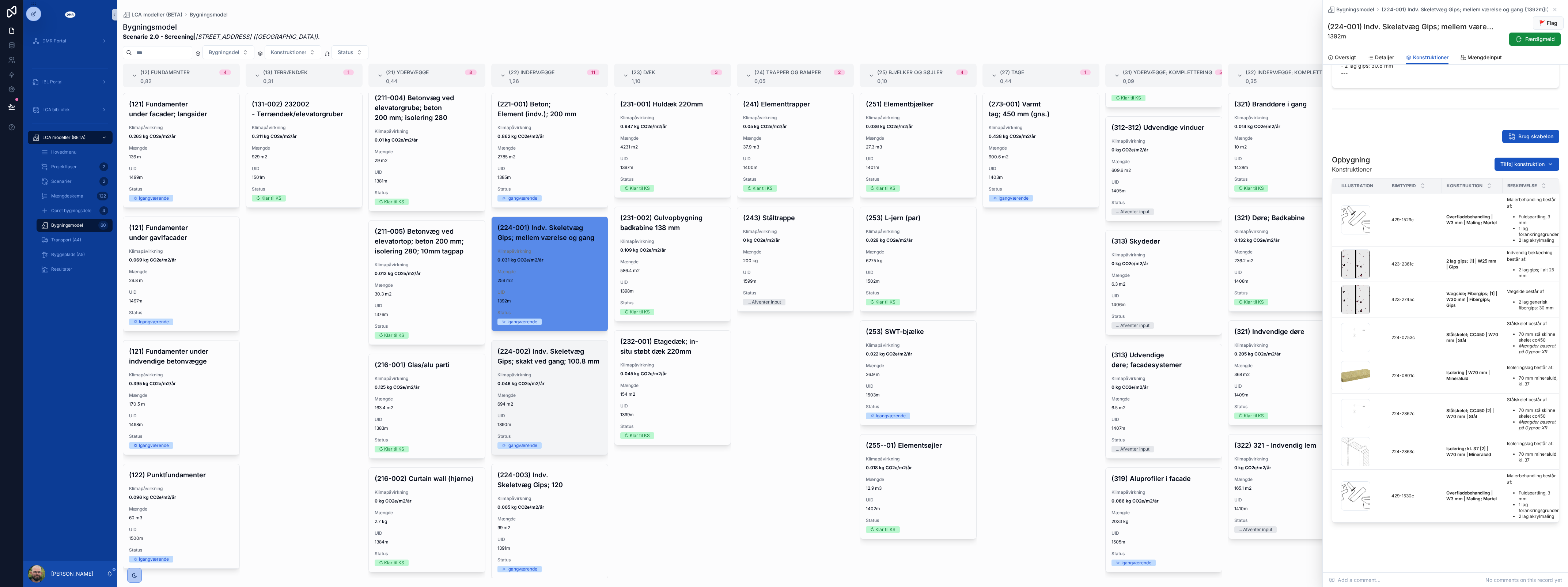
click at [547, 419] on span "UID" at bounding box center [549, 416] width 104 height 6
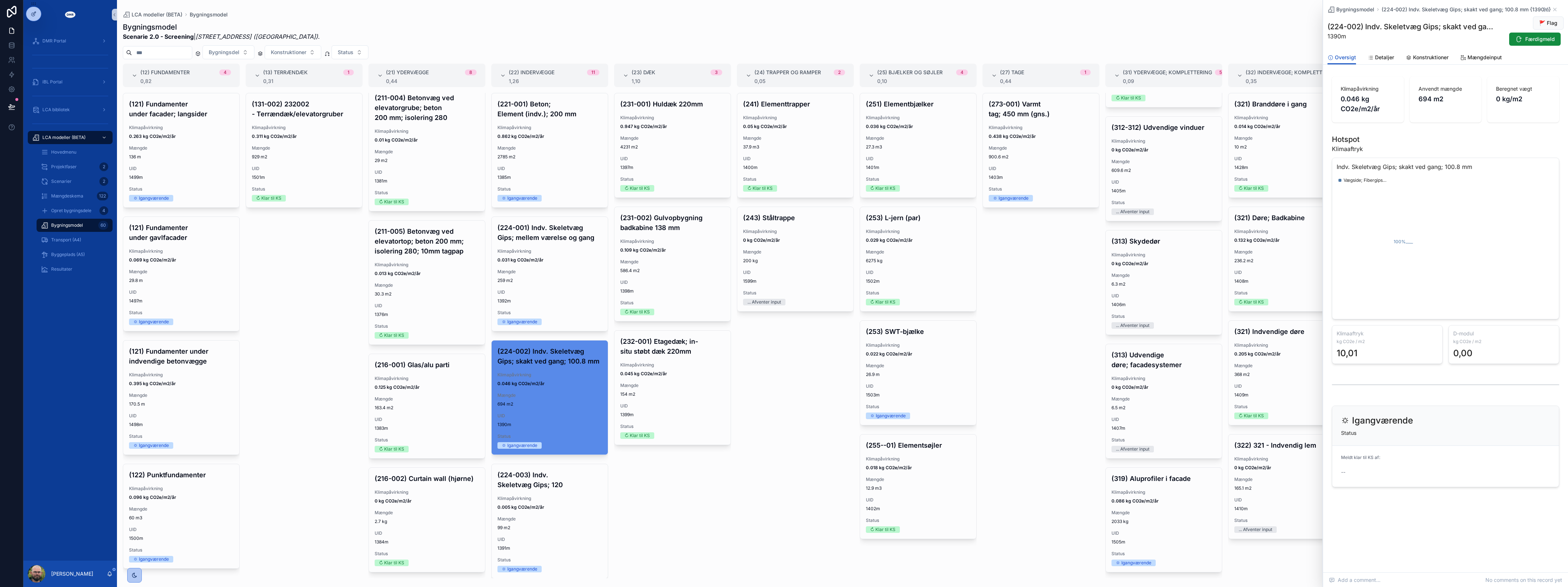
click at [540, 156] on span "2785 m2" at bounding box center [549, 156] width 104 height 6
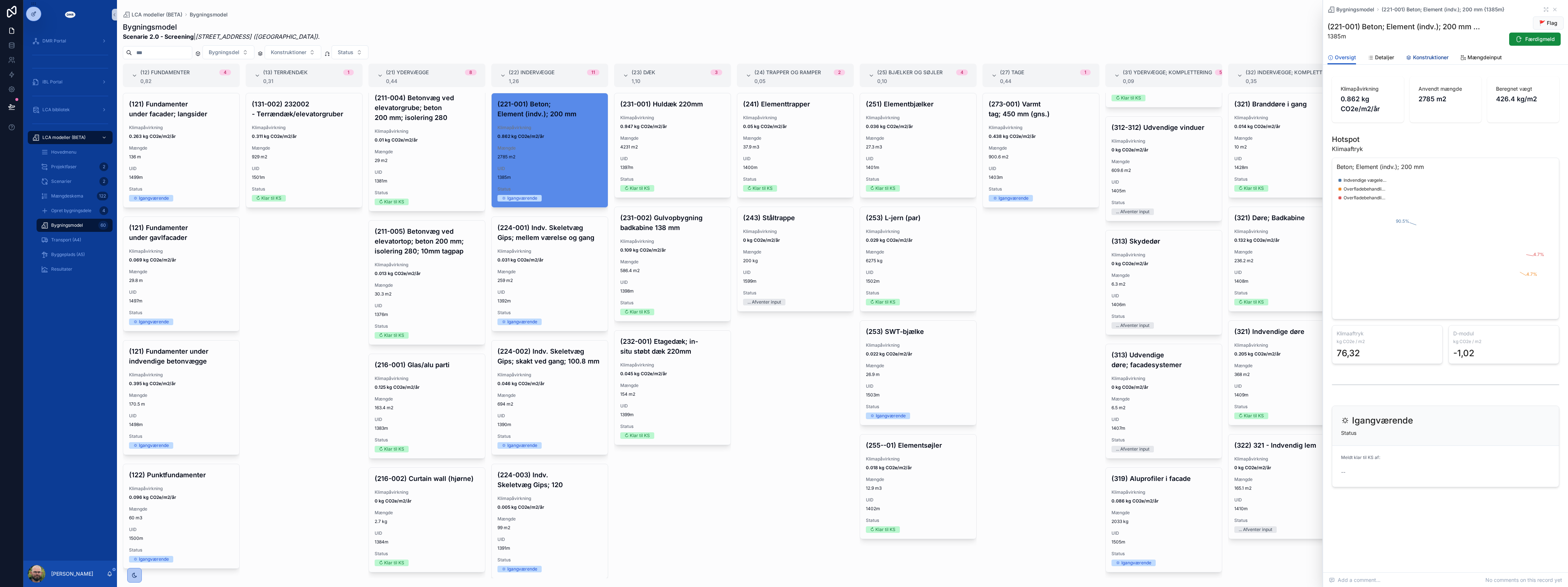
click at [1438, 61] on link "Konstruktioner" at bounding box center [1427, 58] width 43 height 15
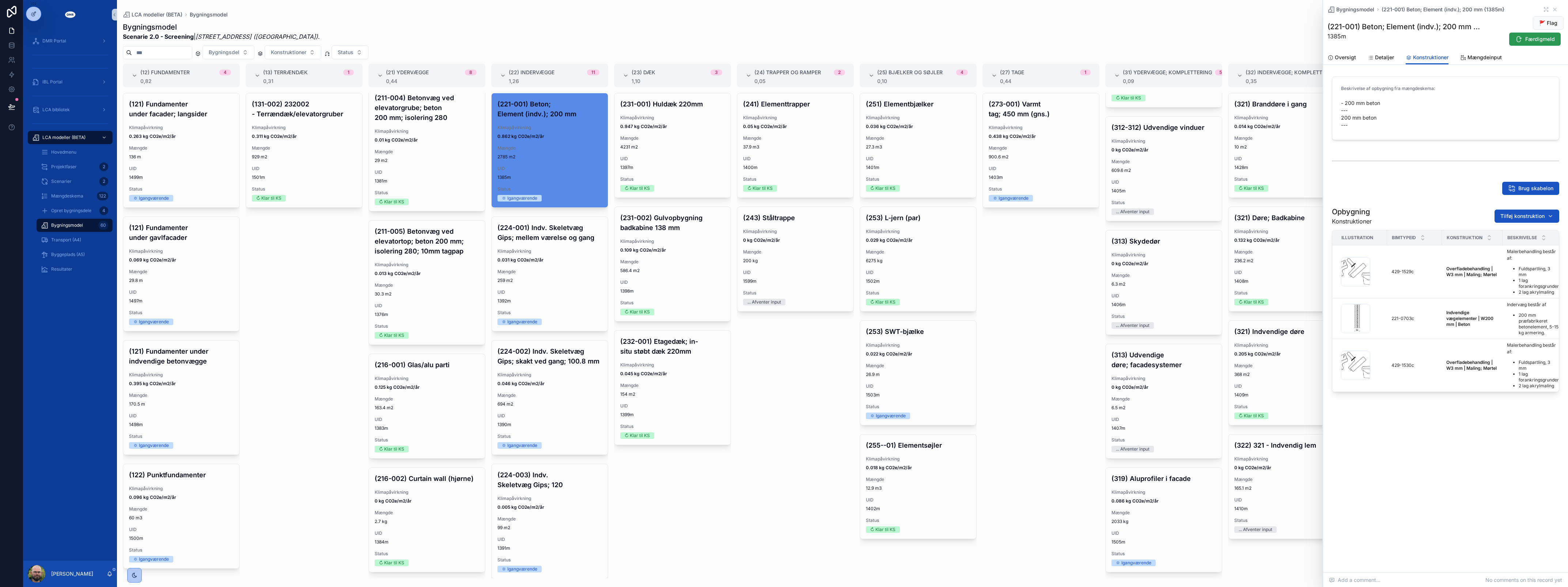
click at [1519, 39] on icon "scrollable content" at bounding box center [1518, 39] width 7 height 7
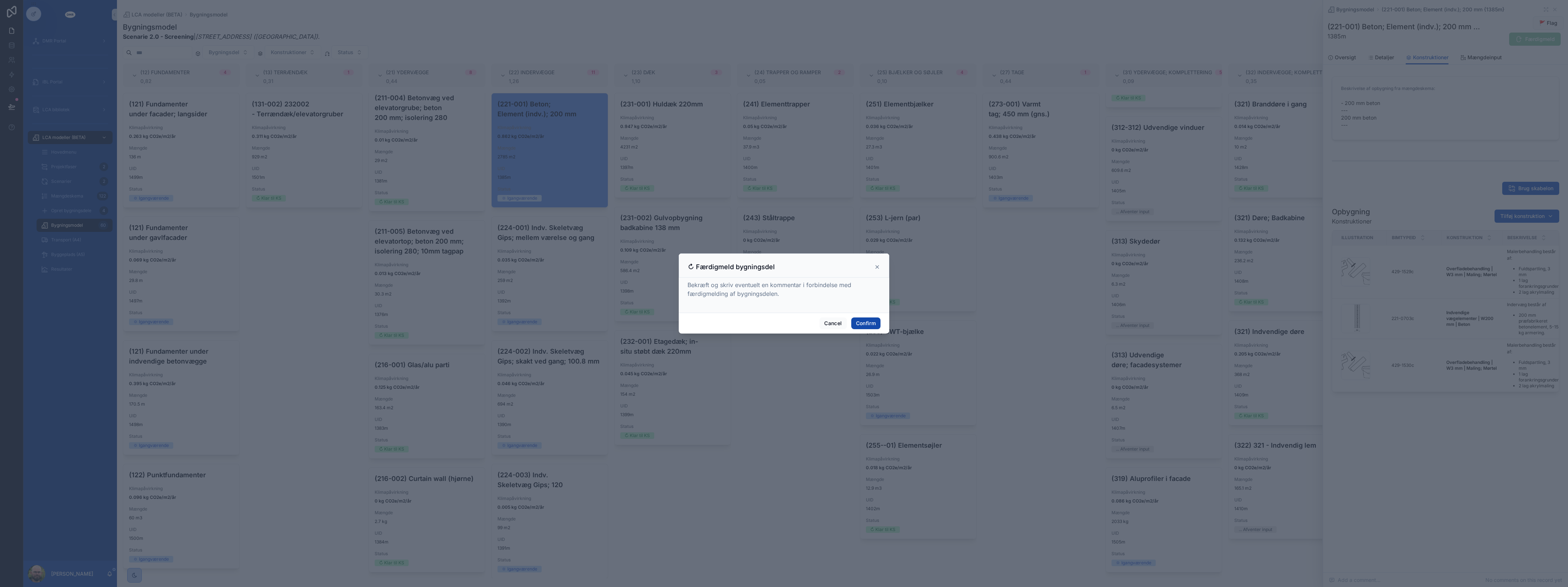
click at [864, 329] on button "Confirm" at bounding box center [866, 323] width 29 height 12
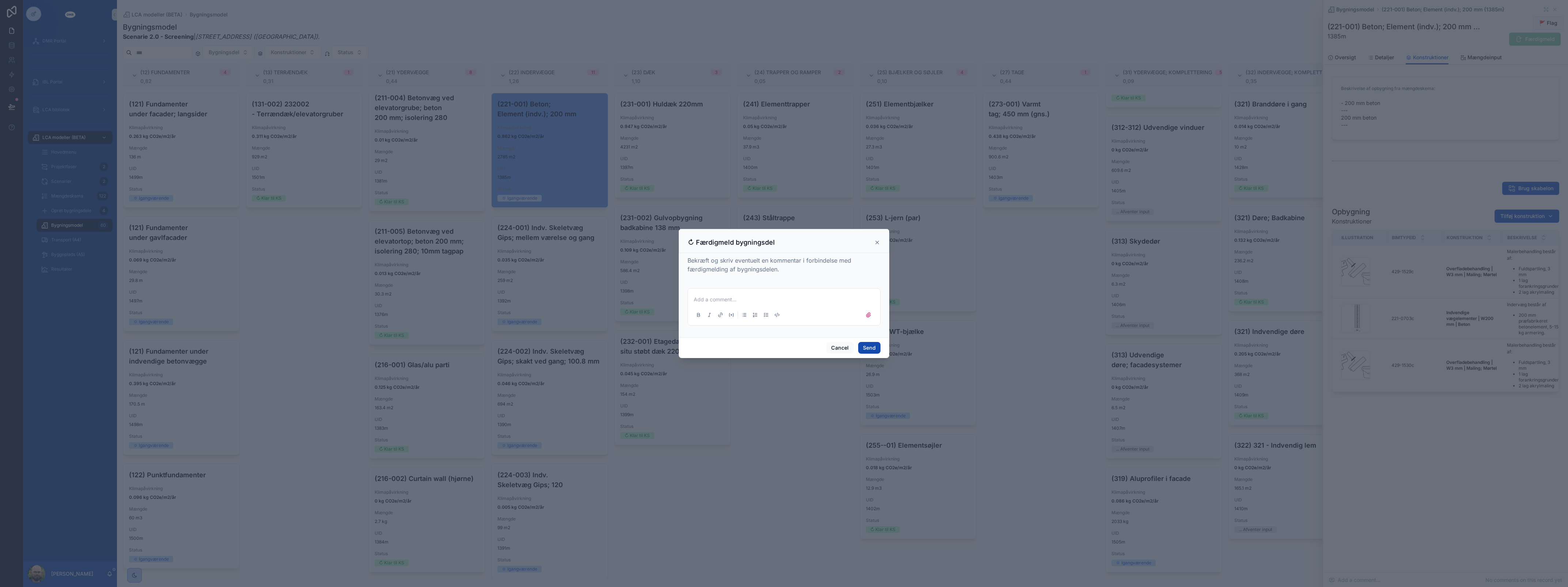
click at [866, 348] on button "Send" at bounding box center [870, 348] width 23 height 12
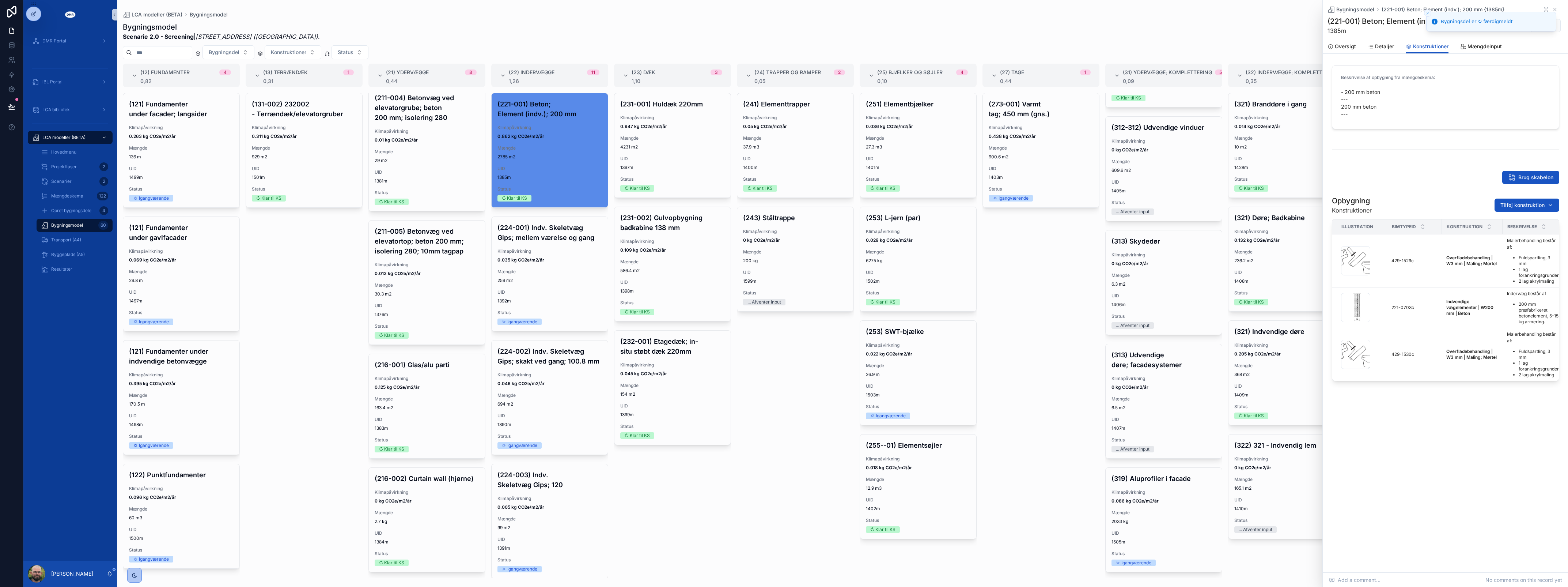
click at [551, 259] on span "0.035 kg CO2e/m2/år" at bounding box center [549, 260] width 104 height 6
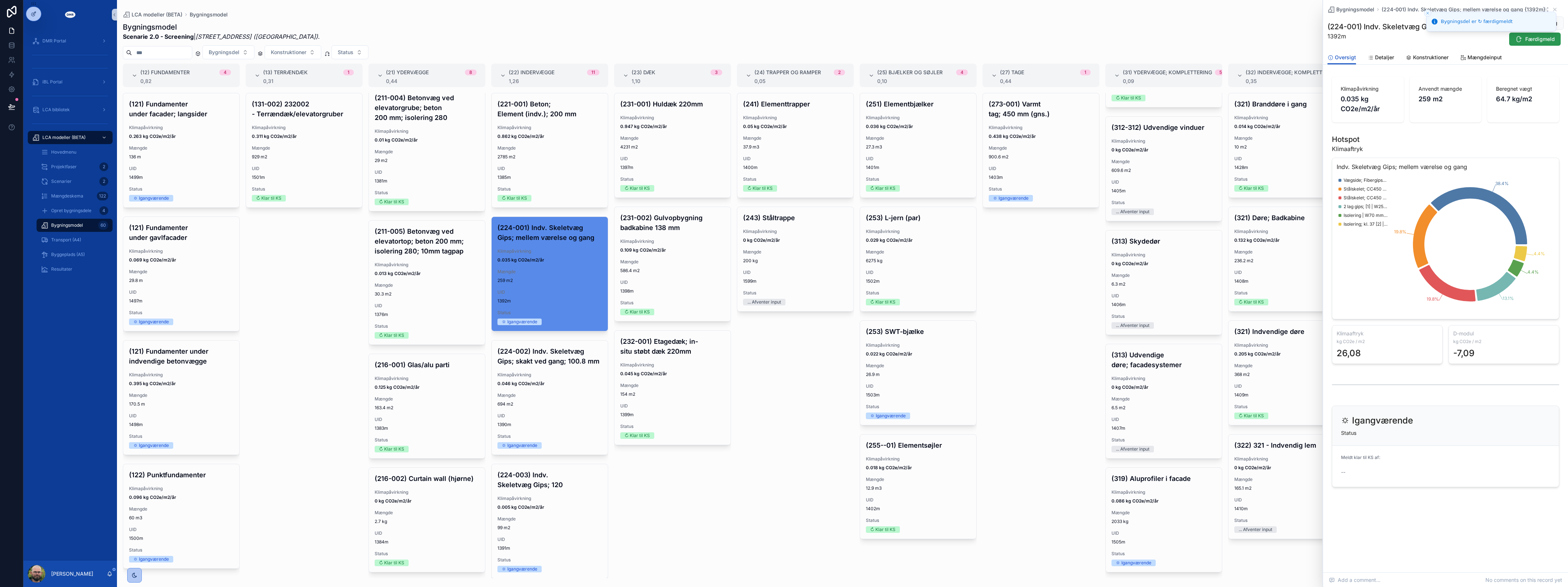
click at [1530, 41] on span "Færdigmeld" at bounding box center [1540, 39] width 30 height 7
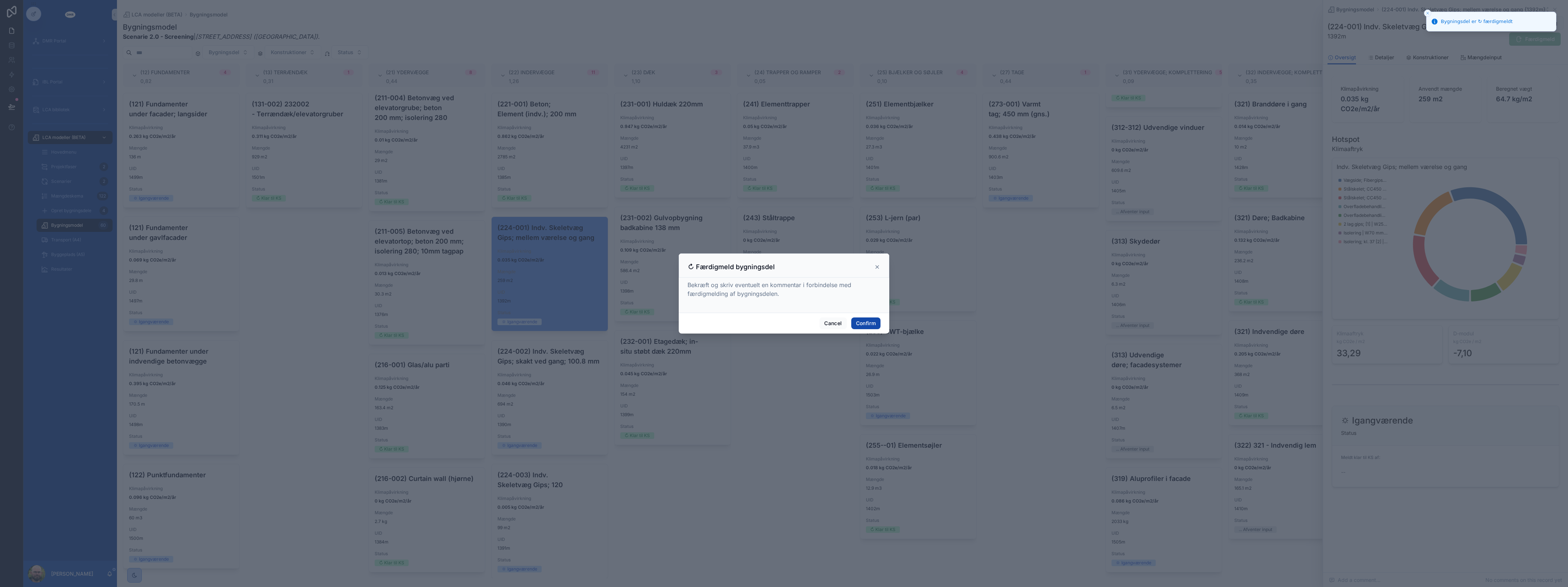
click at [866, 317] on button "Confirm" at bounding box center [866, 323] width 29 height 12
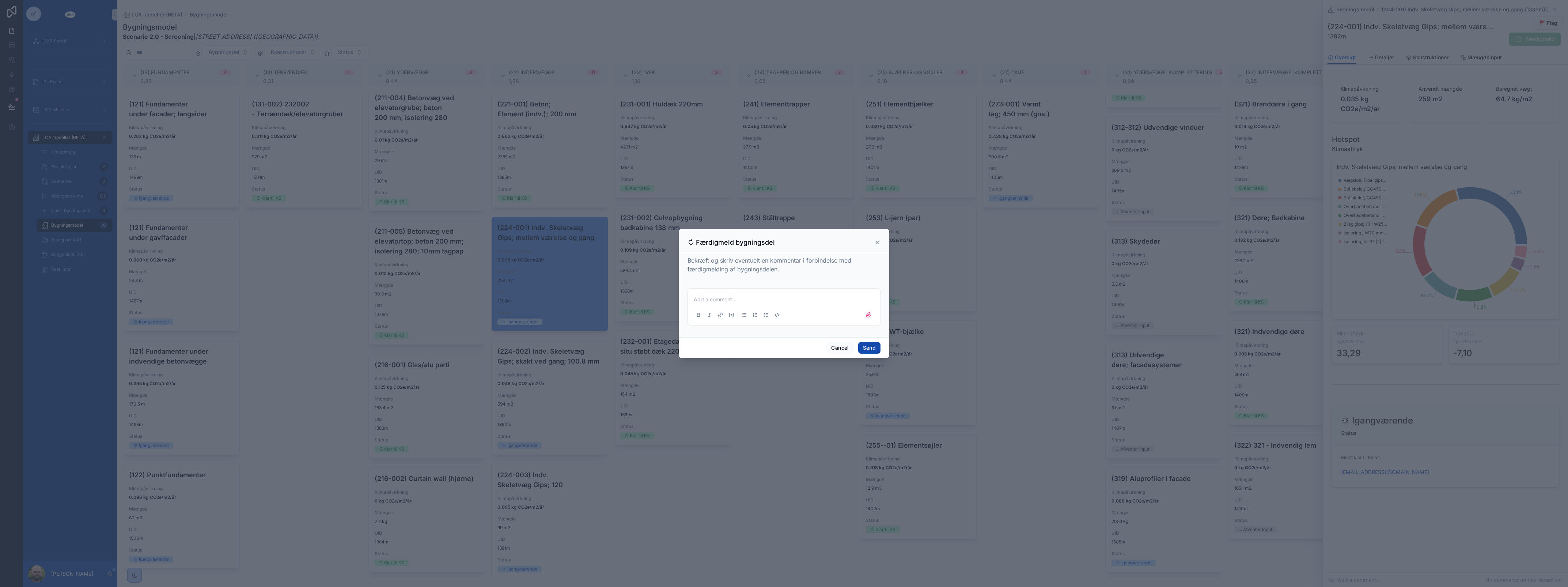
click at [866, 347] on button "Send" at bounding box center [870, 348] width 23 height 12
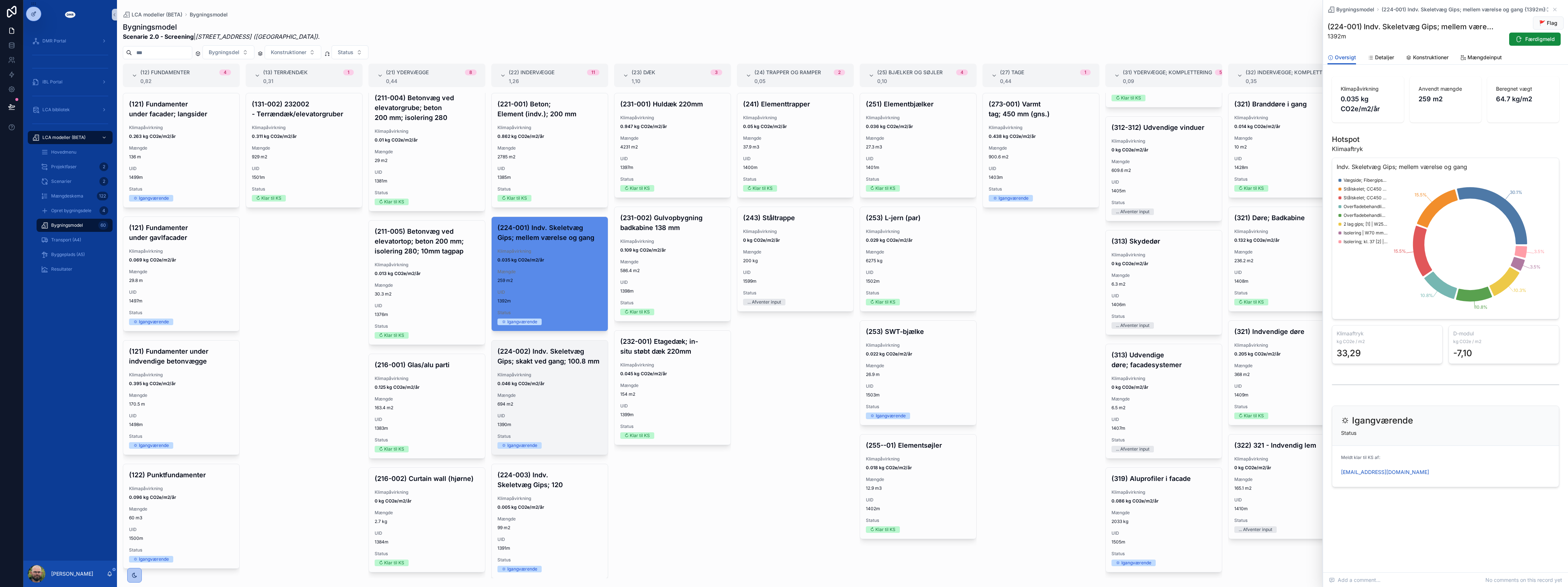
click at [555, 387] on span "0.046 kg CO2e/m2/år" at bounding box center [549, 383] width 104 height 6
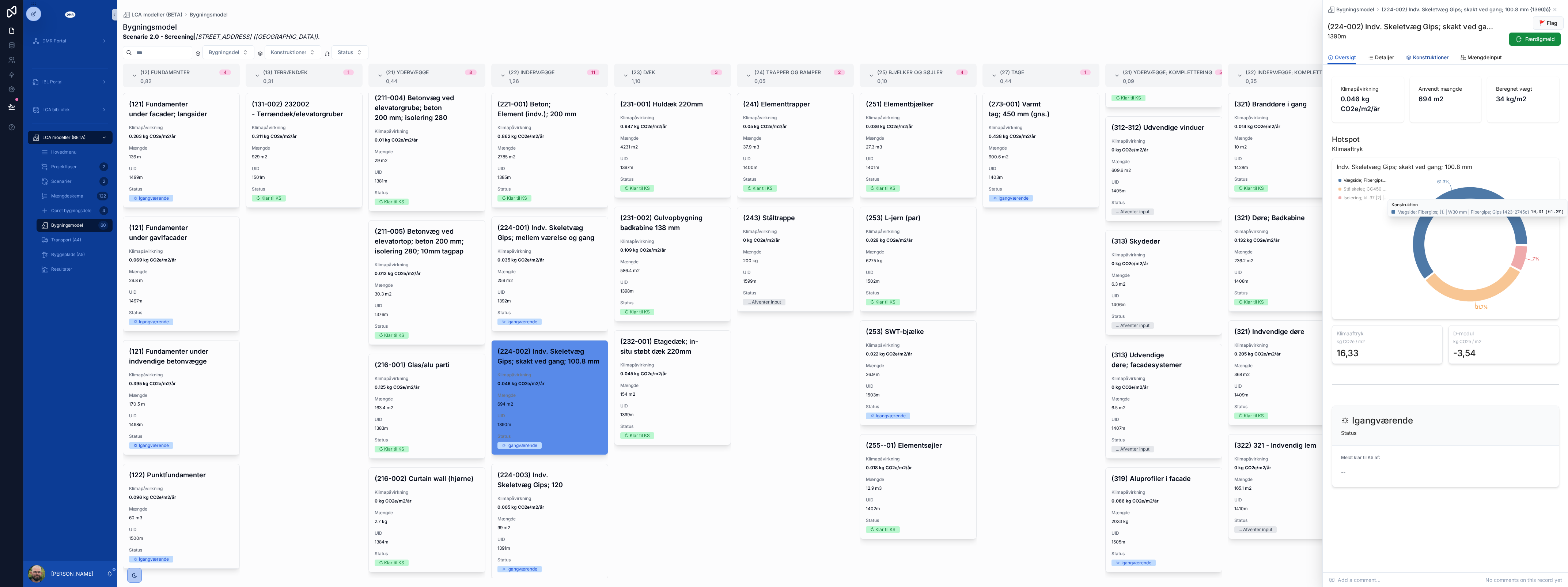
click at [1426, 56] on span "Konstruktioner" at bounding box center [1430, 57] width 35 height 7
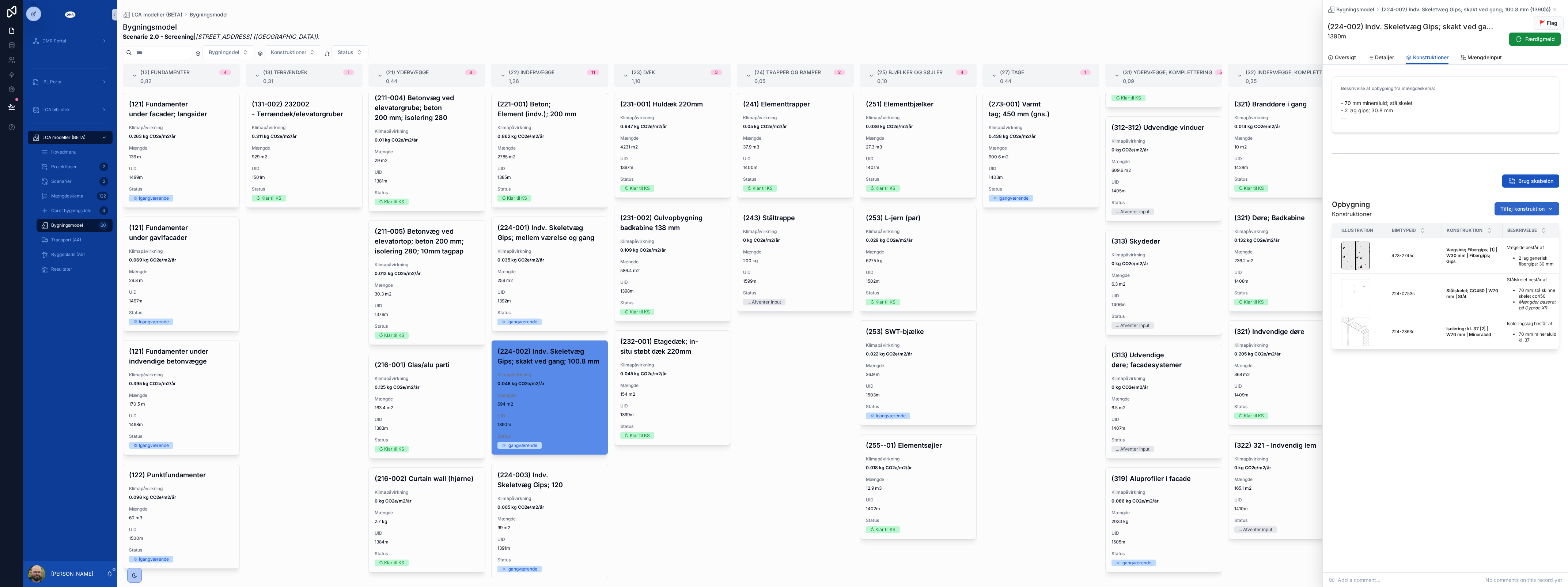
click at [1516, 208] on span "Tilføj konstruktion" at bounding box center [1522, 208] width 45 height 7
type input "****"
click at [1518, 236] on span "Overfladebehandling | W3 mm | Maling; Mørtel {429-1529c}" at bounding box center [1518, 238] width 73 height 7
click at [1536, 43] on span "Færdigmeld" at bounding box center [1540, 39] width 30 height 7
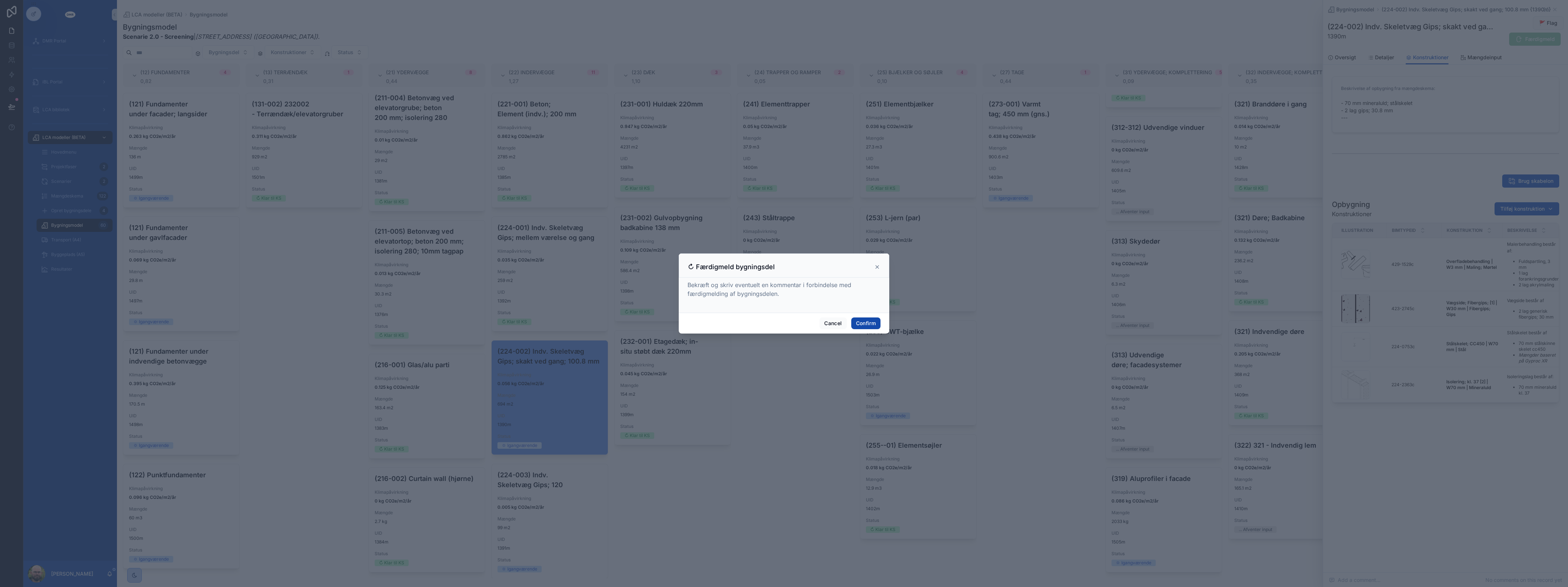
click at [851, 323] on button "Confirm" at bounding box center [866, 323] width 29 height 12
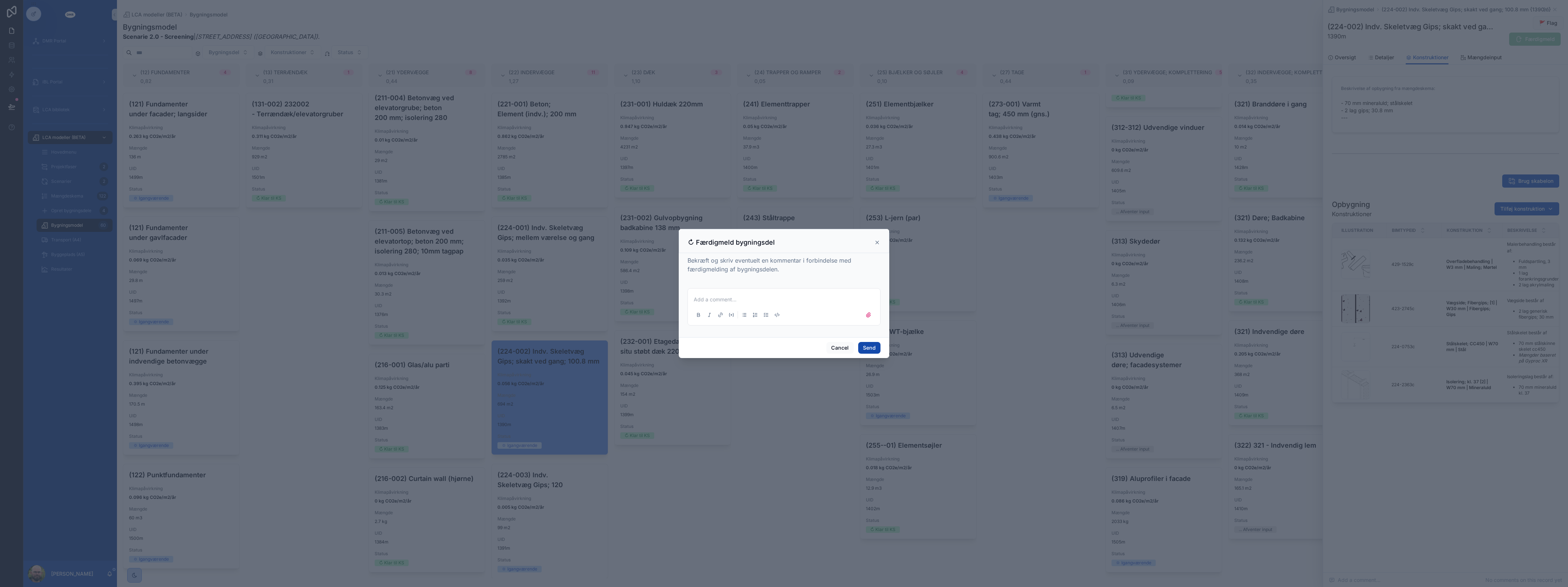
click at [866, 352] on button "Send" at bounding box center [870, 348] width 23 height 12
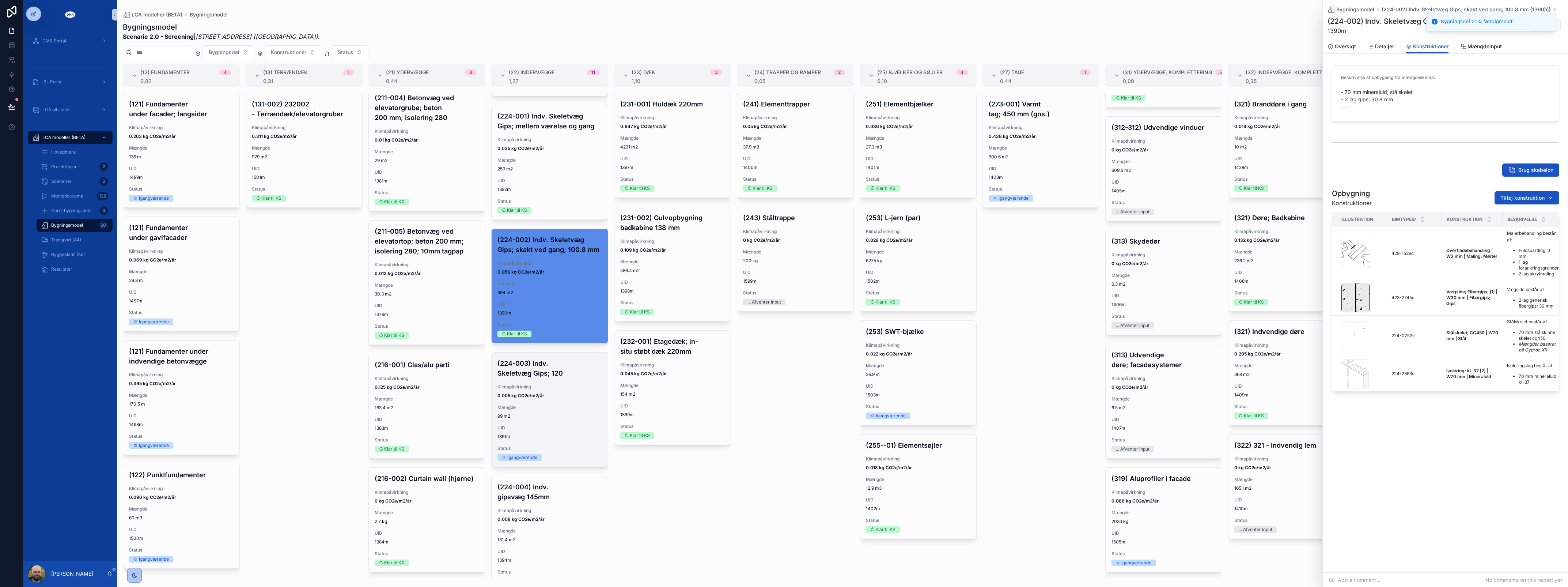
scroll to position [137, 0]
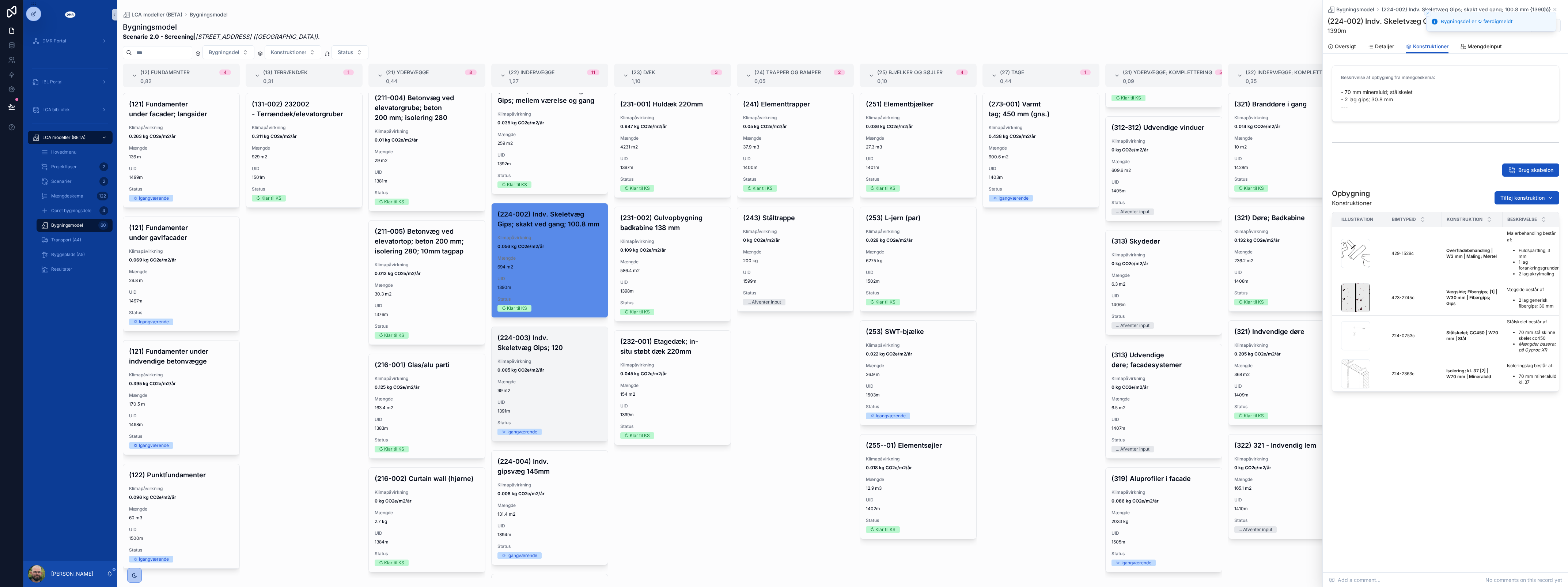
click at [526, 393] on span "99 m2" at bounding box center [549, 391] width 104 height 6
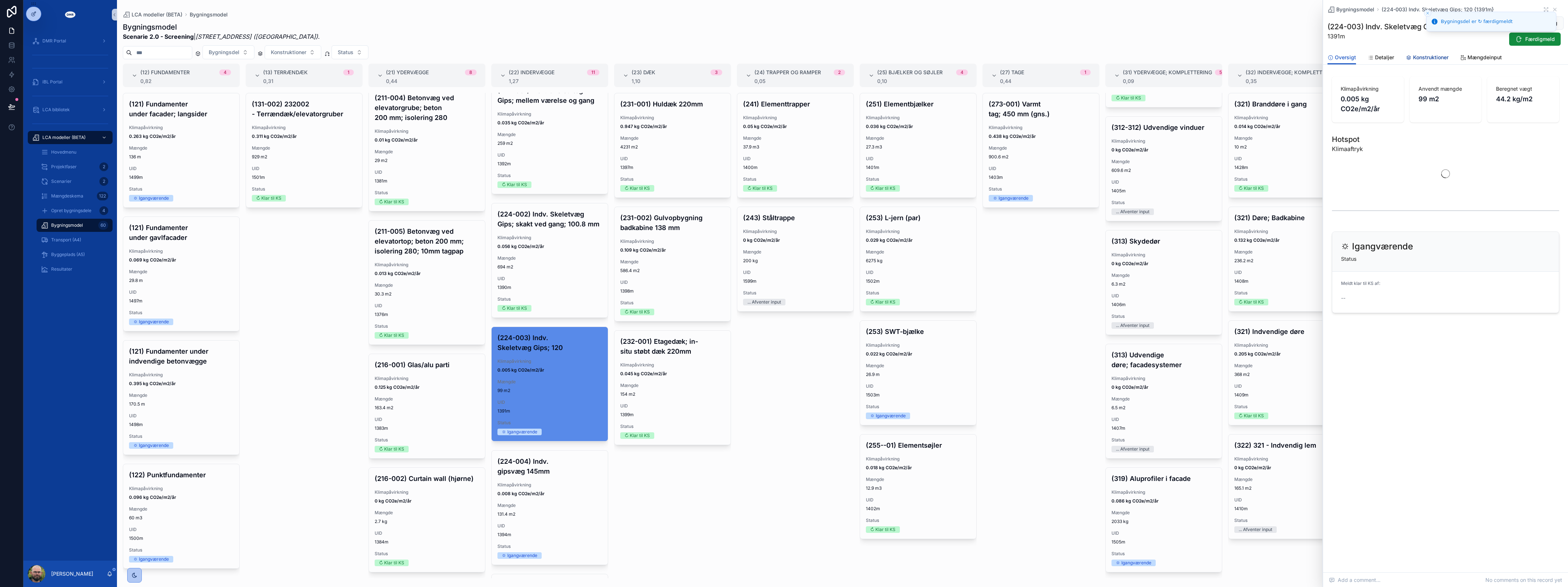
click at [1419, 59] on span "Konstruktioner" at bounding box center [1430, 57] width 35 height 7
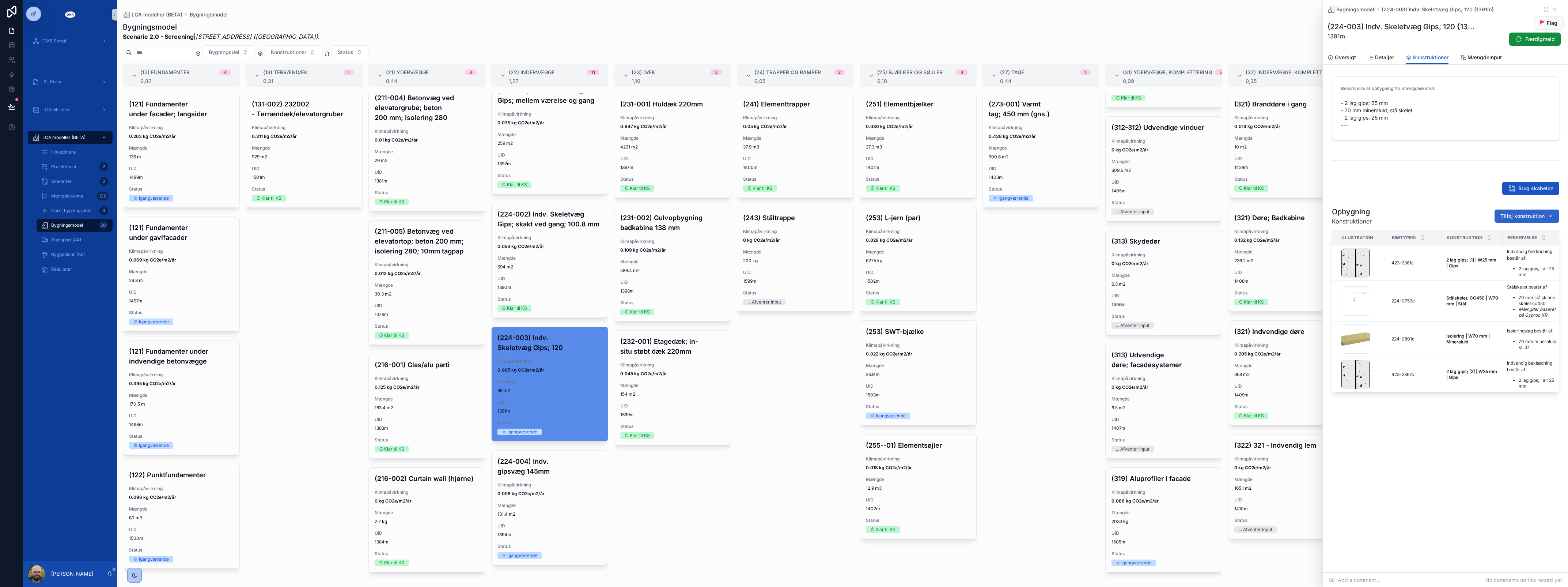
click at [1513, 218] on span "Tilføj konstruktion" at bounding box center [1522, 216] width 45 height 7
type input "****"
click at [1490, 244] on span "Overfladebehandling | W3 mm | Maling; Mørtel {429-1529c}" at bounding box center [1518, 245] width 73 height 7
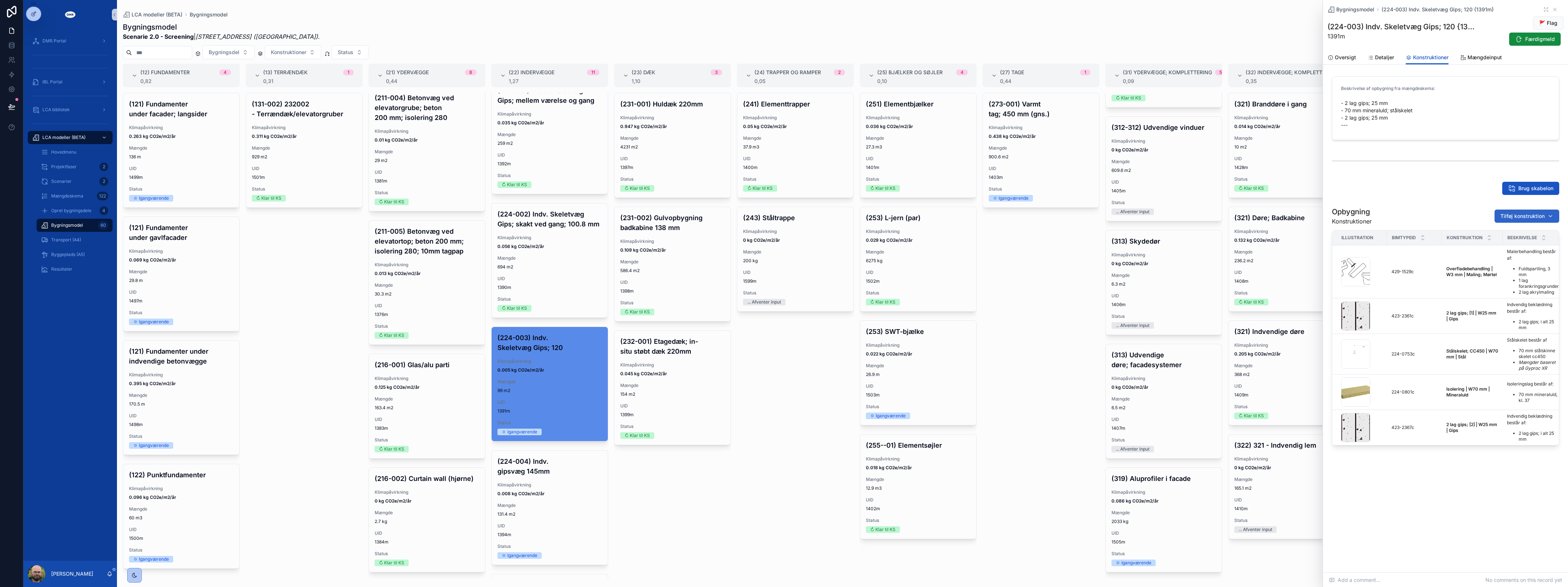
click at [1519, 216] on span "Tilføj konstruktion" at bounding box center [1522, 216] width 45 height 7
type input "****"
click at [1499, 242] on span "Overfladebehandling | W3 mm | Maling; Mørtel {429-1530c}" at bounding box center [1518, 245] width 73 height 7
click at [1519, 41] on icon "scrollable content" at bounding box center [1518, 39] width 7 height 7
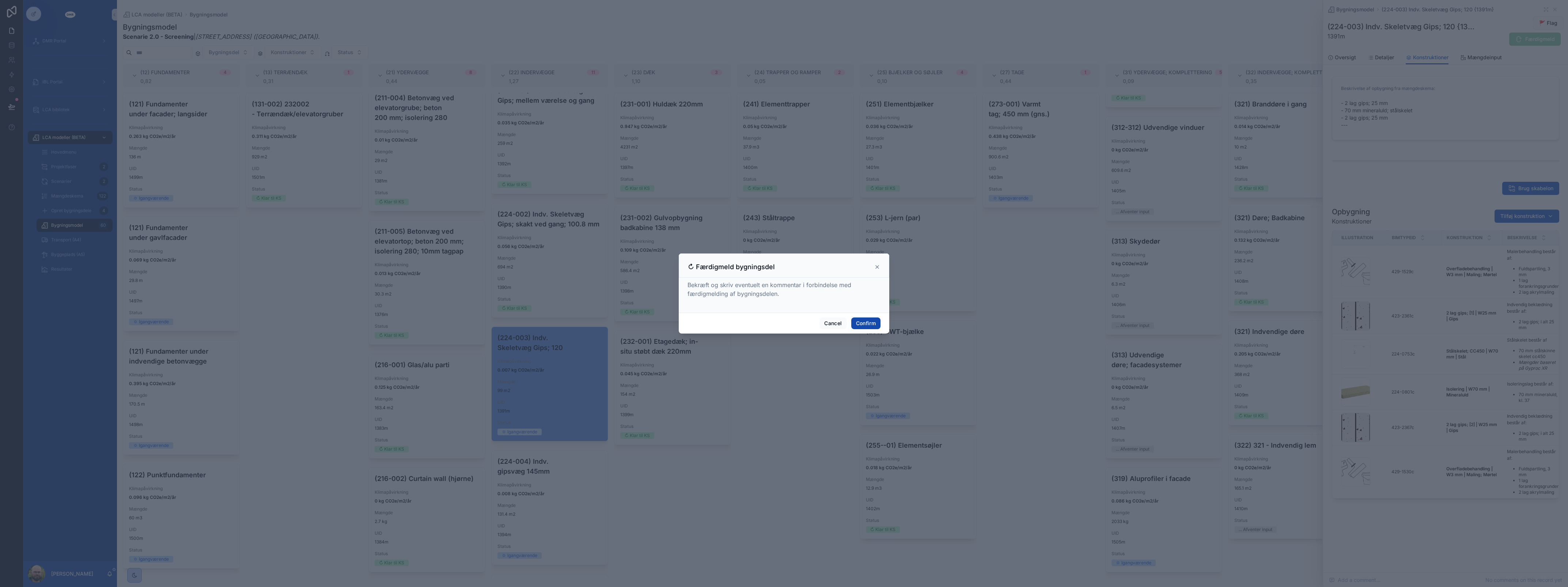
click at [866, 323] on button "Confirm" at bounding box center [866, 323] width 29 height 12
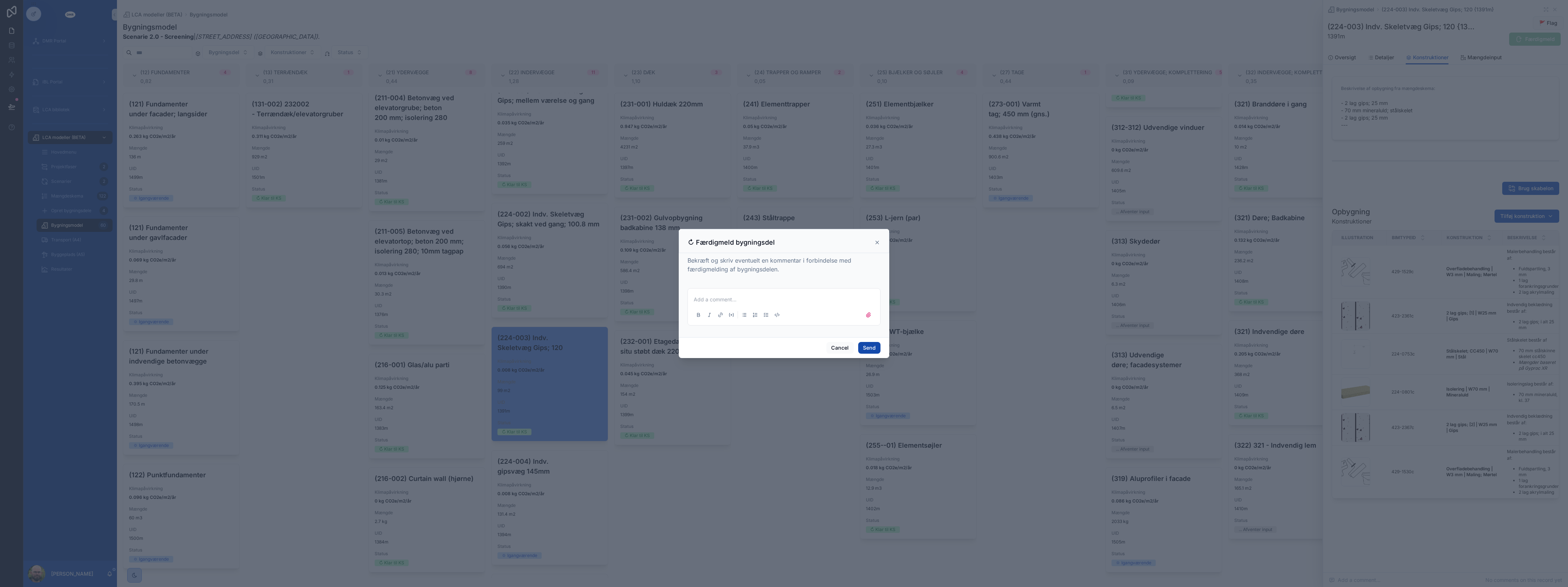
click at [870, 348] on button "Send" at bounding box center [870, 348] width 23 height 12
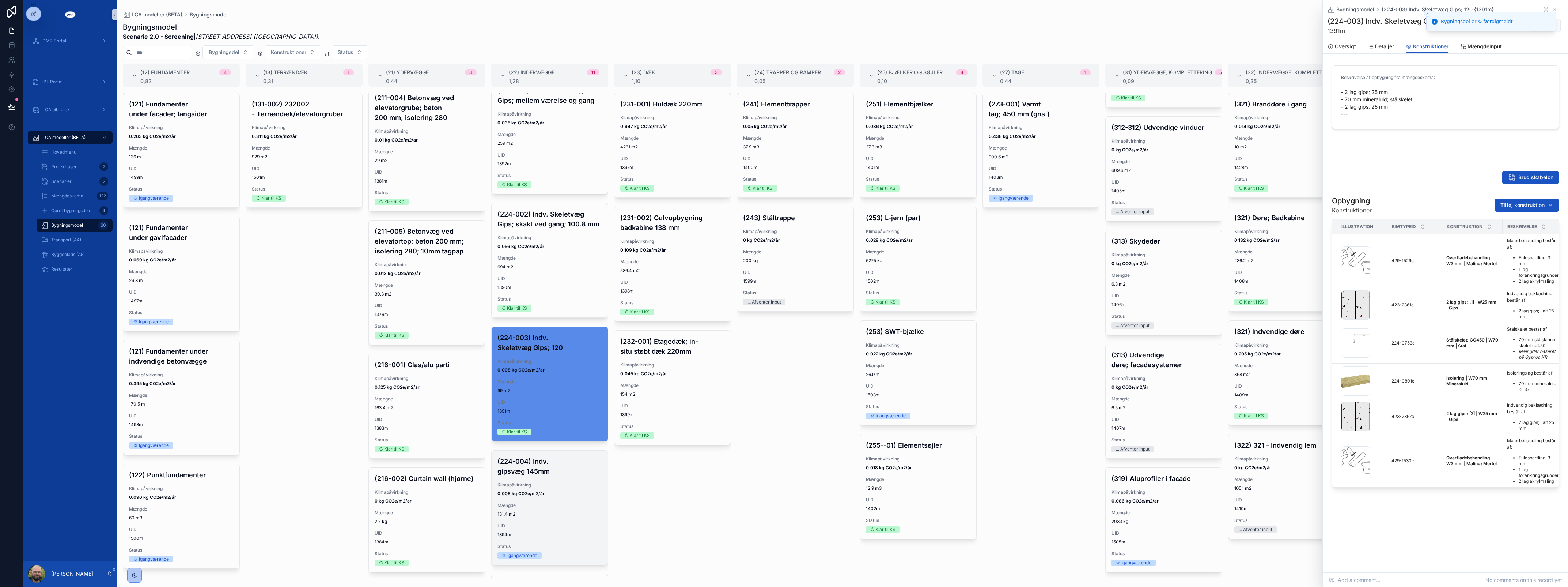
click at [531, 531] on div "(224-004) Indv. gipsvæg 145mm Klimapåvirkning 0.008 kg CO2e/m2/år Mængde 131.4 …" at bounding box center [549, 507] width 116 height 114
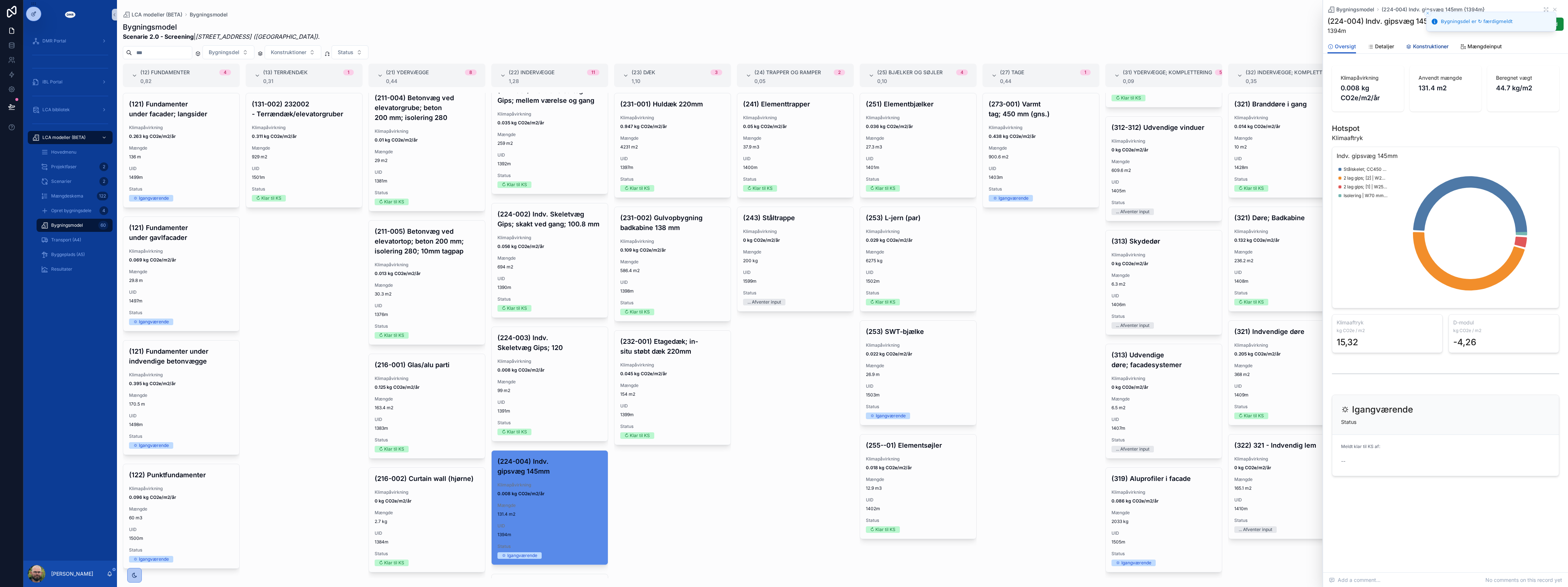
click at [1437, 45] on span "Konstruktioner" at bounding box center [1430, 46] width 35 height 7
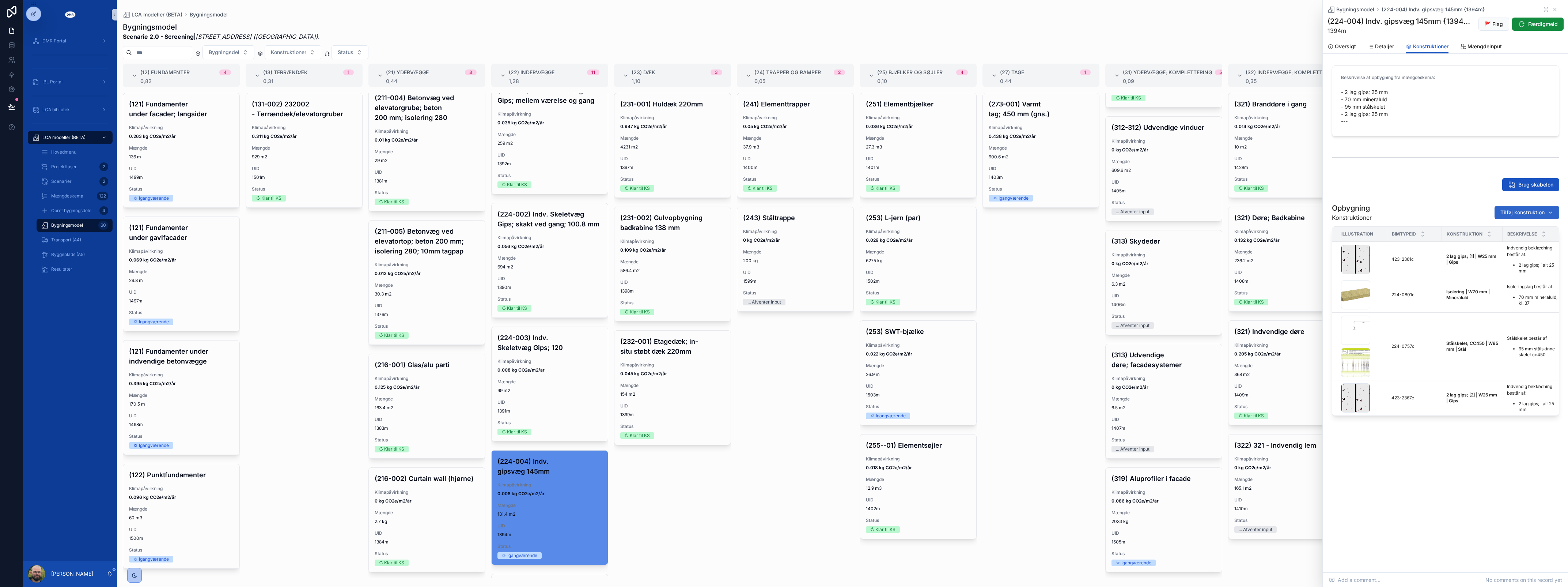
click at [1522, 212] on span "Tilføj konstruktion" at bounding box center [1522, 212] width 45 height 7
type input "****"
click at [1529, 238] on span "Overfladebehandling | W3 mm | Maling; Mørtel {429-1529c}" at bounding box center [1518, 242] width 73 height 7
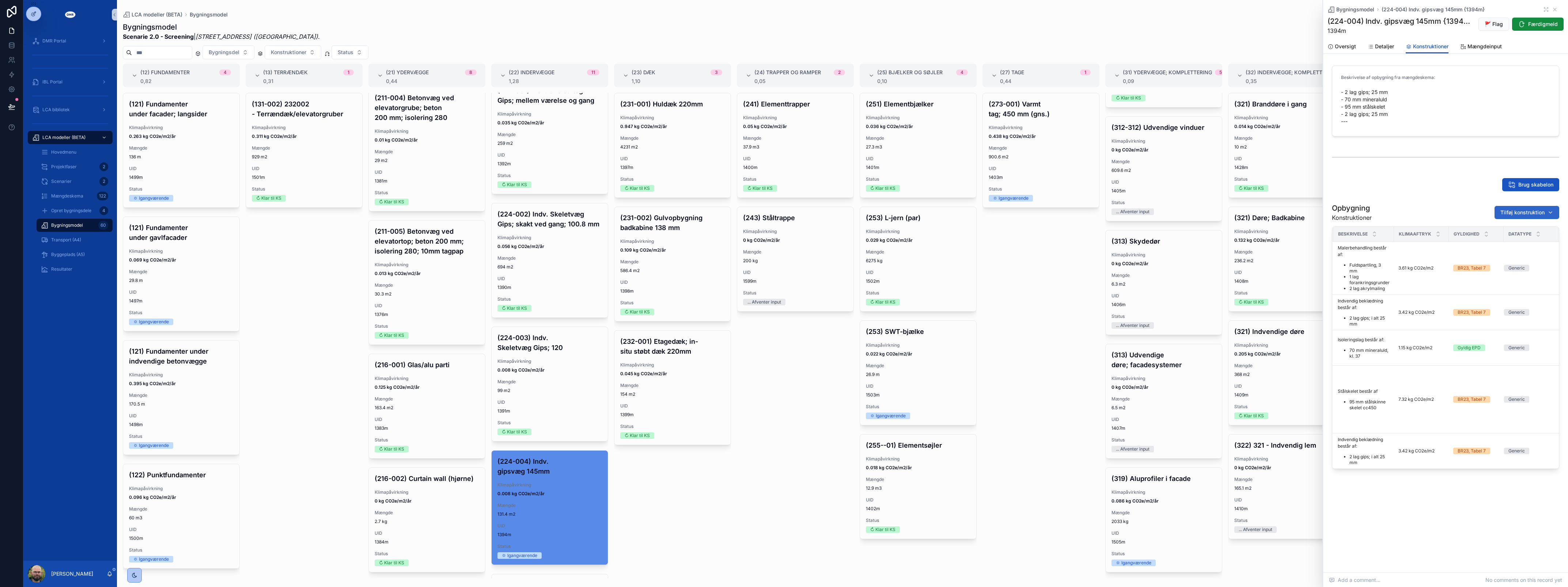
click at [1523, 213] on span "Tilføj konstruktion" at bounding box center [1522, 212] width 45 height 7
type input "****"
click at [1511, 237] on div "Overfladebehandling | W3 mm | Maling; Mørtel {429-1530c}" at bounding box center [1522, 242] width 88 height 12
click at [1531, 28] on span "Færdigmeld" at bounding box center [1543, 24] width 30 height 7
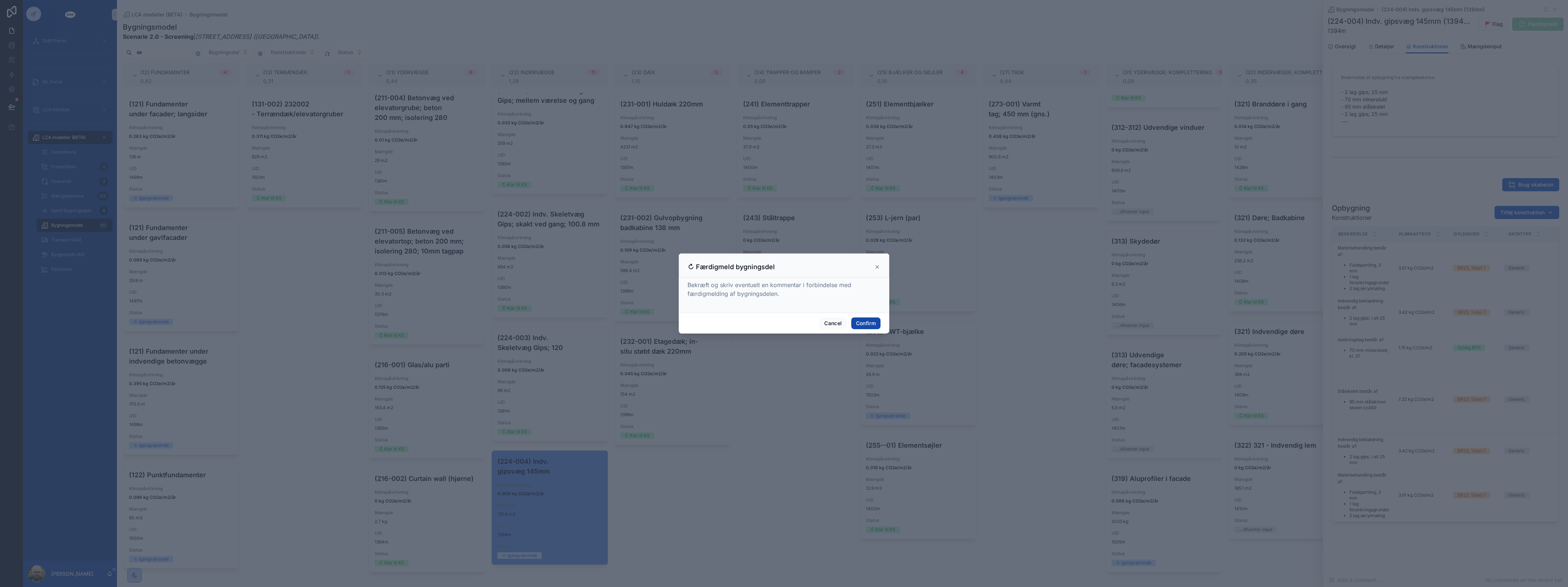
click at [854, 321] on button "Confirm" at bounding box center [866, 323] width 29 height 12
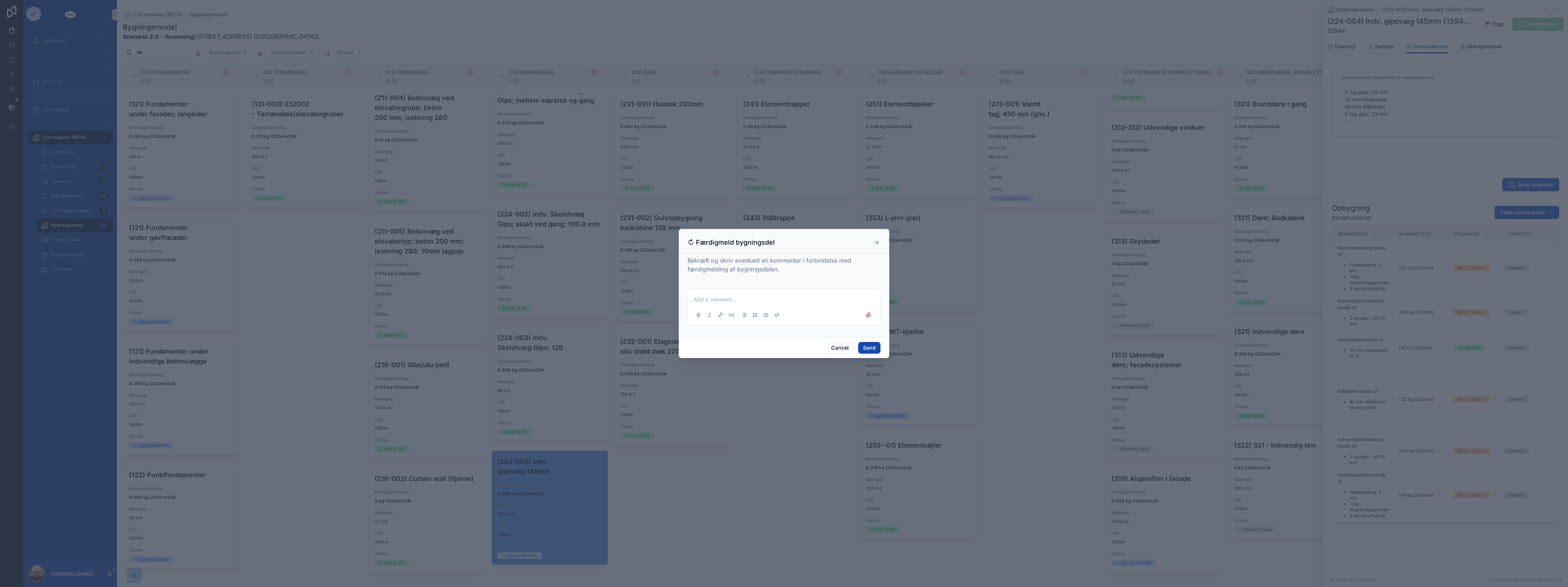
click at [872, 342] on button "Send" at bounding box center [870, 348] width 23 height 12
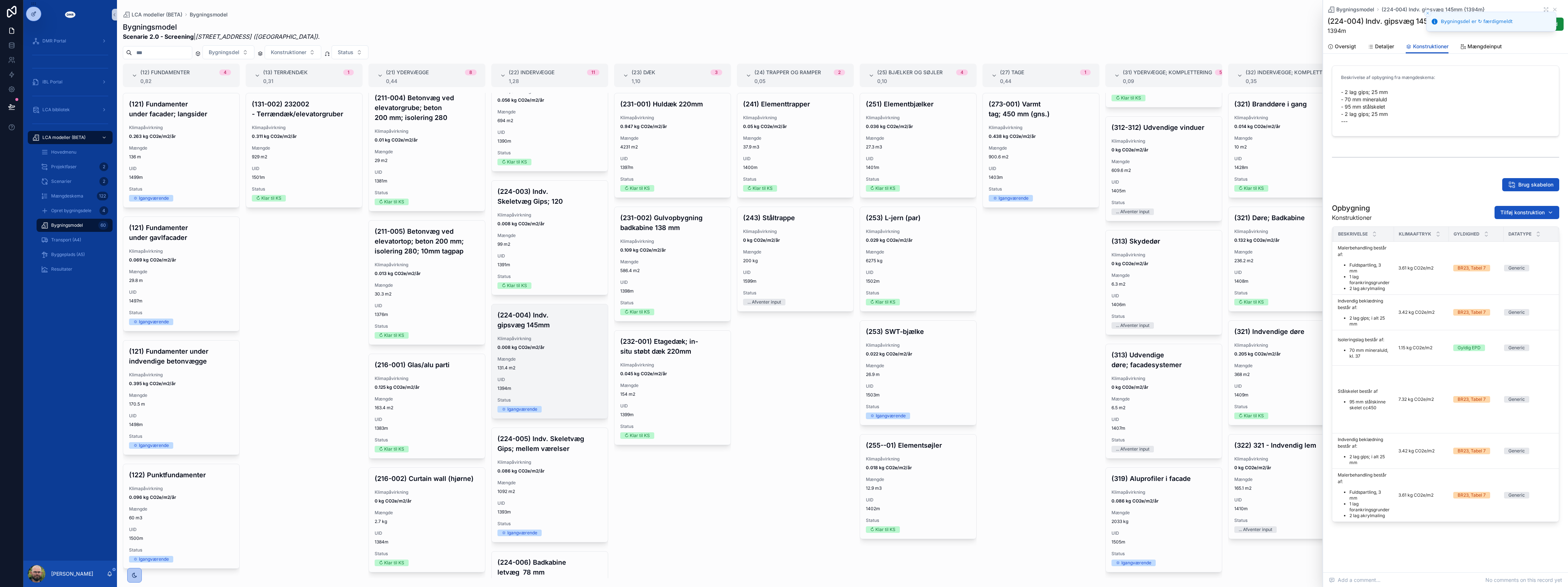
scroll to position [320, 0]
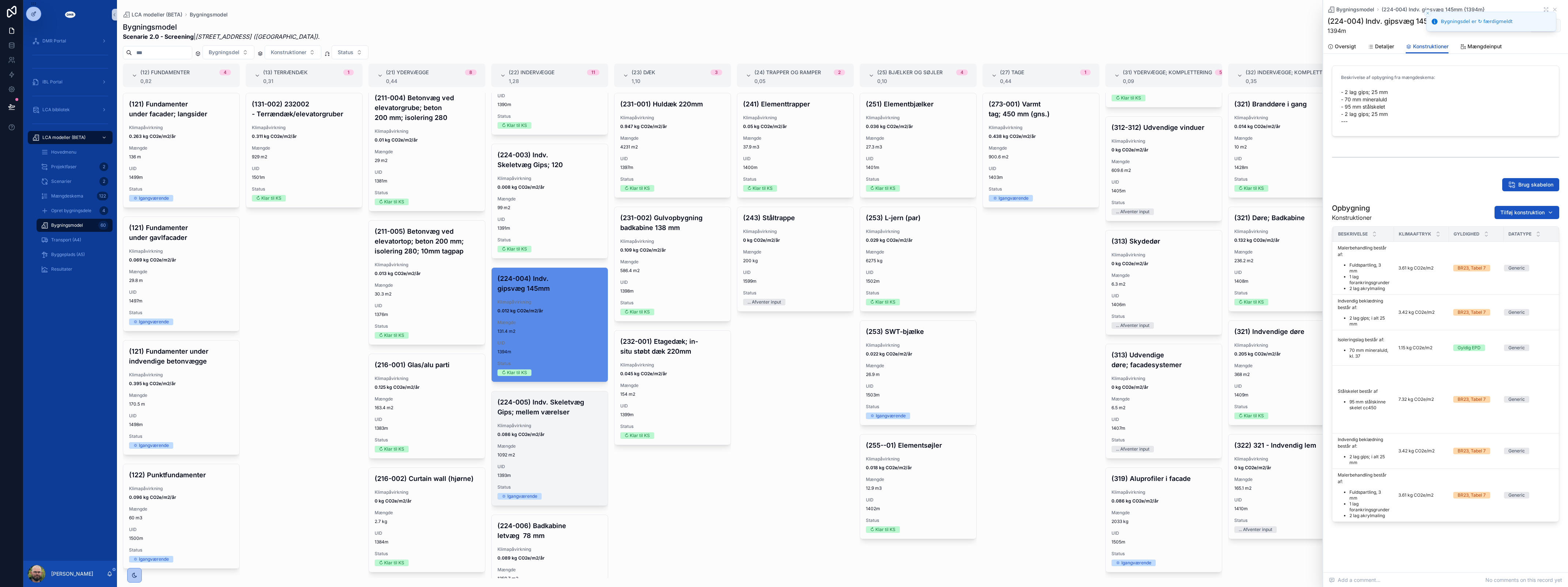
click at [542, 470] on span "UID" at bounding box center [549, 467] width 104 height 6
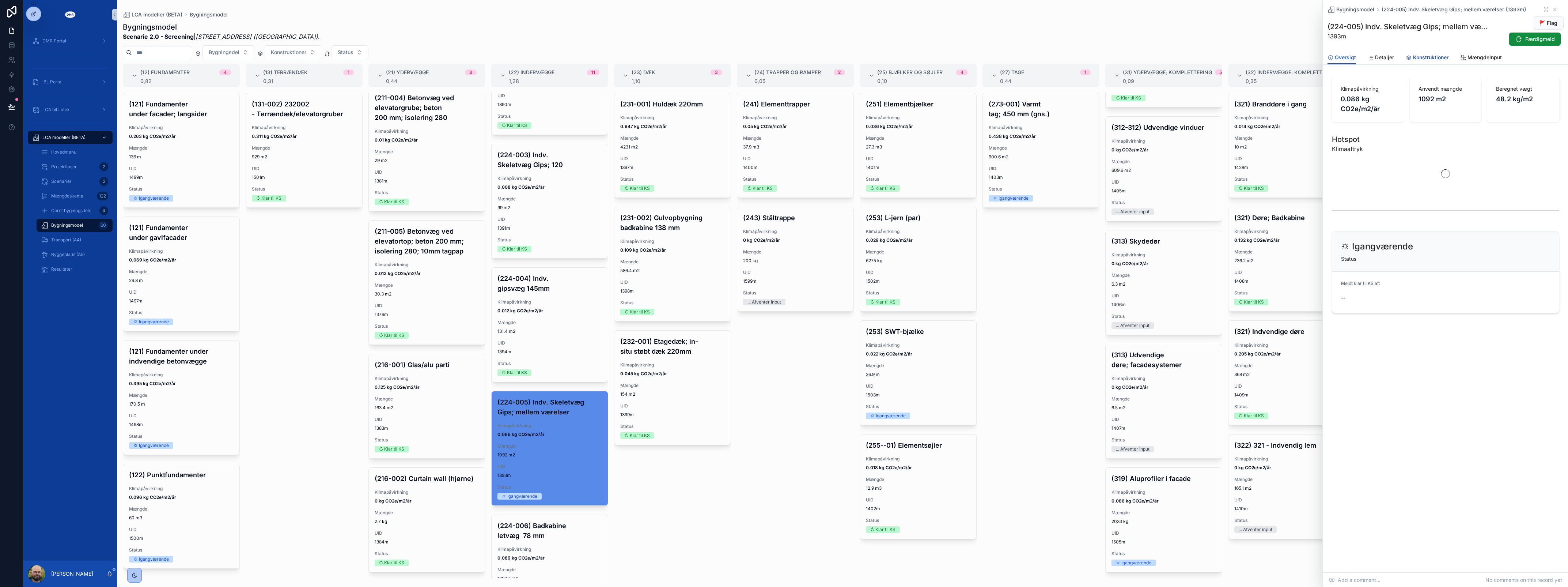
click at [1428, 59] on span "Konstruktioner" at bounding box center [1430, 57] width 35 height 7
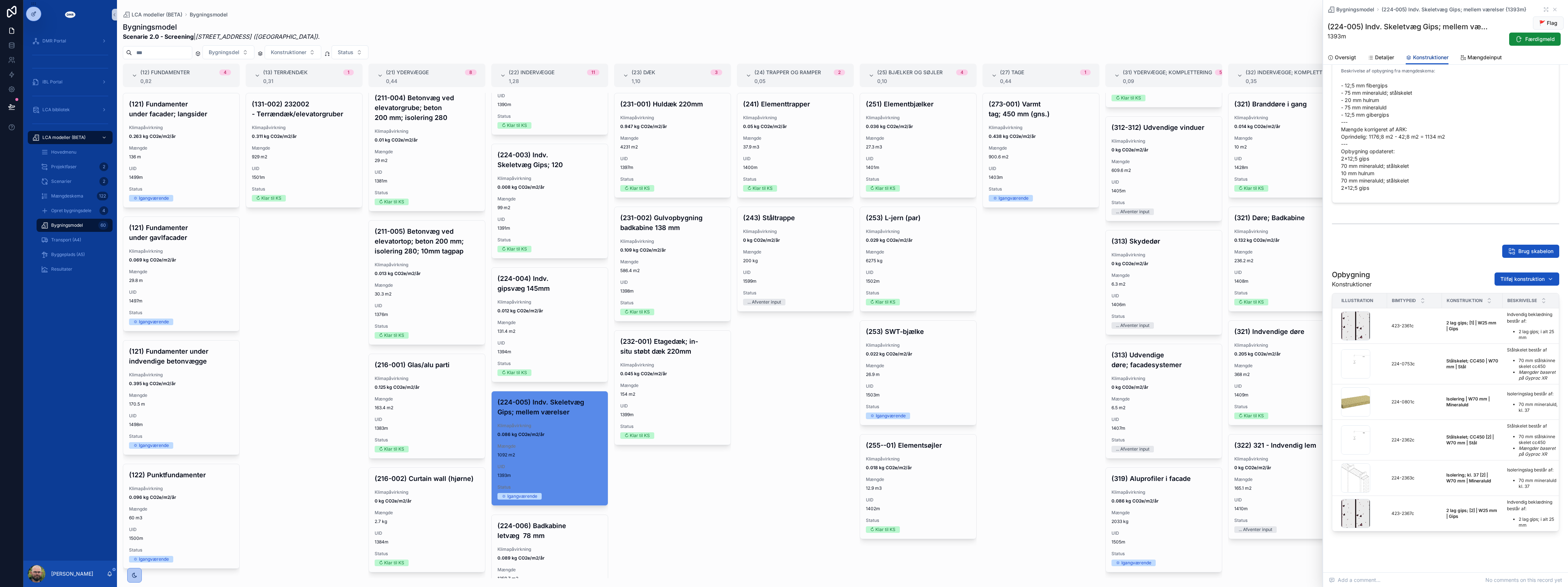
scroll to position [34, 0]
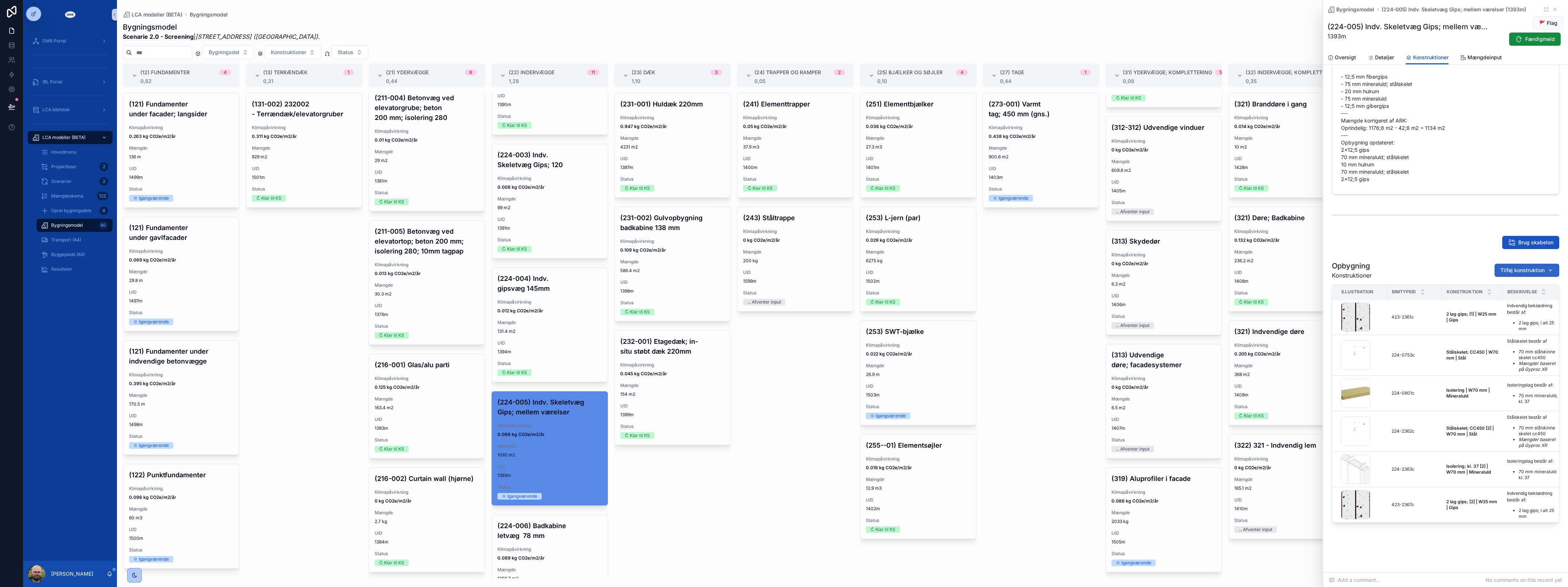
click at [1500, 267] on span "Tilføj konstruktion" at bounding box center [1522, 270] width 45 height 7
type input "****"
click at [1499, 293] on span "Overfladebehandling | W3 mm | Maling; Mørtel {429-1529c}" at bounding box center [1515, 292] width 73 height 7
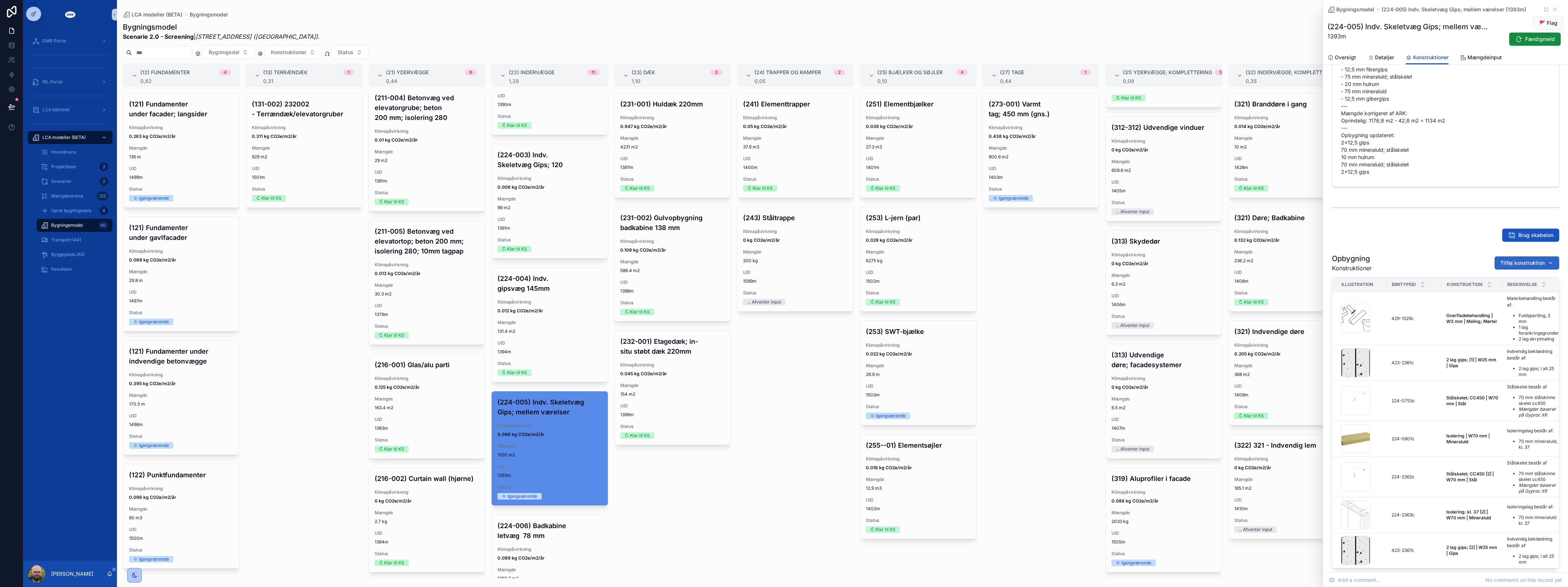
click at [1515, 264] on span "Tilføj konstruktion" at bounding box center [1522, 263] width 45 height 7
type input "****"
click at [1505, 288] on span "Overfladebehandling | W3 mm | Maling; Mørtel {429-1530c}" at bounding box center [1515, 292] width 73 height 7
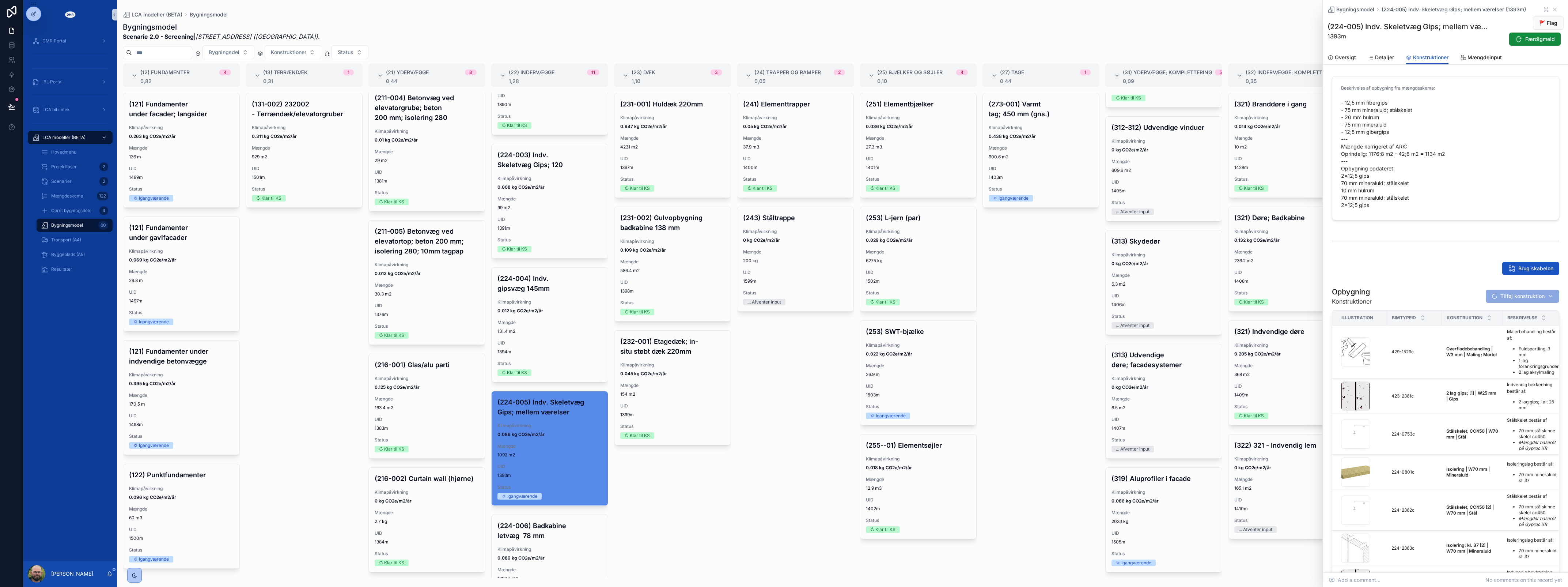
scroll to position [0, 0]
click at [1534, 40] on span "Færdigmeld" at bounding box center [1540, 39] width 30 height 7
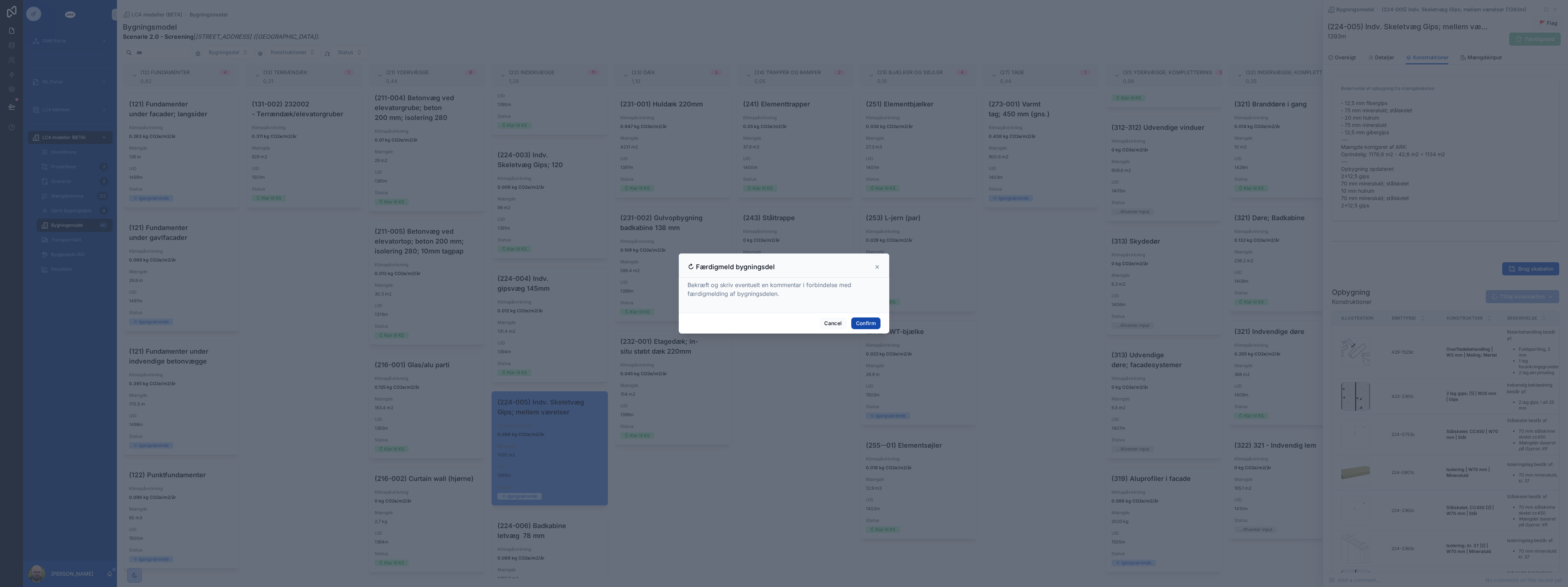
click at [864, 326] on button "Confirm" at bounding box center [866, 323] width 29 height 12
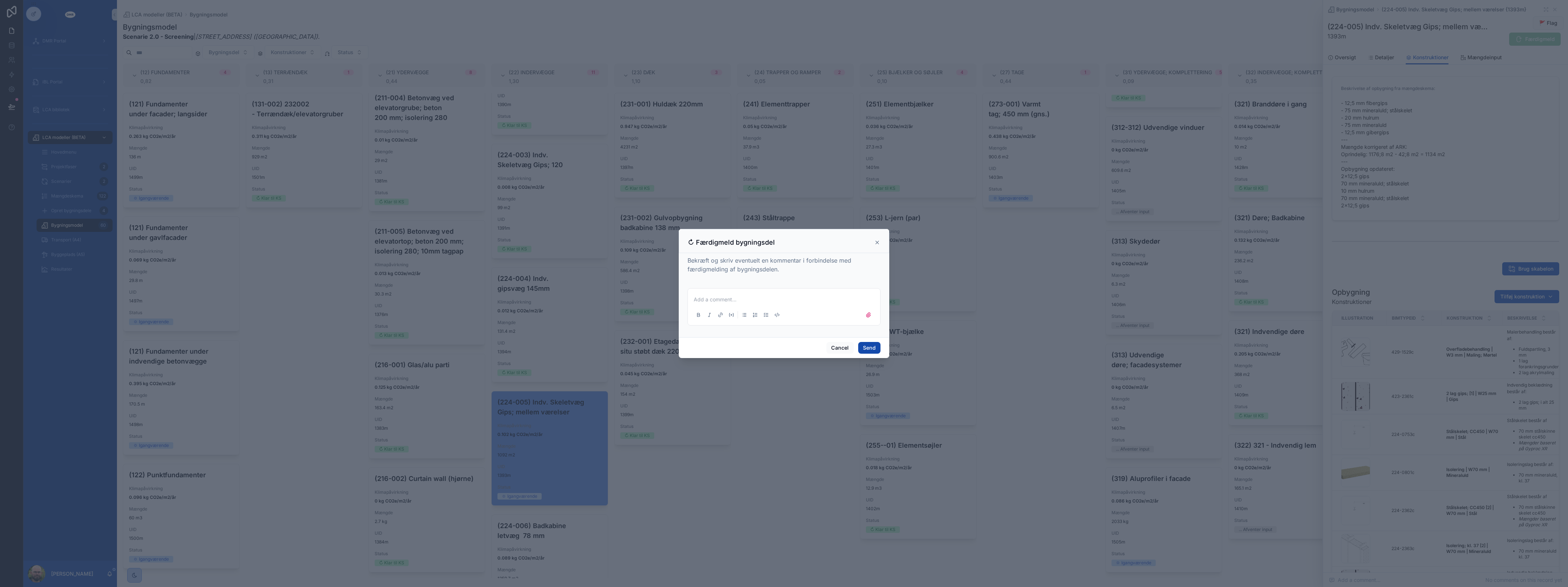
click at [880, 347] on button "Send" at bounding box center [870, 348] width 23 height 12
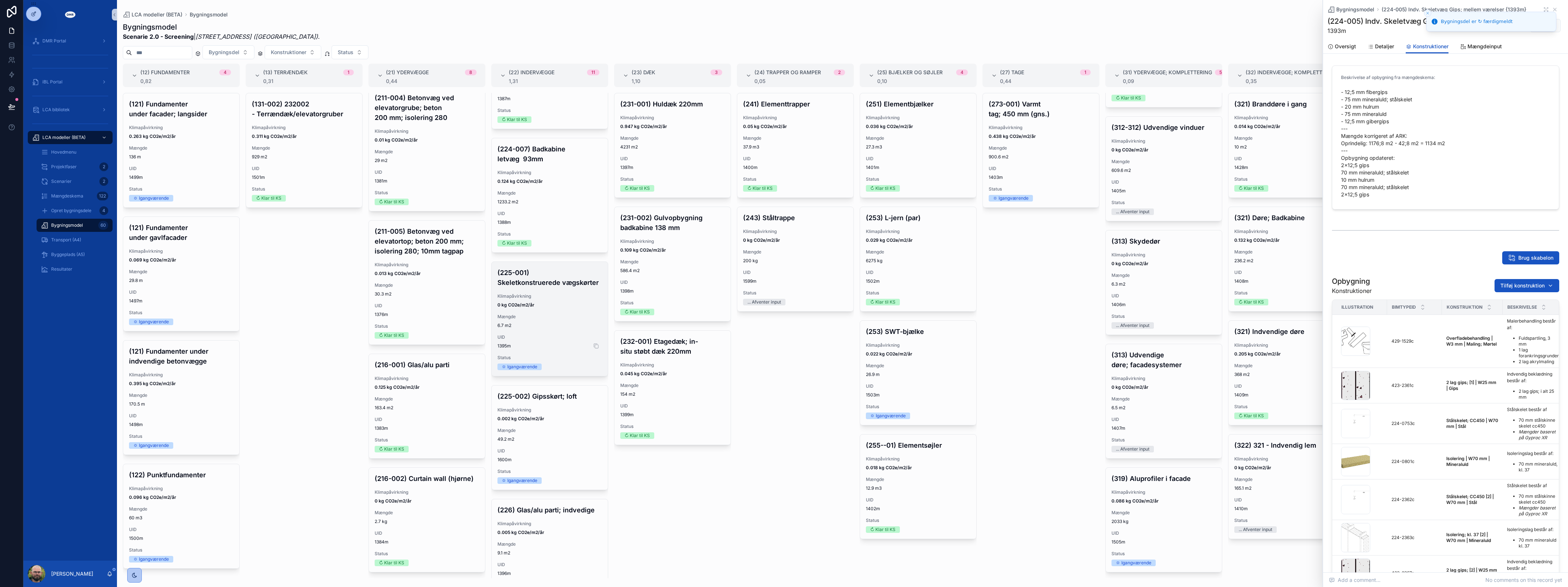
scroll to position [869, 0]
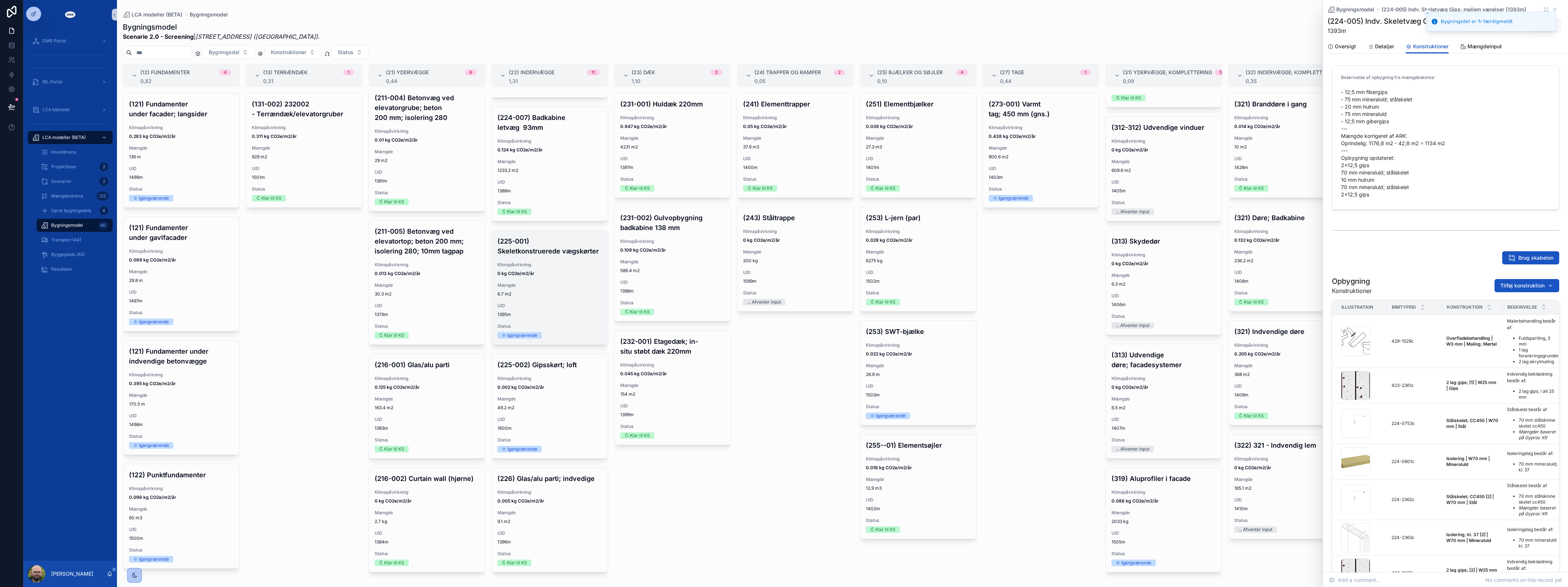
click at [553, 292] on span "6.7 m2" at bounding box center [549, 294] width 104 height 6
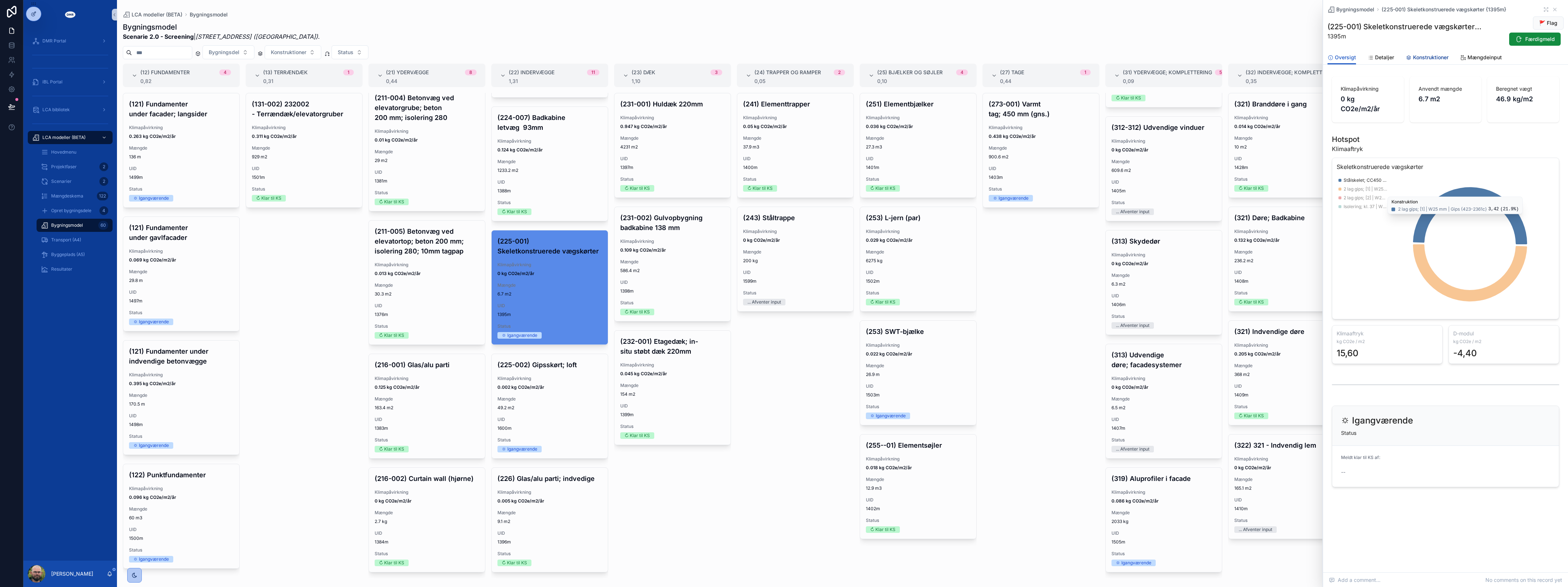
click at [1445, 55] on span "Konstruktioner" at bounding box center [1430, 57] width 35 height 7
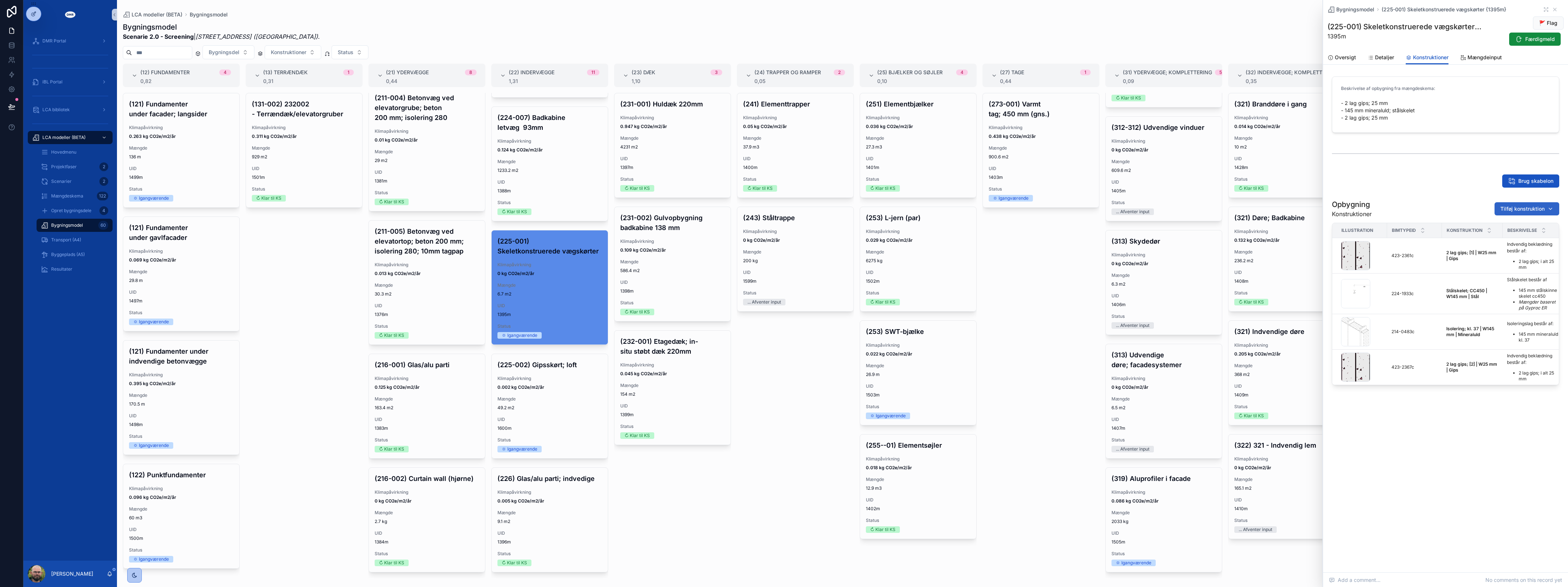
click at [1509, 211] on span "Tilføj konstruktion" at bounding box center [1522, 208] width 45 height 7
type input "****"
click at [1511, 238] on span "Overfladebehandling | W3 mm | Maling; Mørtel {429-1529c}" at bounding box center [1518, 238] width 73 height 7
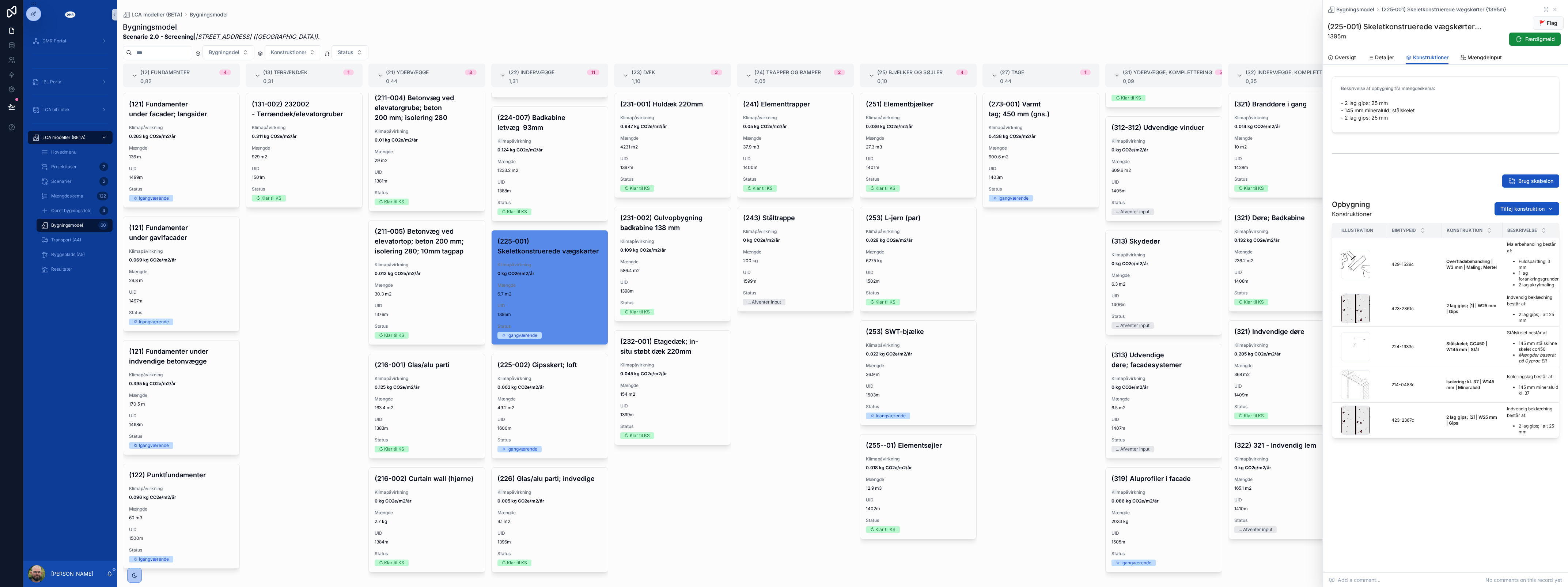
click at [1424, 532] on div "Bygningsmodel (225-001) Skeletkonstruerede vægskørter {1395m} (225-001) Skeletk…" at bounding box center [1446, 286] width 245 height 572
click at [1505, 207] on span "Tilføj konstruktion" at bounding box center [1522, 208] width 45 height 7
type input "****"
click at [1503, 239] on span "Overfladebehandling | W3 mm | Maling; Mørtel {429-1530c}" at bounding box center [1518, 238] width 73 height 7
click at [1541, 40] on span "Færdigmeld" at bounding box center [1540, 39] width 30 height 7
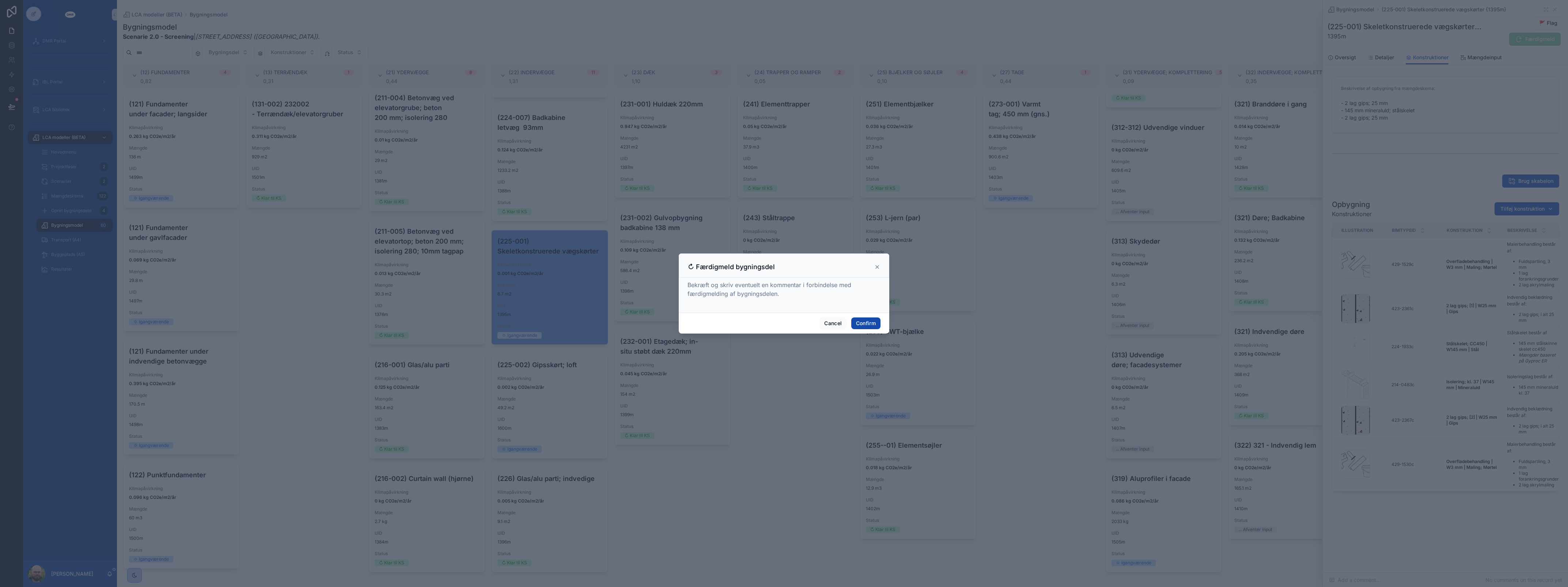
click at [855, 324] on button "Confirm" at bounding box center [866, 323] width 29 height 12
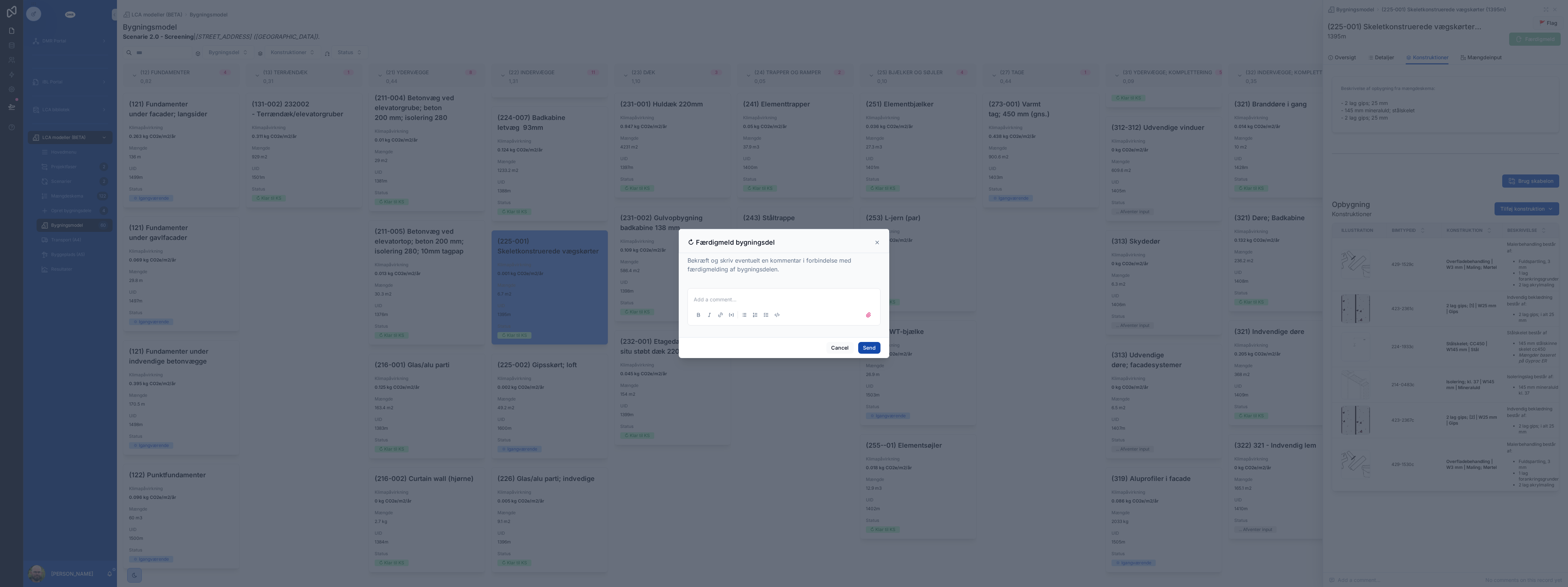
click at [862, 344] on button "Send" at bounding box center [870, 348] width 23 height 12
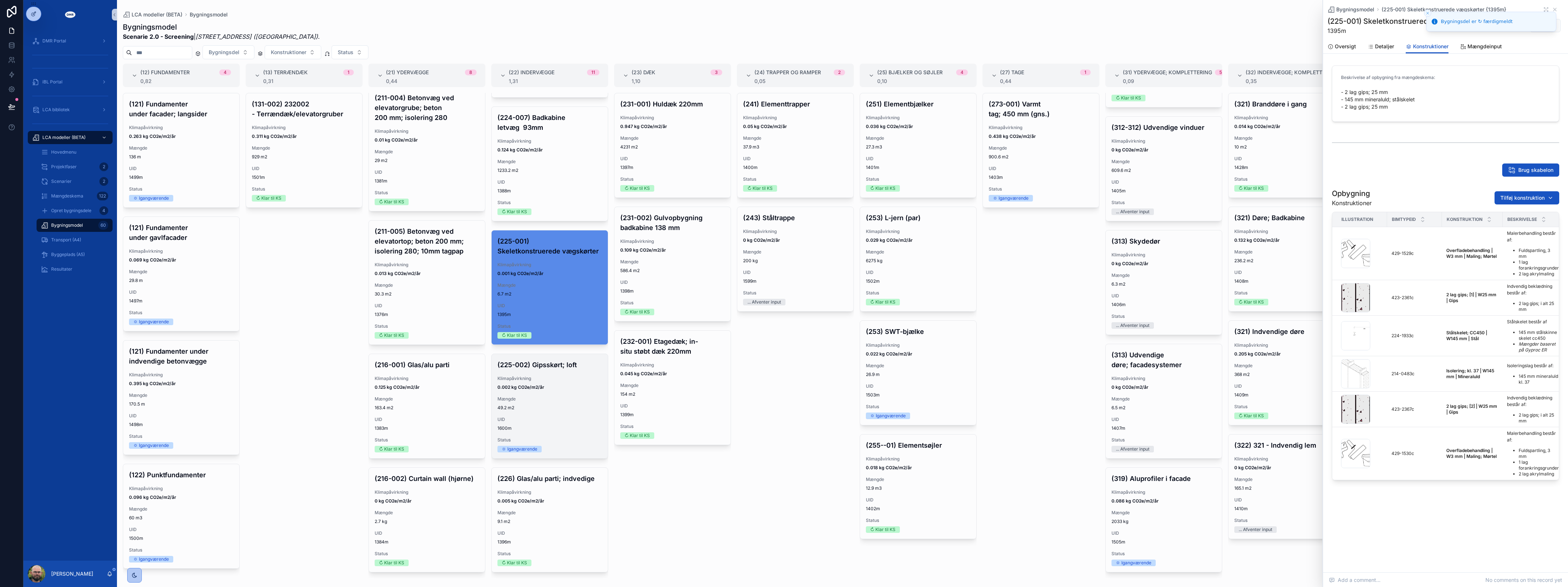
click at [514, 399] on div "Mængde 49.2 m2" at bounding box center [549, 403] width 104 height 15
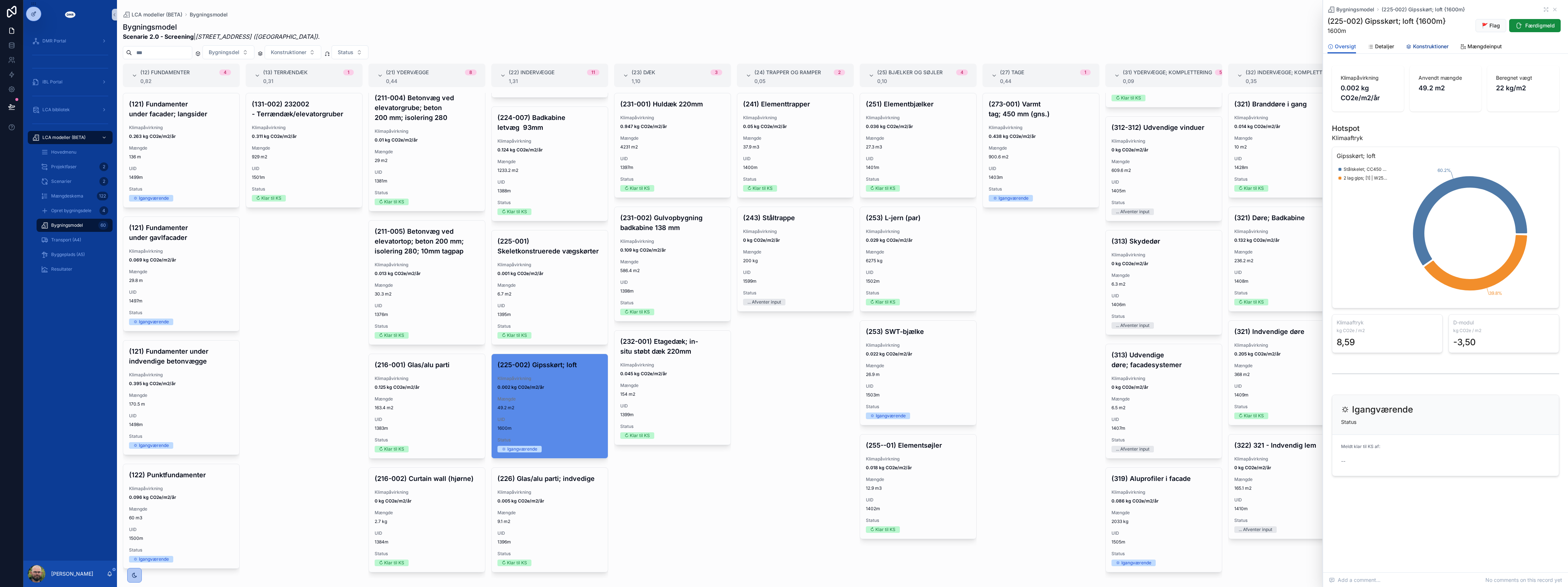
click at [1431, 48] on span "Konstruktioner" at bounding box center [1430, 46] width 35 height 7
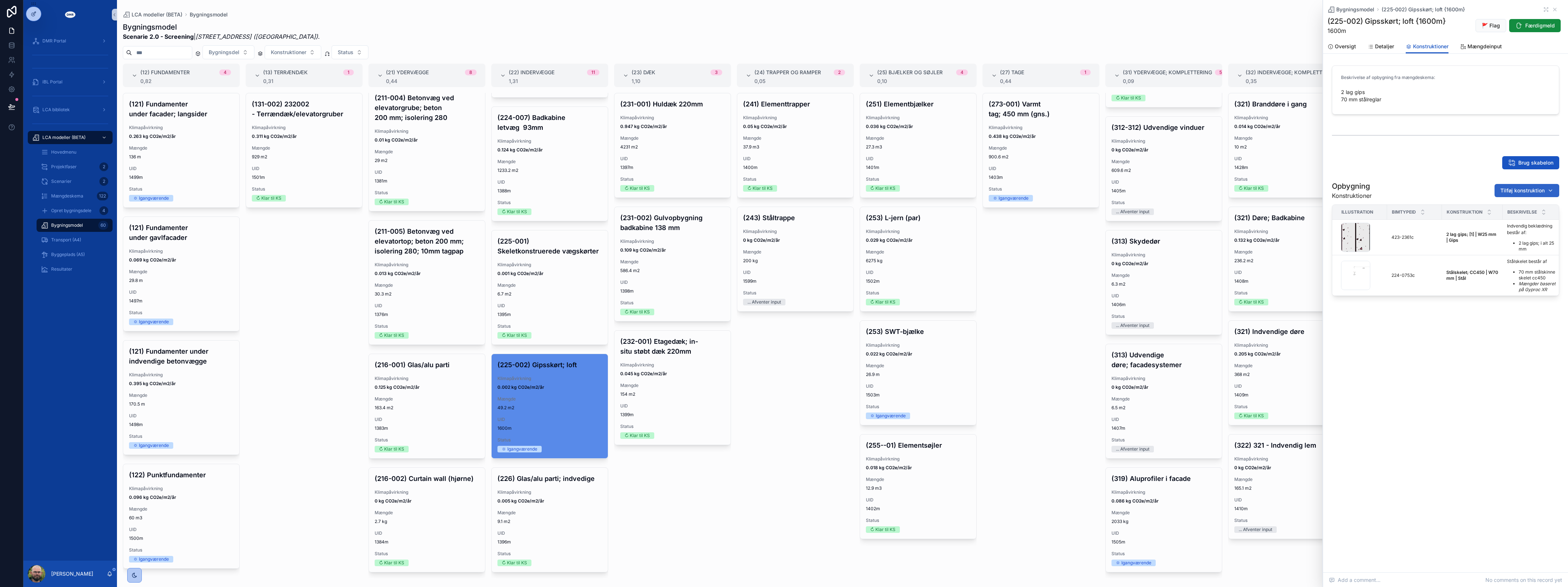
click at [1500, 186] on button "Tilføj konstruktion" at bounding box center [1527, 190] width 65 height 13
type input "****"
click at [1492, 220] on span "Overfladebehandling | W3 mm | Maling; Mørtel {429-1529c}" at bounding box center [1518, 220] width 73 height 7
click at [1529, 25] on span "Færdigmeld" at bounding box center [1540, 25] width 30 height 7
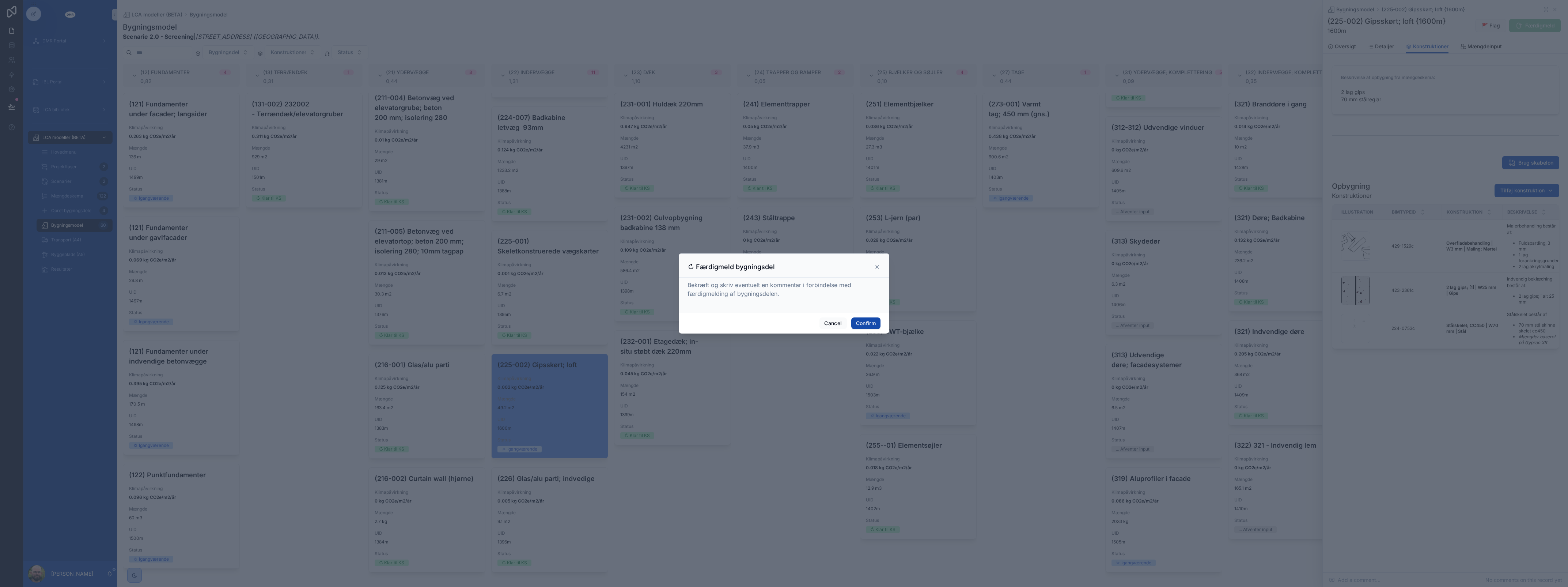
drag, startPoint x: 866, startPoint y: 313, endPoint x: 869, endPoint y: 323, distance: 10.4
click at [866, 313] on div "Cancel Confirm" at bounding box center [784, 323] width 211 height 21
click at [869, 323] on button "Confirm" at bounding box center [866, 323] width 29 height 12
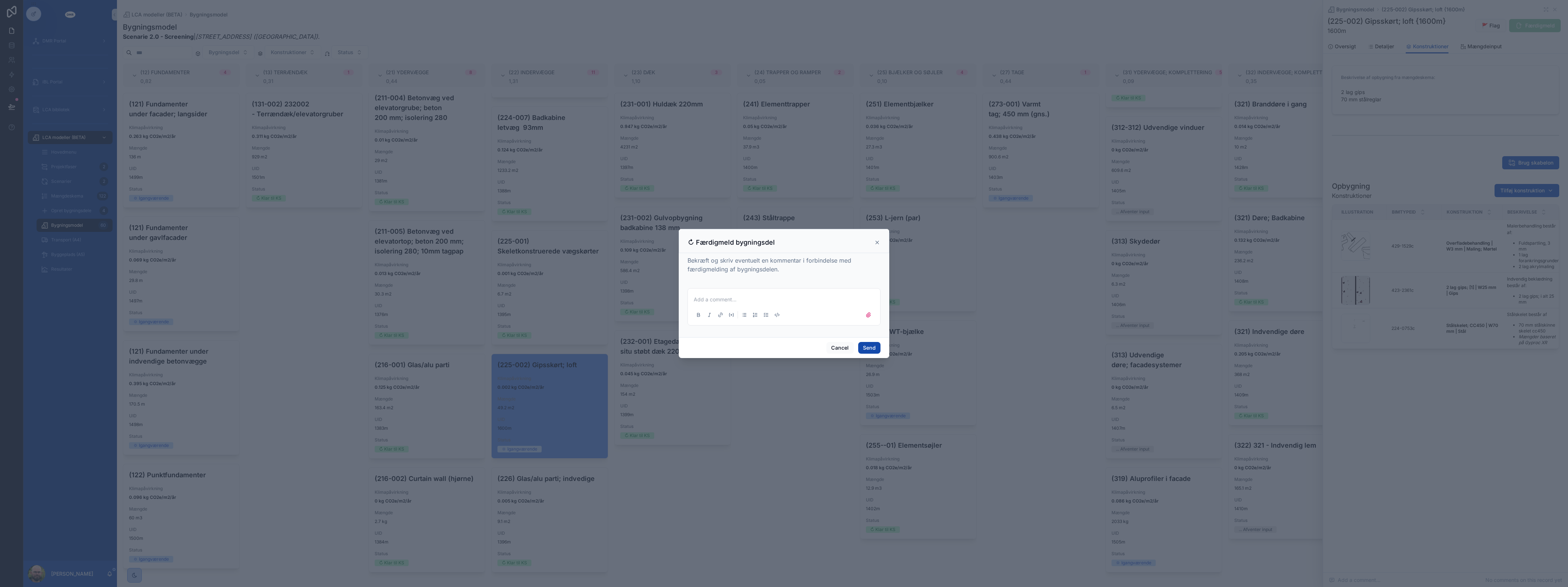
click at [870, 348] on button "Send" at bounding box center [870, 348] width 23 height 12
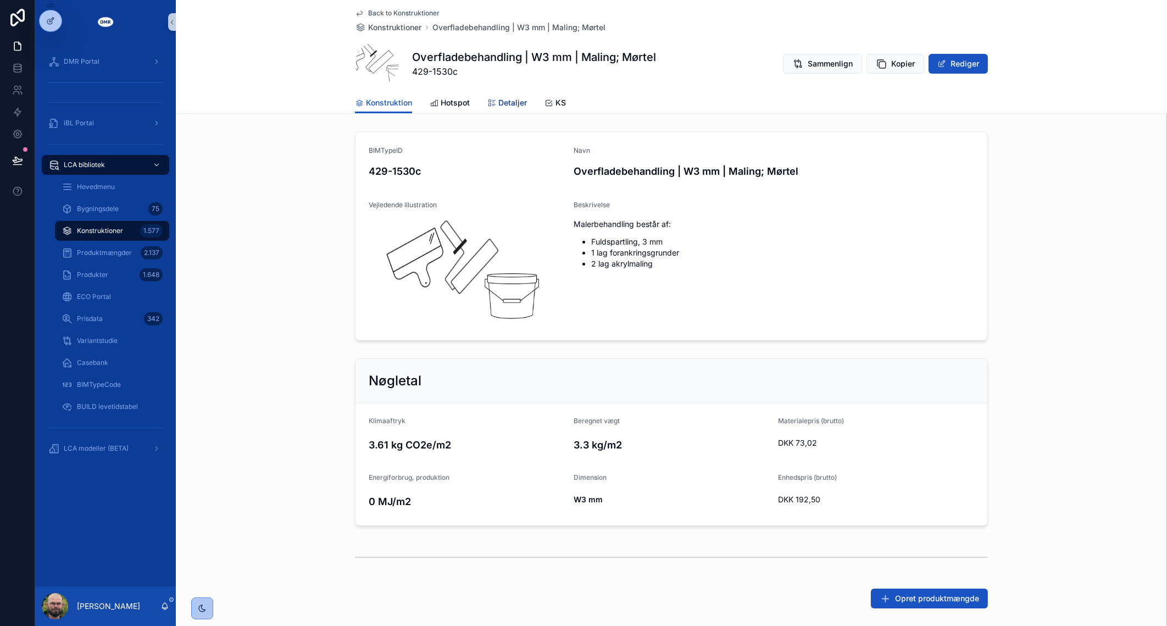
click at [513, 99] on span "Detaljer" at bounding box center [513, 102] width 29 height 11
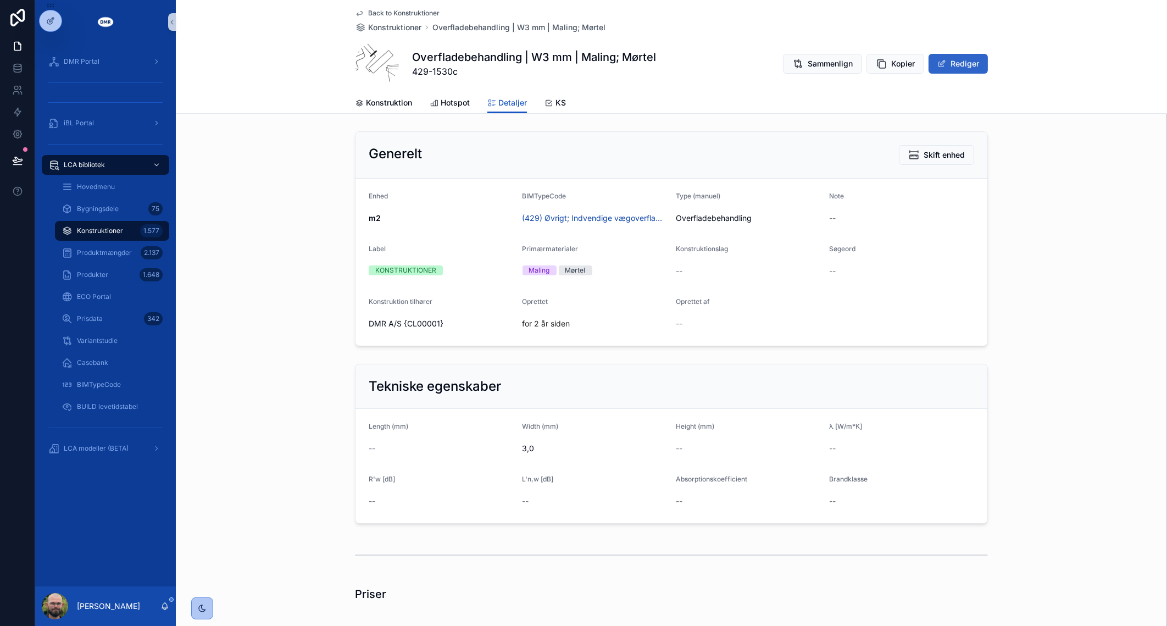
click at [961, 54] on button "Rediger" at bounding box center [958, 64] width 59 height 20
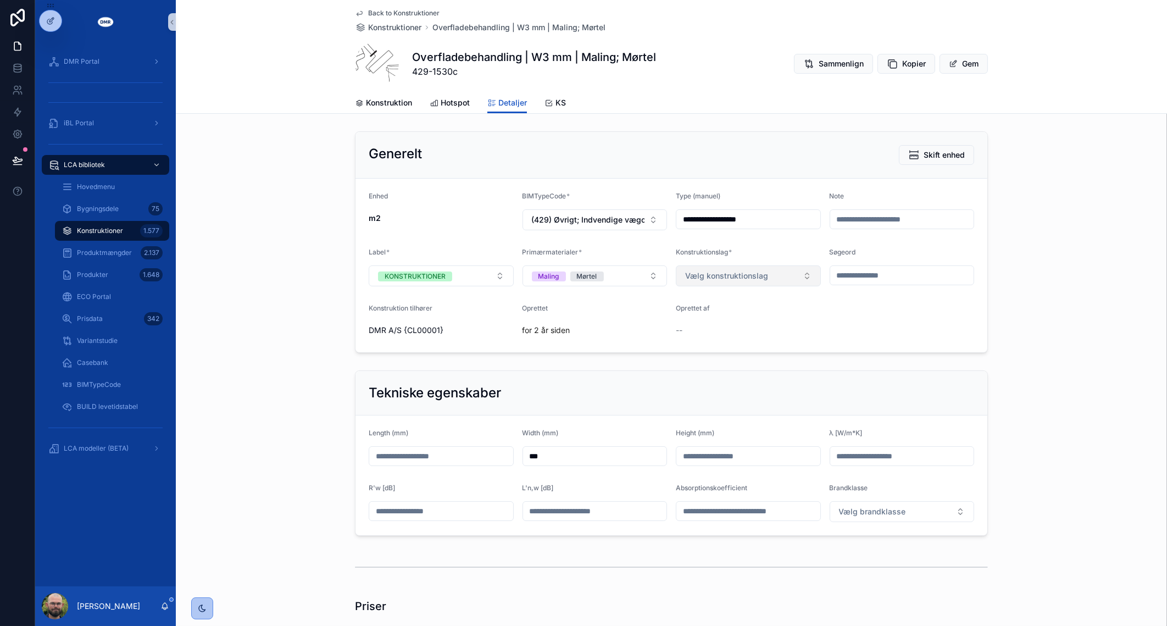
click at [772, 267] on button "Vælg konstruktionslag" at bounding box center [748, 275] width 145 height 21
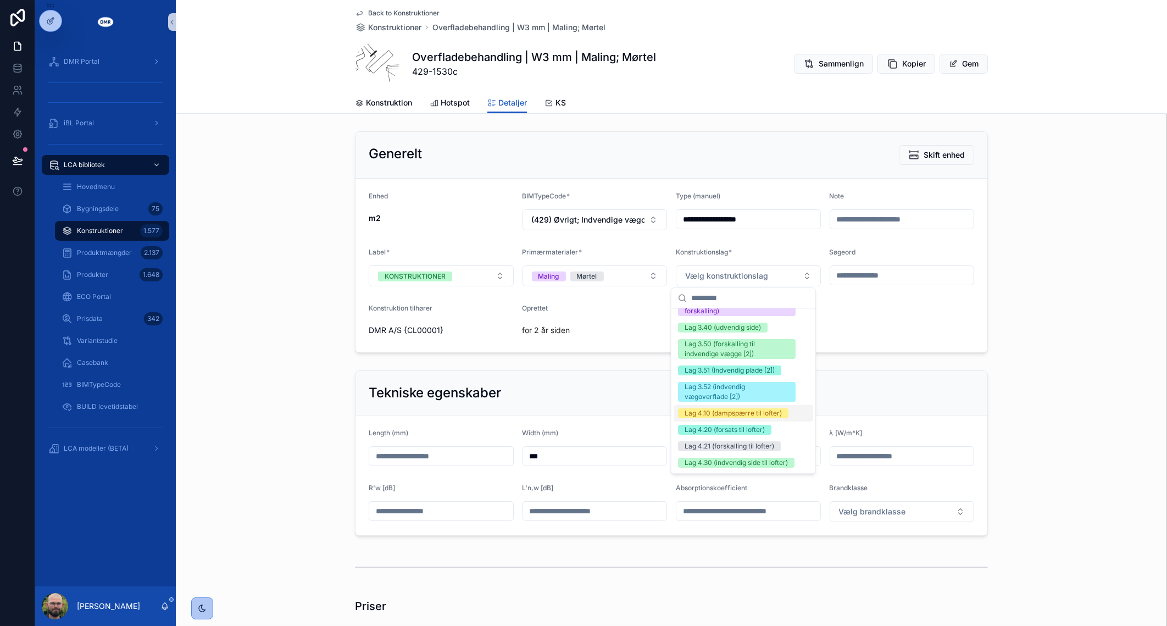
scroll to position [549, 0]
click at [734, 402] on div "Lag 3.52 (indvendig vægoverflade [2])" at bounding box center [737, 392] width 104 height 20
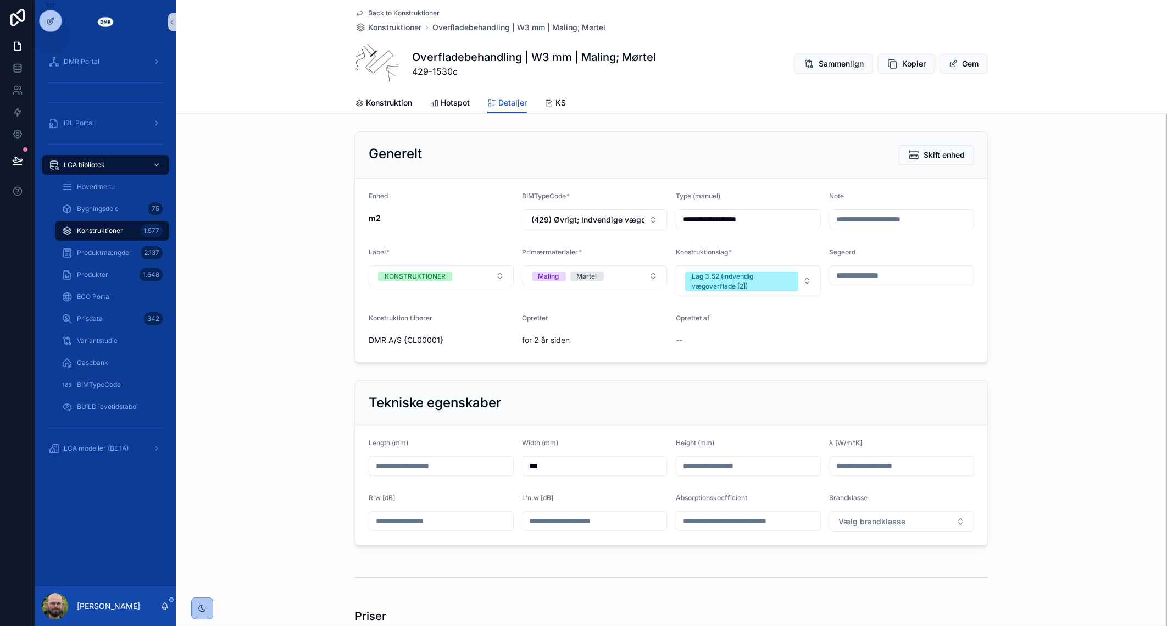
click at [738, 396] on div "Tekniske egenskaber" at bounding box center [672, 403] width 606 height 18
click at [964, 59] on button "Gem" at bounding box center [964, 64] width 48 height 20
